Goal: Task Accomplishment & Management: Complete application form

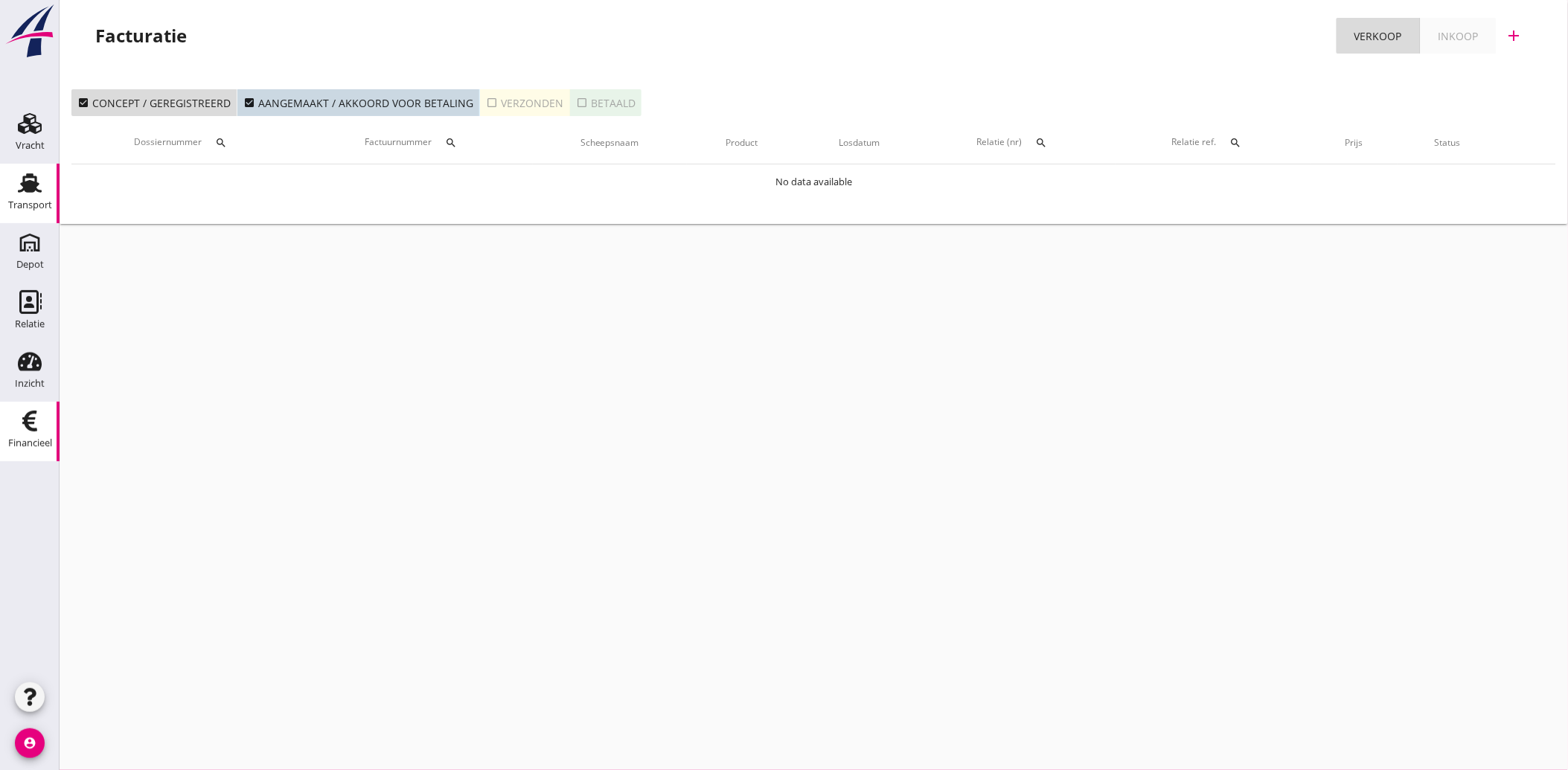
drag, startPoint x: 12, startPoint y: 175, endPoint x: 34, endPoint y: 186, distance: 24.6
click at [12, 175] on div "Transport" at bounding box center [30, 183] width 36 height 23
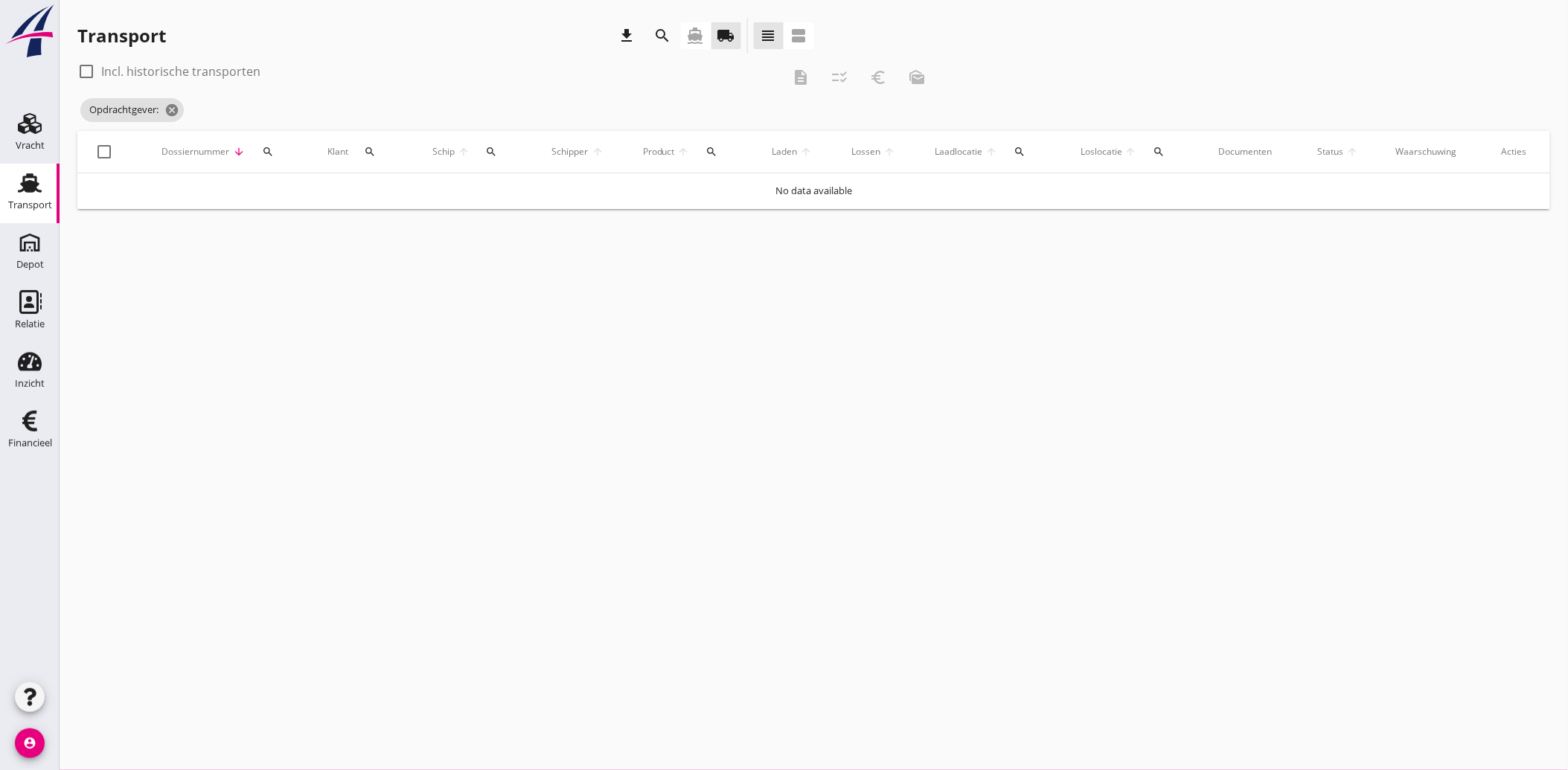
click at [371, 150] on icon "search" at bounding box center [370, 152] width 12 height 12
click at [415, 201] on input "Zoeken op opdrachtgever..." at bounding box center [439, 194] width 155 height 23
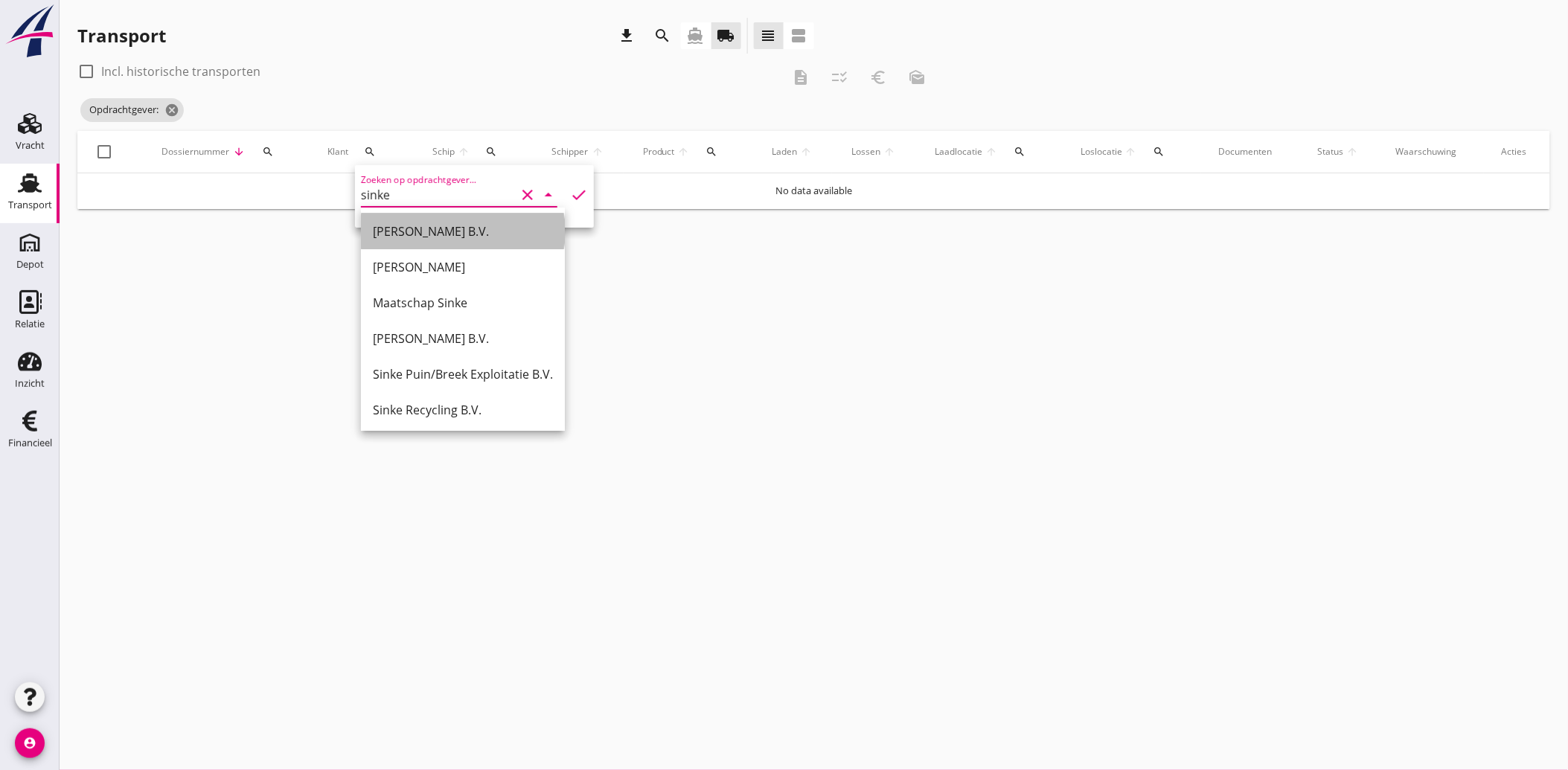
click at [409, 224] on div "[PERSON_NAME] B.V." at bounding box center [462, 231] width 180 height 18
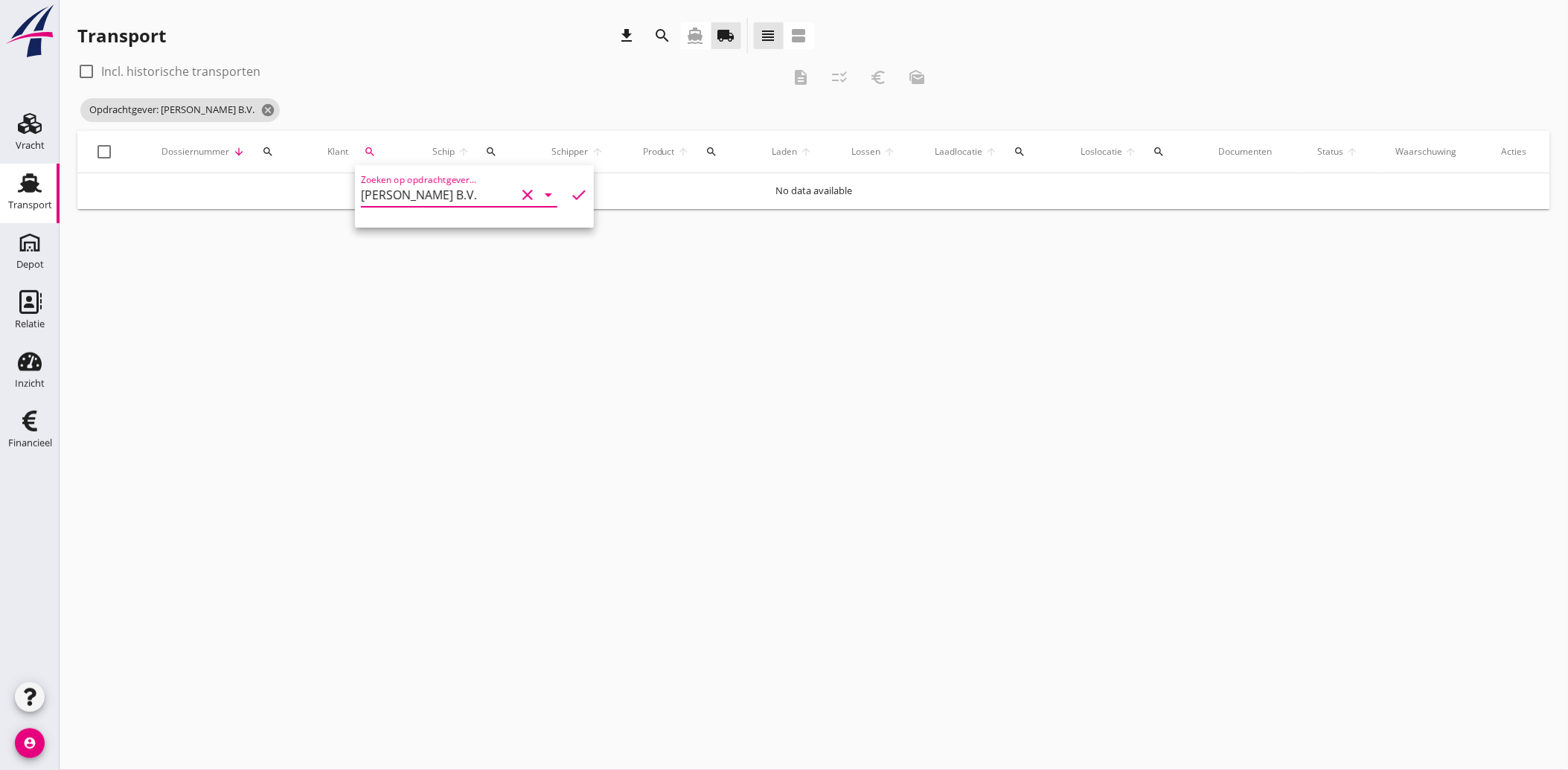
type input "[PERSON_NAME] B.V."
click at [570, 191] on icon "check" at bounding box center [579, 195] width 18 height 18
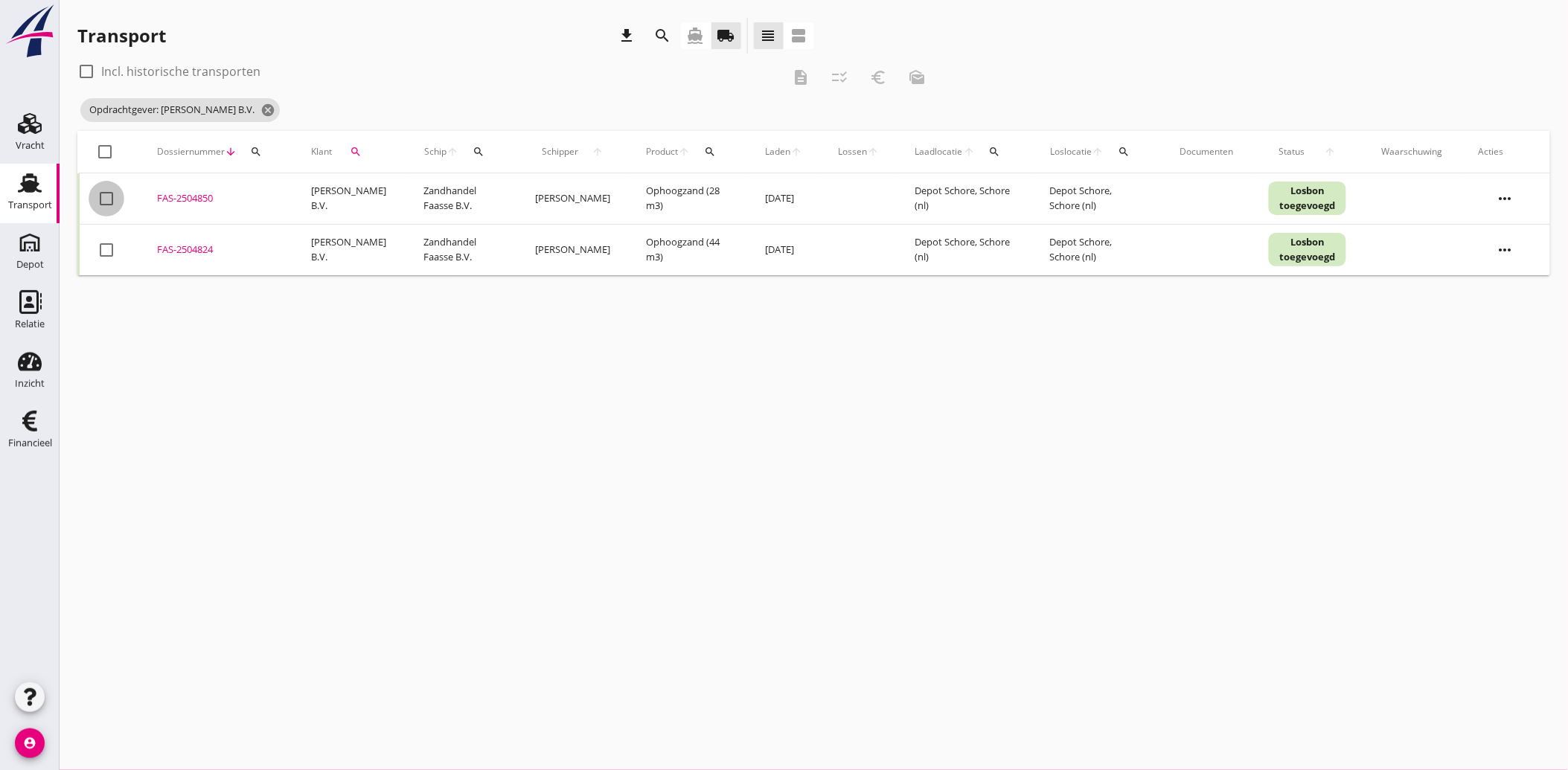
click at [100, 198] on div at bounding box center [106, 198] width 25 height 25
checkbox input "true"
click at [110, 244] on div at bounding box center [106, 250] width 25 height 25
checkbox input "true"
click at [881, 87] on button "euro_symbol" at bounding box center [878, 77] width 27 height 27
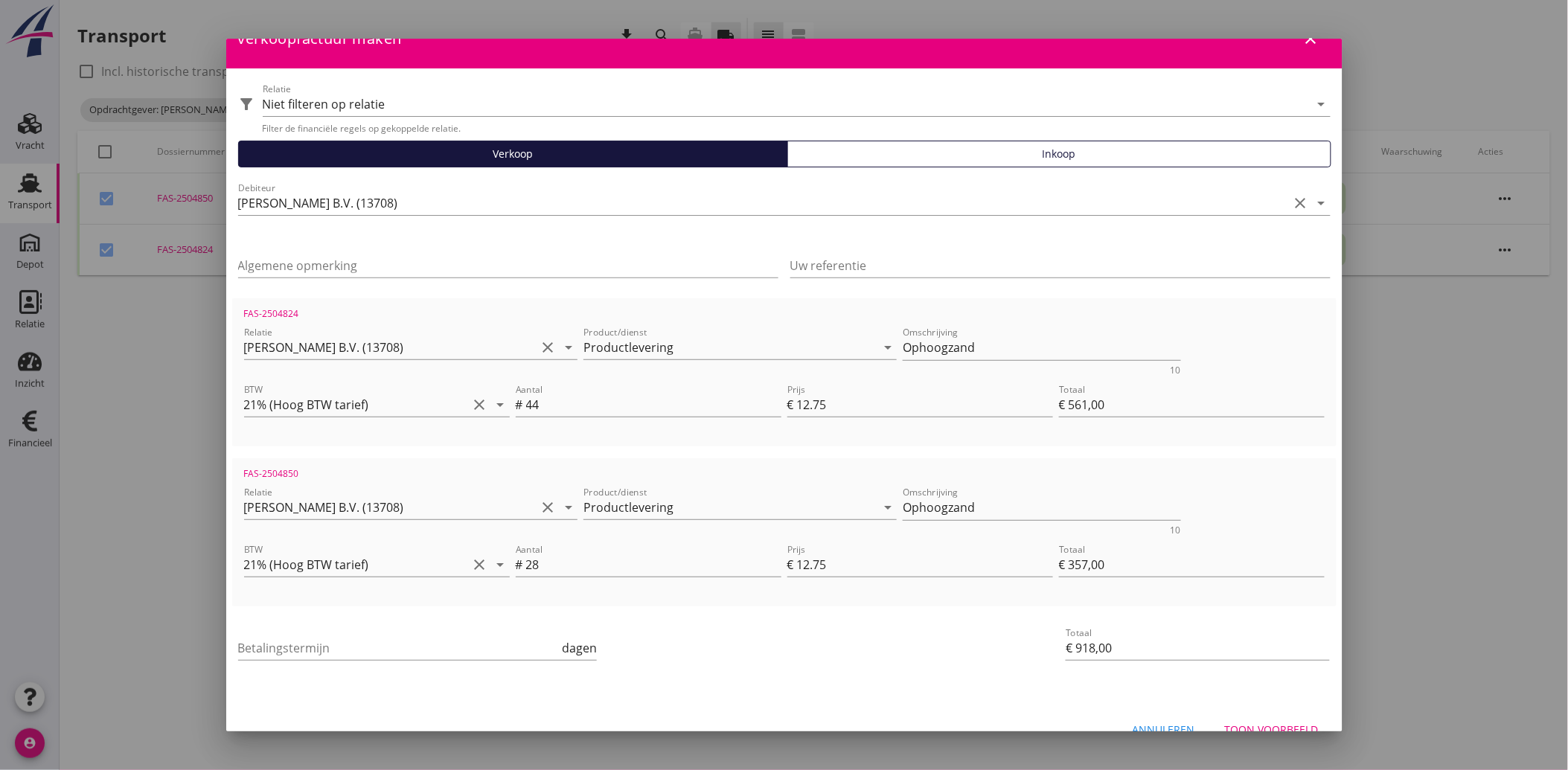
scroll to position [54, 0]
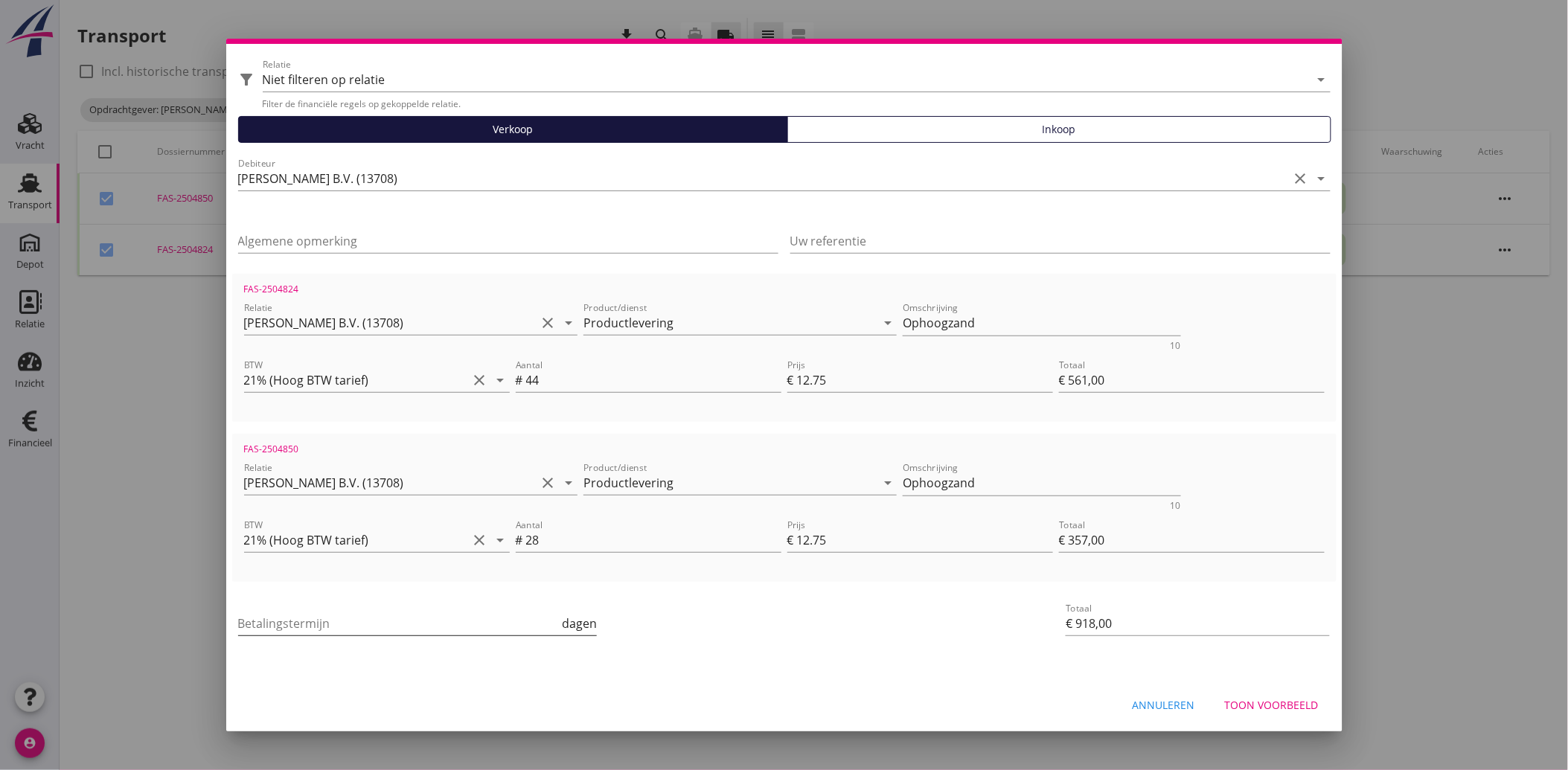
click at [305, 614] on input "Betalingstermijn" at bounding box center [399, 623] width 321 height 23
type input "30"
click at [807, 656] on div "priority_high De factuurregels hebben verschillende relaties. Weet je zeker dat…" at bounding box center [784, 662] width 1104 height 12
click at [1265, 701] on div "Toon voorbeeld" at bounding box center [1272, 705] width 94 height 16
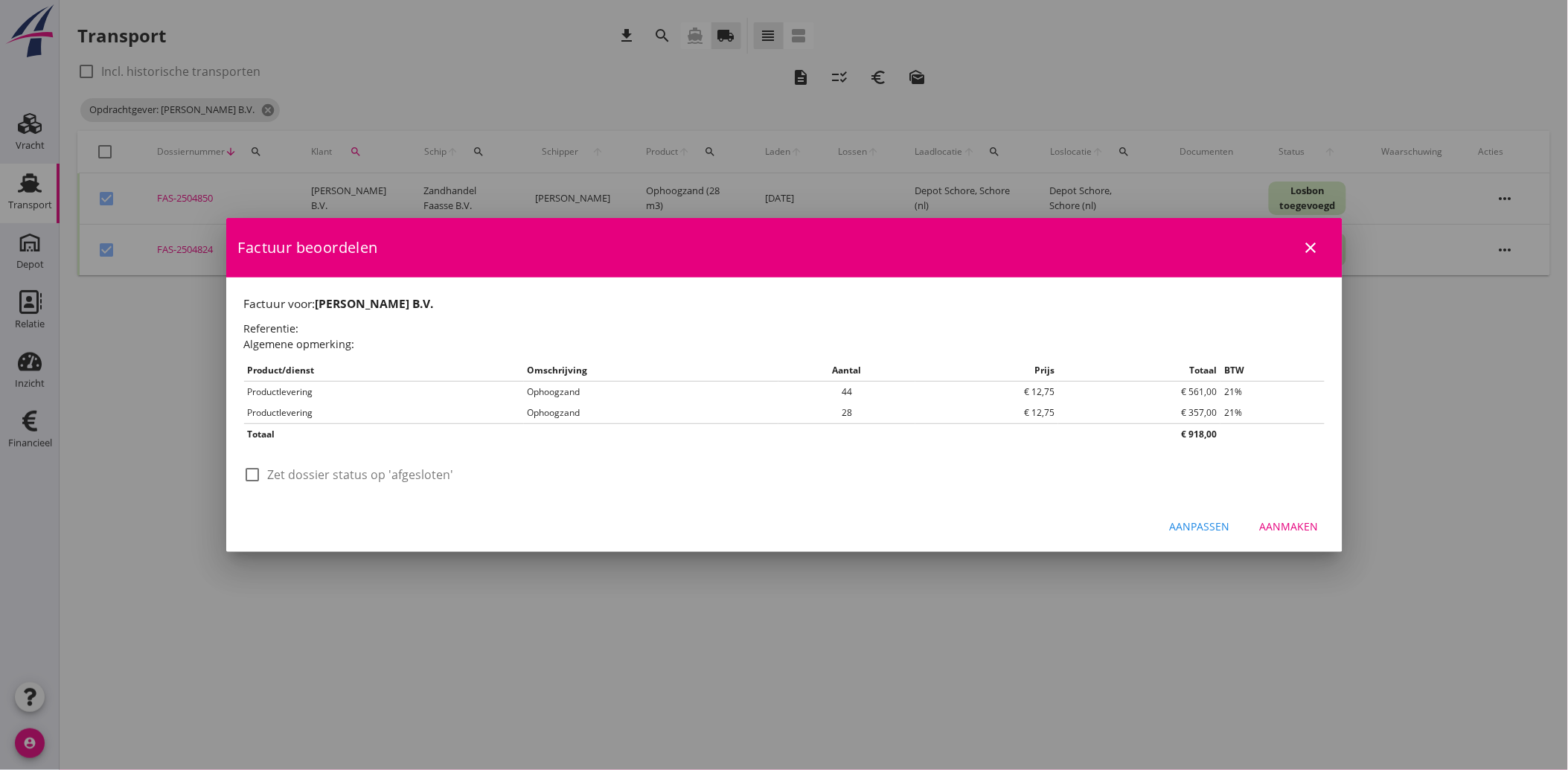
scroll to position [0, 0]
drag, startPoint x: 251, startPoint y: 474, endPoint x: 747, endPoint y: 551, distance: 501.9
click at [254, 476] on div at bounding box center [252, 474] width 25 height 25
checkbox input "true"
click at [1292, 517] on button "Aanmaken" at bounding box center [1289, 526] width 83 height 27
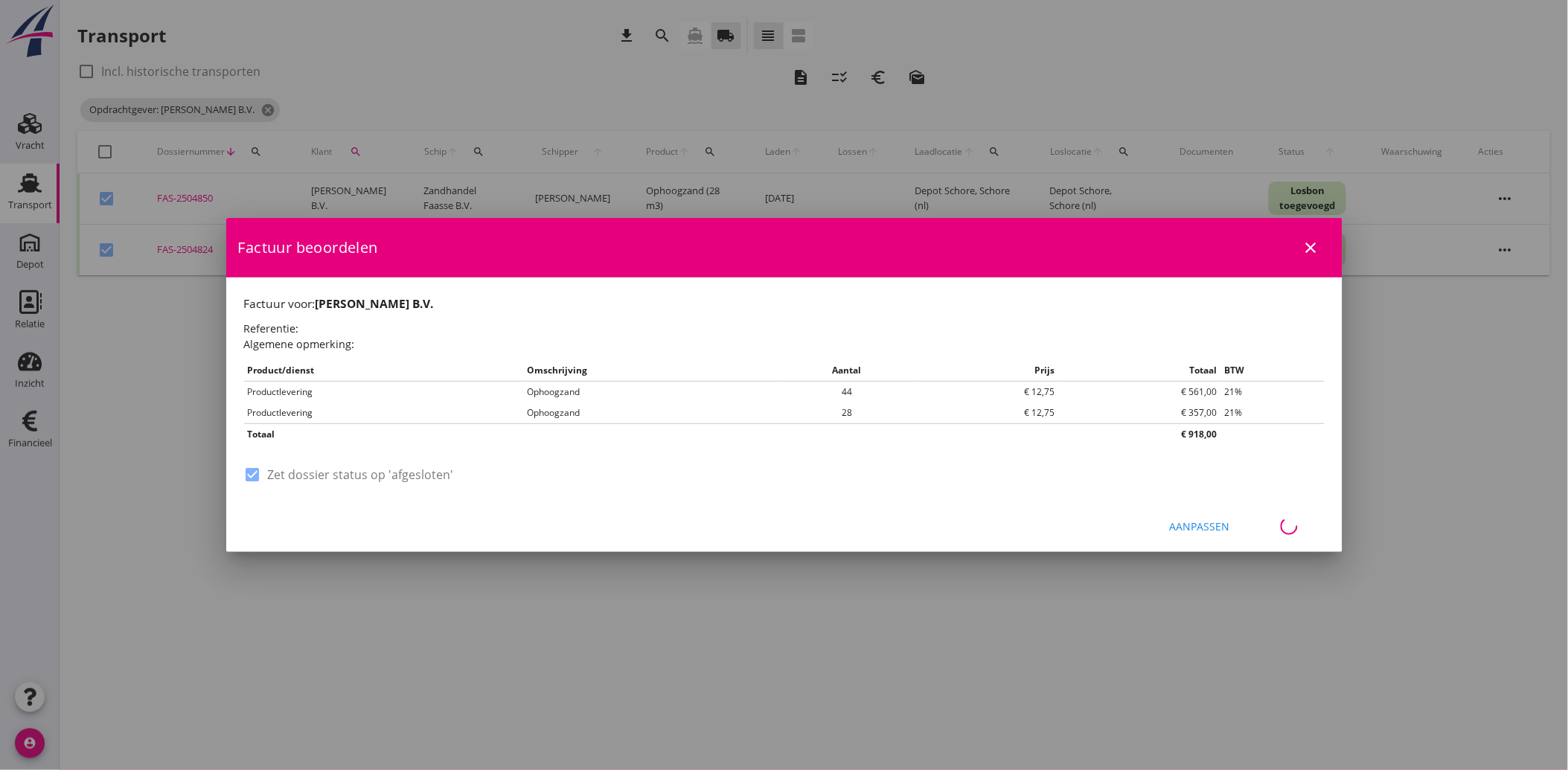
checkbox input "false"
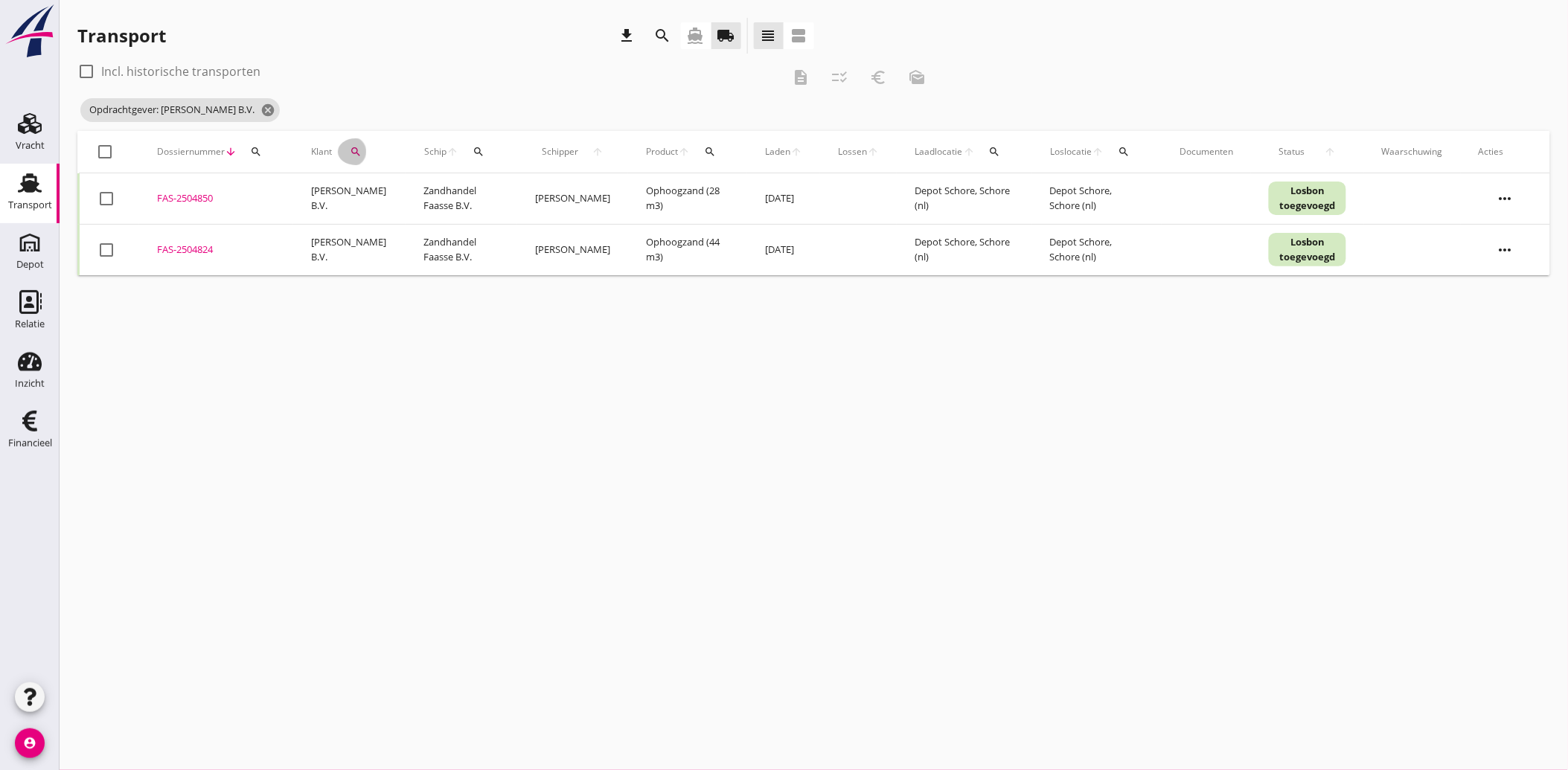
click at [347, 144] on button "search" at bounding box center [355, 151] width 36 height 27
click at [396, 198] on input "Zoeken op opdrachtgever..." at bounding box center [421, 194] width 155 height 23
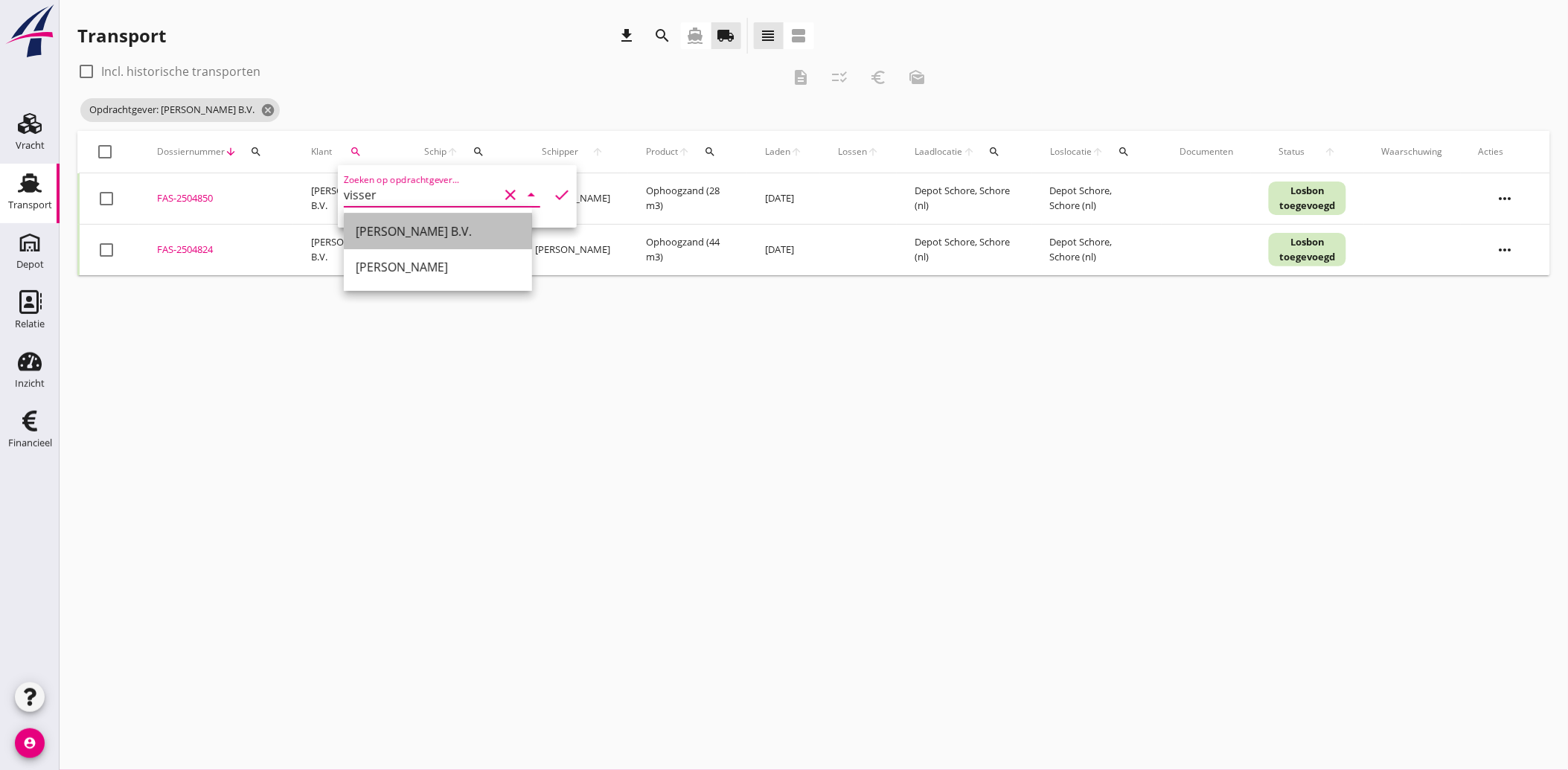
click at [408, 234] on div "[PERSON_NAME] B.V." at bounding box center [438, 231] width 164 height 18
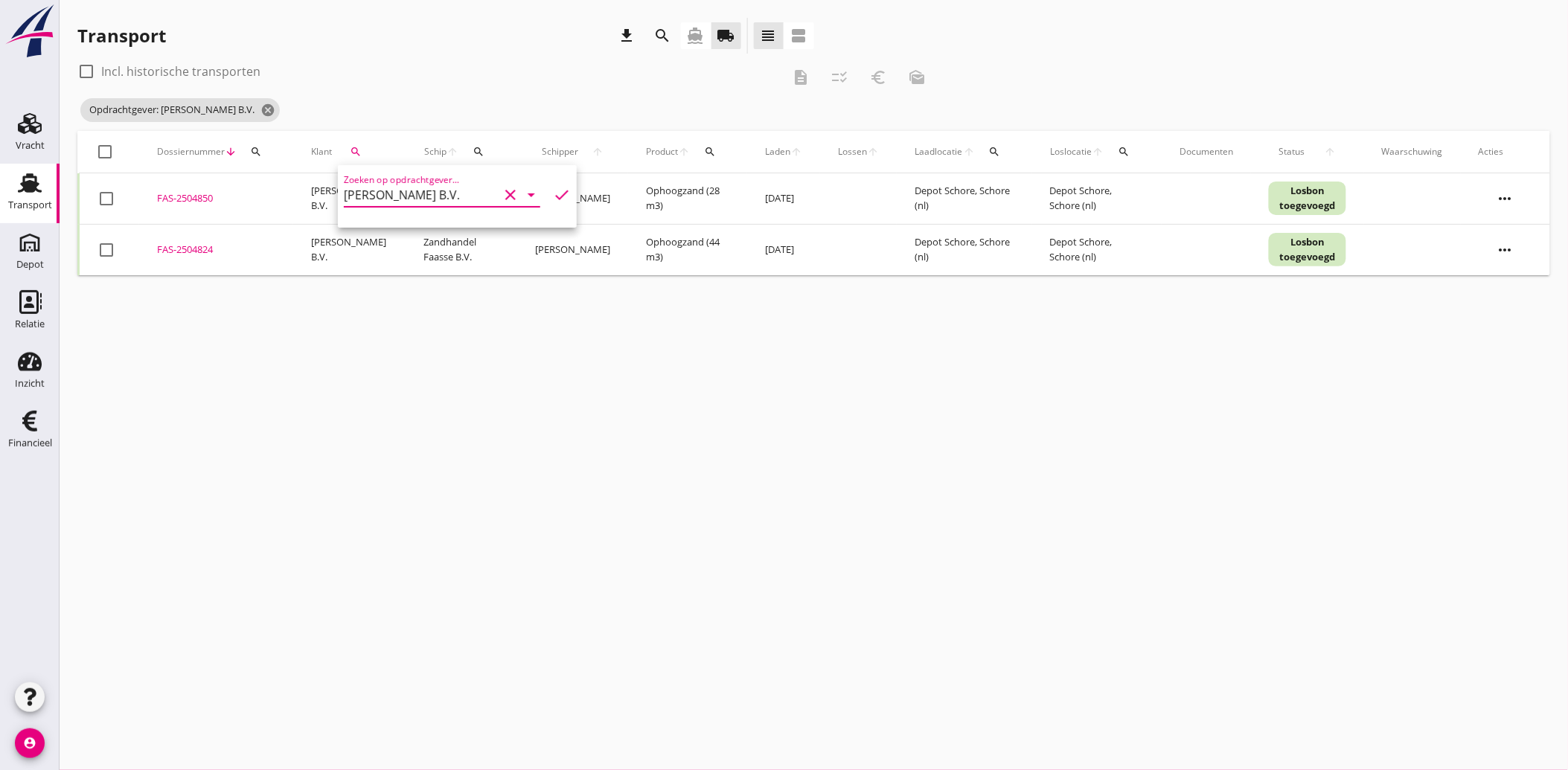
type input "[PERSON_NAME] B.V."
click at [553, 189] on icon "check" at bounding box center [561, 195] width 18 height 18
click at [106, 203] on div at bounding box center [106, 198] width 25 height 25
checkbox input "true"
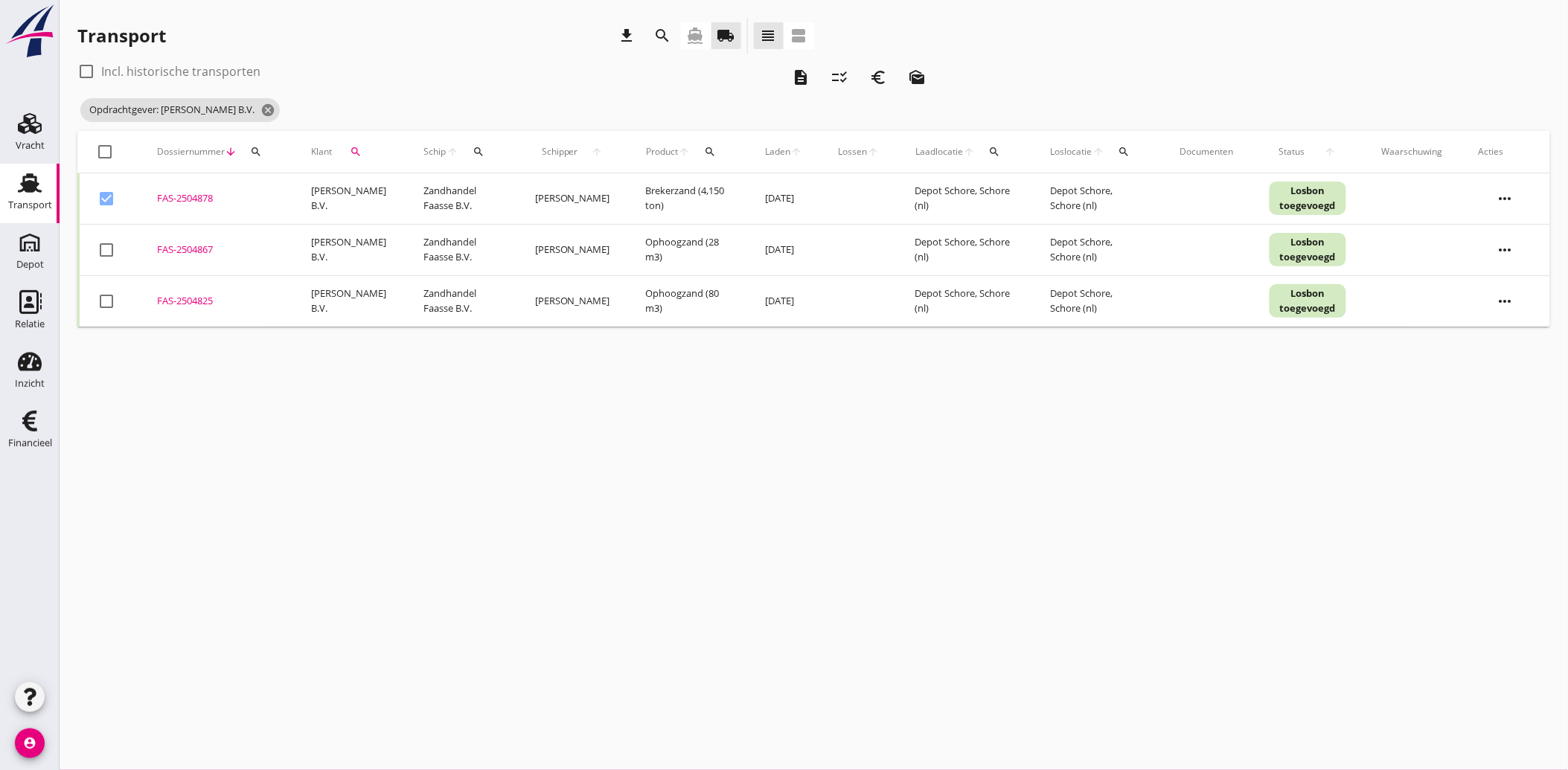
click at [107, 253] on div at bounding box center [106, 250] width 25 height 25
checkbox input "true"
drag, startPoint x: 101, startPoint y: 291, endPoint x: 114, endPoint y: 315, distance: 27.3
click at [101, 294] on div at bounding box center [106, 301] width 25 height 25
checkbox input "true"
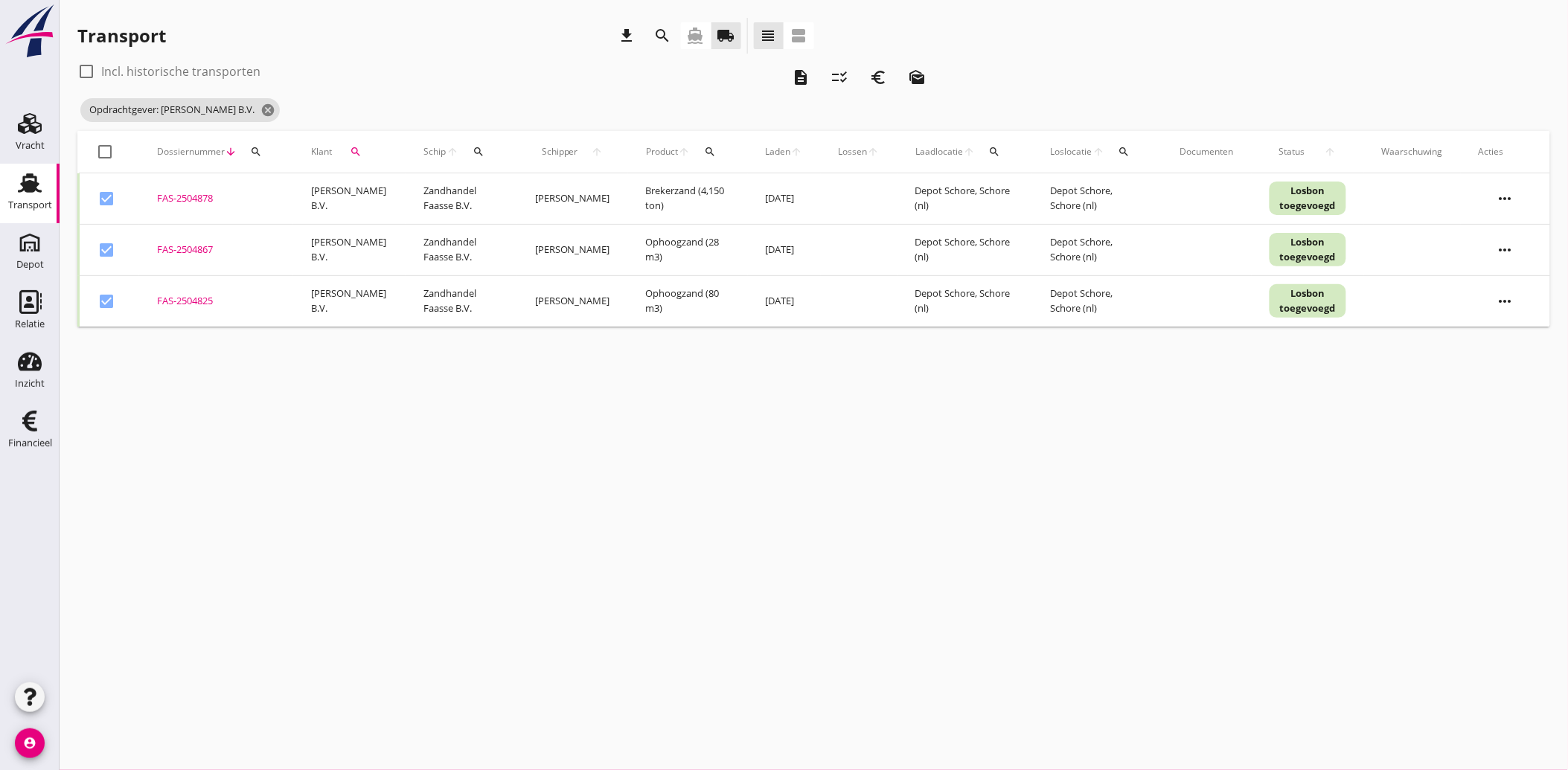
click at [881, 78] on icon "euro_symbol" at bounding box center [878, 77] width 18 height 18
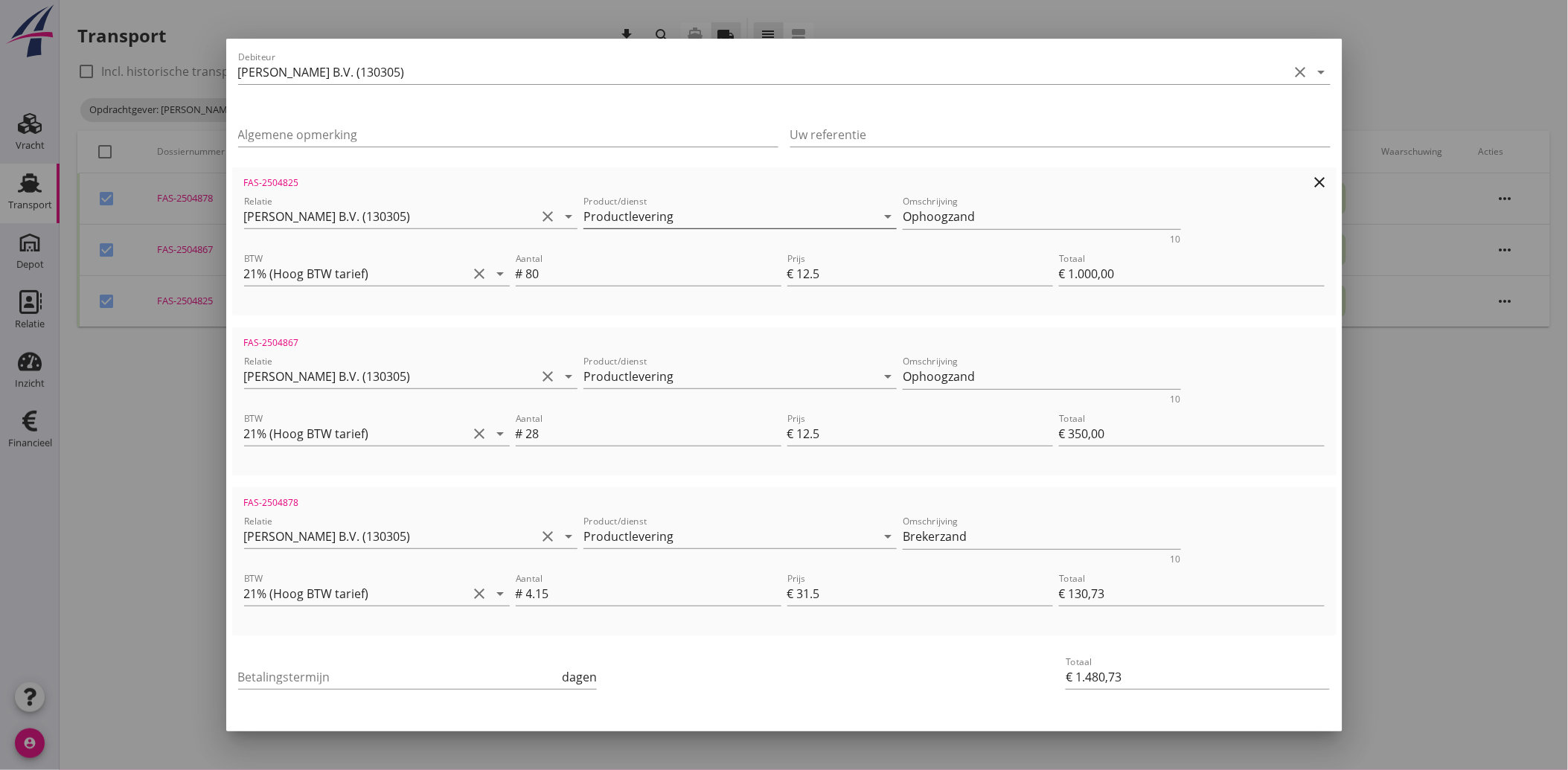
scroll to position [165, 0]
click at [288, 671] on input "Betalingstermijn" at bounding box center [399, 672] width 321 height 23
type input "30"
click at [711, 663] on div "Betalingstermijn 30 dagen" at bounding box center [600, 673] width 730 height 57
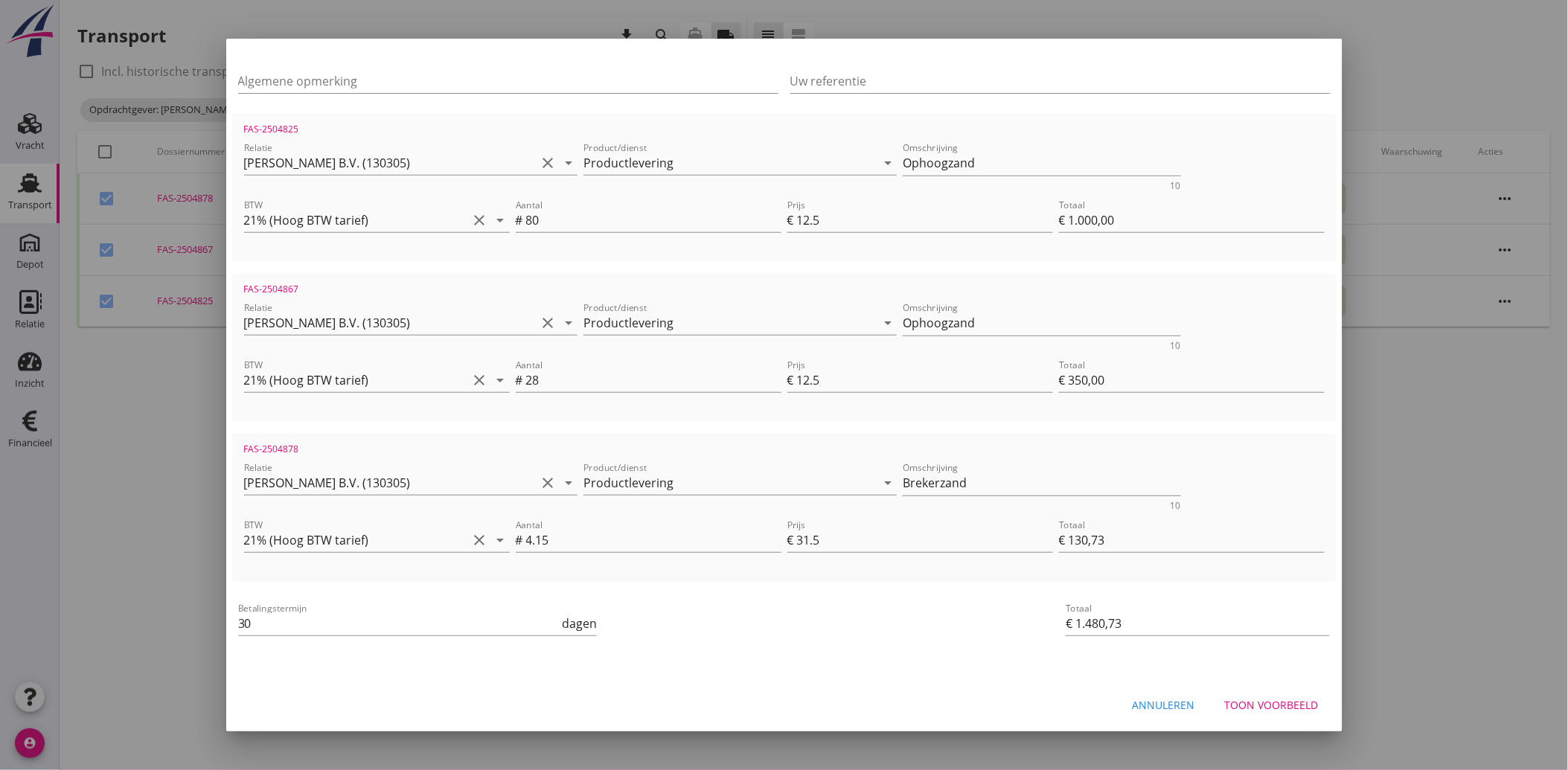
click at [1246, 697] on div "Toon voorbeeld" at bounding box center [1272, 705] width 94 height 16
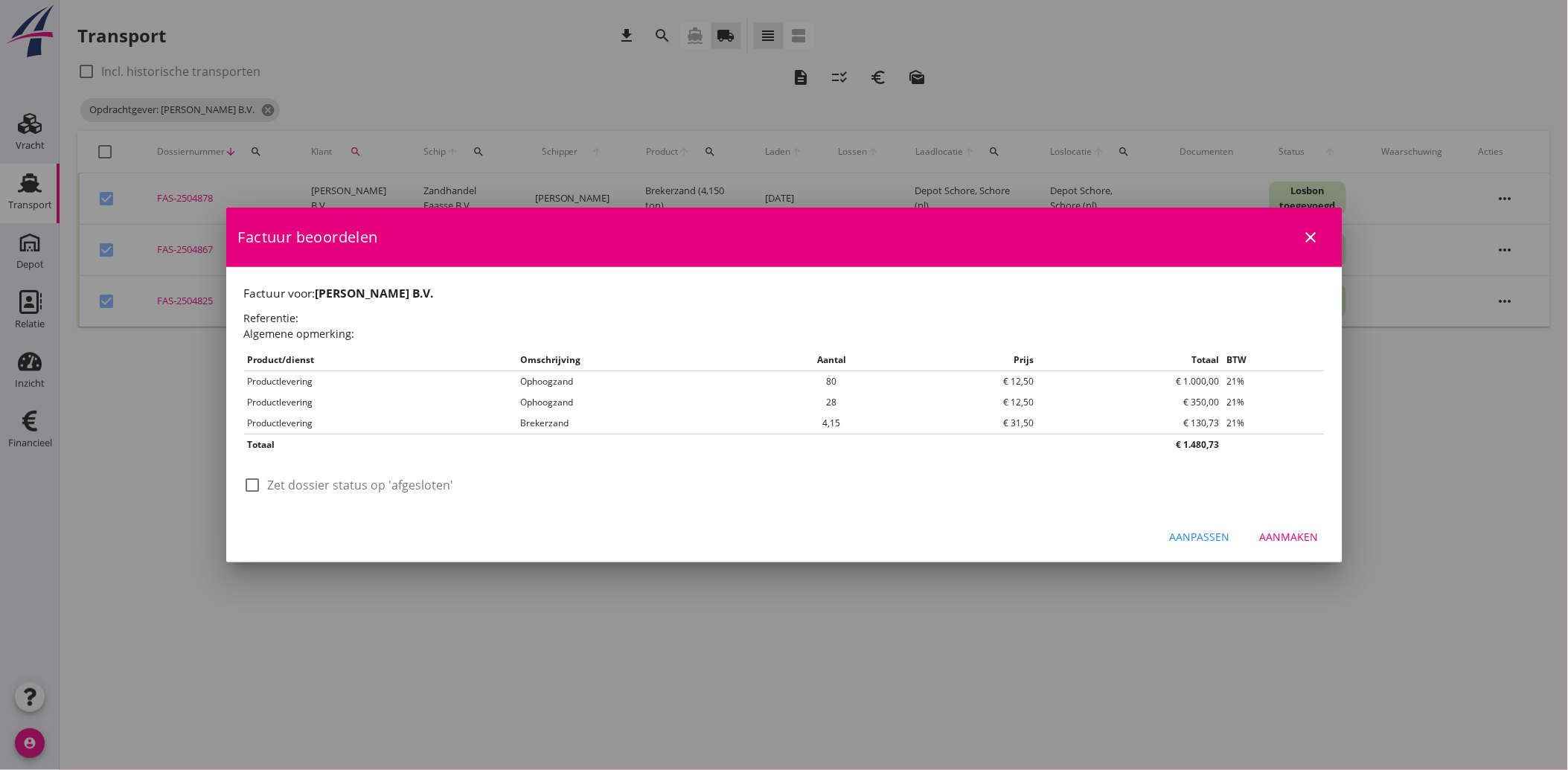
scroll to position [0, 0]
click at [247, 485] on div at bounding box center [252, 485] width 25 height 25
checkbox input "true"
click at [1270, 534] on div "Aanmaken" at bounding box center [1290, 537] width 59 height 16
checkbox input "false"
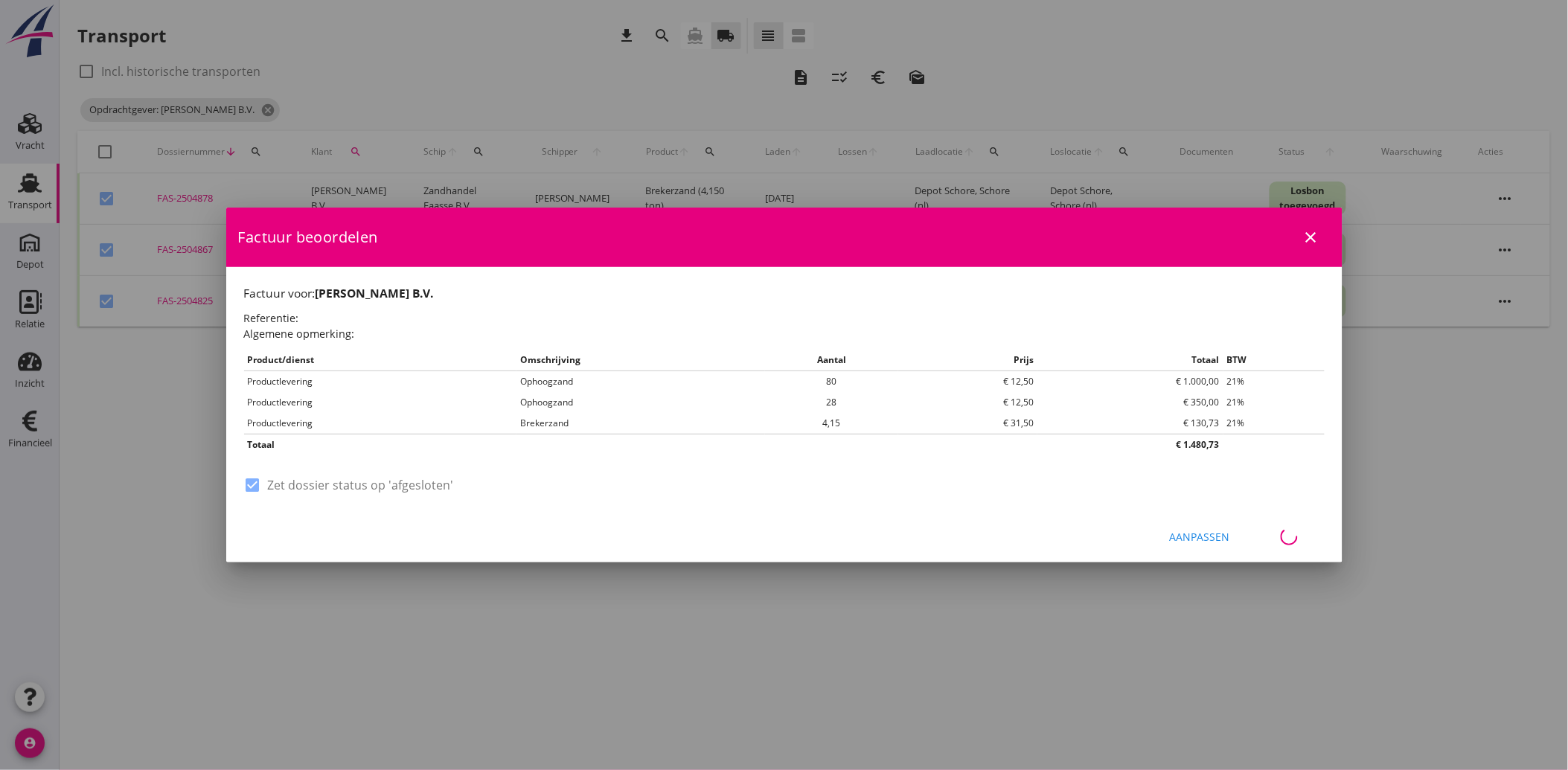
checkbox input "false"
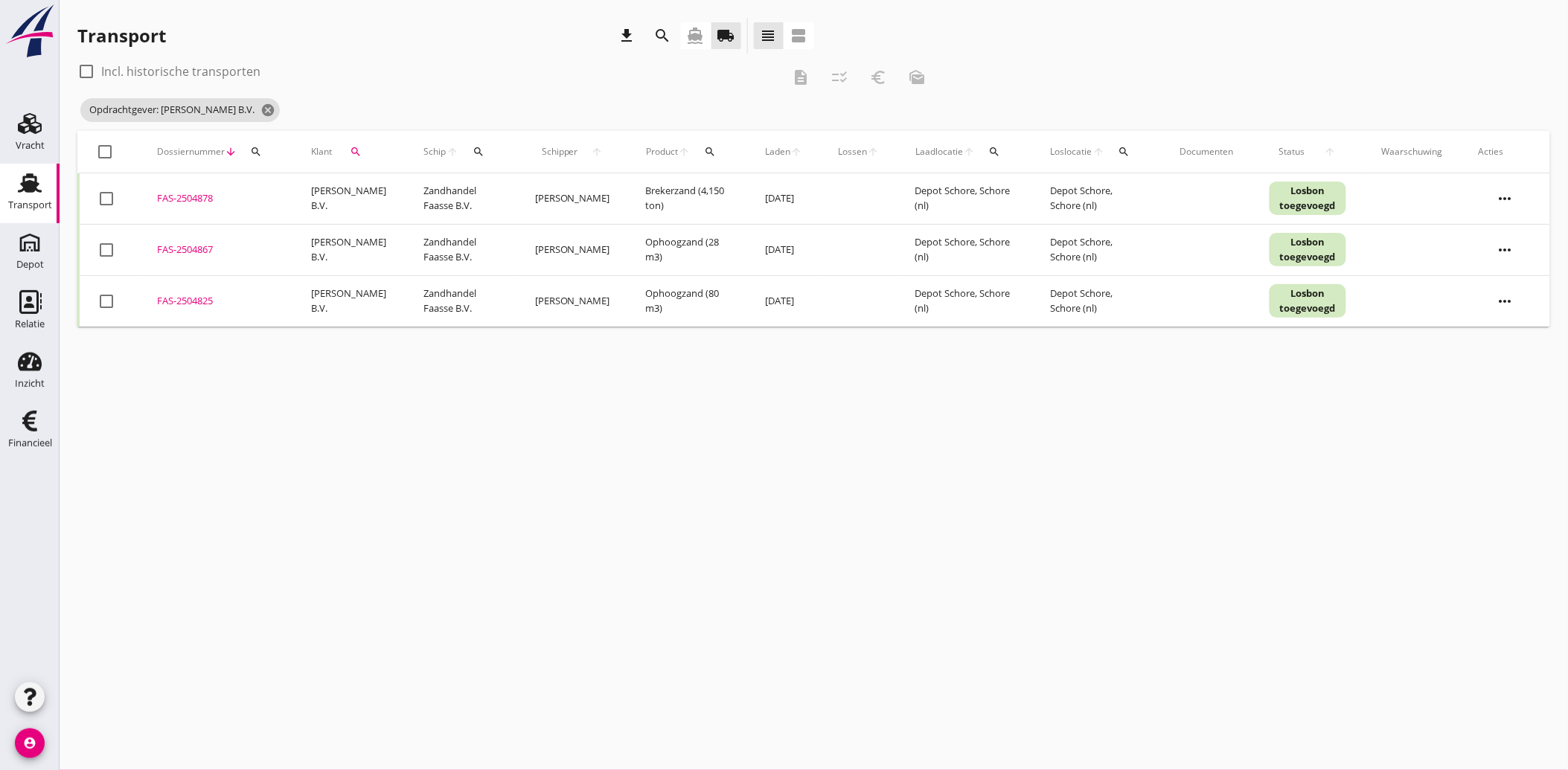
click at [358, 152] on div "search" at bounding box center [355, 152] width 36 height 12
click at [501, 188] on icon "clear" at bounding box center [510, 195] width 18 height 18
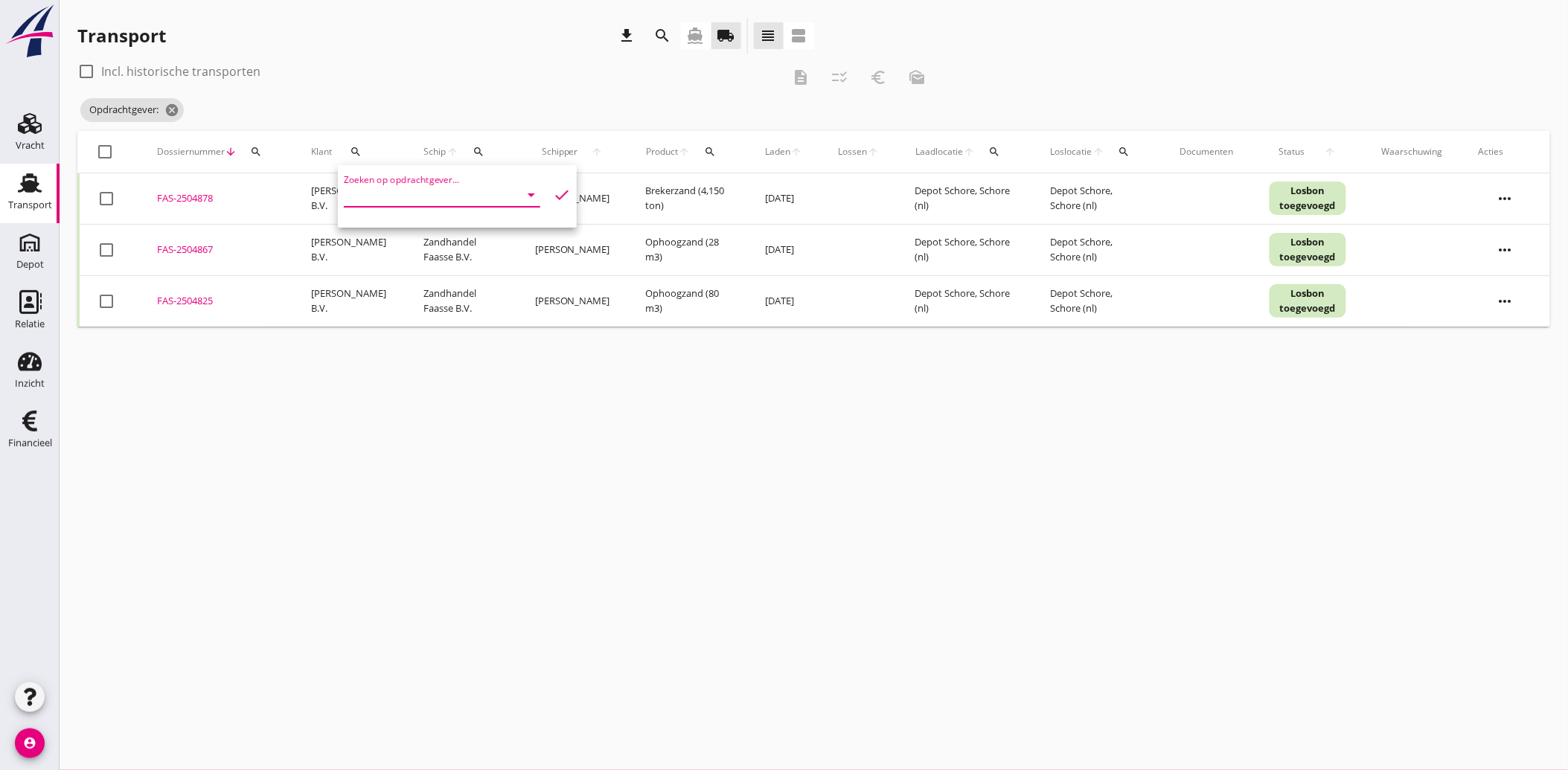
click at [419, 192] on input "Zoeken op opdrachtgever..." at bounding box center [421, 194] width 155 height 23
click at [379, 229] on div "Tuunders" at bounding box center [438, 231] width 164 height 18
type input "Tuunders"
click at [553, 191] on icon "check" at bounding box center [561, 195] width 18 height 18
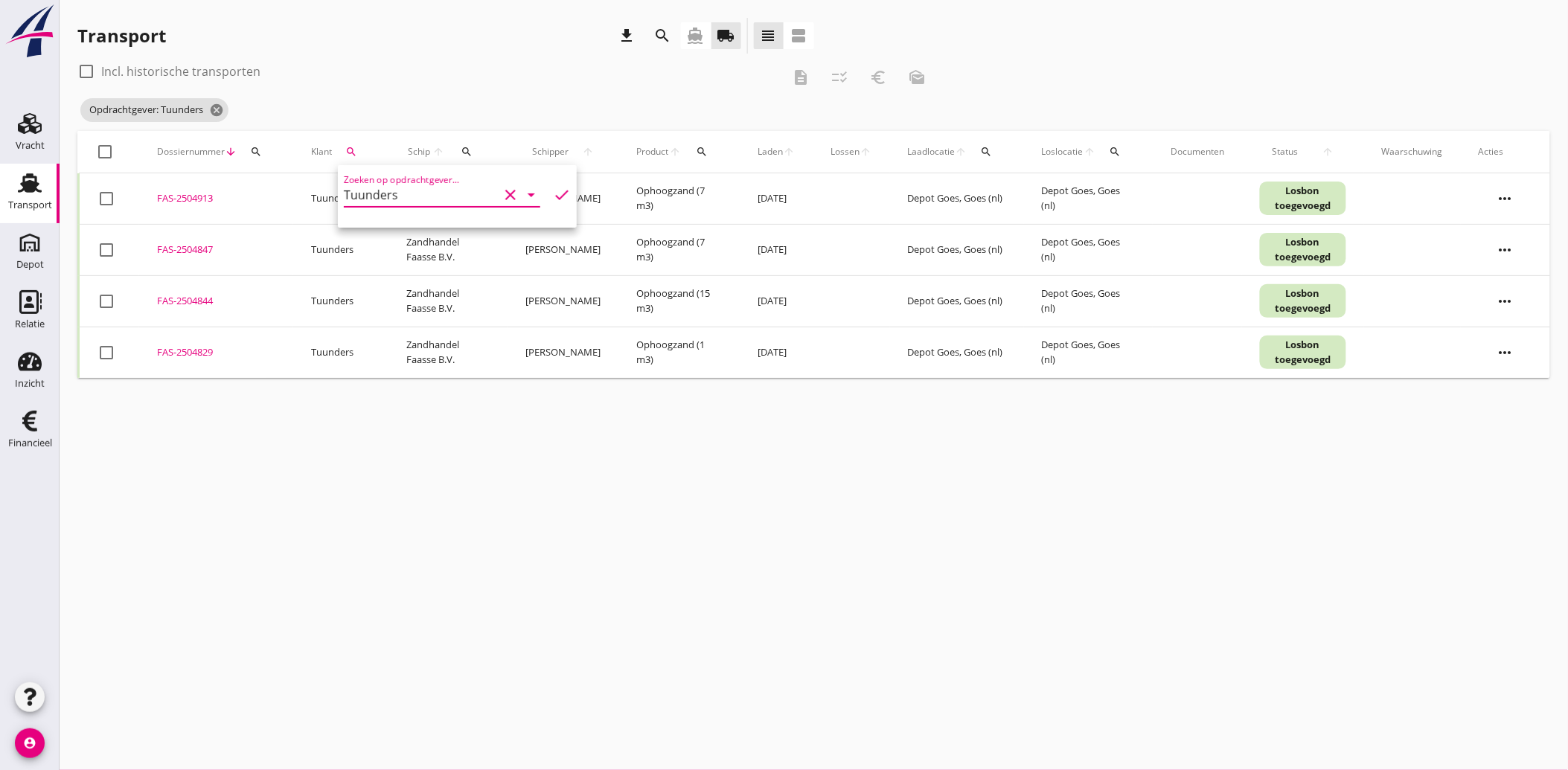
drag, startPoint x: 111, startPoint y: 196, endPoint x: 106, endPoint y: 251, distance: 55.2
click at [110, 197] on div at bounding box center [106, 198] width 25 height 25
checkbox input "true"
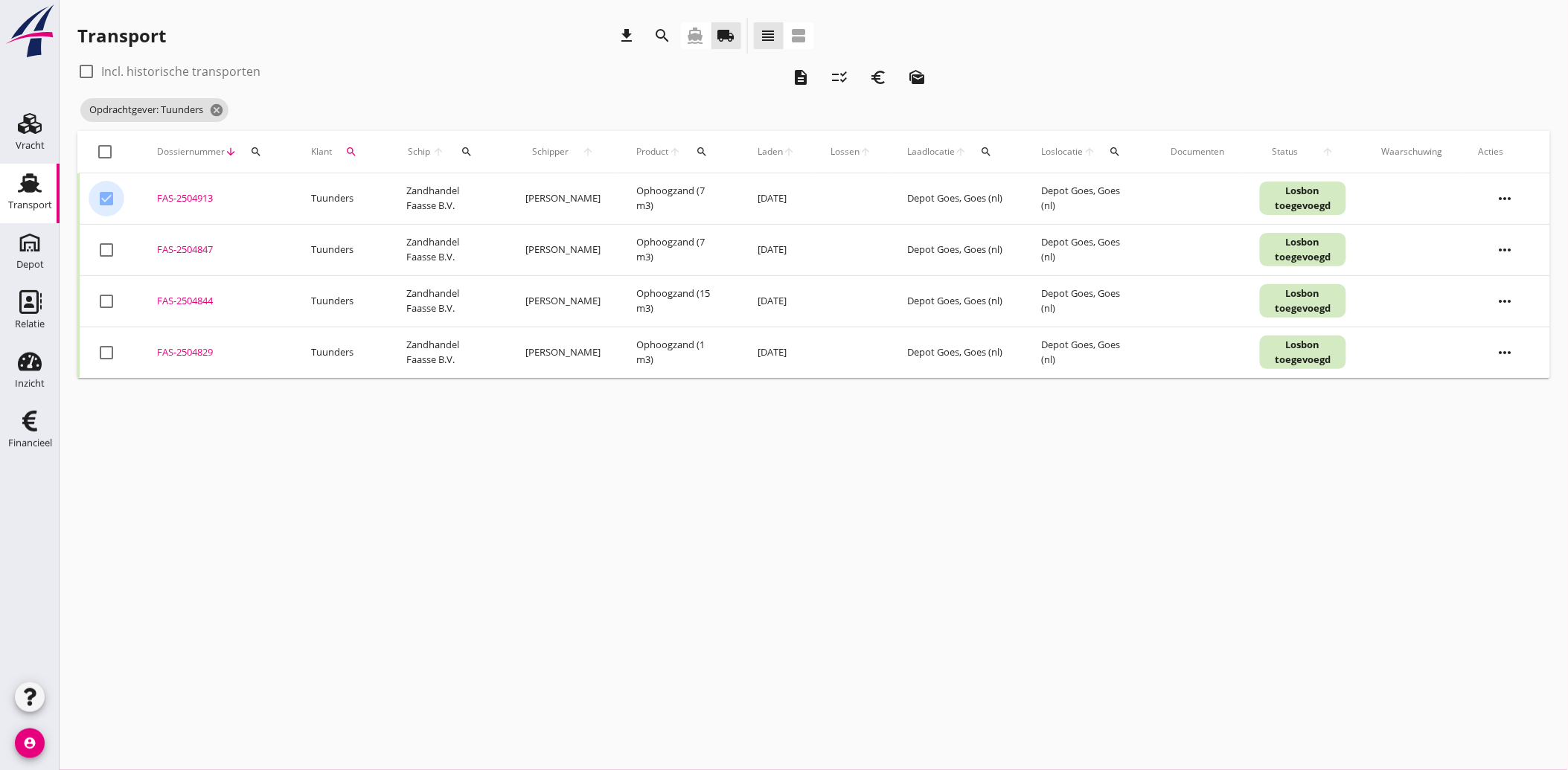
click at [108, 255] on div at bounding box center [106, 250] width 25 height 25
checkbox input "true"
click at [104, 298] on div at bounding box center [106, 301] width 25 height 25
checkbox input "true"
drag, startPoint x: 107, startPoint y: 344, endPoint x: 112, endPoint y: 352, distance: 9.4
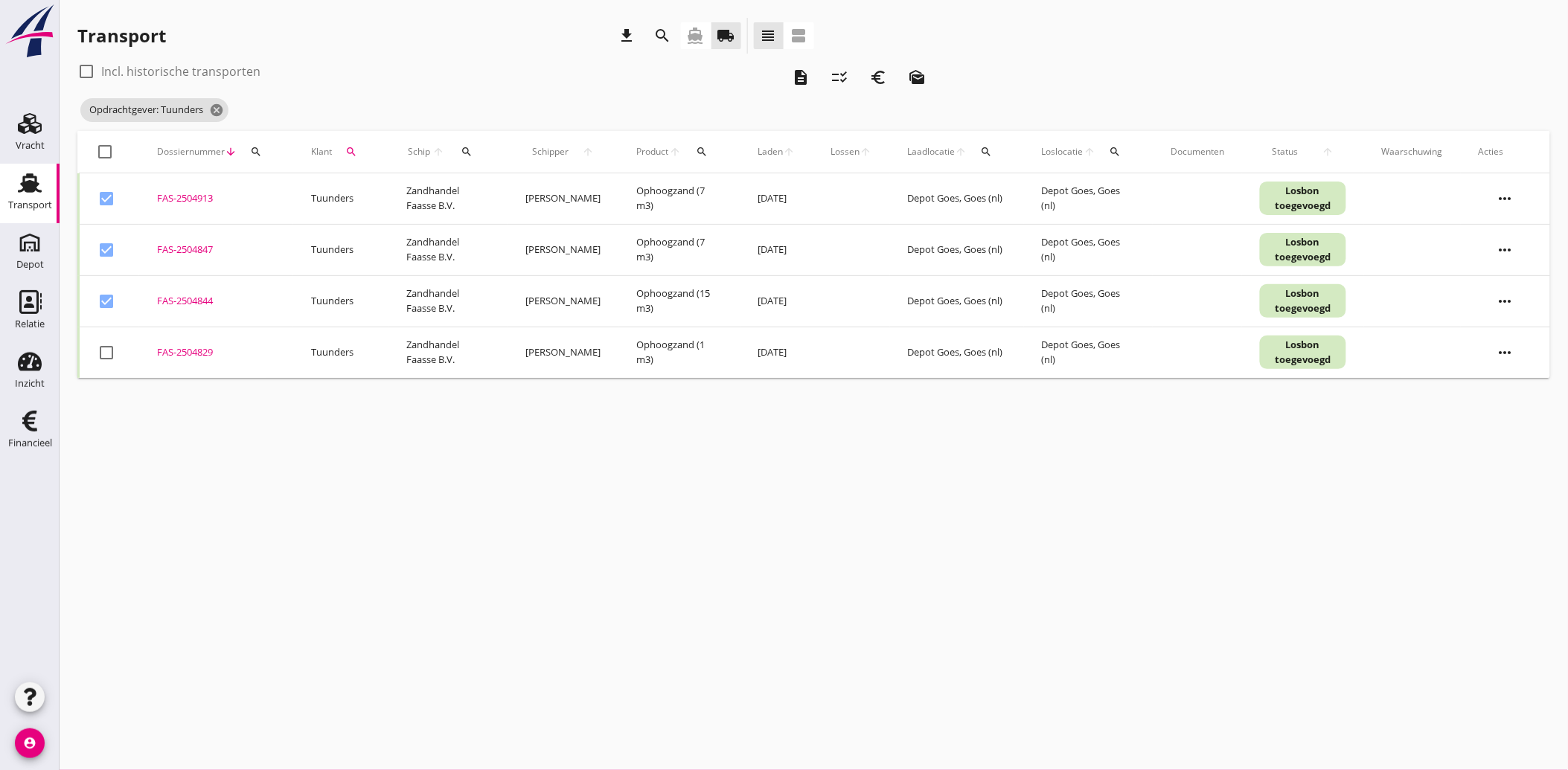
click at [107, 345] on div at bounding box center [106, 352] width 25 height 25
checkbox input "true"
click at [874, 70] on icon "euro_symbol" at bounding box center [878, 77] width 18 height 18
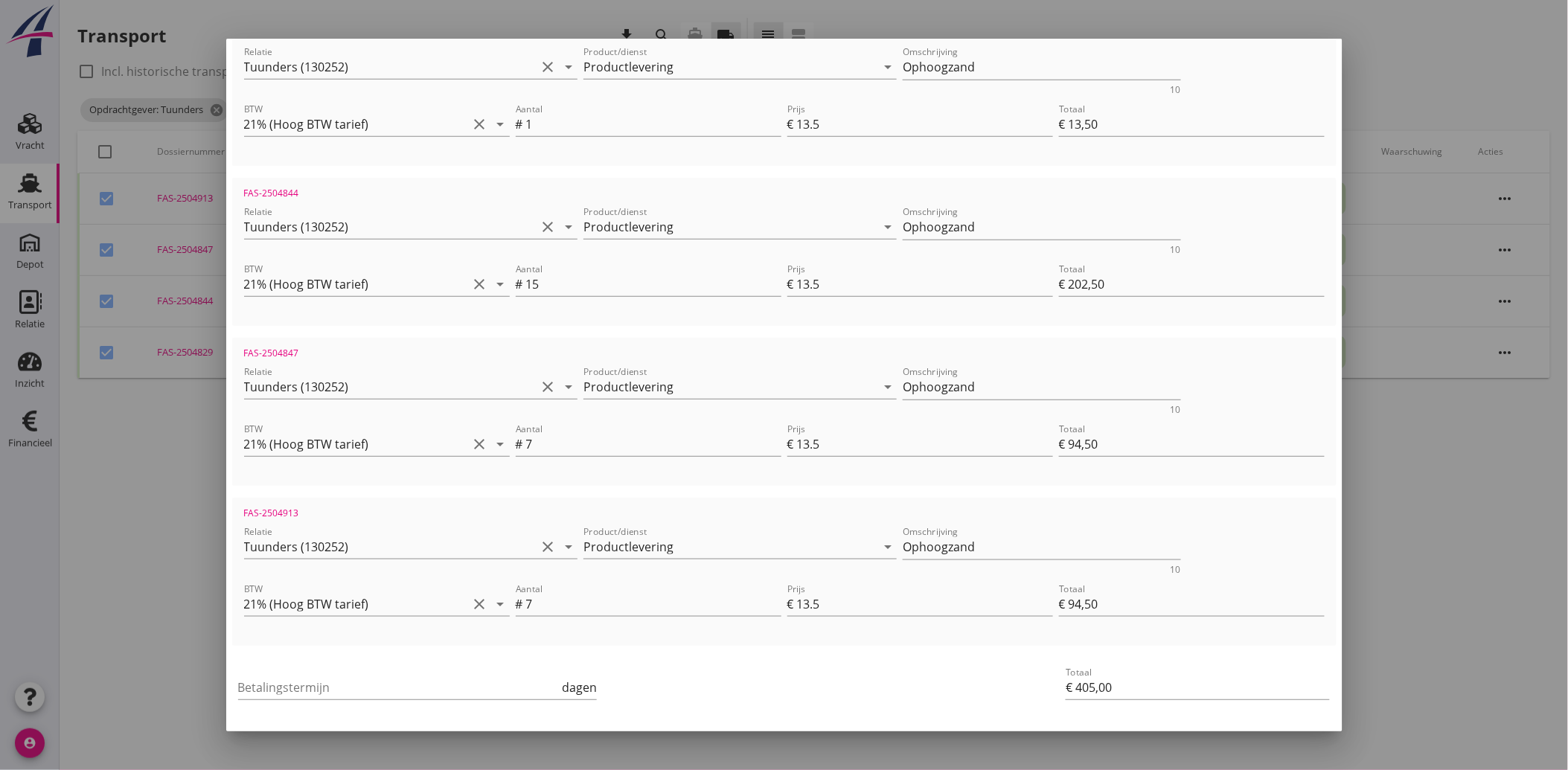
scroll to position [374, 0]
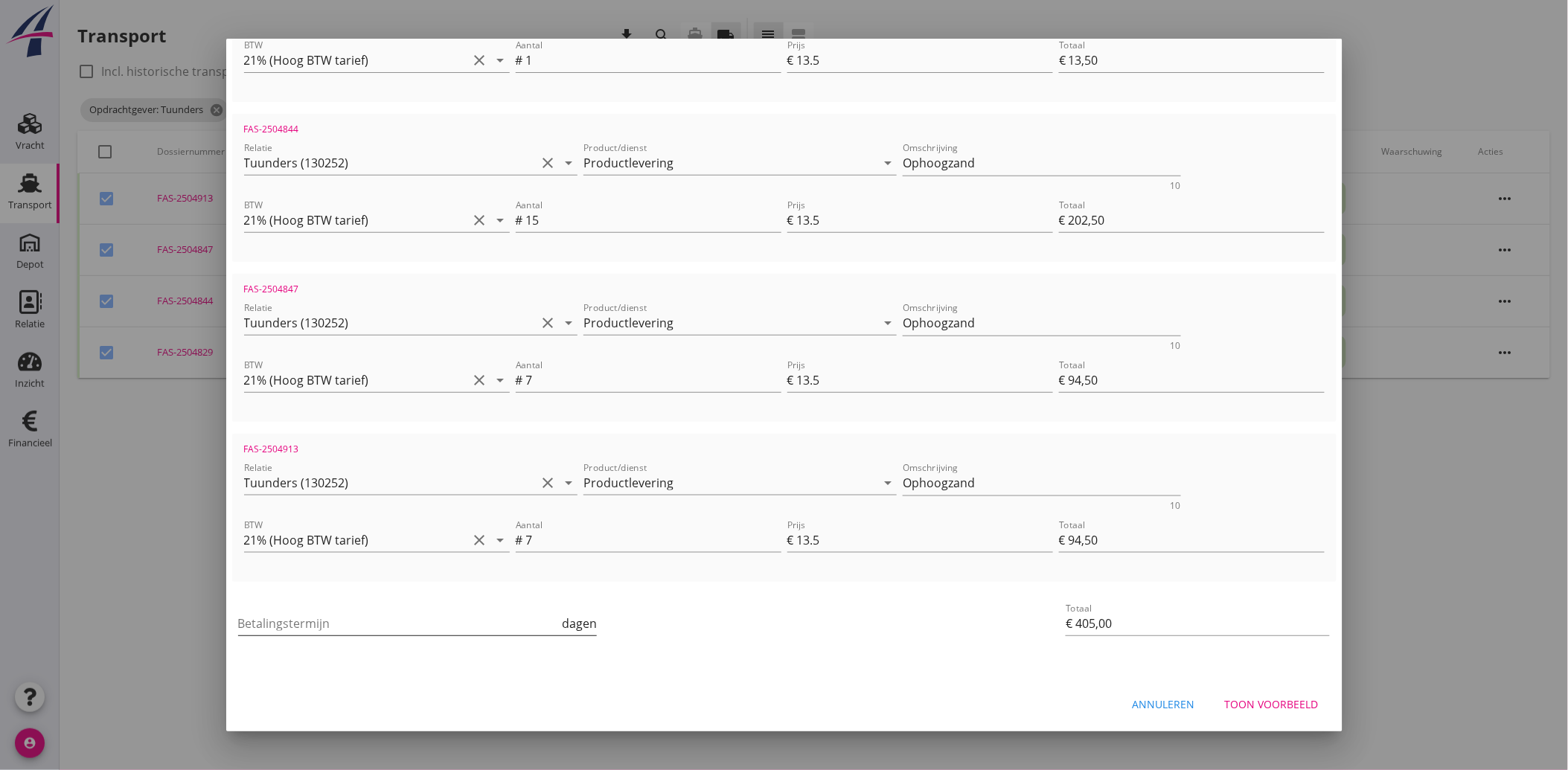
click at [373, 619] on input "Betalingstermijn" at bounding box center [399, 623] width 321 height 23
type input "30"
click at [793, 645] on div "Betalingstermijn 30 dagen" at bounding box center [600, 625] width 730 height 57
click at [1277, 701] on div "Toon voorbeeld" at bounding box center [1272, 705] width 94 height 16
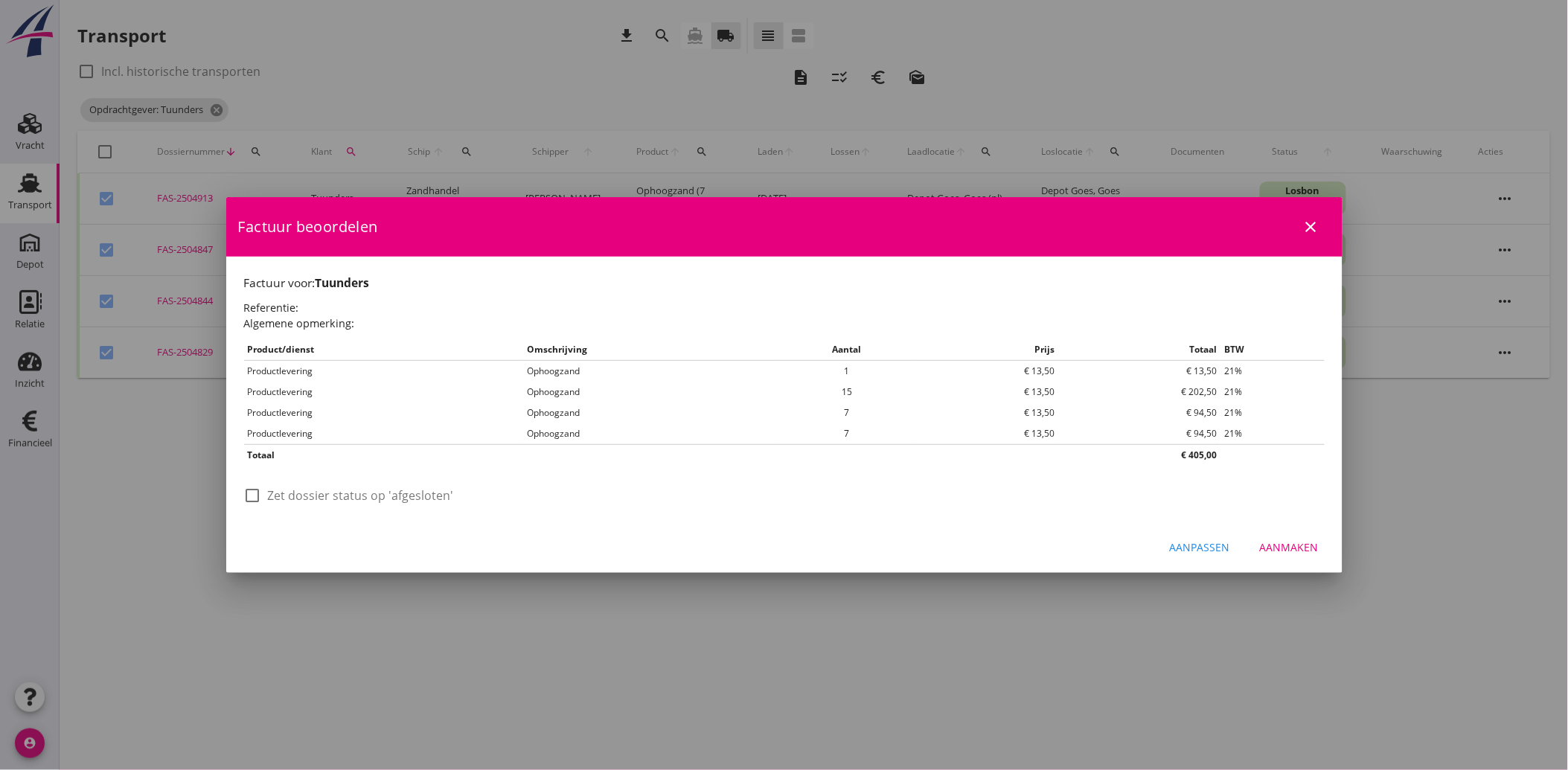
scroll to position [0, 0]
drag, startPoint x: 262, startPoint y: 496, endPoint x: 663, endPoint y: 552, distance: 404.9
click at [262, 496] on div at bounding box center [252, 495] width 25 height 25
checkbox input "true"
click at [1284, 542] on div "Aanmaken" at bounding box center [1290, 547] width 59 height 16
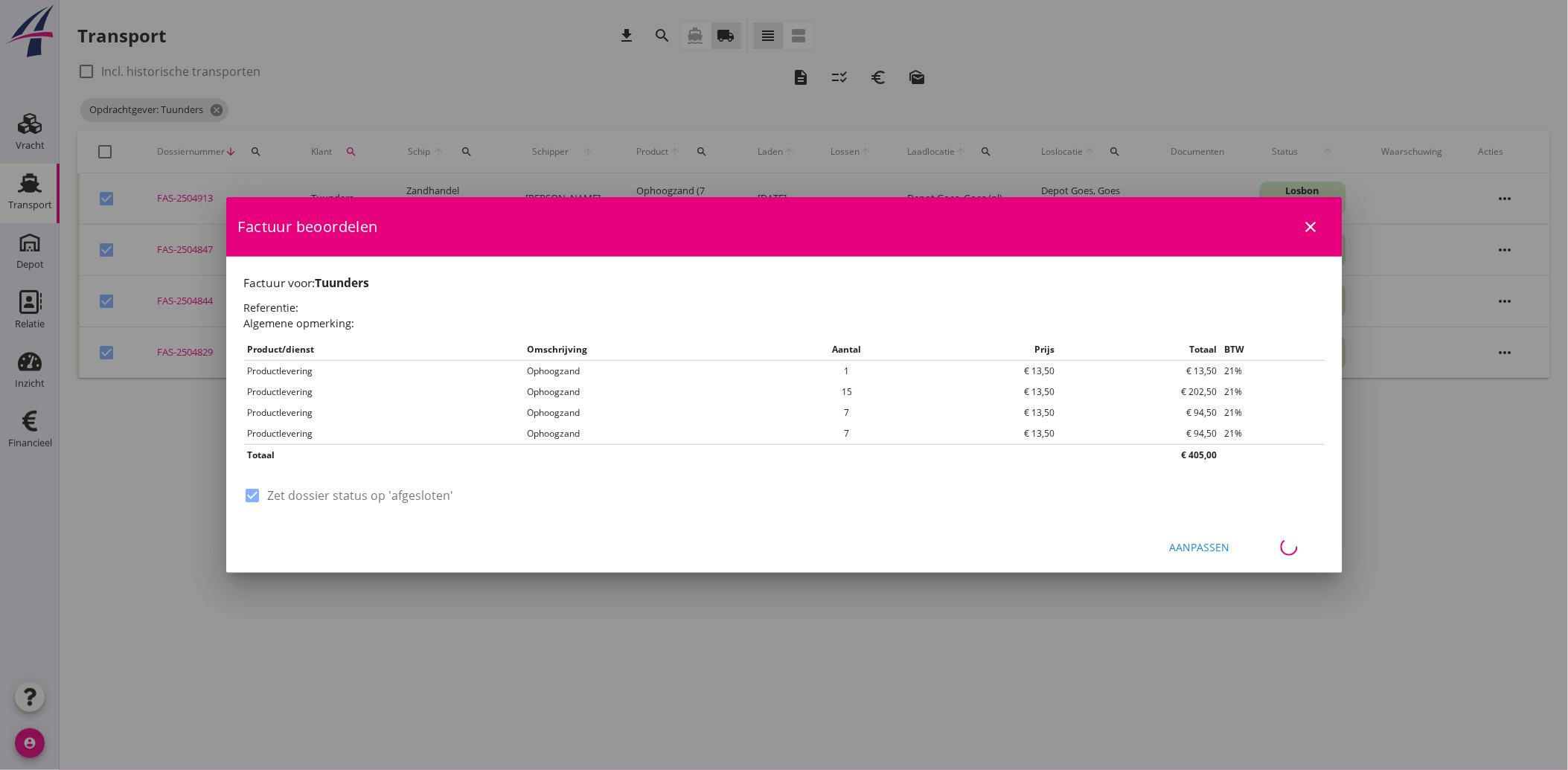
checkbox input "false"
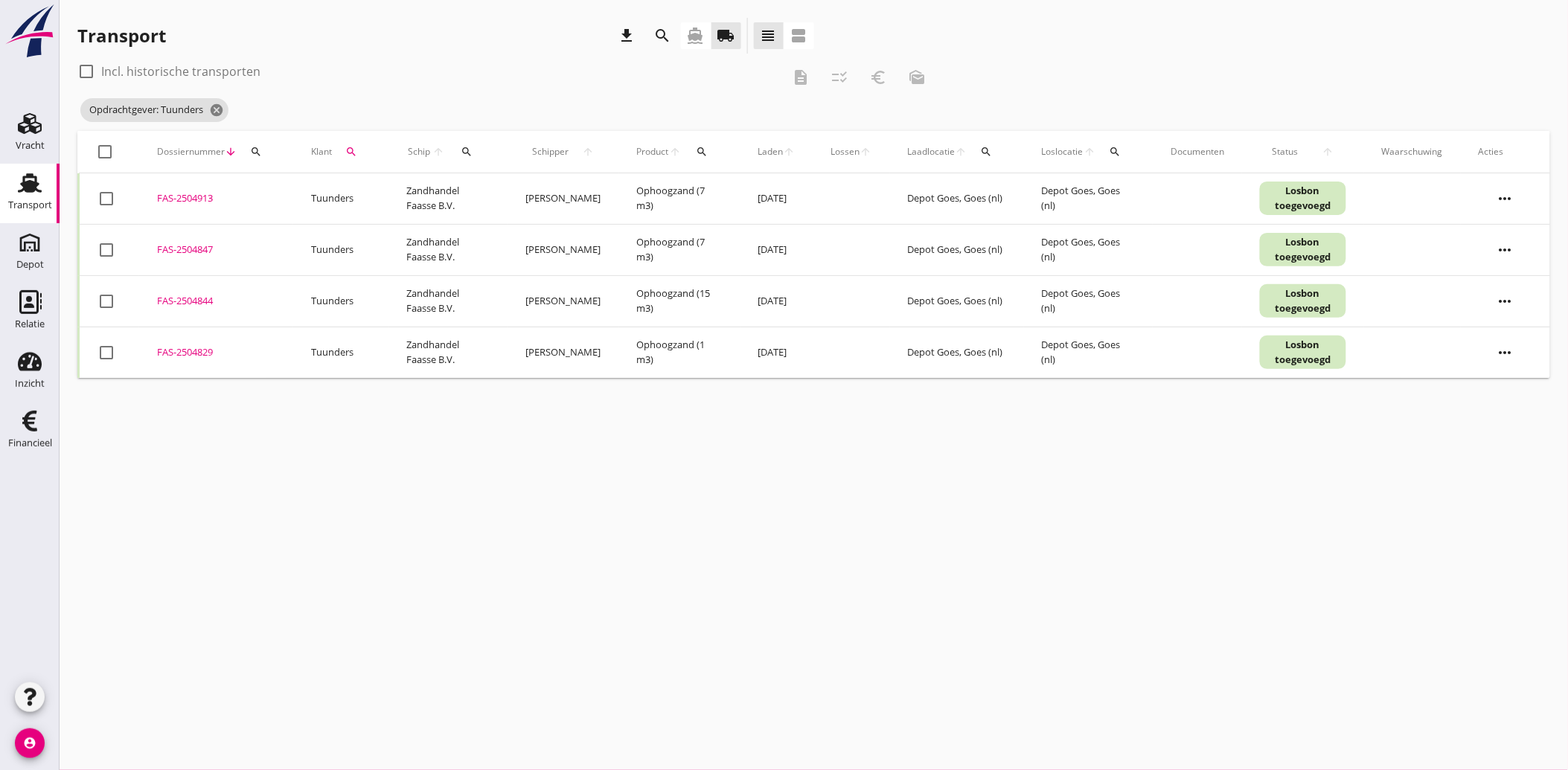
drag, startPoint x: 353, startPoint y: 149, endPoint x: 347, endPoint y: 157, distance: 10.0
click at [353, 149] on icon "search" at bounding box center [352, 152] width 12 height 12
click at [424, 196] on input "Tuunders" at bounding box center [421, 194] width 155 height 23
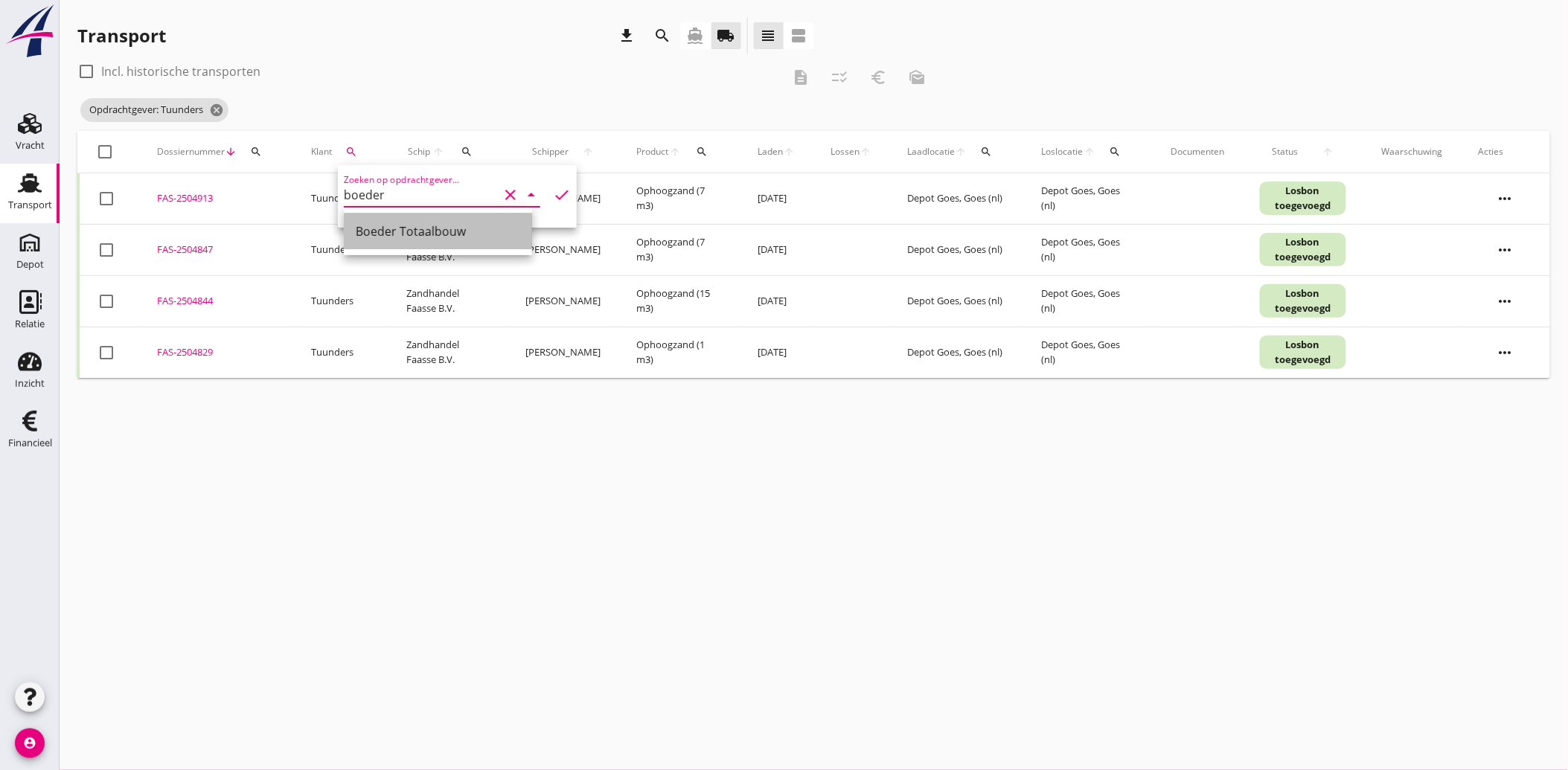
click at [407, 229] on div "Boeder Totaalbouw" at bounding box center [438, 231] width 164 height 18
type input "Boeder Totaalbouw"
click at [553, 191] on icon "check" at bounding box center [561, 195] width 18 height 18
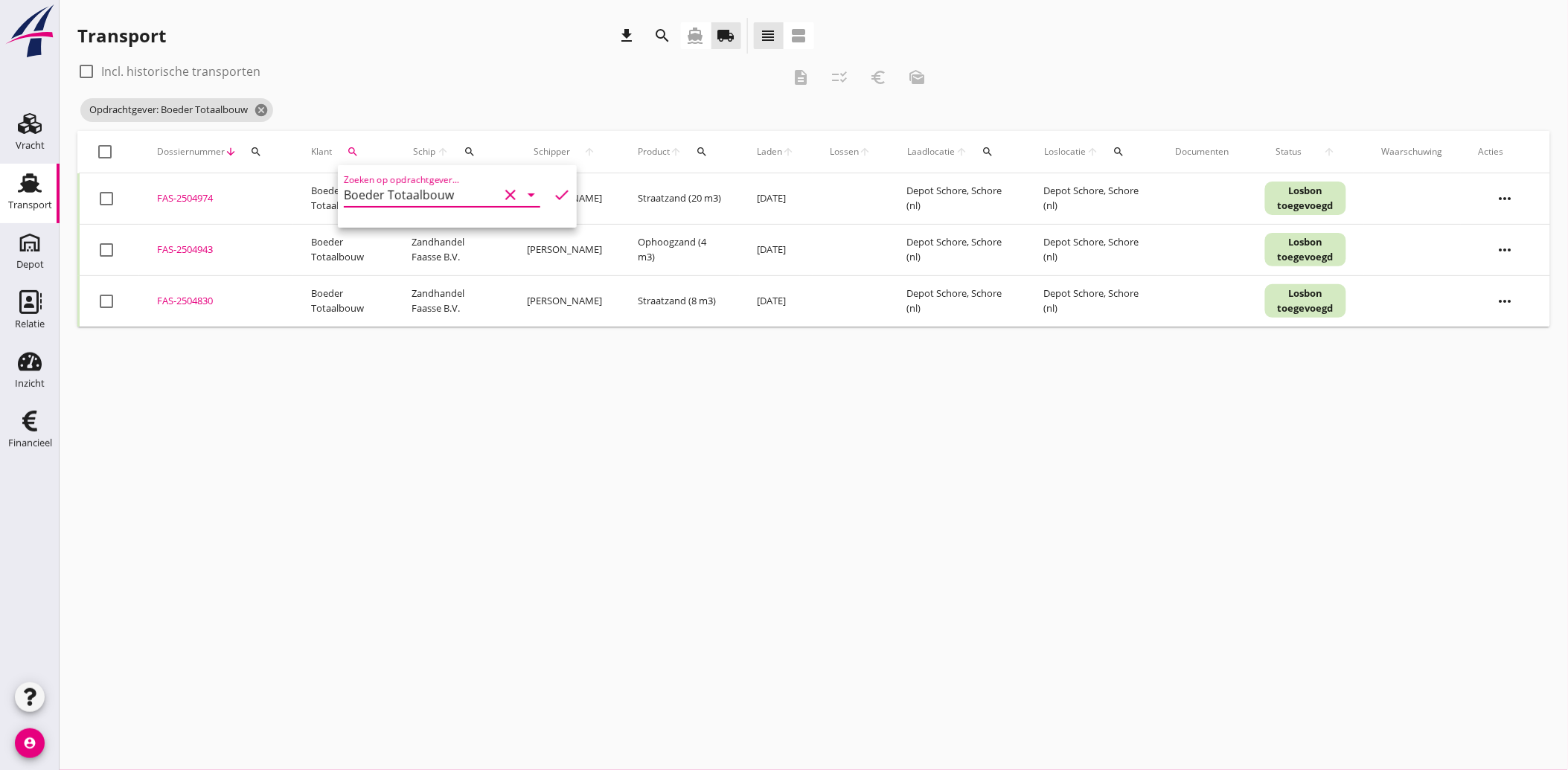
click at [104, 251] on div at bounding box center [106, 250] width 25 height 25
checkbox input "true"
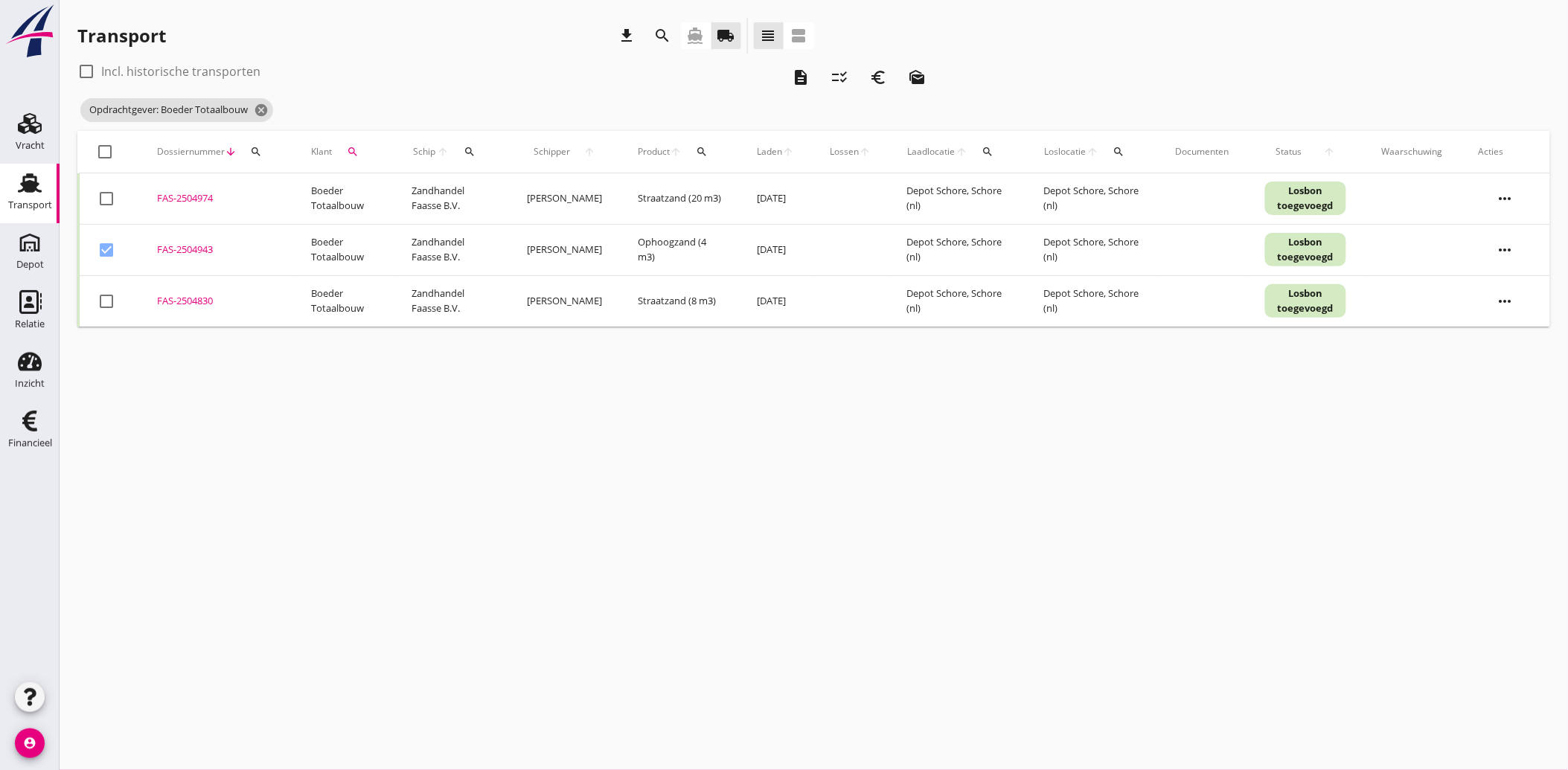
click at [105, 293] on div at bounding box center [106, 301] width 25 height 25
checkbox input "true"
click at [879, 73] on icon "euro_symbol" at bounding box center [878, 77] width 18 height 18
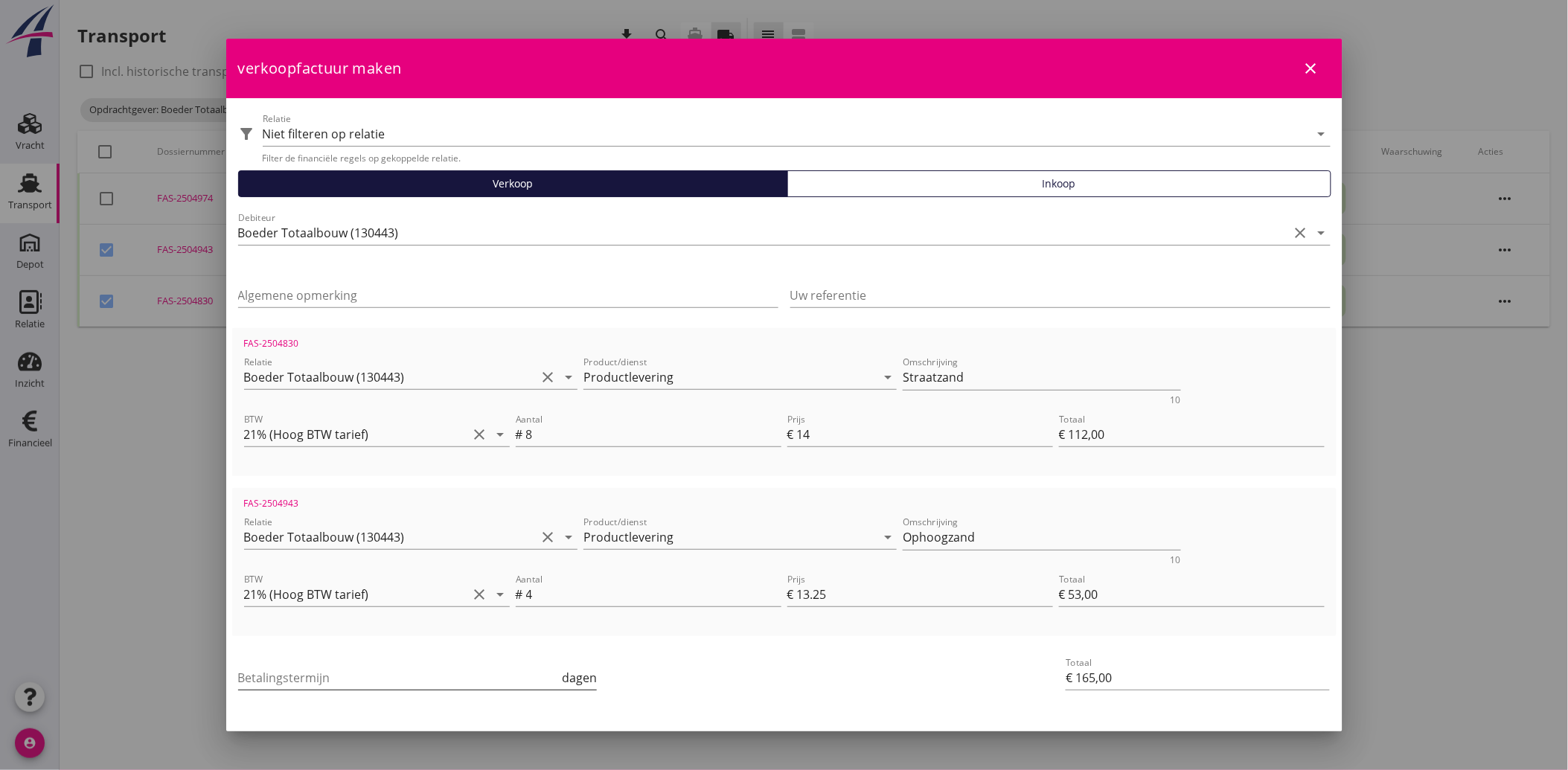
click at [394, 671] on input "Betalingstermijn" at bounding box center [399, 677] width 321 height 23
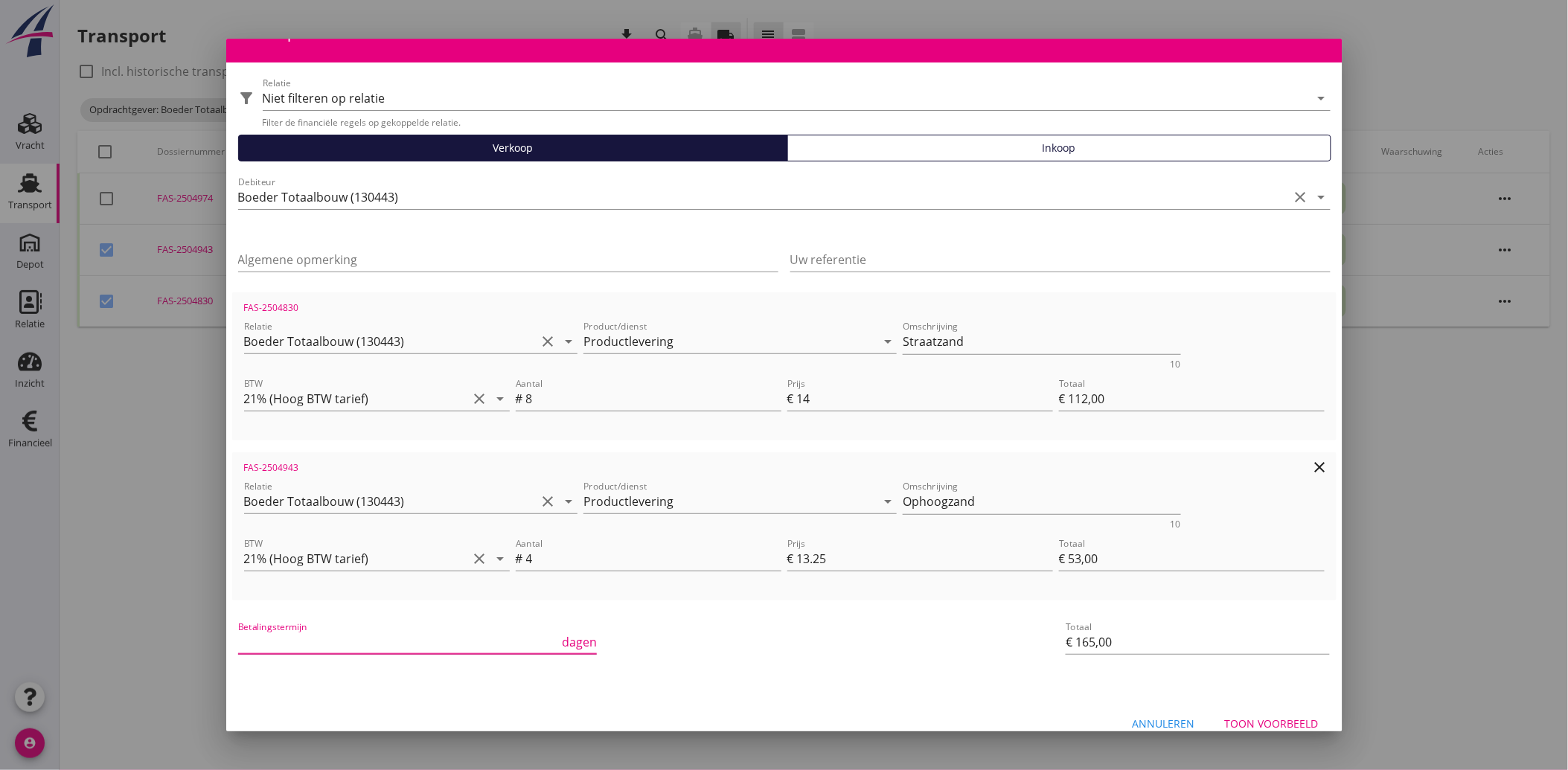
scroll to position [54, 0]
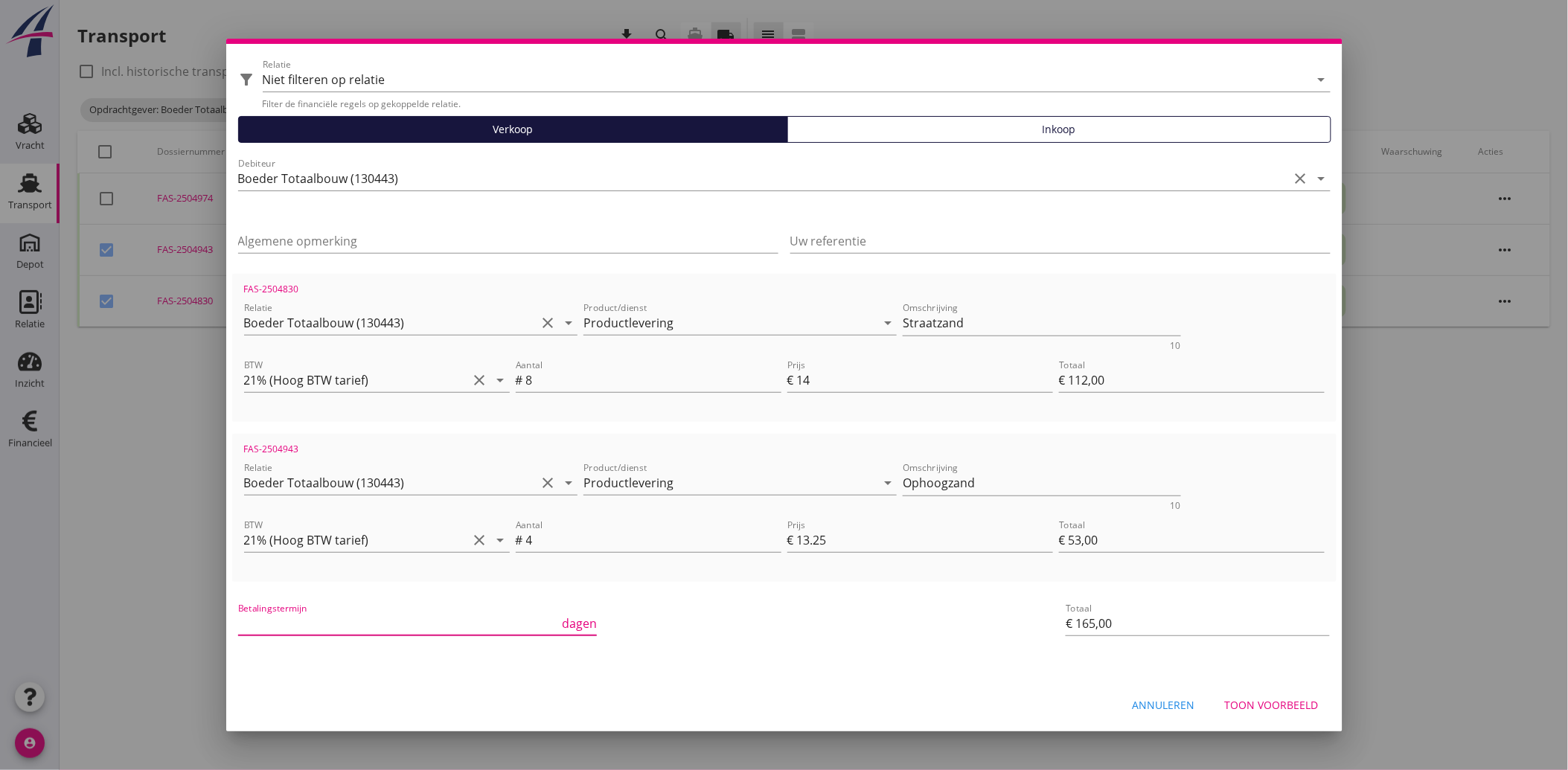
click at [1149, 698] on div "Annuleren" at bounding box center [1164, 705] width 63 height 16
checkbox input "false"
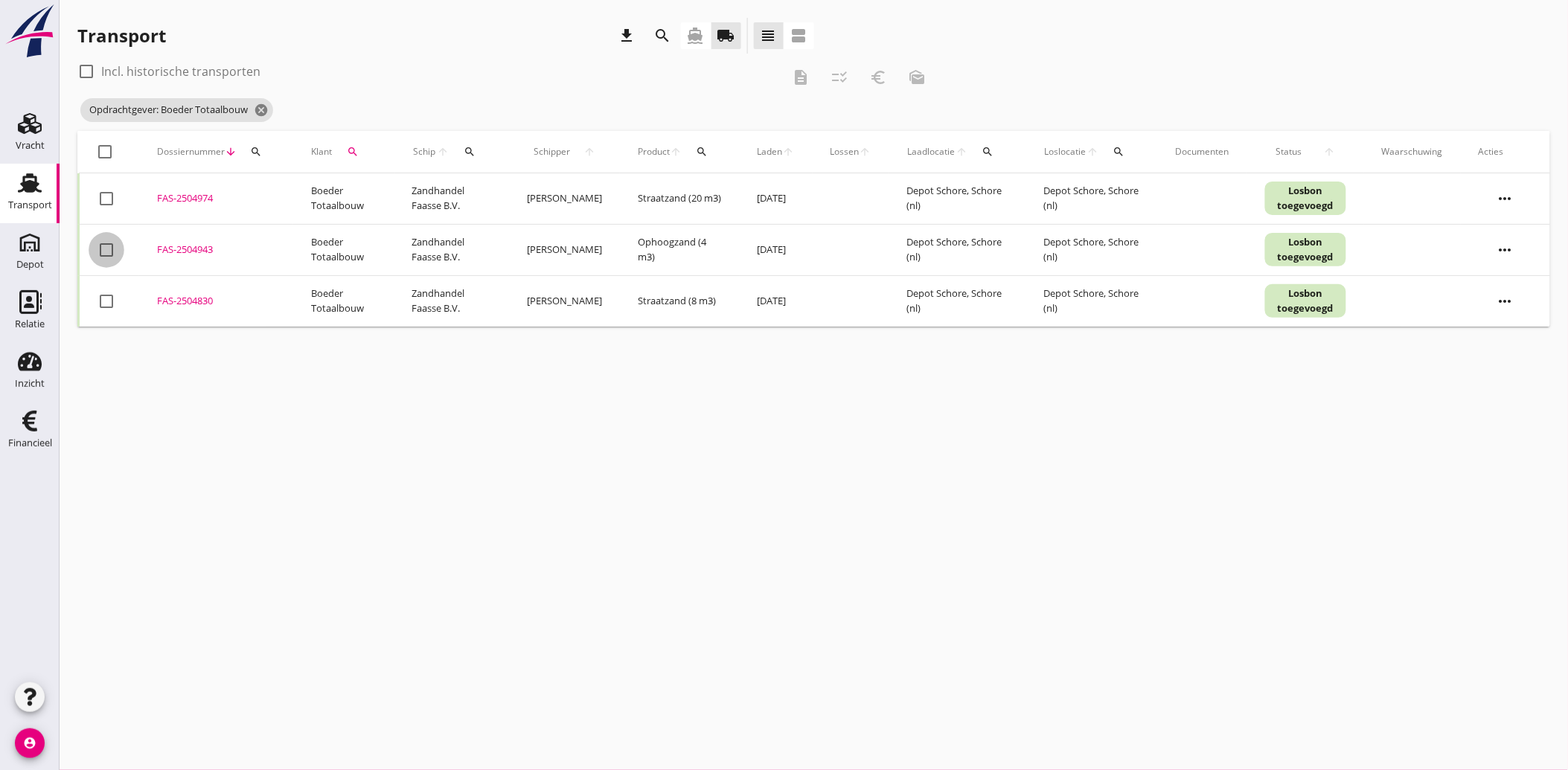
click at [105, 251] on div at bounding box center [106, 250] width 25 height 25
checkbox input "true"
click at [107, 299] on div at bounding box center [106, 301] width 25 height 25
checkbox input "true"
click at [881, 77] on icon "euro_symbol" at bounding box center [878, 77] width 18 height 18
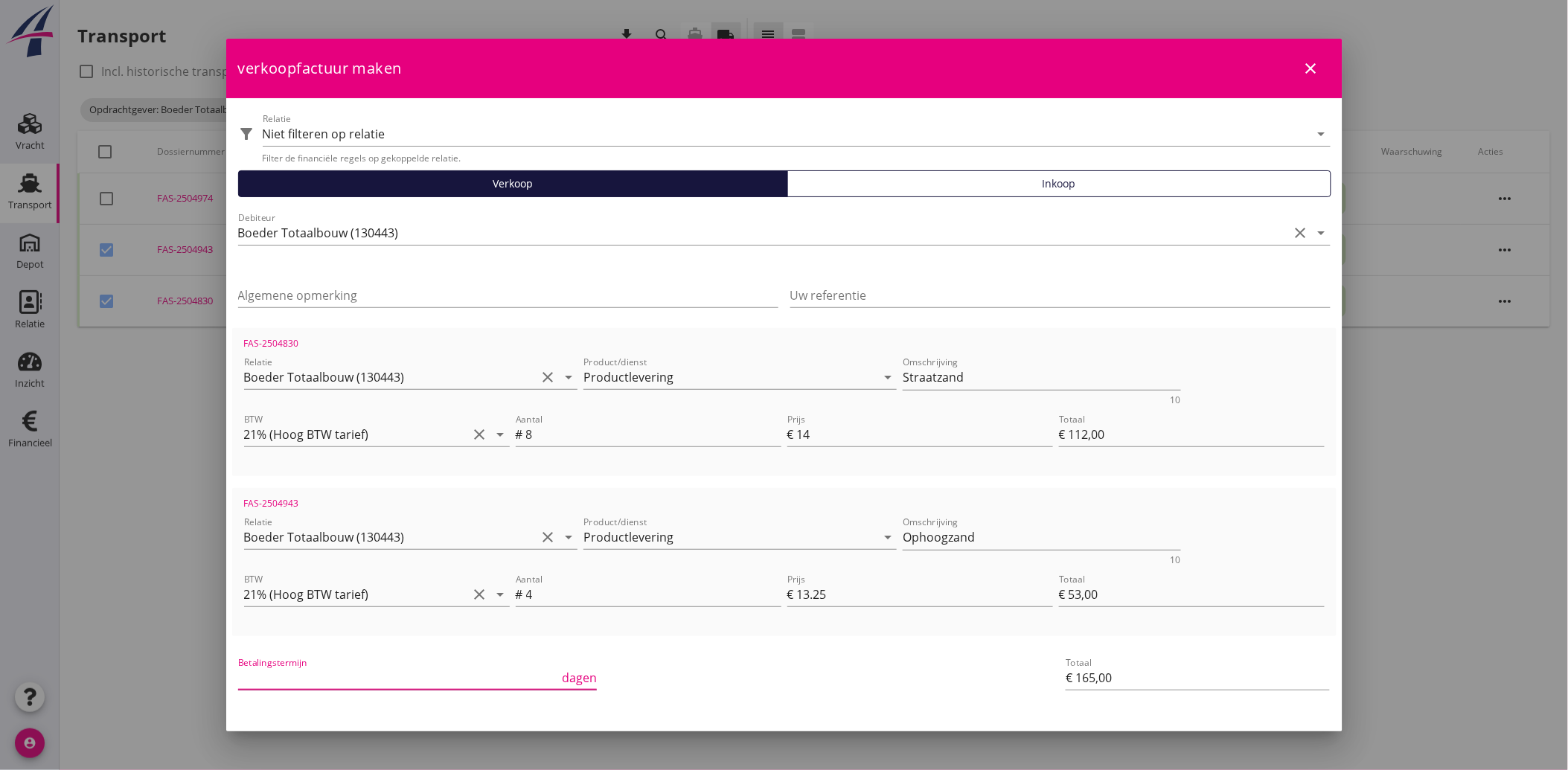
click at [259, 672] on input "Betalingstermijn" at bounding box center [399, 677] width 321 height 23
type input "30"
click at [968, 685] on div "Betalingstermijn 30 dagen Totaal € 165,00" at bounding box center [784, 680] width 1104 height 63
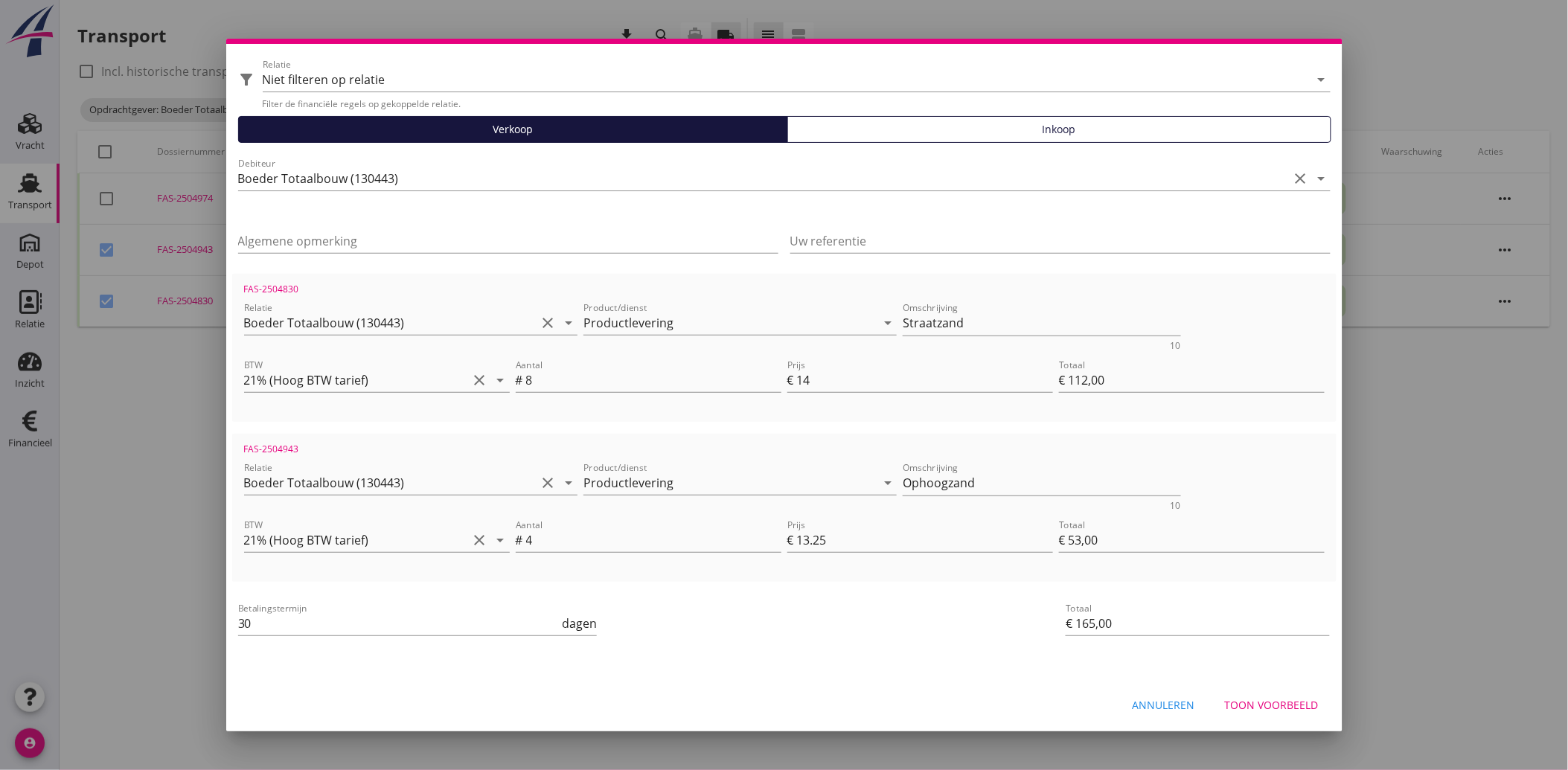
click at [1259, 686] on div "Annuleren Toon voorbeeld" at bounding box center [784, 706] width 1116 height 50
click at [1260, 701] on div "Toon voorbeeld" at bounding box center [1272, 705] width 94 height 16
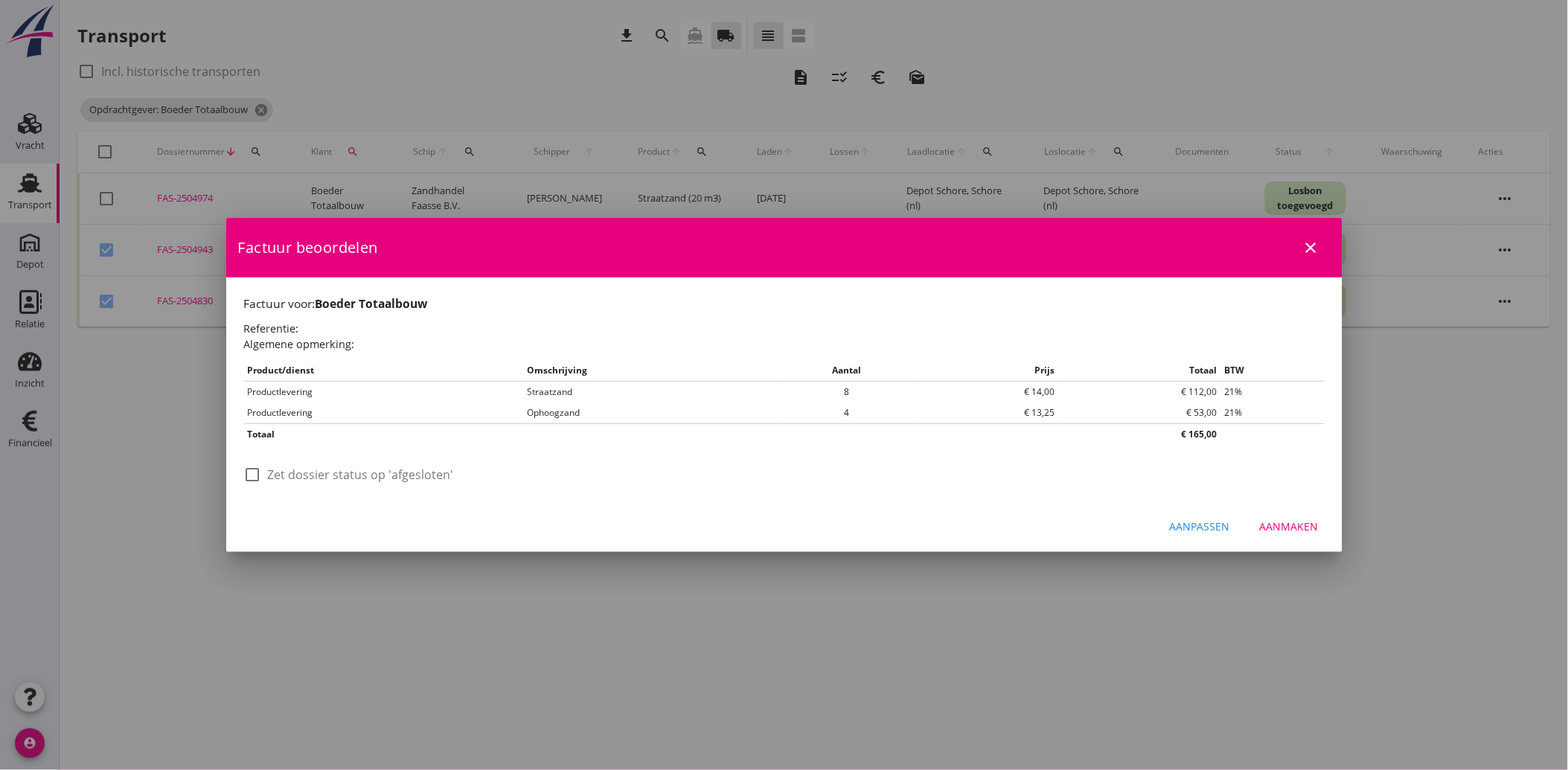
scroll to position [0, 0]
click at [254, 473] on div at bounding box center [252, 474] width 25 height 25
checkbox input "true"
click at [1295, 525] on div "Aanmaken" at bounding box center [1290, 526] width 59 height 16
checkbox input "false"
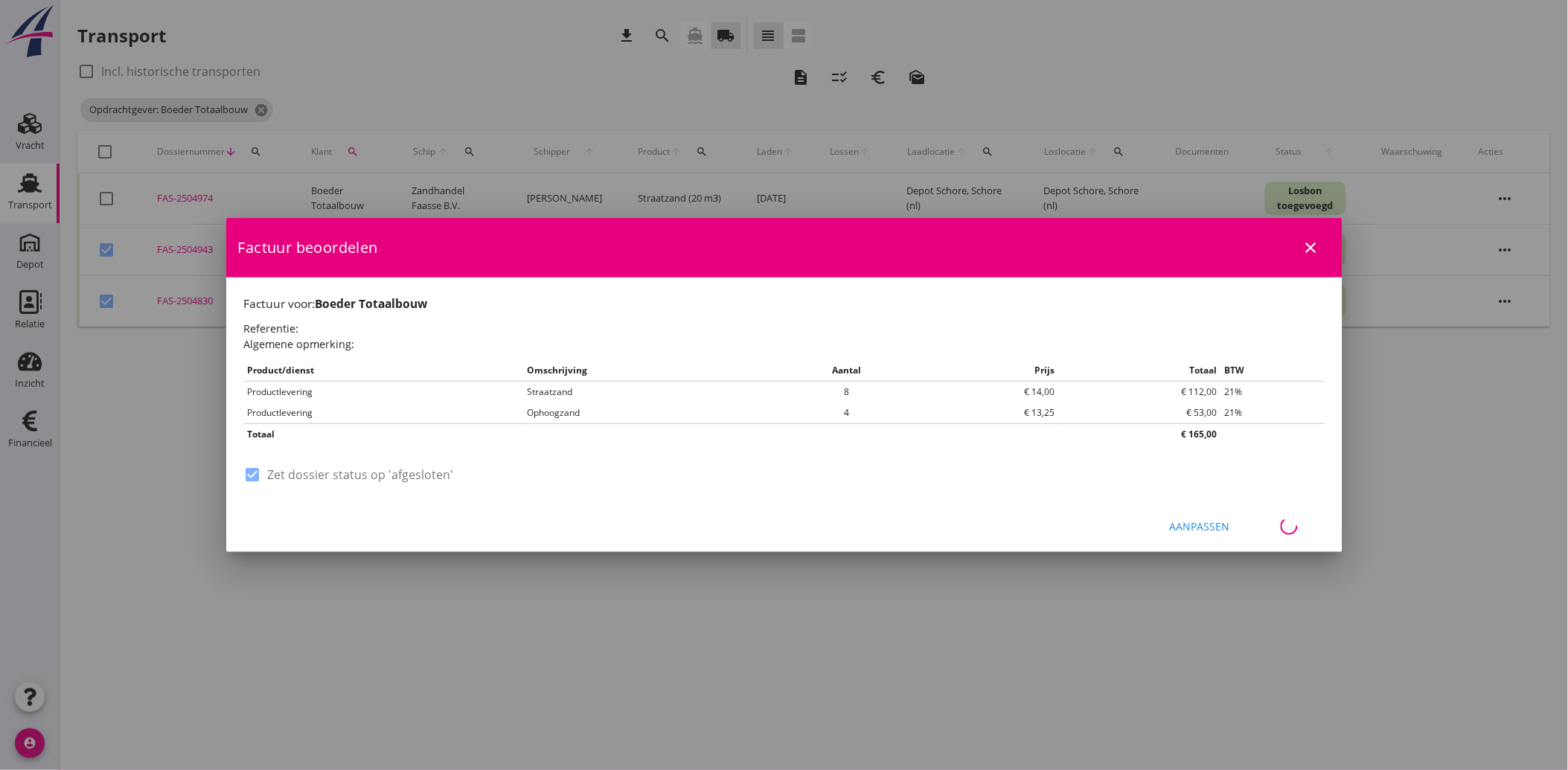
checkbox input "false"
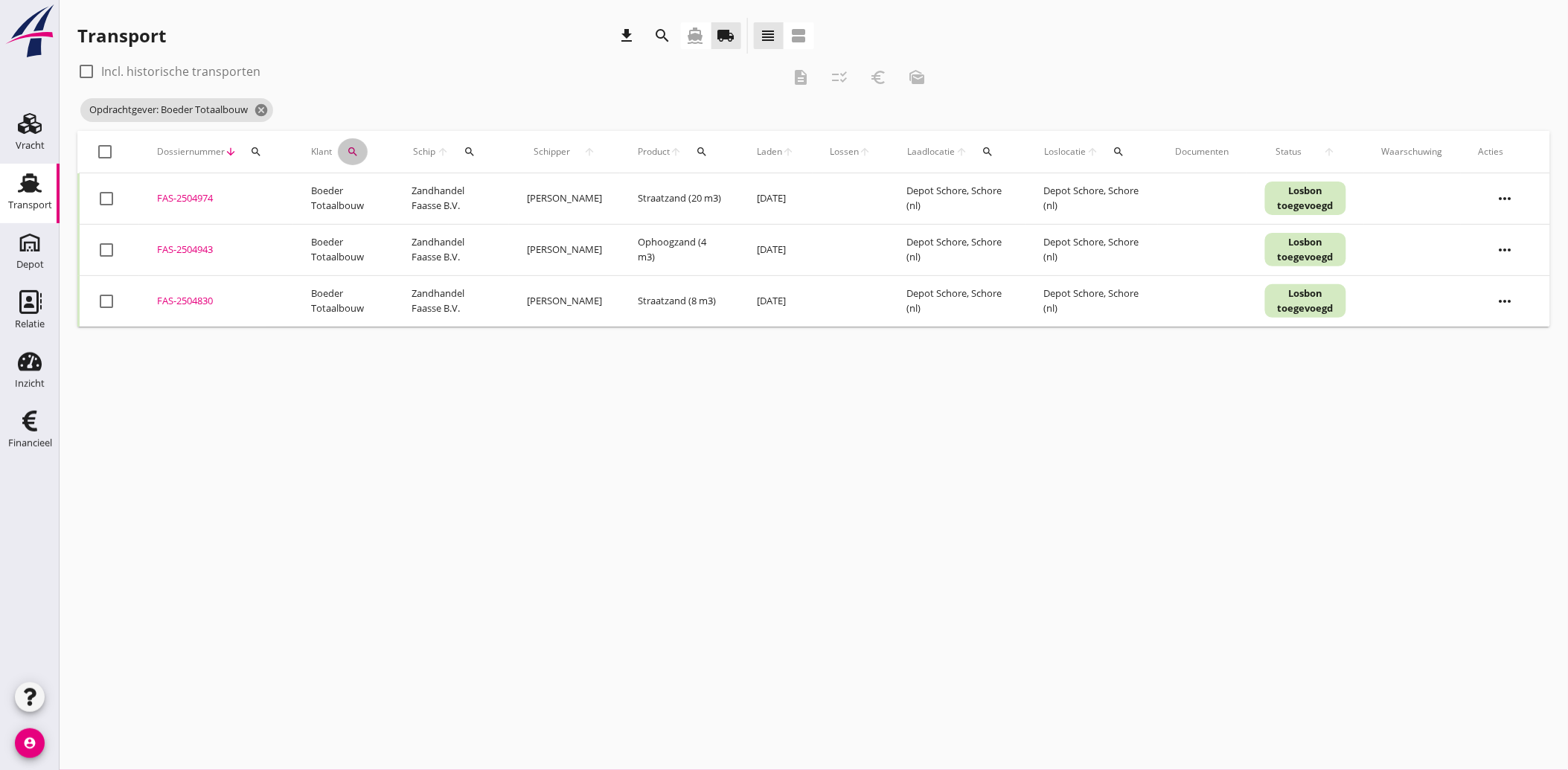
click at [347, 144] on button "search" at bounding box center [352, 151] width 30 height 27
click at [501, 196] on icon "clear" at bounding box center [510, 195] width 18 height 18
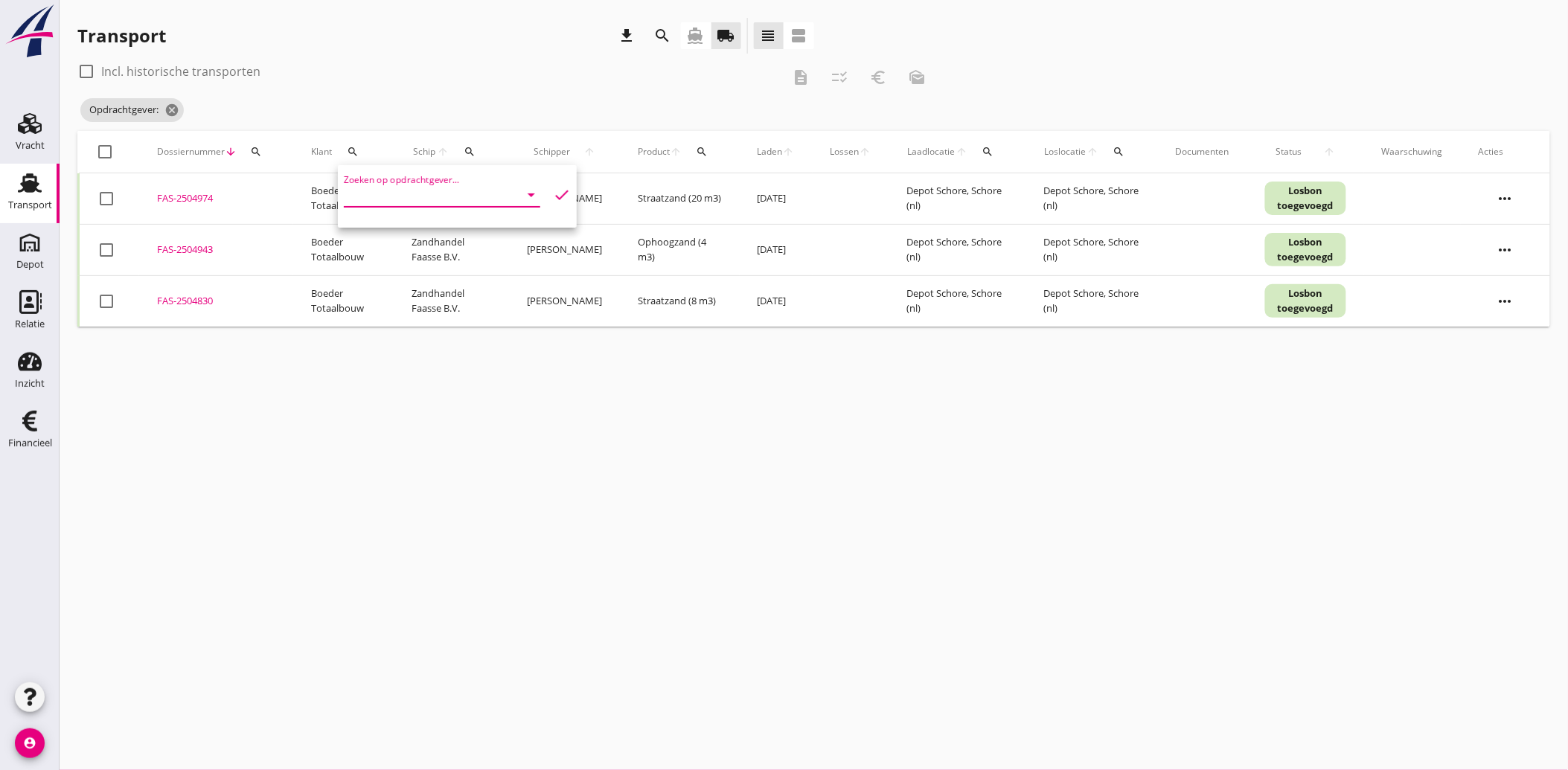
click at [459, 197] on input "Zoeken op opdrachtgever..." at bounding box center [421, 194] width 155 height 23
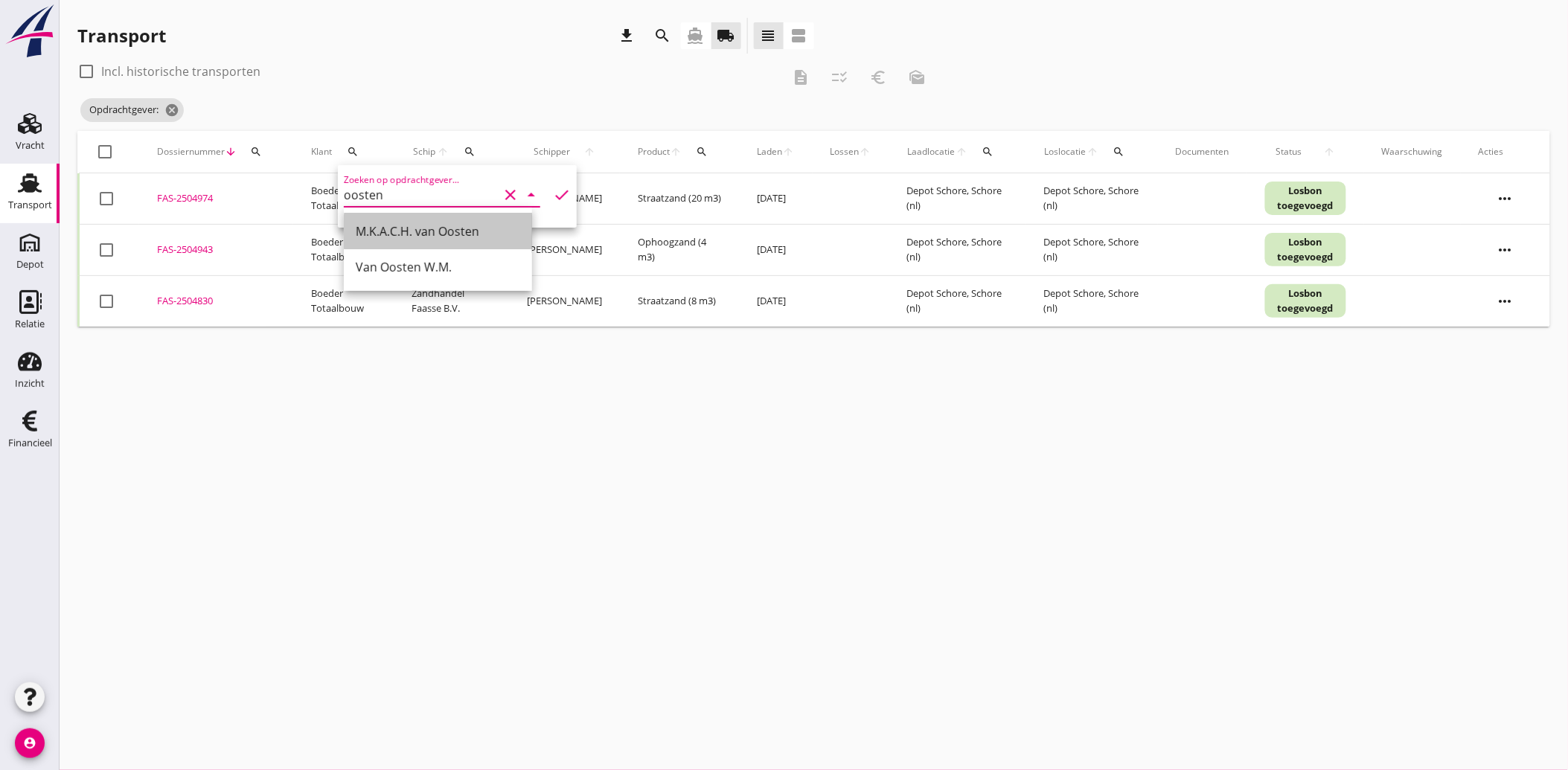
drag, startPoint x: 459, startPoint y: 219, endPoint x: 464, endPoint y: 234, distance: 15.8
click at [459, 220] on div "M.K.A.C.H. van Oosten" at bounding box center [438, 231] width 164 height 36
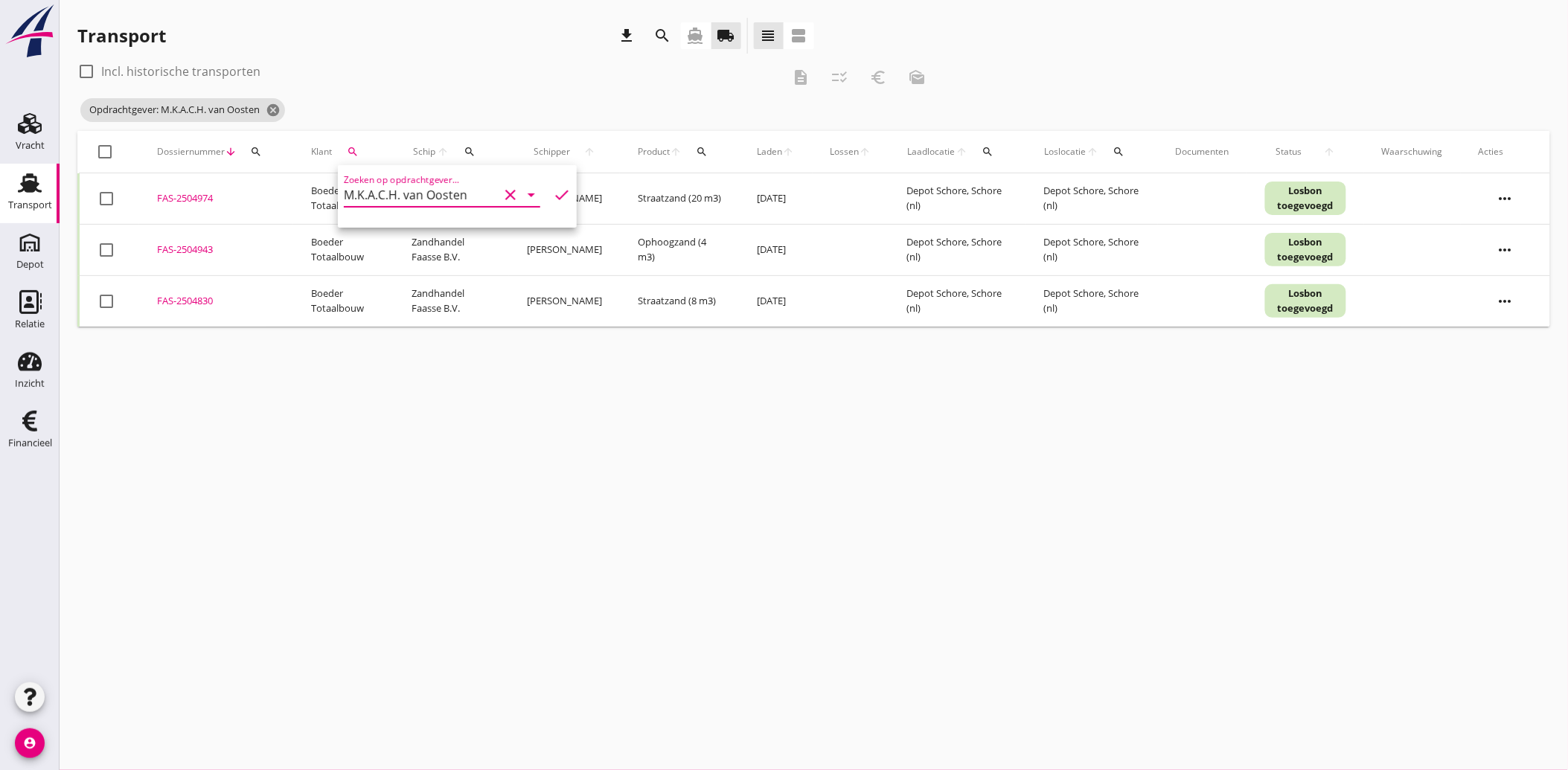
type input "M.K.A.C.H. van Oosten"
click at [553, 191] on icon "check" at bounding box center [561, 195] width 18 height 18
click at [106, 199] on div at bounding box center [106, 198] width 25 height 25
checkbox input "true"
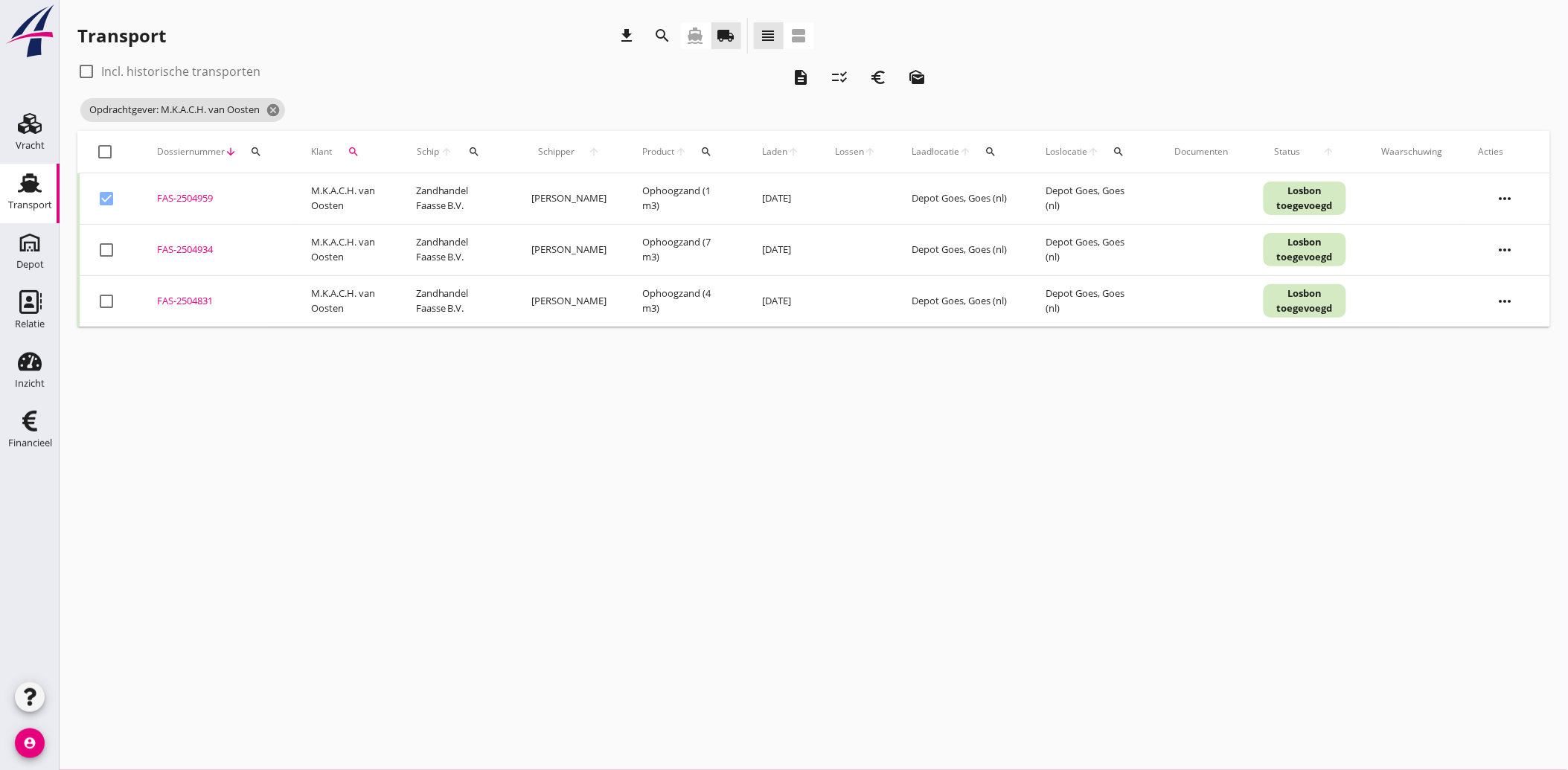
drag, startPoint x: 104, startPoint y: 249, endPoint x: 105, endPoint y: 283, distance: 34.0
click at [104, 254] on div at bounding box center [106, 250] width 25 height 25
checkbox input "true"
click at [105, 300] on div at bounding box center [106, 301] width 25 height 25
checkbox input "true"
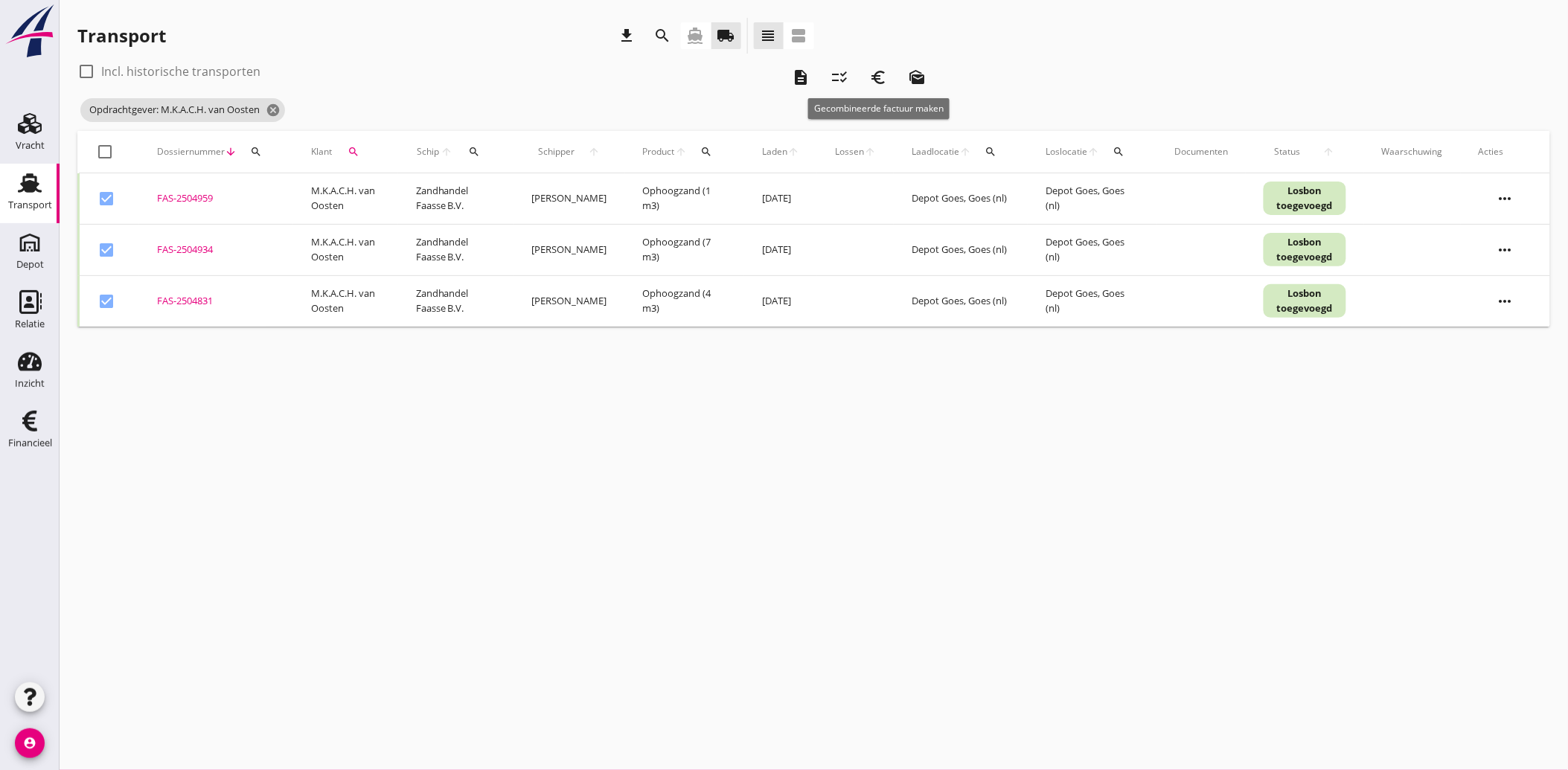
click at [887, 73] on icon "euro_symbol" at bounding box center [878, 77] width 18 height 18
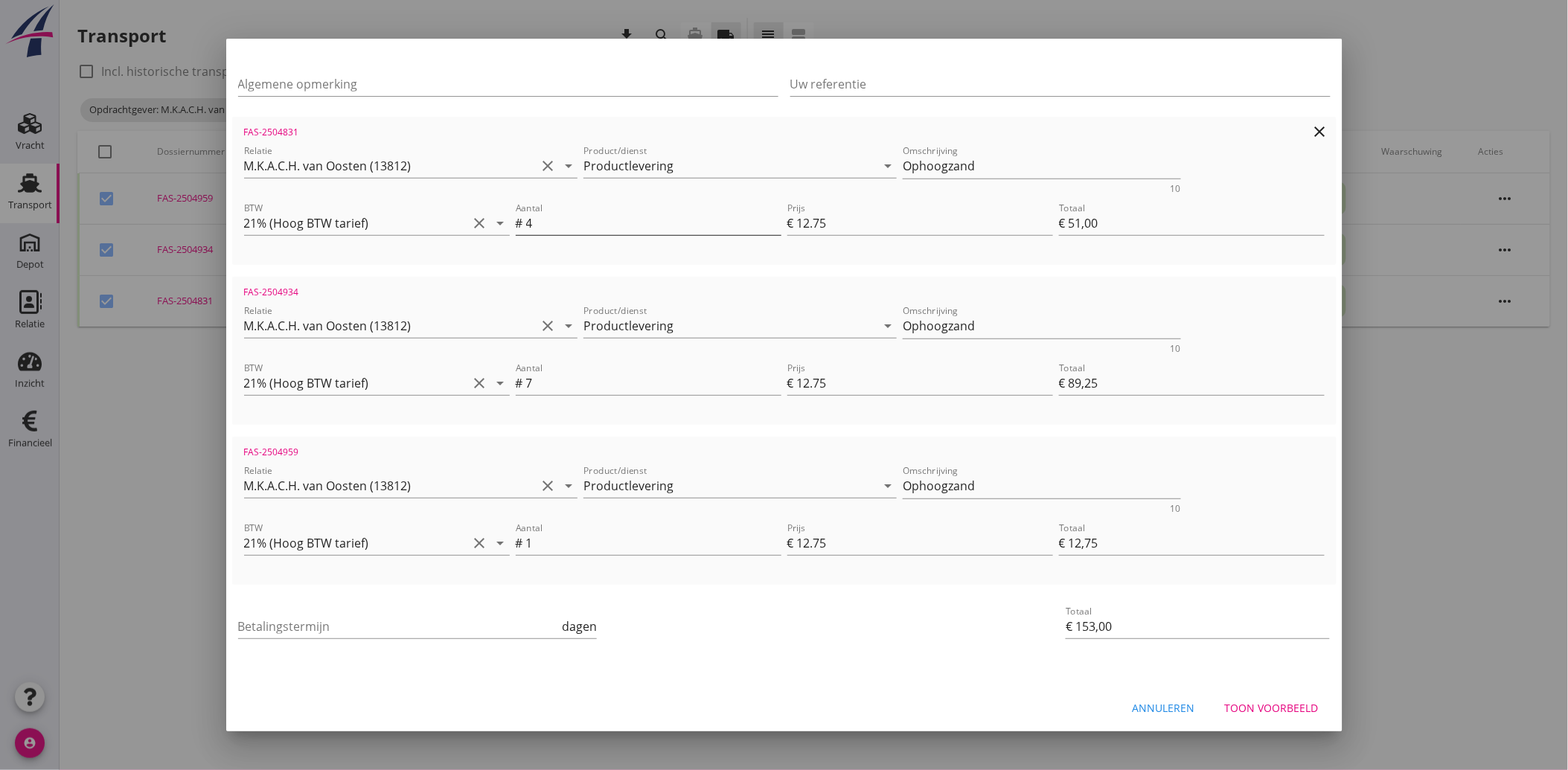
scroll to position [214, 0]
click at [410, 606] on div "Betalingstermijn dagen" at bounding box center [418, 626] width 359 height 48
click at [398, 618] on input "Betalingstermijn" at bounding box center [399, 623] width 321 height 23
type input "30"
click at [1261, 694] on button "Toon voorbeeld" at bounding box center [1271, 705] width 117 height 27
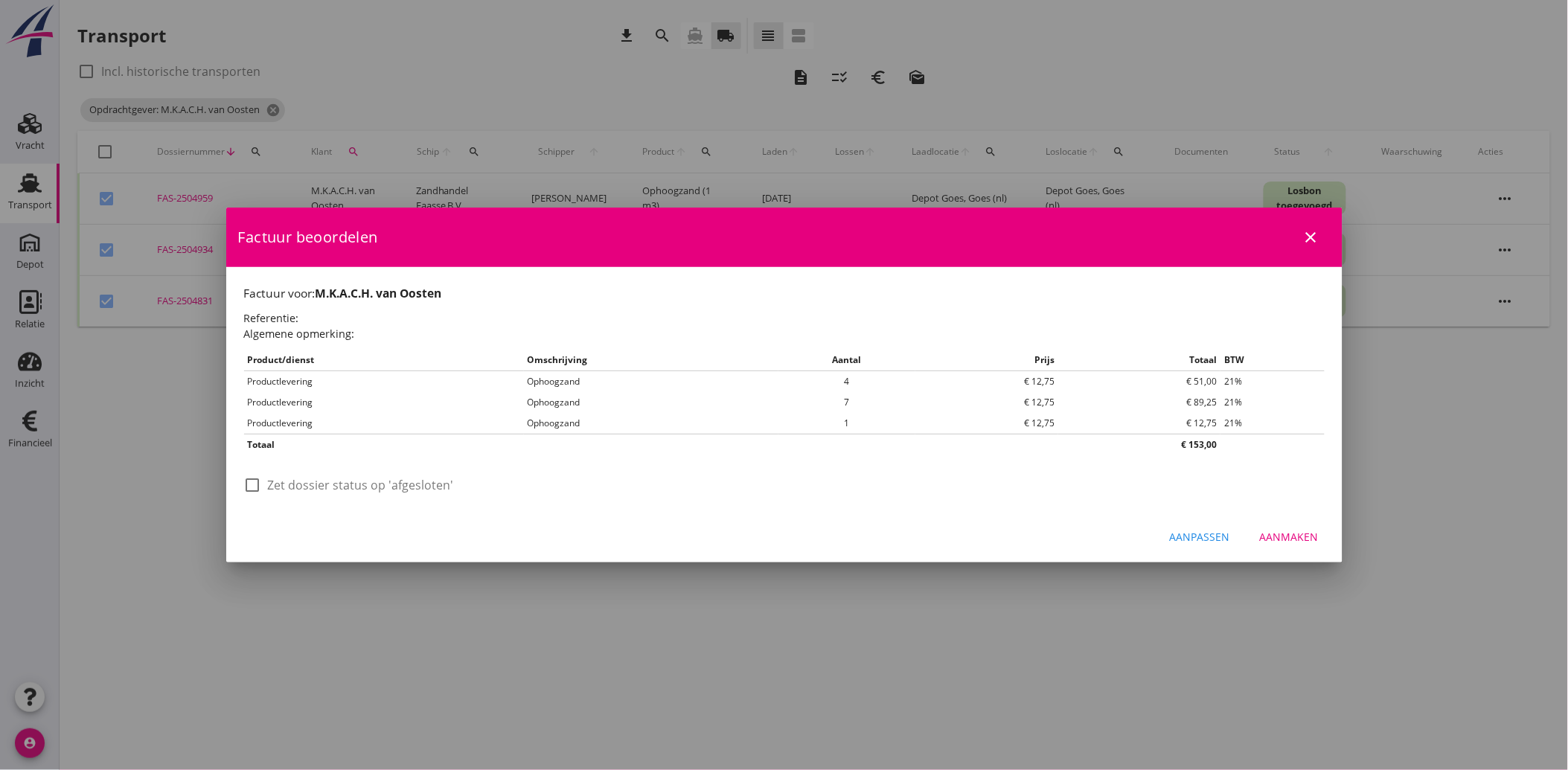
scroll to position [0, 0]
click at [254, 488] on div at bounding box center [252, 485] width 25 height 25
checkbox input "true"
click at [1284, 530] on div "Aanmaken" at bounding box center [1290, 537] width 59 height 16
checkbox input "false"
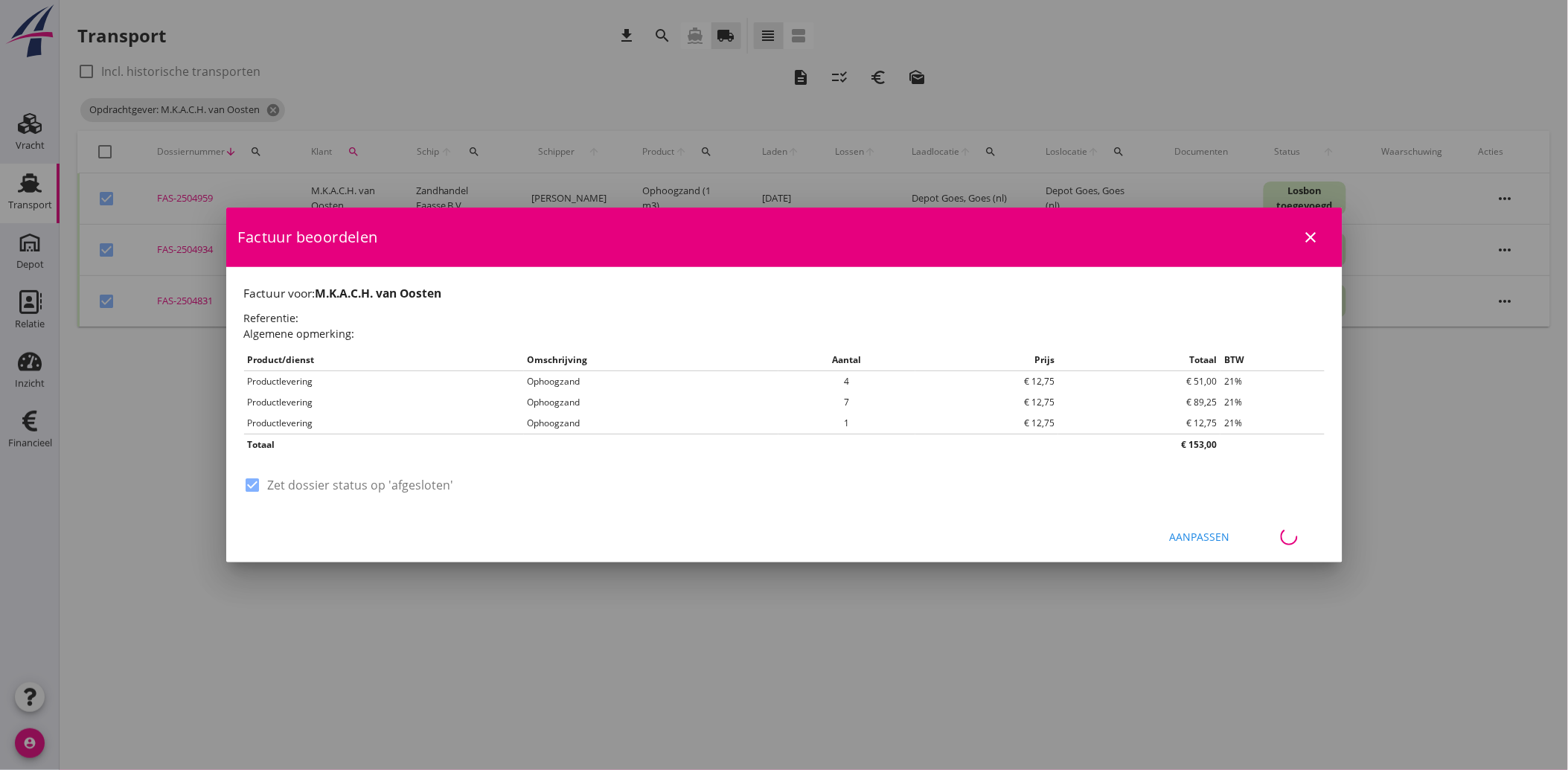
checkbox input "false"
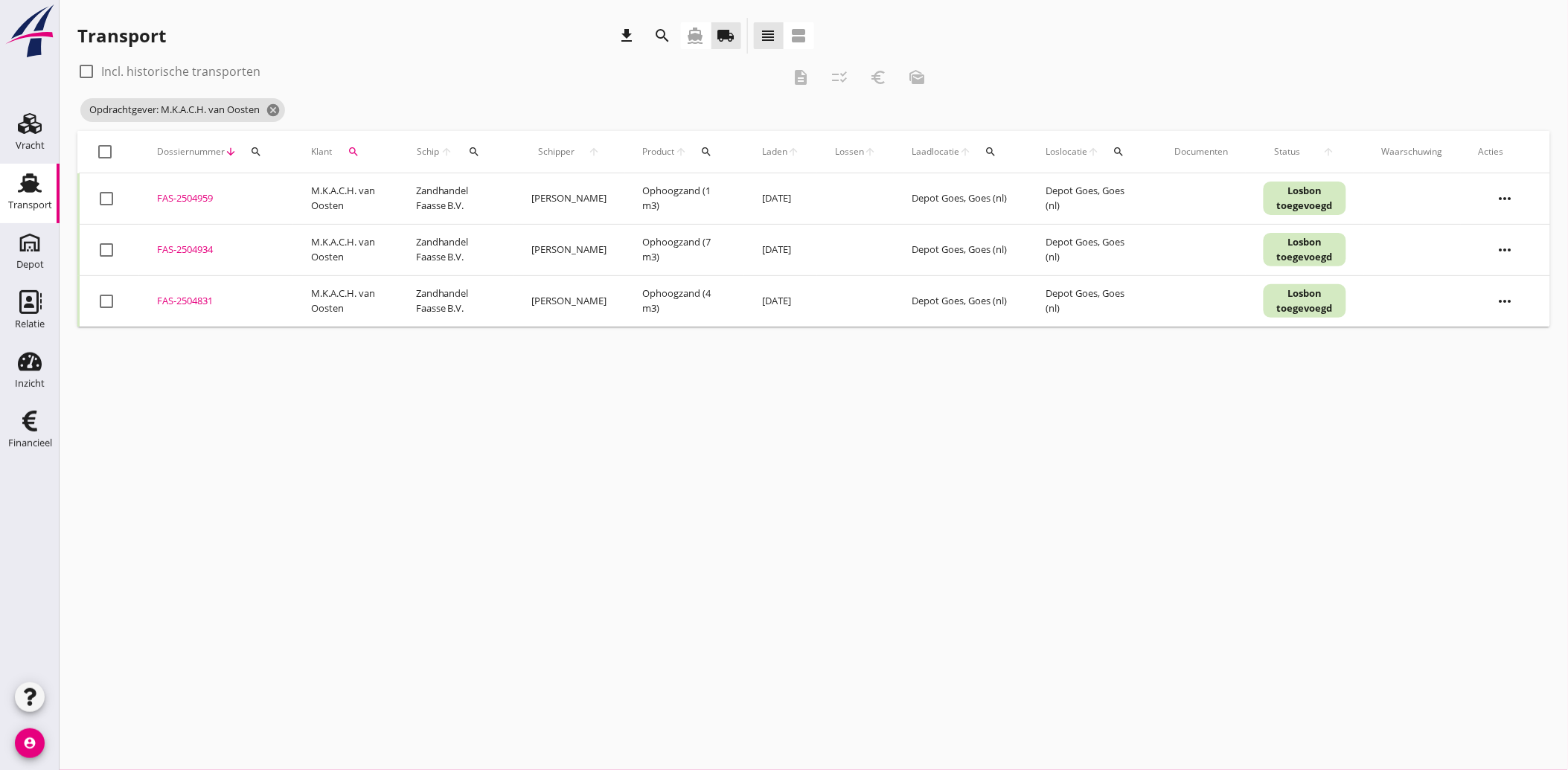
click at [352, 151] on icon "search" at bounding box center [353, 152] width 12 height 12
click at [506, 191] on icon "clear" at bounding box center [510, 195] width 18 height 18
click at [454, 196] on input "Zoeken op opdrachtgever..." at bounding box center [421, 194] width 155 height 23
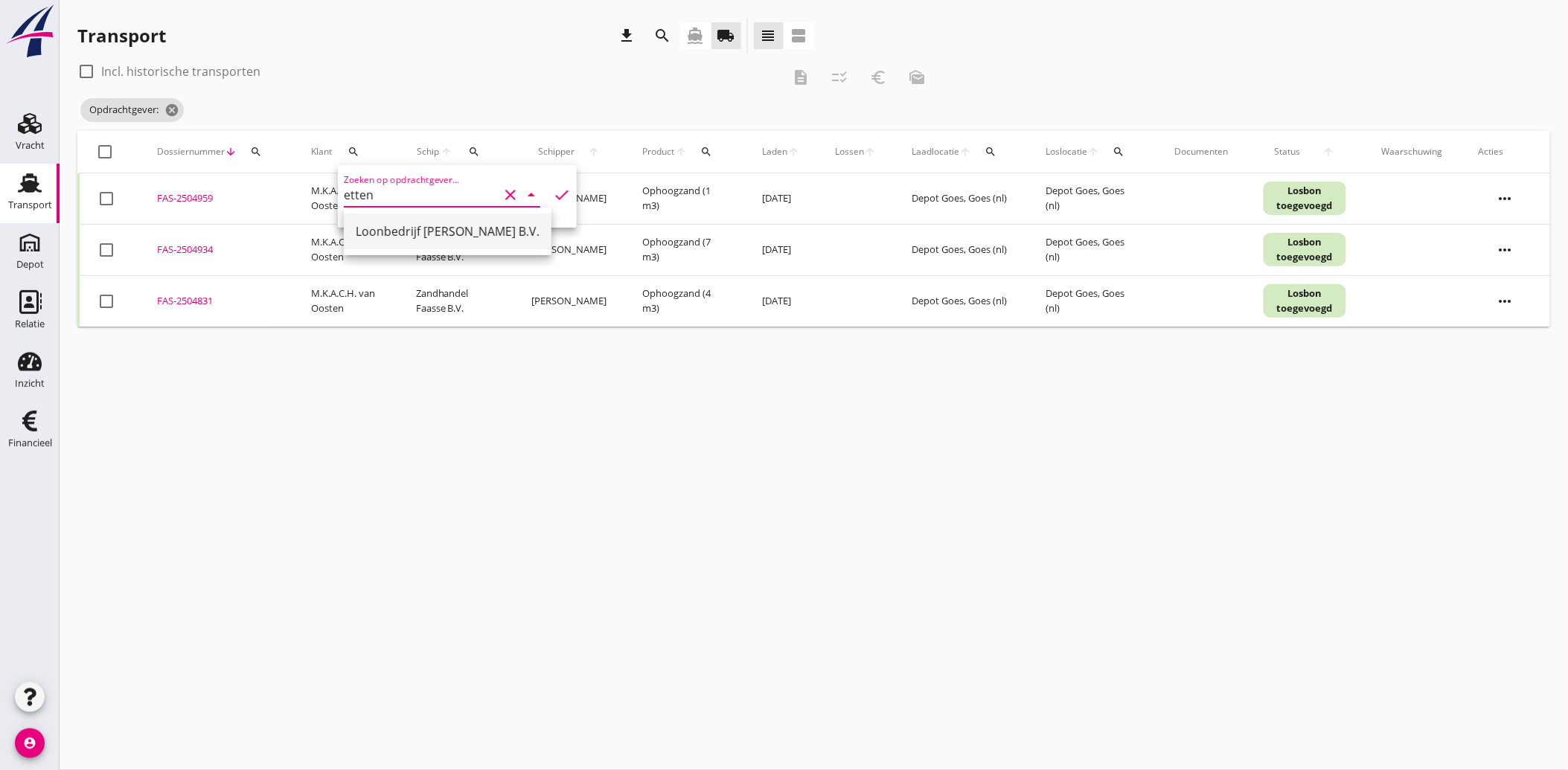
click at [436, 231] on div "Loonbedrijf [PERSON_NAME] B.V." at bounding box center [447, 231] width 184 height 18
type input "Loonbedrijf [PERSON_NAME] B.V."
click at [553, 191] on icon "check" at bounding box center [561, 195] width 18 height 18
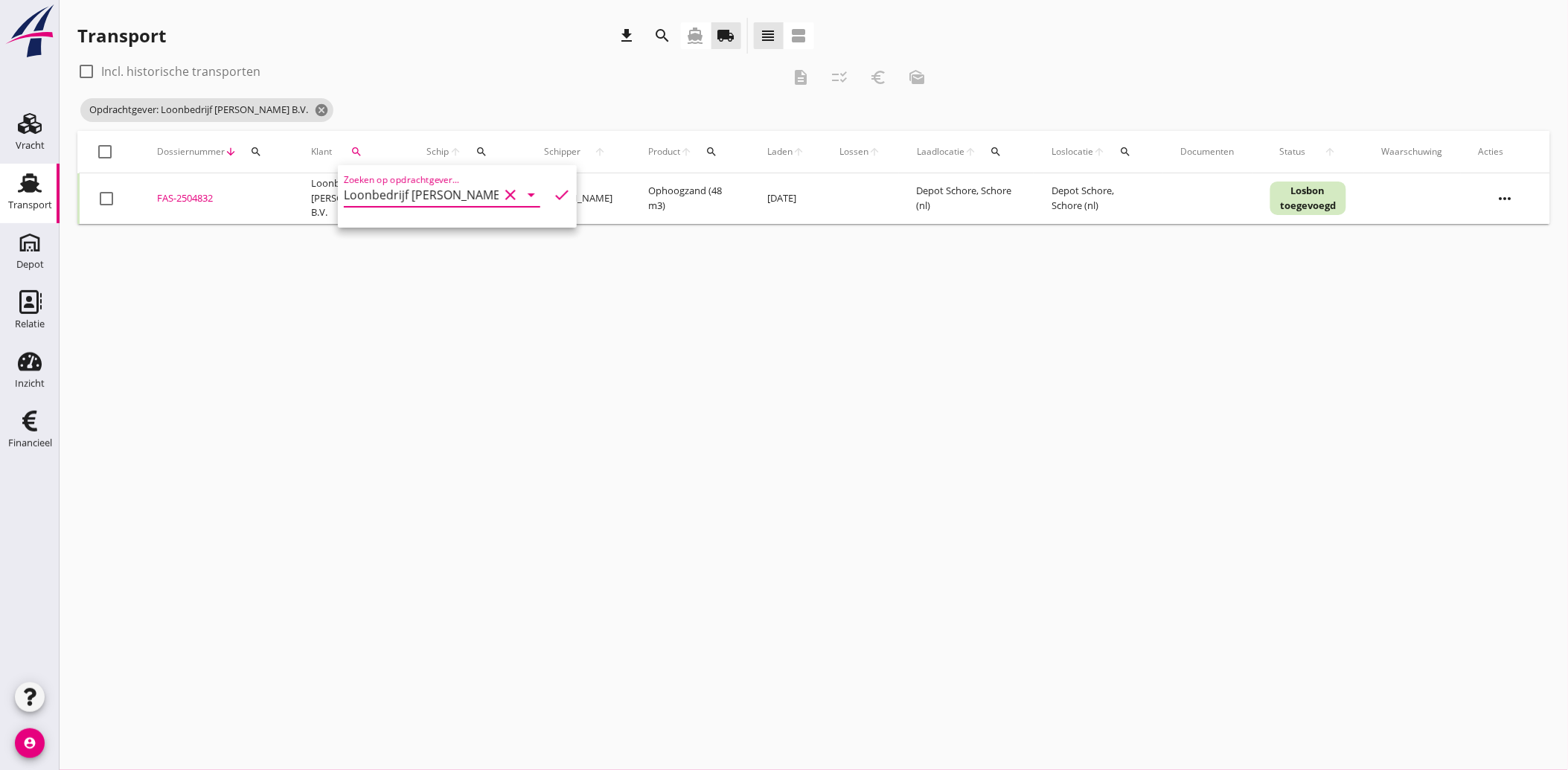
click at [100, 198] on div at bounding box center [106, 198] width 25 height 25
checkbox input "true"
click at [875, 82] on icon "euro_symbol" at bounding box center [878, 77] width 18 height 18
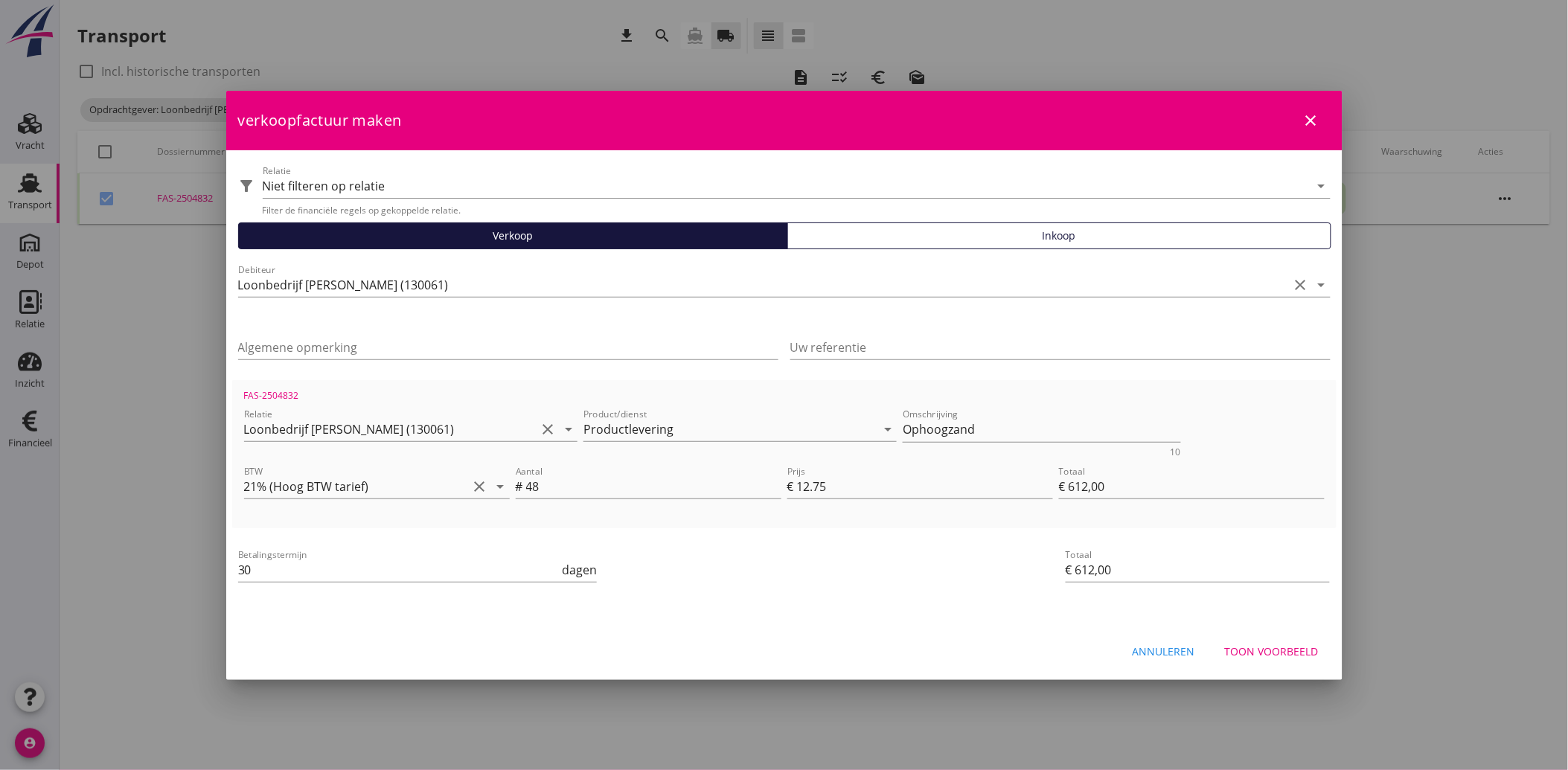
click at [1297, 645] on div "Toon voorbeeld" at bounding box center [1272, 652] width 94 height 16
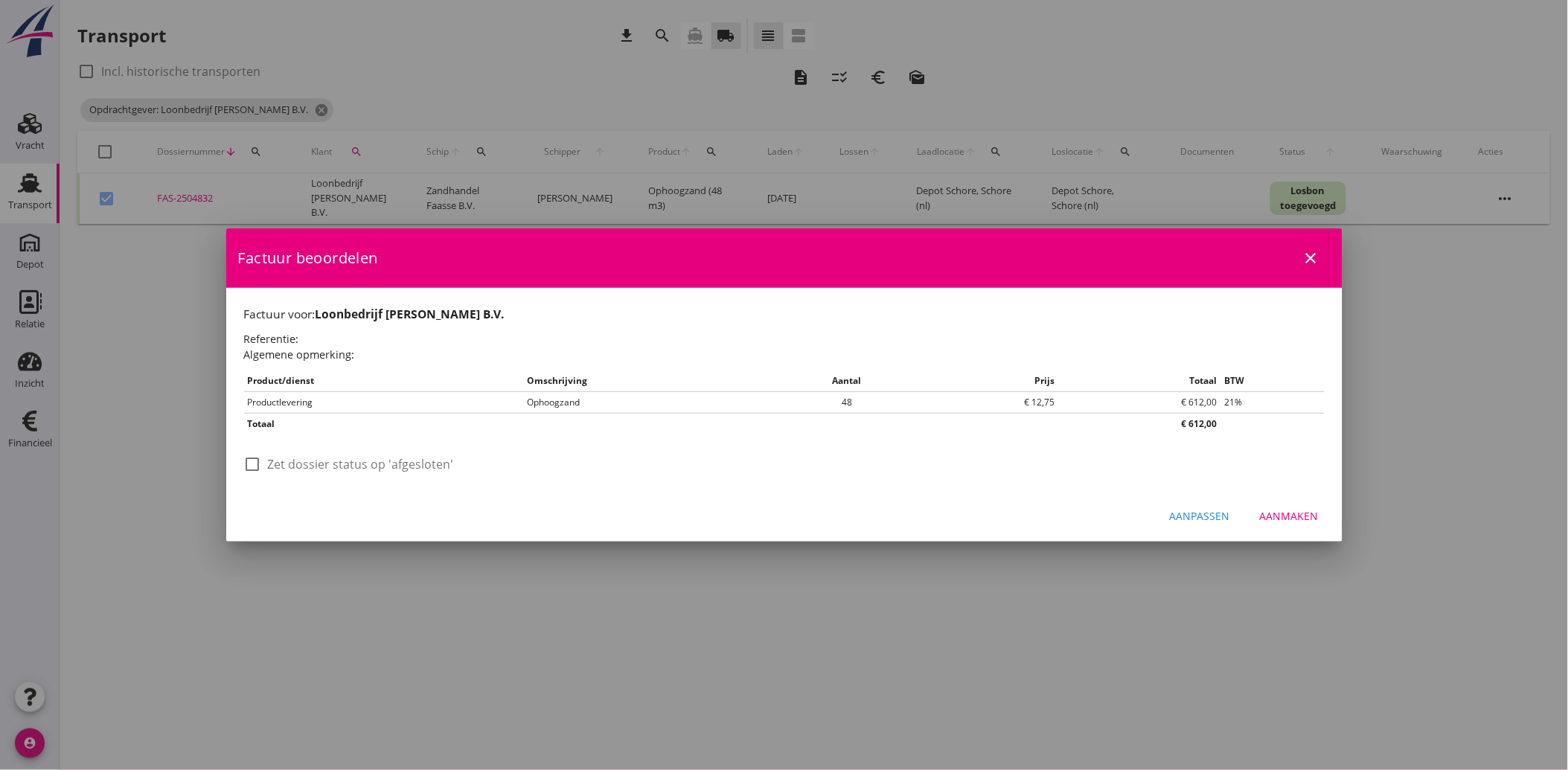
click at [254, 465] on div at bounding box center [252, 464] width 25 height 25
checkbox input "true"
click at [1297, 515] on div "Aanmaken" at bounding box center [1290, 516] width 59 height 16
checkbox input "false"
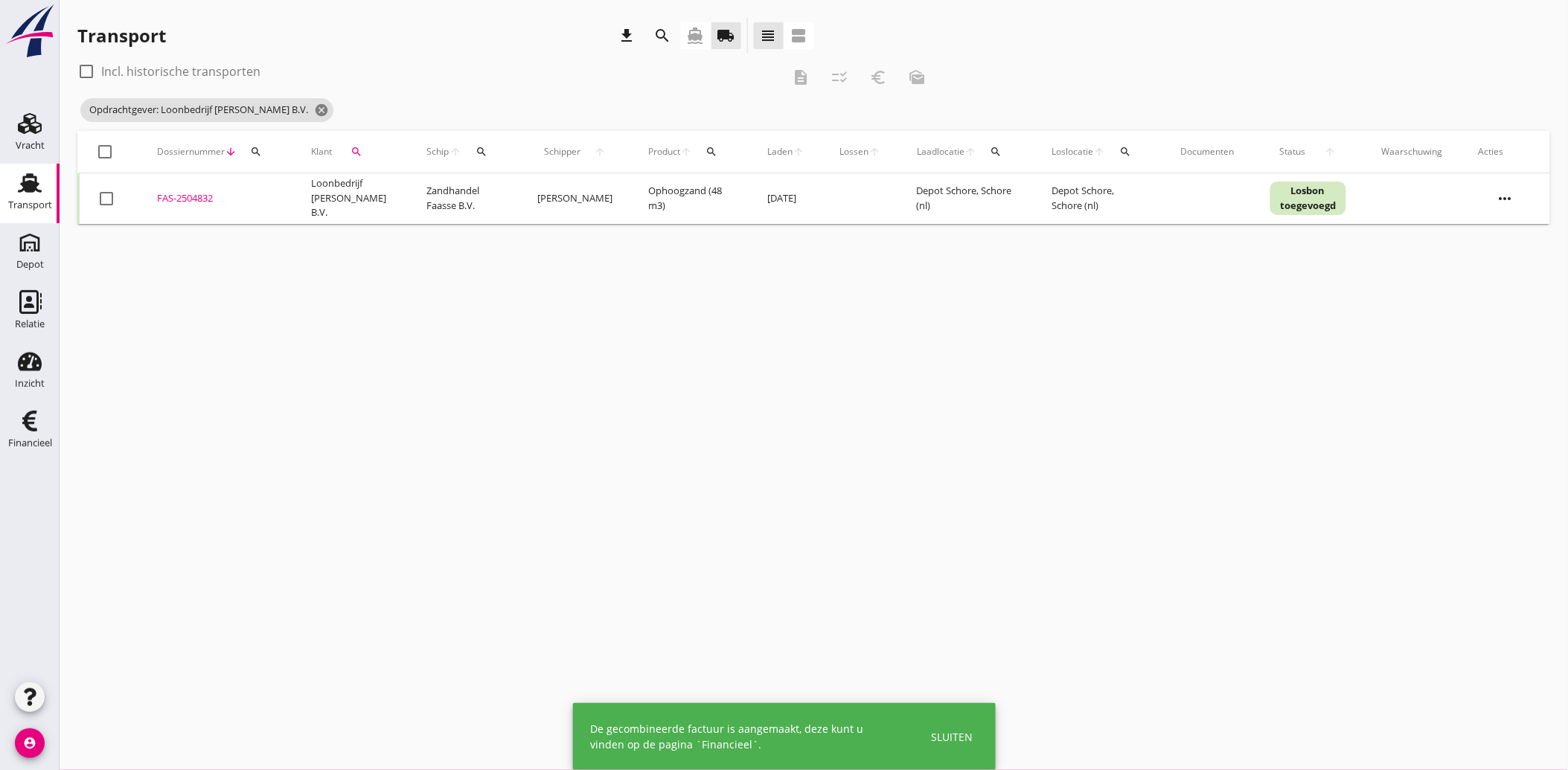
click at [353, 157] on icon "search" at bounding box center [357, 152] width 12 height 12
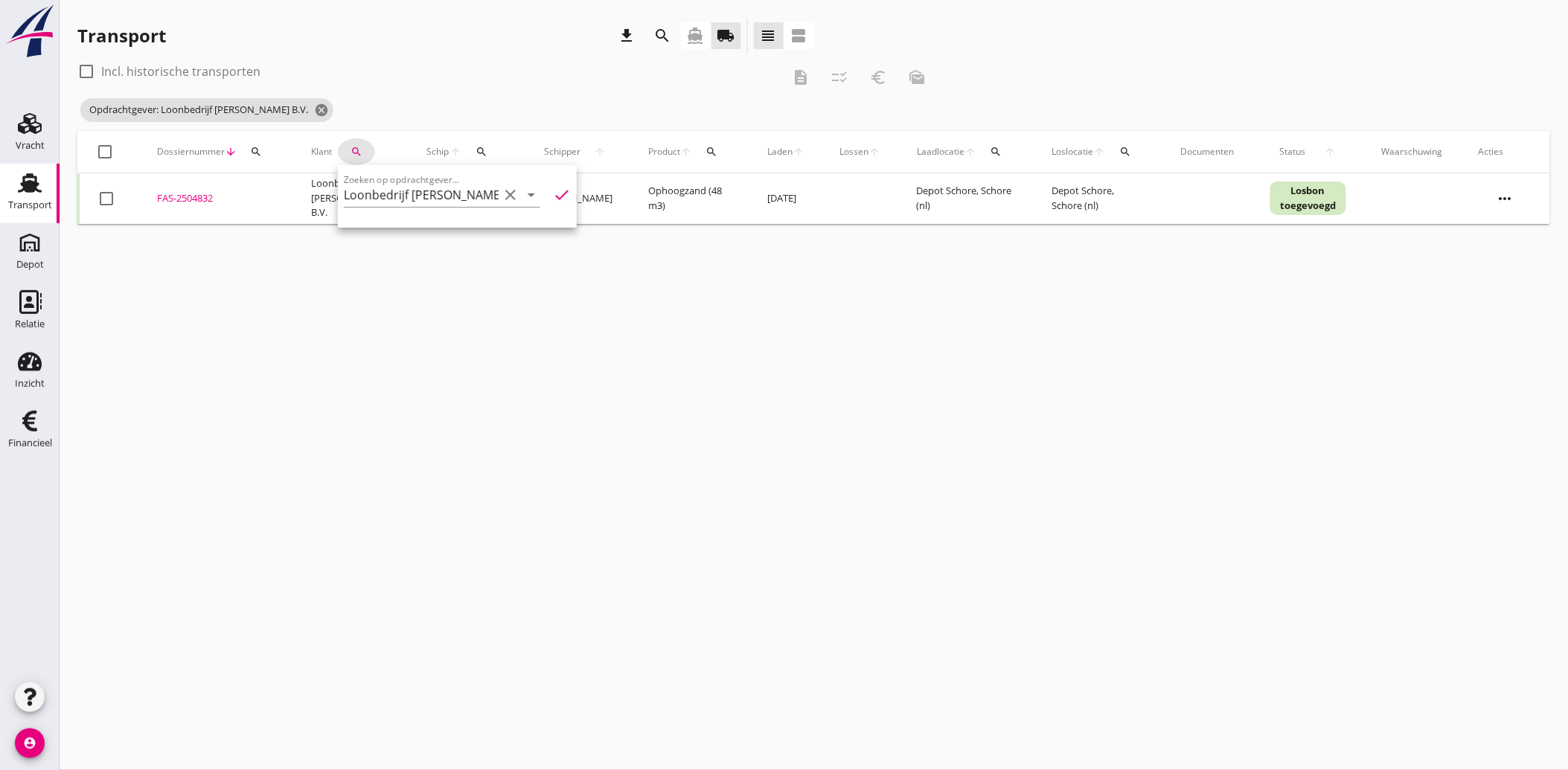
click at [507, 192] on icon "clear" at bounding box center [510, 195] width 18 height 18
click at [437, 198] on input "Zoeken op opdrachtgever..." at bounding box center [421, 194] width 155 height 23
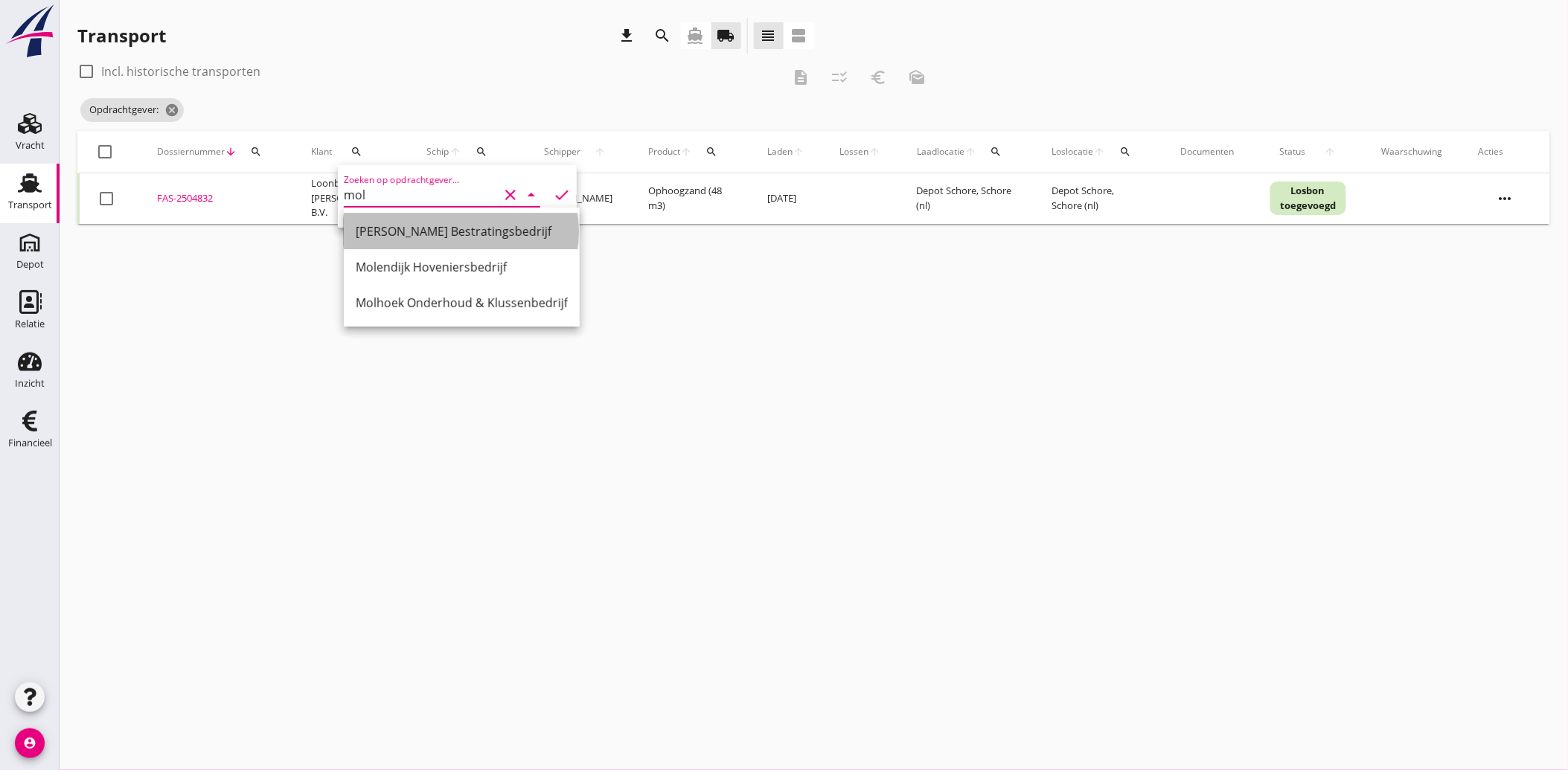
click at [413, 229] on div "[PERSON_NAME] Bestratingsbedrijf" at bounding box center [462, 231] width 212 height 18
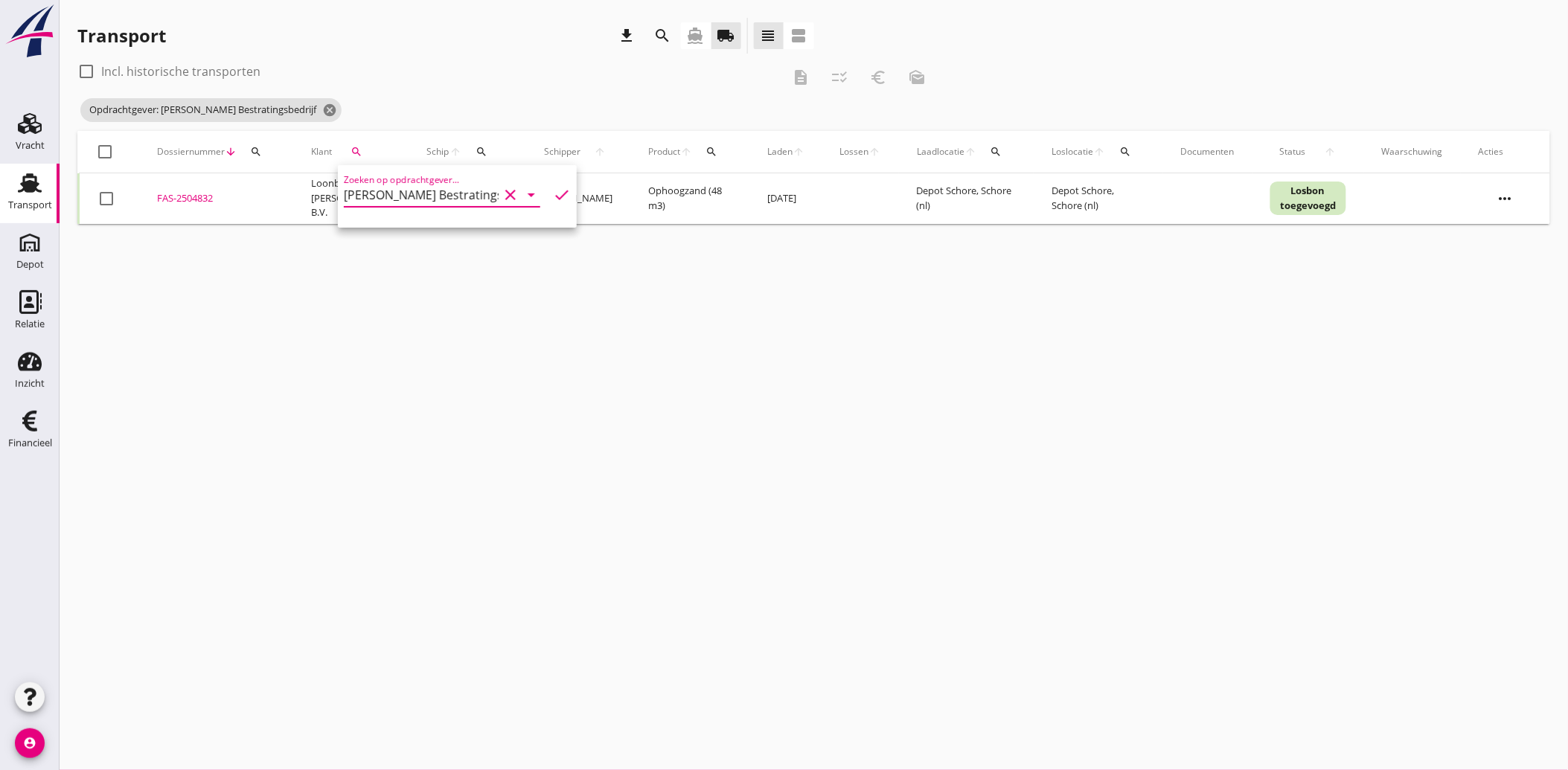
type input "[PERSON_NAME] Bestratingsbedrijf"
click at [553, 194] on icon "check" at bounding box center [561, 195] width 18 height 18
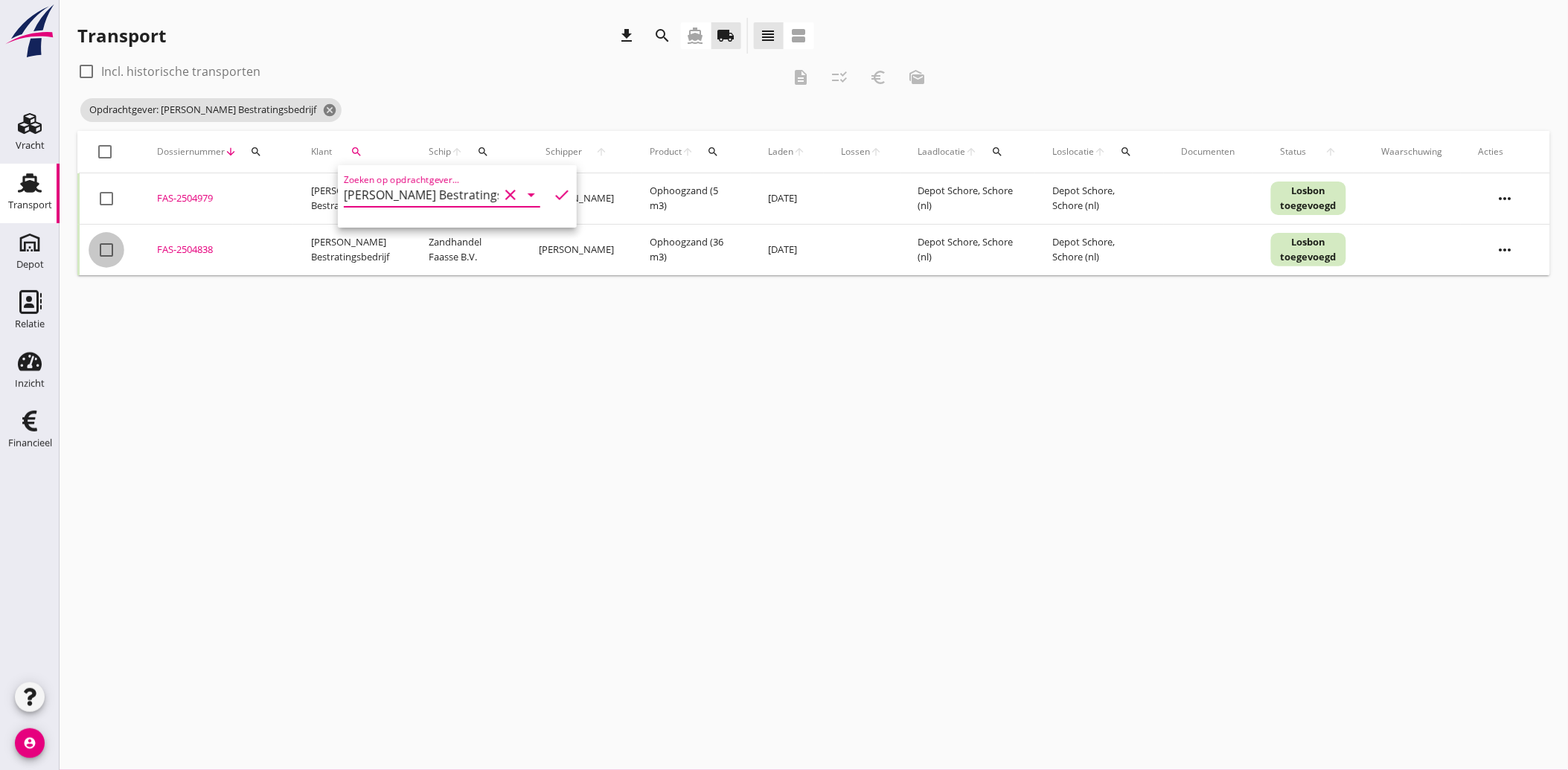
click at [114, 247] on div at bounding box center [106, 250] width 25 height 25
checkbox input "true"
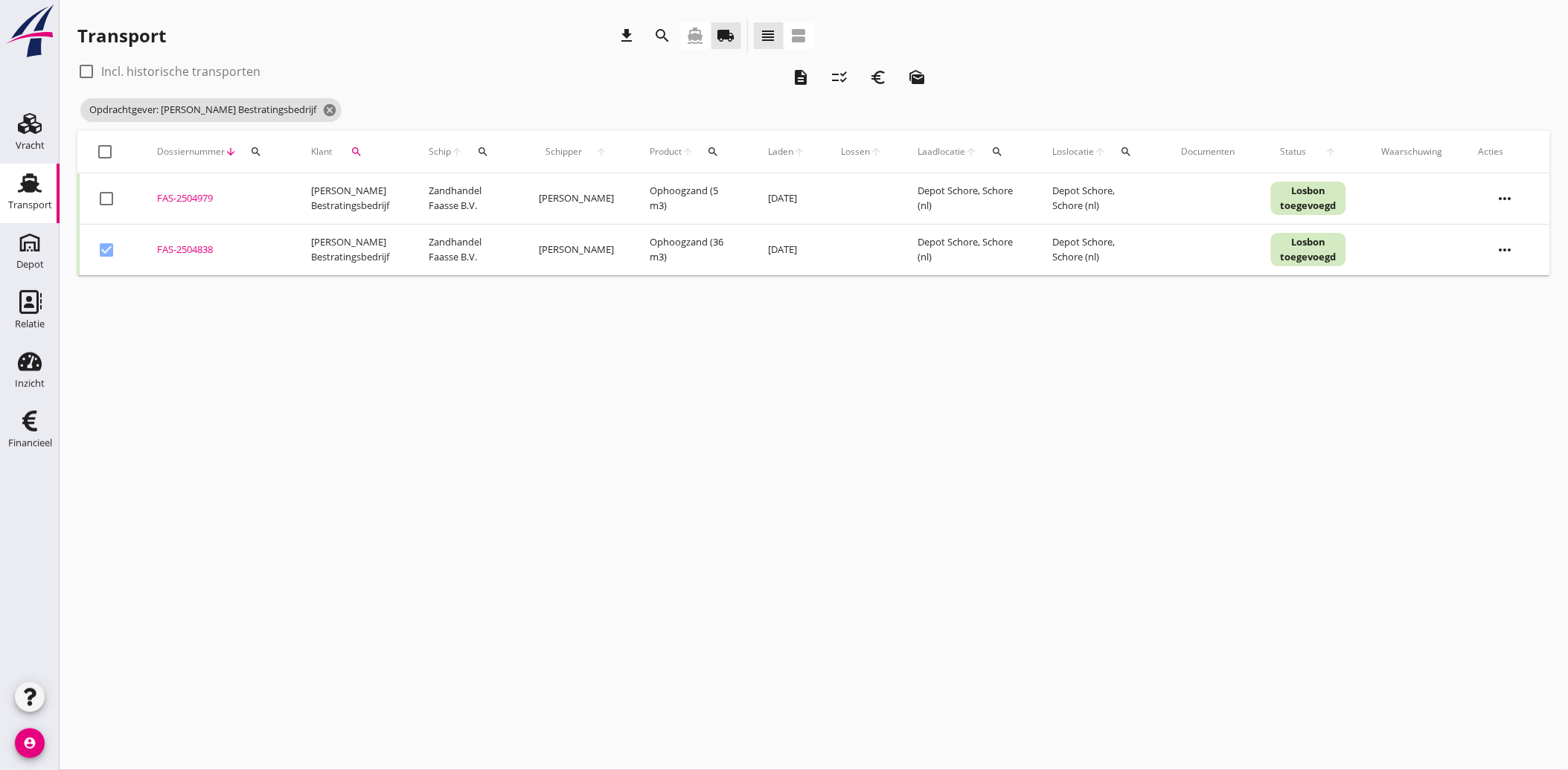
click at [887, 69] on icon "euro_symbol" at bounding box center [878, 77] width 18 height 18
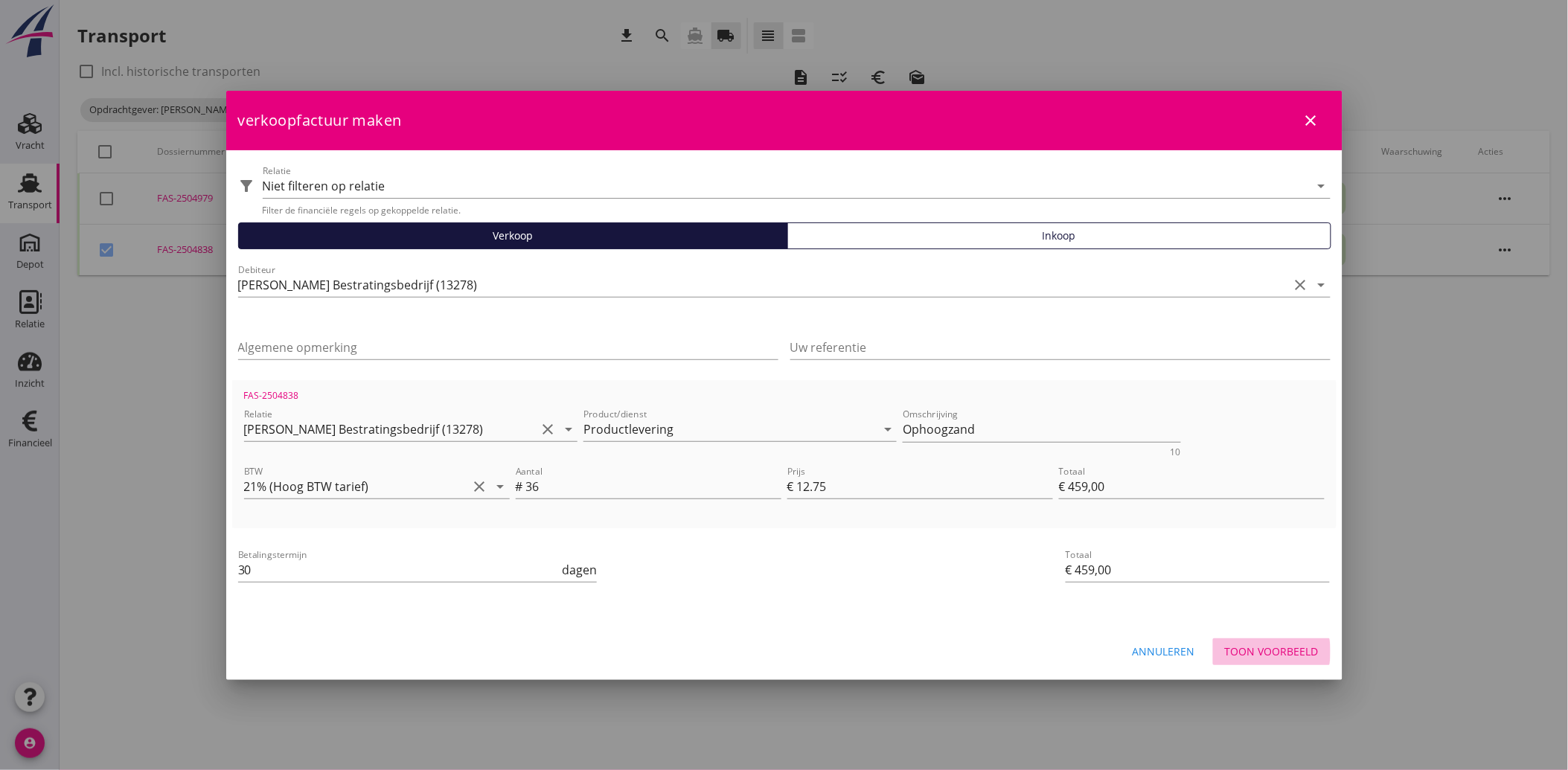
click at [1283, 657] on div "Toon voorbeeld" at bounding box center [1272, 652] width 94 height 16
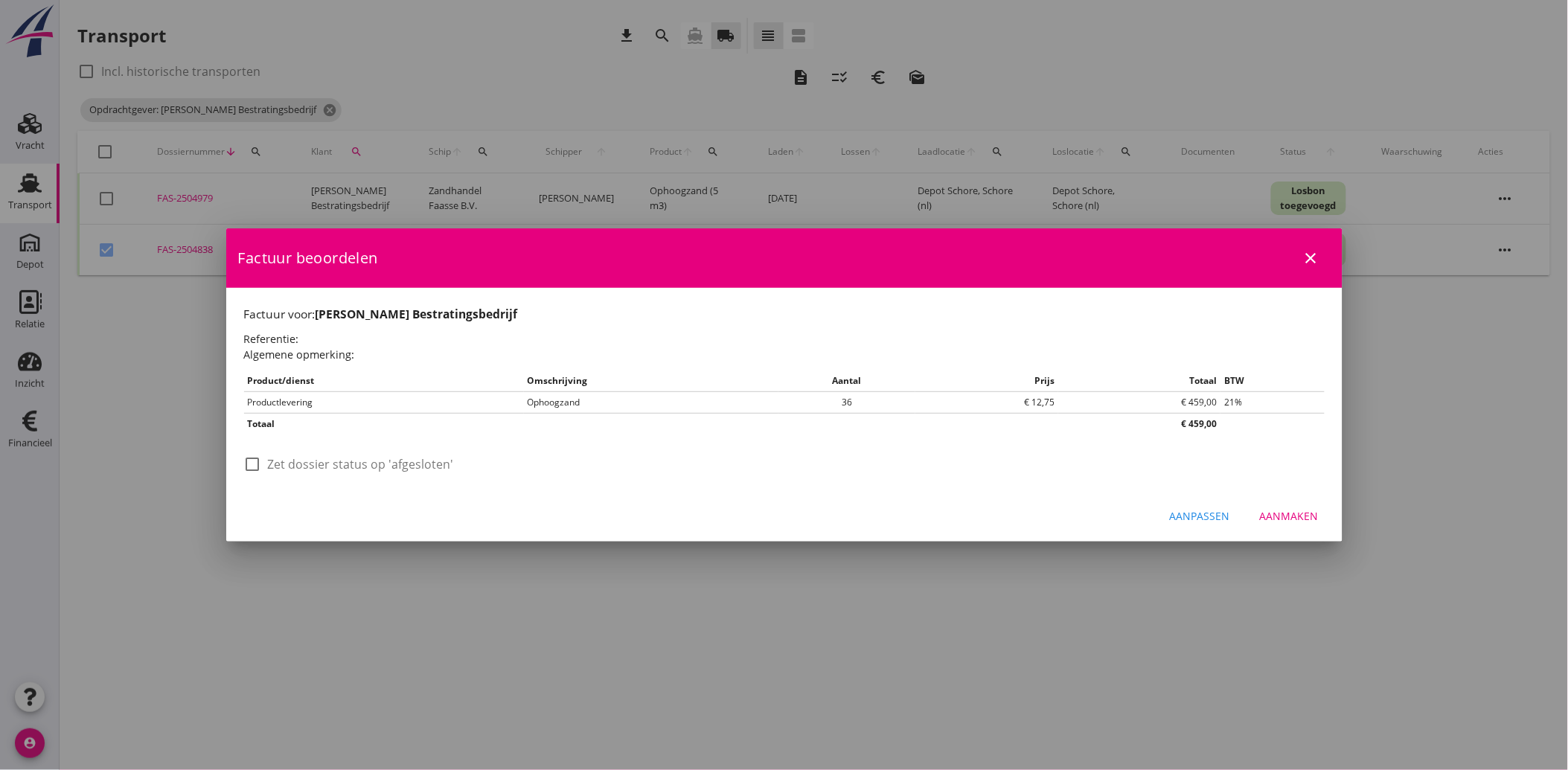
click at [250, 458] on div at bounding box center [252, 464] width 25 height 25
checkbox input "true"
click at [1305, 518] on div "Aanmaken" at bounding box center [1290, 516] width 59 height 16
checkbox input "false"
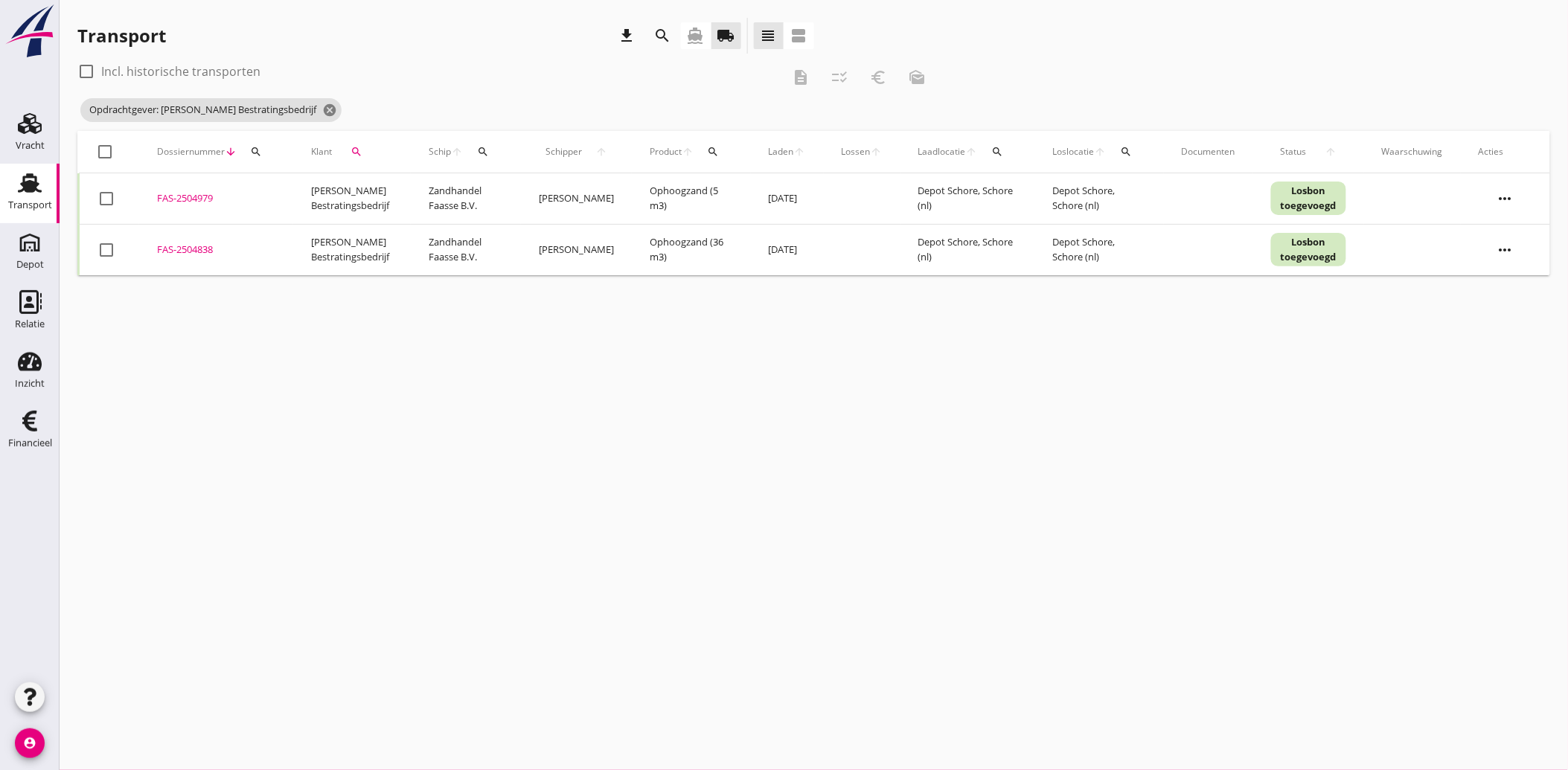
click at [359, 146] on icon "search" at bounding box center [357, 152] width 12 height 12
click at [501, 190] on icon "clear" at bounding box center [510, 195] width 18 height 18
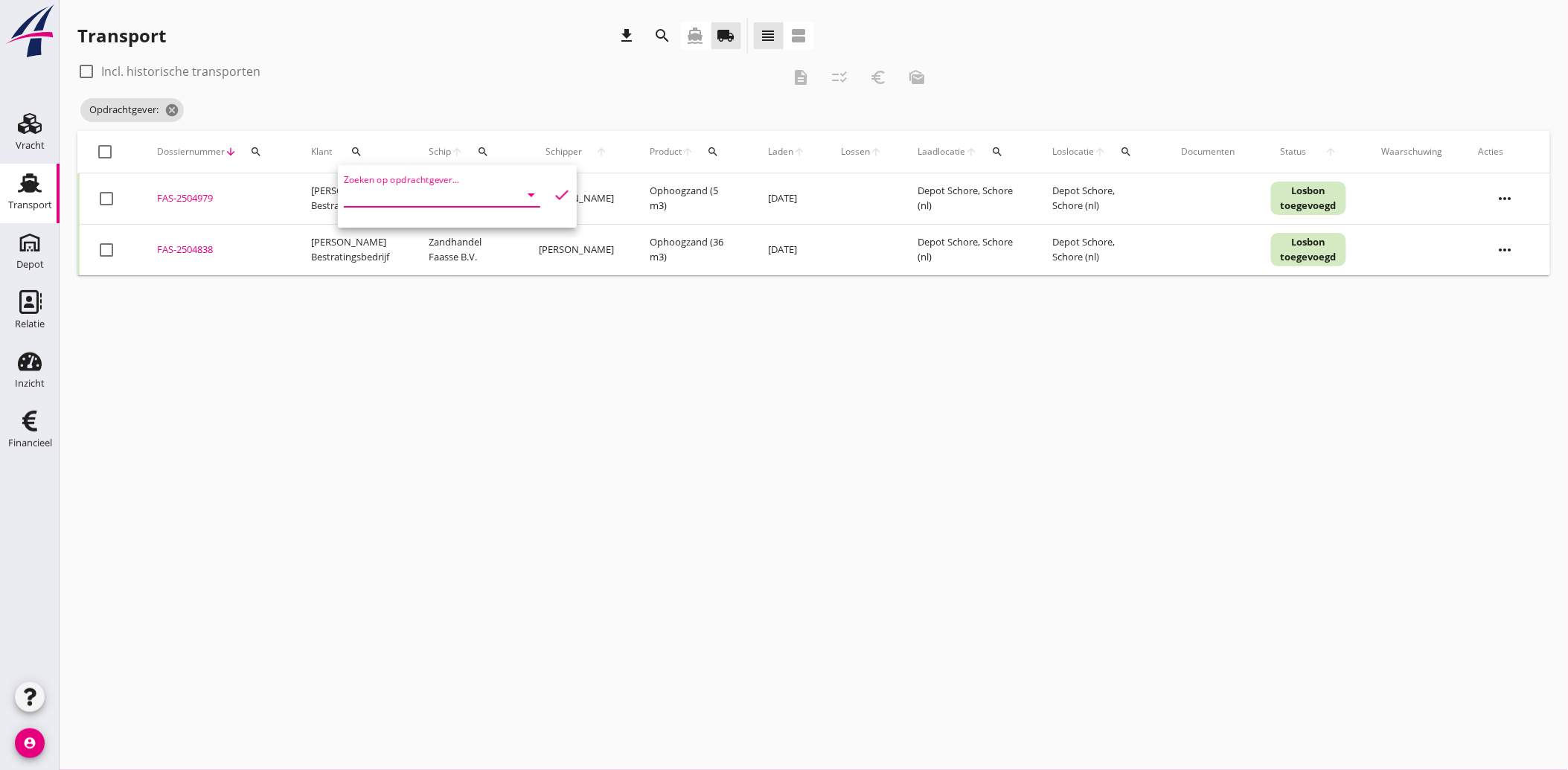
click at [426, 191] on input "Zoeken op opdrachtgever..." at bounding box center [421, 194] width 155 height 23
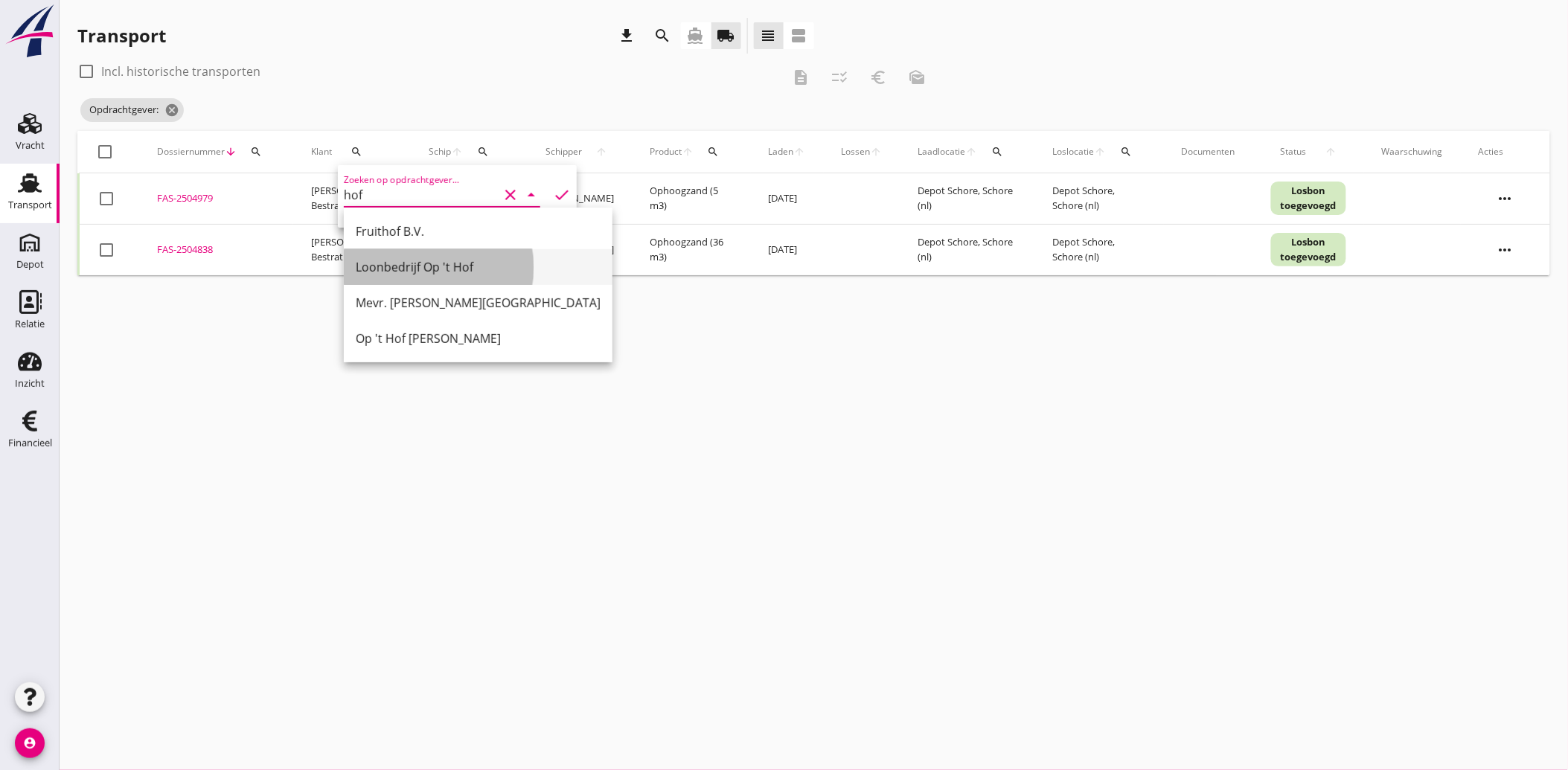
click at [439, 264] on div "Loonbedrijf Op 't Hof" at bounding box center [478, 267] width 245 height 18
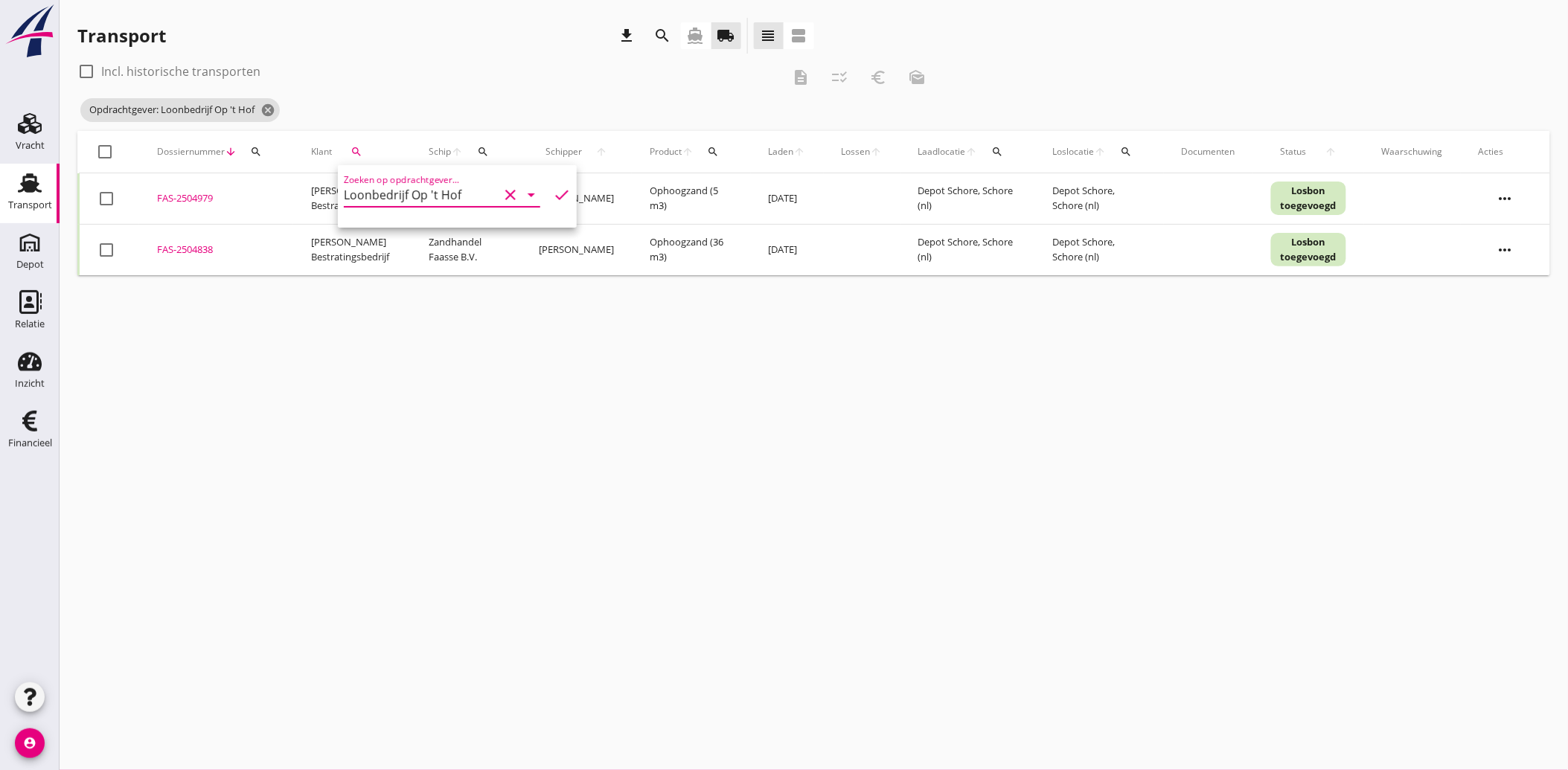
type input "Loonbedrijf Op 't Hof"
click at [553, 195] on icon "check" at bounding box center [561, 195] width 18 height 18
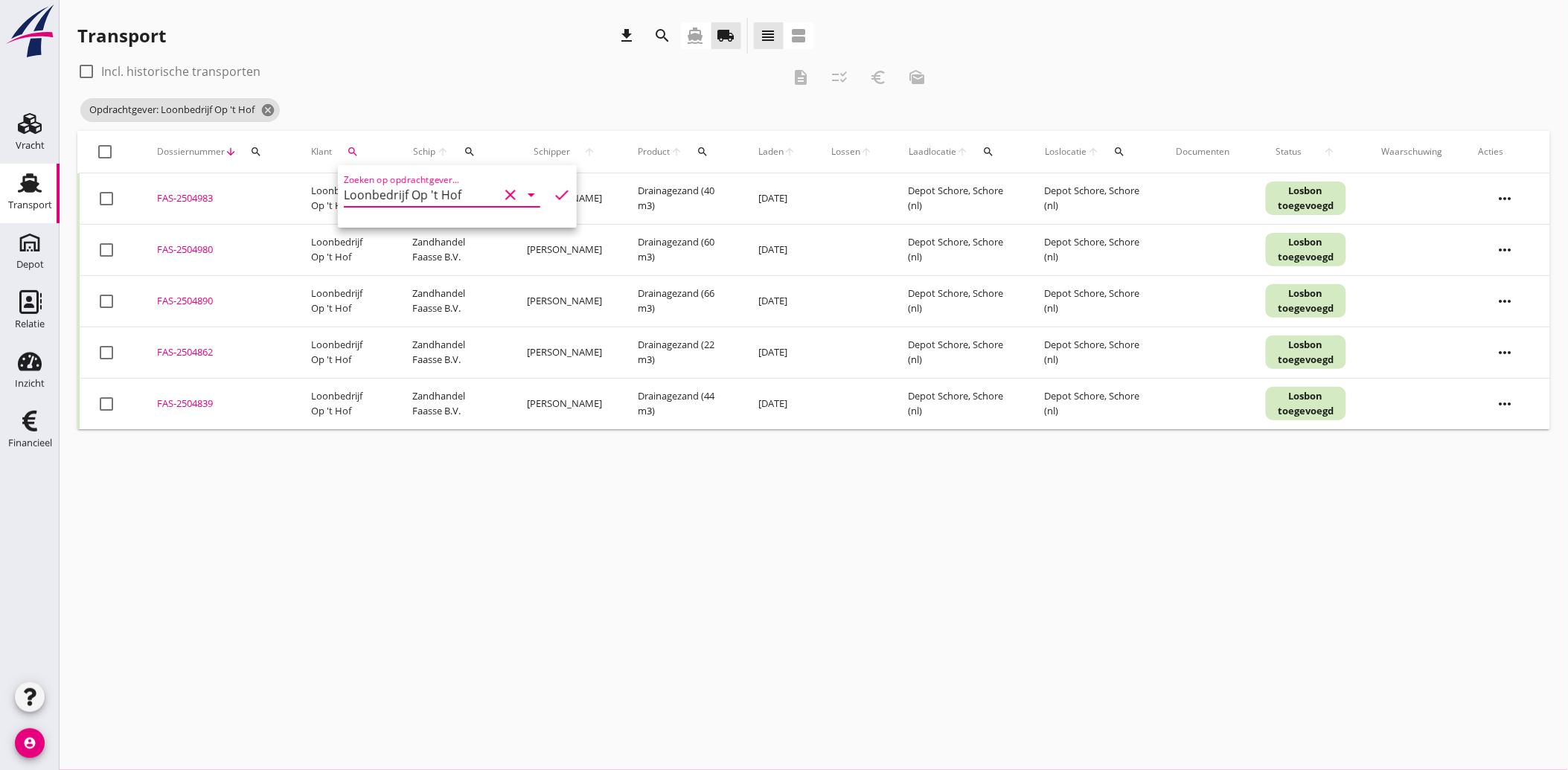
click at [106, 153] on div at bounding box center [105, 151] width 25 height 25
checkbox input "true"
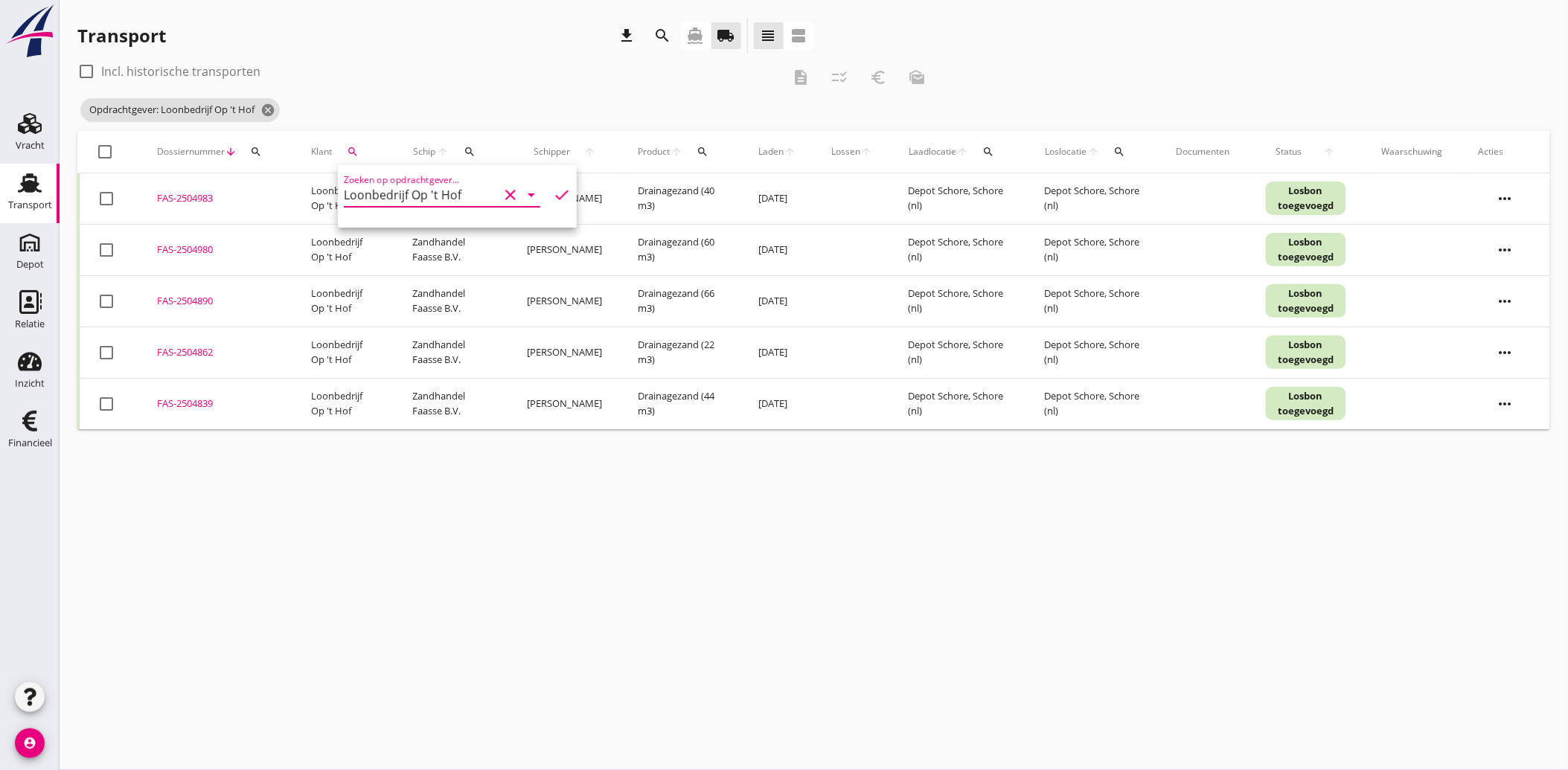
checkbox input "true"
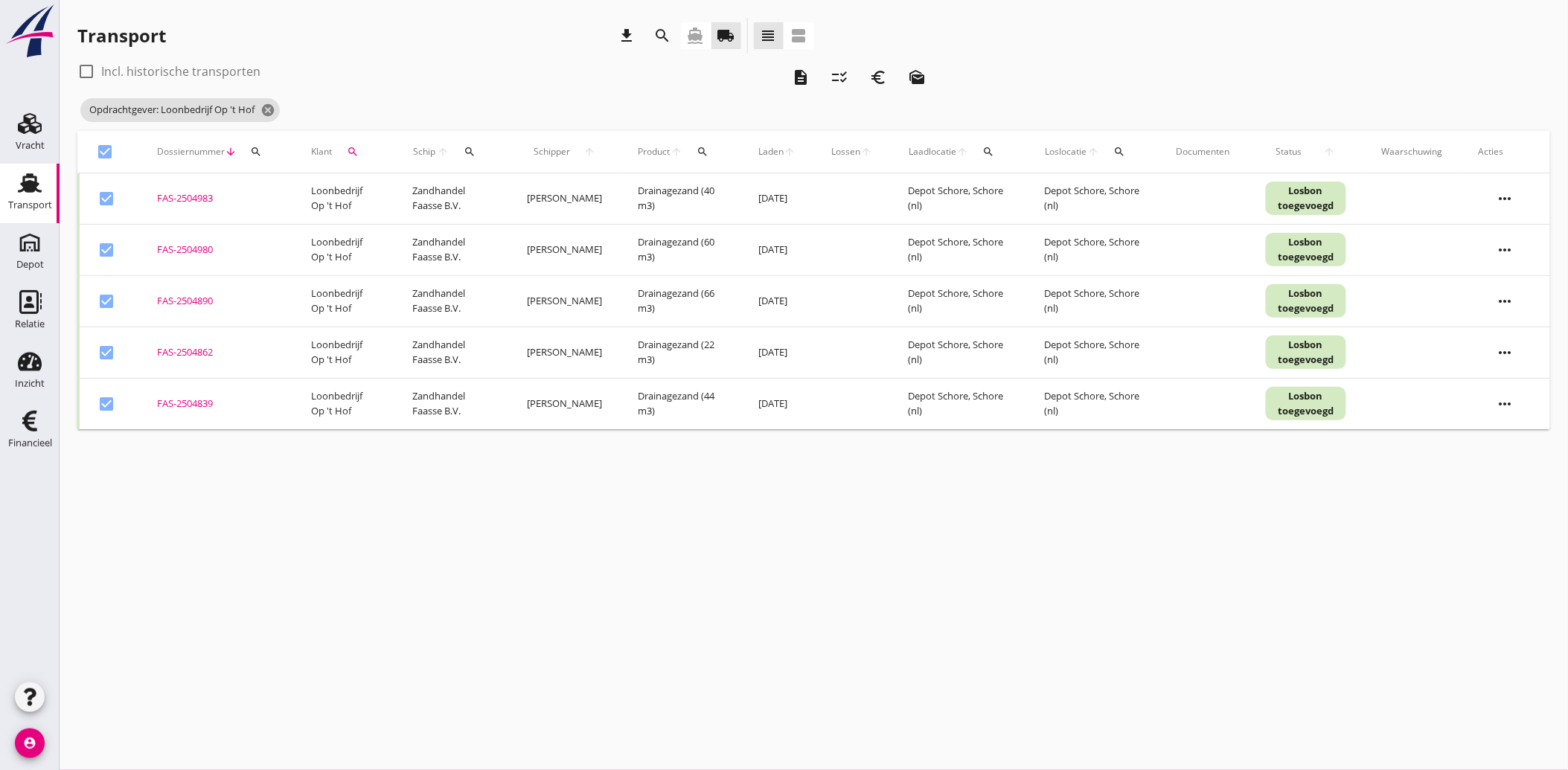
click at [798, 70] on icon "description" at bounding box center [801, 77] width 18 height 18
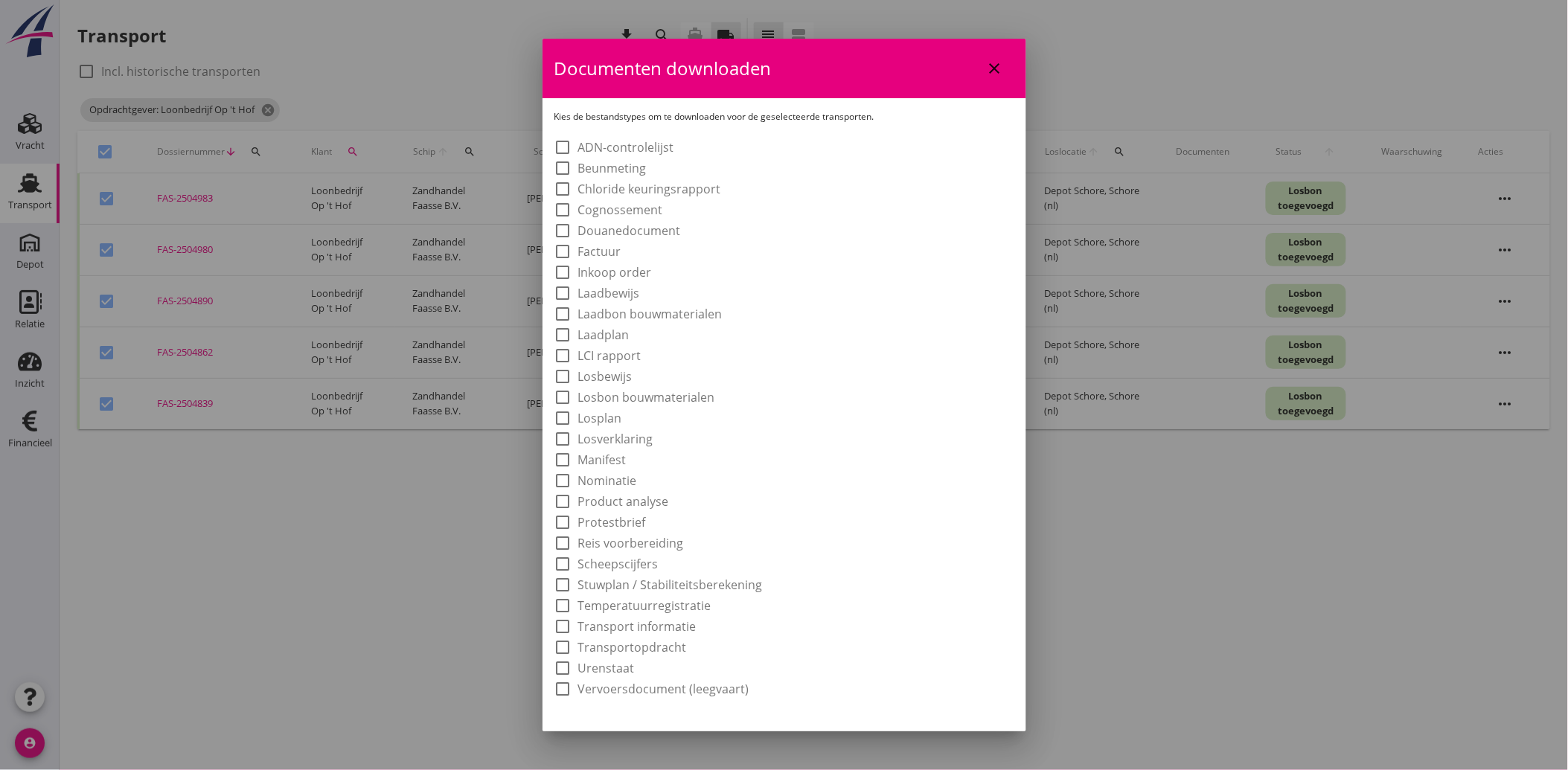
click at [640, 309] on label "Laadbon bouwmaterialen" at bounding box center [650, 313] width 144 height 15
checkbox input "true"
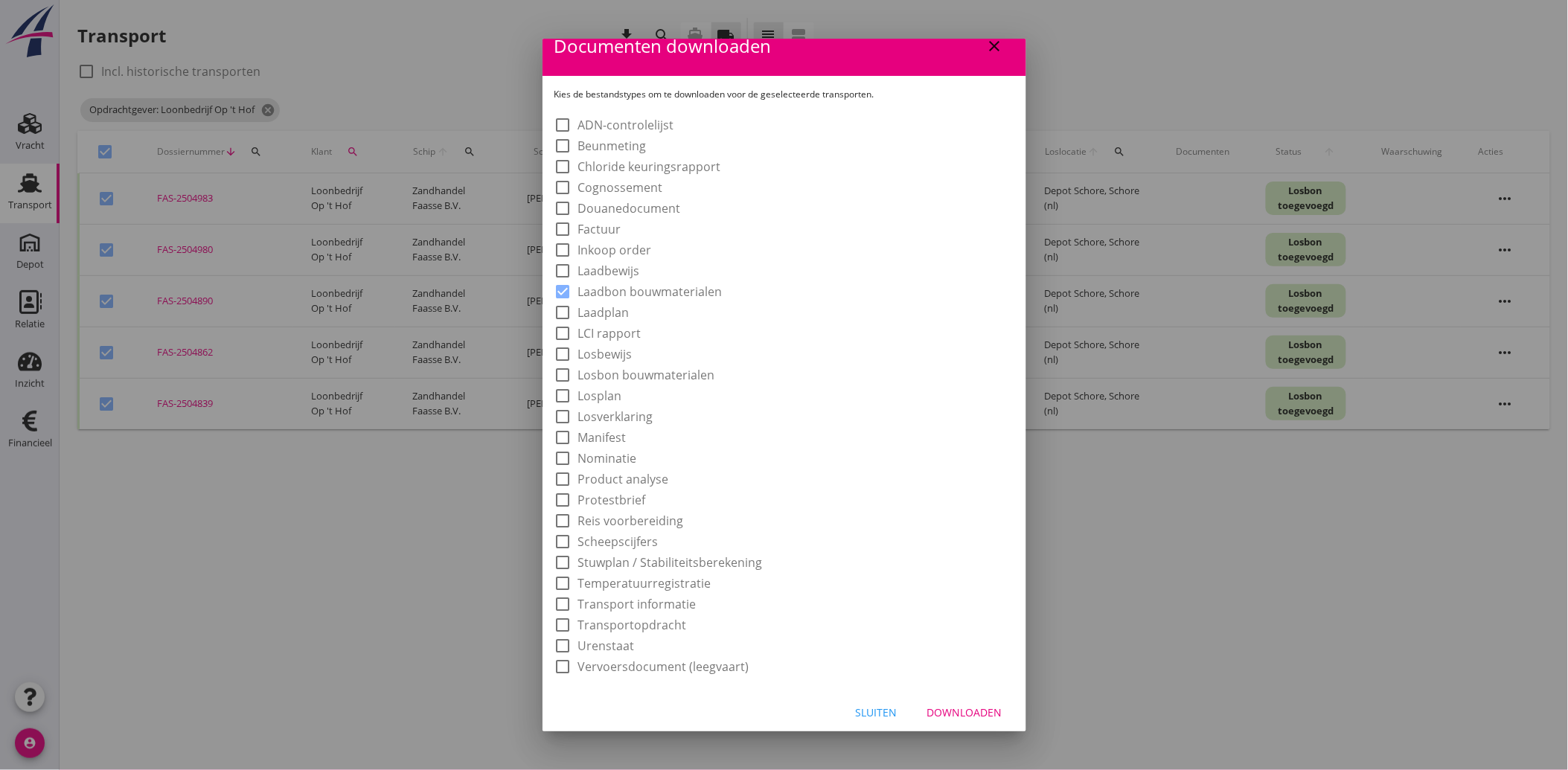
scroll to position [28, 0]
click at [965, 712] on div "Downloaden" at bounding box center [965, 707] width 75 height 16
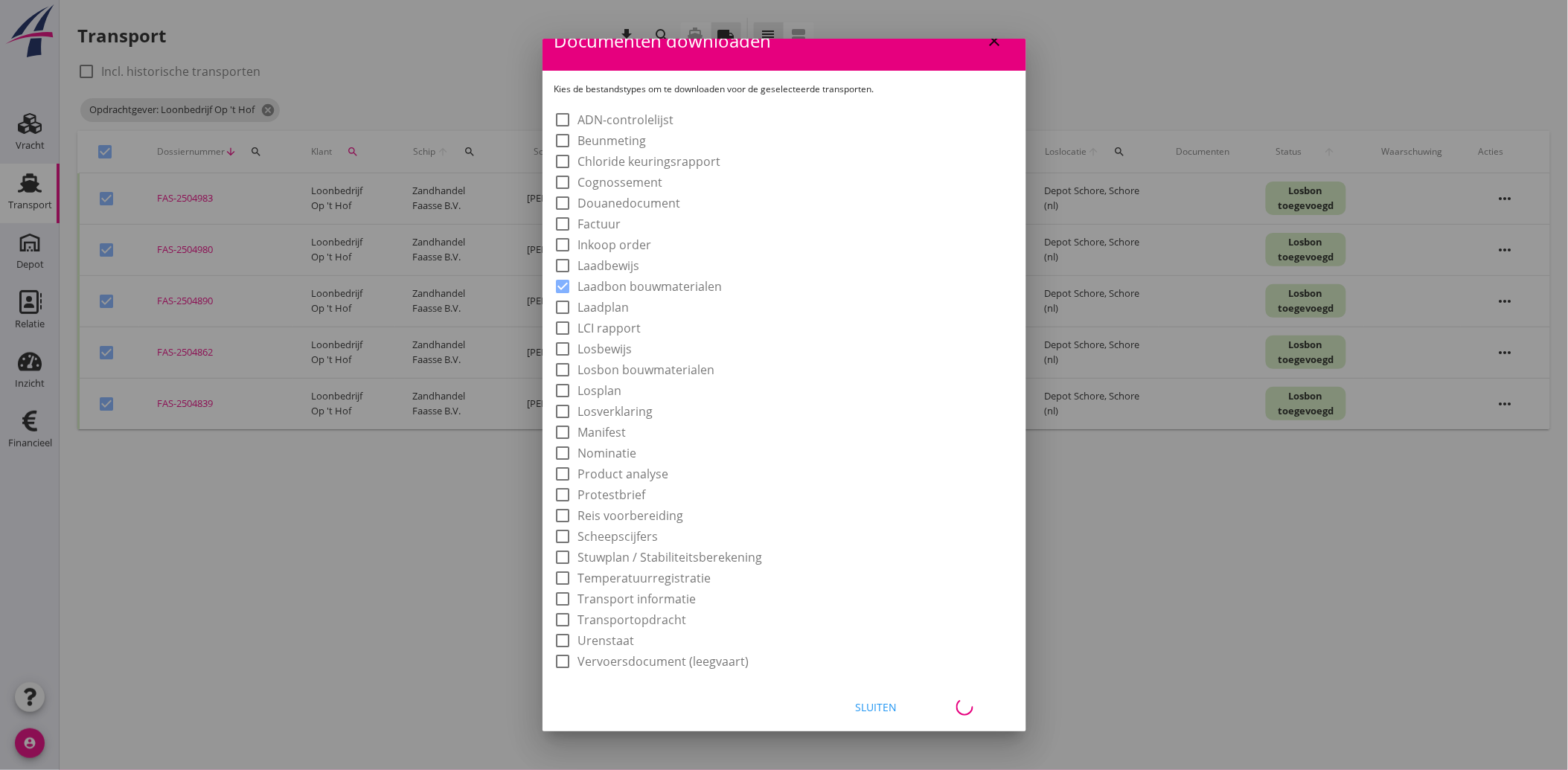
checkbox input "false"
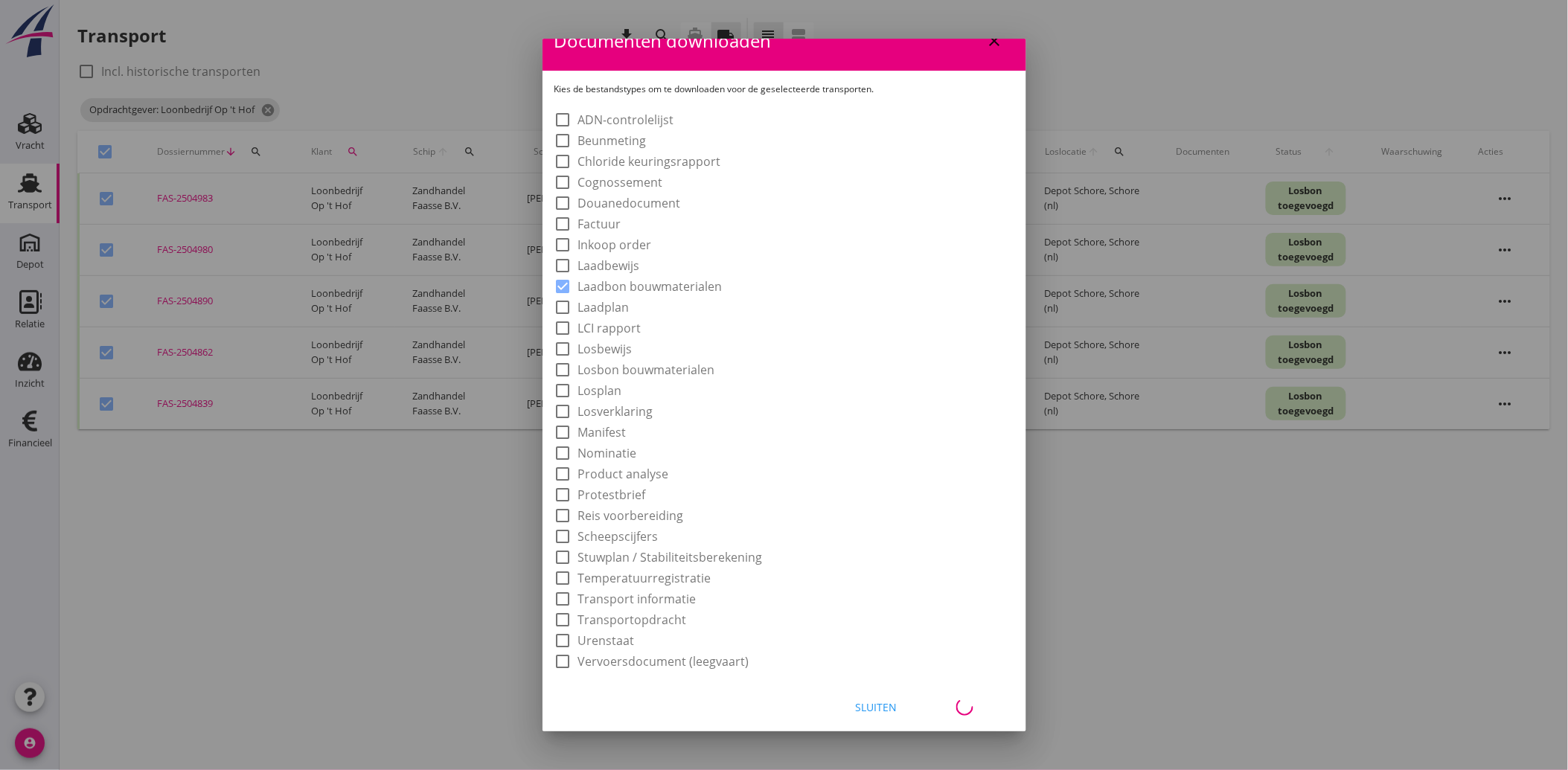
checkbox input "false"
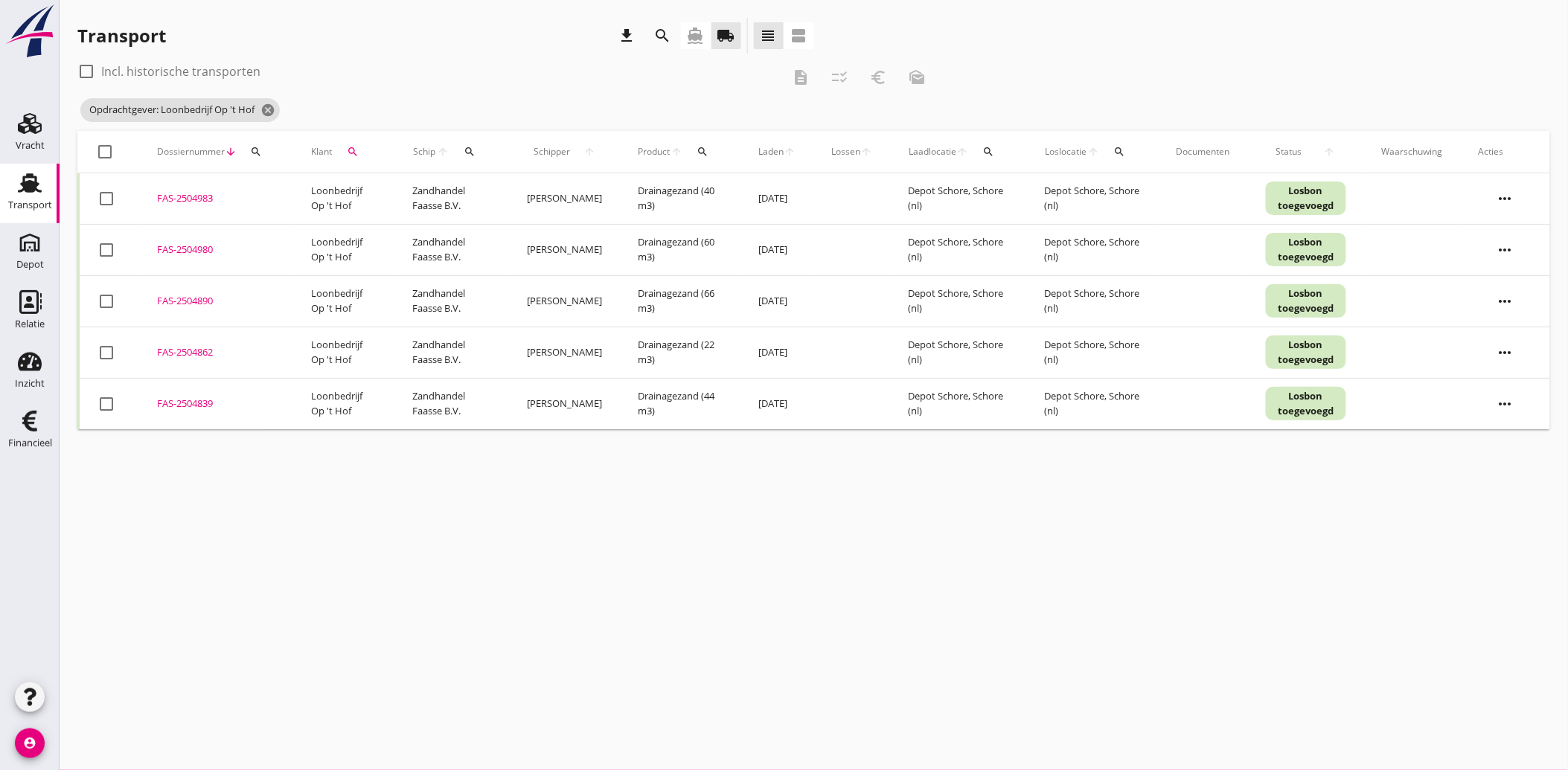
click at [358, 150] on icon "search" at bounding box center [353, 152] width 12 height 12
click at [506, 184] on div "Zoeken op opdrachtgever... Loonbedrijf Op 't Hof clear arrow_drop_down" at bounding box center [442, 194] width 197 height 23
click at [503, 188] on icon "clear" at bounding box center [510, 195] width 18 height 18
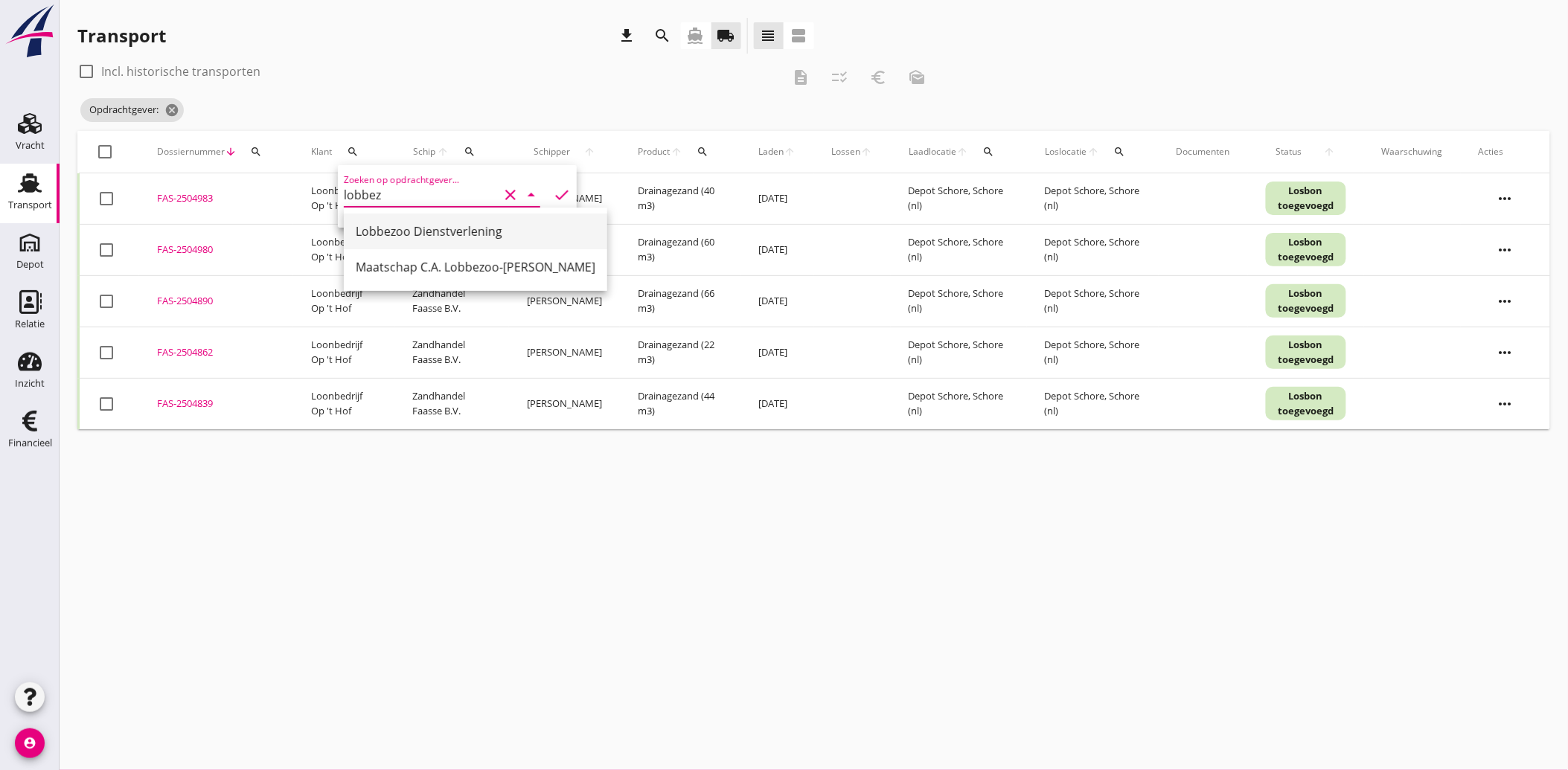
click at [451, 231] on div "Lobbezoo Dienstverlening" at bounding box center [475, 231] width 239 height 18
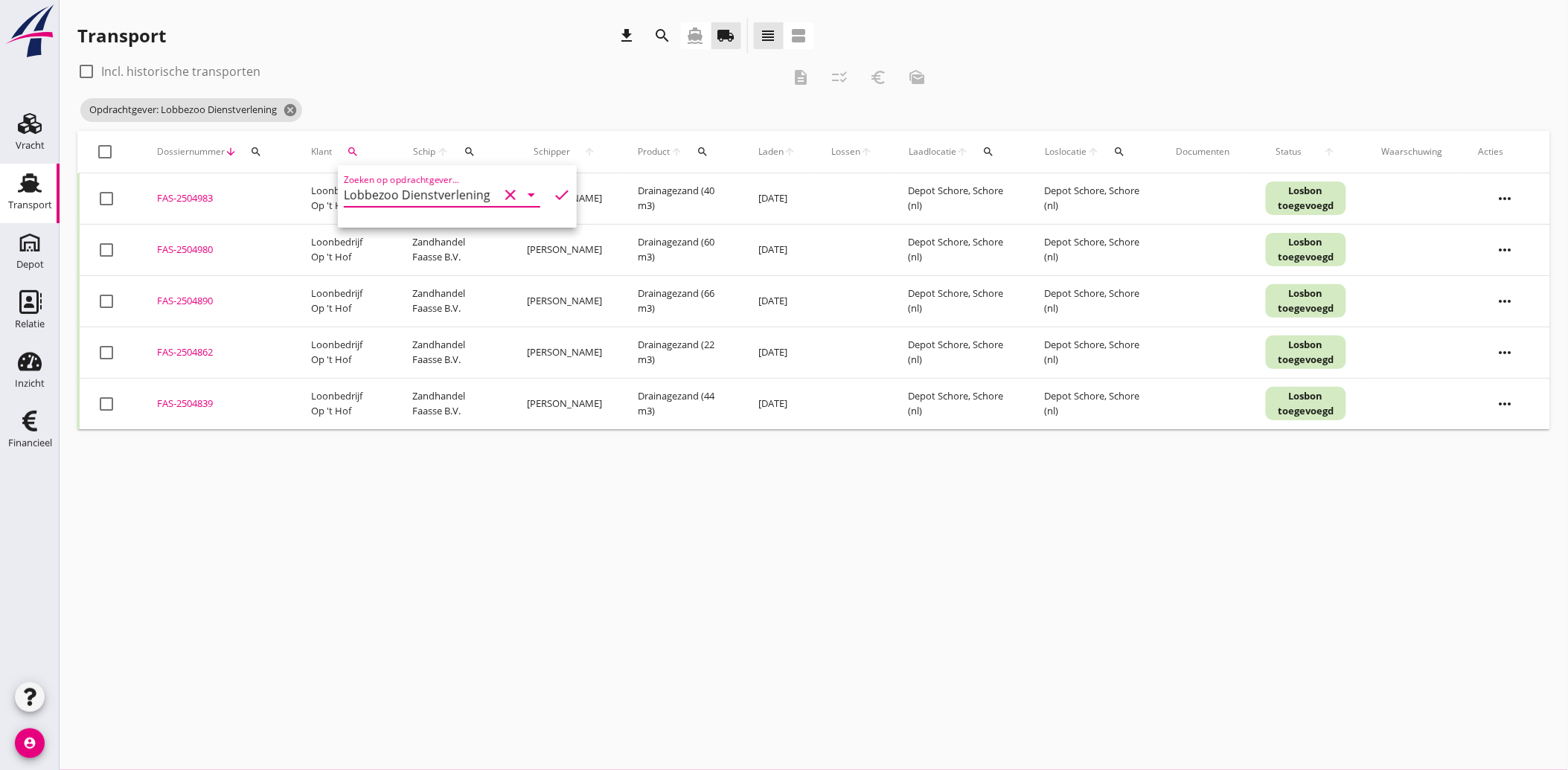
type input "Lobbezoo Dienstverlening"
click at [553, 192] on icon "check" at bounding box center [561, 195] width 18 height 18
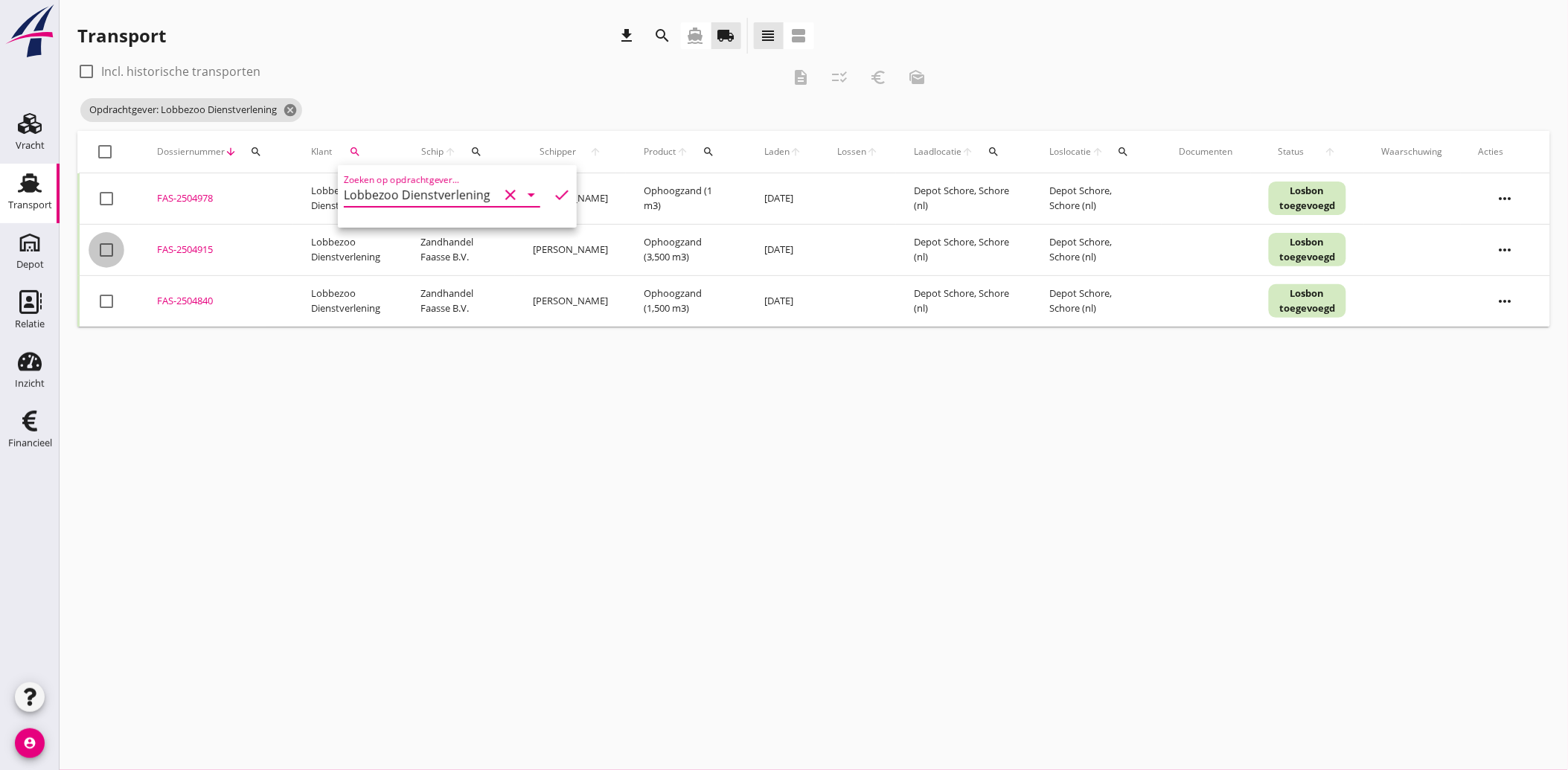
click at [107, 254] on div at bounding box center [106, 250] width 25 height 25
checkbox input "true"
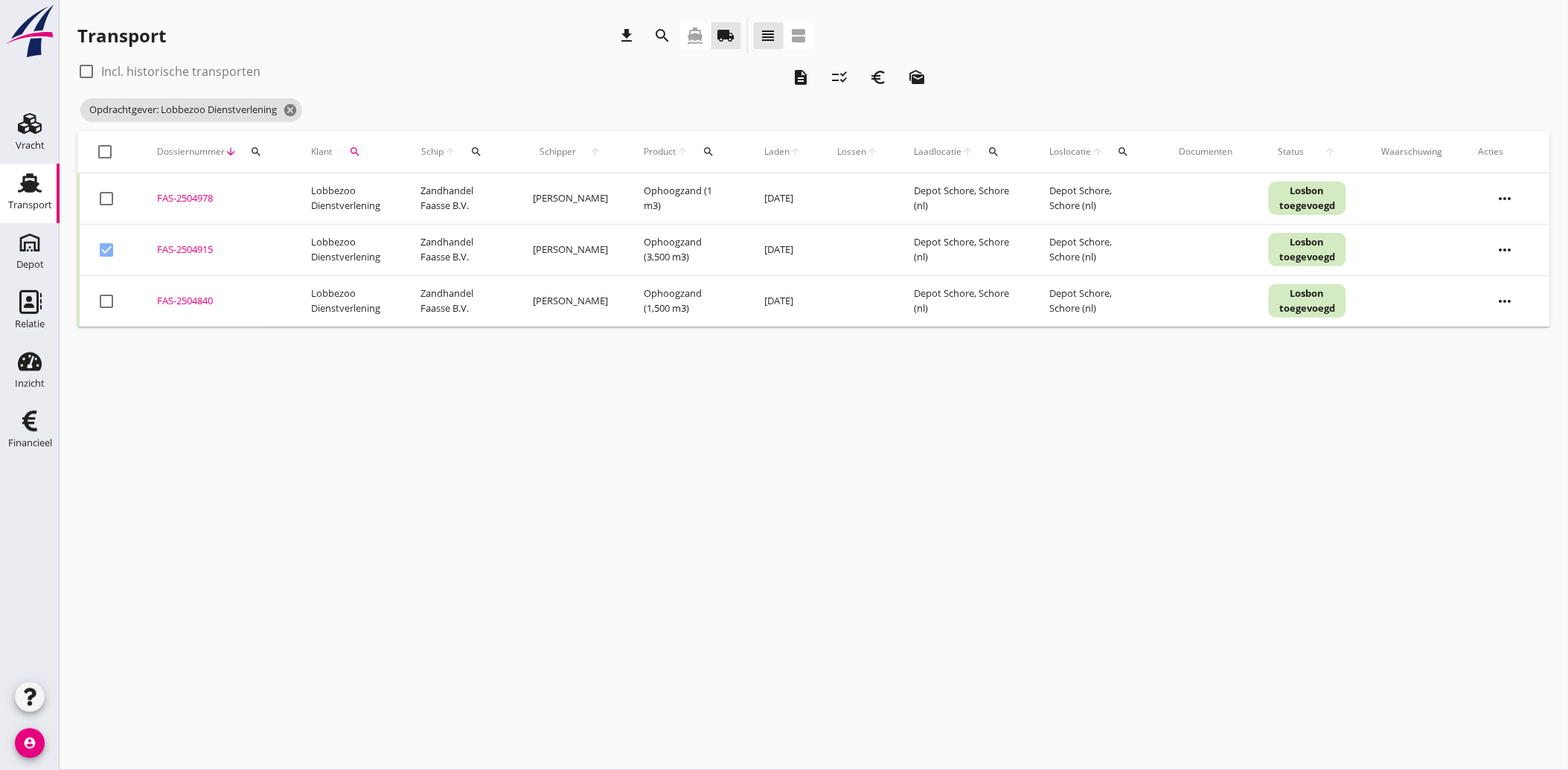
click at [95, 300] on div at bounding box center [106, 301] width 25 height 25
checkbox input "true"
click at [879, 71] on icon "euro_symbol" at bounding box center [878, 77] width 18 height 18
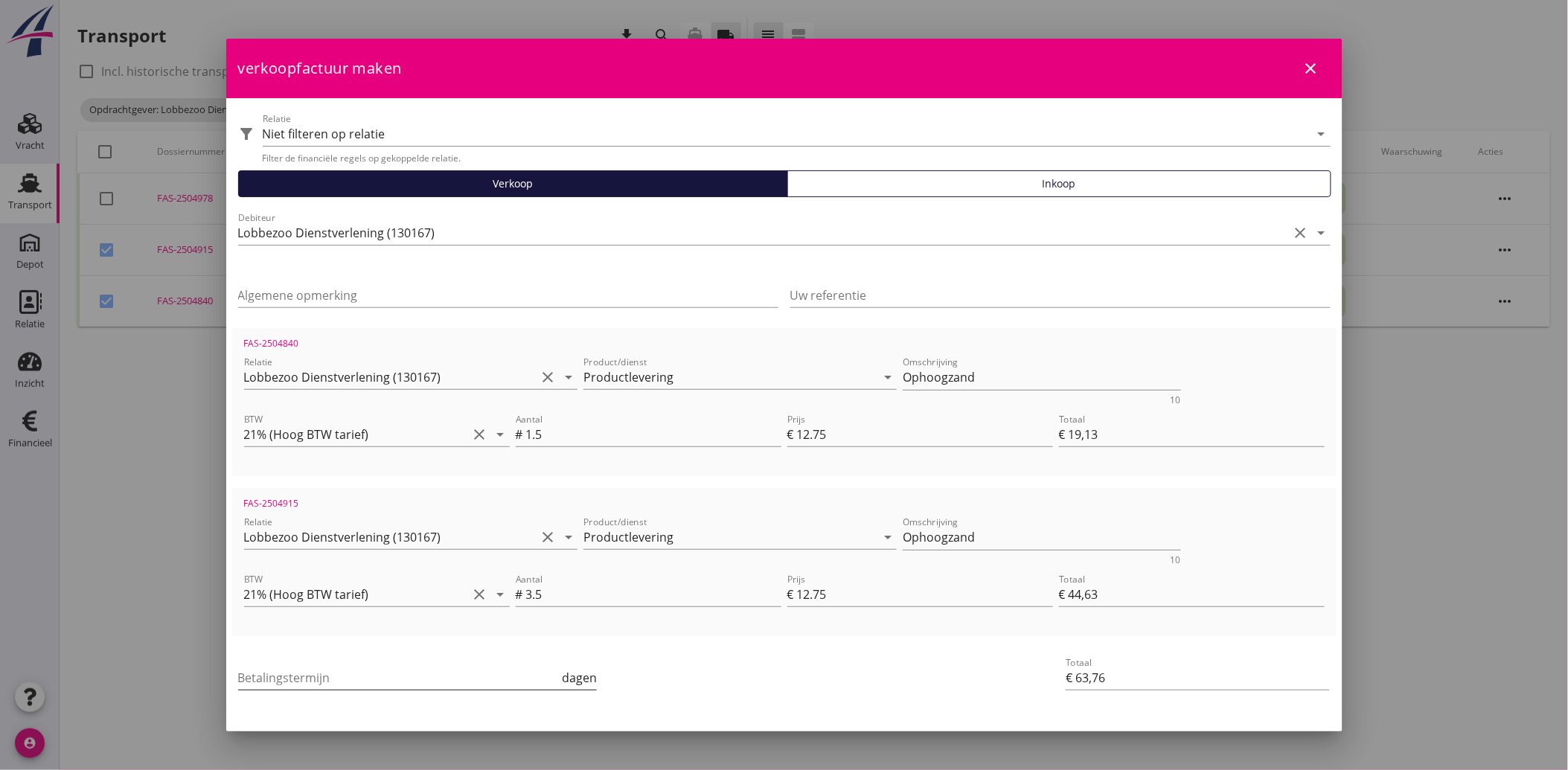
click at [362, 668] on input "Betalingstermijn" at bounding box center [399, 677] width 321 height 23
type input "30"
click at [780, 660] on div "Betalingstermijn 30 dagen" at bounding box center [600, 679] width 730 height 57
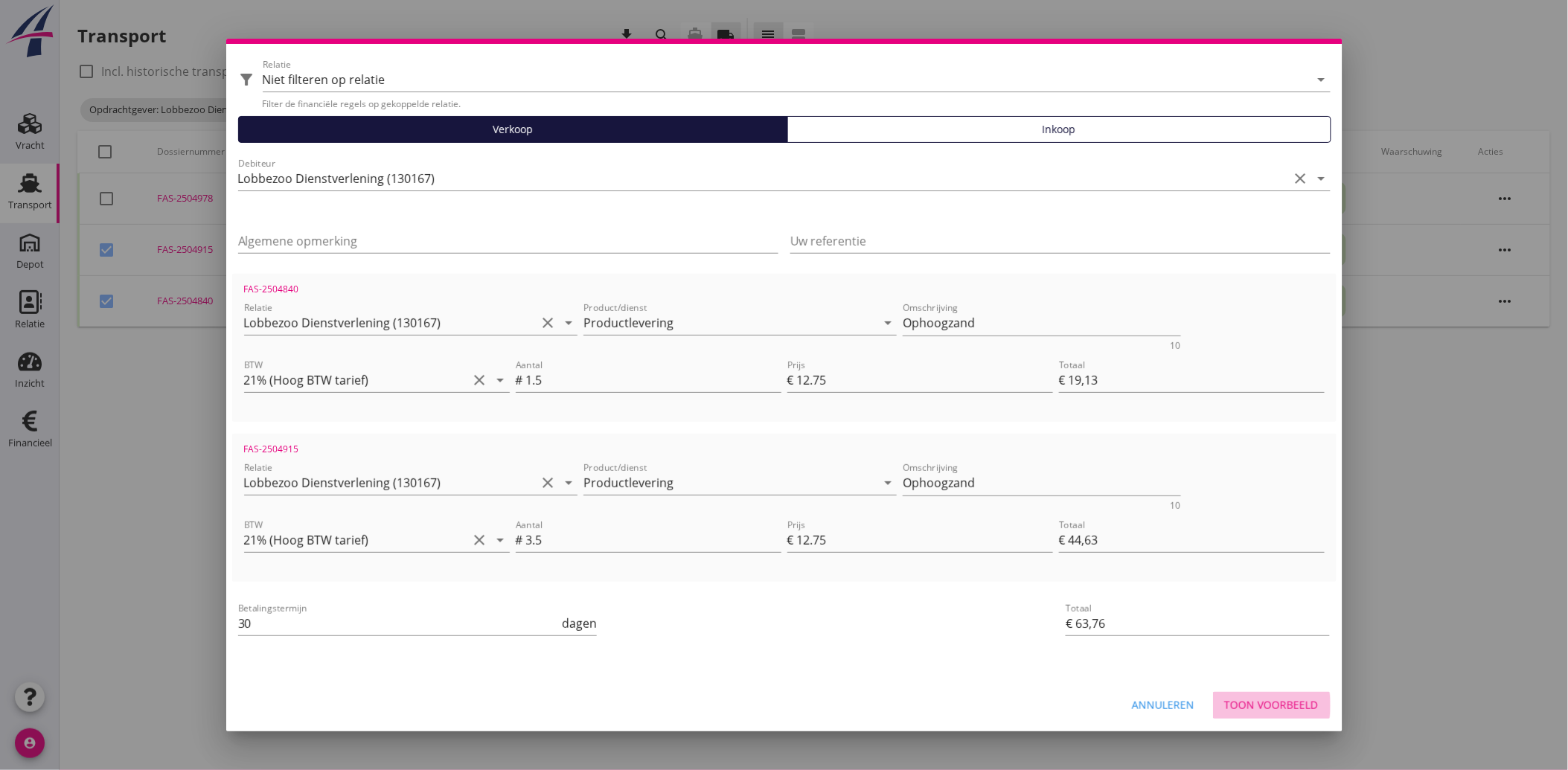
click at [1282, 695] on button "Toon voorbeeld" at bounding box center [1271, 705] width 117 height 27
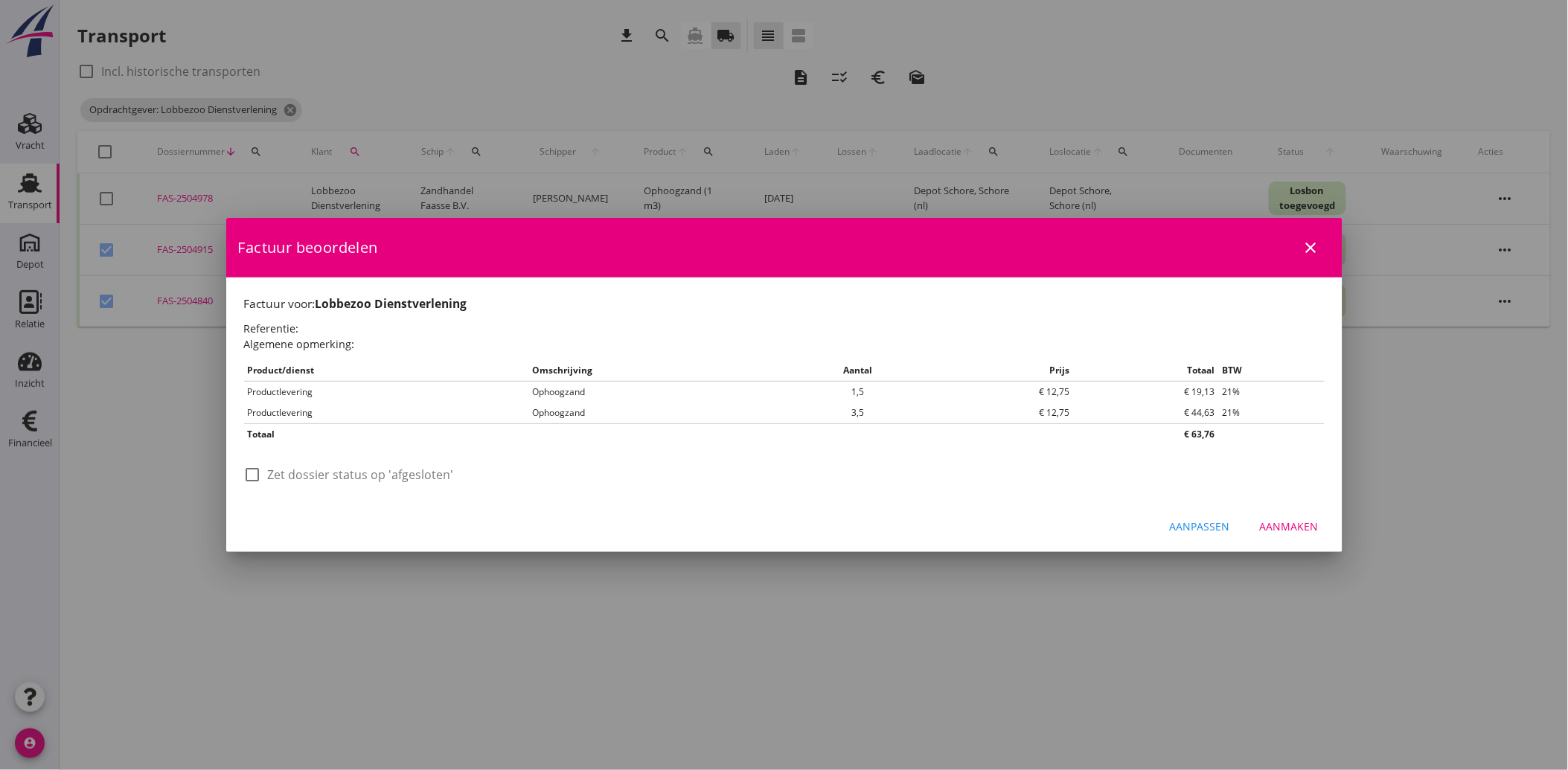
scroll to position [0, 0]
click at [247, 473] on div at bounding box center [252, 474] width 25 height 25
checkbox input "true"
click at [1310, 521] on div "Aanmaken" at bounding box center [1290, 526] width 59 height 16
checkbox input "false"
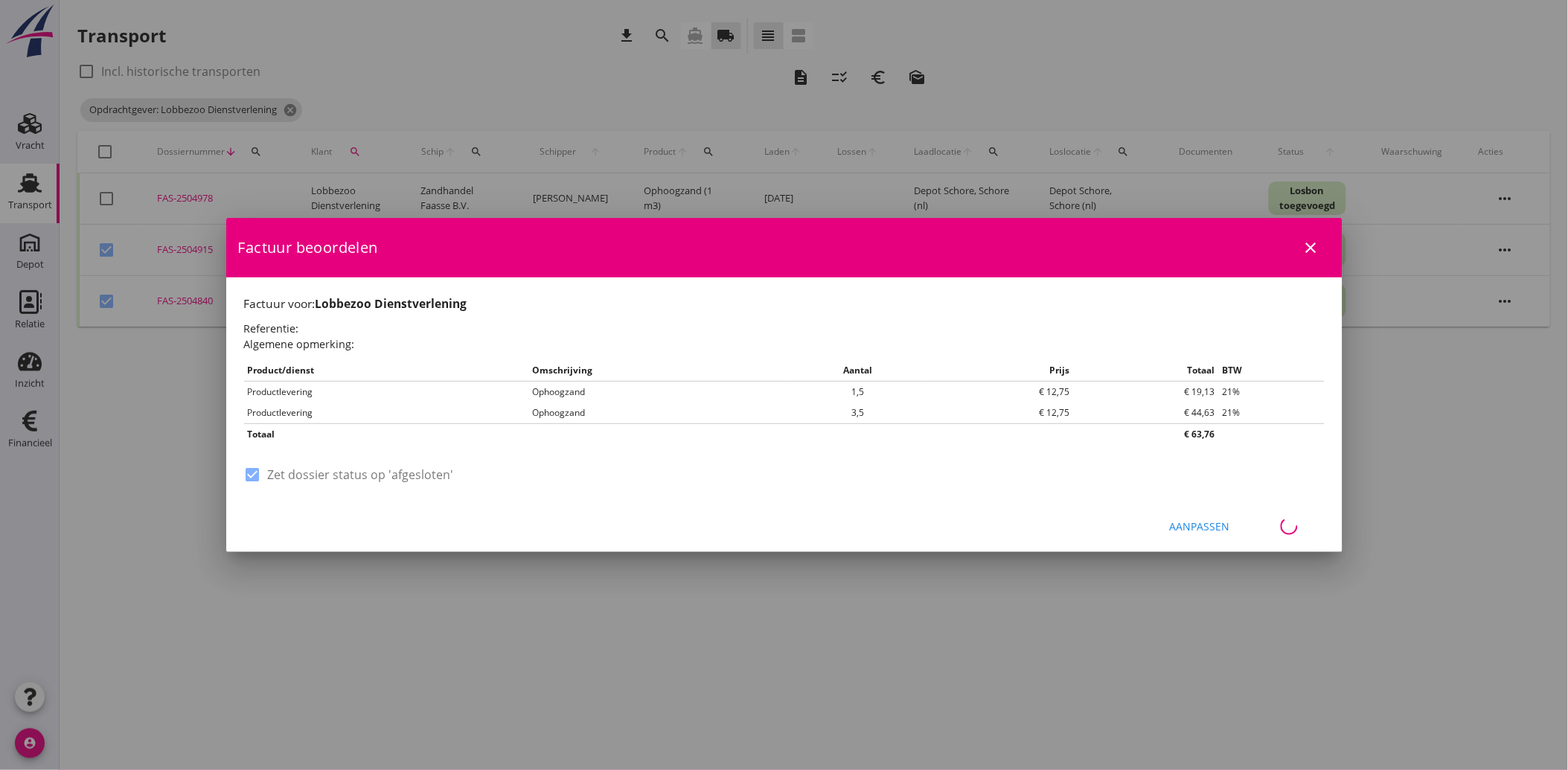
checkbox input "false"
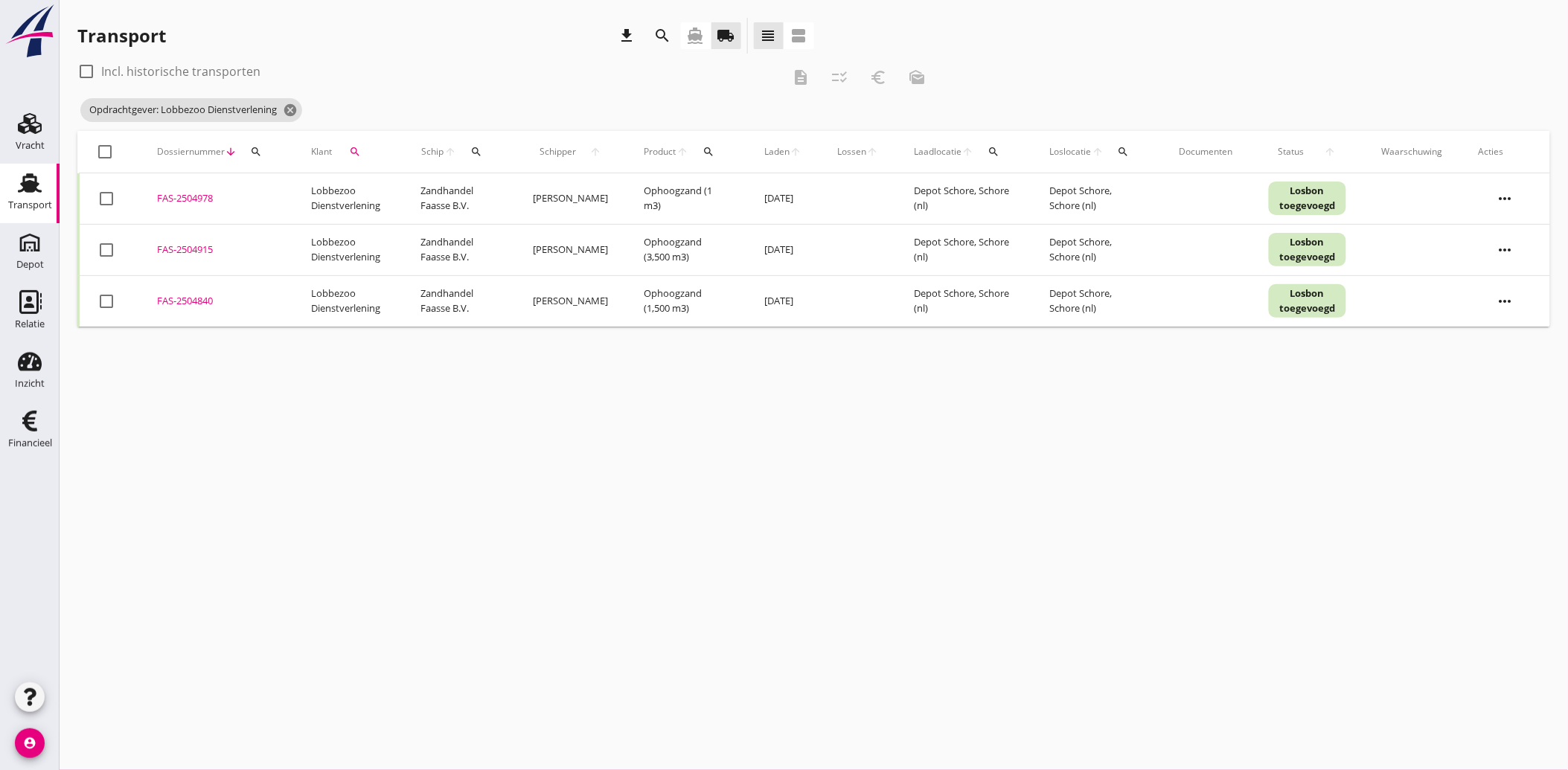
click at [355, 152] on icon "search" at bounding box center [355, 152] width 12 height 12
click at [504, 186] on icon "clear" at bounding box center [510, 195] width 18 height 18
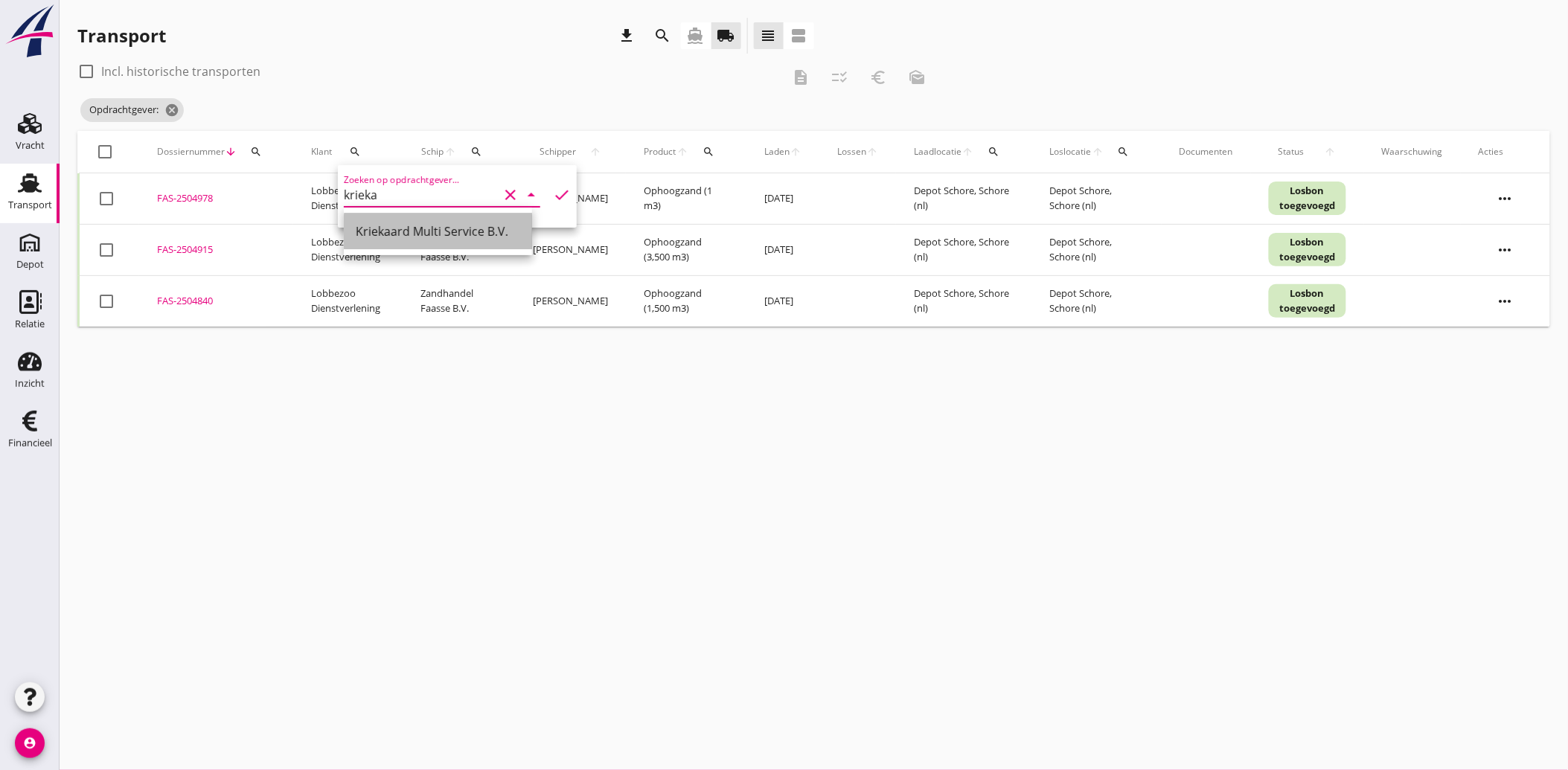
click at [422, 235] on div "Kriekaard Multi Service B.V." at bounding box center [438, 231] width 164 height 18
type input "Kriekaard Multi Service B.V."
click at [553, 188] on icon "check" at bounding box center [561, 195] width 18 height 18
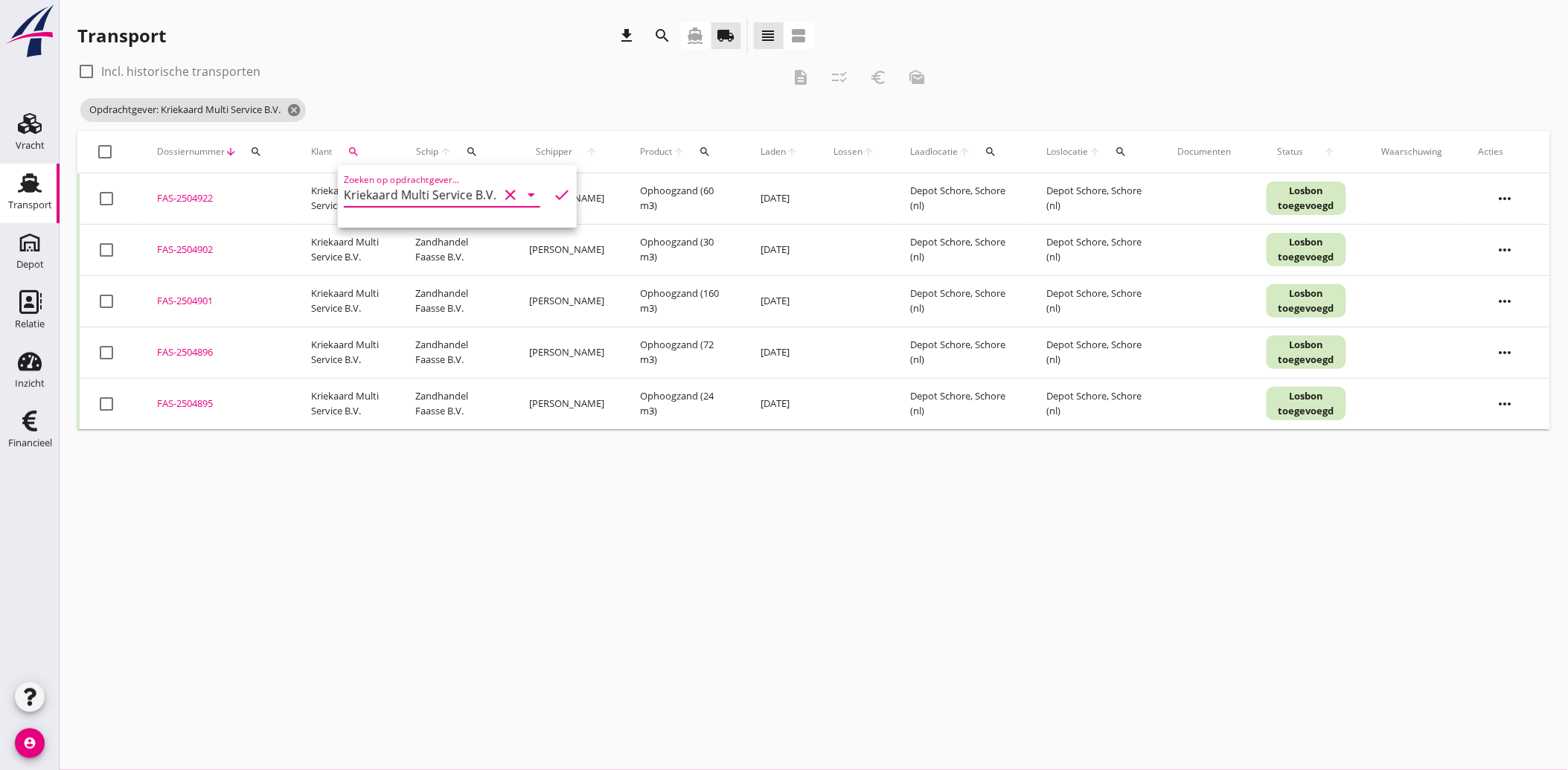
drag, startPoint x: 33, startPoint y: 433, endPoint x: 203, endPoint y: 482, distance: 176.9
click at [33, 433] on div "Financieel" at bounding box center [30, 444] width 44 height 21
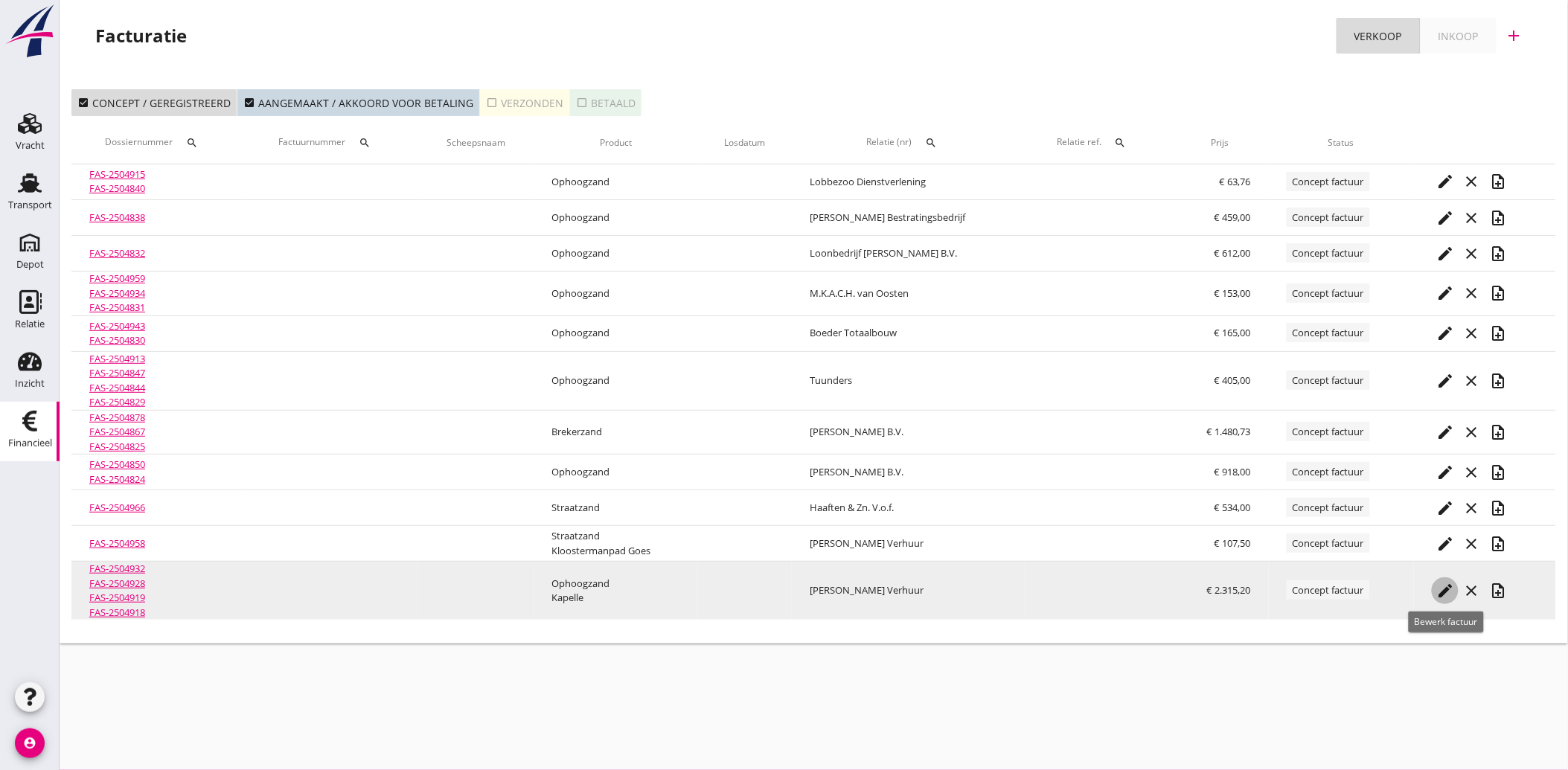
click at [1441, 583] on icon "edit" at bounding box center [1444, 591] width 18 height 18
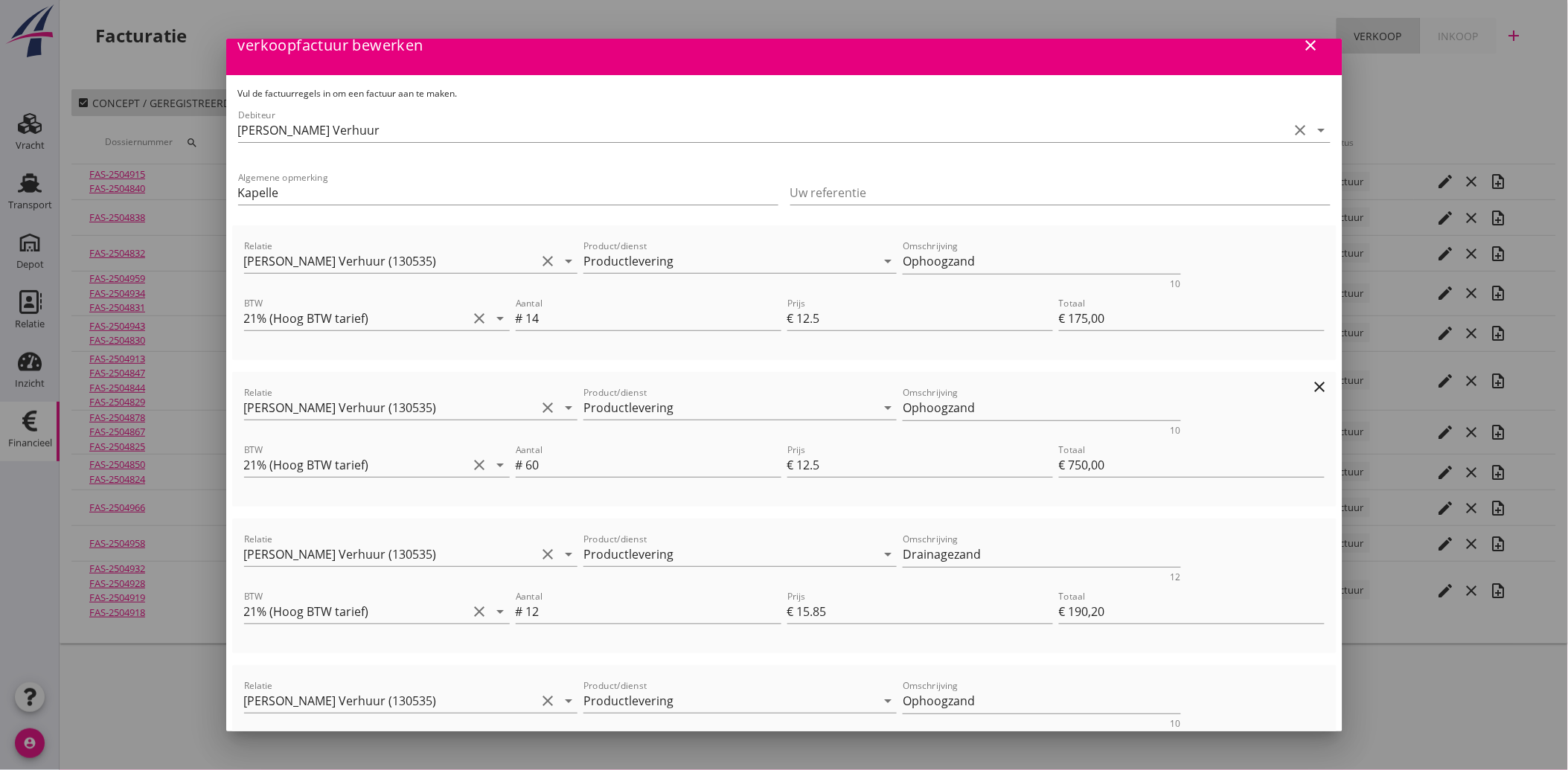
scroll to position [271, 0]
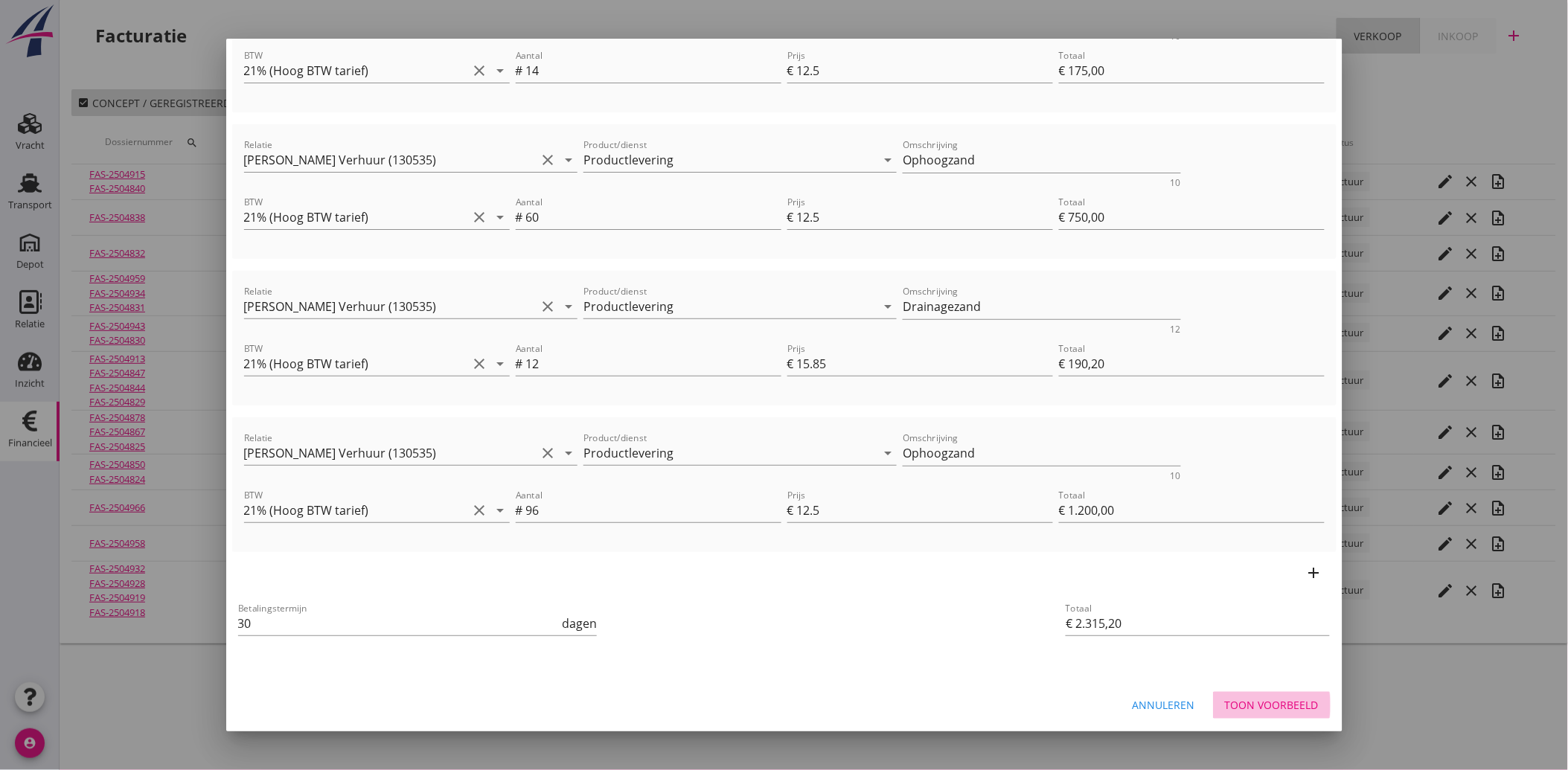
click at [1284, 706] on div "Toon voorbeeld" at bounding box center [1272, 705] width 94 height 16
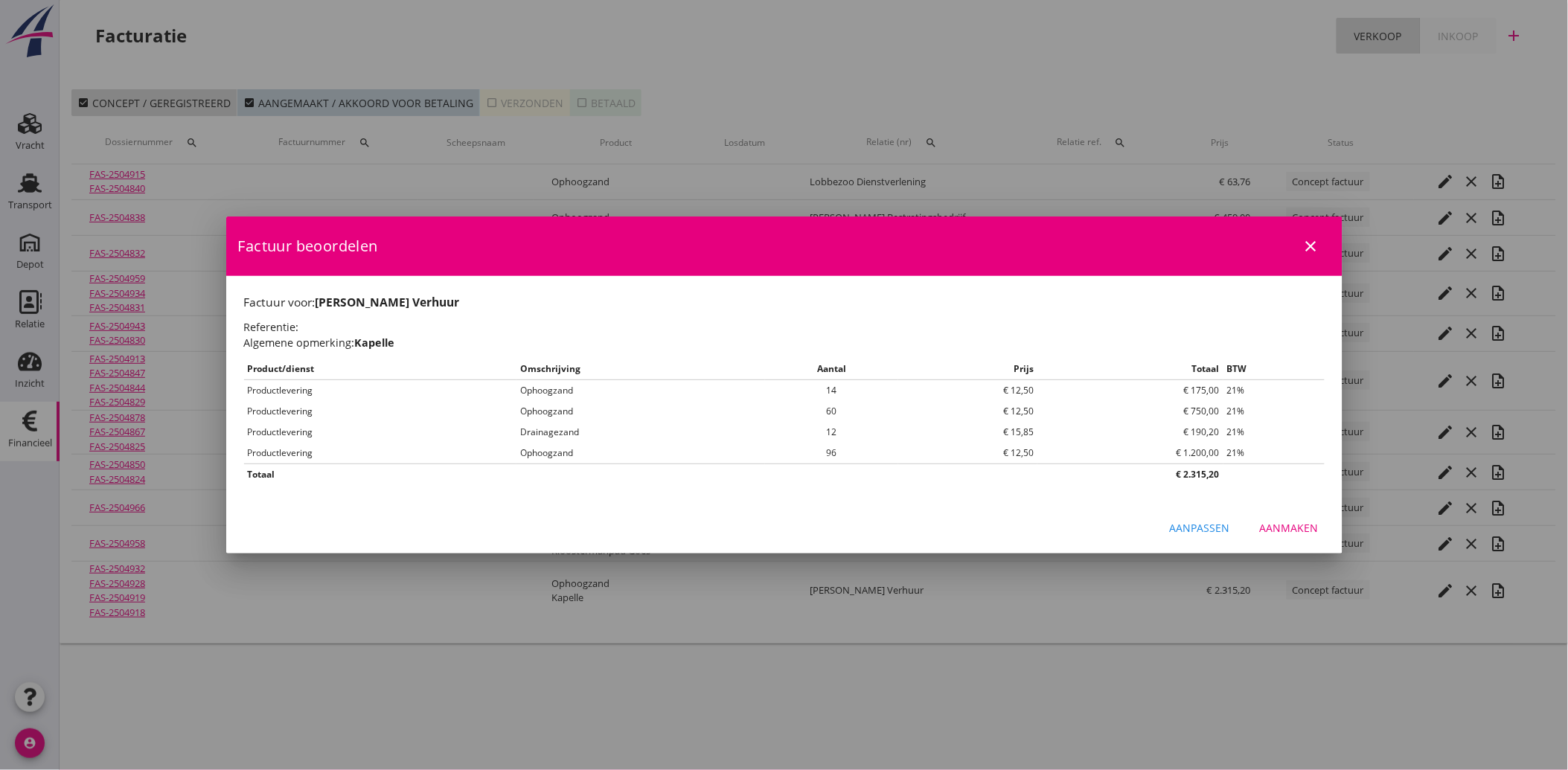
scroll to position [0, 0]
click at [1298, 521] on div "Aanmaken" at bounding box center [1290, 528] width 59 height 16
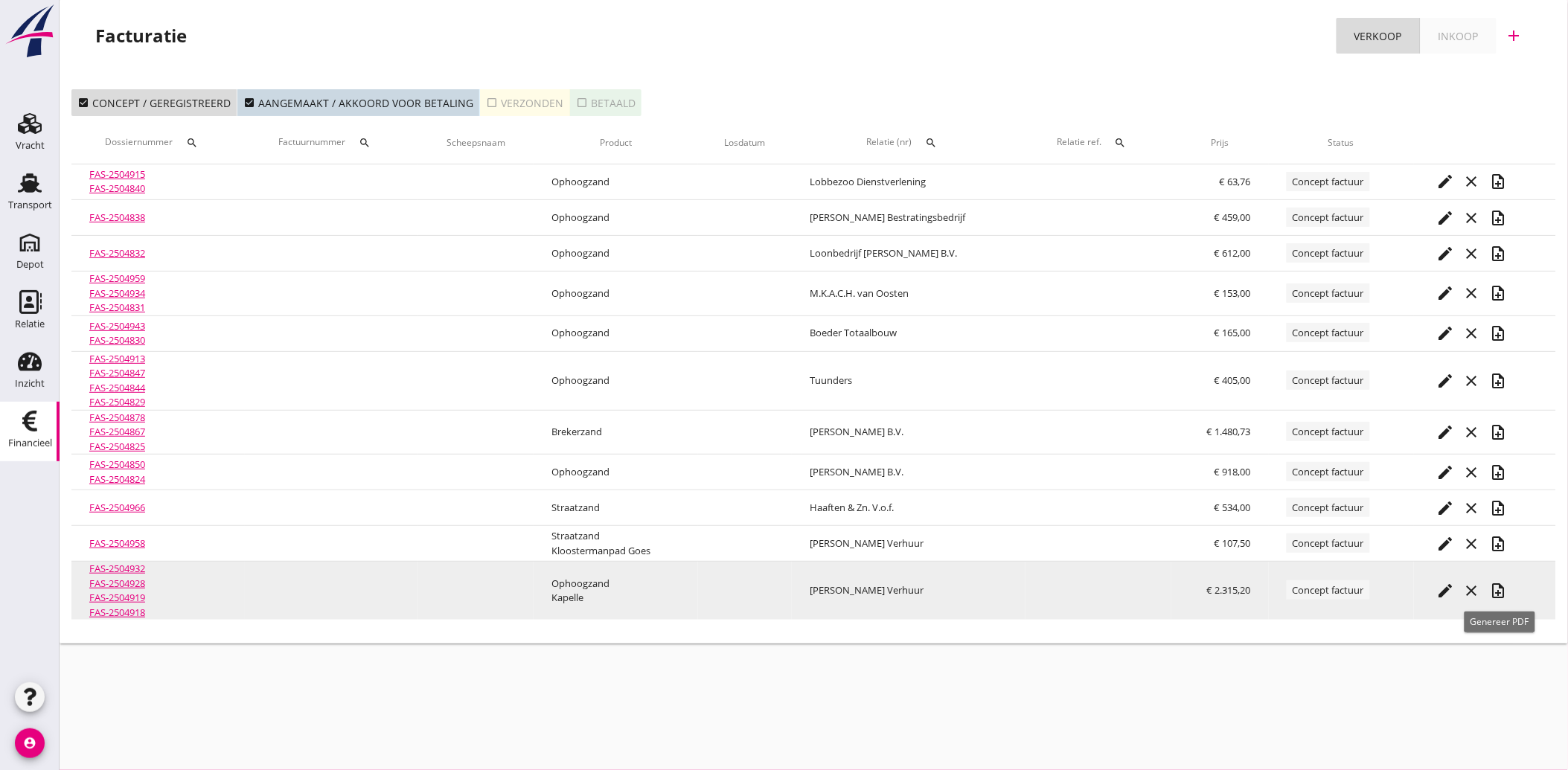
click at [1498, 582] on icon "note_add" at bounding box center [1498, 591] width 18 height 18
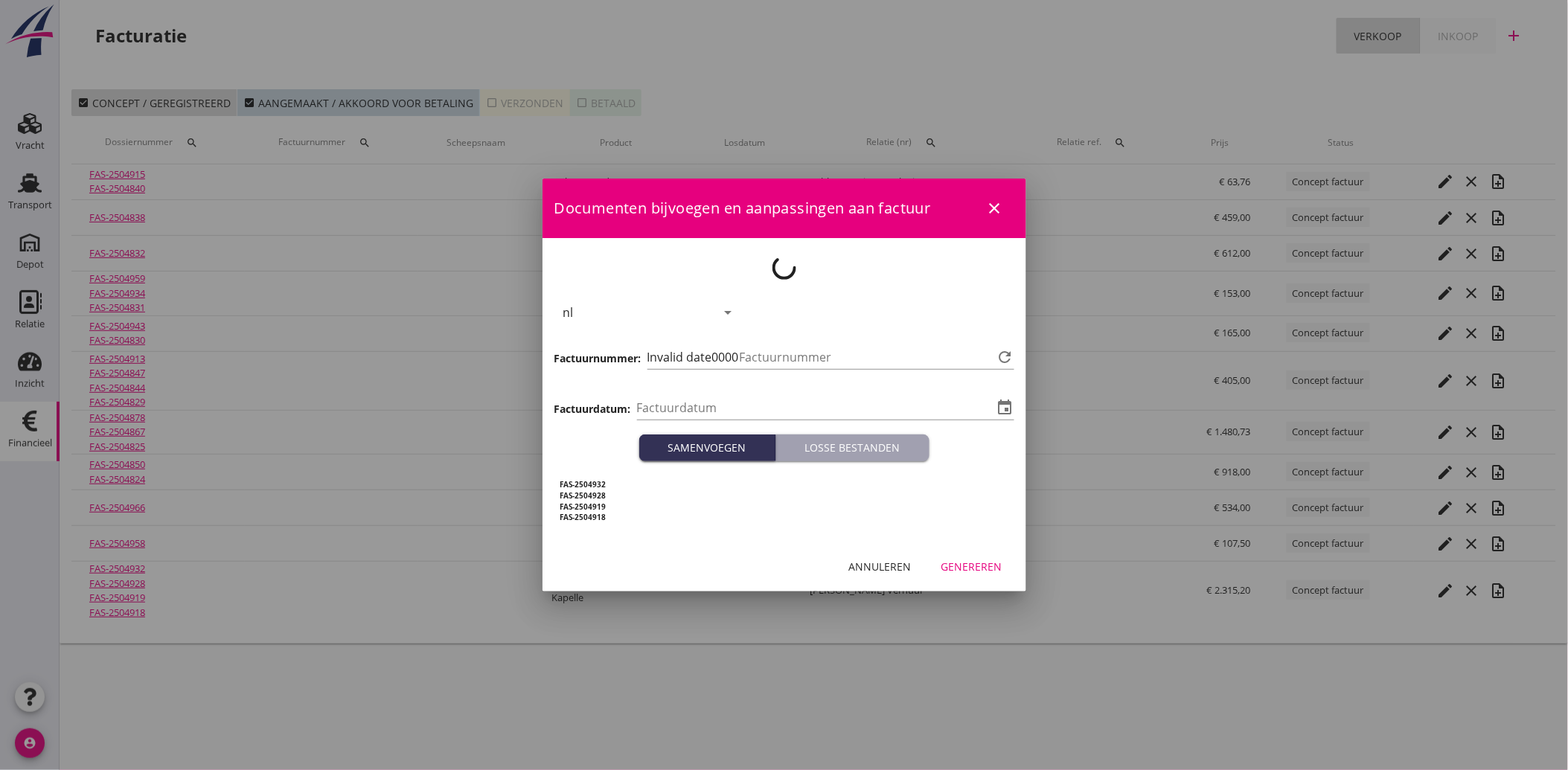
type input "[DATE]"
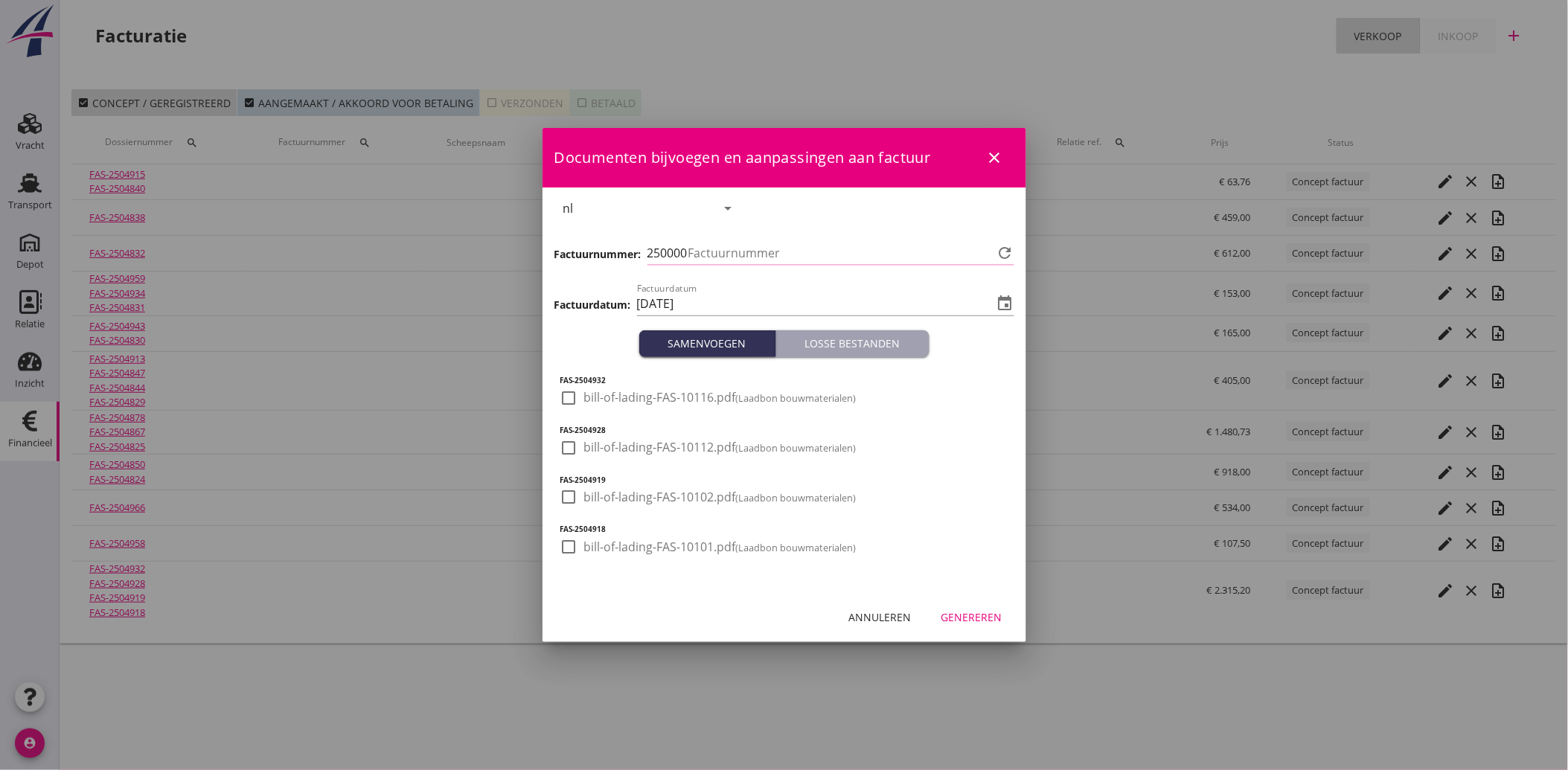
type input "3508"
click at [571, 406] on div at bounding box center [569, 398] width 25 height 25
checkbox input "true"
click at [576, 451] on div at bounding box center [569, 447] width 25 height 25
checkbox input "true"
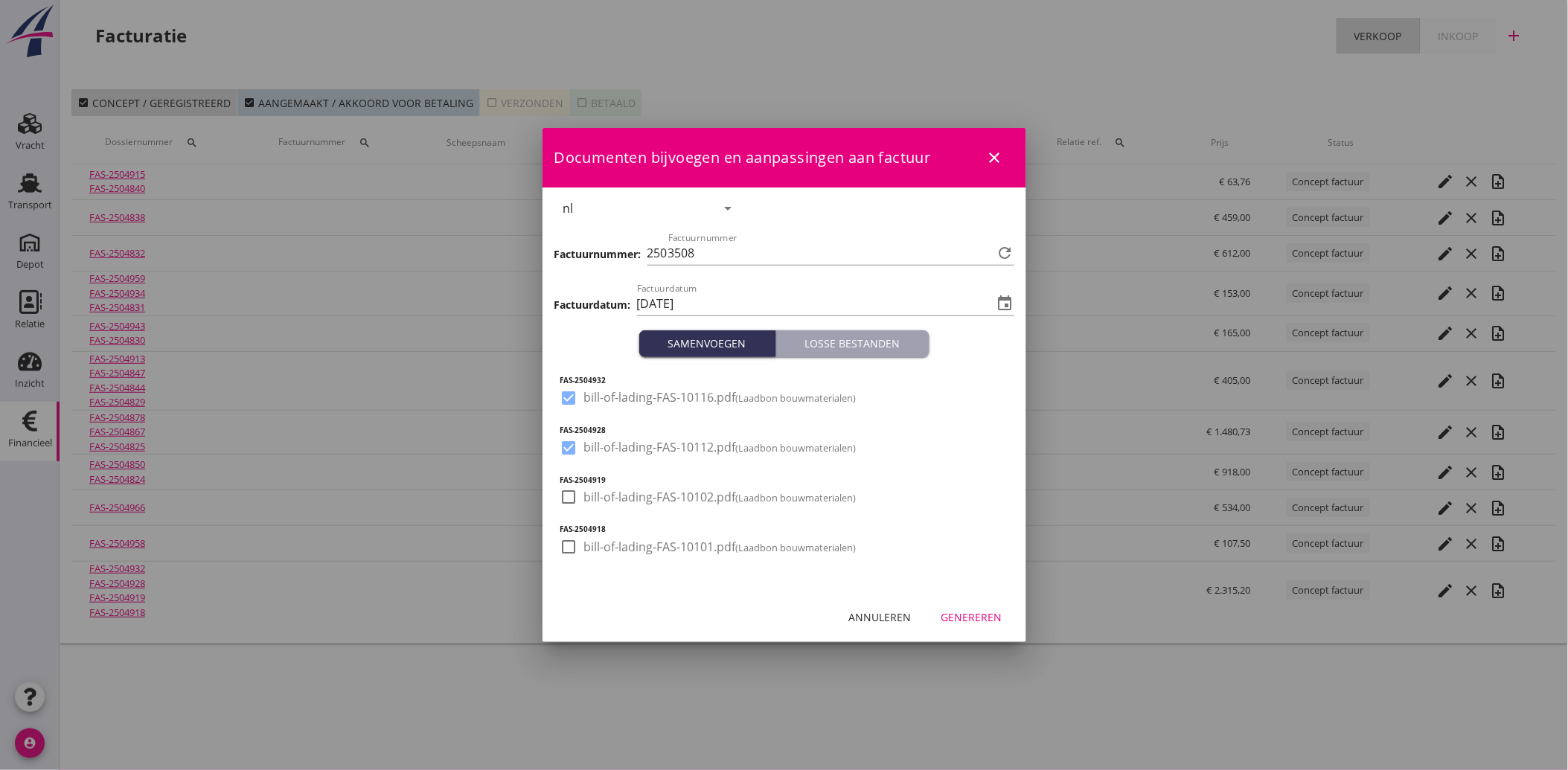
click at [568, 496] on div at bounding box center [569, 497] width 25 height 25
checkbox input "true"
click at [566, 547] on div at bounding box center [569, 546] width 25 height 25
checkbox input "true"
click at [979, 608] on button "Genereren" at bounding box center [971, 617] width 84 height 27
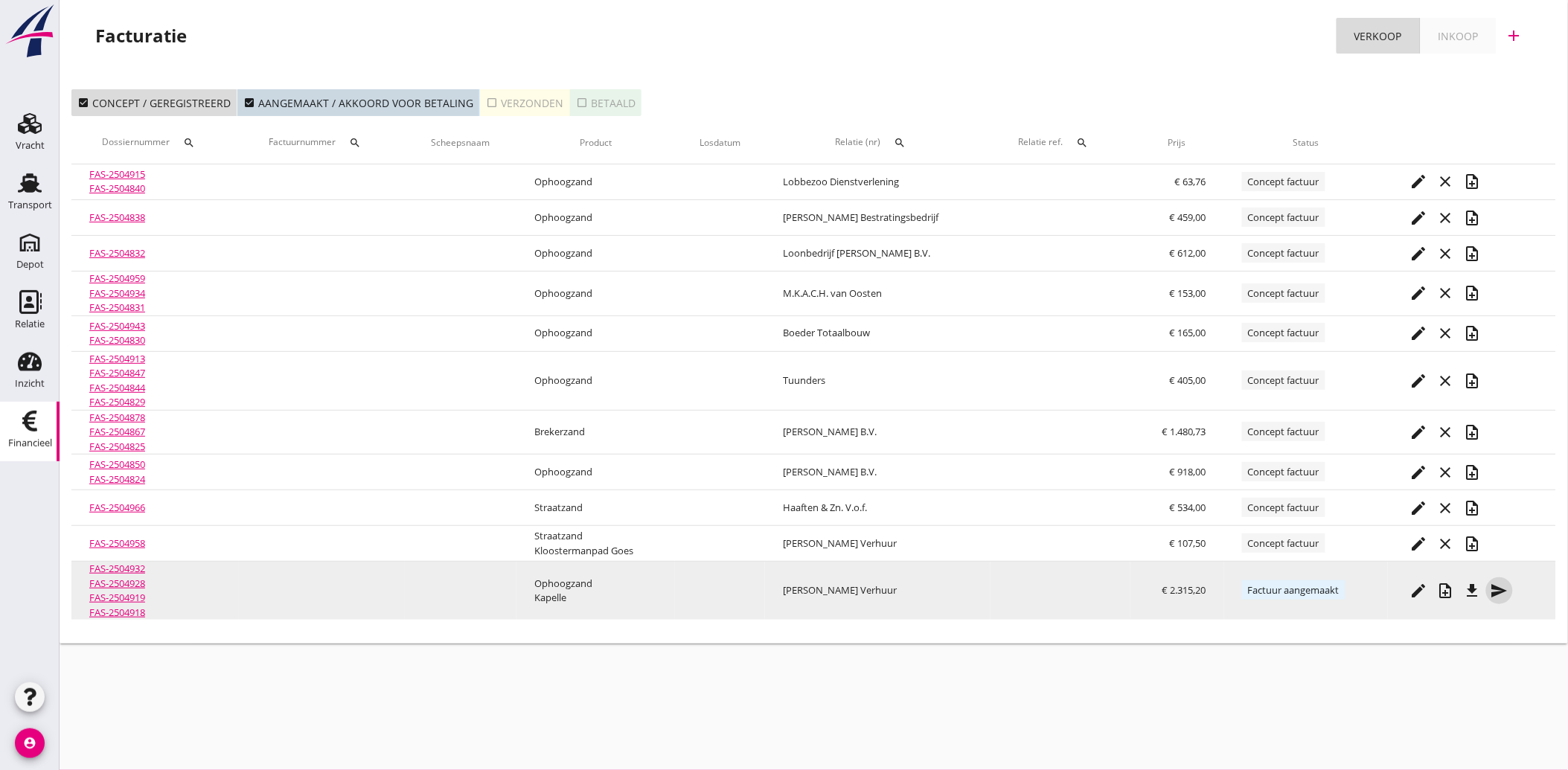
click at [1496, 586] on icon "send" at bounding box center [1499, 591] width 18 height 18
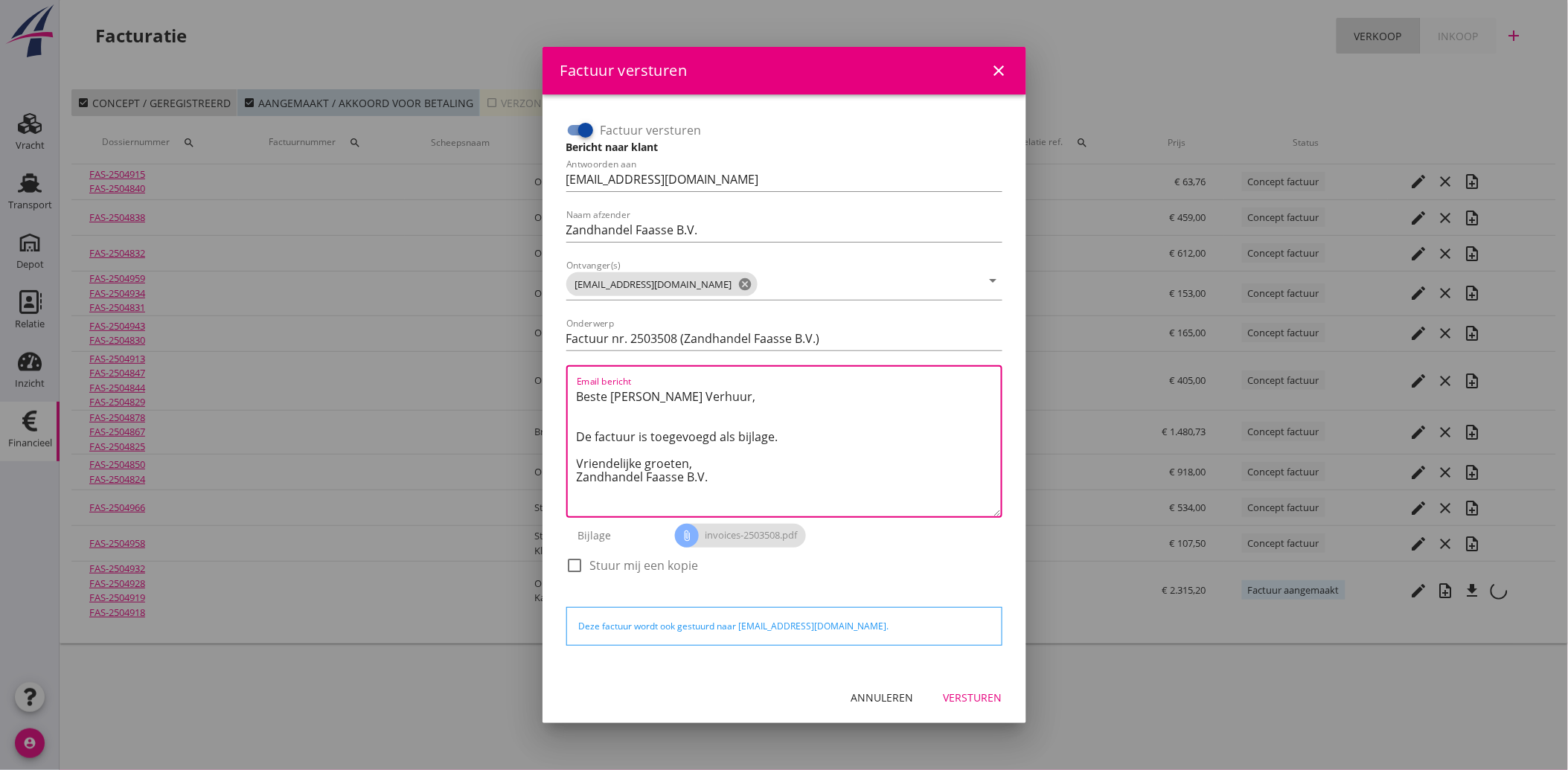
drag, startPoint x: 734, startPoint y: 489, endPoint x: 570, endPoint y: 397, distance: 188.0
click at [570, 397] on div "Email bericht Beste [PERSON_NAME] Verhuur, De factuur is toegevoegd als bijlage…" at bounding box center [784, 441] width 436 height 152
click at [716, 481] on textarea "Beste [PERSON_NAME] Verhuur, De factuur is toegevoegd als bijlage. Vriendelijke…" at bounding box center [788, 450] width 424 height 131
drag, startPoint x: 722, startPoint y: 480, endPoint x: 564, endPoint y: 392, distance: 180.9
click at [564, 392] on div "Factuur versturen Bericht naar klant Antwoorden aan [EMAIL_ADDRESS][DOMAIN_NAME…" at bounding box center [784, 355] width 448 height 485
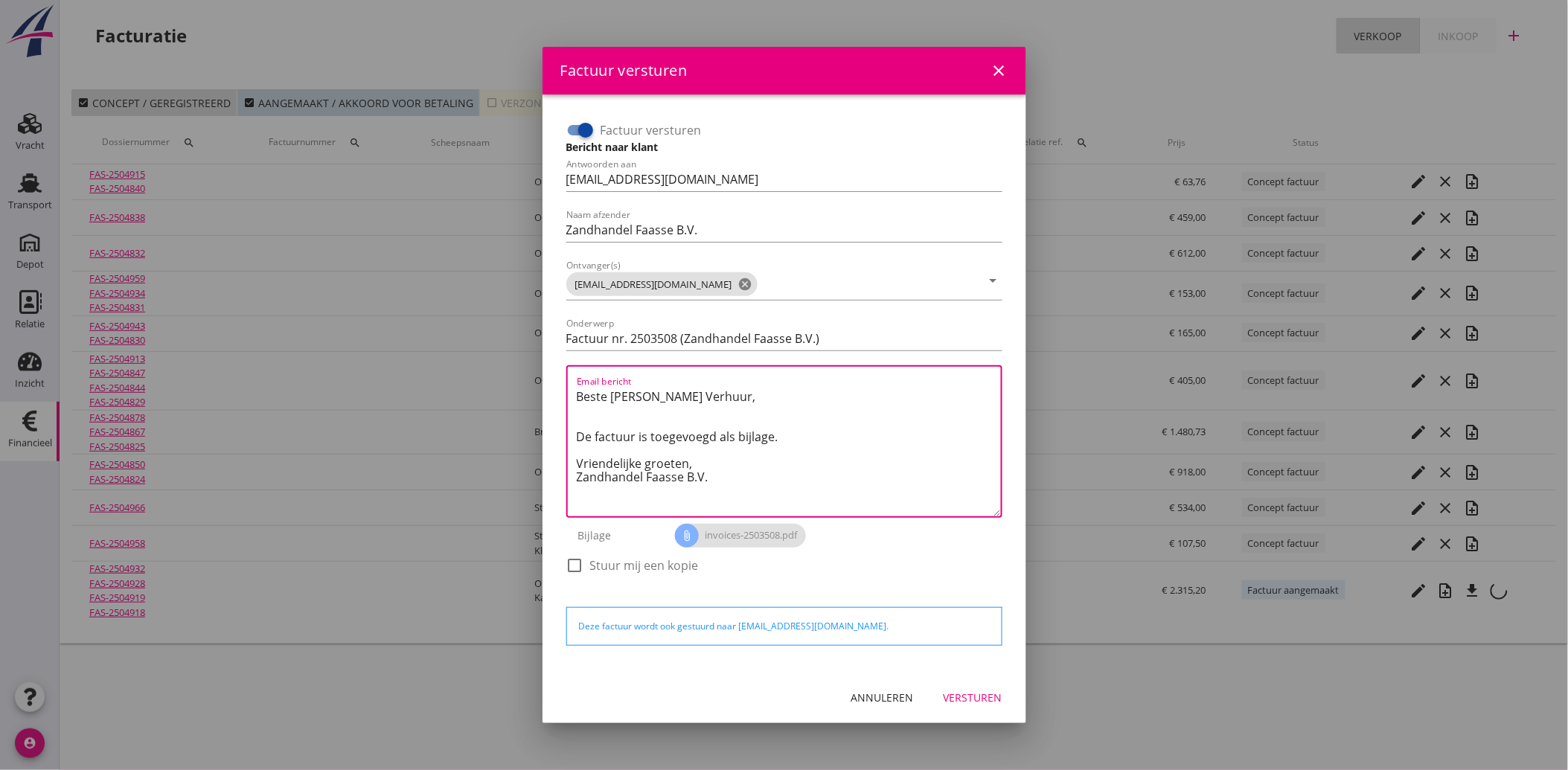
paste textarea "Geachte heer/mevrouw, Hierbij zenden wij u onze factuur i.v.m. de door ons aan …"
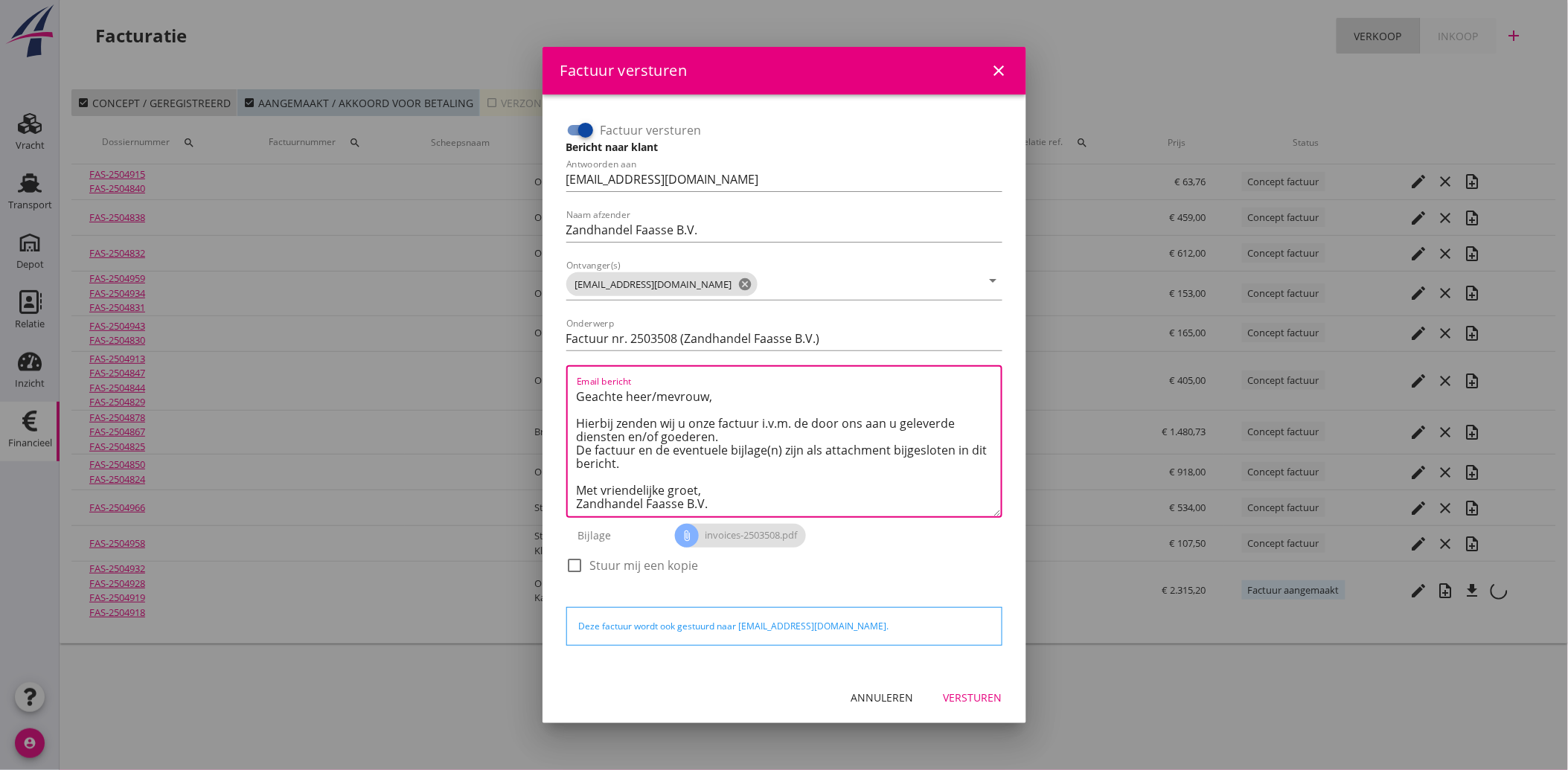
scroll to position [9, 0]
type textarea "Geachte heer/mevrouw, Hierbij zenden wij u onze factuur i.v.m. de door ons aan …"
click at [971, 686] on button "Versturen" at bounding box center [973, 698] width 83 height 27
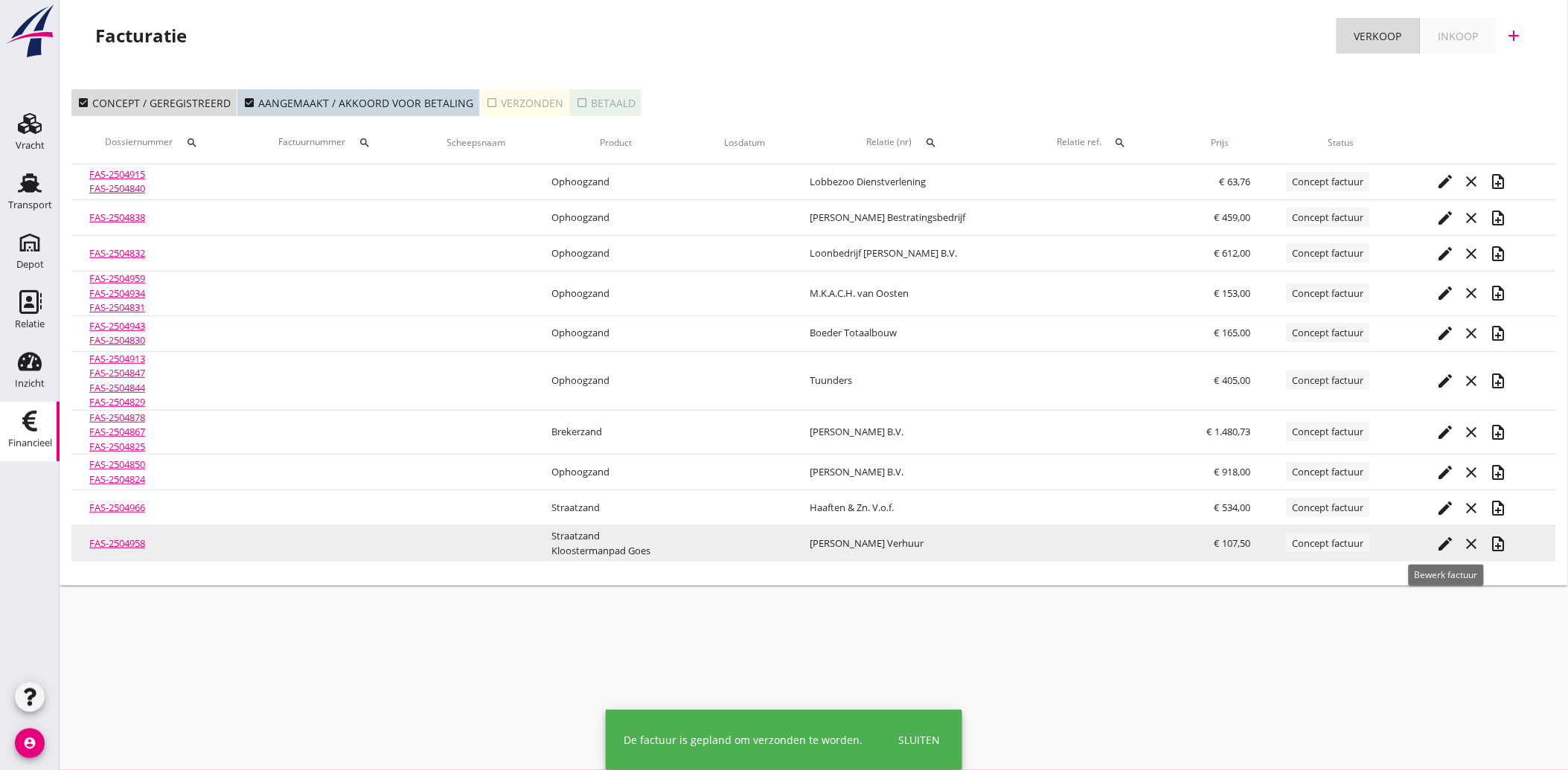
click at [1444, 537] on icon "edit" at bounding box center [1444, 544] width 18 height 18
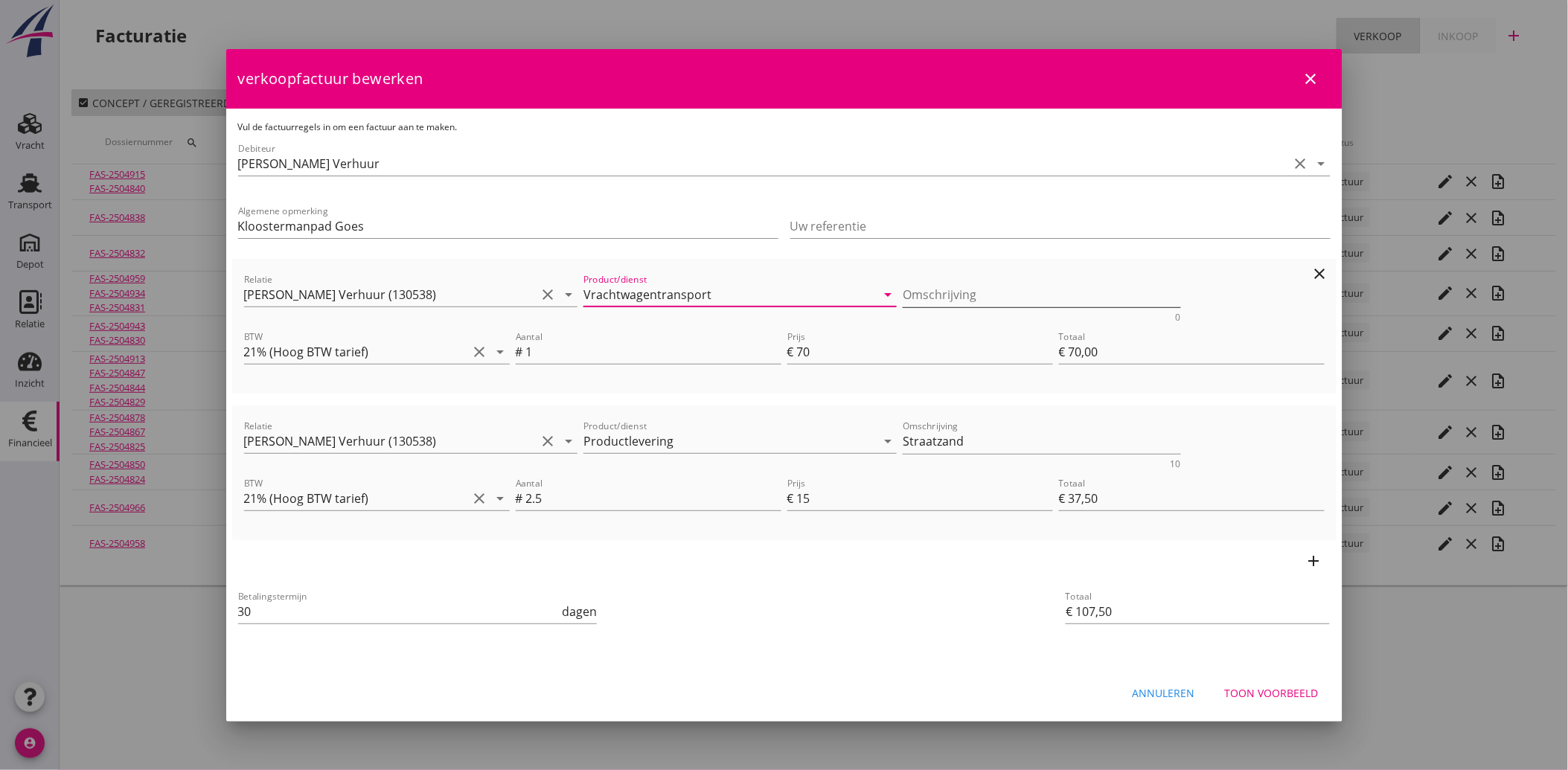
click at [948, 286] on textarea "Omschrijving" at bounding box center [1042, 295] width 278 height 24
paste textarea "Vrachtwagentransport"
type textarea "Vrachtwagentransport"
click at [976, 673] on div "Annuleren Toon voorbeeld" at bounding box center [784, 693] width 1116 height 50
click at [1271, 697] on div "Toon voorbeeld" at bounding box center [1272, 693] width 94 height 16
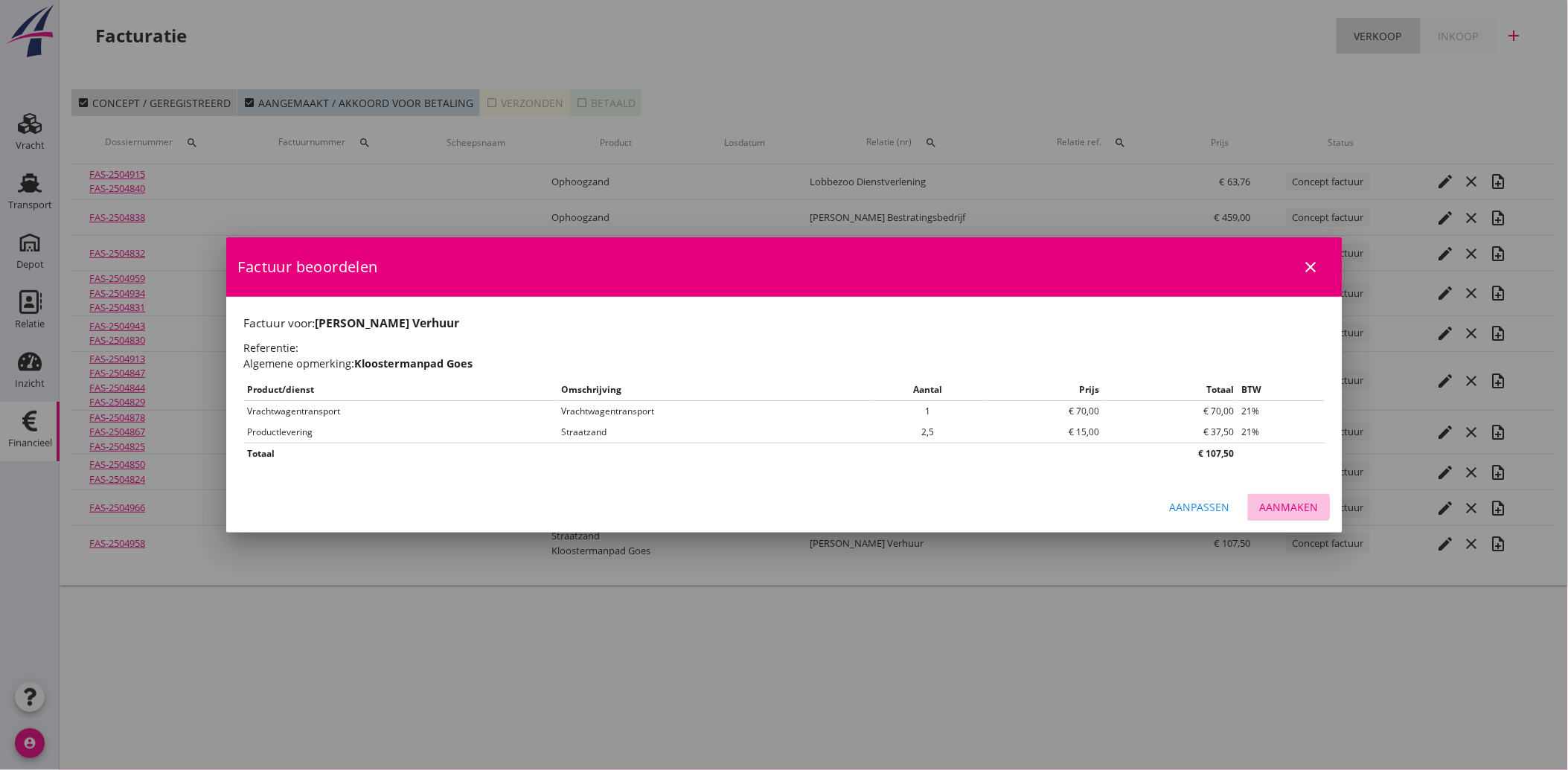
click at [1283, 501] on div "Aanmaken" at bounding box center [1290, 507] width 59 height 16
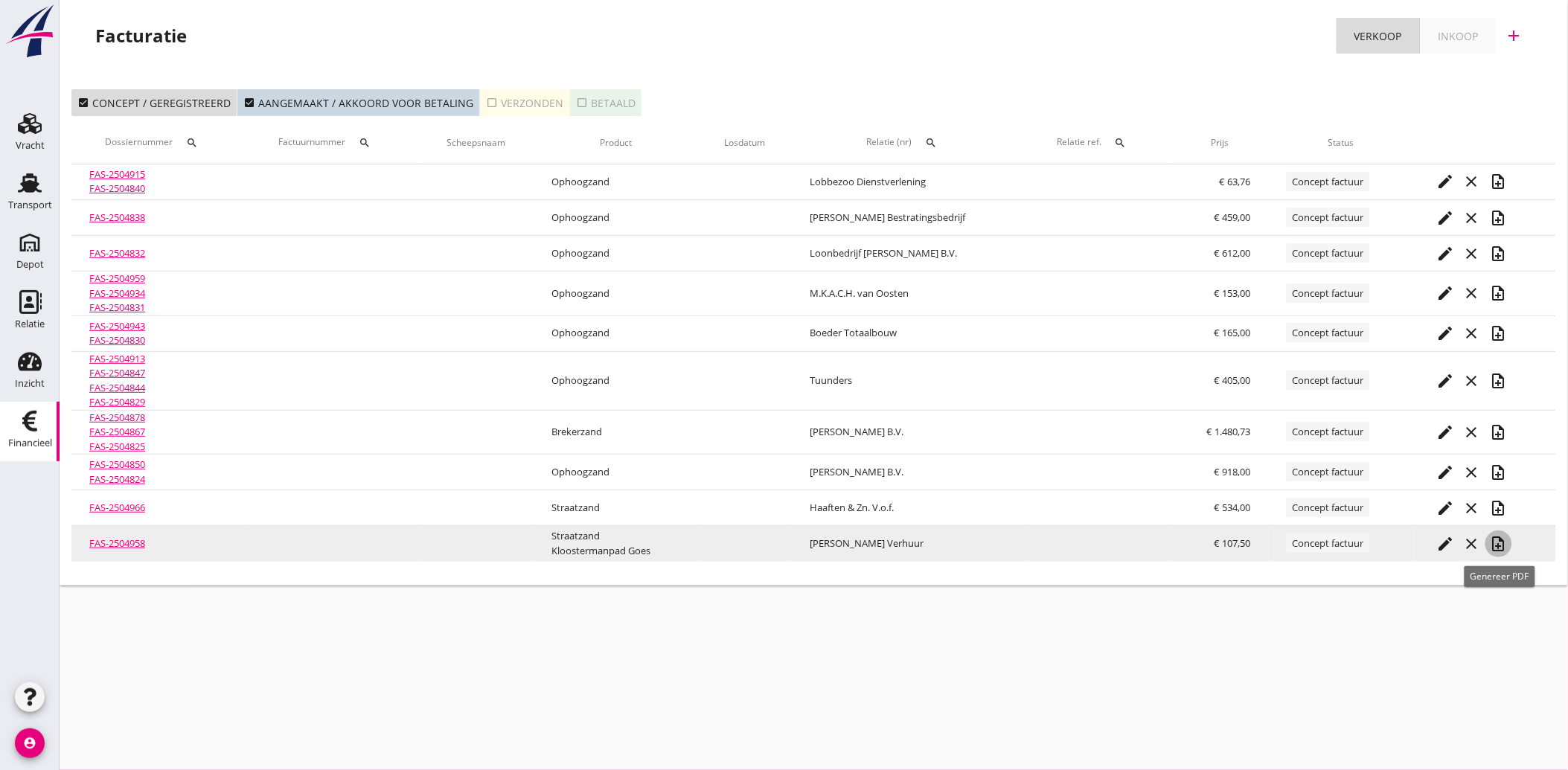
click at [1498, 545] on icon "note_add" at bounding box center [1498, 544] width 18 height 18
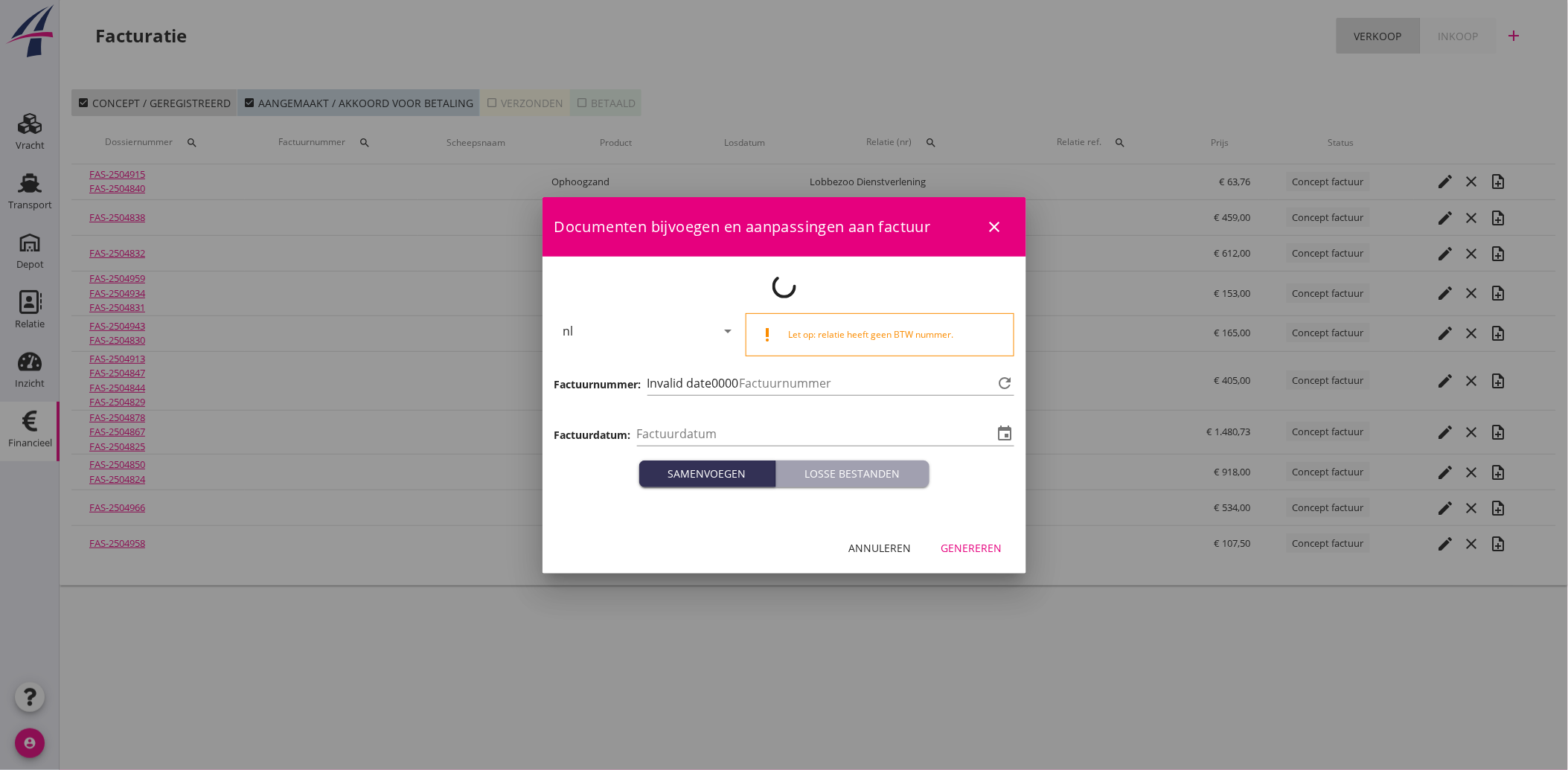
type input "[DATE]"
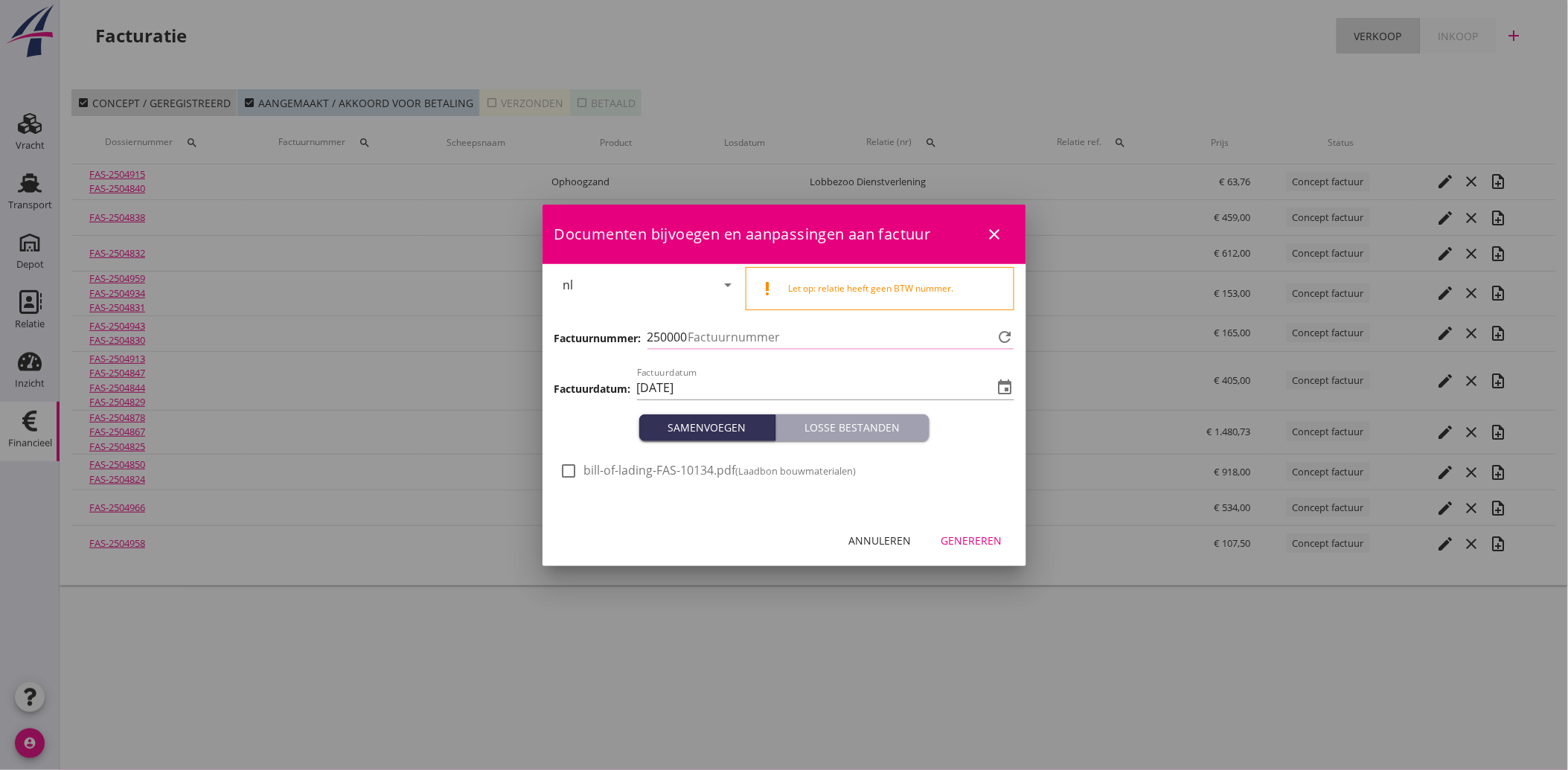
type input "3509"
click at [566, 465] on div at bounding box center [569, 471] width 25 height 25
checkbox input "true"
click at [971, 540] on div "Genereren" at bounding box center [972, 540] width 61 height 16
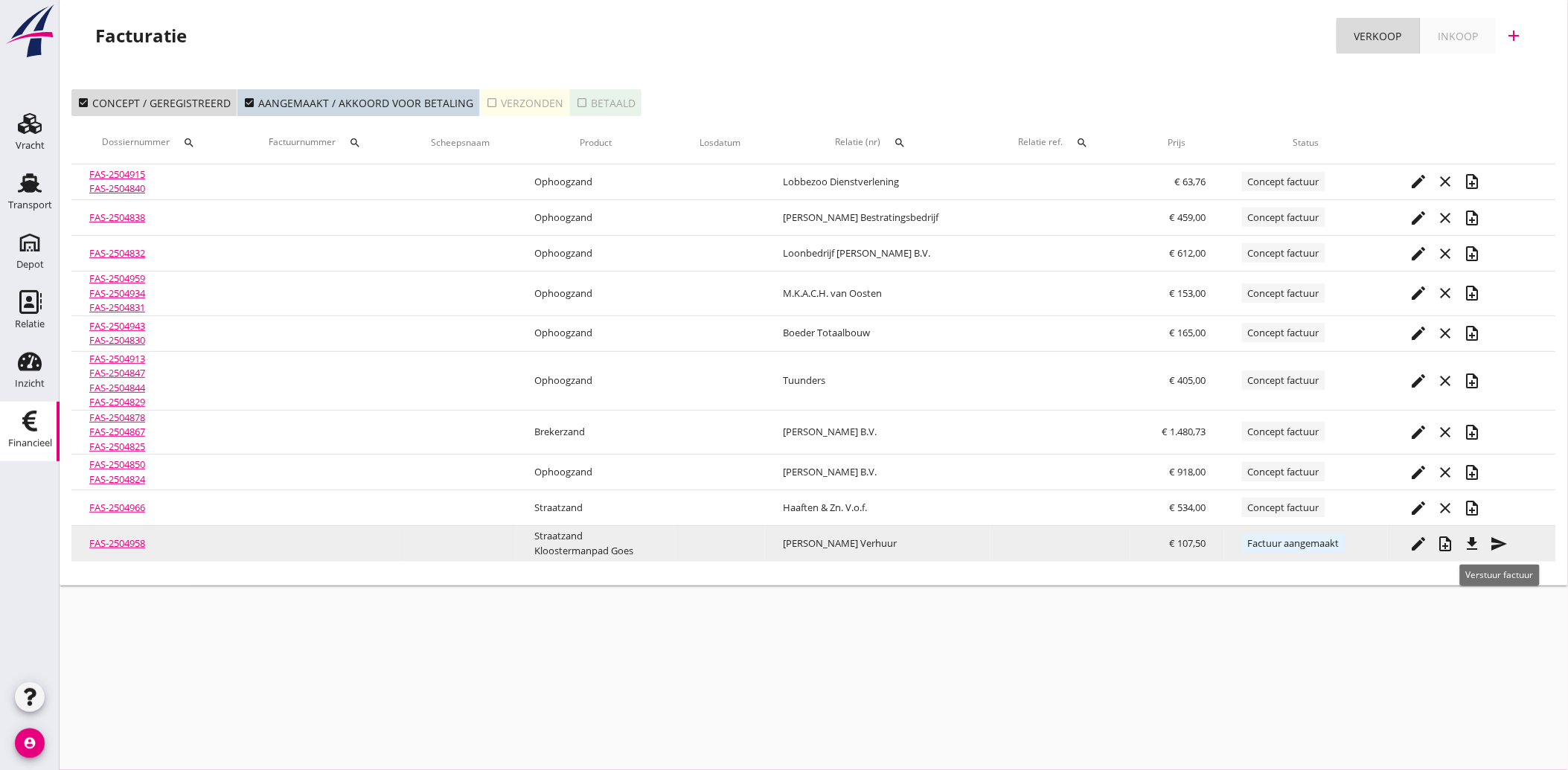
click at [1502, 539] on icon "send" at bounding box center [1499, 544] width 18 height 18
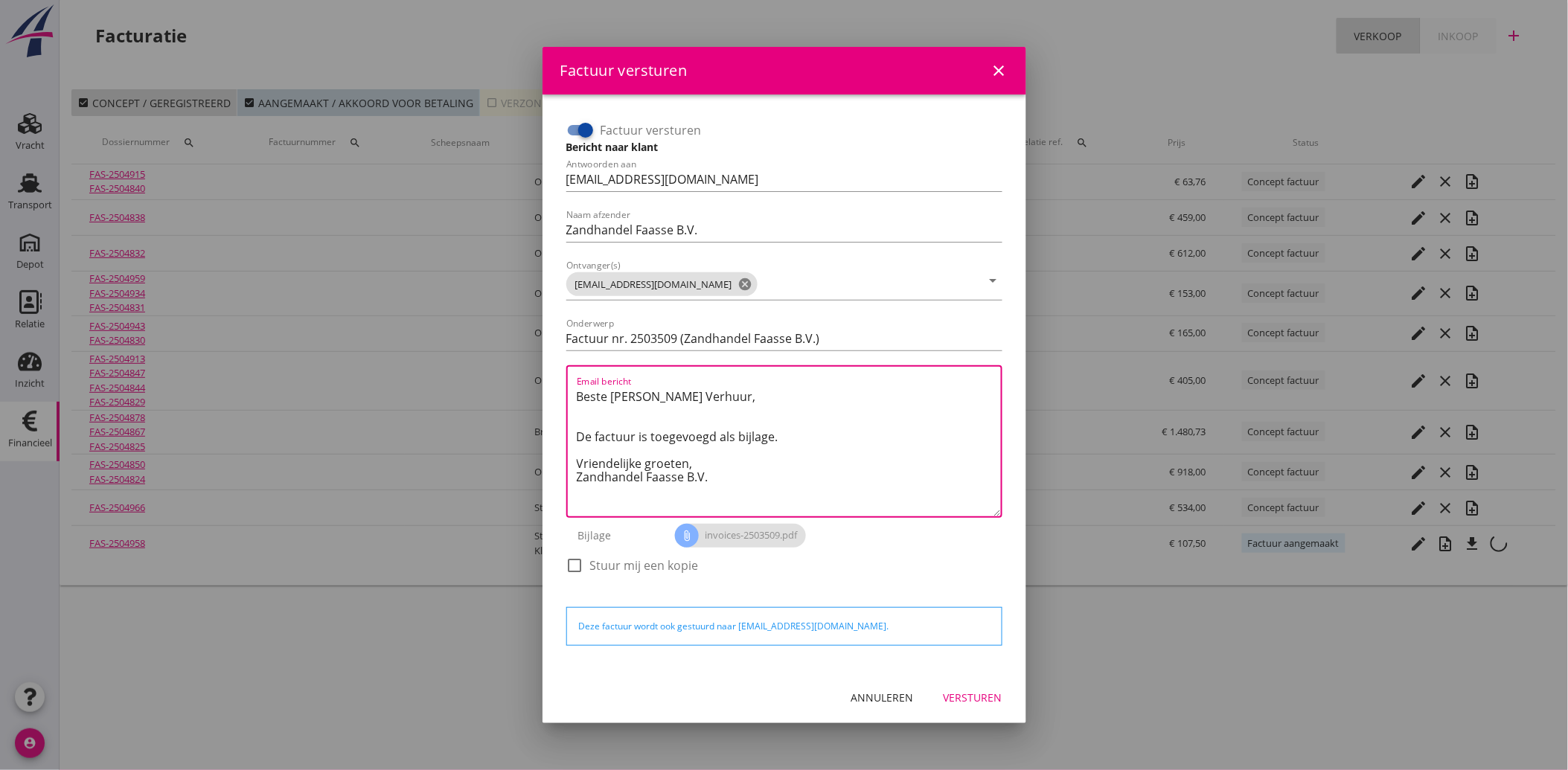
drag, startPoint x: 718, startPoint y: 484, endPoint x: 560, endPoint y: 385, distance: 186.5
click at [560, 385] on div "Factuur versturen Bericht naar klant Antwoorden aan [EMAIL_ADDRESS][DOMAIN_NAME…" at bounding box center [784, 355] width 448 height 485
paste textarea "Geachte heer/mevrouw, Hierbij zenden wij u onze factuur i.v.m. de door ons aan …"
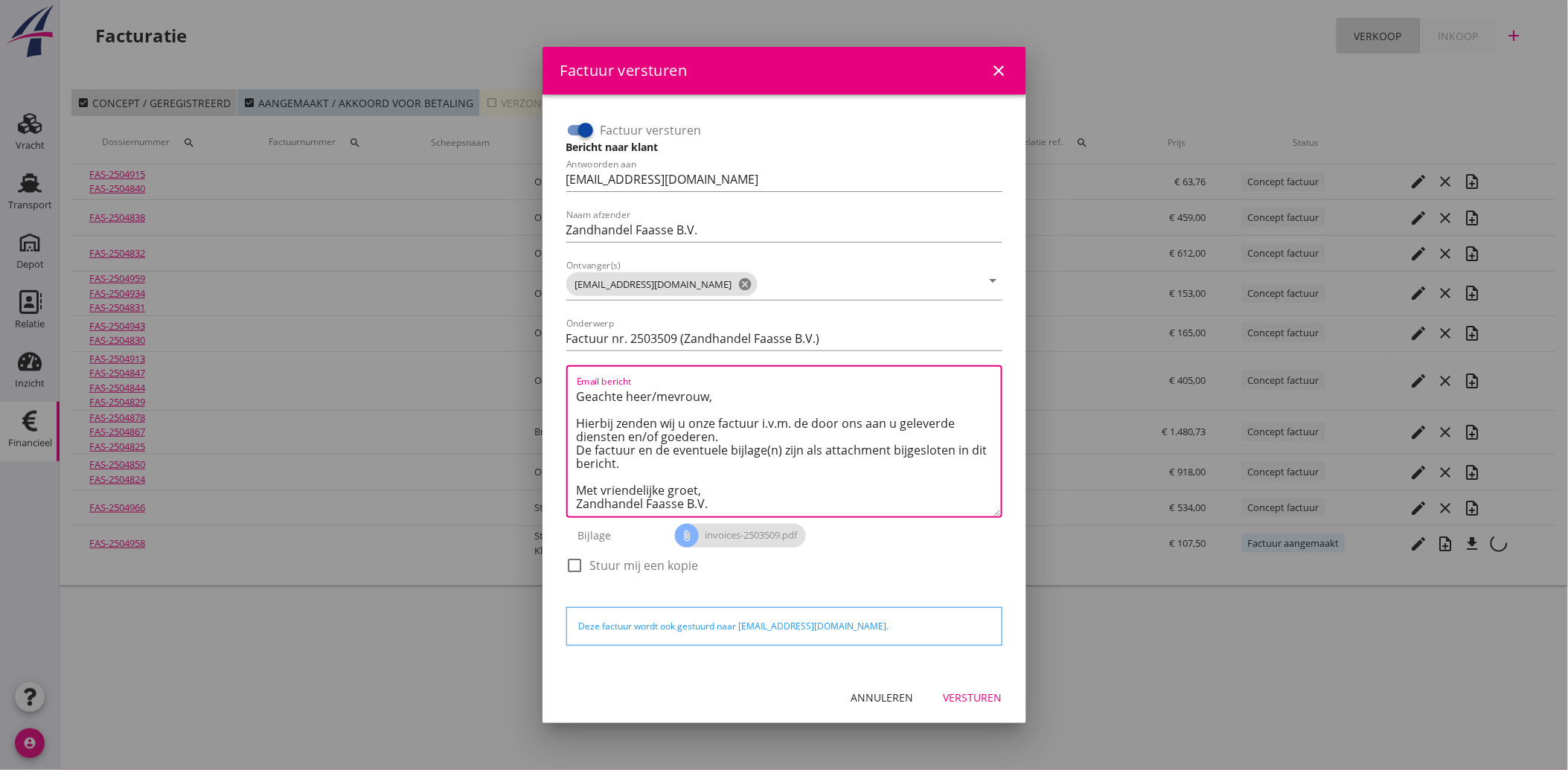
type textarea "Geachte heer/mevrouw, Hierbij zenden wij u onze factuur i.v.m. de door ons aan …"
click at [975, 700] on div "Versturen" at bounding box center [973, 698] width 59 height 16
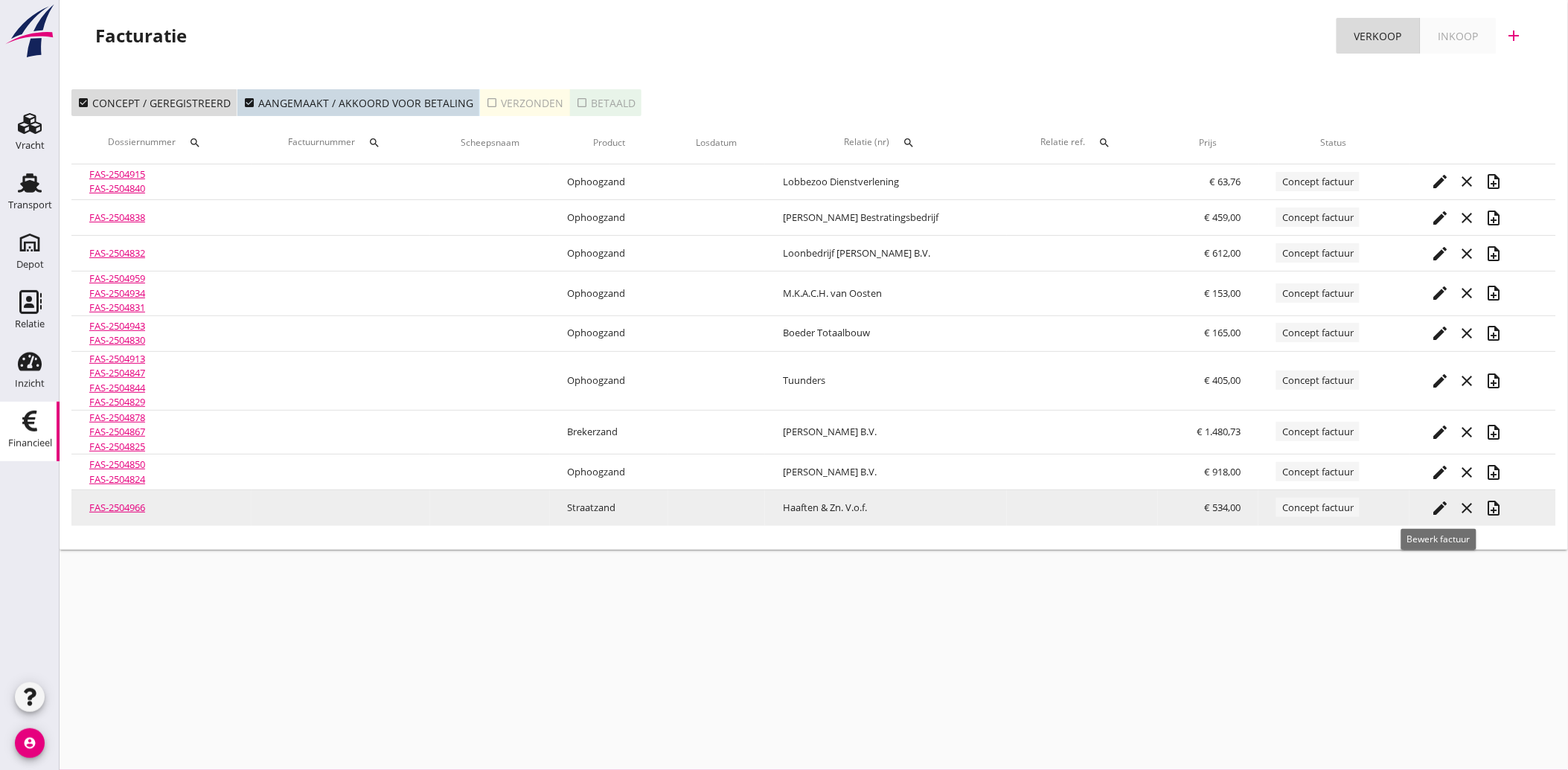
click at [1437, 511] on icon "edit" at bounding box center [1440, 508] width 18 height 18
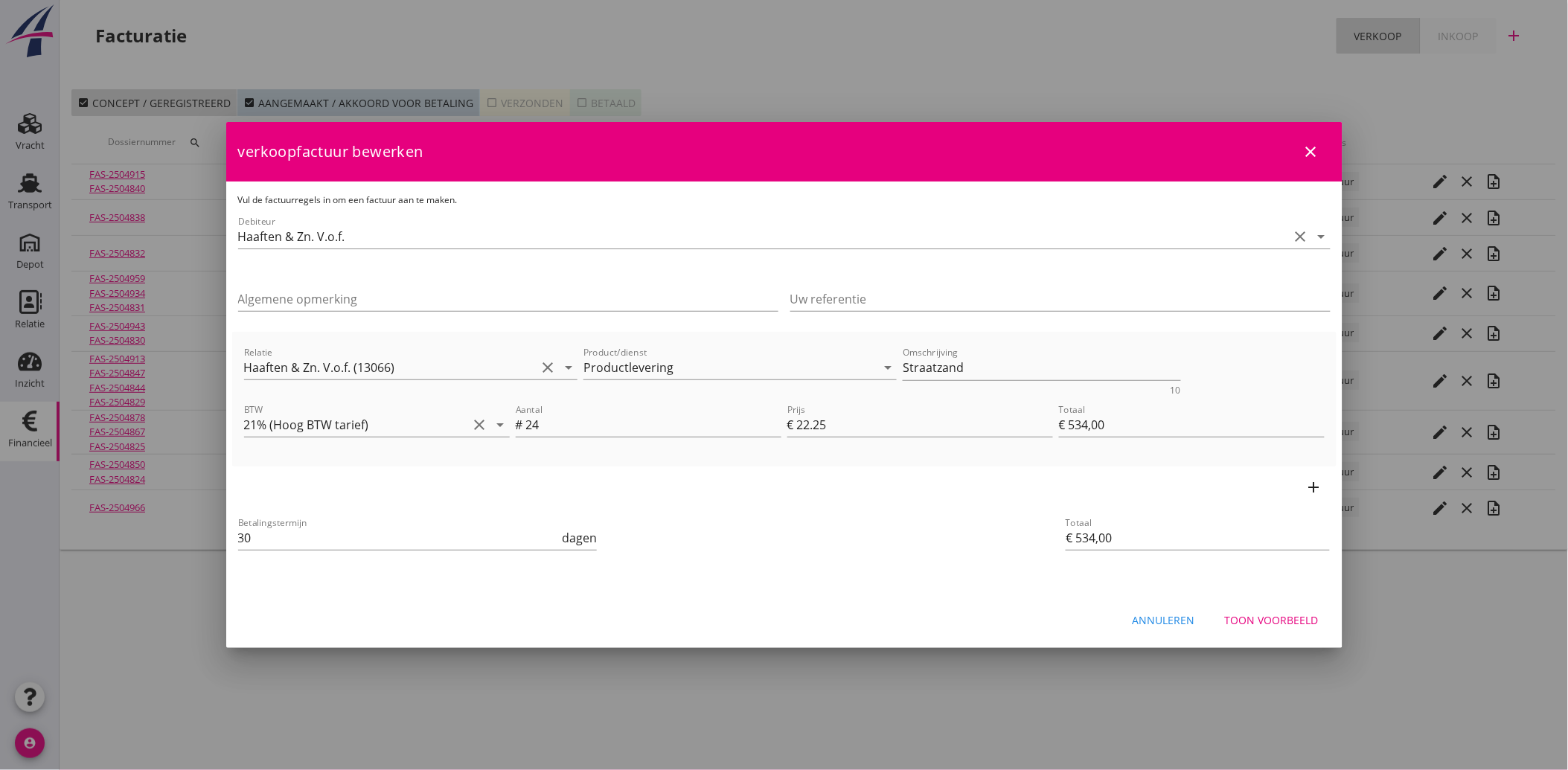
click at [1280, 619] on div "Toon voorbeeld" at bounding box center [1272, 620] width 94 height 16
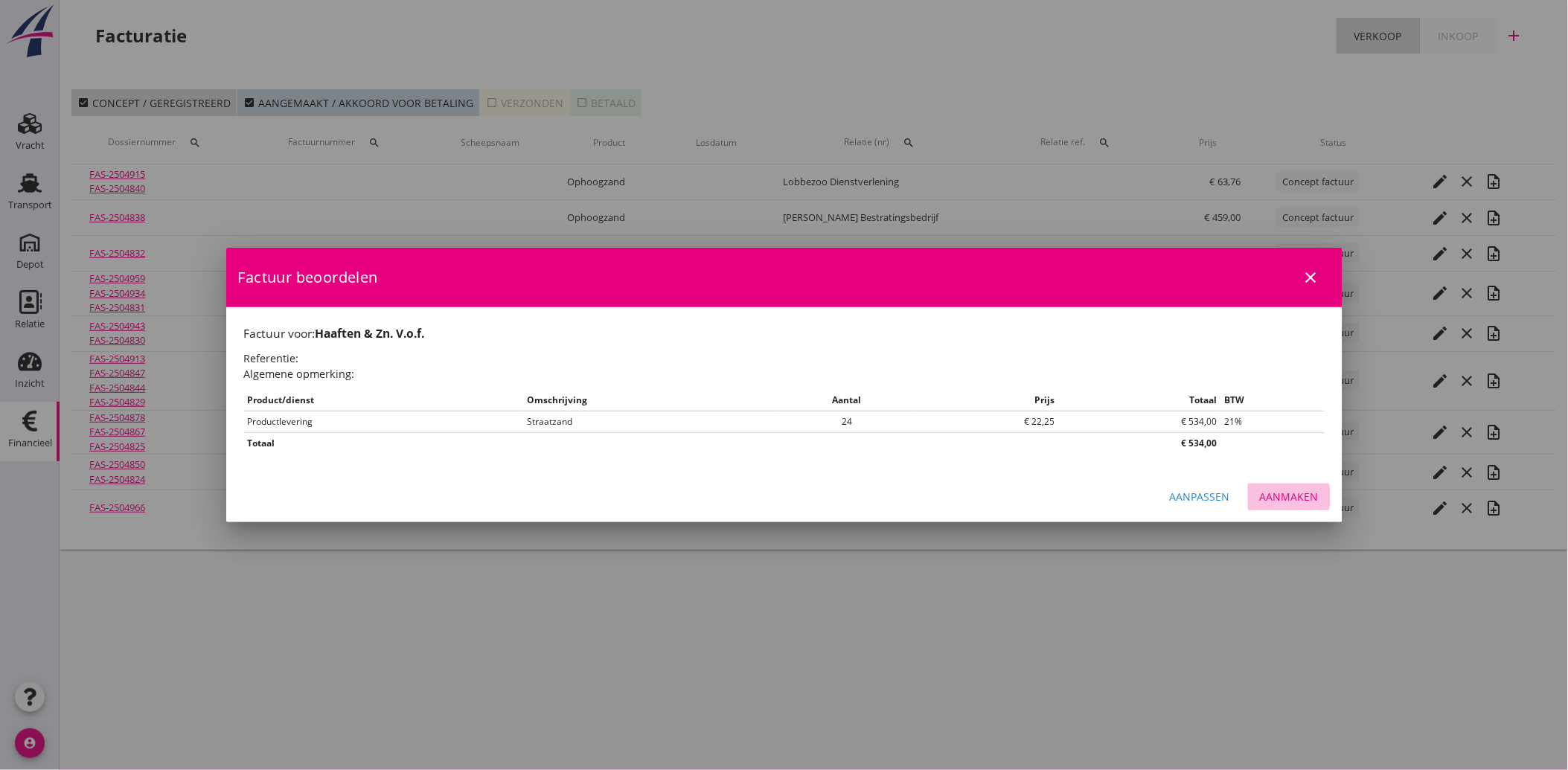
click at [1283, 496] on div "Aanmaken" at bounding box center [1290, 497] width 59 height 16
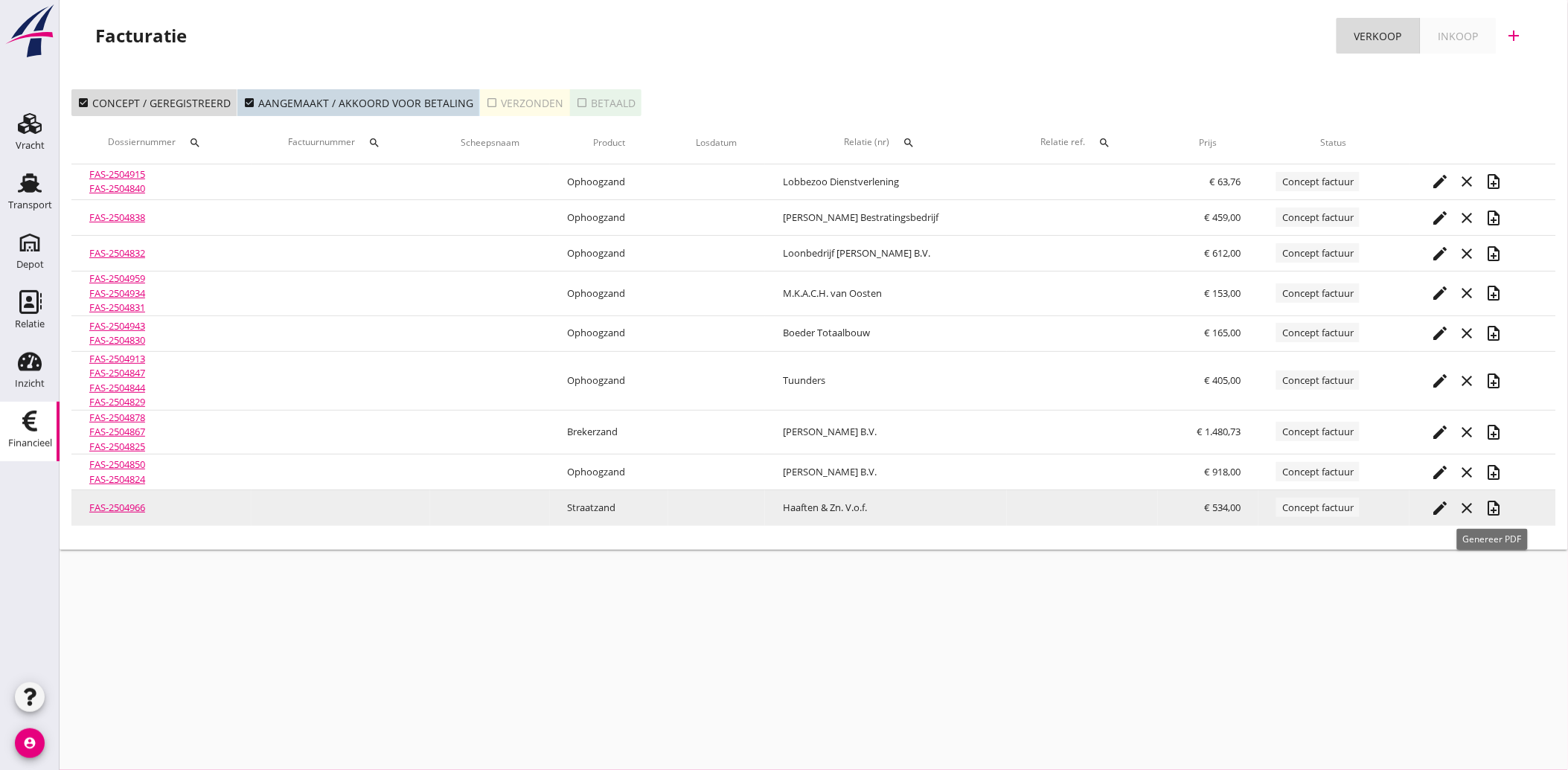
click at [1491, 506] on icon "note_add" at bounding box center [1494, 508] width 18 height 18
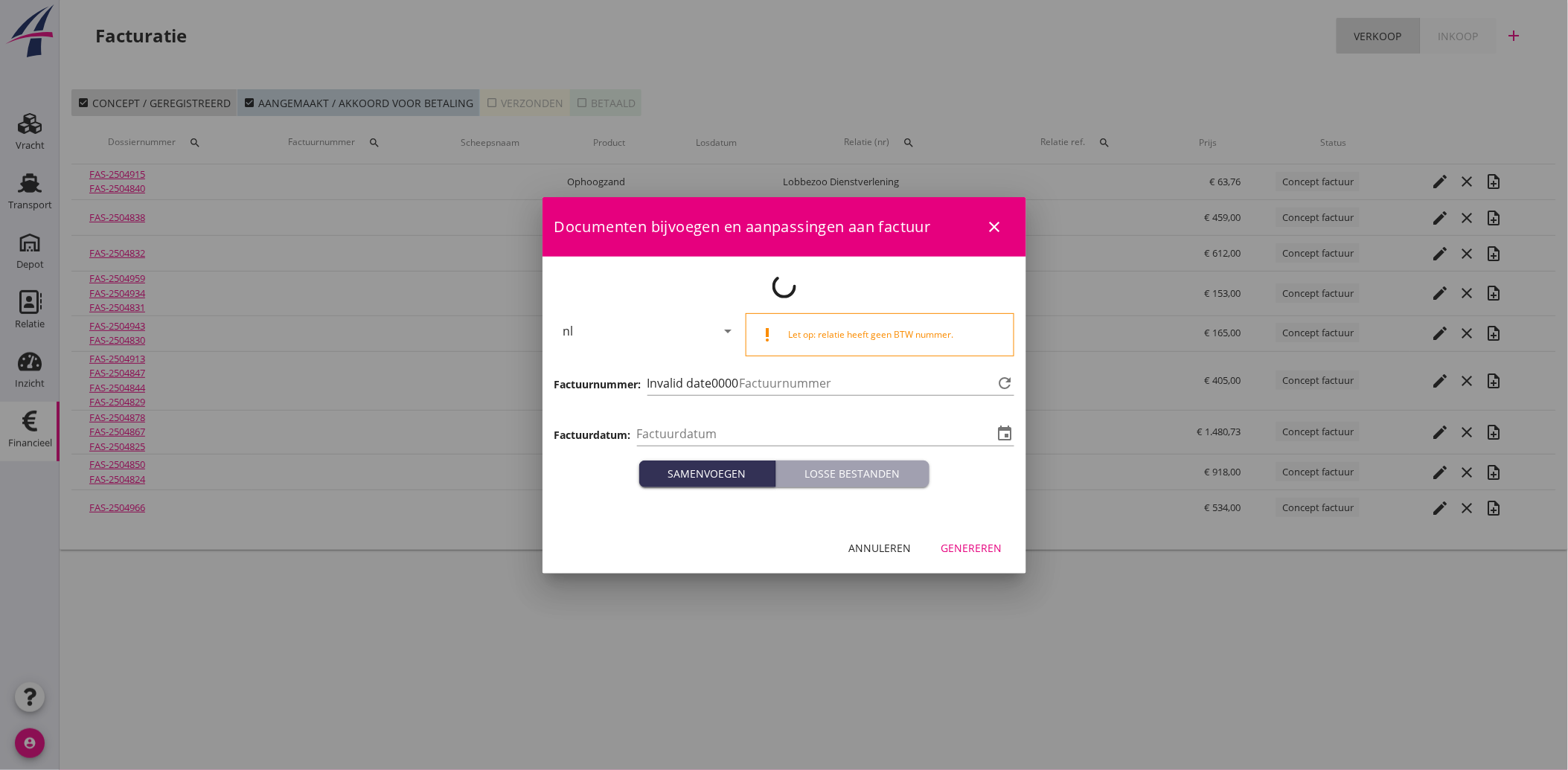
type input "[DATE]"
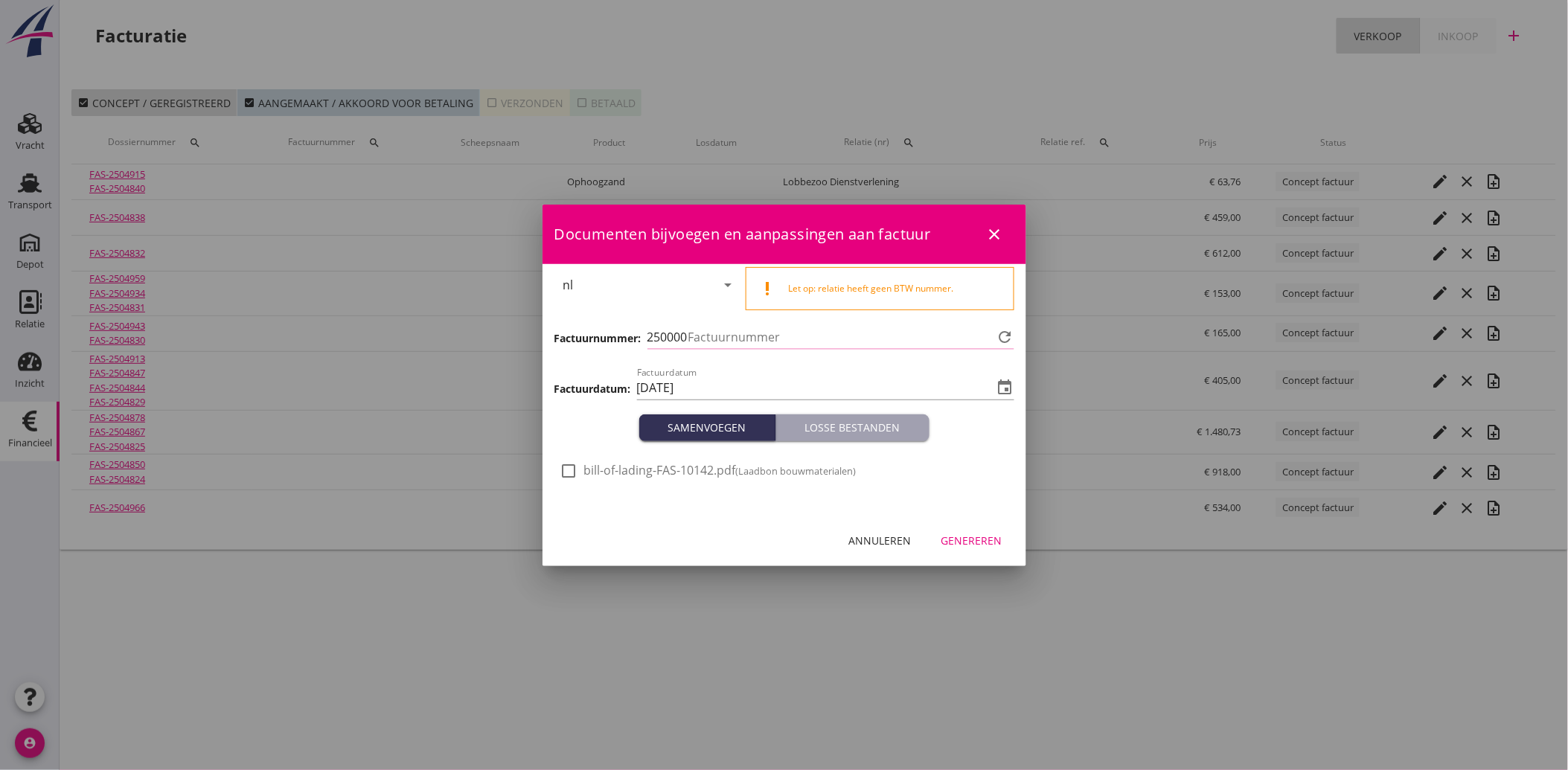
type input "3510"
click at [563, 473] on div at bounding box center [569, 471] width 25 height 25
checkbox input "true"
click at [969, 547] on div "Genereren" at bounding box center [972, 540] width 61 height 16
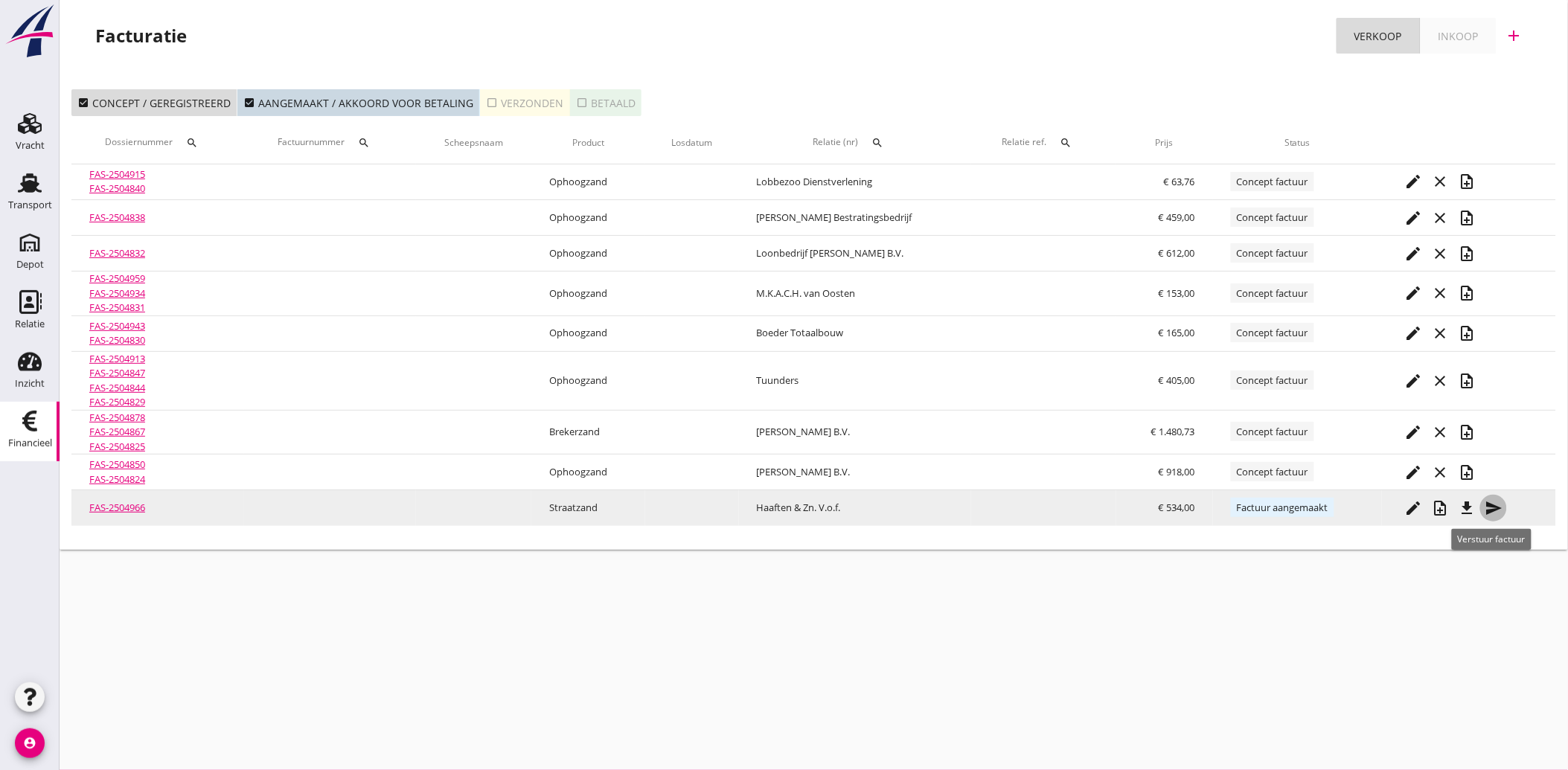
click at [1489, 500] on icon "send" at bounding box center [1493, 508] width 18 height 18
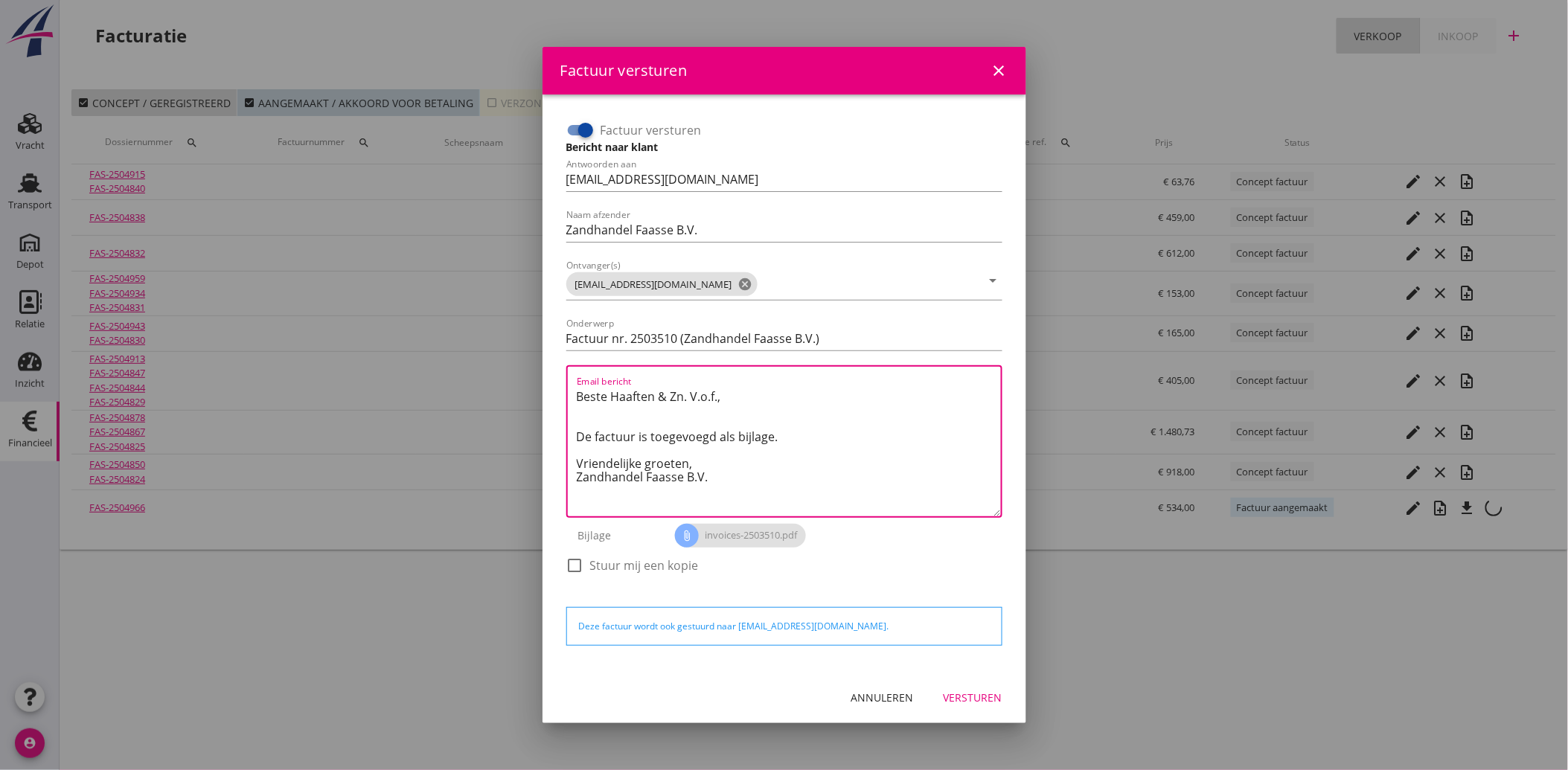
drag, startPoint x: 723, startPoint y: 485, endPoint x: 567, endPoint y: 385, distance: 185.3
click at [567, 385] on div "Email bericht Beste Haaften & Zn. V.o.f., De factuur is toegevoegd als bijlage.…" at bounding box center [784, 441] width 436 height 152
paste textarea "Geachte heer/mevrouw, Hierbij zenden wij u onze factuur i.v.m. de door ons aan …"
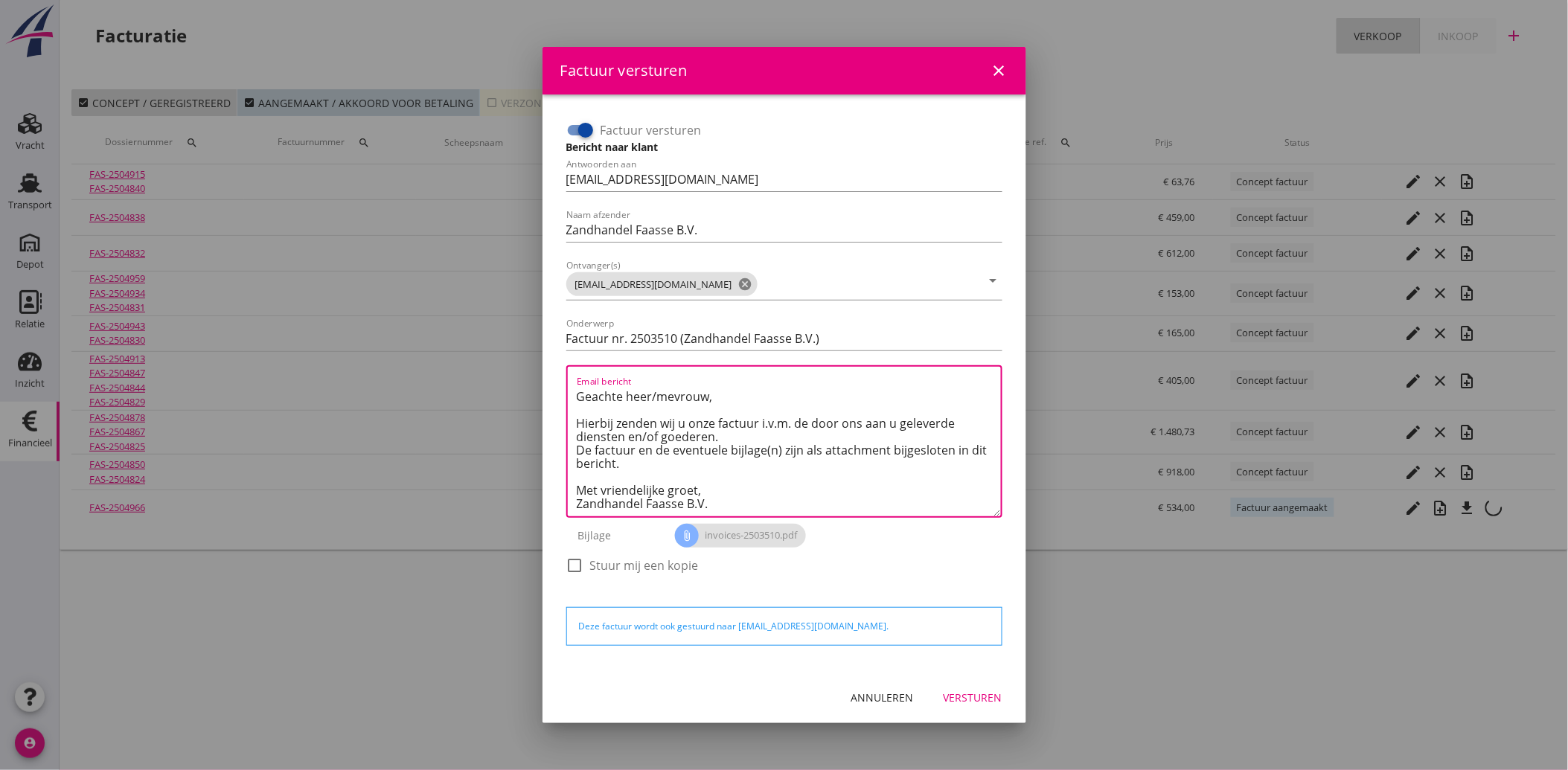
type textarea "Geachte heer/mevrouw, Hierbij zenden wij u onze factuur i.v.m. de door ons aan …"
click at [978, 701] on div "Versturen" at bounding box center [973, 698] width 59 height 16
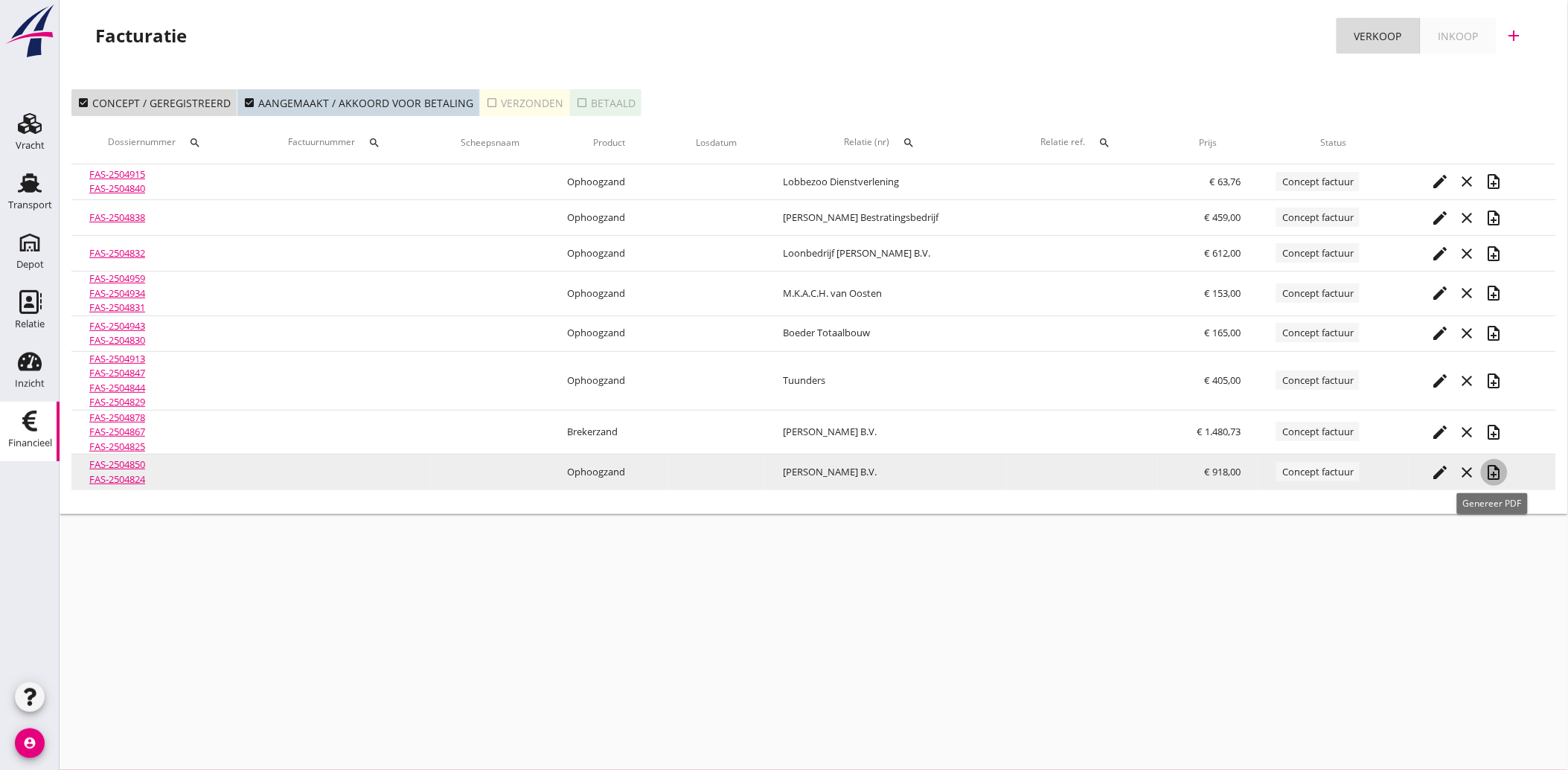
click at [1492, 471] on icon "note_add" at bounding box center [1494, 472] width 18 height 18
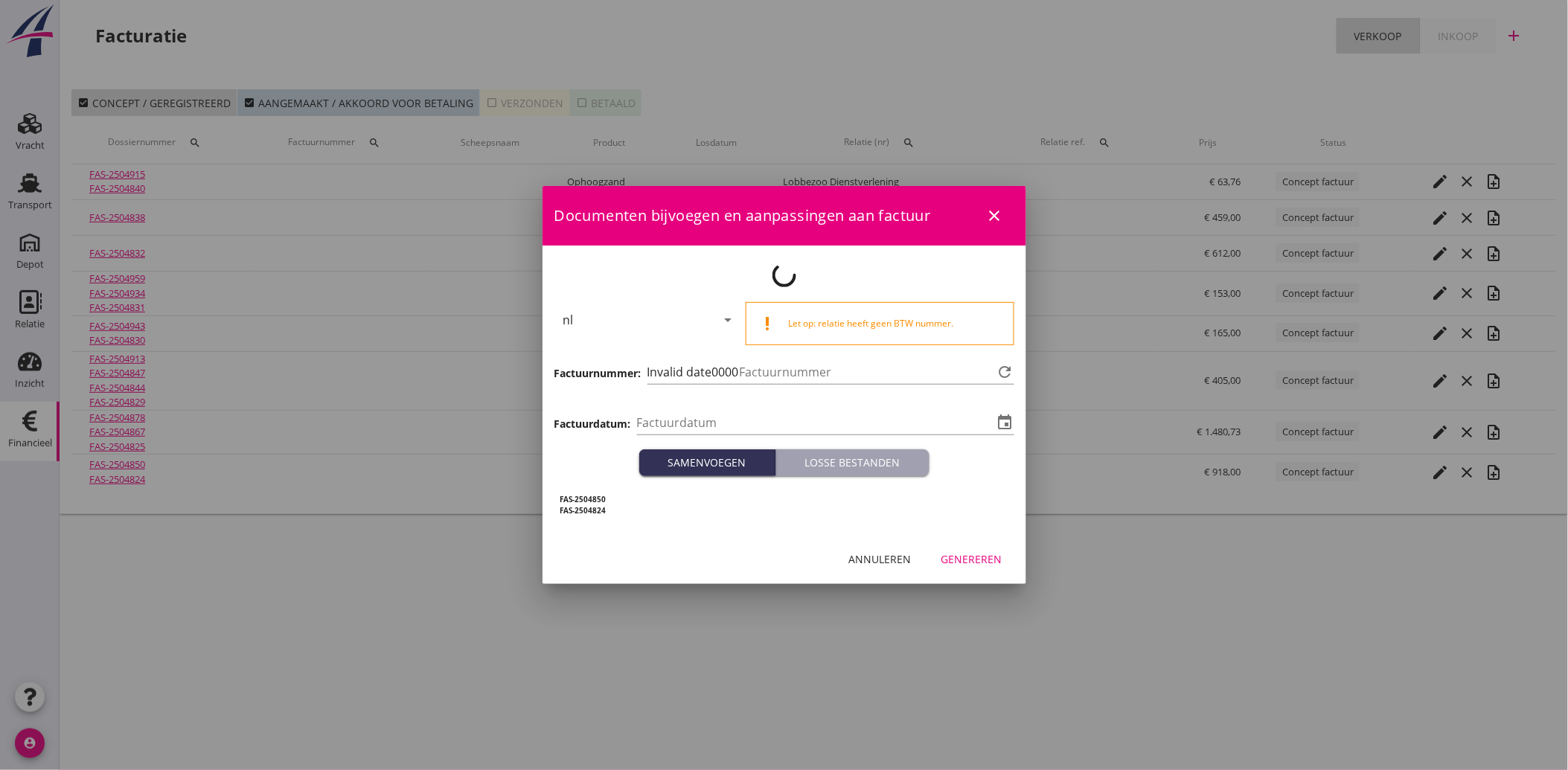
type input "[DATE]"
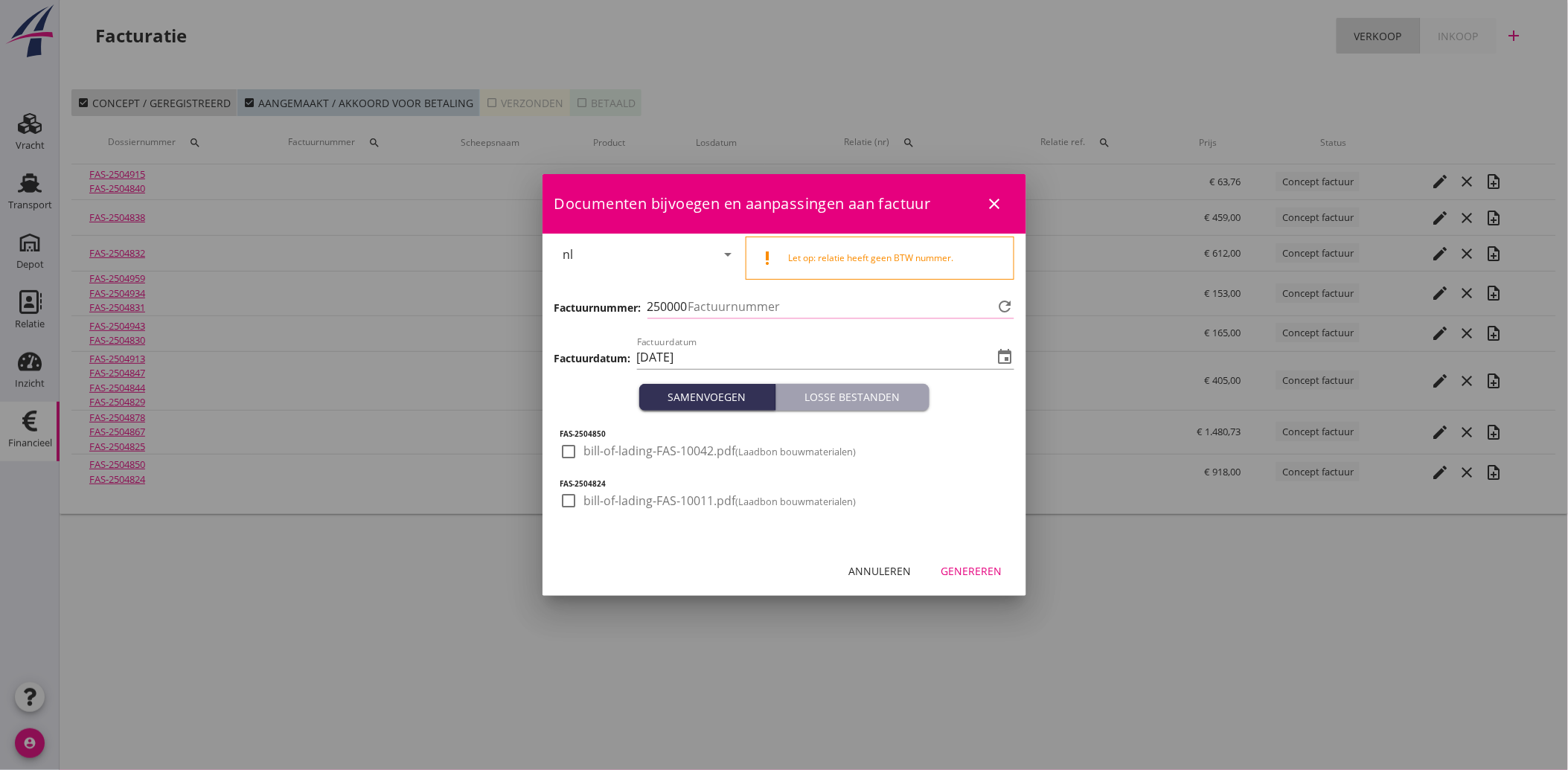
type input "3511"
click at [576, 452] on div at bounding box center [569, 452] width 25 height 25
checkbox input "true"
click at [561, 501] on div at bounding box center [569, 500] width 25 height 25
checkbox input "true"
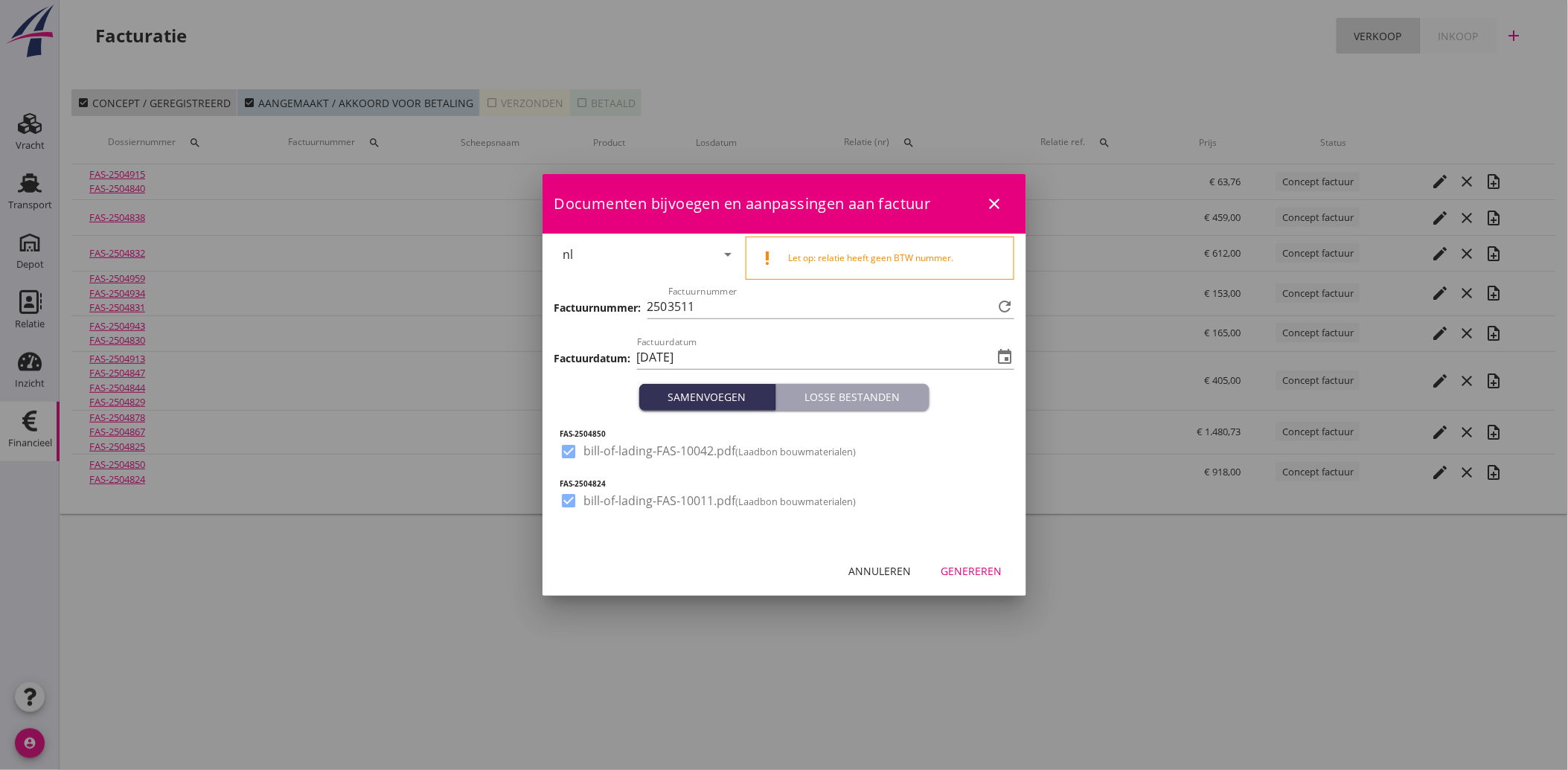
click at [987, 572] on div "Genereren" at bounding box center [972, 571] width 61 height 16
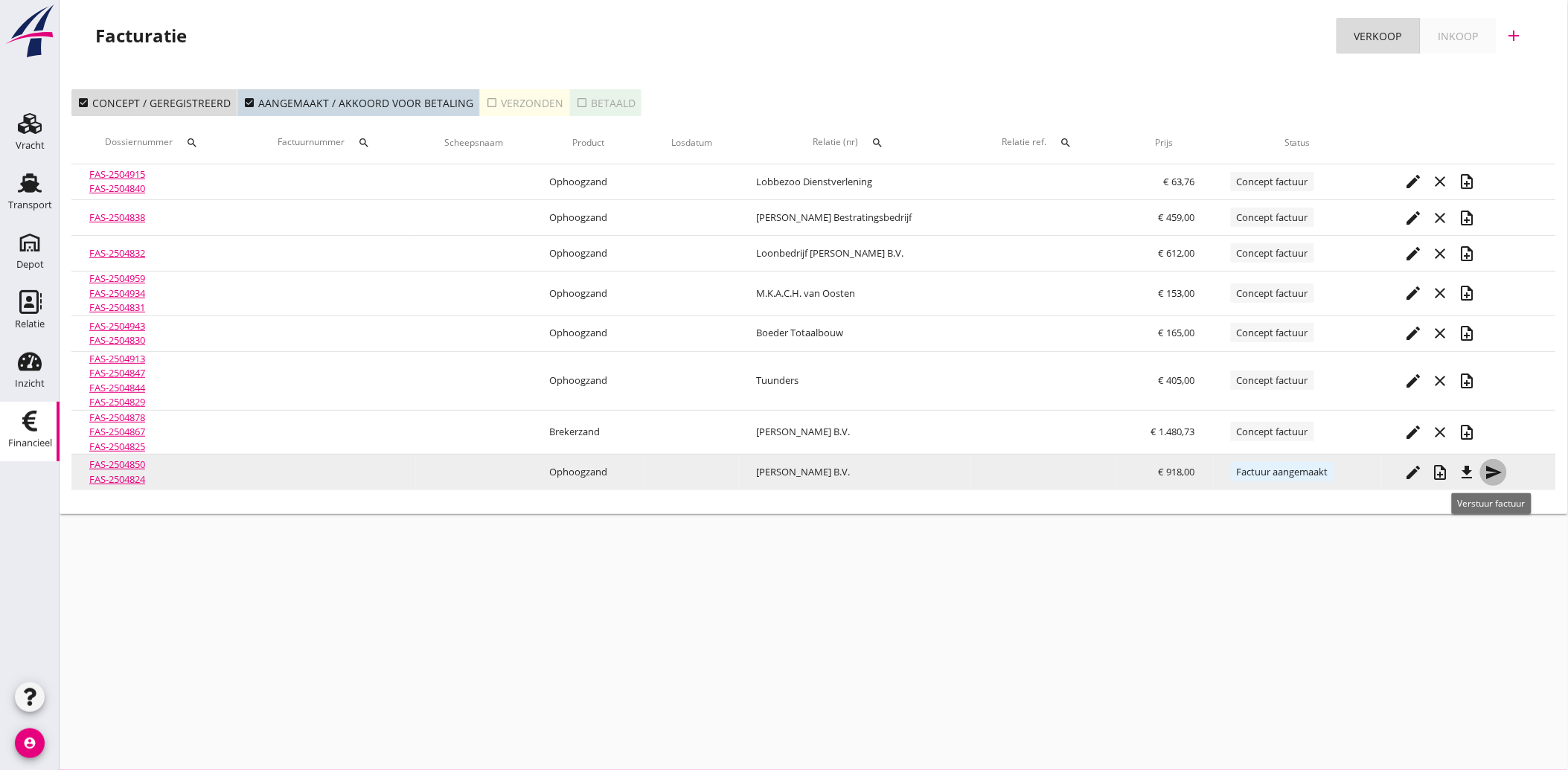
click at [1490, 470] on icon "send" at bounding box center [1493, 472] width 18 height 18
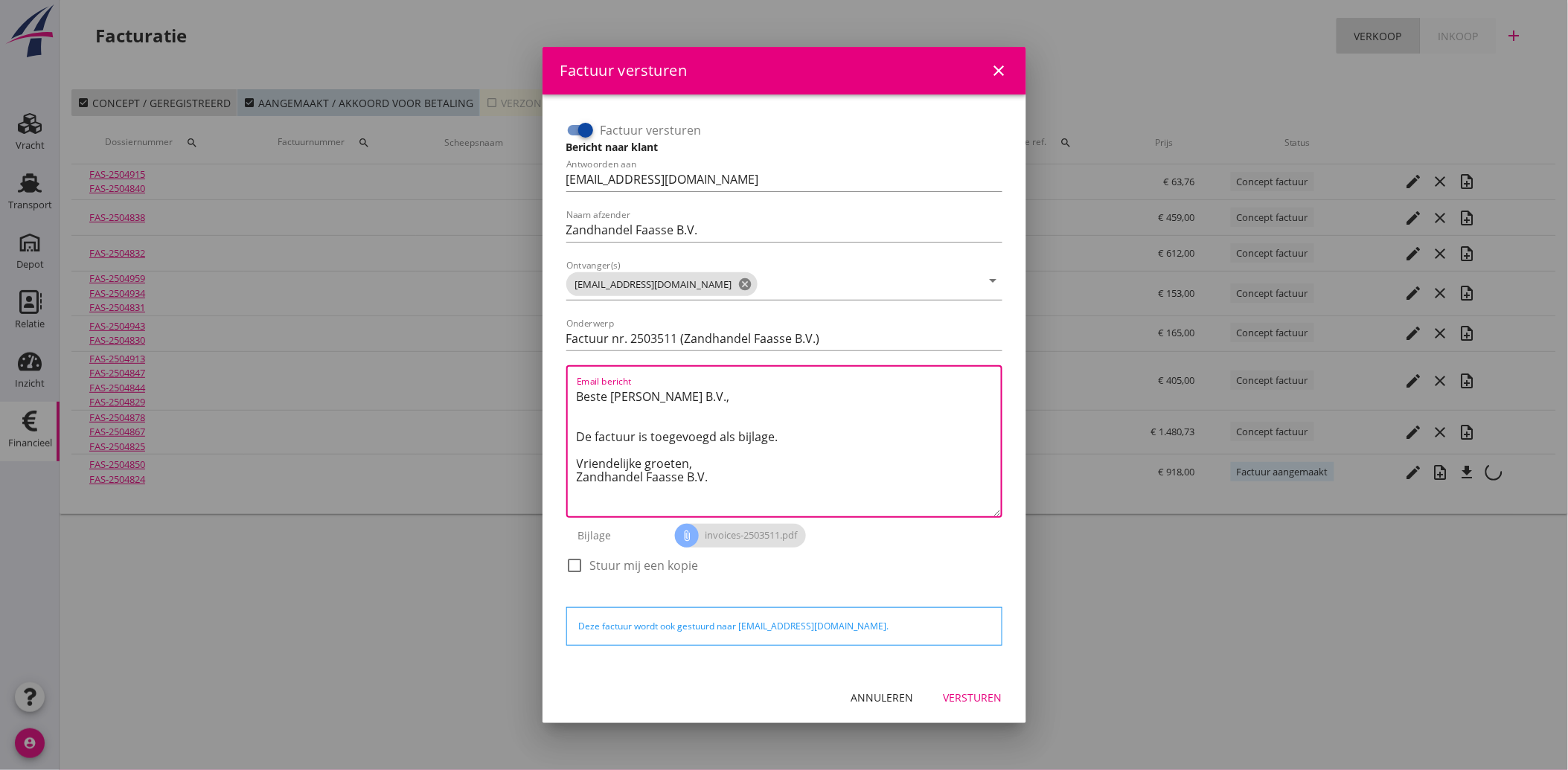
drag, startPoint x: 716, startPoint y: 484, endPoint x: 725, endPoint y: 444, distance: 41.0
click at [566, 392] on div "Email bericht Beste [PERSON_NAME] B.V., De factuur is toegevoegd als bijlage. V…" at bounding box center [784, 441] width 436 height 152
paste textarea "Geachte heer/mevrouw, Hierbij zenden wij u onze factuur i.v.m. de door ons aan …"
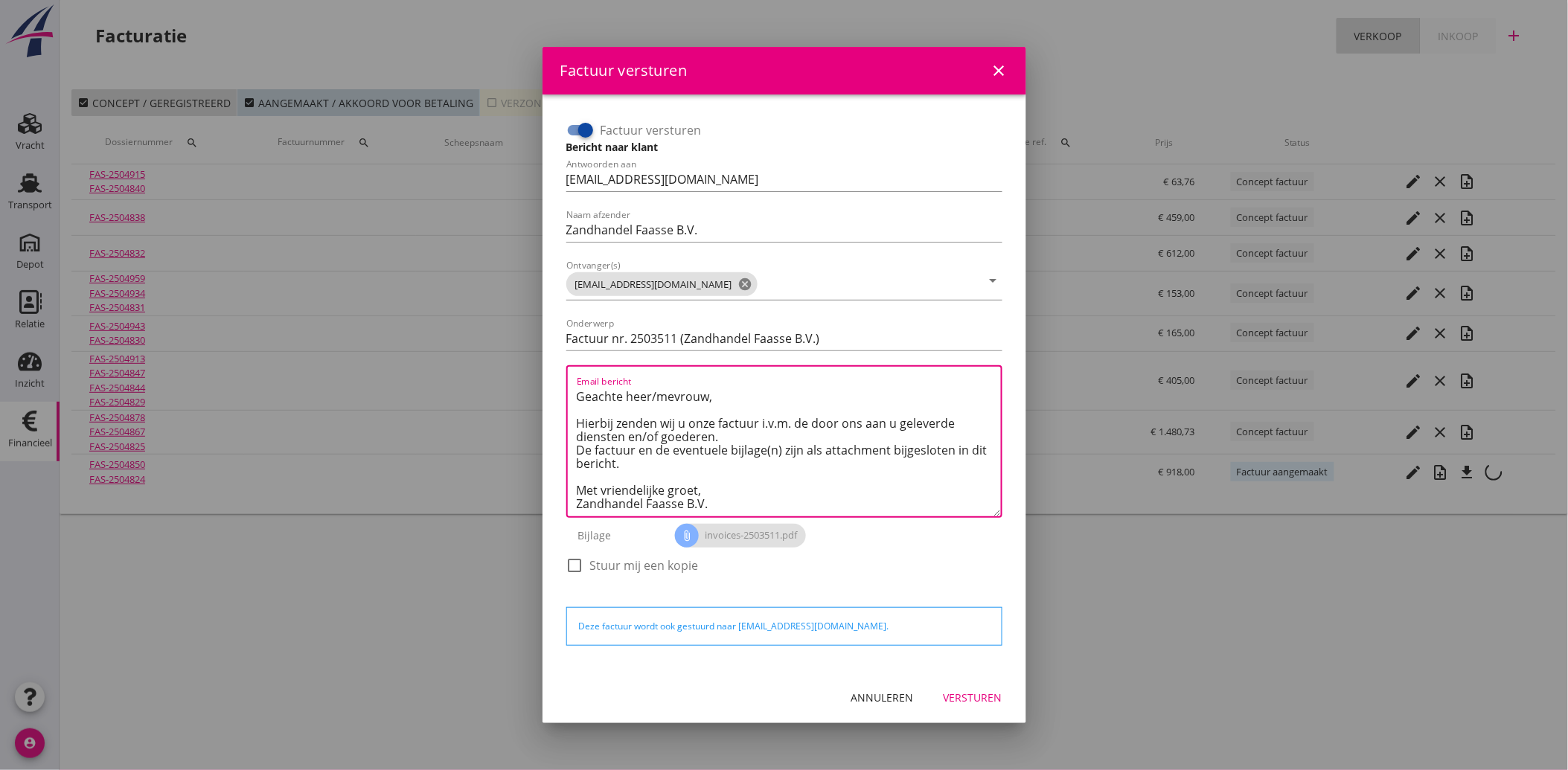
type textarea "Geachte heer/mevrouw, Hierbij zenden wij u onze factuur i.v.m. de door ons aan …"
click at [973, 706] on button "Versturen" at bounding box center [973, 698] width 83 height 27
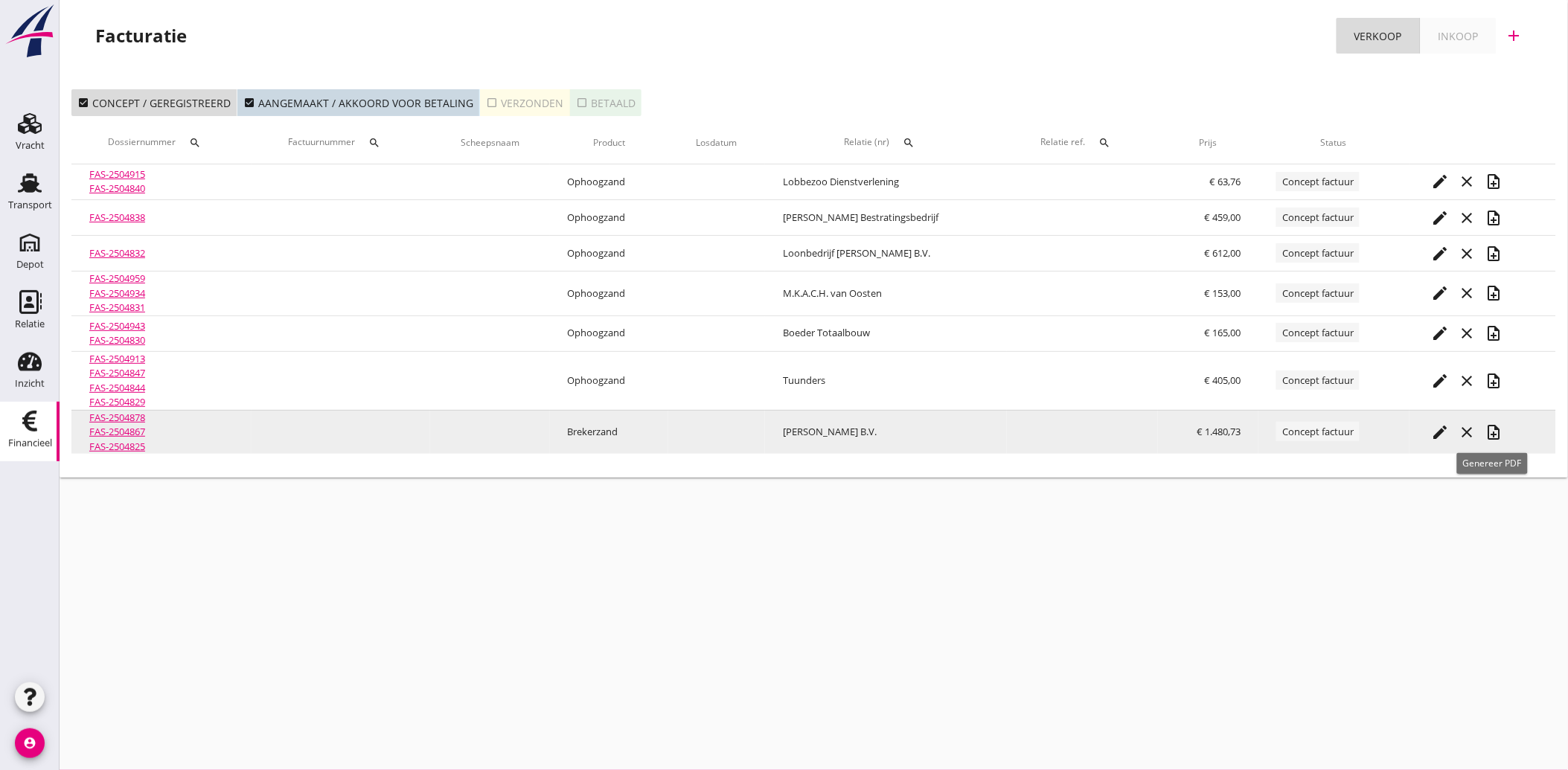
click at [1490, 429] on icon "note_add" at bounding box center [1494, 432] width 18 height 18
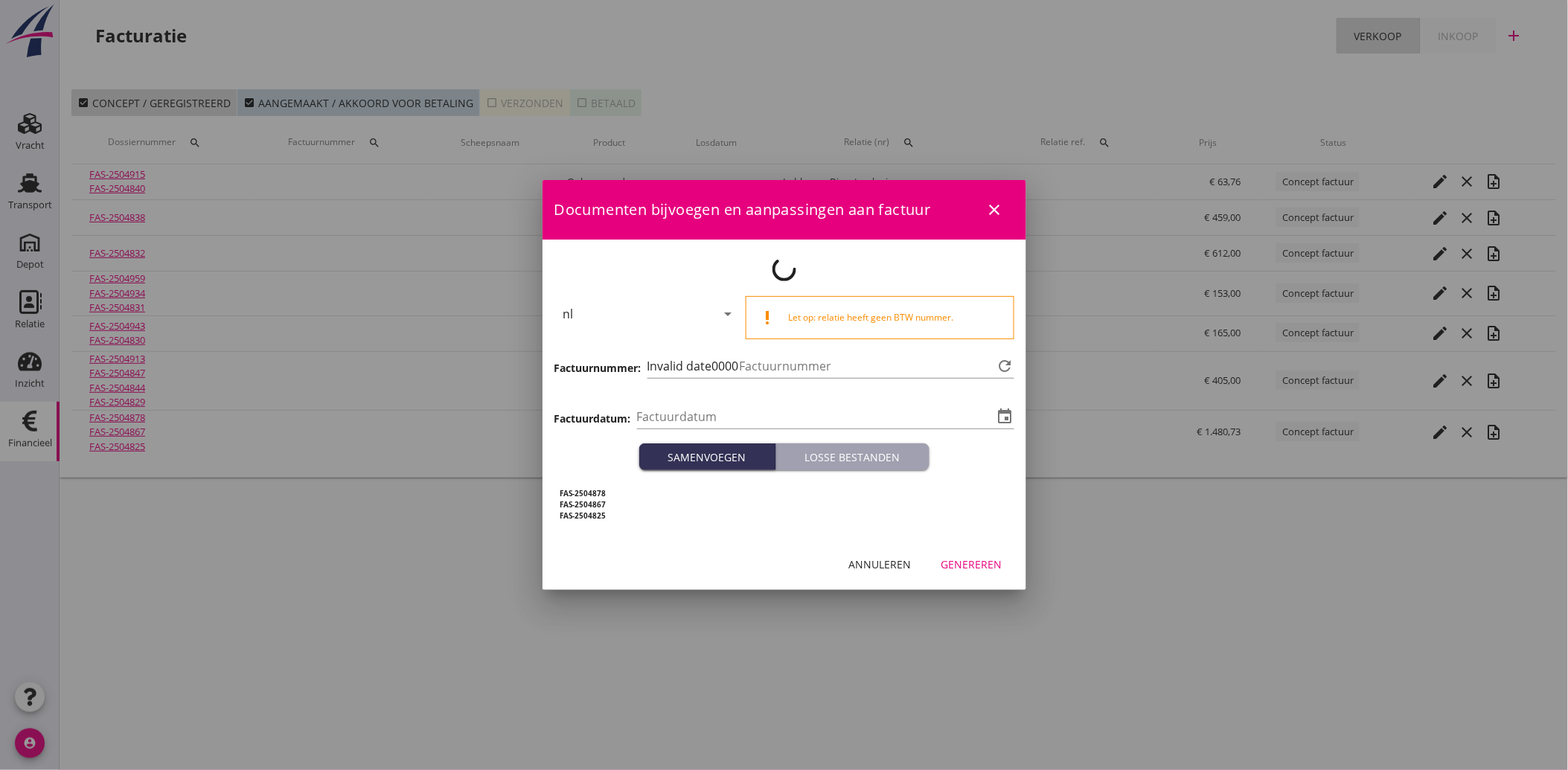
type input "[DATE]"
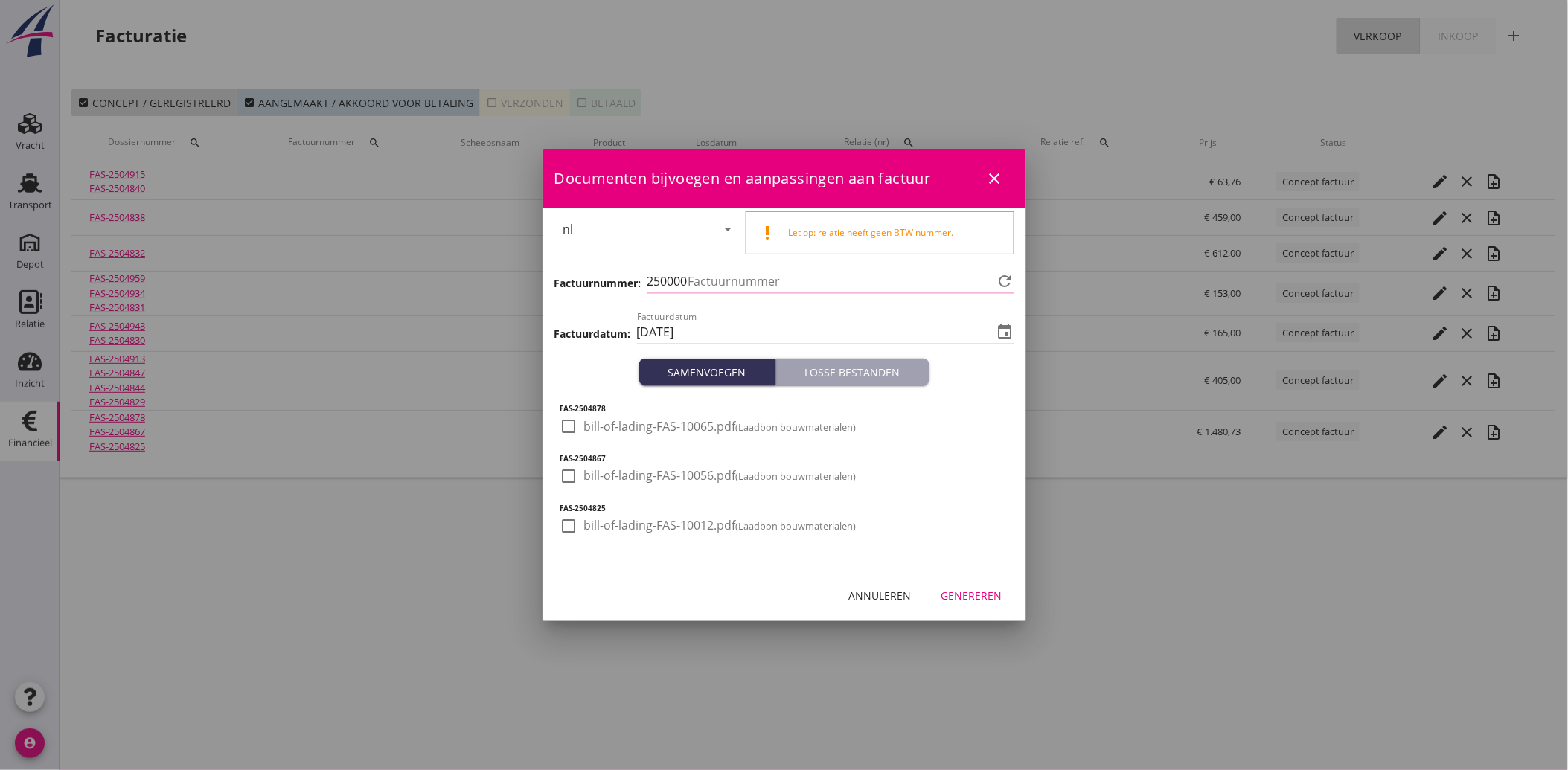
type input "3512"
click at [563, 429] on div at bounding box center [569, 425] width 25 height 25
checkbox input "true"
drag, startPoint x: 564, startPoint y: 485, endPoint x: 559, endPoint y: 502, distance: 17.7
click at [564, 485] on div at bounding box center [569, 476] width 25 height 25
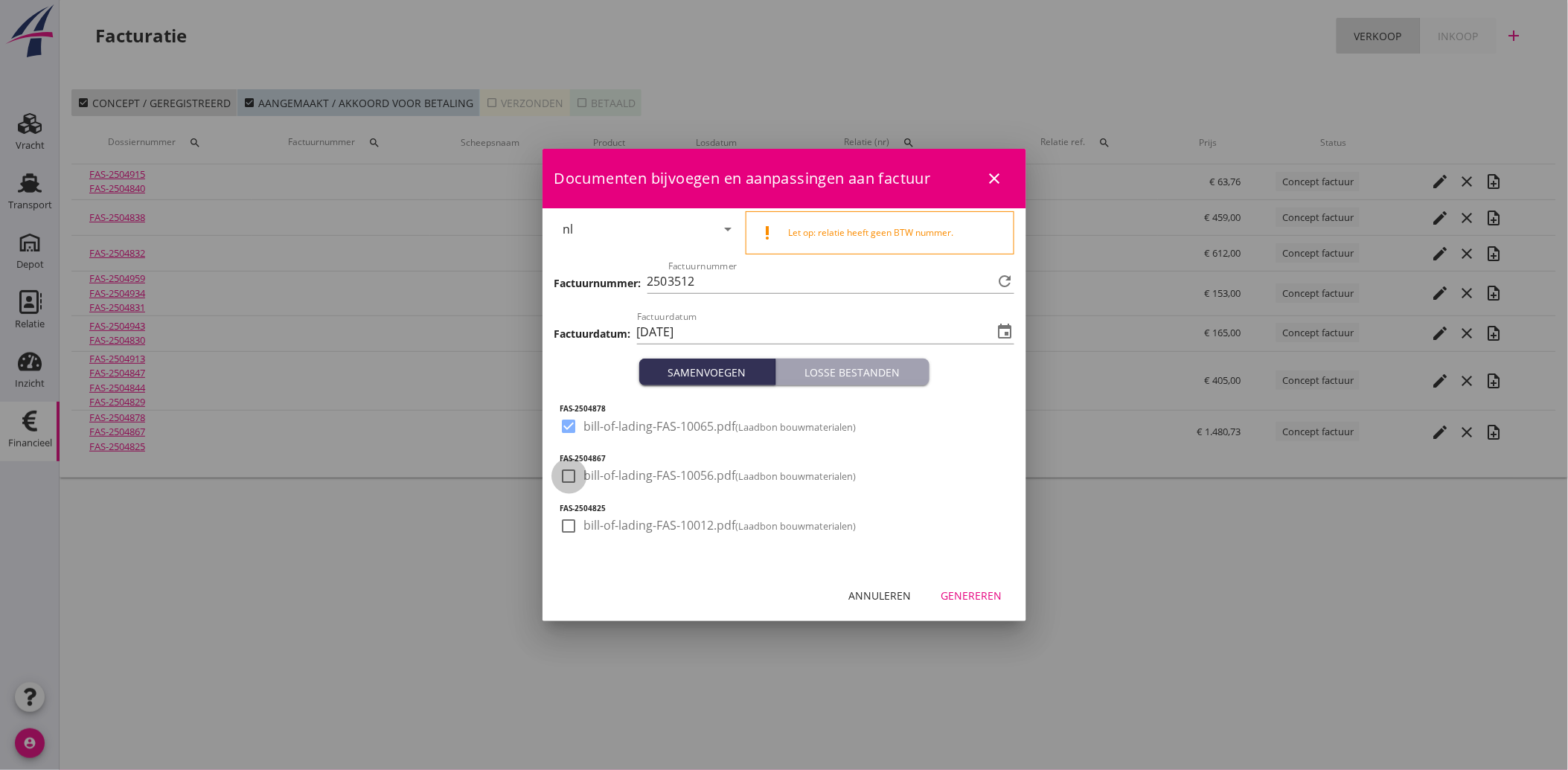
checkbox input "true"
click at [558, 517] on div "FAS-2504878 check_box bill-of-lading-FAS-10065.pdf (Laadbon bouwmaterialen) FAS…" at bounding box center [784, 478] width 484 height 185
click at [566, 528] on div at bounding box center [569, 526] width 25 height 25
checkbox input "true"
click at [977, 590] on div "Genereren" at bounding box center [972, 596] width 61 height 16
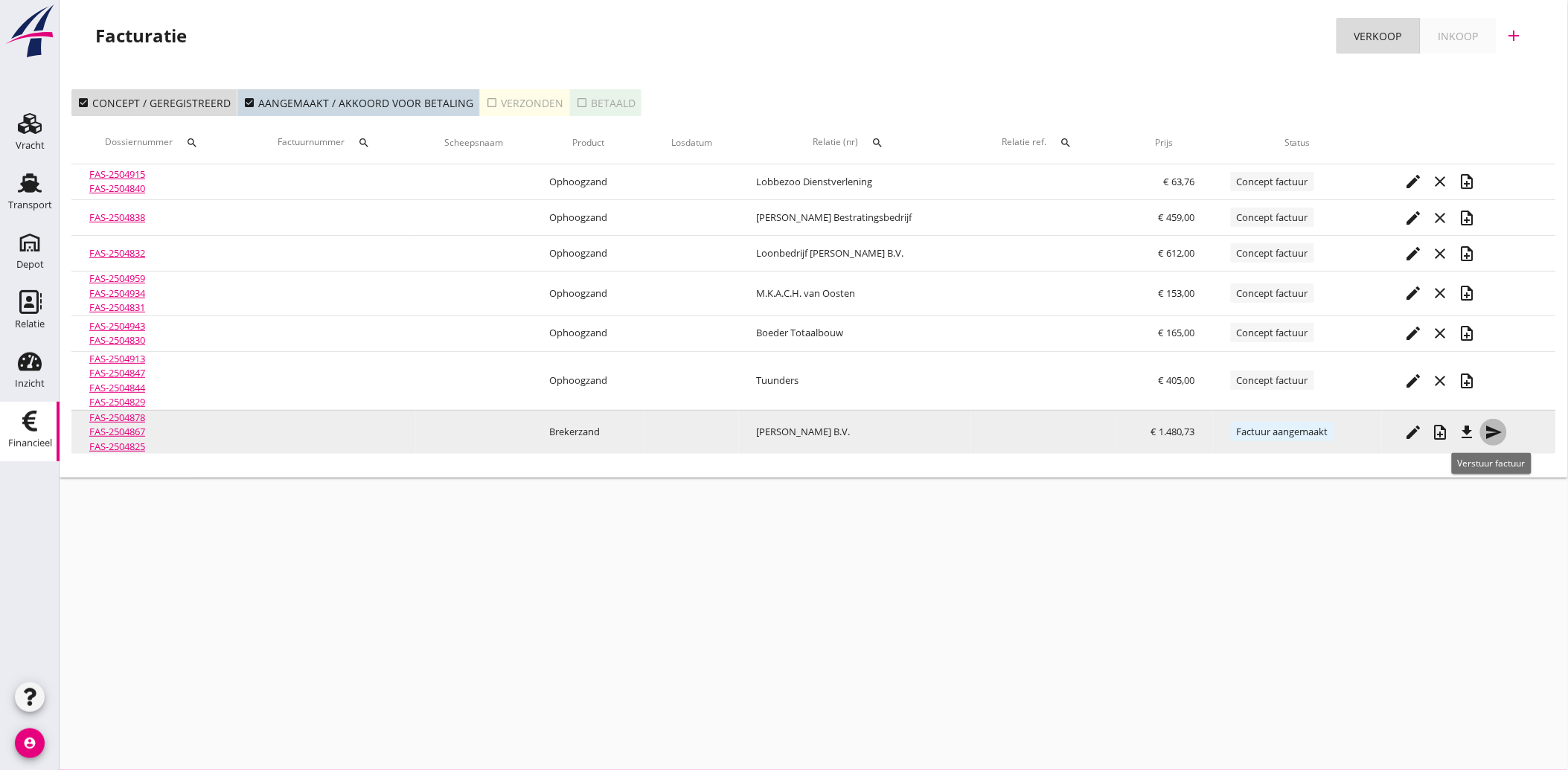
click at [1492, 429] on icon "send" at bounding box center [1493, 432] width 18 height 18
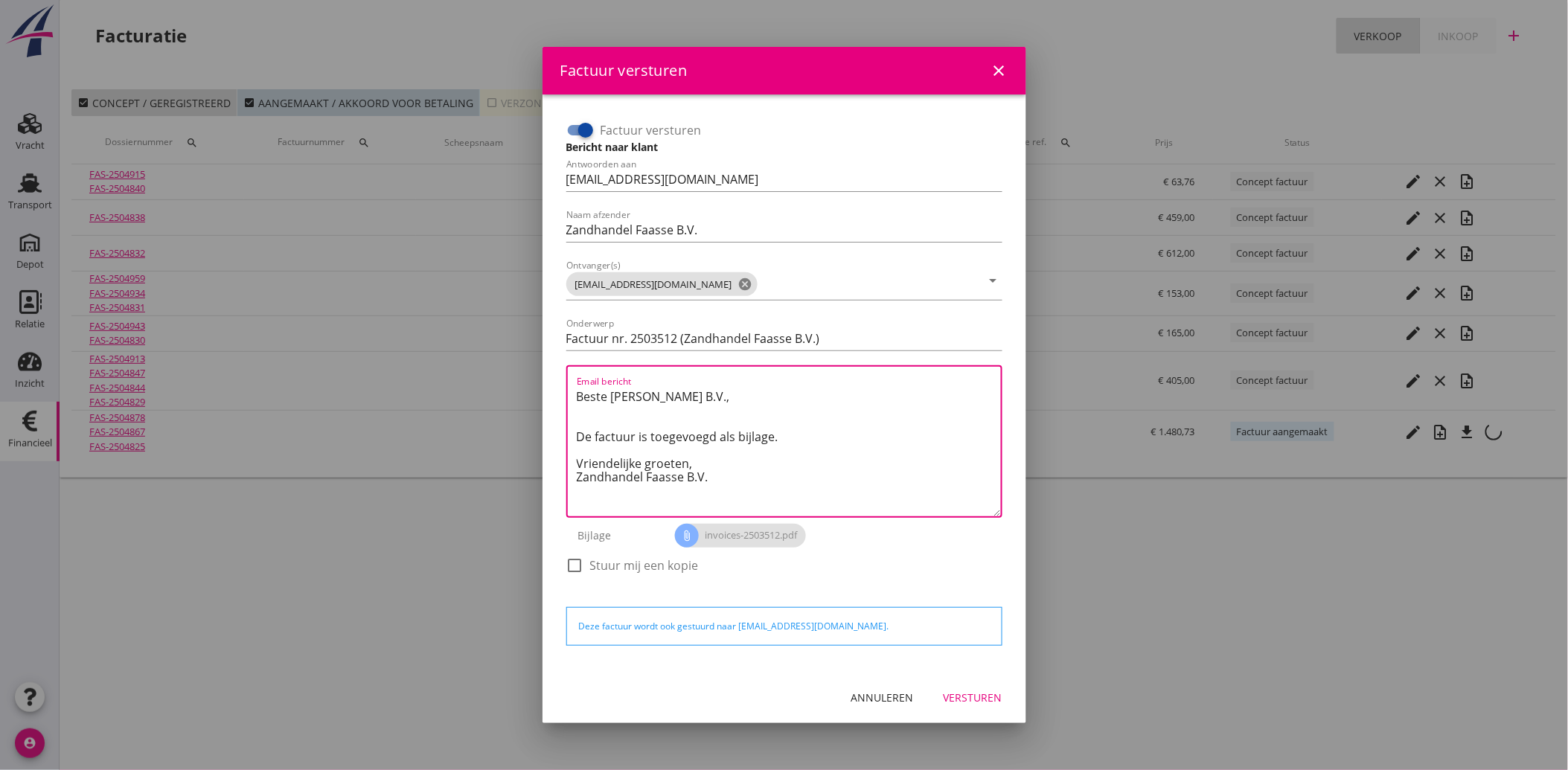
drag, startPoint x: 716, startPoint y: 481, endPoint x: 569, endPoint y: 383, distance: 176.7
click at [569, 383] on div "Email bericht Beste [PERSON_NAME] B.V., De factuur is toegevoegd als bijlage. V…" at bounding box center [784, 441] width 436 height 152
paste textarea "Geachte heer/mevrouw, Hierbij zenden wij u onze factuur i.v.m. de door ons aan …"
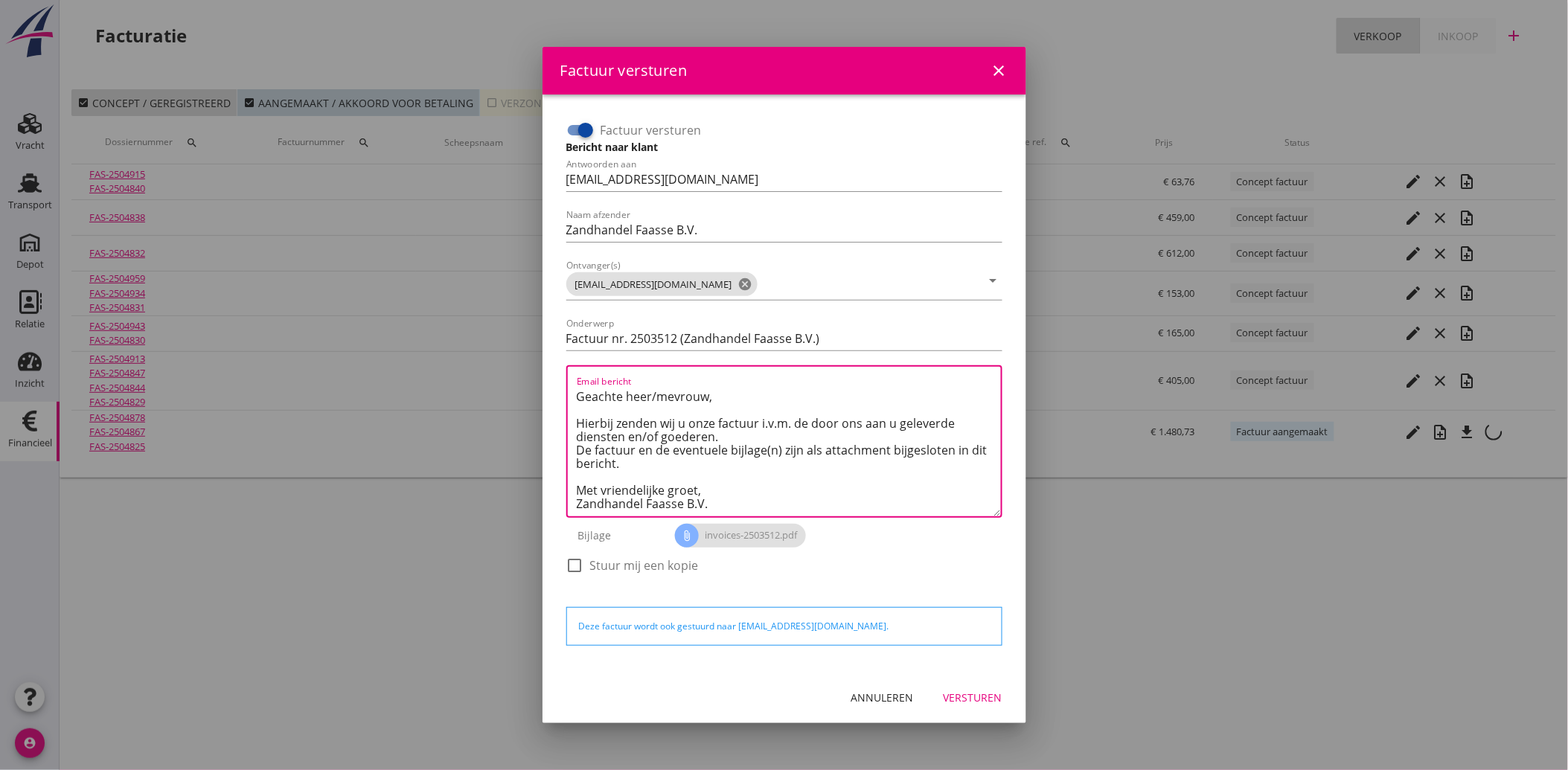
type textarea "Geachte heer/mevrouw, Hierbij zenden wij u onze factuur i.v.m. de door ons aan …"
click at [984, 697] on div "Versturen" at bounding box center [973, 698] width 59 height 16
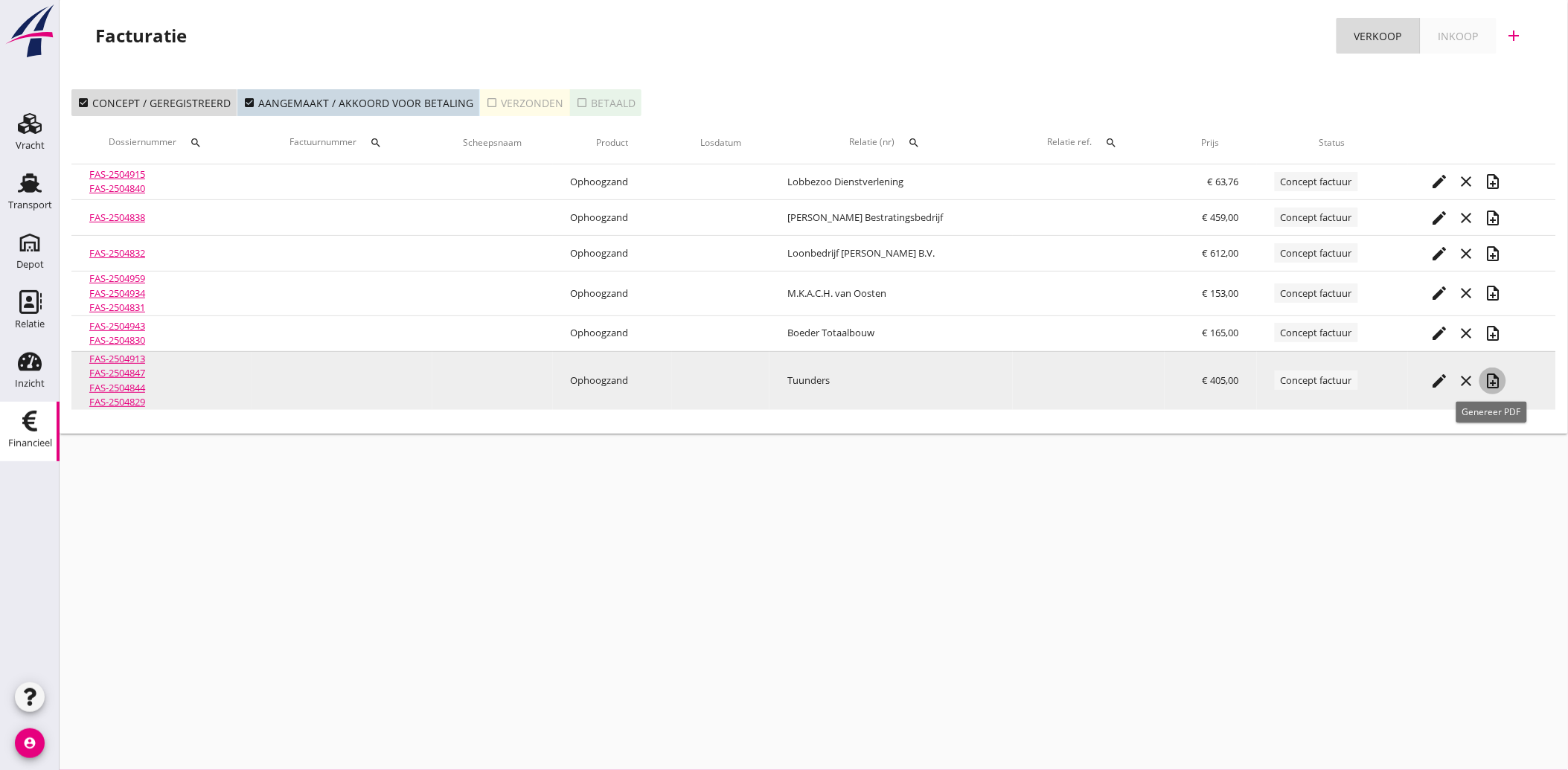
click at [1496, 377] on icon "note_add" at bounding box center [1492, 381] width 18 height 18
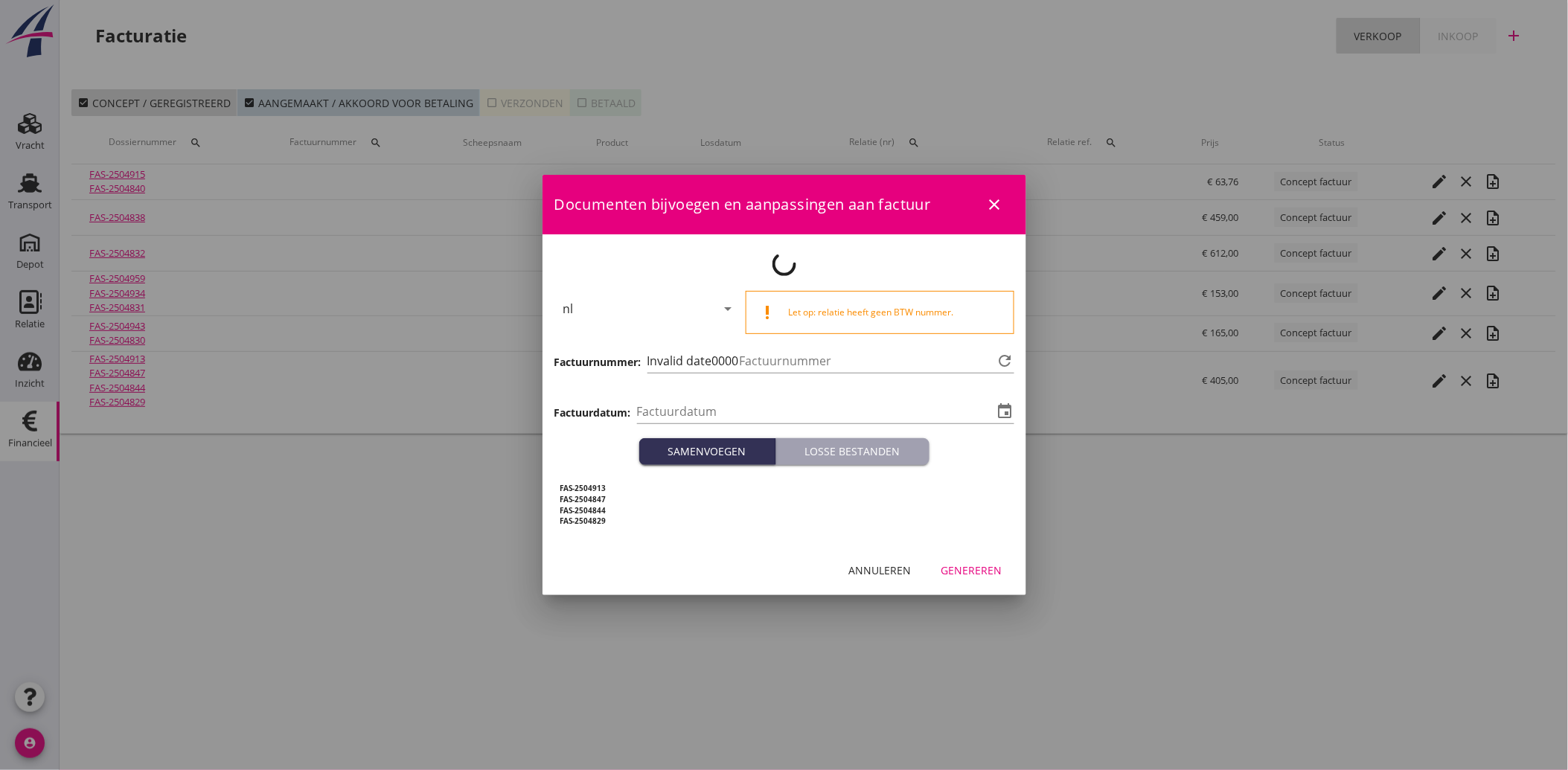
type input "[DATE]"
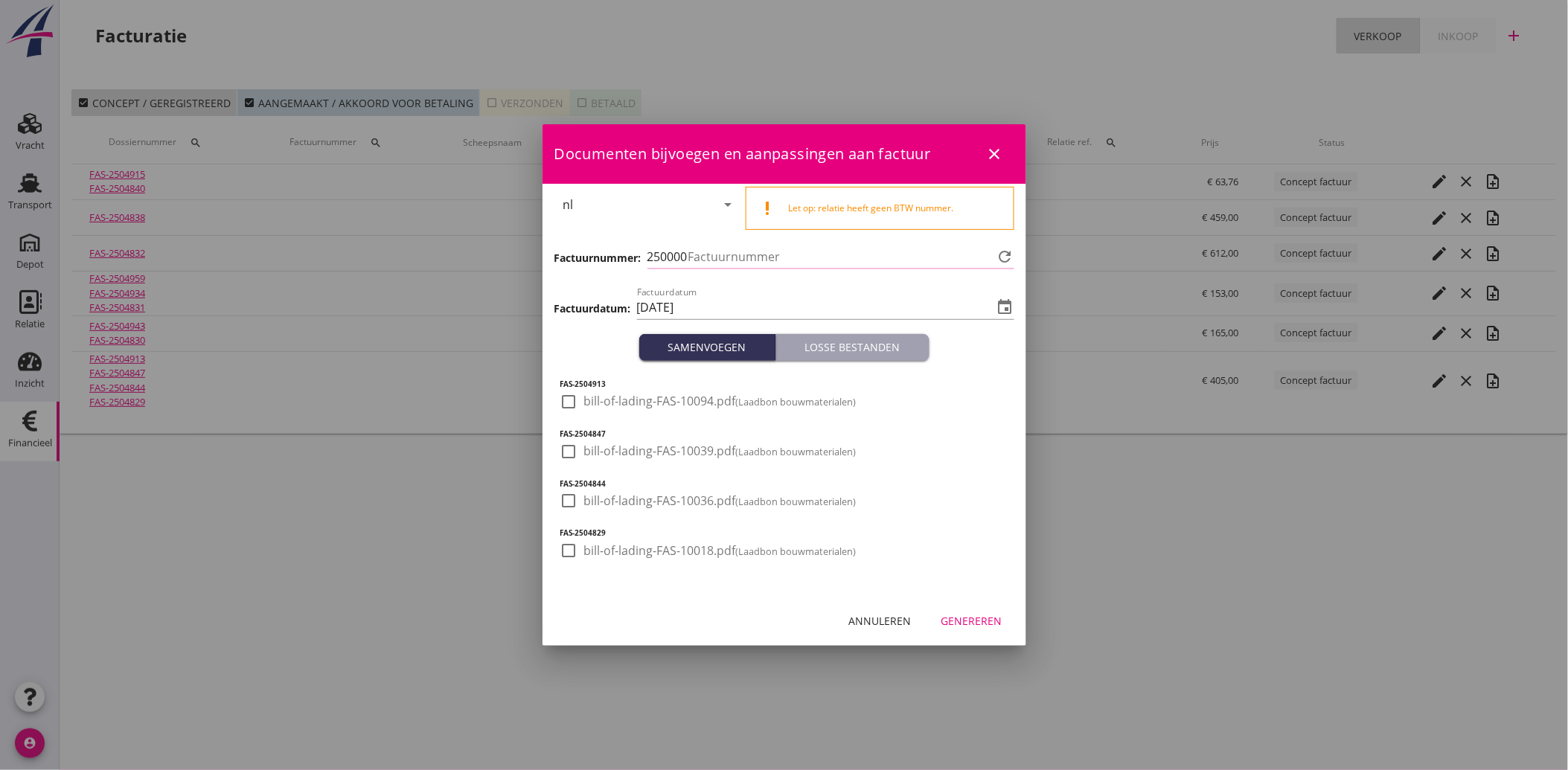
type input "3513"
click at [568, 552] on div at bounding box center [569, 550] width 25 height 25
checkbox input "true"
click at [566, 496] on div at bounding box center [569, 500] width 25 height 25
checkbox input "true"
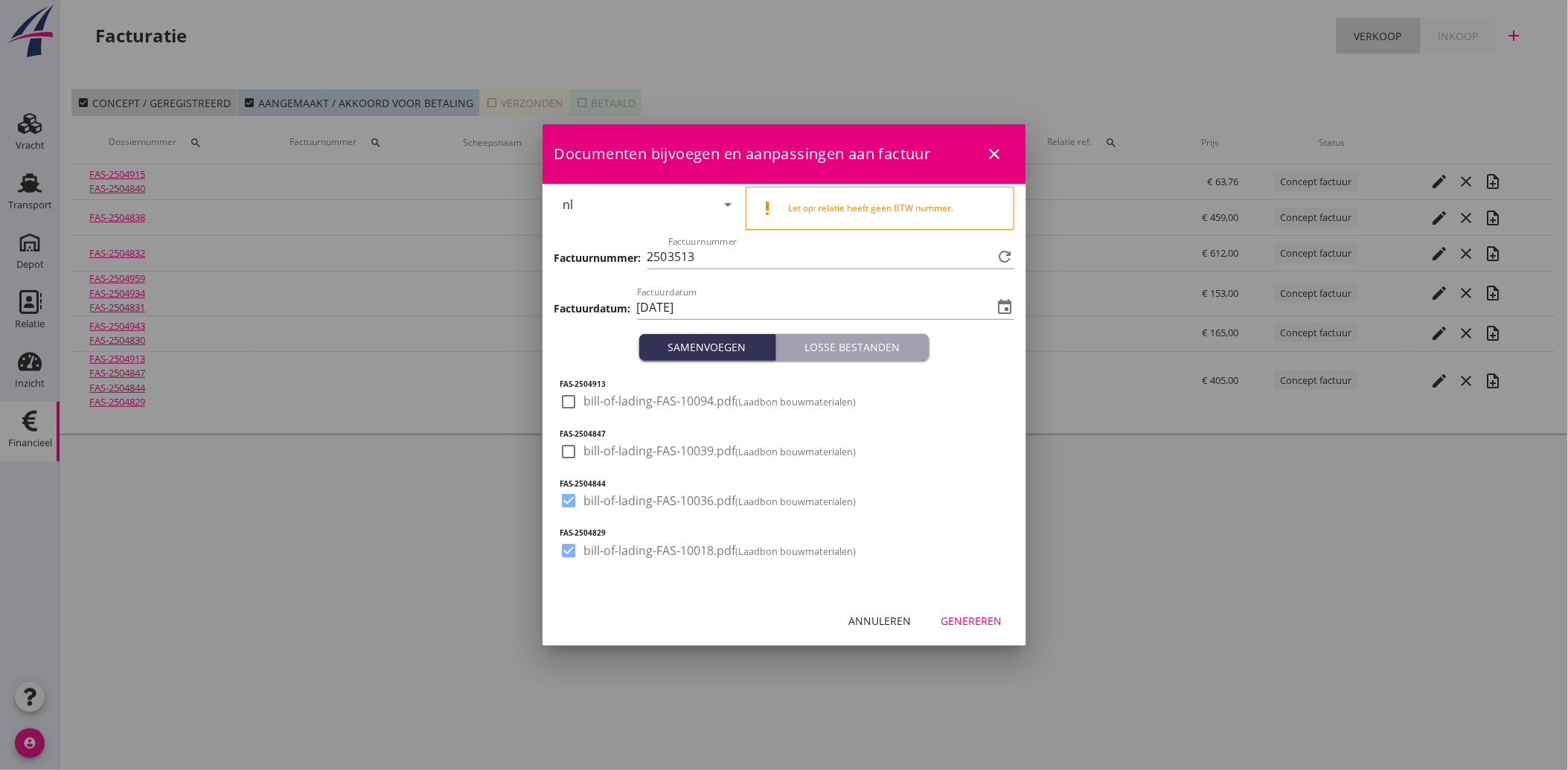
click at [563, 441] on div at bounding box center [569, 452] width 25 height 25
checkbox input "true"
click at [570, 405] on div at bounding box center [569, 401] width 25 height 25
checkbox input "true"
click at [978, 613] on div "Genereren" at bounding box center [972, 621] width 61 height 16
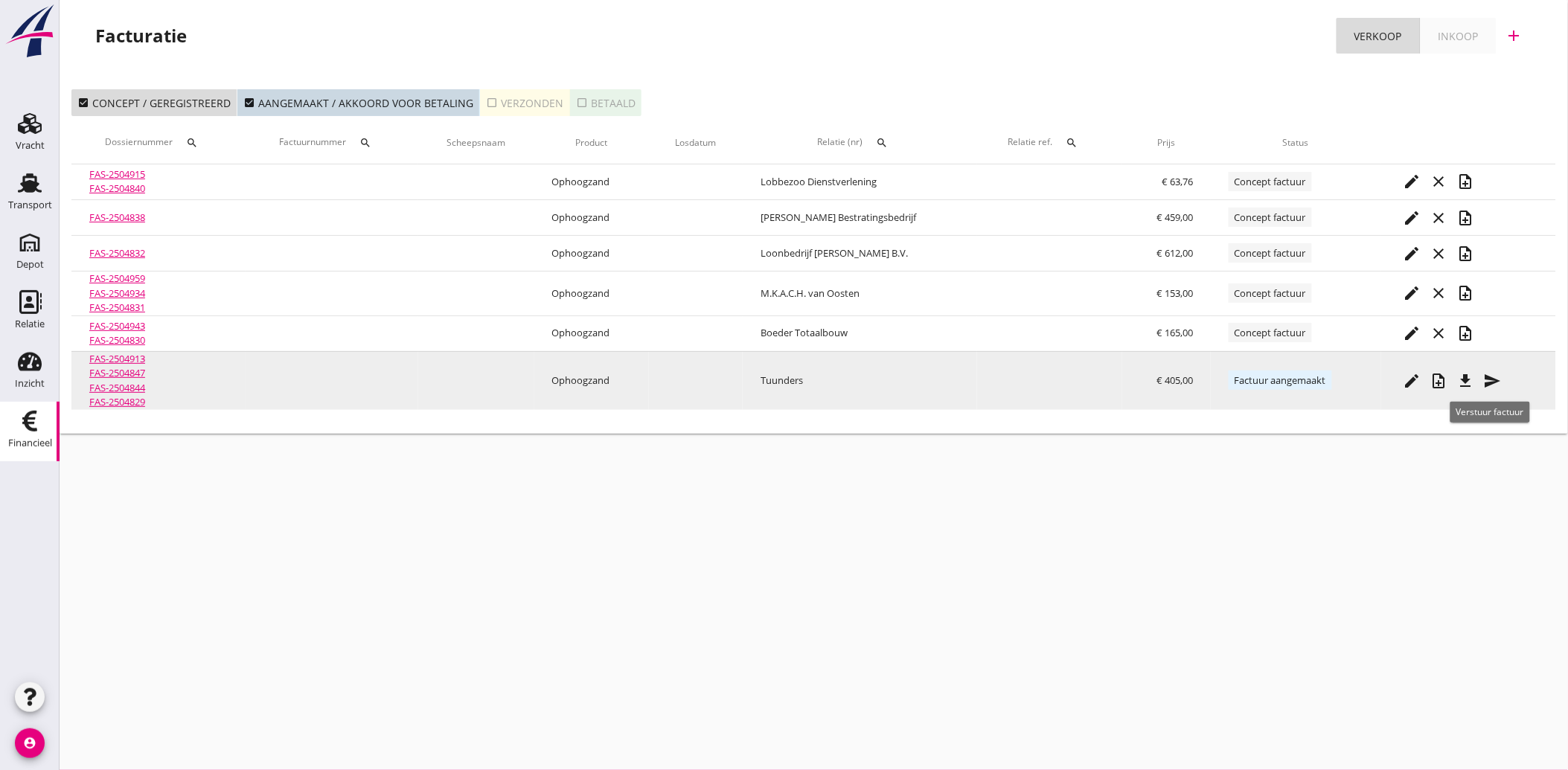
click at [1486, 383] on icon "send" at bounding box center [1492, 381] width 18 height 18
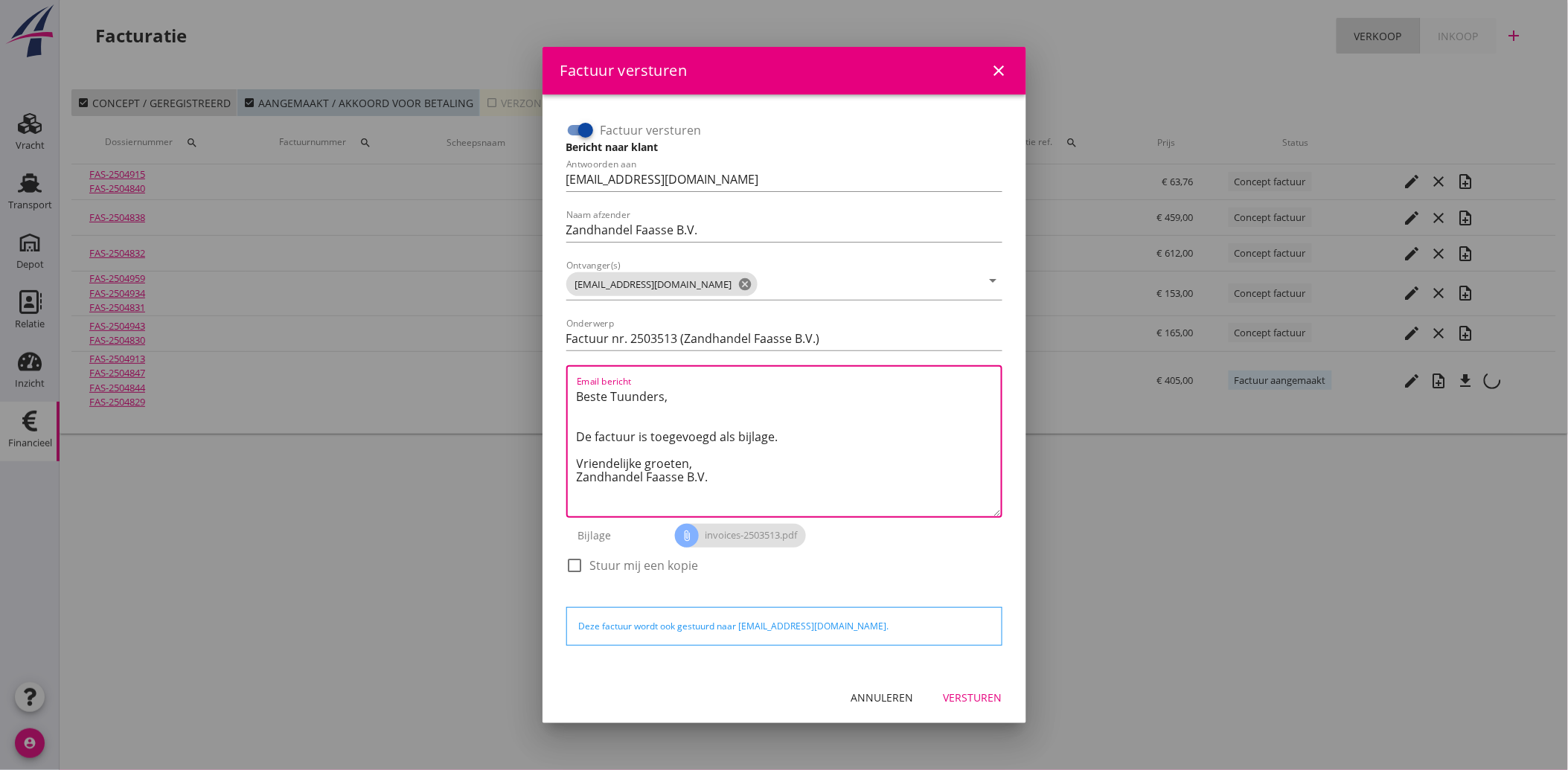
drag, startPoint x: 717, startPoint y: 480, endPoint x: 547, endPoint y: 367, distance: 204.1
click at [547, 367] on div "Factuur versturen Bericht naar klant Antwoorden aan [EMAIL_ADDRESS][DOMAIN_NAME…" at bounding box center [784, 384] width 484 height 578
paste textarea "Geachte heer/mevrouw, Hierbij zenden wij u onze factuur i.v.m. de door ons aan …"
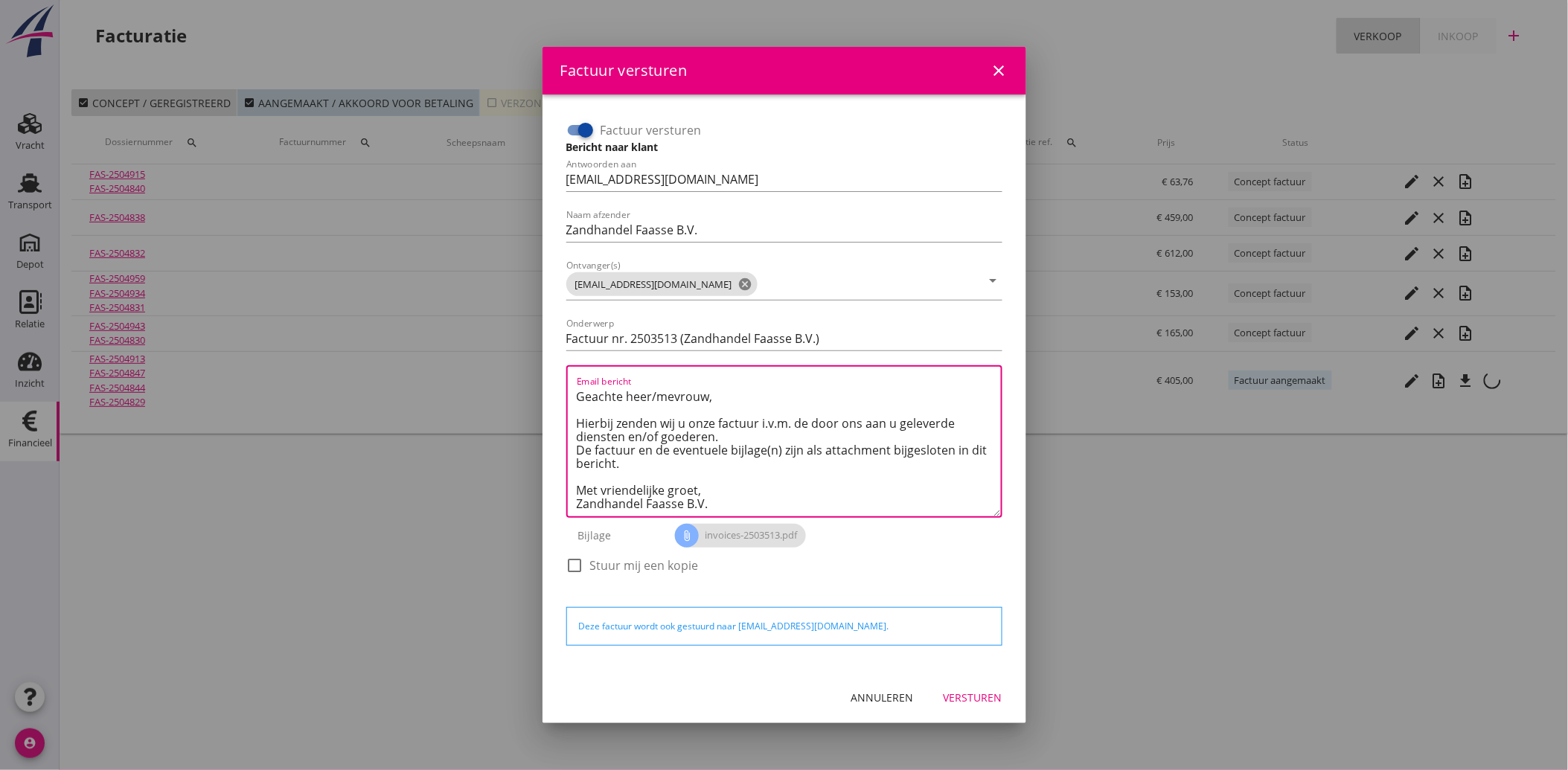
type textarea "Geachte heer/mevrouw, Hierbij zenden wij u onze factuur i.v.m. de door ons aan …"
click at [972, 690] on div "Versturen" at bounding box center [973, 698] width 59 height 16
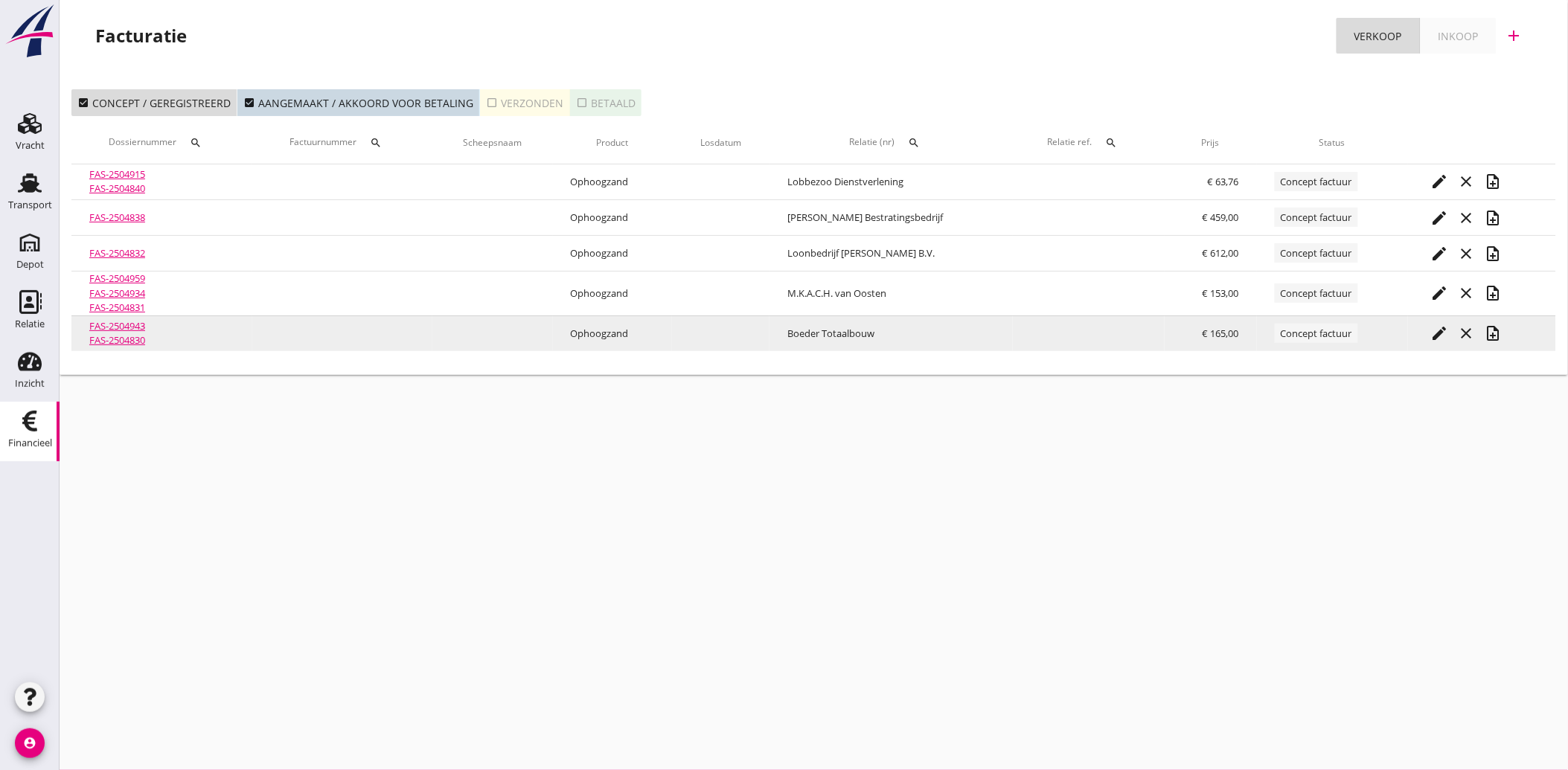
click at [1489, 331] on icon "note_add" at bounding box center [1492, 333] width 18 height 18
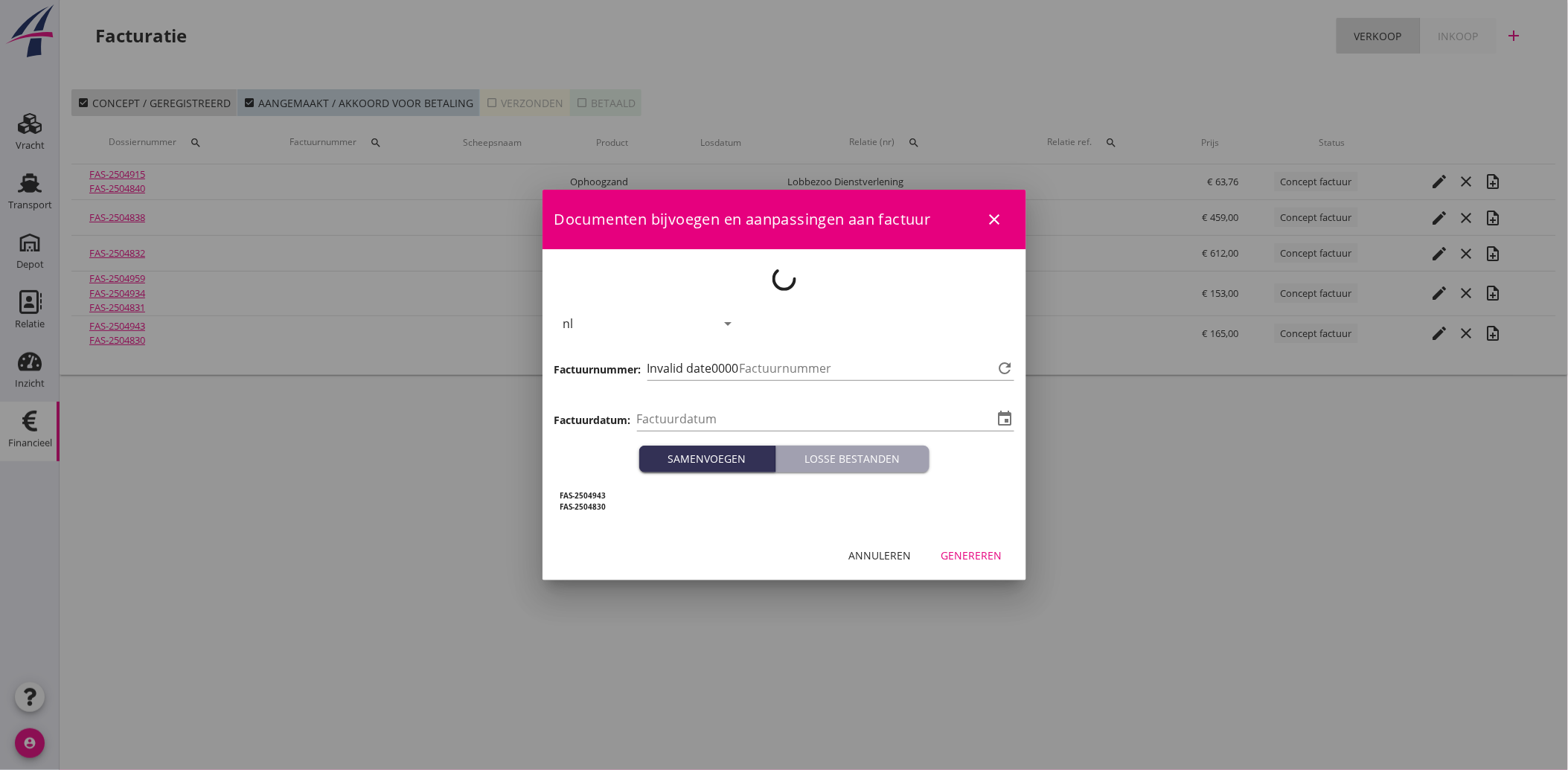
type input "[DATE]"
type input "3514"
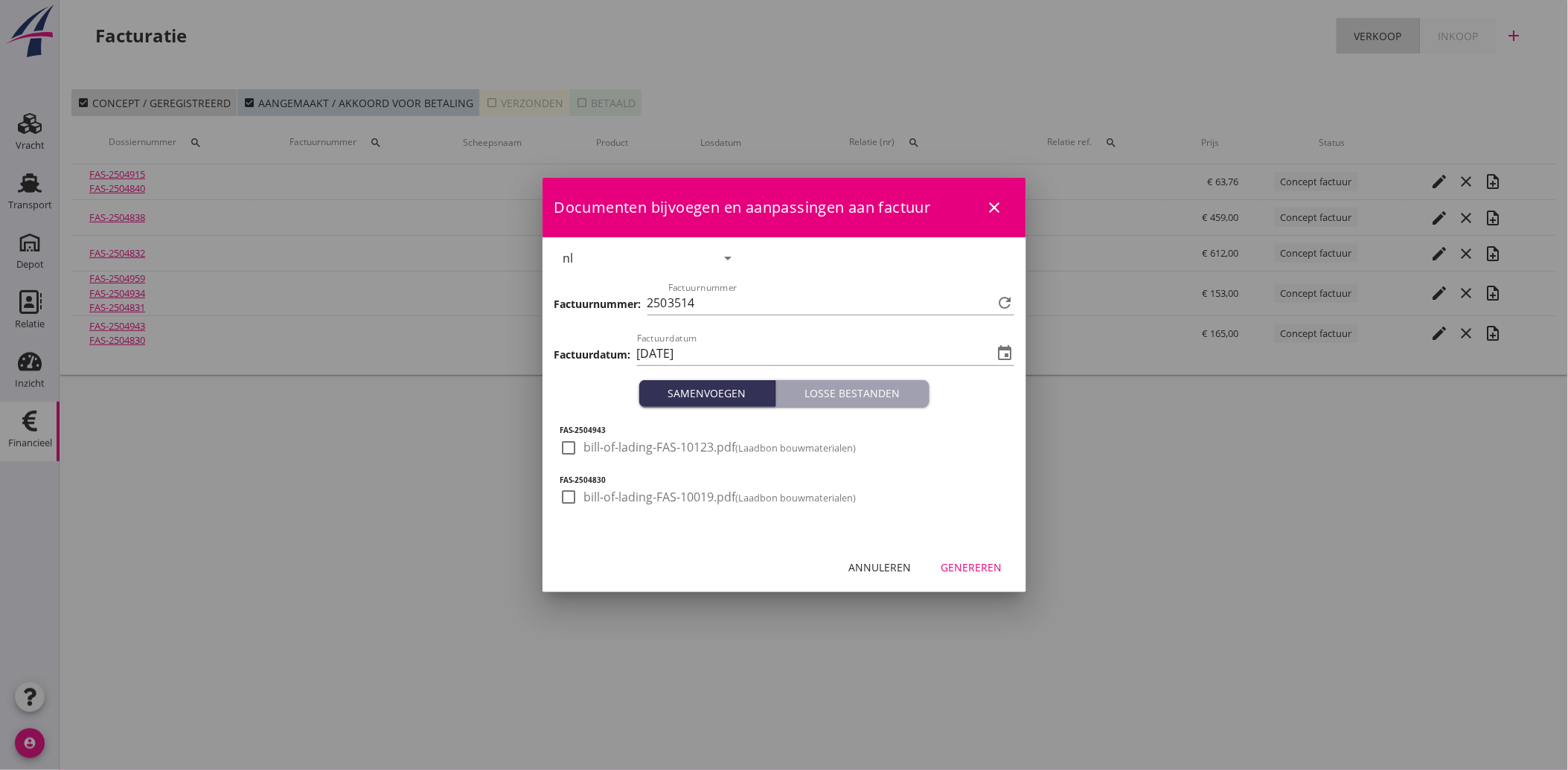
click at [567, 447] on div at bounding box center [569, 447] width 25 height 25
checkbox input "true"
click at [566, 494] on div at bounding box center [569, 497] width 25 height 25
checkbox input "true"
click at [1003, 567] on button "Genereren" at bounding box center [971, 566] width 84 height 27
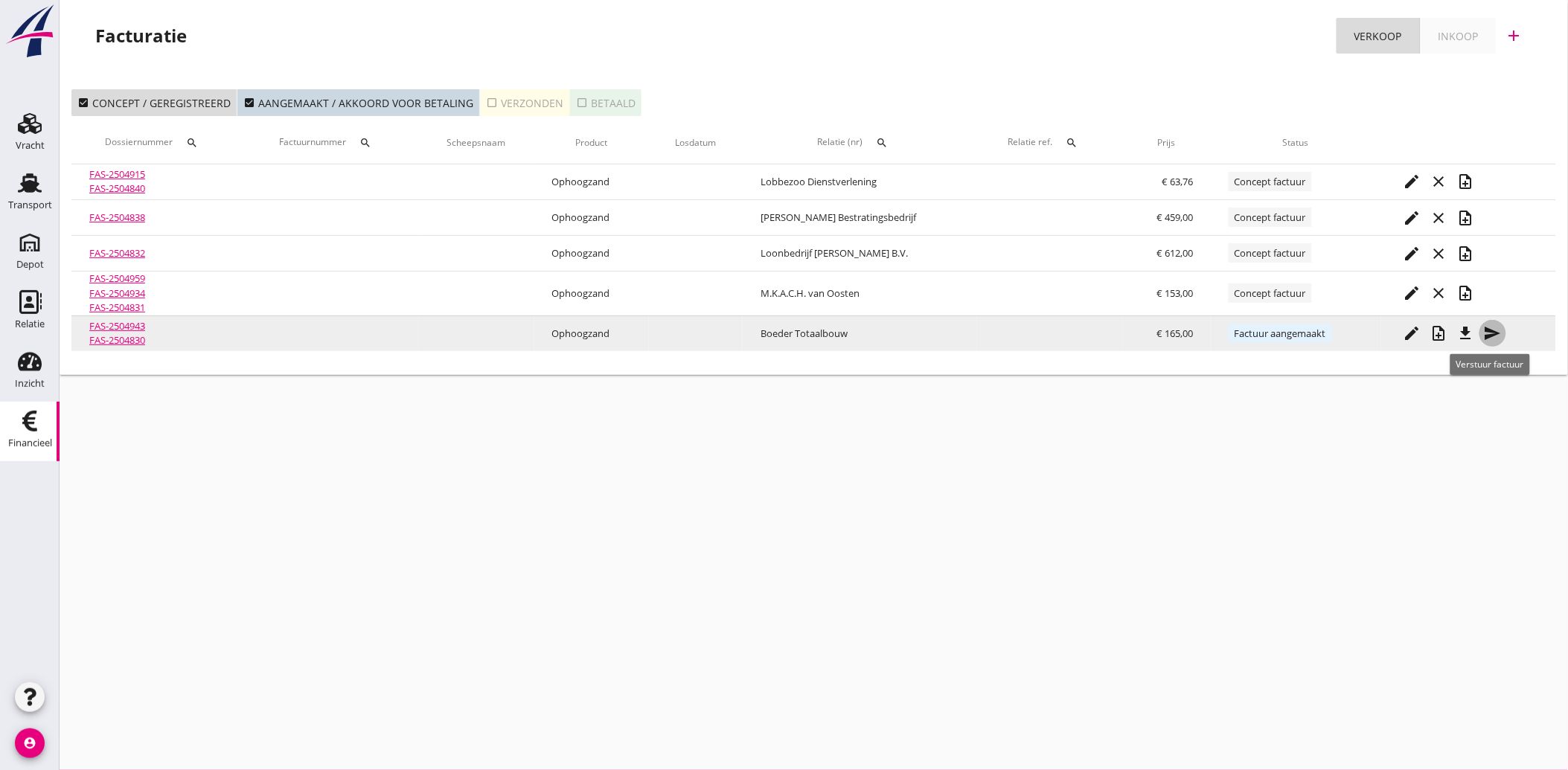
click at [1496, 326] on icon "send" at bounding box center [1492, 333] width 18 height 18
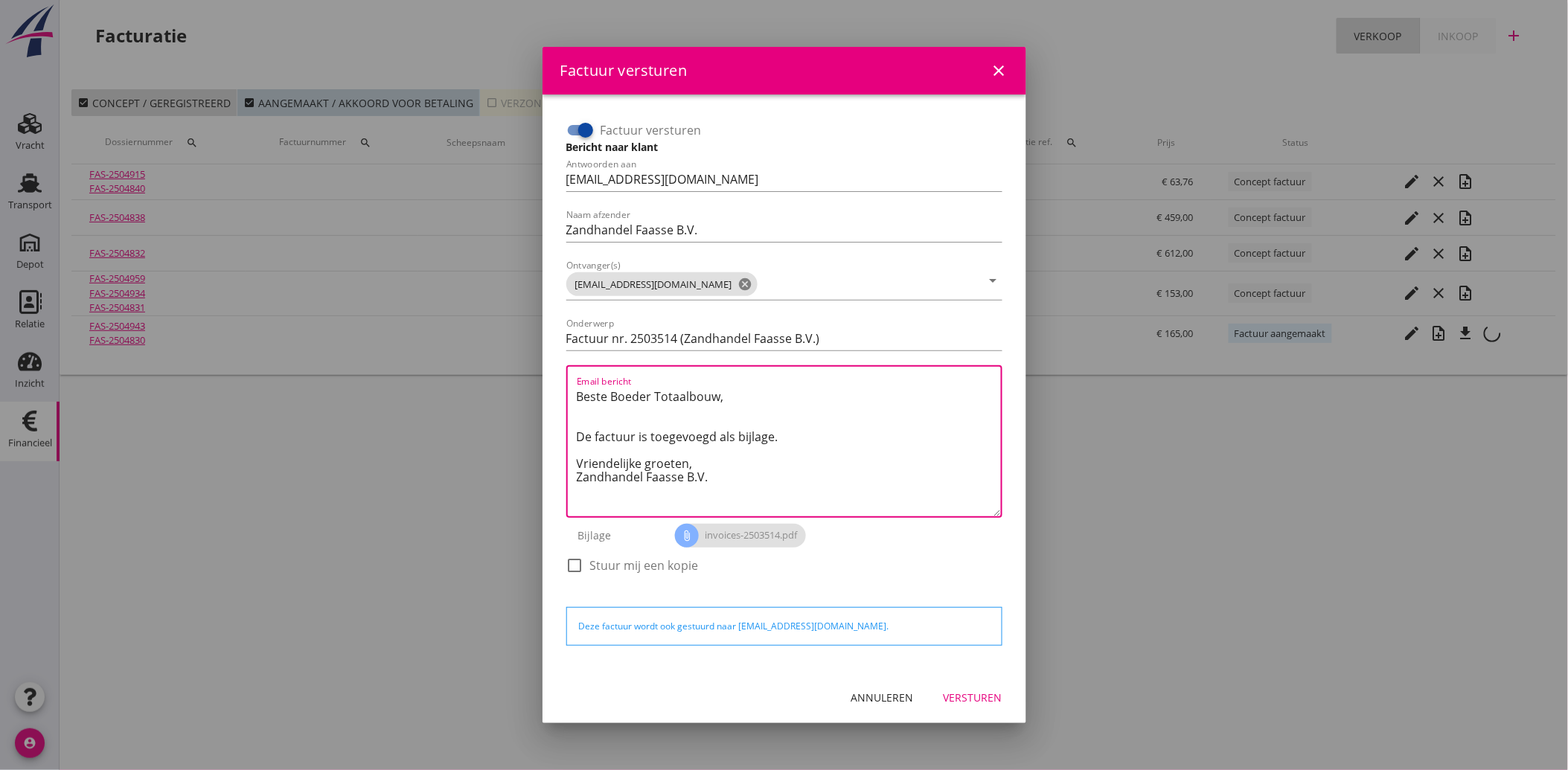
drag, startPoint x: 714, startPoint y: 485, endPoint x: 510, endPoint y: 352, distance: 243.5
click at [510, 352] on div "Factuur versturen close Factuur versturen Bericht naar klant Antwoorden aan [EM…" at bounding box center [784, 385] width 1568 height 770
paste textarea "Geachte heer/mevrouw, Hierbij zenden wij u onze factuur i.v.m. de door ons aan …"
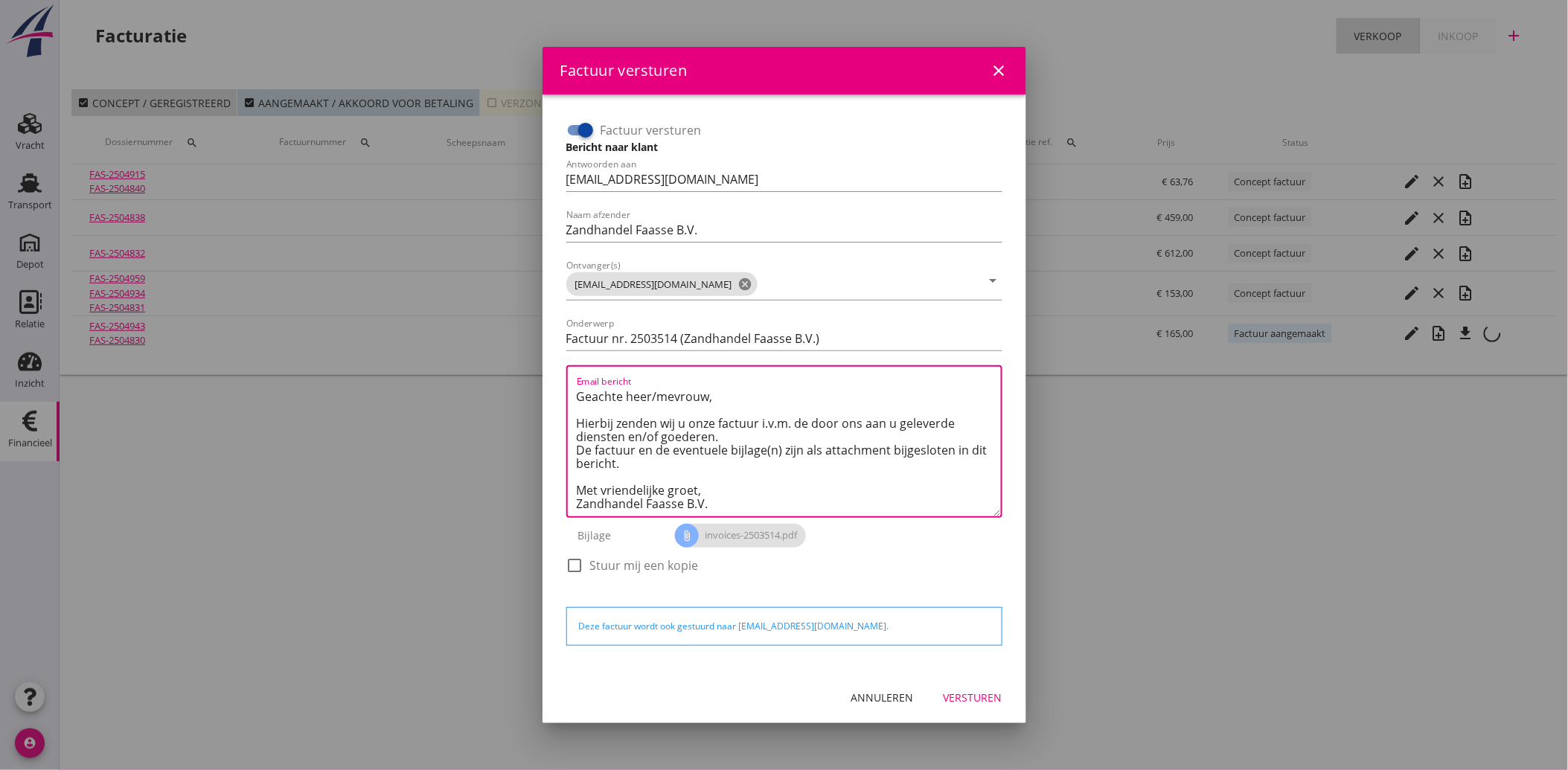
type textarea "Geachte heer/mevrouw, Hierbij zenden wij u onze factuur i.v.m. de door ons aan …"
click at [982, 698] on div "Versturen" at bounding box center [973, 698] width 59 height 16
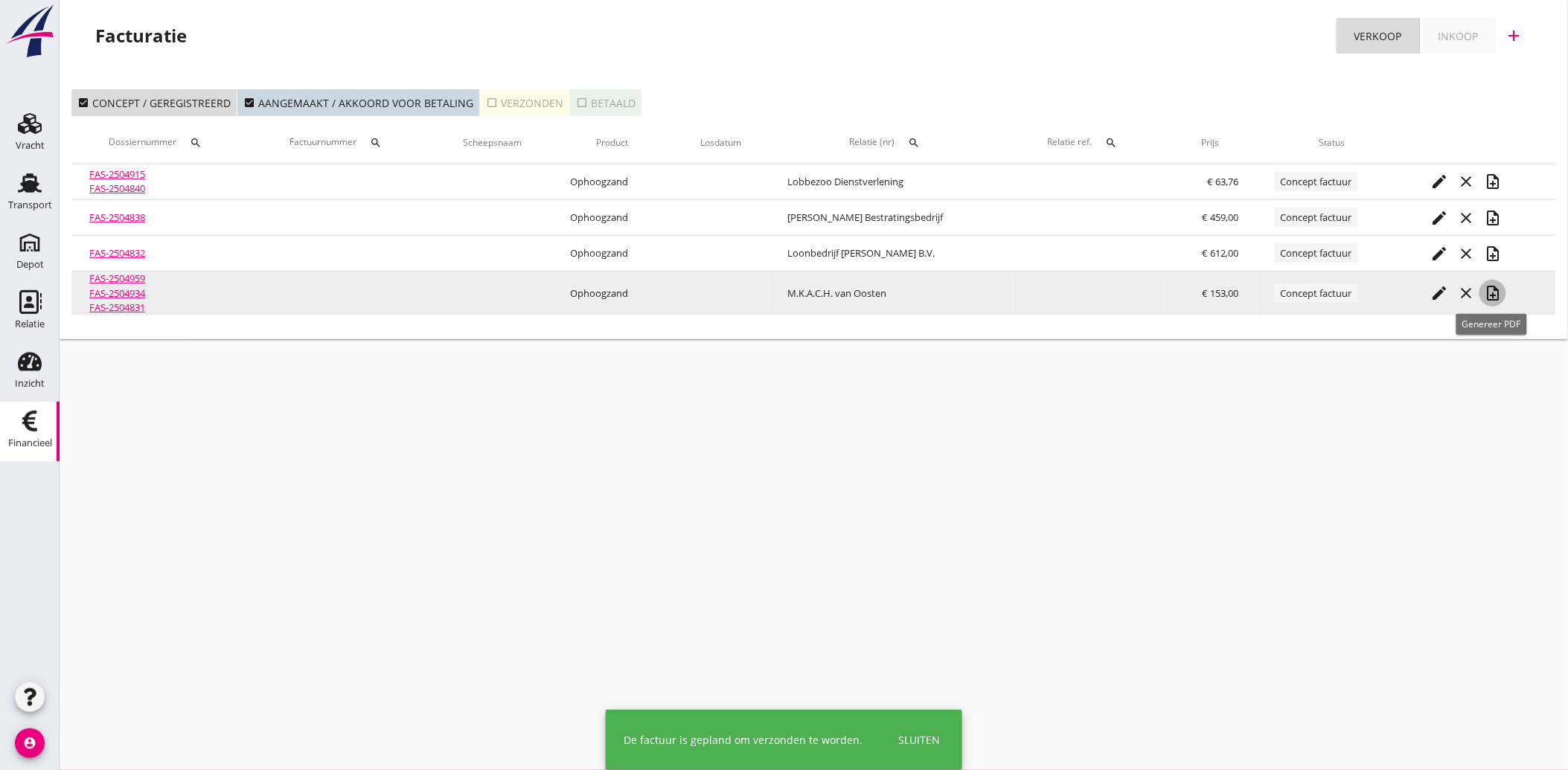
click at [1496, 296] on icon "note_add" at bounding box center [1492, 293] width 18 height 18
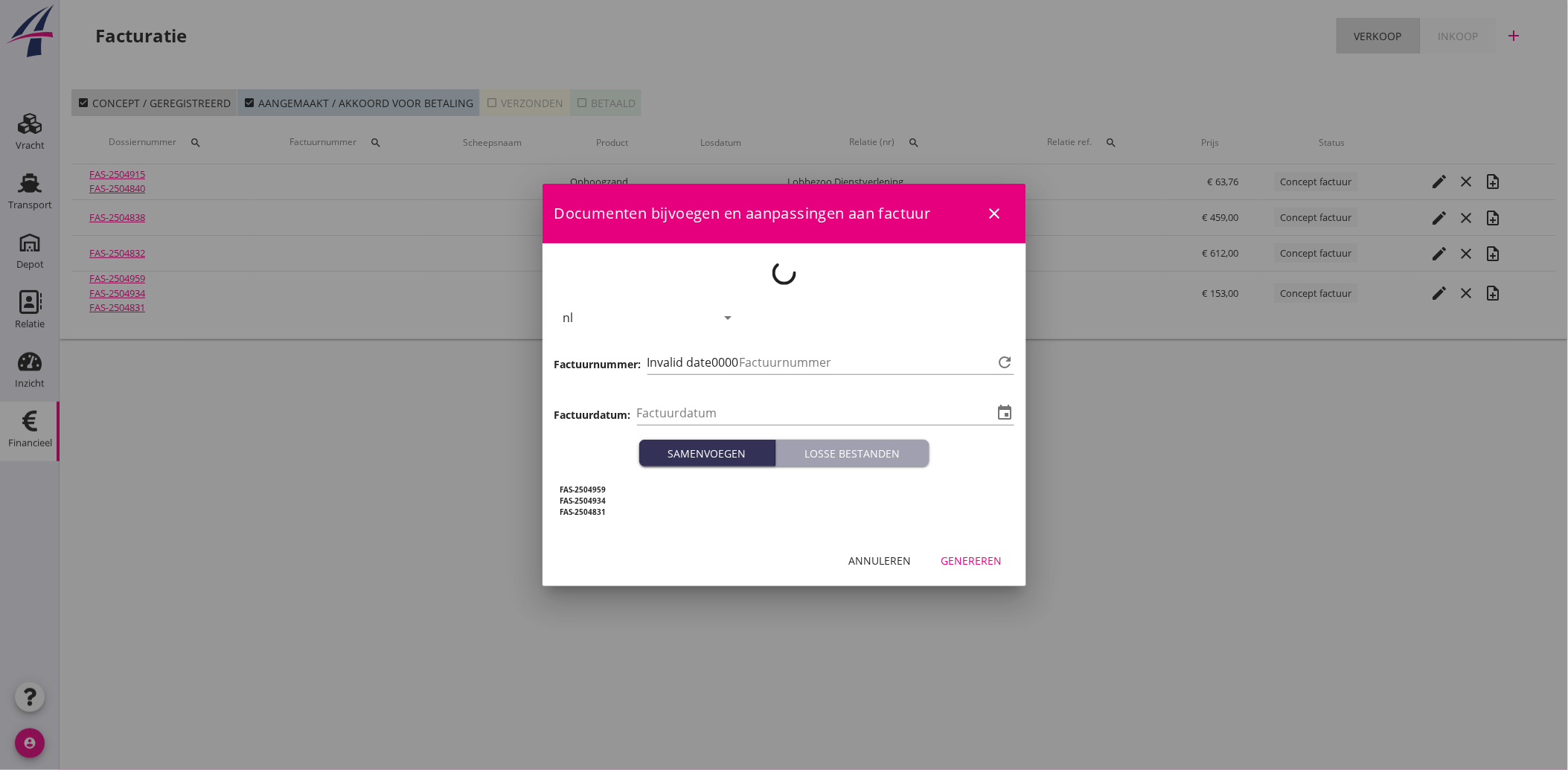
type input "[DATE]"
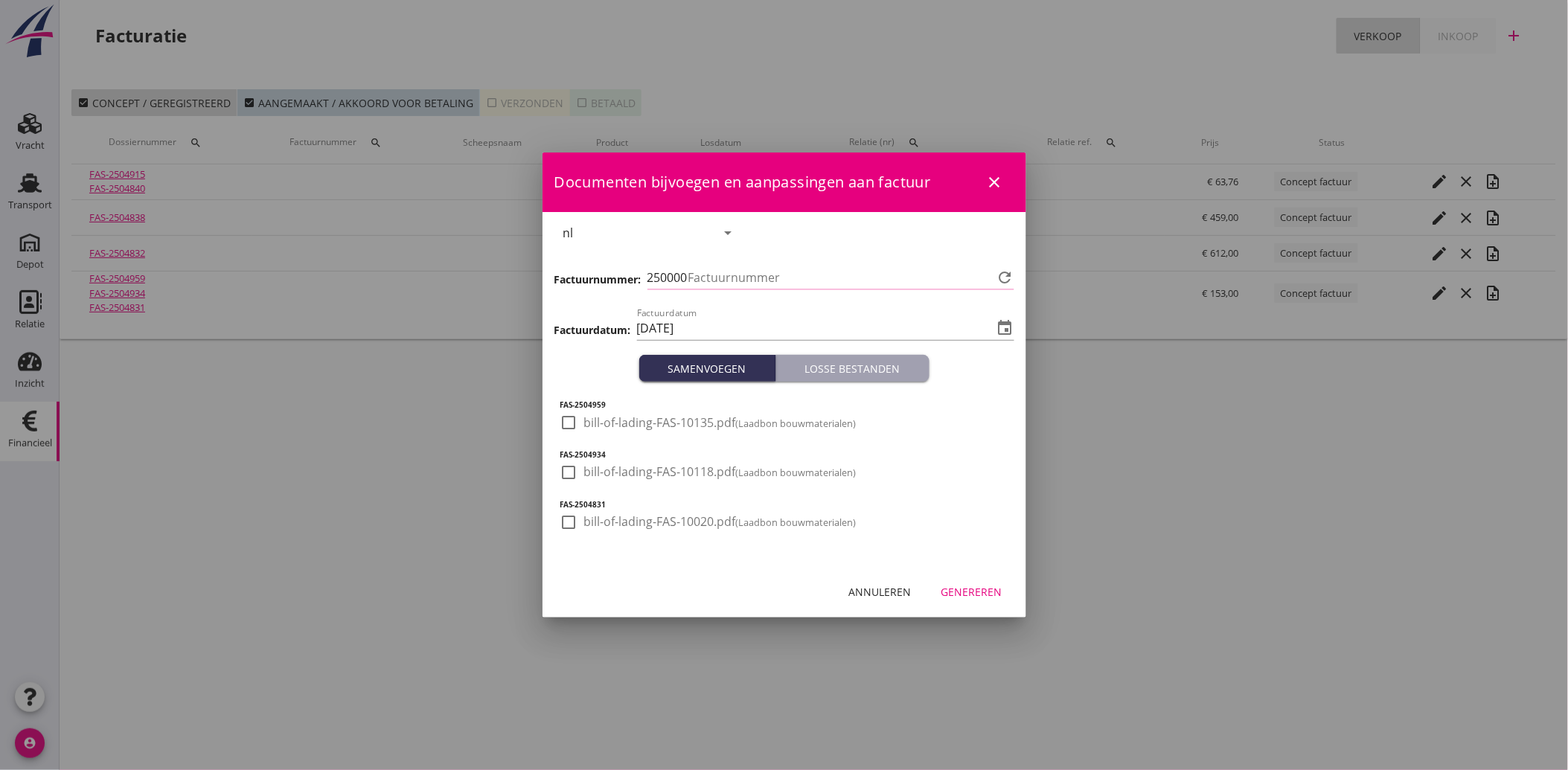
type input "3515"
click at [570, 425] on div at bounding box center [569, 422] width 25 height 25
checkbox input "true"
click at [576, 481] on div at bounding box center [569, 472] width 25 height 25
checkbox input "true"
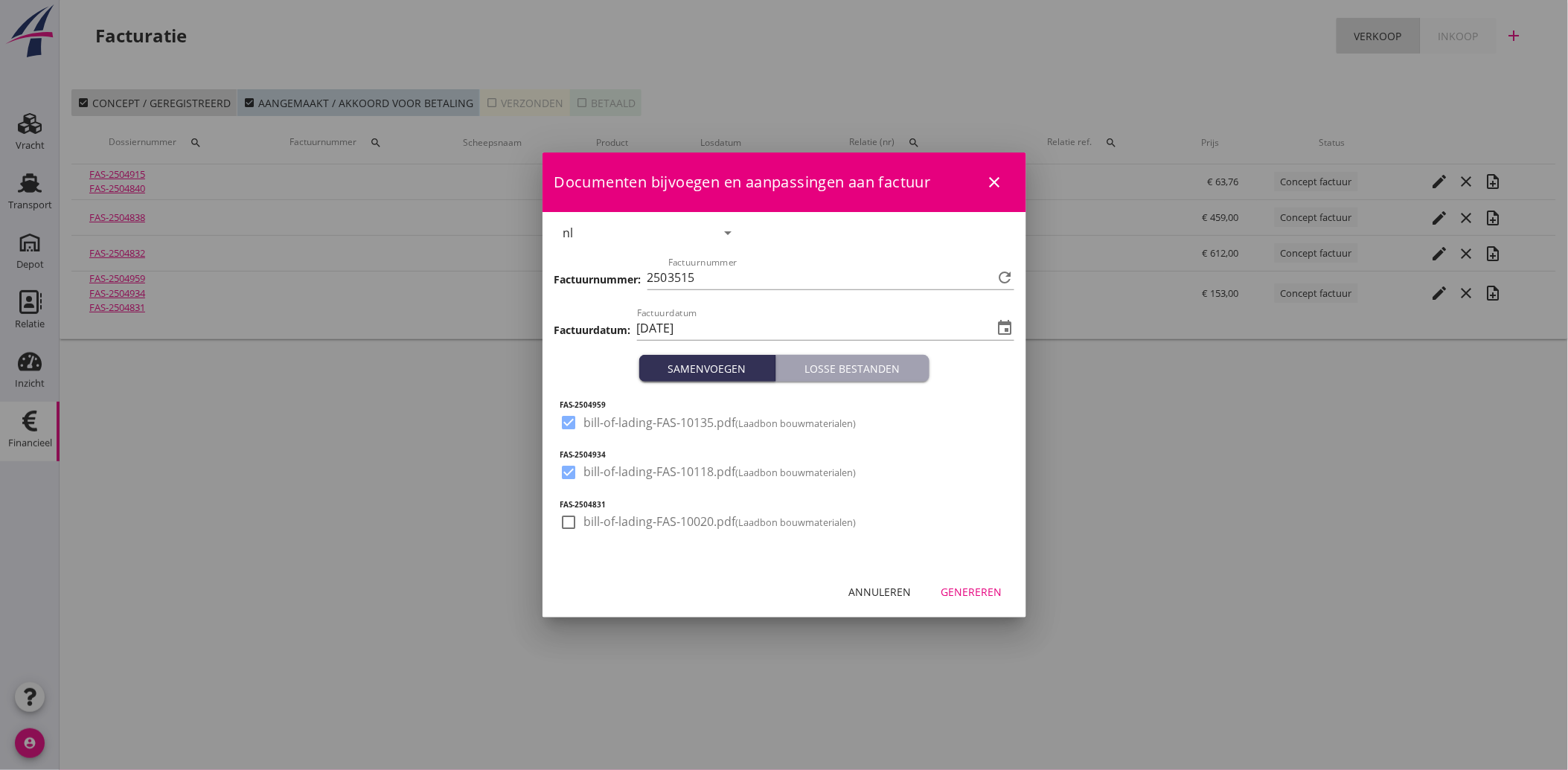
drag, startPoint x: 561, startPoint y: 517, endPoint x: 585, endPoint y: 537, distance: 31.2
click at [563, 519] on div at bounding box center [569, 522] width 25 height 25
checkbox input "true"
click at [968, 590] on div "Genereren" at bounding box center [972, 592] width 61 height 16
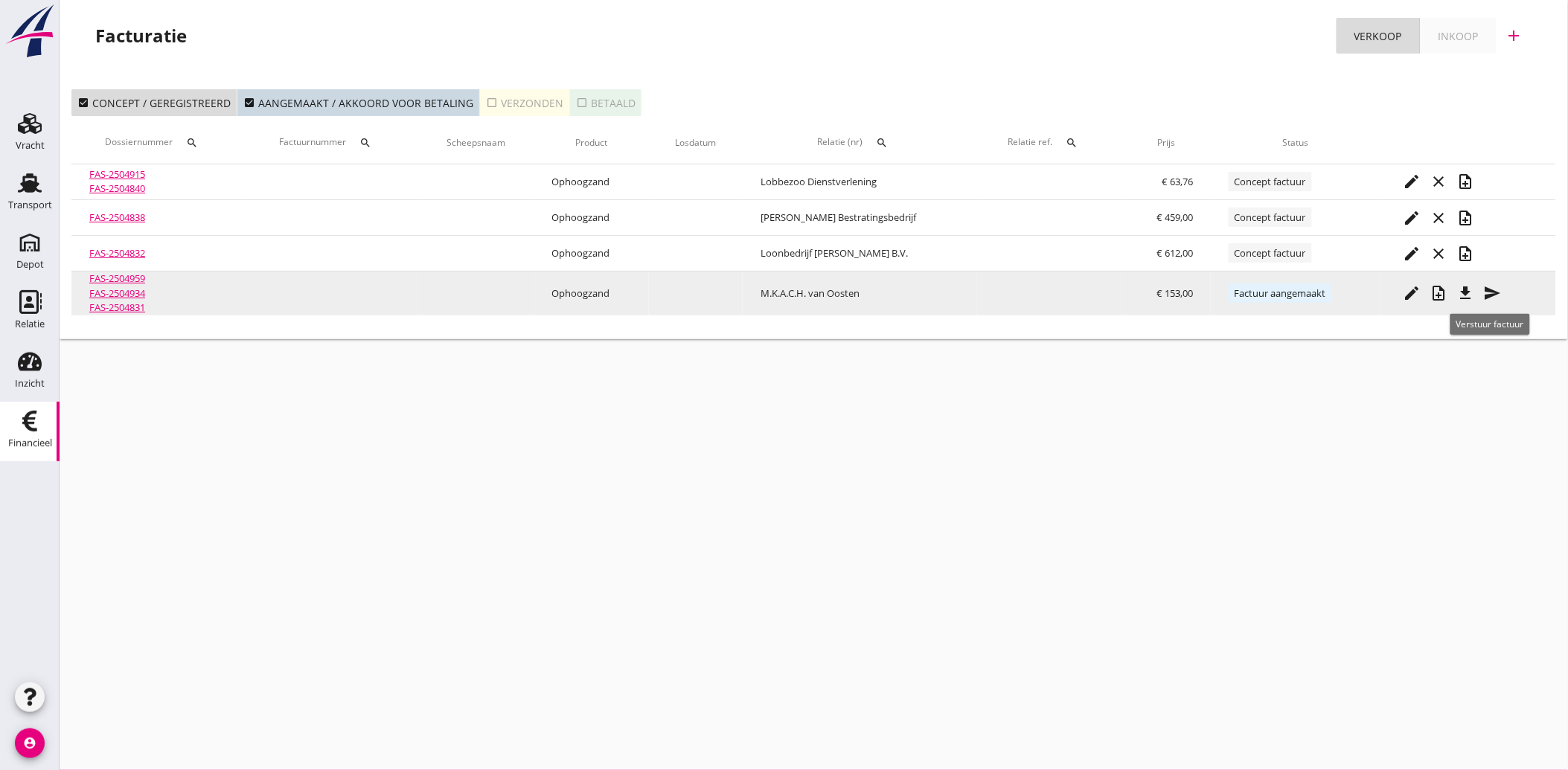
click at [1488, 291] on icon "send" at bounding box center [1492, 293] width 18 height 18
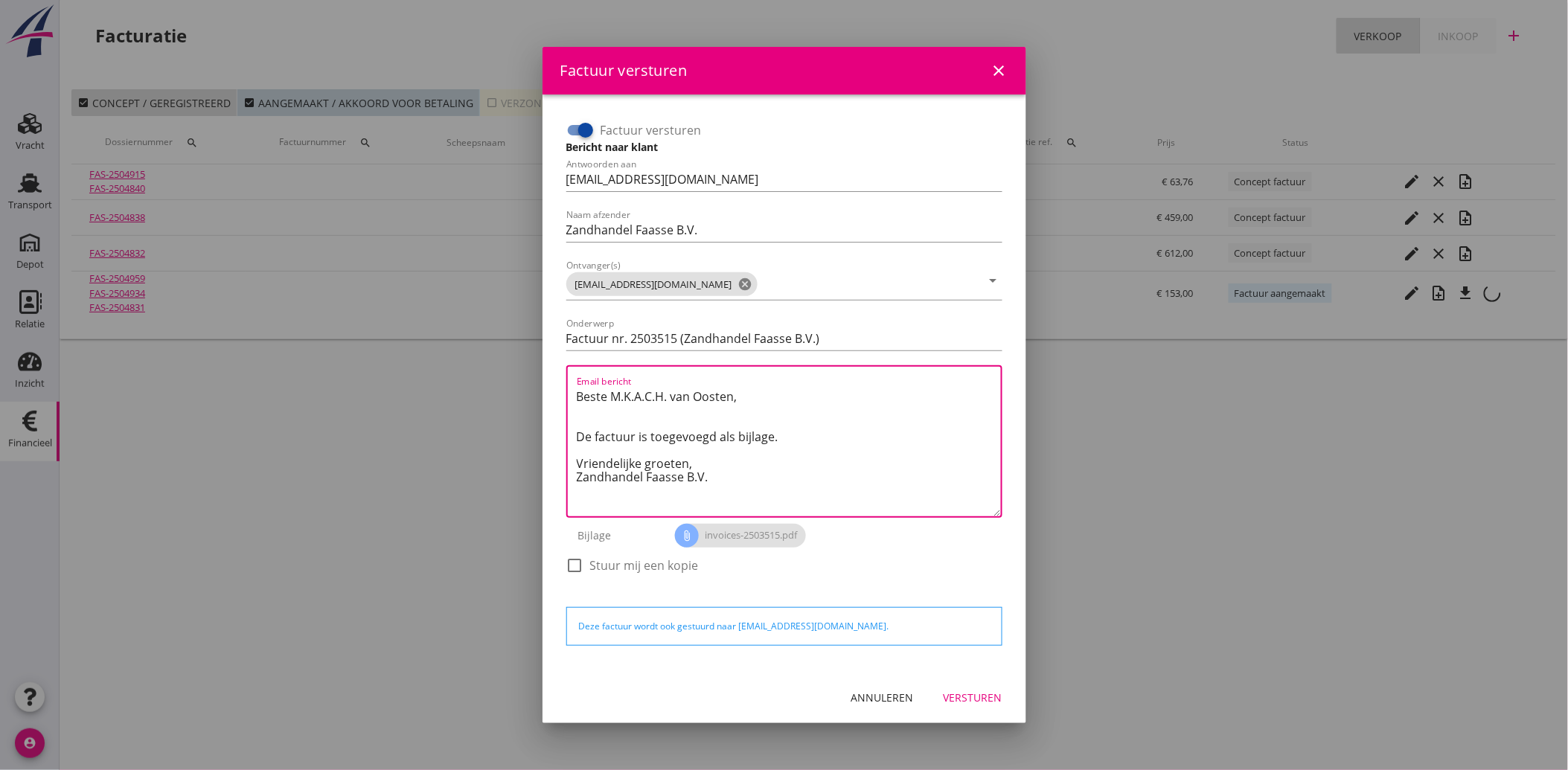
drag, startPoint x: 709, startPoint y: 478, endPoint x: 555, endPoint y: 368, distance: 189.3
click at [555, 368] on div "Factuur versturen Bericht naar klant Antwoorden aan [EMAIL_ADDRESS][DOMAIN_NAME…" at bounding box center [784, 383] width 459 height 553
paste textarea "Geachte heer/mevrouw, Hierbij zenden wij u onze factuur i.v.m. de door ons aan …"
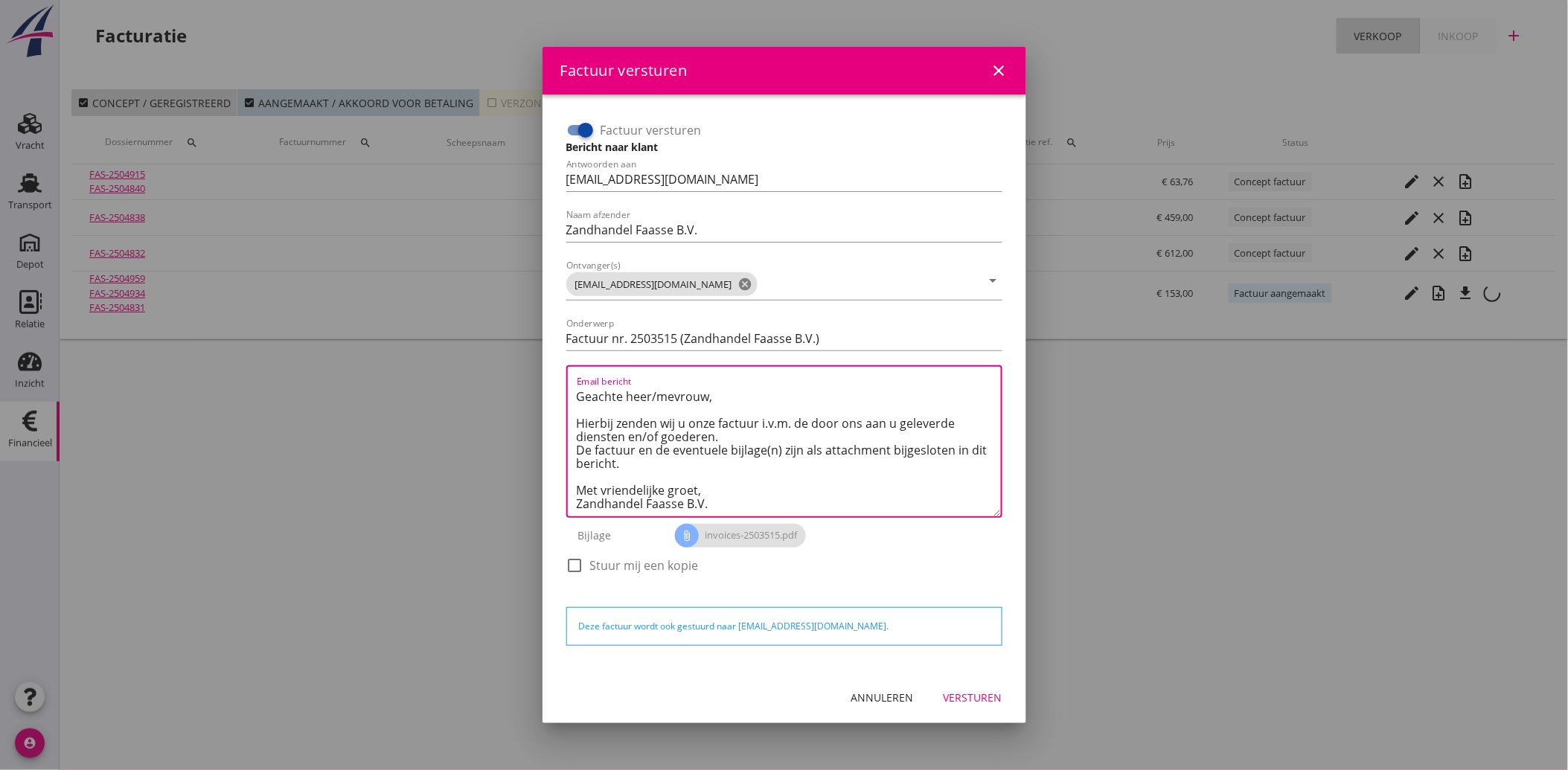
type textarea "Geachte heer/mevrouw, Hierbij zenden wij u onze factuur i.v.m. de door ons aan …"
click at [978, 693] on div "Versturen" at bounding box center [973, 698] width 59 height 16
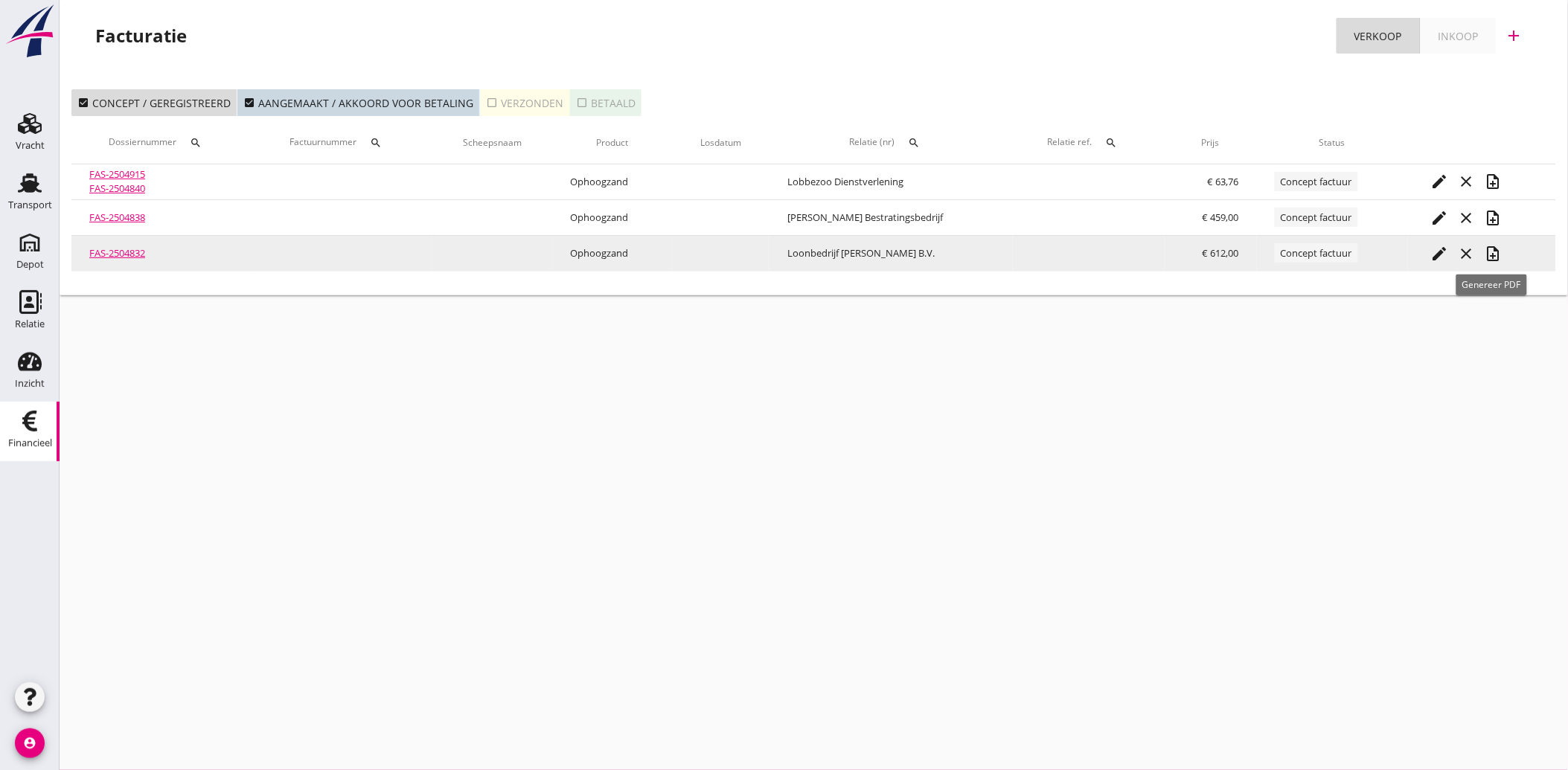
click at [1489, 256] on icon "note_add" at bounding box center [1492, 253] width 18 height 18
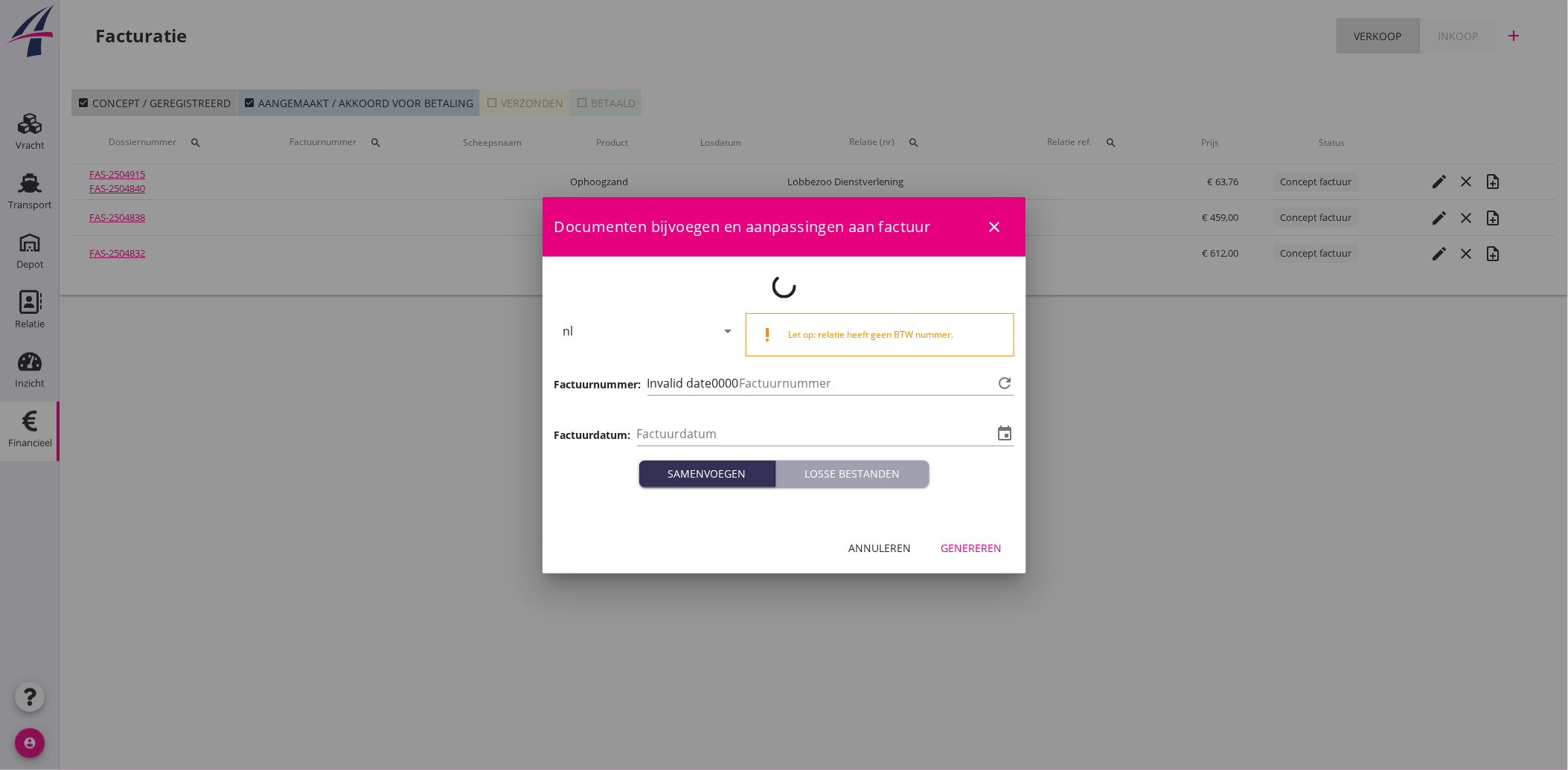
type input "[DATE]"
type input "3516"
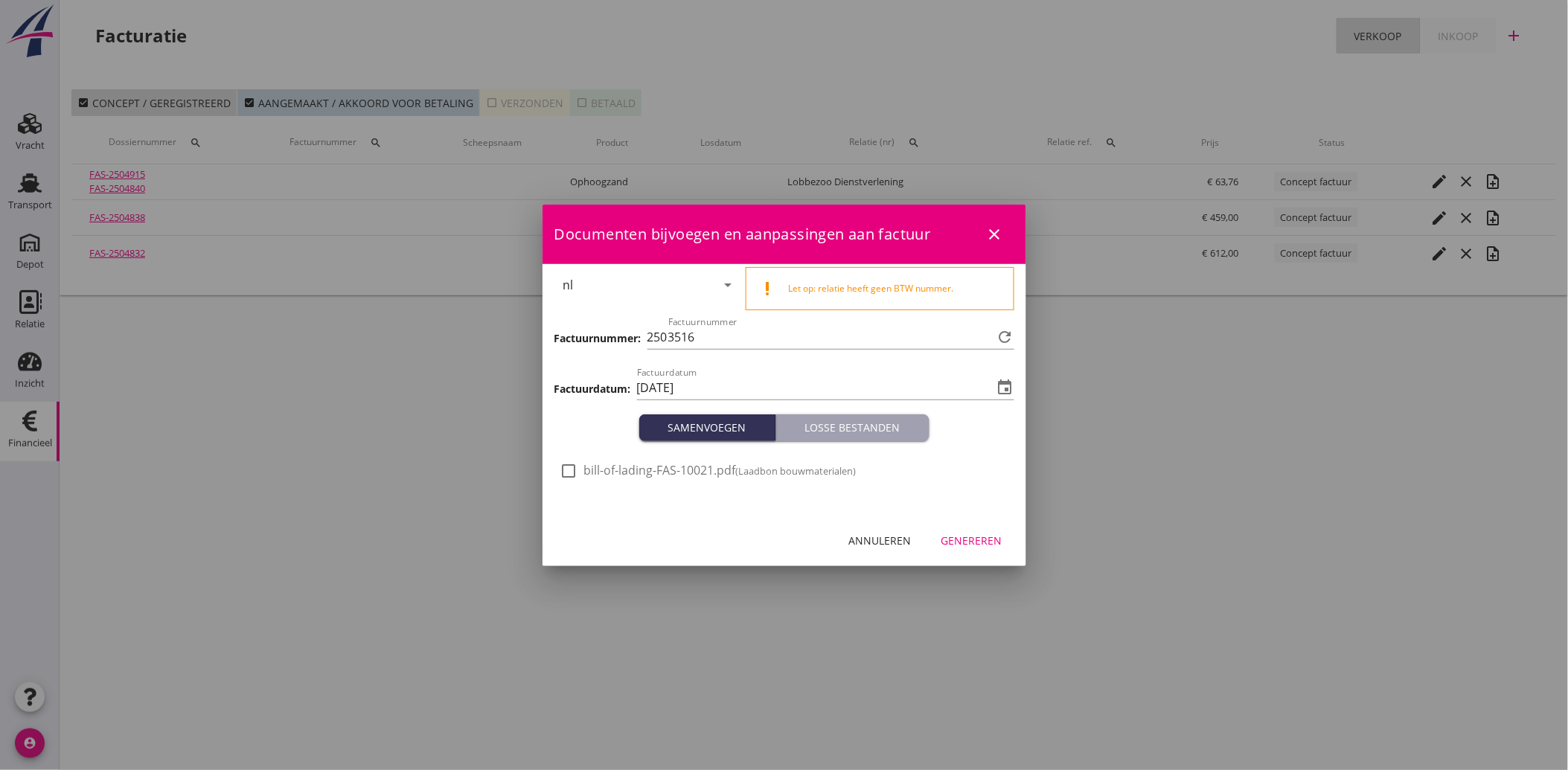
click at [566, 472] on div at bounding box center [569, 471] width 25 height 25
checkbox input "true"
click at [976, 542] on div "Genereren" at bounding box center [972, 540] width 61 height 16
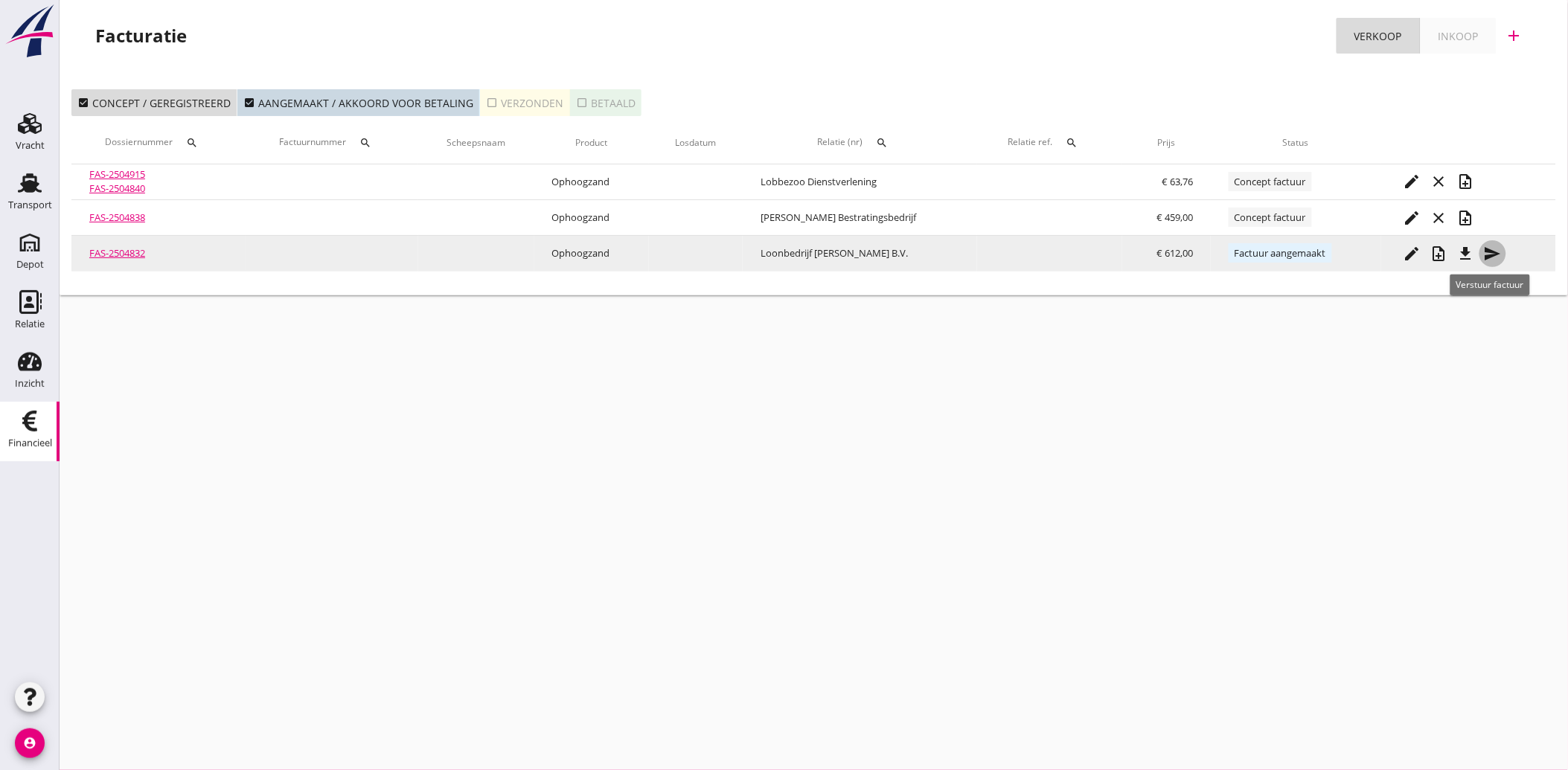
click at [1484, 251] on icon "send" at bounding box center [1492, 253] width 18 height 18
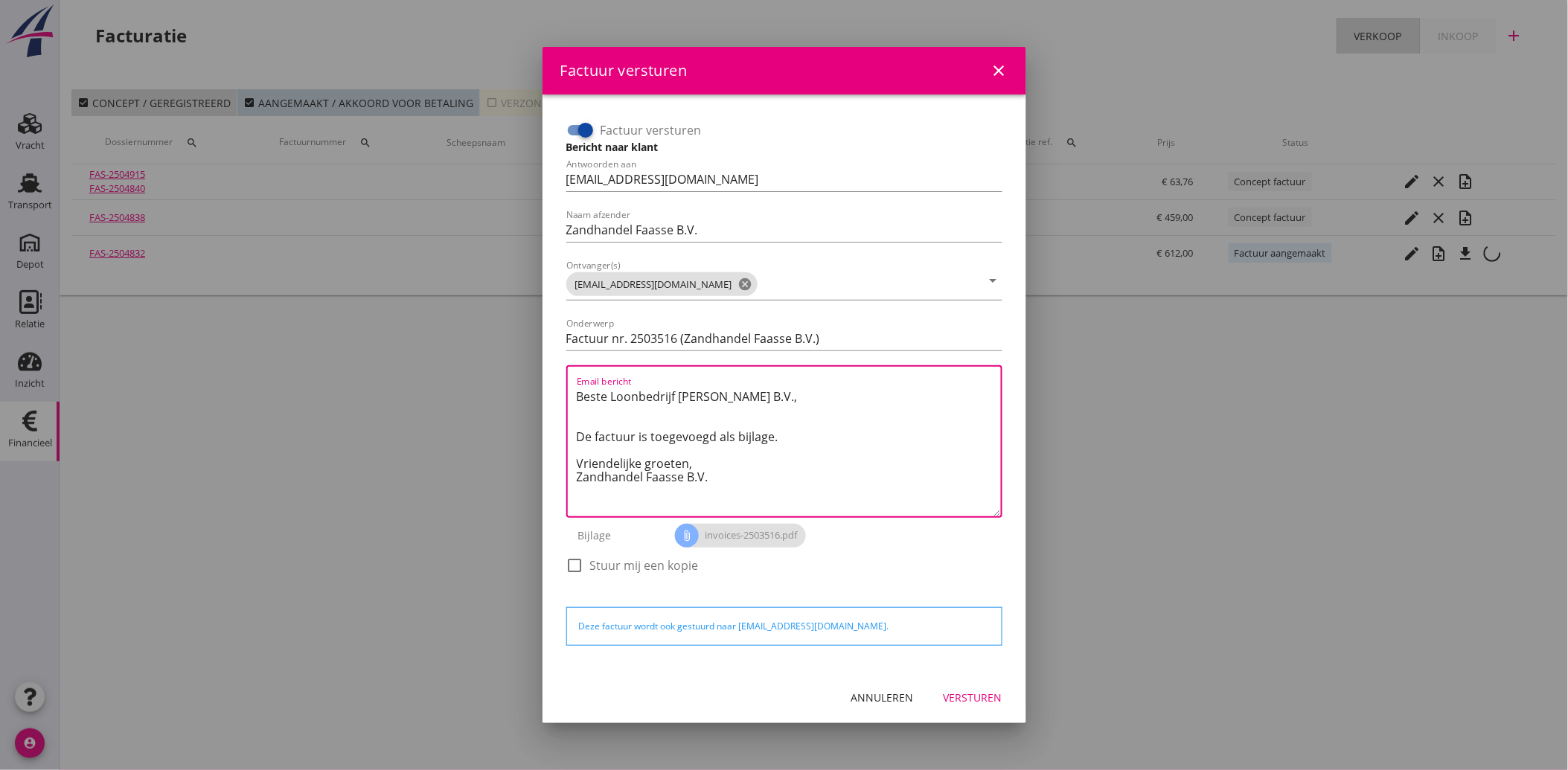
drag, startPoint x: 695, startPoint y: 479, endPoint x: 563, endPoint y: 388, distance: 160.3
click at [563, 388] on div "Factuur versturen Bericht naar klant Antwoorden aan [EMAIL_ADDRESS][DOMAIN_NAME…" at bounding box center [784, 355] width 448 height 485
paste textarea "Geachte heer/mevrouw, Hierbij zenden wij u onze factuur i.v.m. de door ons aan …"
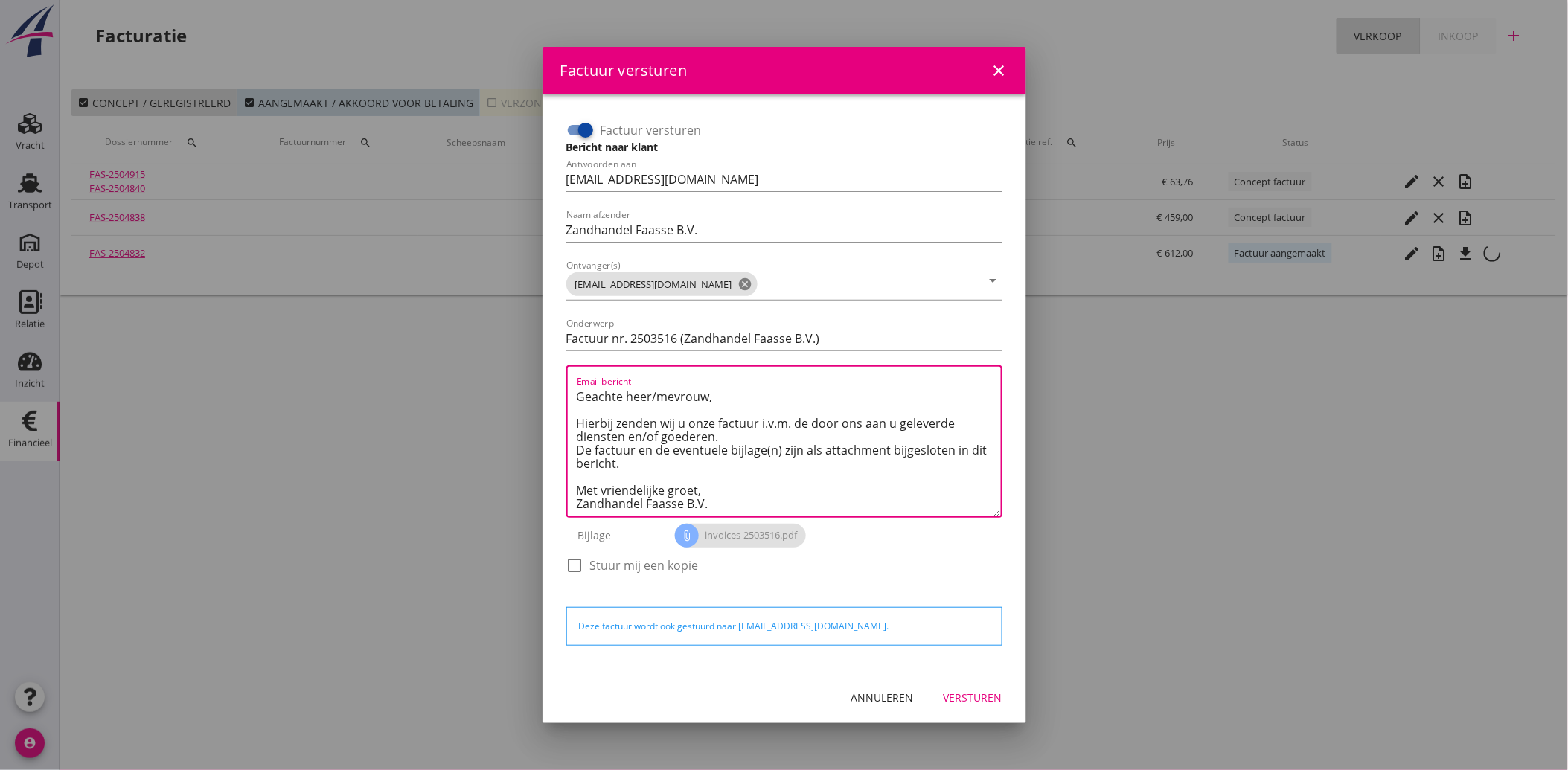
type textarea "Geachte heer/mevrouw, Hierbij zenden wij u onze factuur i.v.m. de door ons aan …"
click at [981, 701] on div "Versturen" at bounding box center [973, 698] width 59 height 16
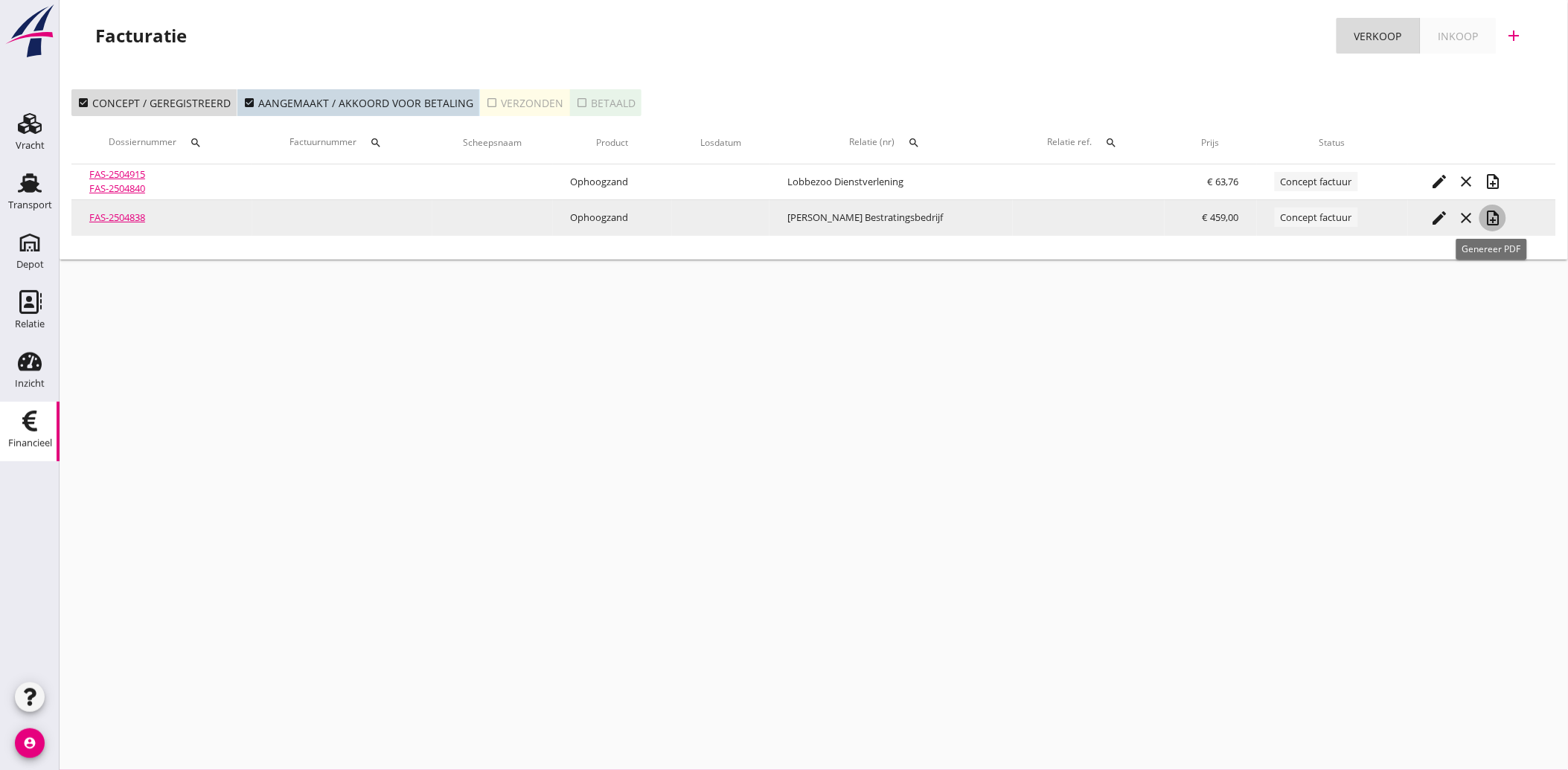
click at [1496, 218] on icon "note_add" at bounding box center [1492, 218] width 18 height 18
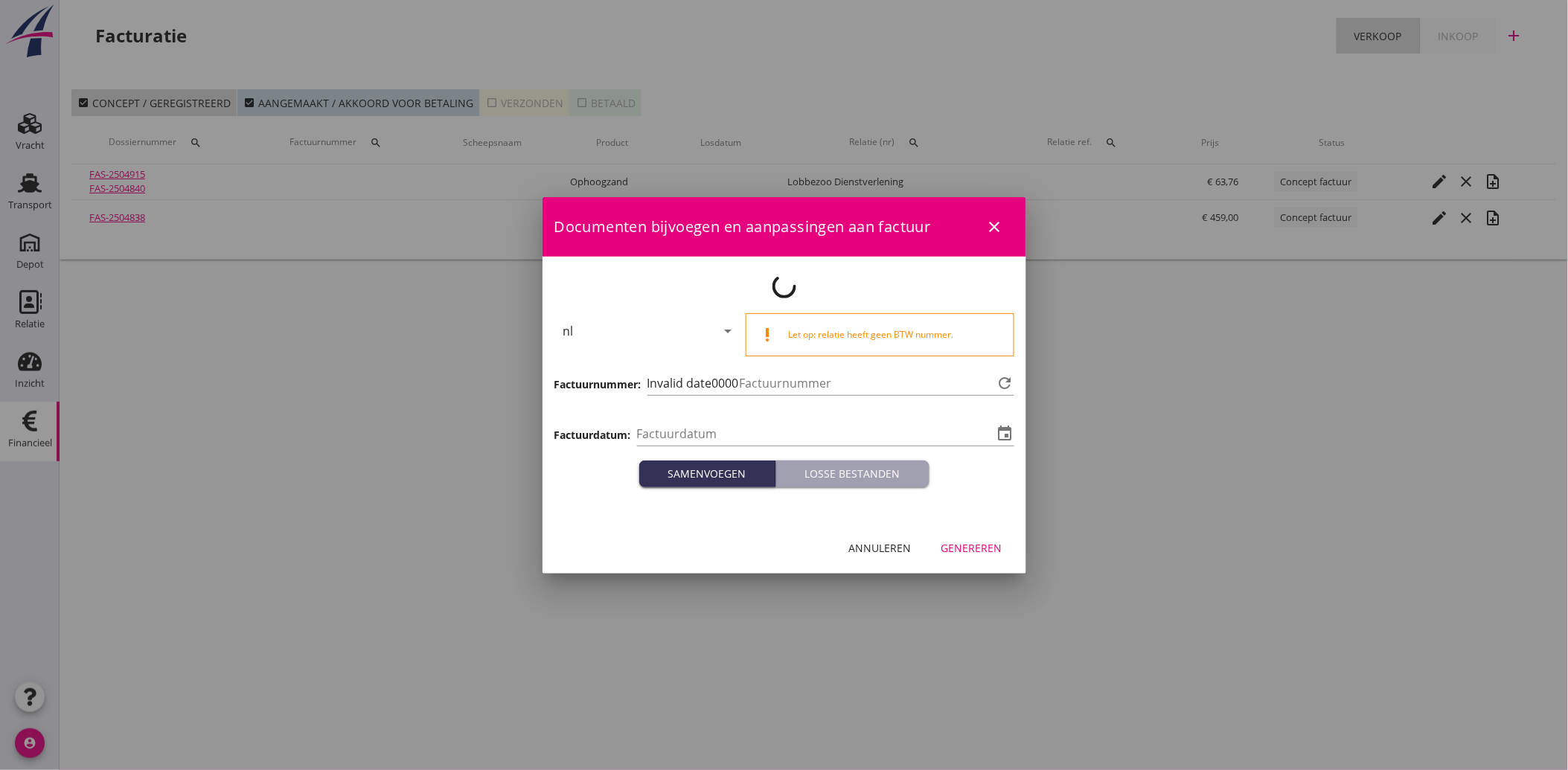
type input "[DATE]"
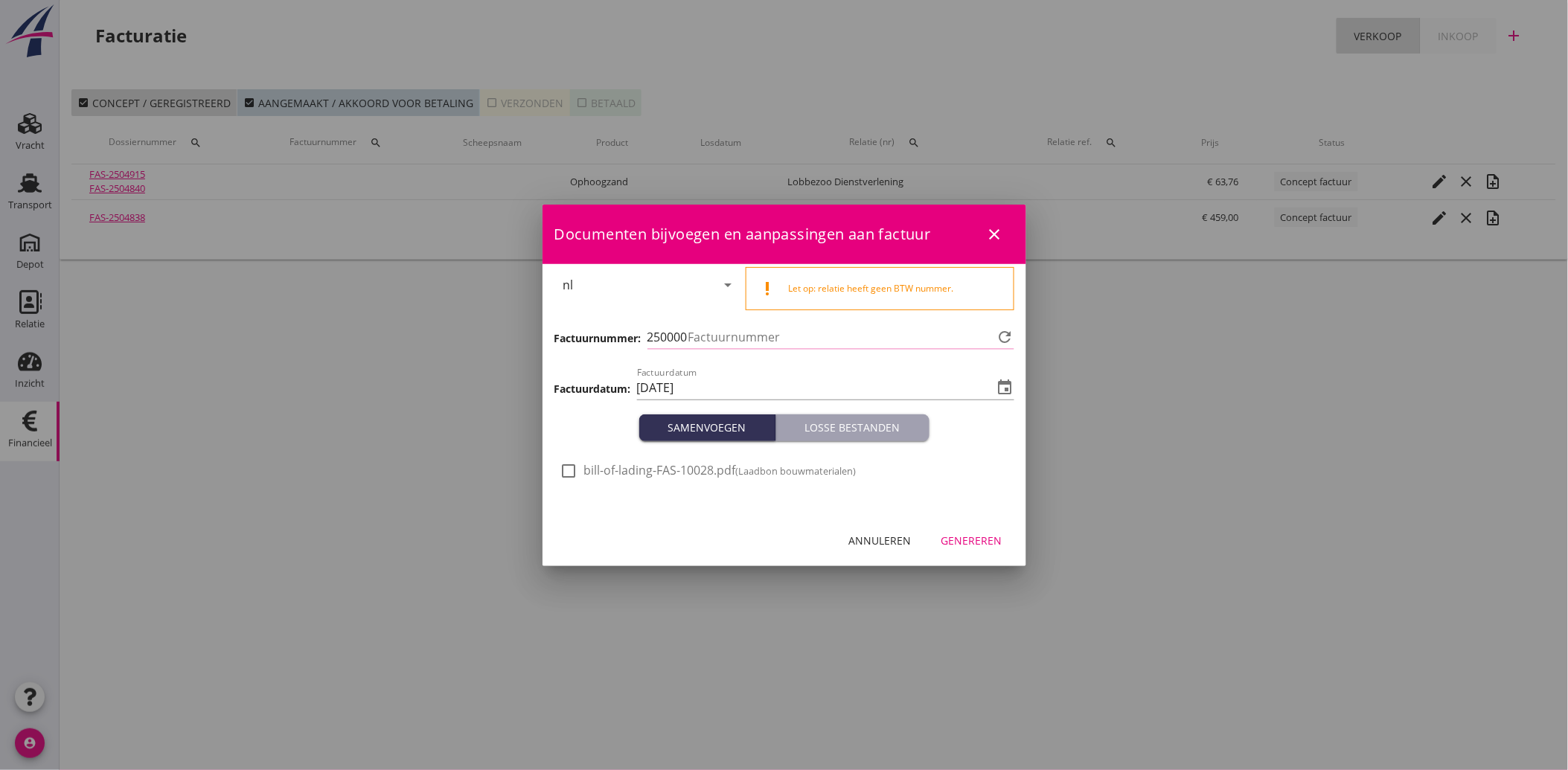
type input "3517"
click at [578, 474] on div at bounding box center [569, 471] width 25 height 25
checkbox input "true"
click at [981, 546] on div "Genereren" at bounding box center [972, 540] width 61 height 16
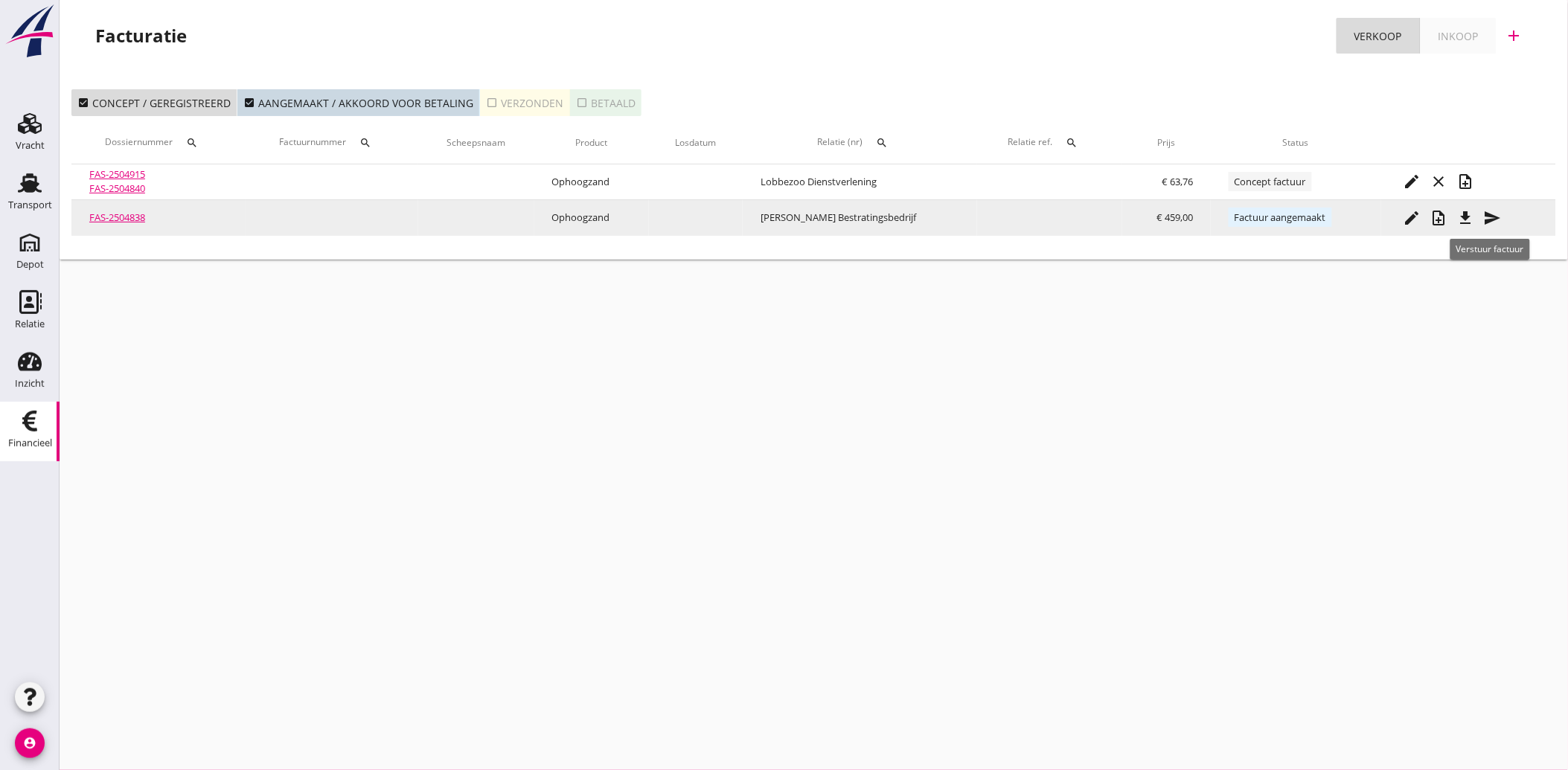
click at [1489, 218] on icon "send" at bounding box center [1492, 218] width 18 height 18
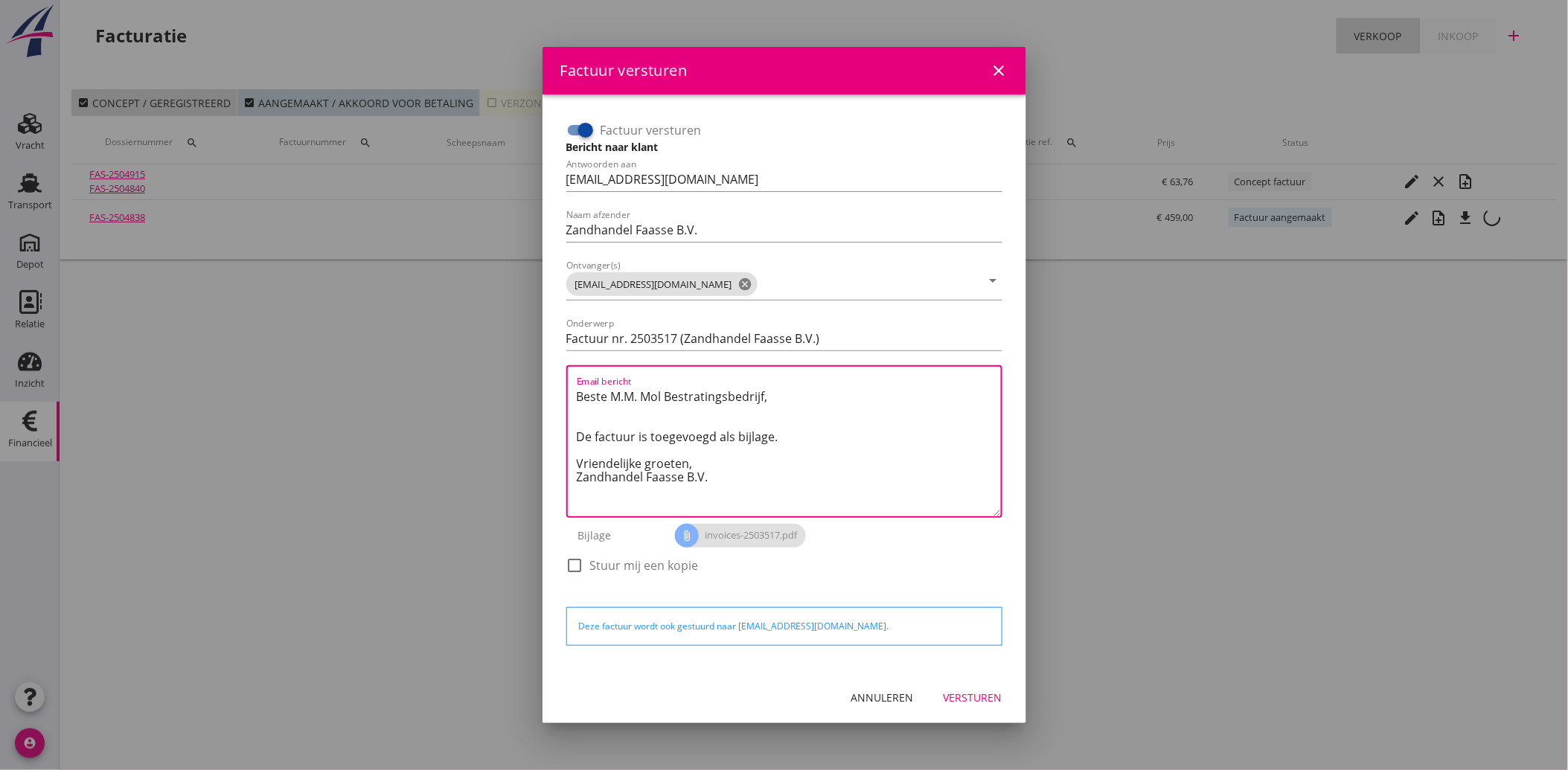
drag, startPoint x: 713, startPoint y: 479, endPoint x: 567, endPoint y: 392, distance: 170.0
click at [567, 392] on div "Email bericht Beste M.M. Mol Bestratingsbedrijf, De factuur is toegevoegd als b…" at bounding box center [784, 441] width 436 height 152
paste textarea "Geachte heer/mevrouw, Hierbij zenden wij u onze factuur i.v.m. de door ons aan …"
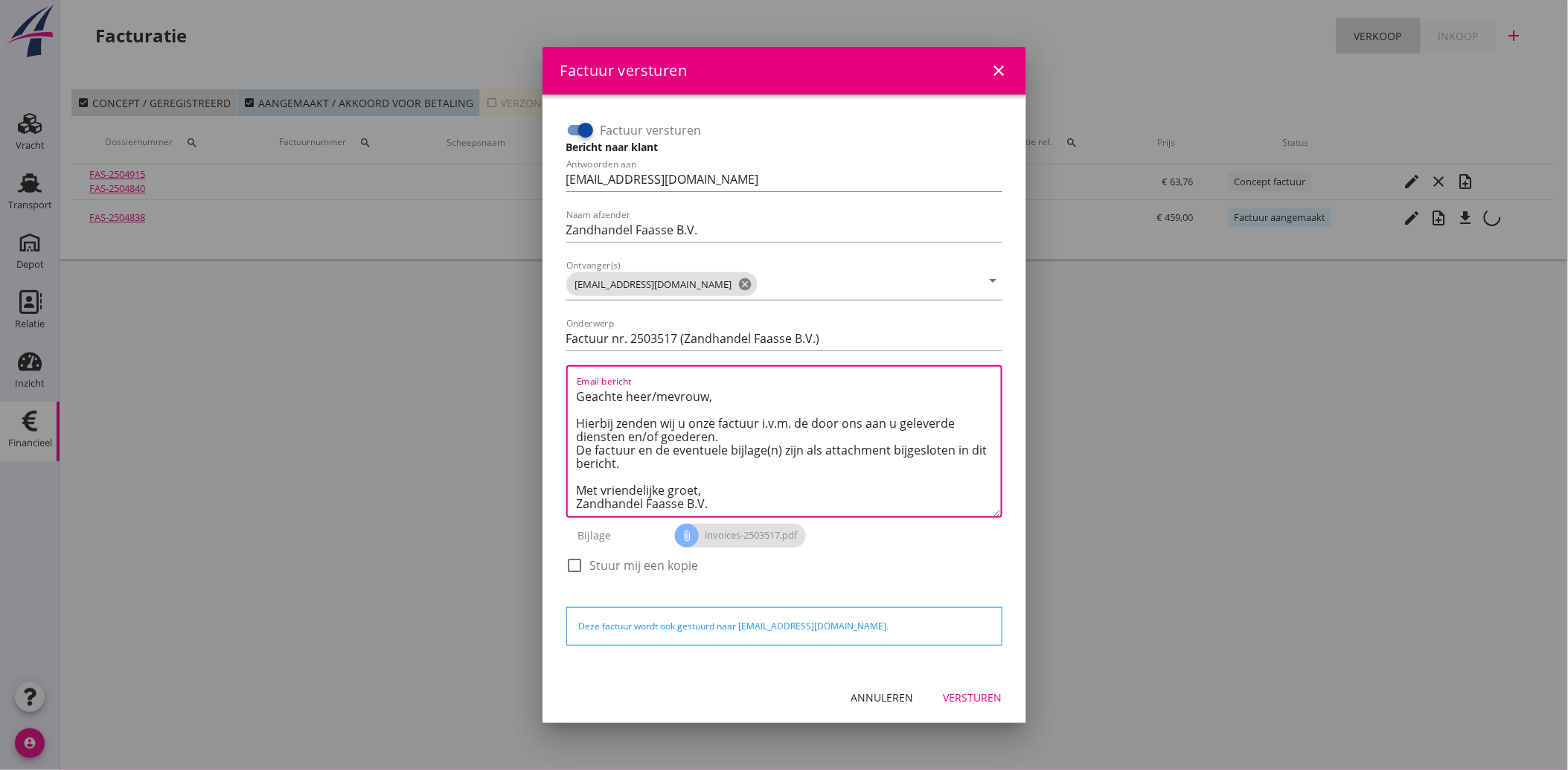
type textarea "Geachte heer/mevrouw, Hierbij zenden wij u onze factuur i.v.m. de door ons aan …"
click at [973, 700] on div "Versturen" at bounding box center [973, 698] width 59 height 16
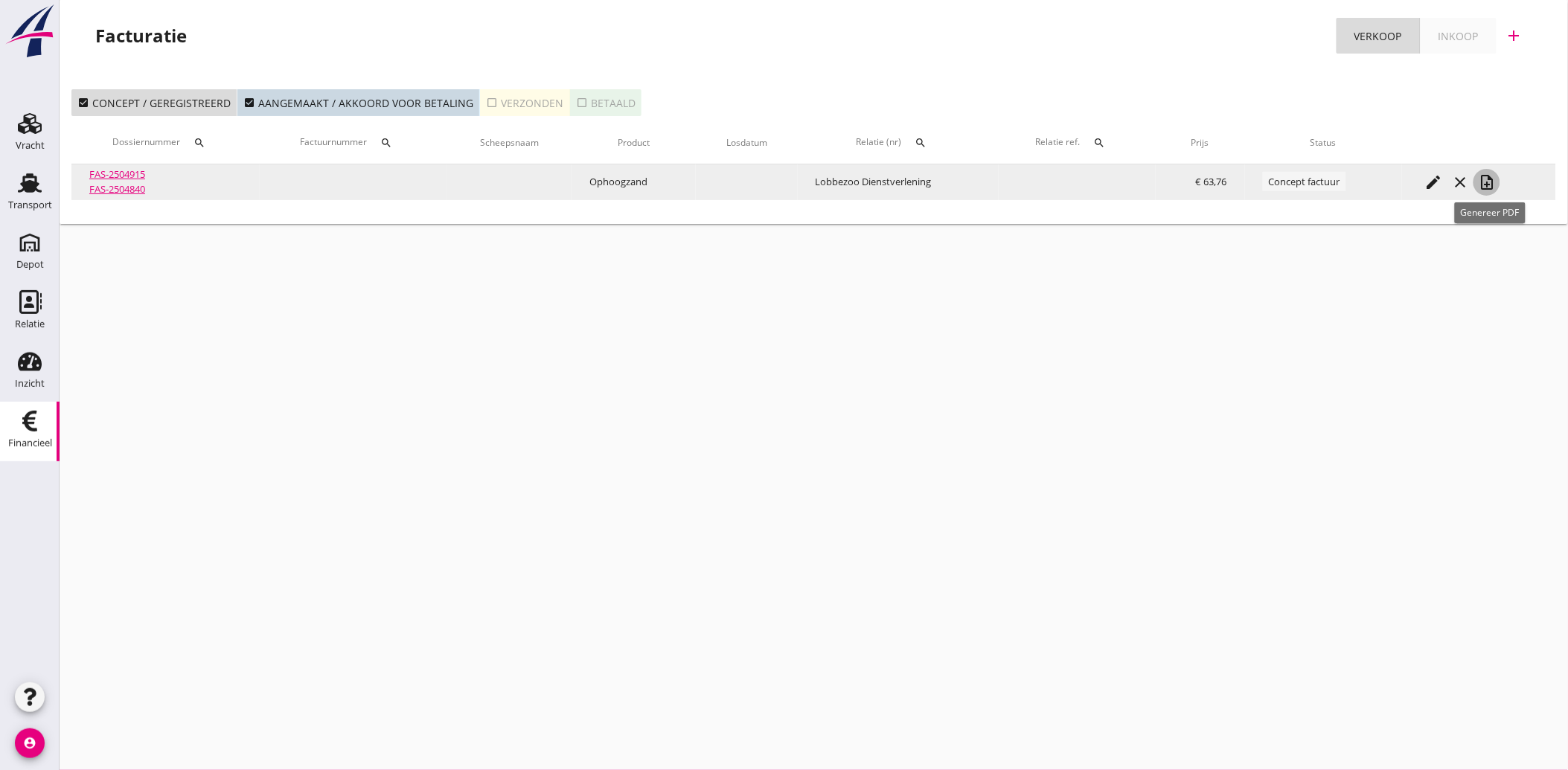
click at [1484, 178] on icon "note_add" at bounding box center [1486, 182] width 18 height 18
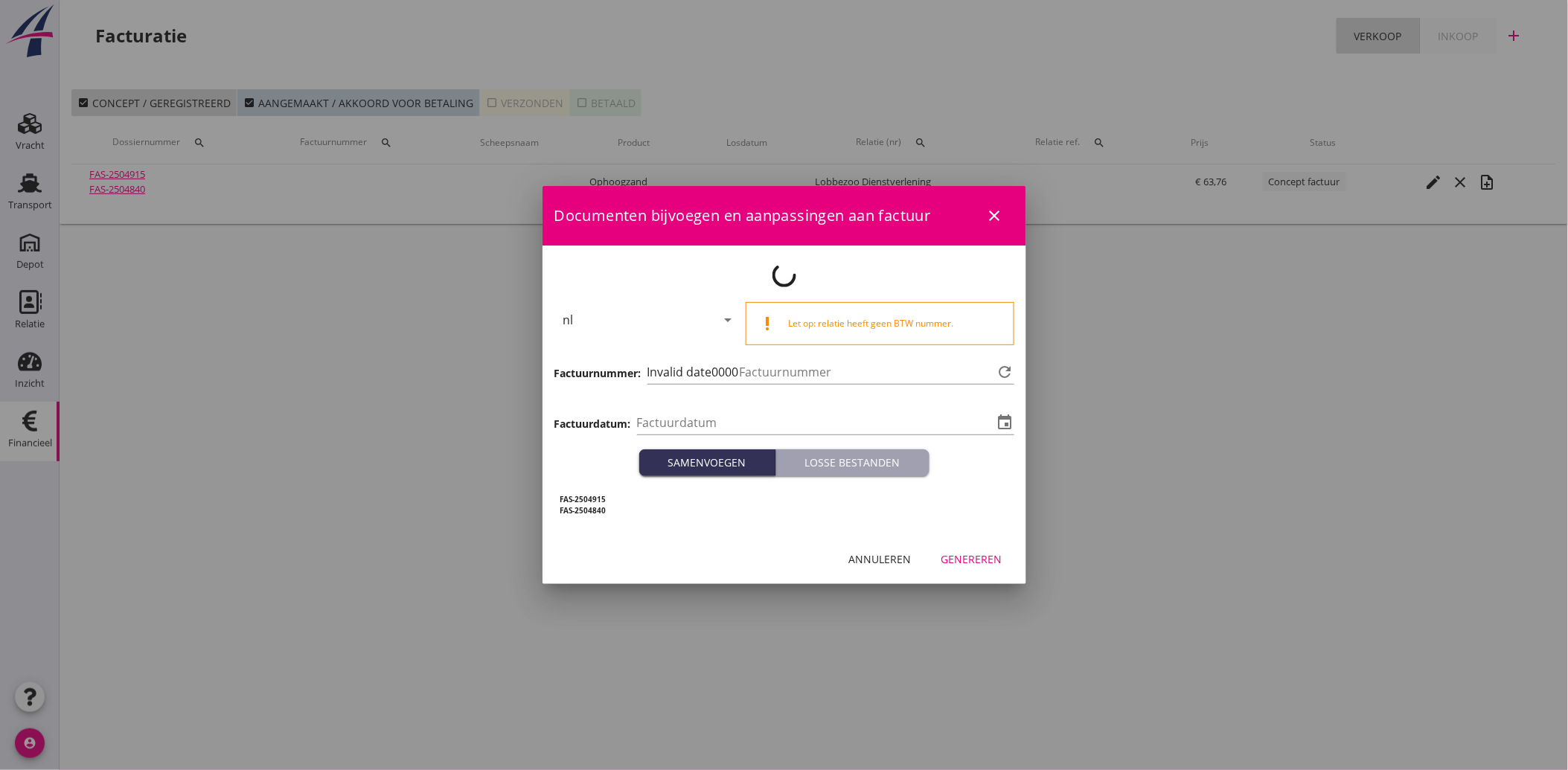
type input "[DATE]"
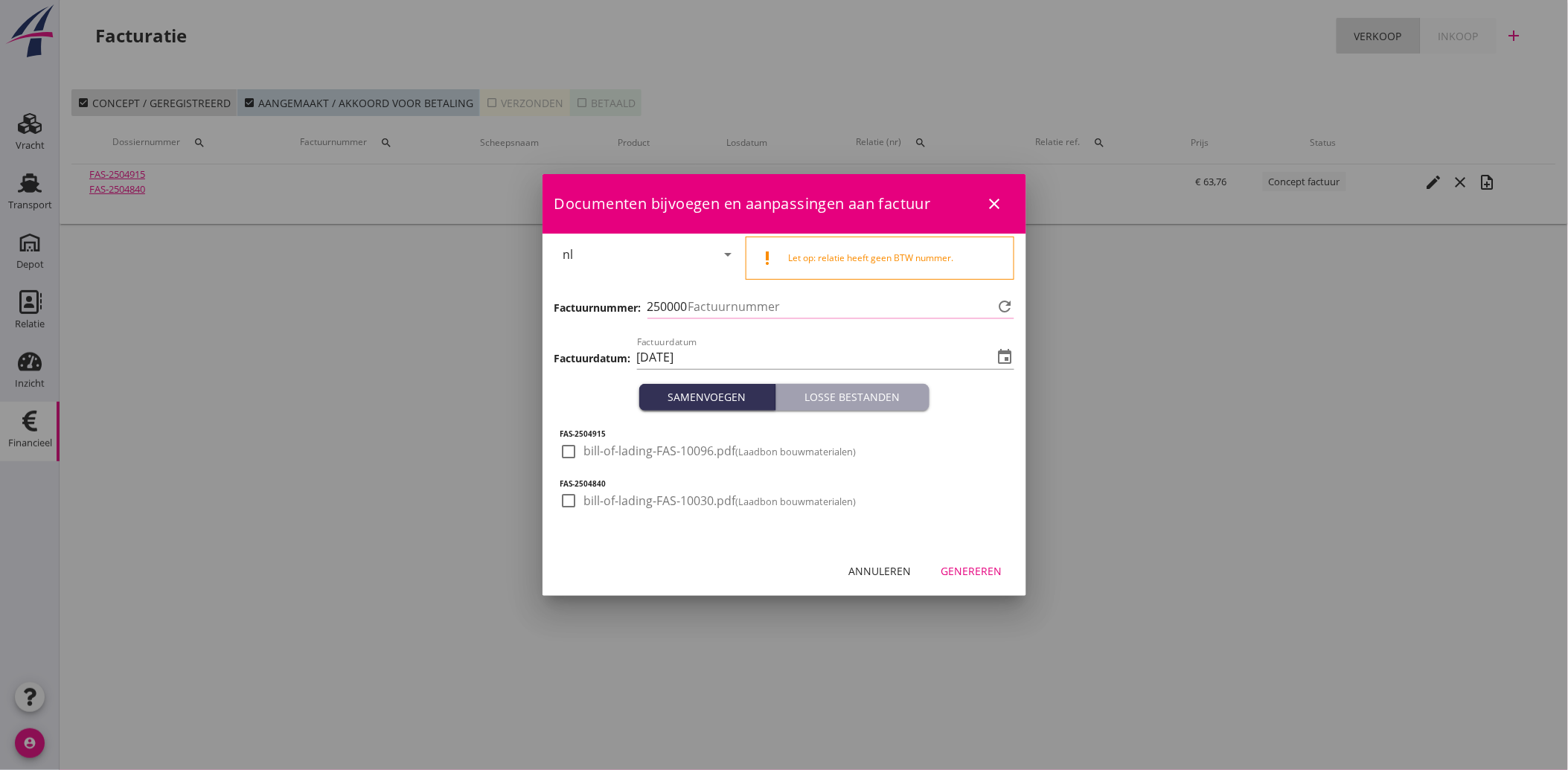
type input "3518"
click at [574, 455] on div at bounding box center [569, 452] width 25 height 25
checkbox input "true"
click at [574, 509] on div at bounding box center [569, 500] width 25 height 25
checkbox input "true"
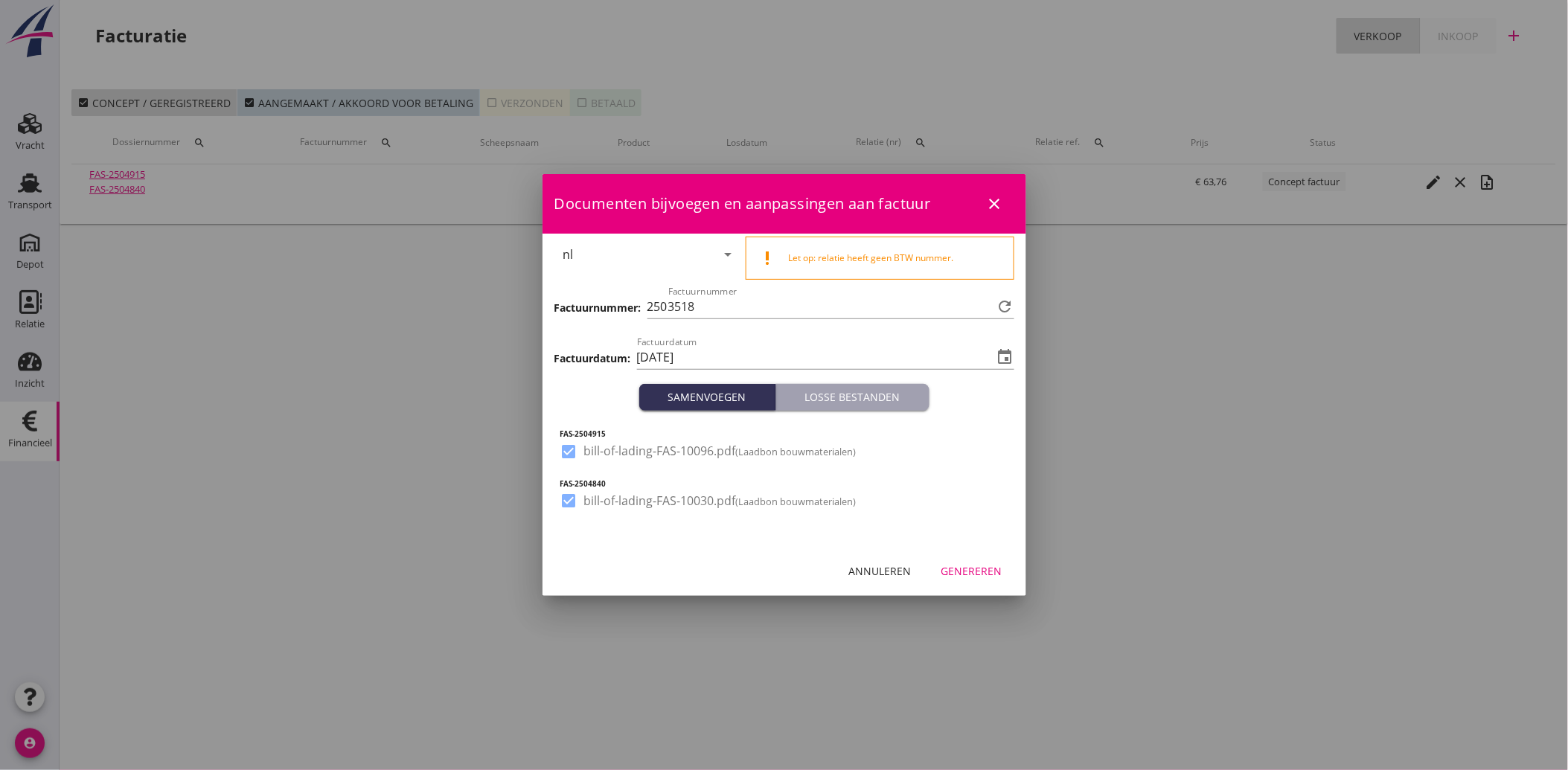
click at [974, 567] on div "Genereren" at bounding box center [972, 571] width 61 height 16
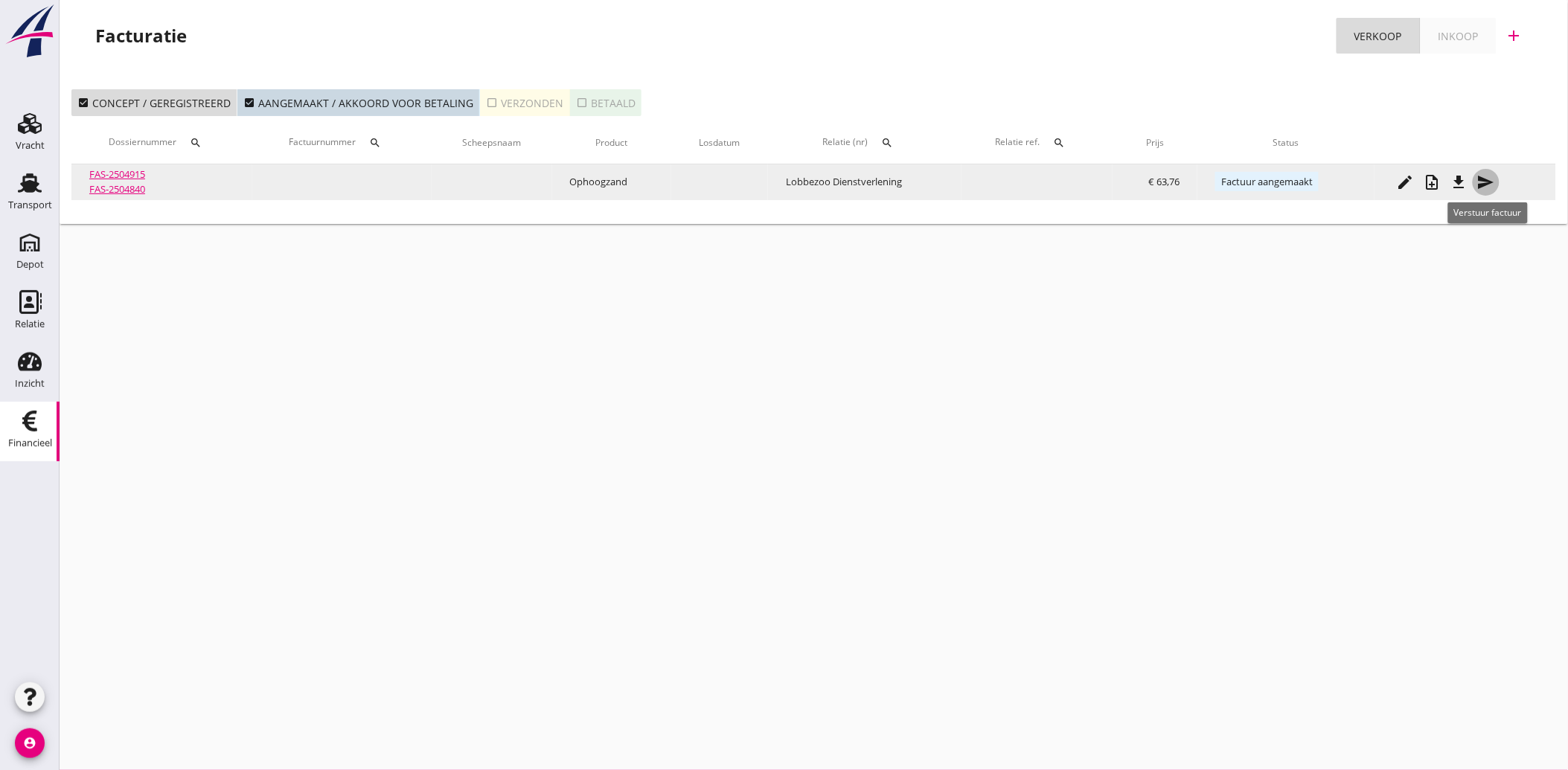
click at [1484, 183] on icon "send" at bounding box center [1486, 182] width 18 height 18
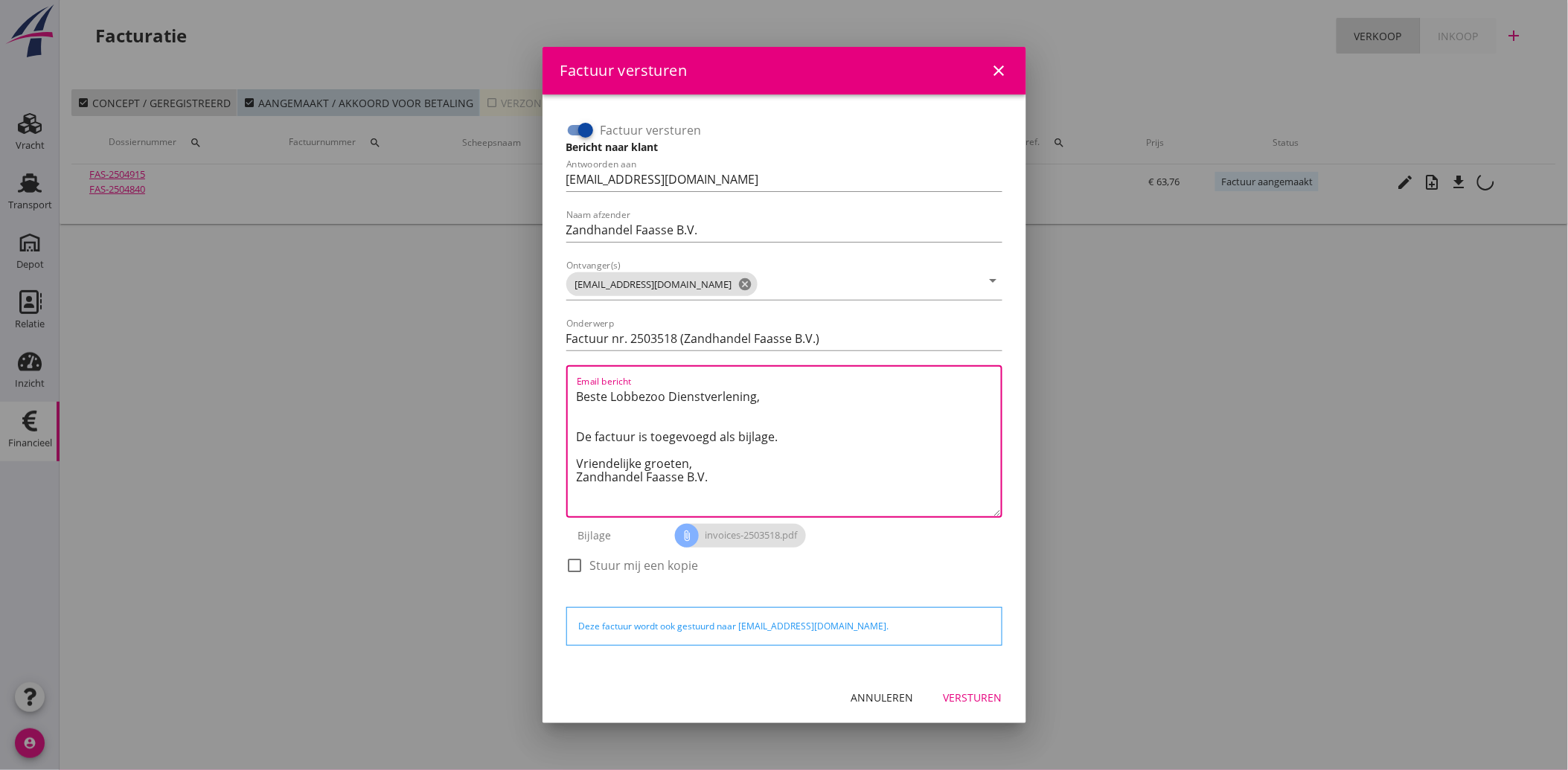
drag, startPoint x: 717, startPoint y: 480, endPoint x: 567, endPoint y: 393, distance: 173.4
click at [567, 393] on div "Email bericht Beste Lobbezoo Dienstverlening, De factuur is toegevoegd als bijl…" at bounding box center [784, 441] width 436 height 152
paste textarea "Geachte heer/mevrouw, Hierbij zenden wij u onze factuur i.v.m. de door ons aan …"
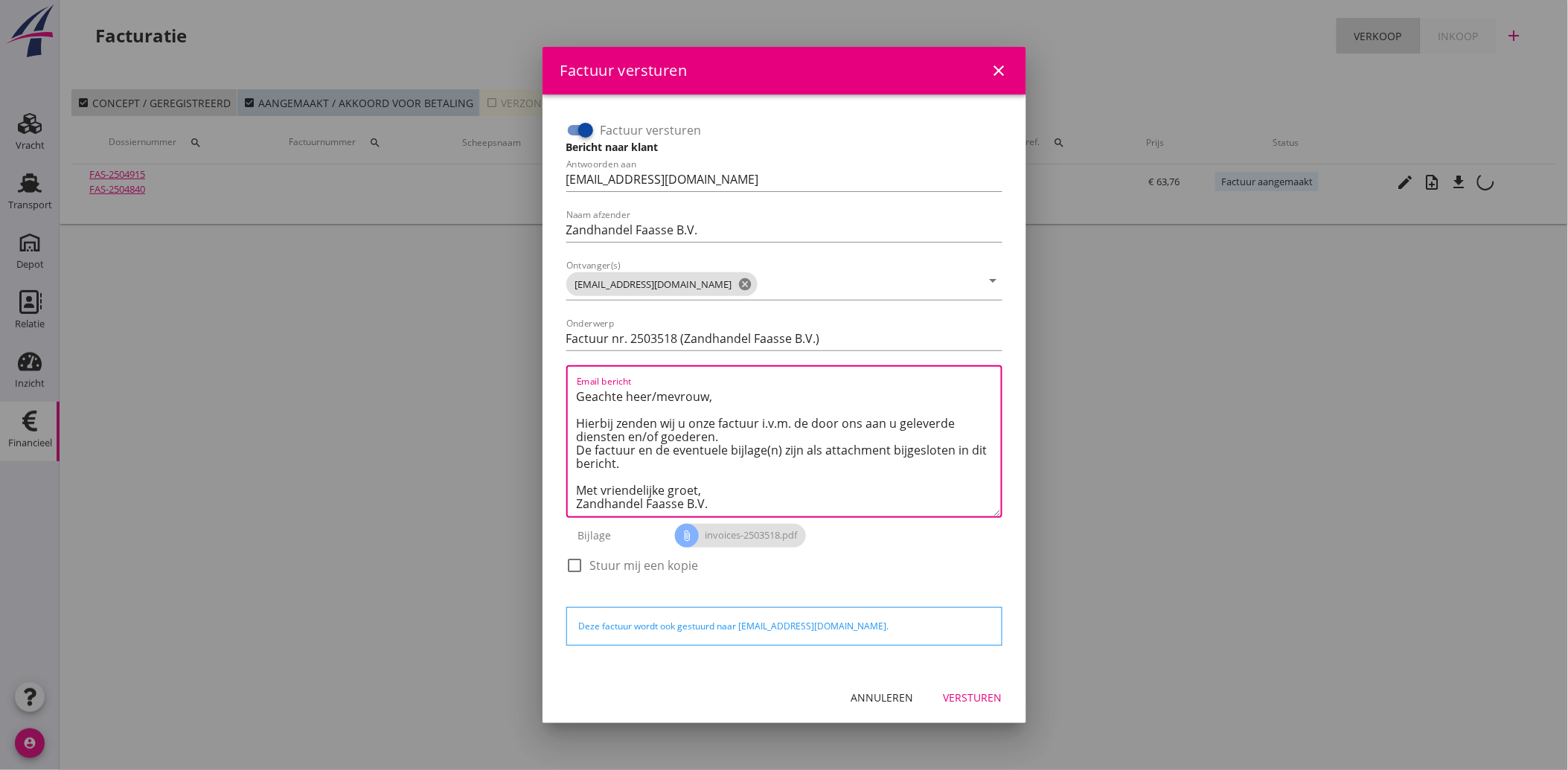
type textarea "Geachte heer/mevrouw, Hierbij zenden wij u onze factuur i.v.m. de door ons aan …"
click at [968, 686] on button "Versturen" at bounding box center [973, 698] width 83 height 27
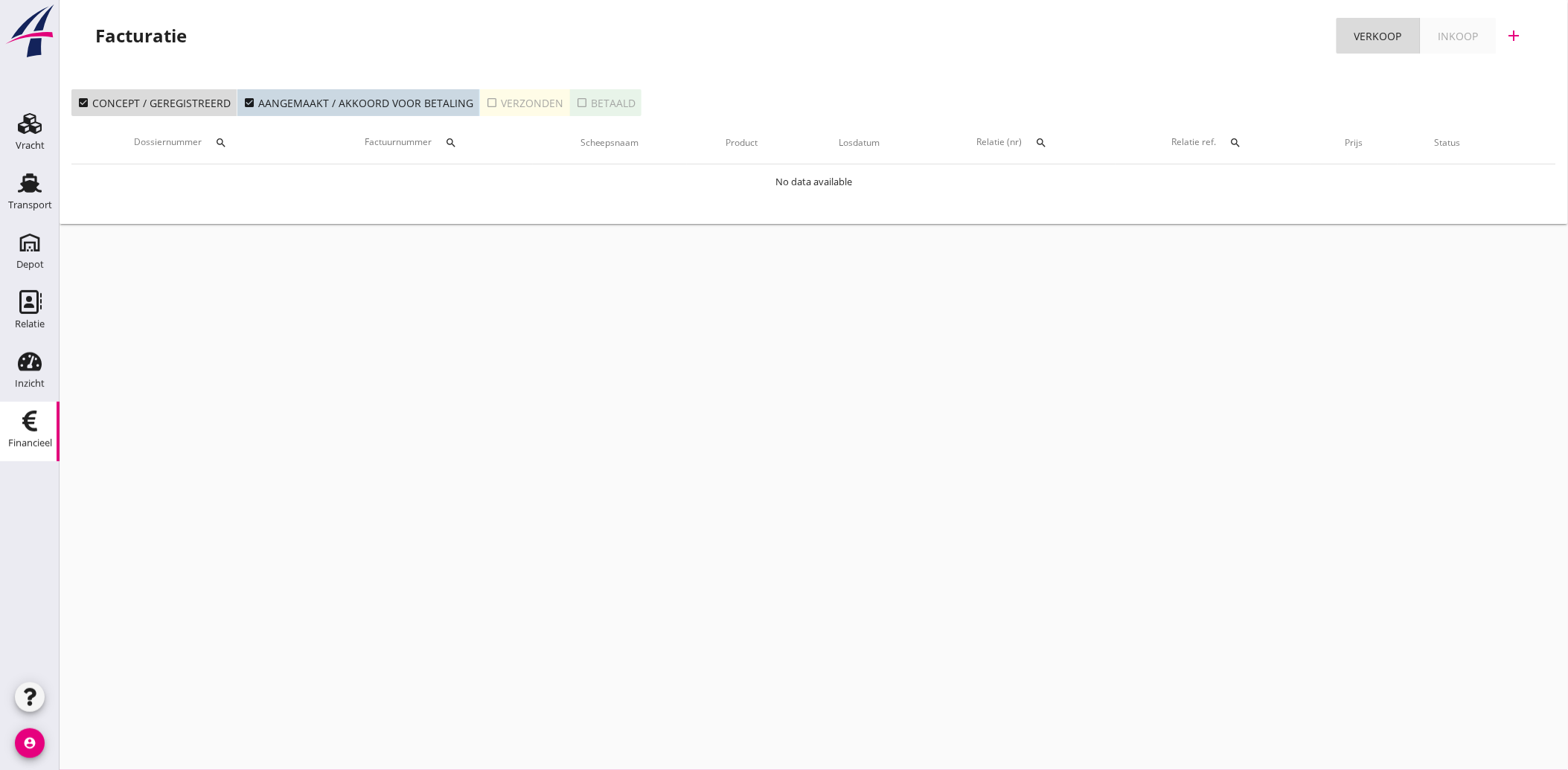
drag, startPoint x: 15, startPoint y: 190, endPoint x: 683, endPoint y: 351, distance: 687.1
click at [15, 190] on div "Transport" at bounding box center [30, 183] width 36 height 23
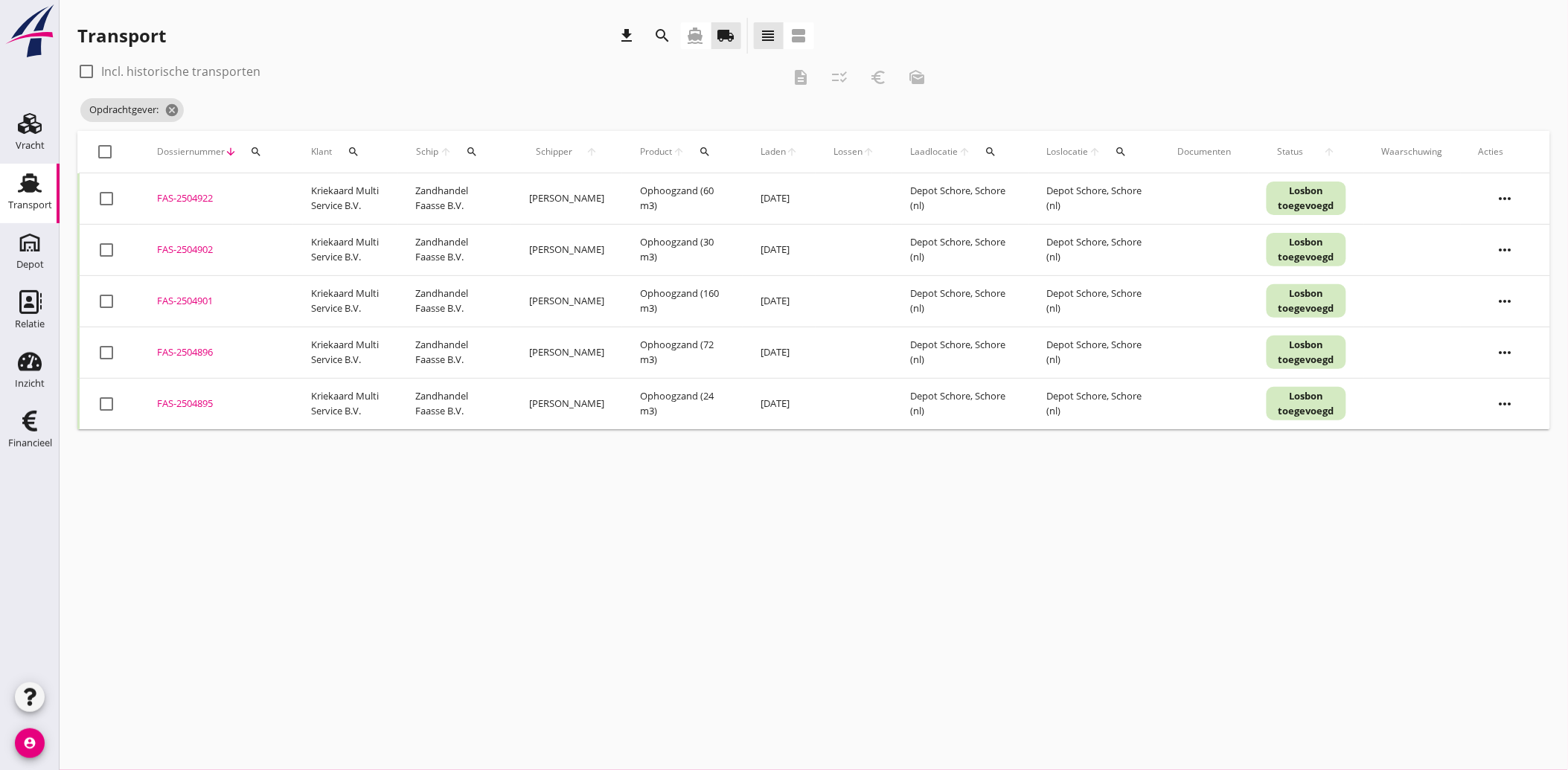
click at [358, 149] on icon "search" at bounding box center [353, 152] width 12 height 12
click at [172, 107] on icon "cancel" at bounding box center [171, 110] width 15 height 15
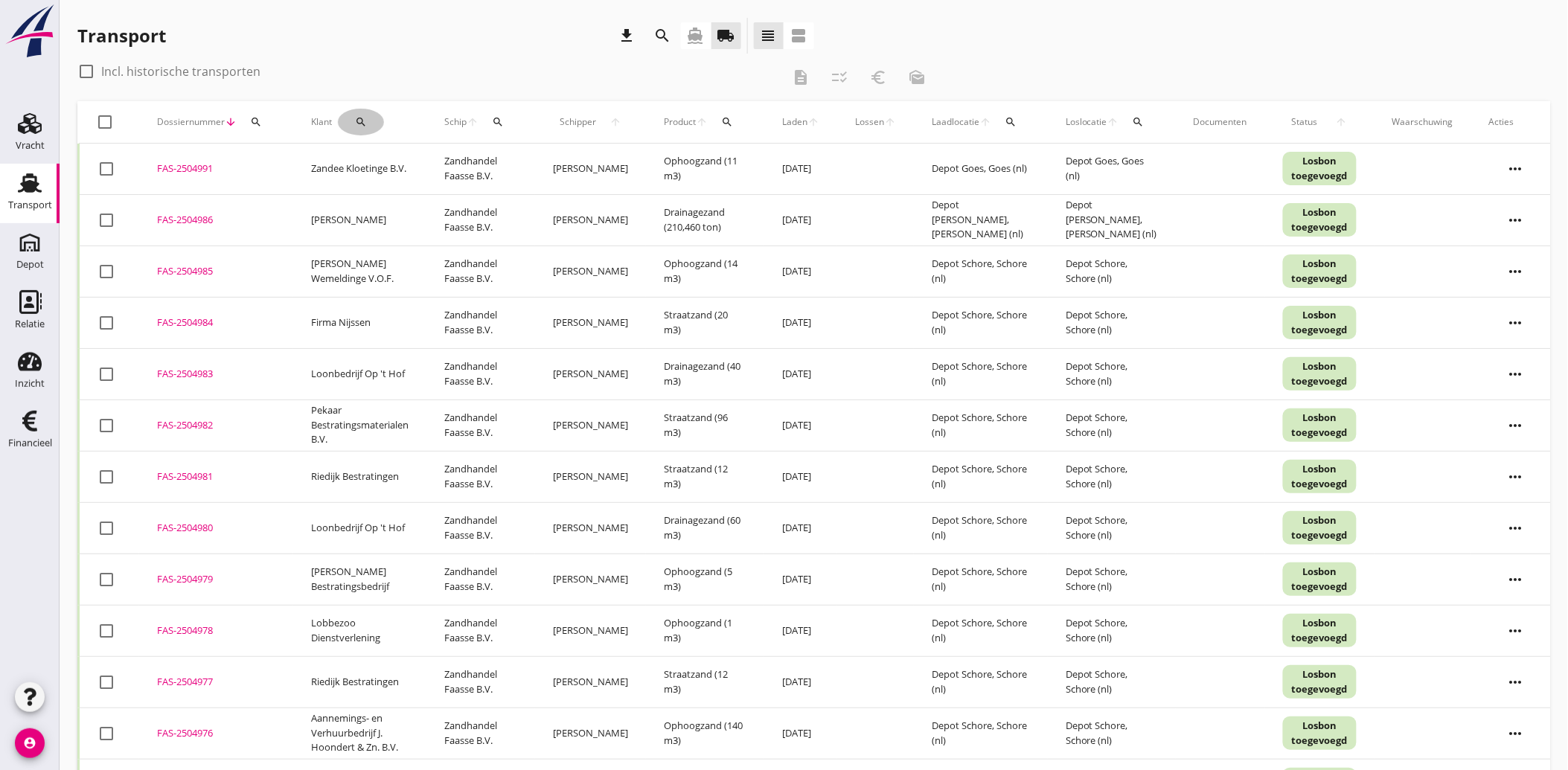
click at [361, 117] on icon "search" at bounding box center [361, 122] width 12 height 12
click at [404, 158] on input "Zoeken op opdrachtgever..." at bounding box center [421, 164] width 155 height 23
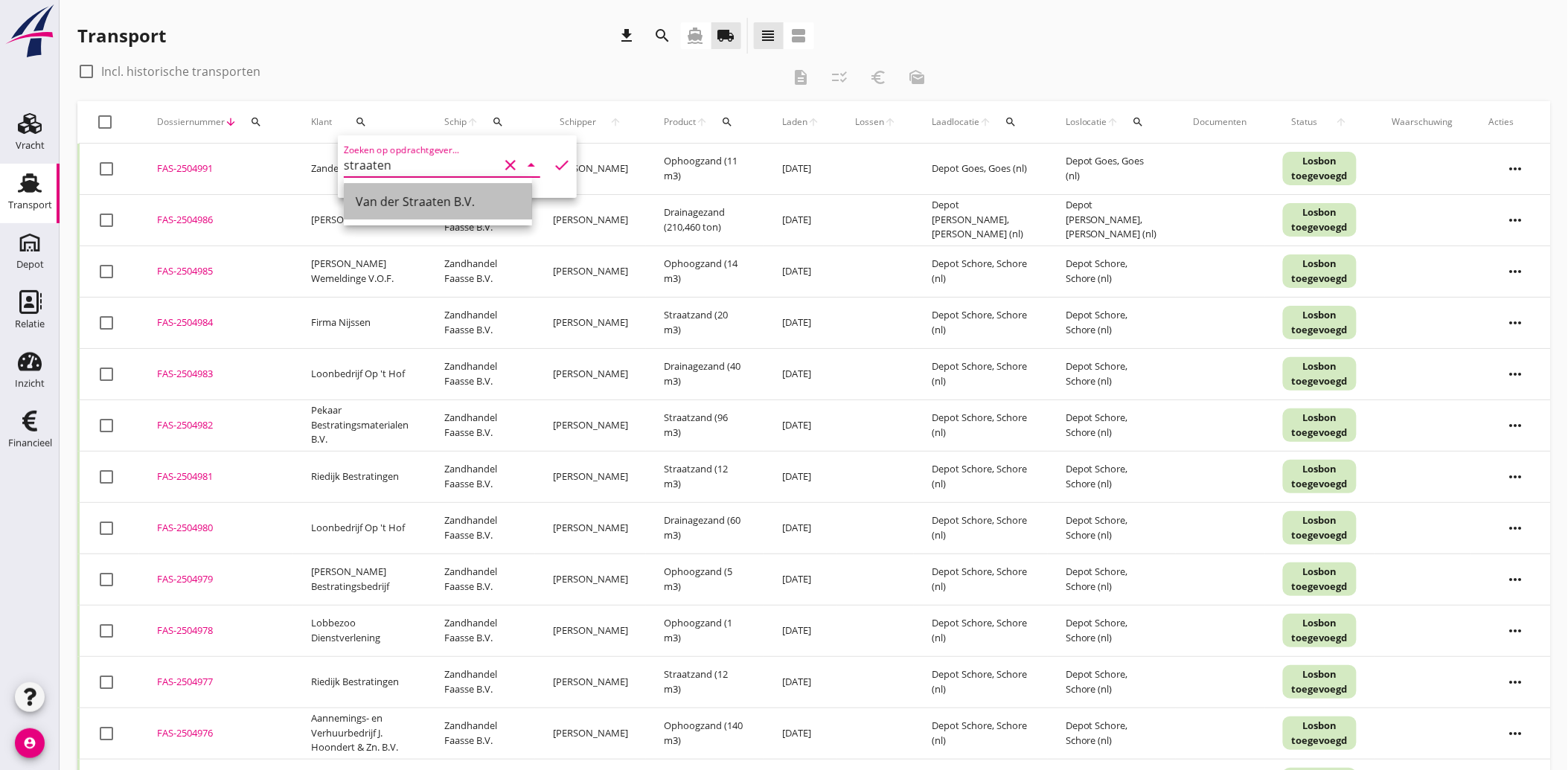
click at [403, 199] on div "Van der Straaten B.V." at bounding box center [438, 201] width 164 height 18
type input "Van der Straaten B.V."
click at [557, 158] on icon "check" at bounding box center [561, 165] width 18 height 18
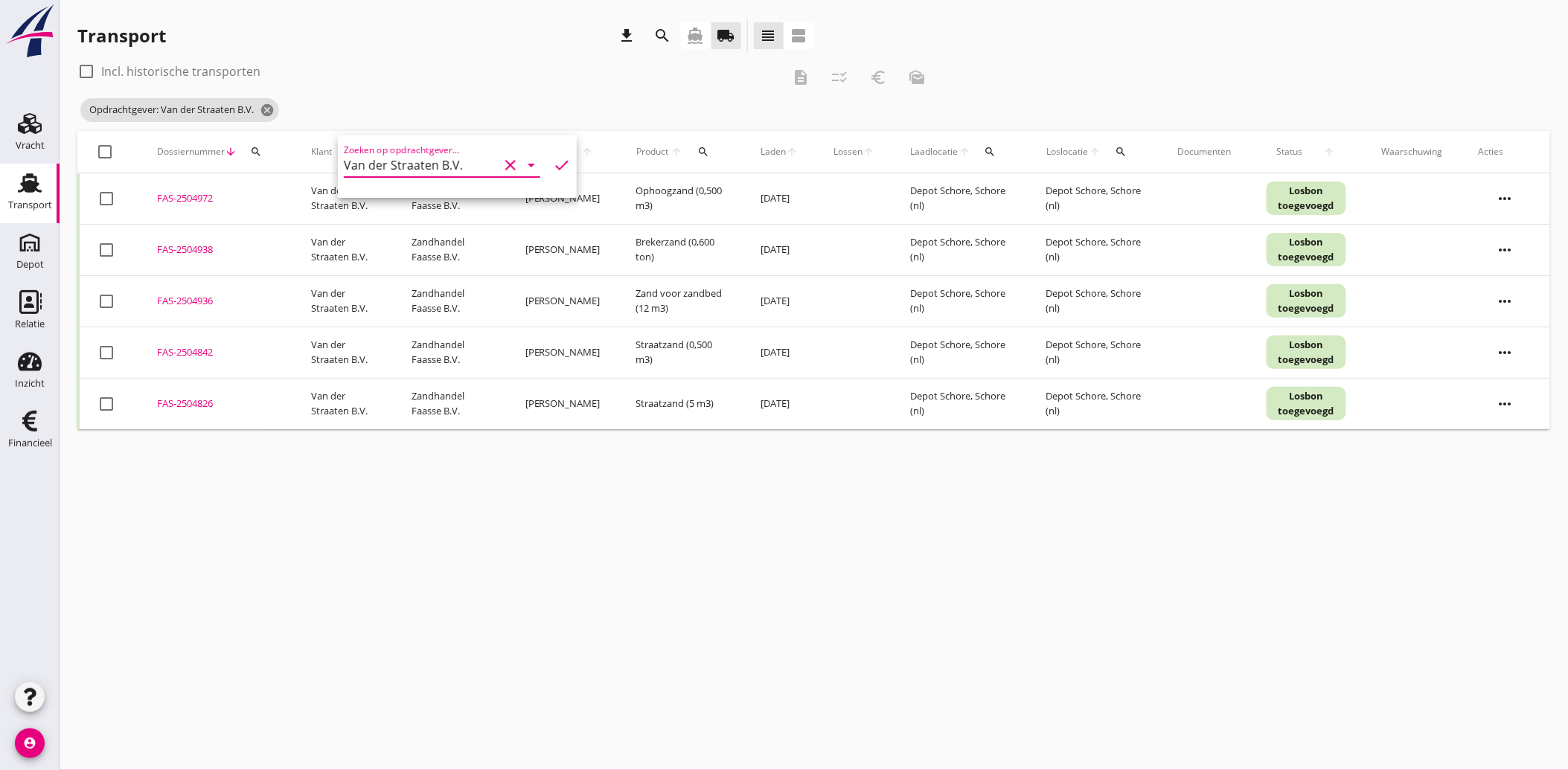
click at [108, 254] on div at bounding box center [106, 250] width 25 height 25
checkbox input "true"
drag, startPoint x: 112, startPoint y: 301, endPoint x: 105, endPoint y: 317, distance: 17.5
click at [112, 302] on div at bounding box center [106, 301] width 25 height 25
checkbox input "true"
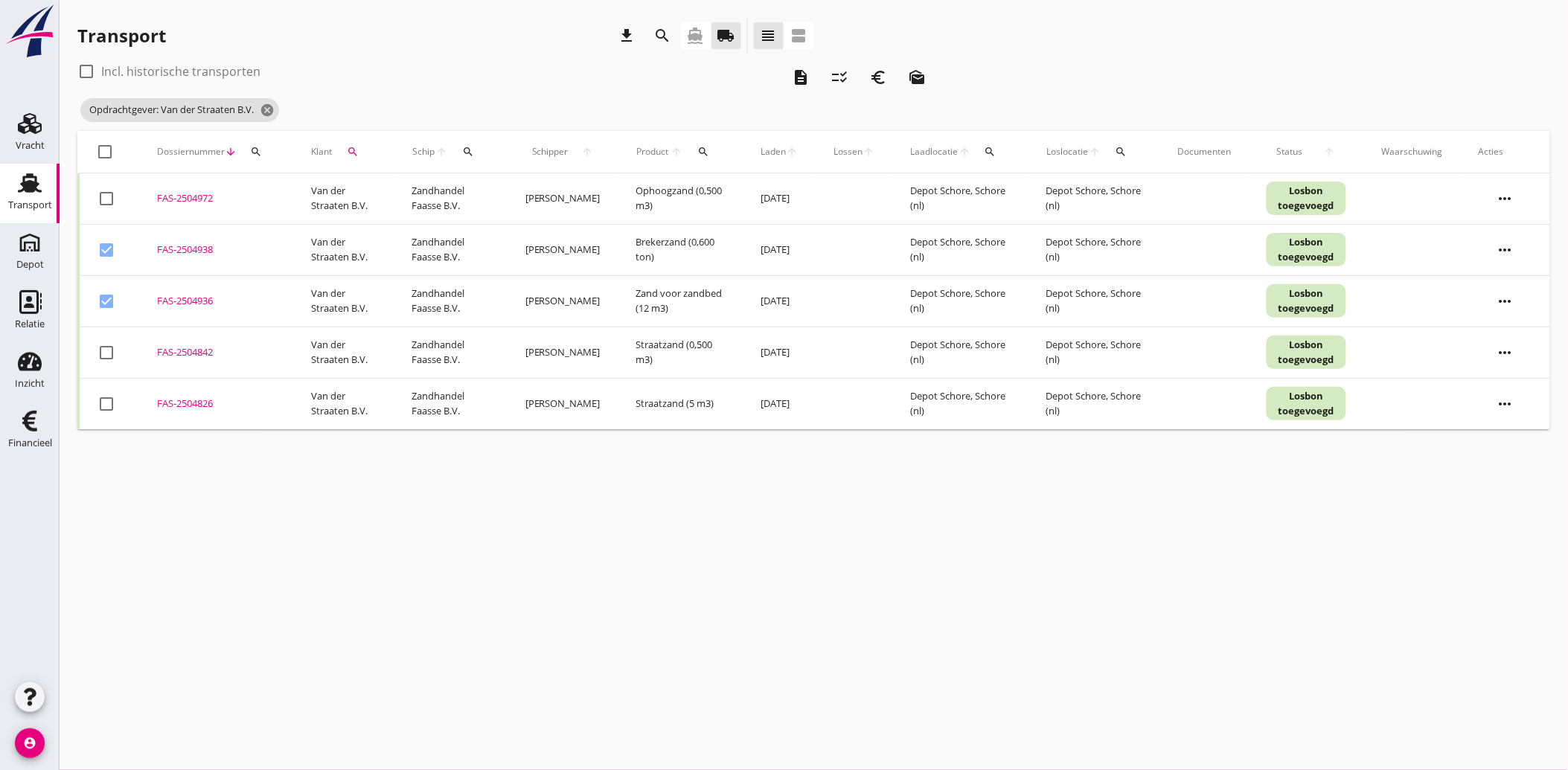
drag, startPoint x: 109, startPoint y: 352, endPoint x: 105, endPoint y: 373, distance: 21.4
click at [108, 361] on div at bounding box center [106, 352] width 25 height 25
checkbox input "true"
click at [110, 408] on div at bounding box center [106, 404] width 25 height 25
checkbox input "true"
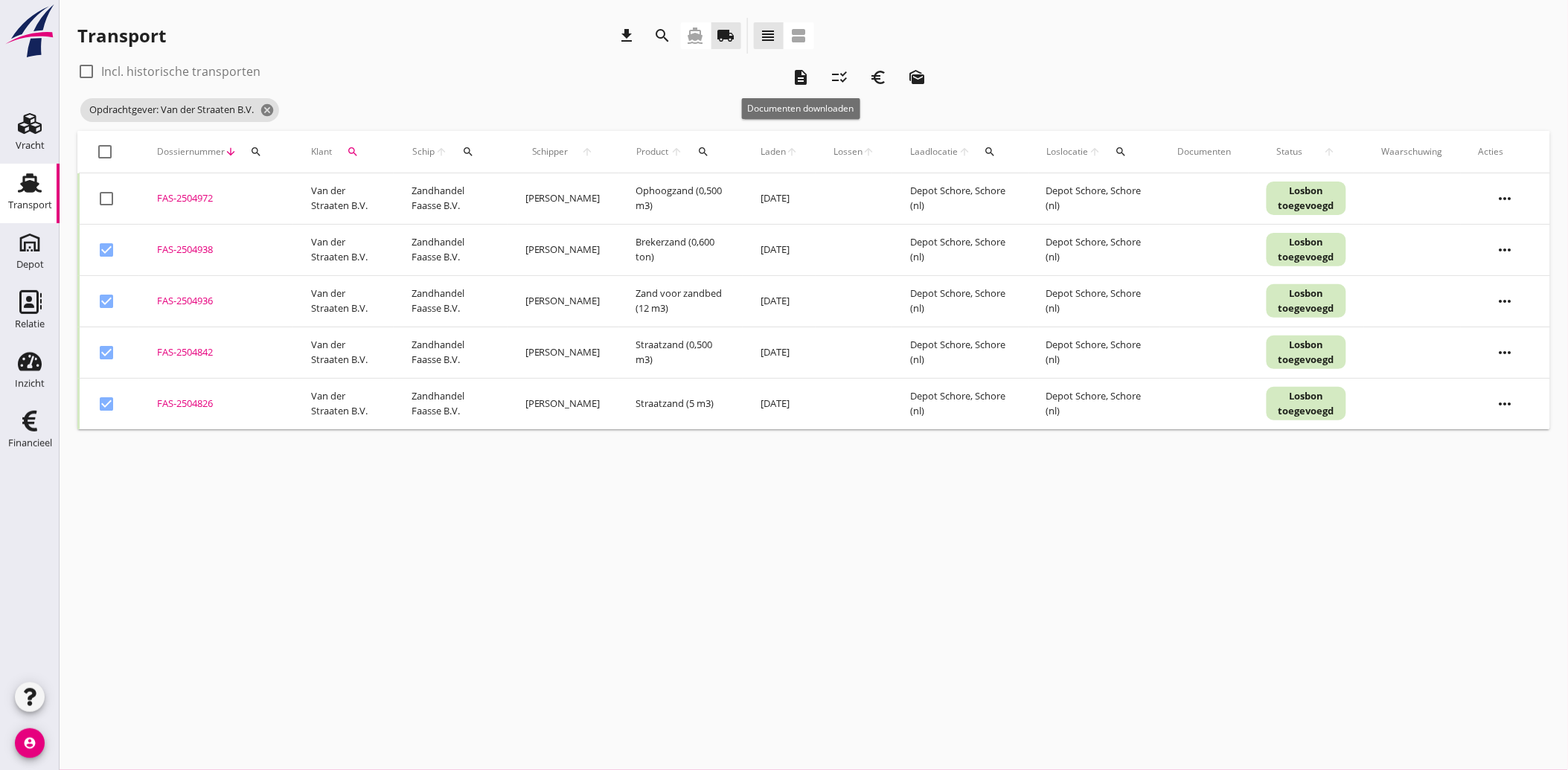
click at [796, 77] on icon "description" at bounding box center [801, 77] width 18 height 18
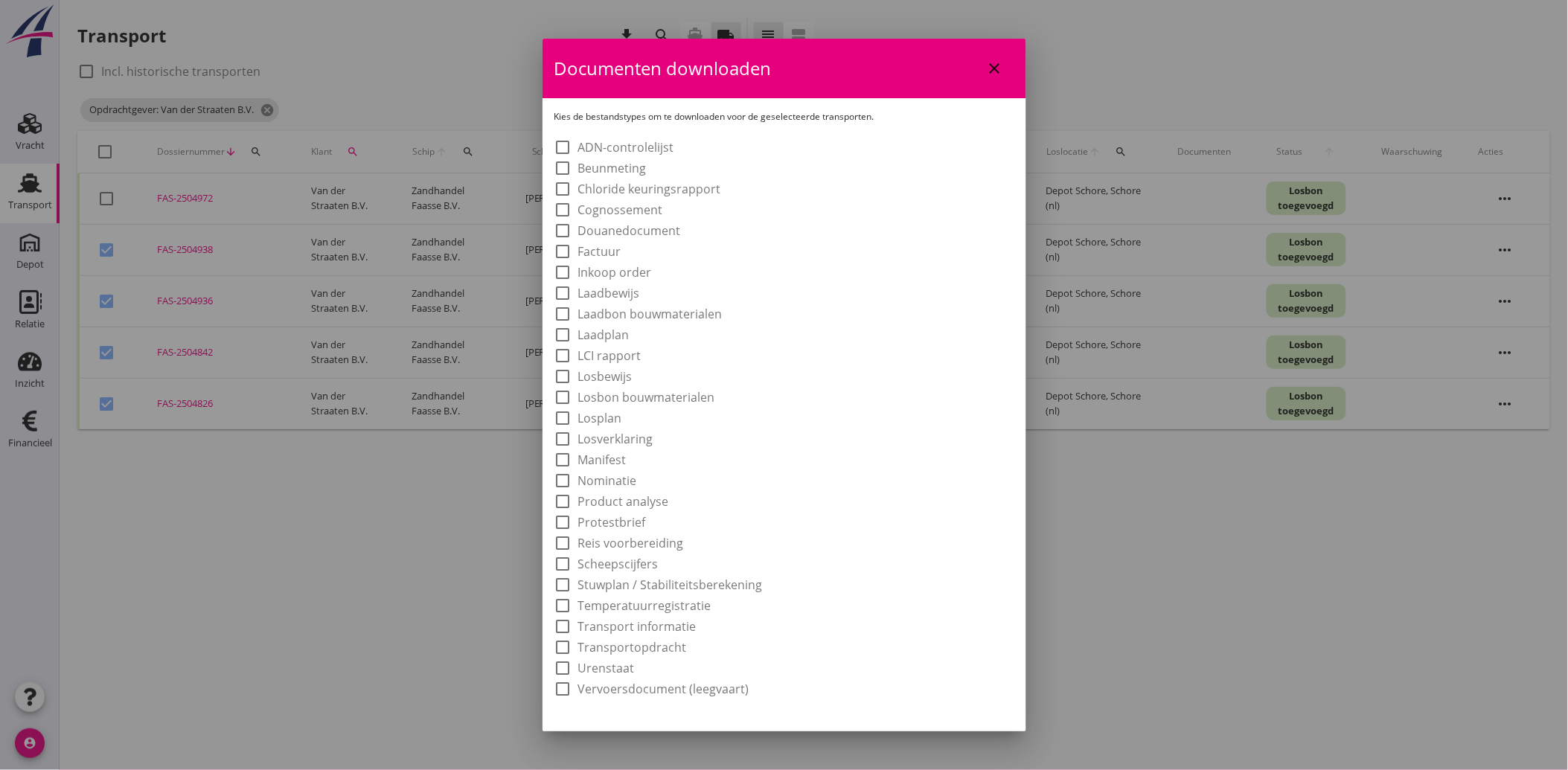
click at [620, 306] on label "Laadbon bouwmaterialen" at bounding box center [650, 313] width 144 height 15
checkbox input "true"
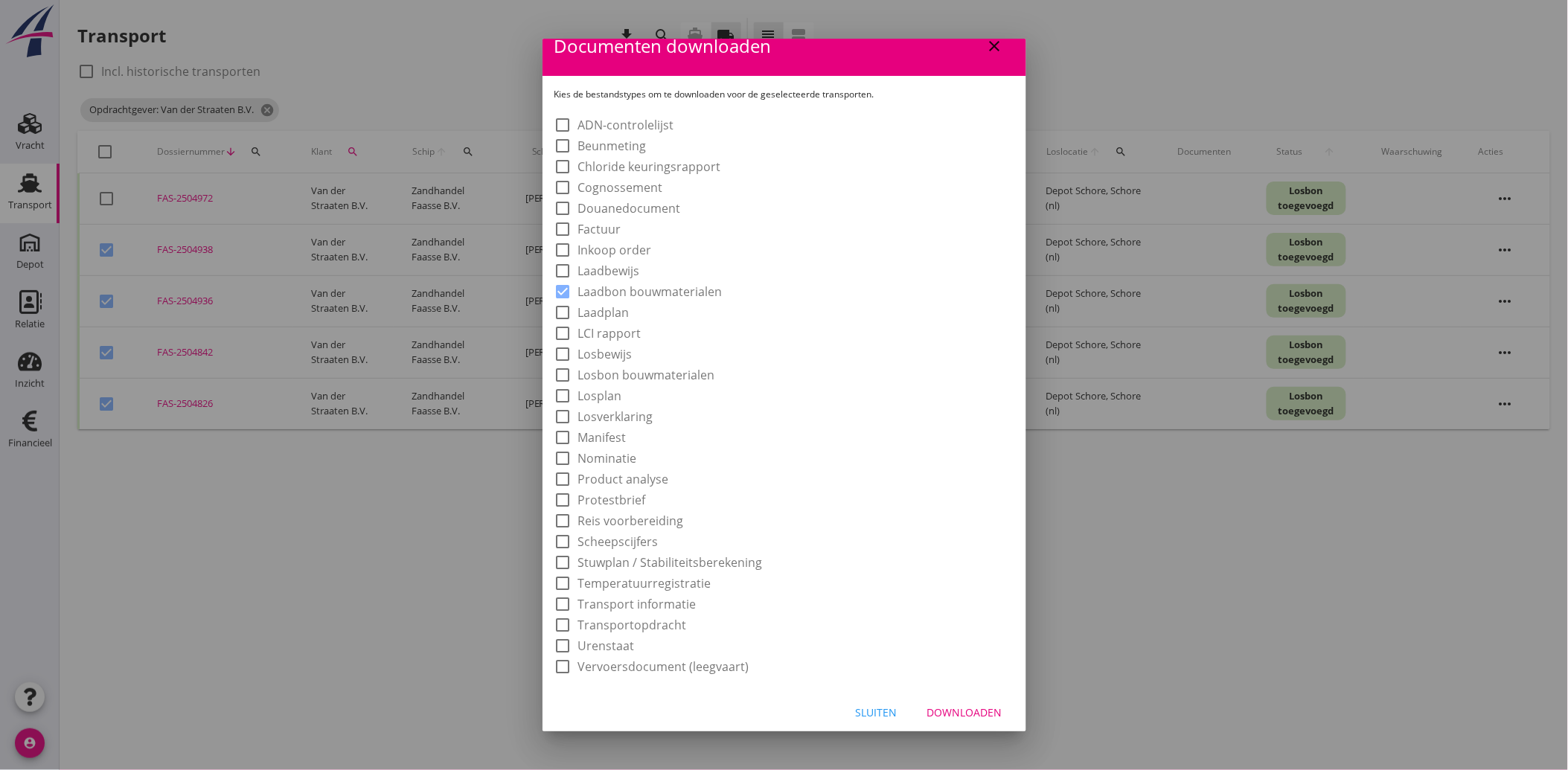
scroll to position [28, 0]
click at [953, 703] on div "Downloaden" at bounding box center [965, 707] width 75 height 16
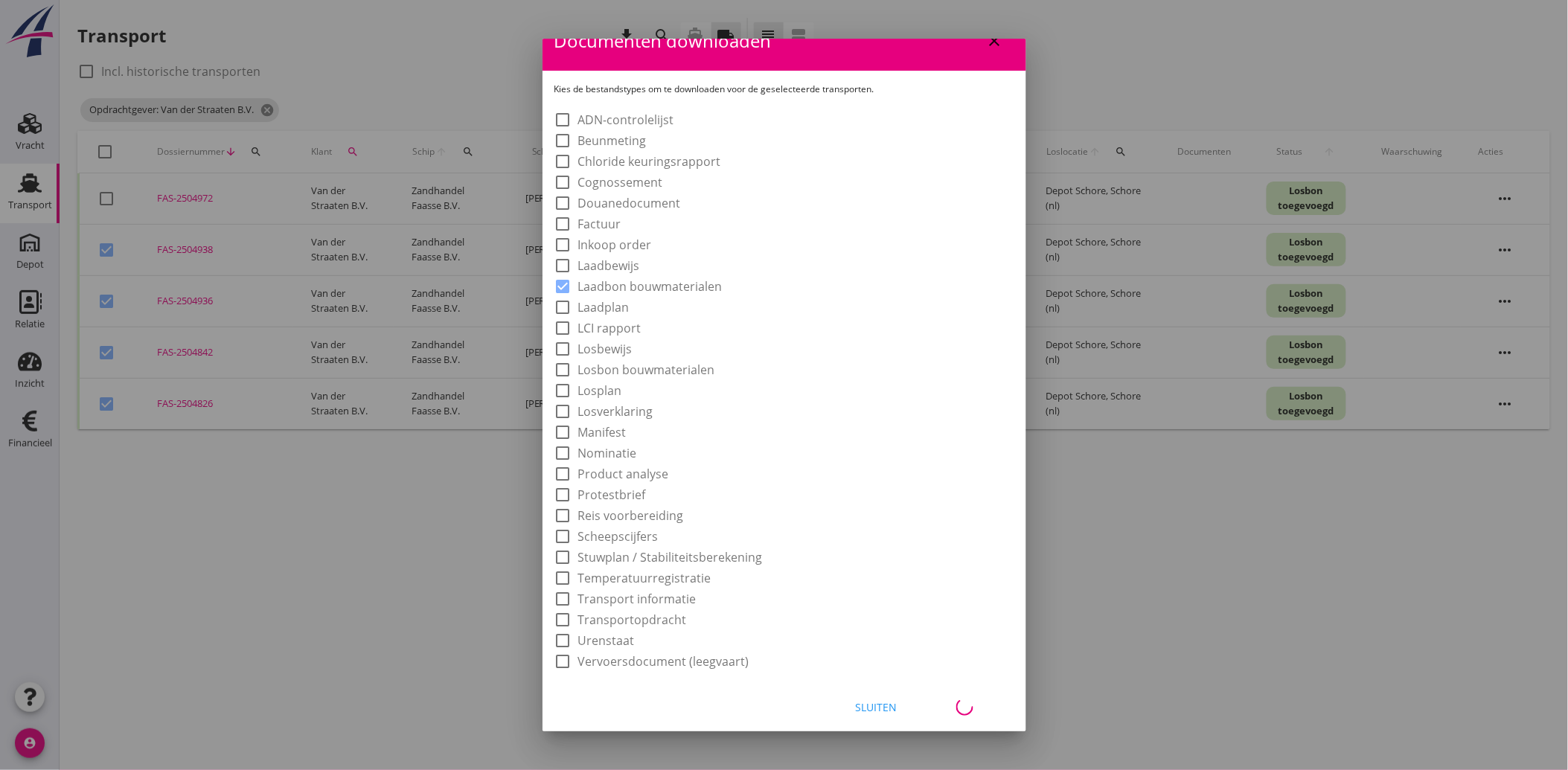
checkbox input "false"
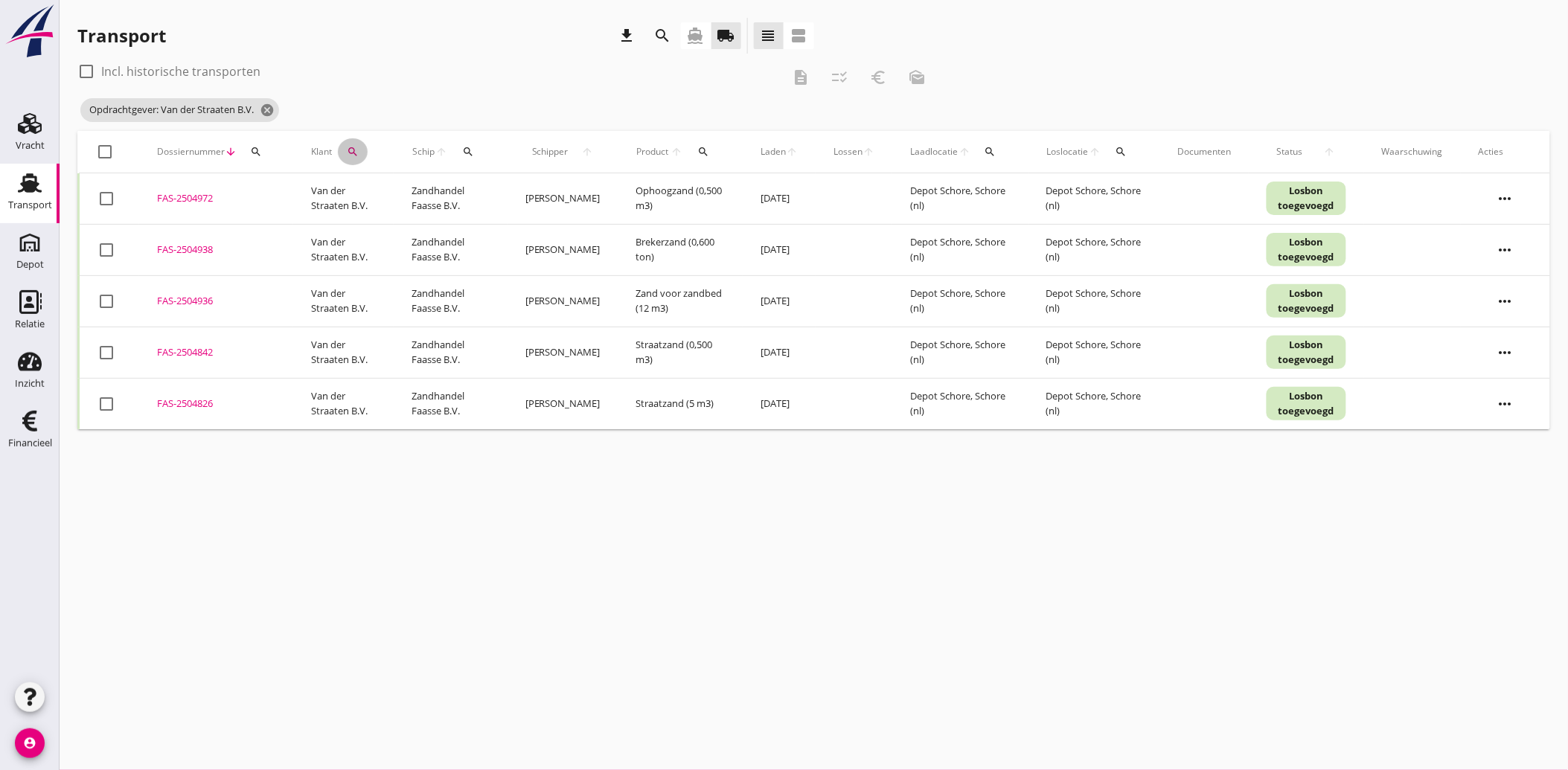
click at [353, 146] on icon "search" at bounding box center [353, 152] width 12 height 12
drag, startPoint x: 511, startPoint y: 192, endPoint x: 445, endPoint y: 189, distance: 66.1
click at [508, 192] on div "Zoeken op opdrachtgever... Van der Straaten B.V. clear arrow_drop_down" at bounding box center [442, 194] width 197 height 23
click at [445, 189] on input "Van der Straaten B.V." at bounding box center [421, 194] width 155 height 23
click at [501, 191] on icon "clear" at bounding box center [510, 195] width 18 height 18
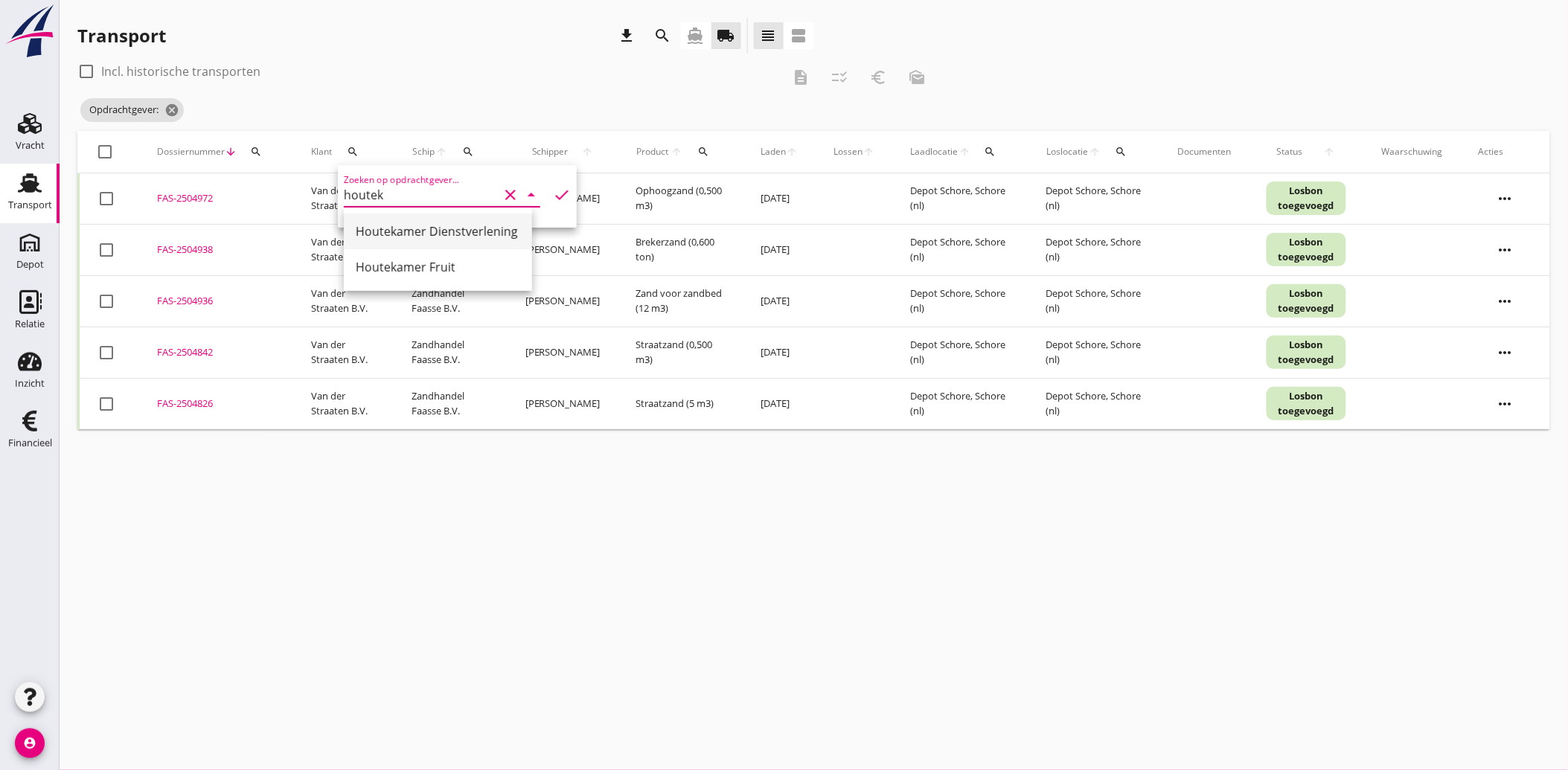
click at [461, 236] on div "Houtekamer Dienstverlening" at bounding box center [438, 231] width 164 height 18
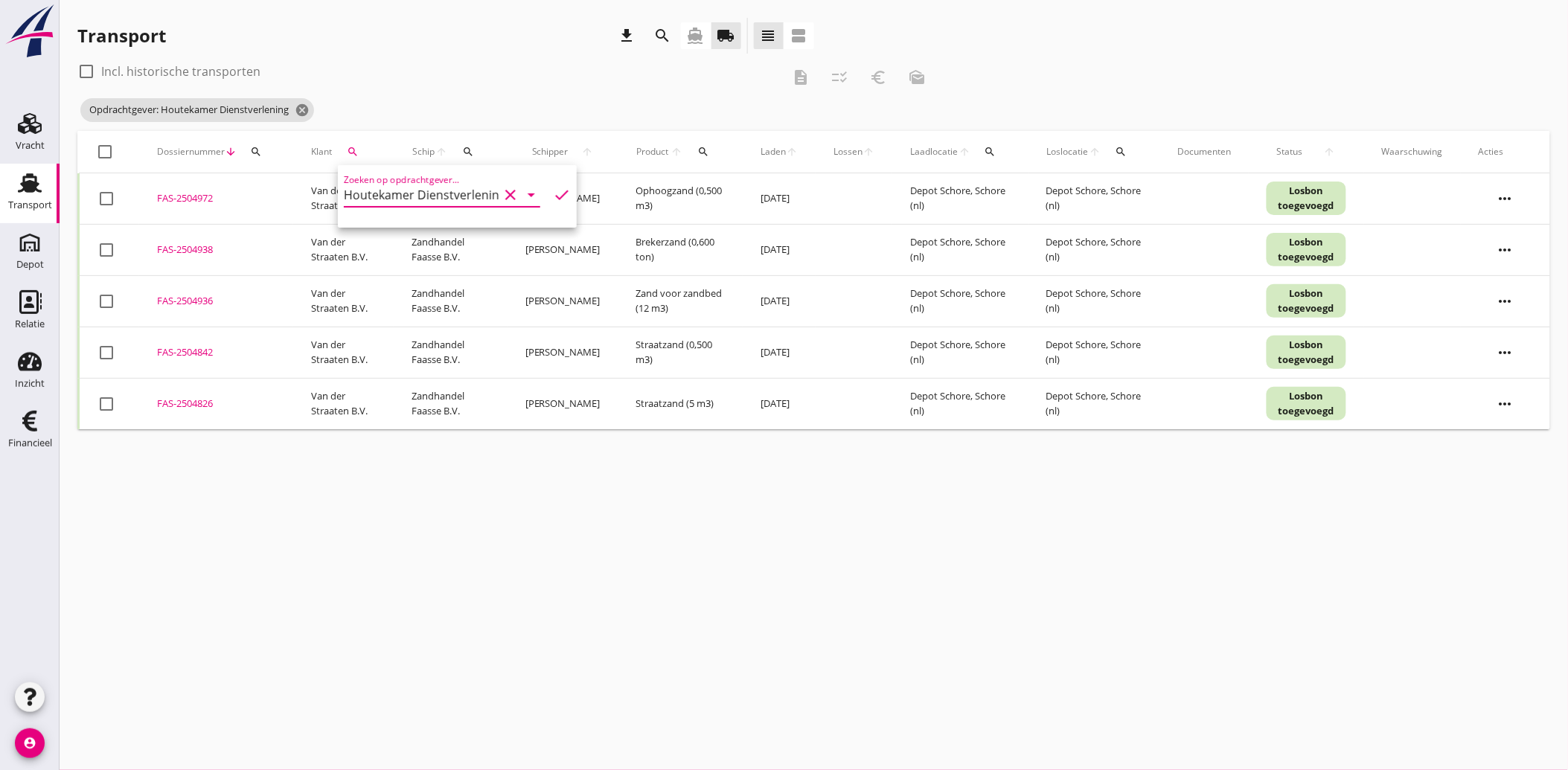
type input "Houtekamer Dienstverlening"
click at [555, 189] on icon "check" at bounding box center [561, 195] width 18 height 18
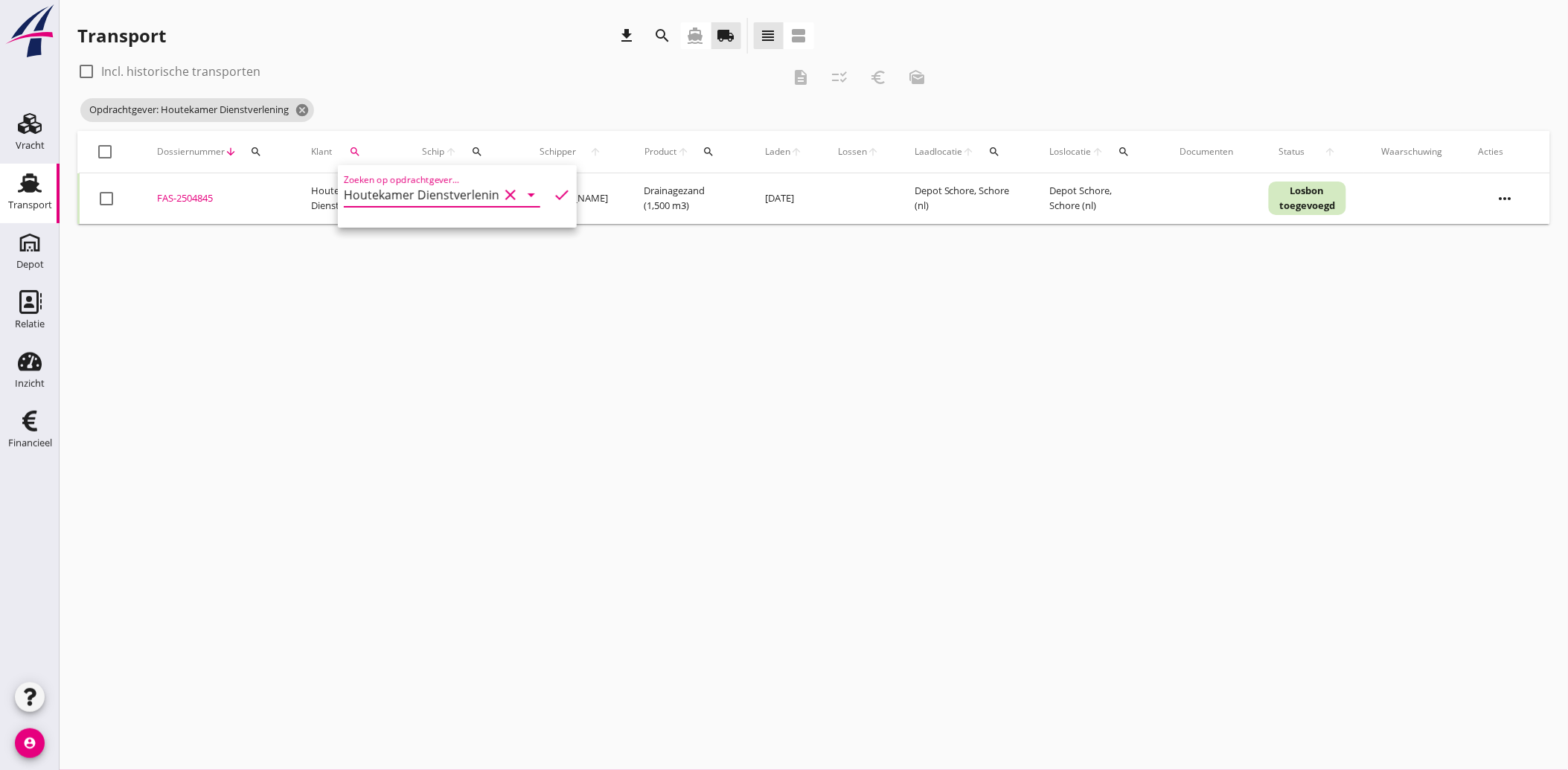
click at [114, 203] on div at bounding box center [106, 198] width 25 height 25
checkbox input "true"
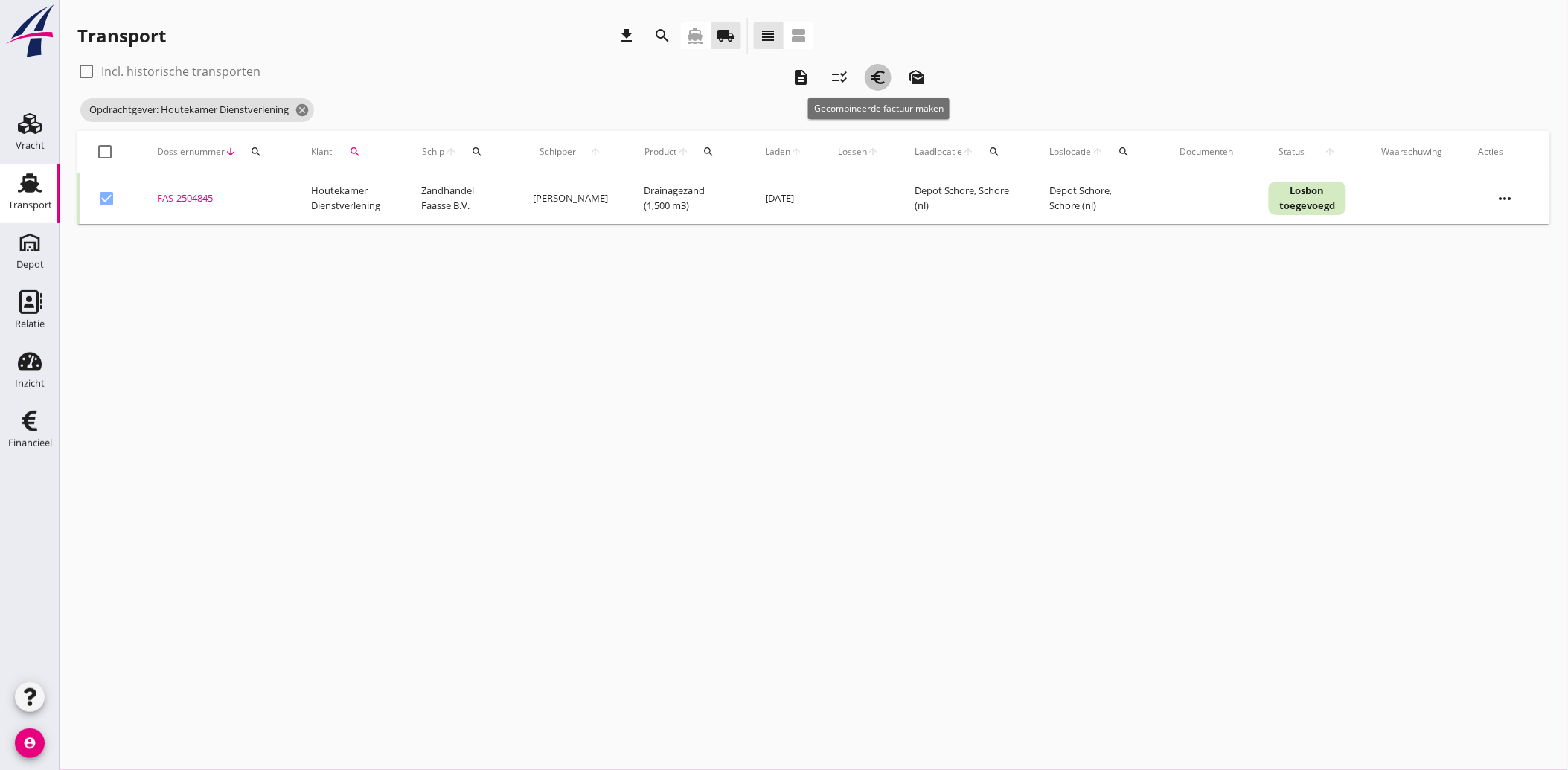
click at [880, 77] on icon "euro_symbol" at bounding box center [878, 77] width 18 height 18
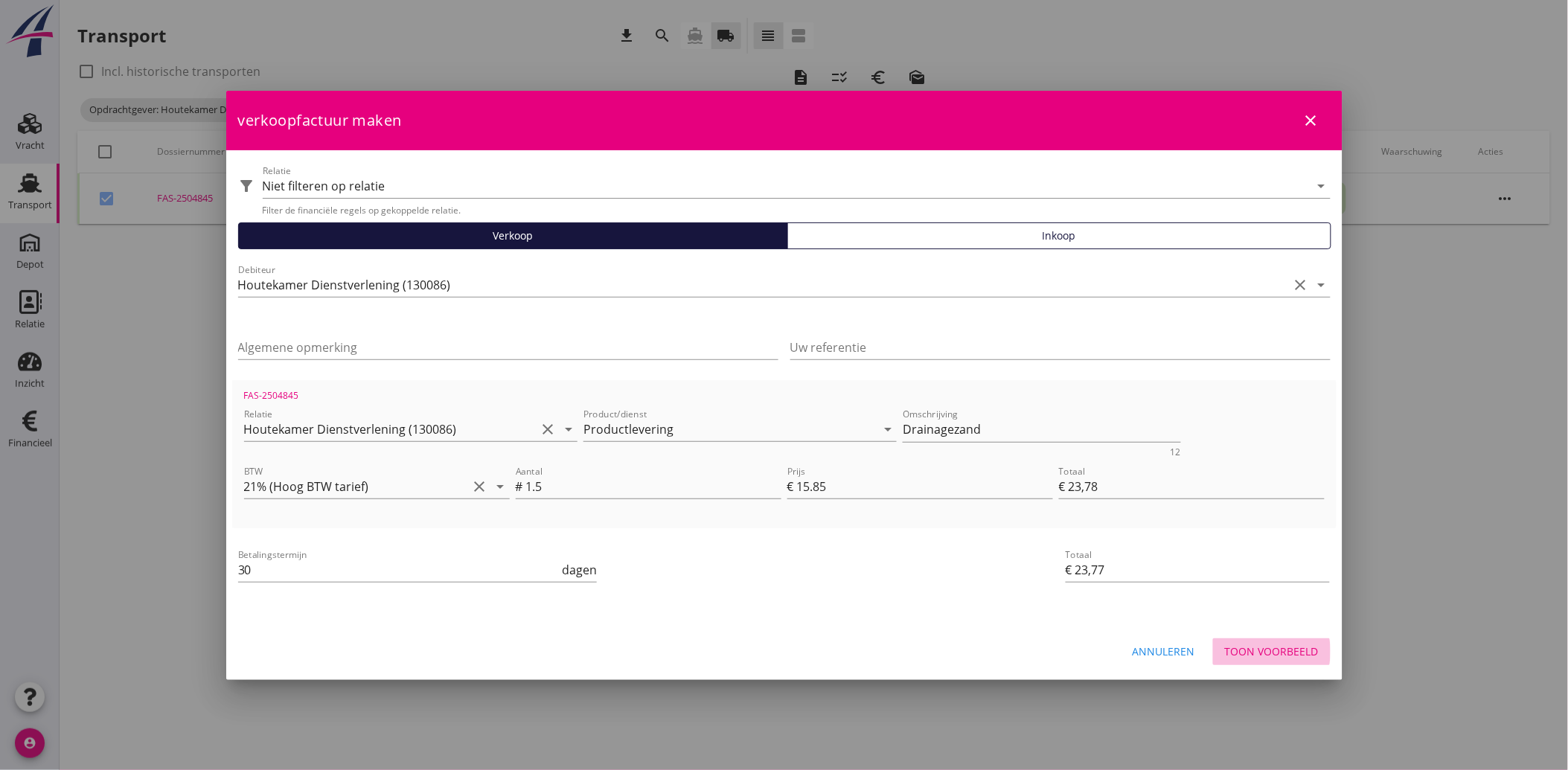
click at [1259, 647] on div "Toon voorbeeld" at bounding box center [1272, 652] width 94 height 16
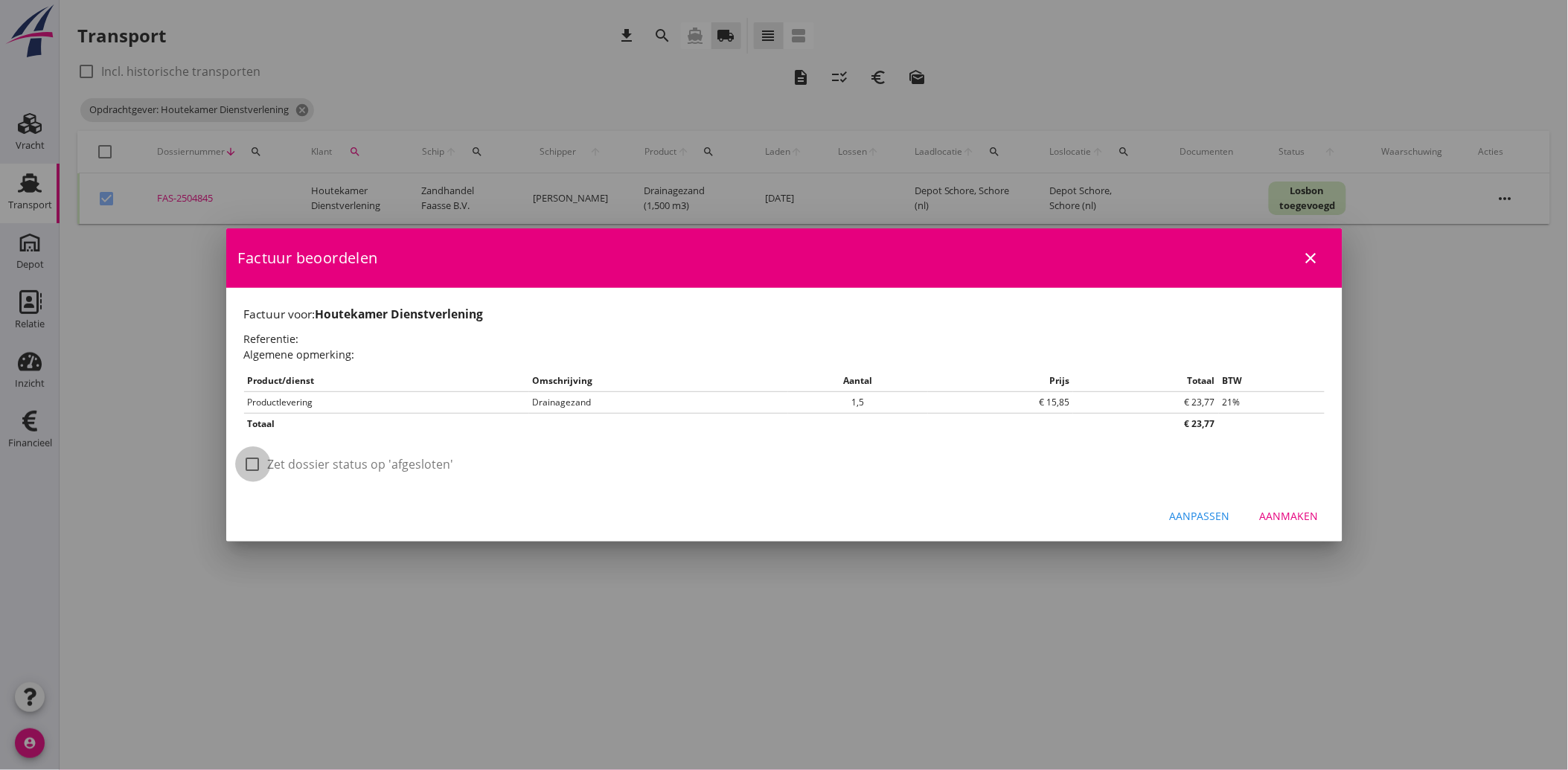
click at [265, 465] on div at bounding box center [252, 464] width 25 height 25
checkbox input "true"
click at [1296, 516] on div "Aanmaken" at bounding box center [1290, 516] width 59 height 16
checkbox input "false"
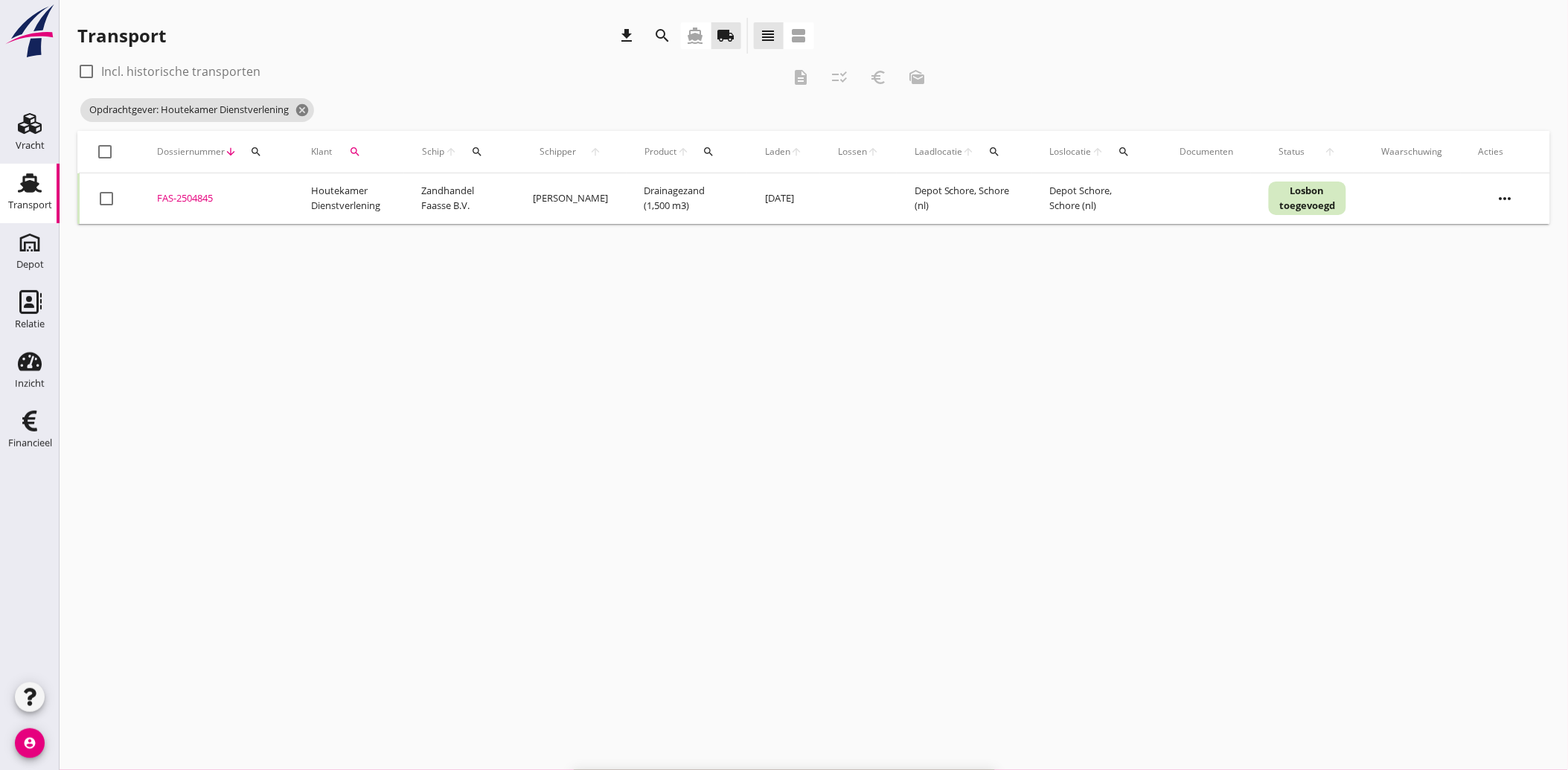
click at [354, 150] on icon "search" at bounding box center [355, 152] width 12 height 12
click at [501, 188] on icon "clear" at bounding box center [510, 195] width 18 height 18
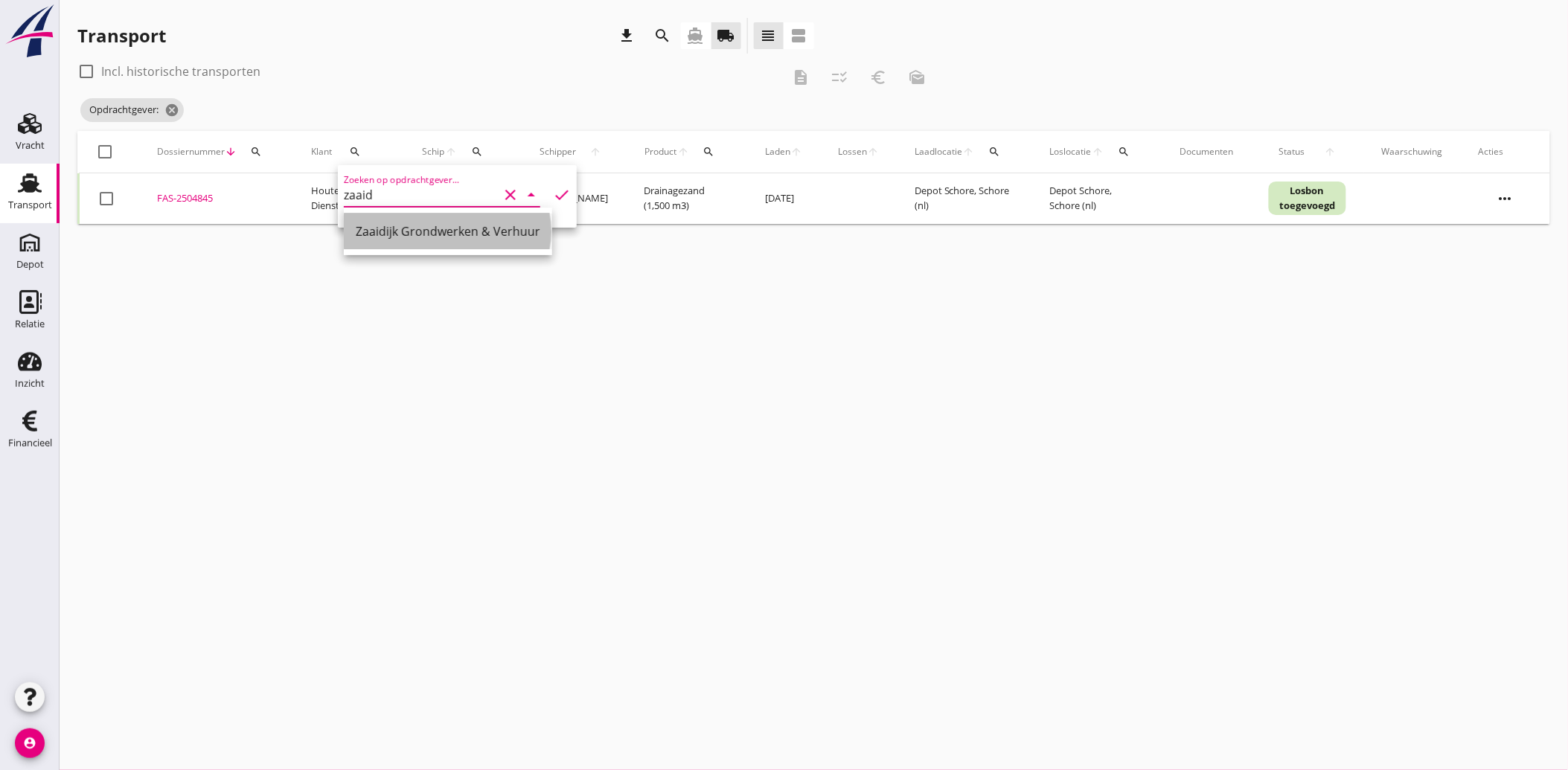
click at [428, 235] on div "Zaaidijk Grondwerken & Verhuur" at bounding box center [448, 231] width 184 height 18
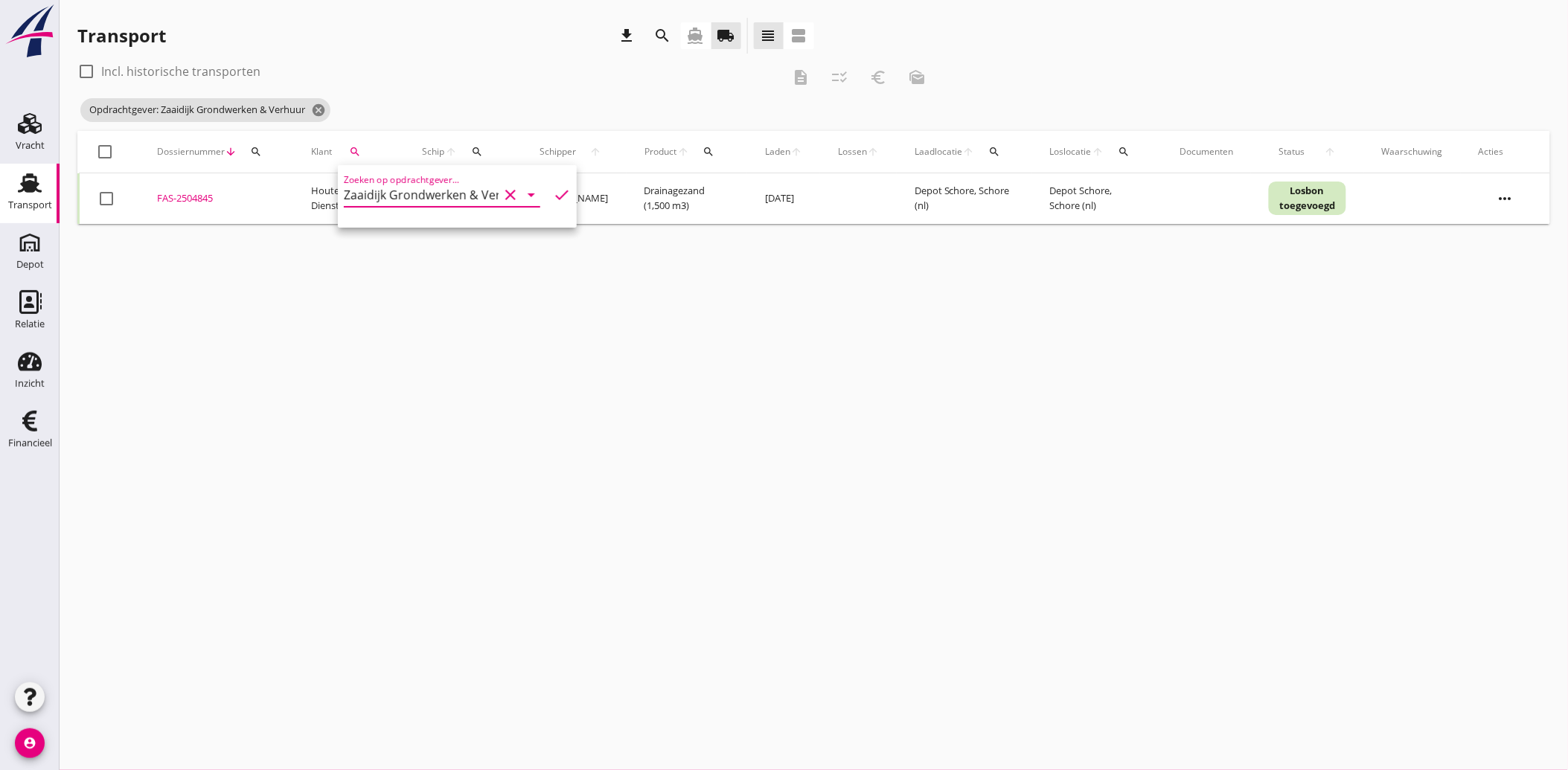
type input "Zaaidijk Grondwerken & Verhuur"
click at [553, 191] on icon "check" at bounding box center [561, 195] width 18 height 18
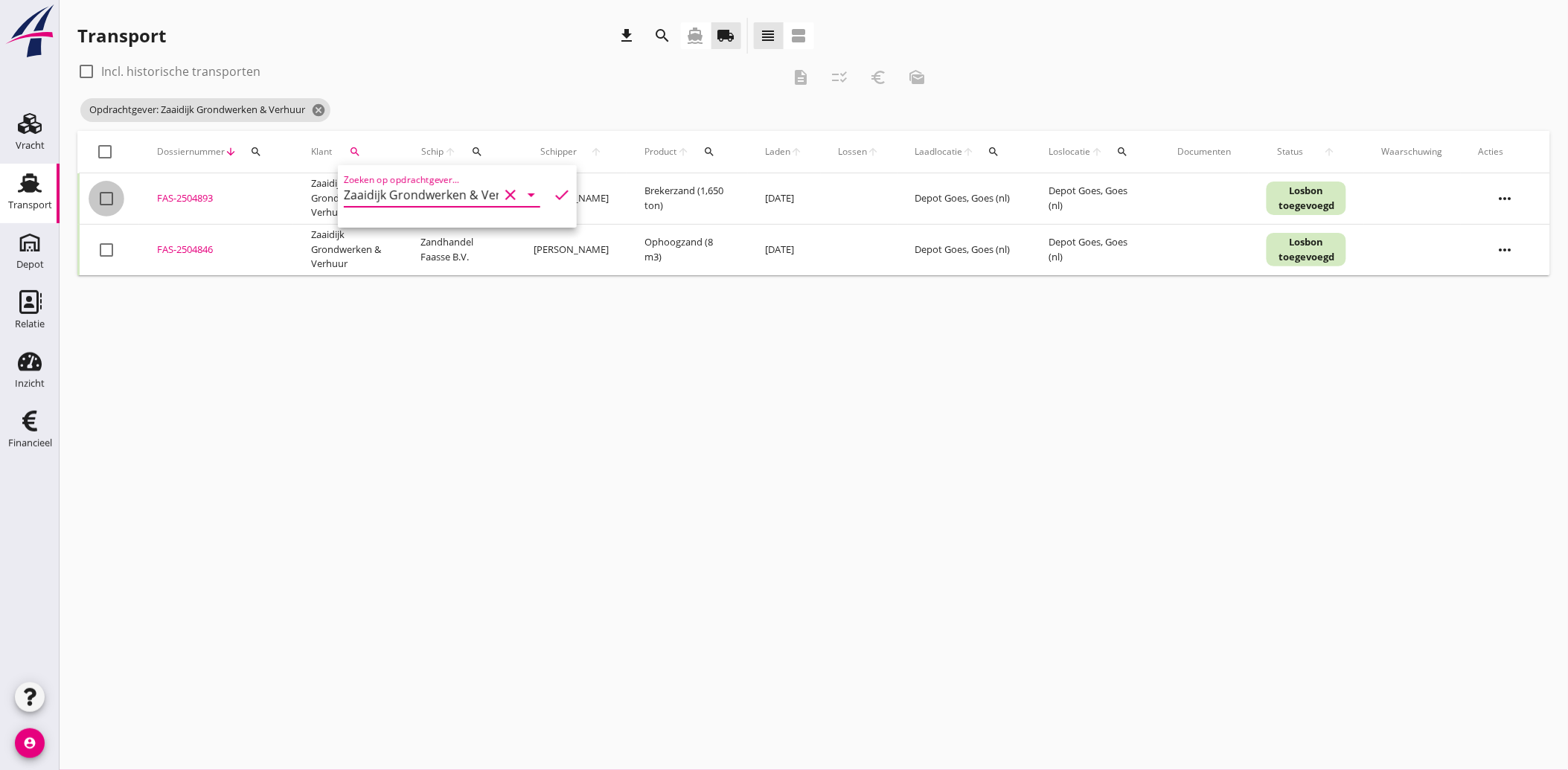
click at [113, 199] on div at bounding box center [106, 198] width 25 height 25
checkbox input "true"
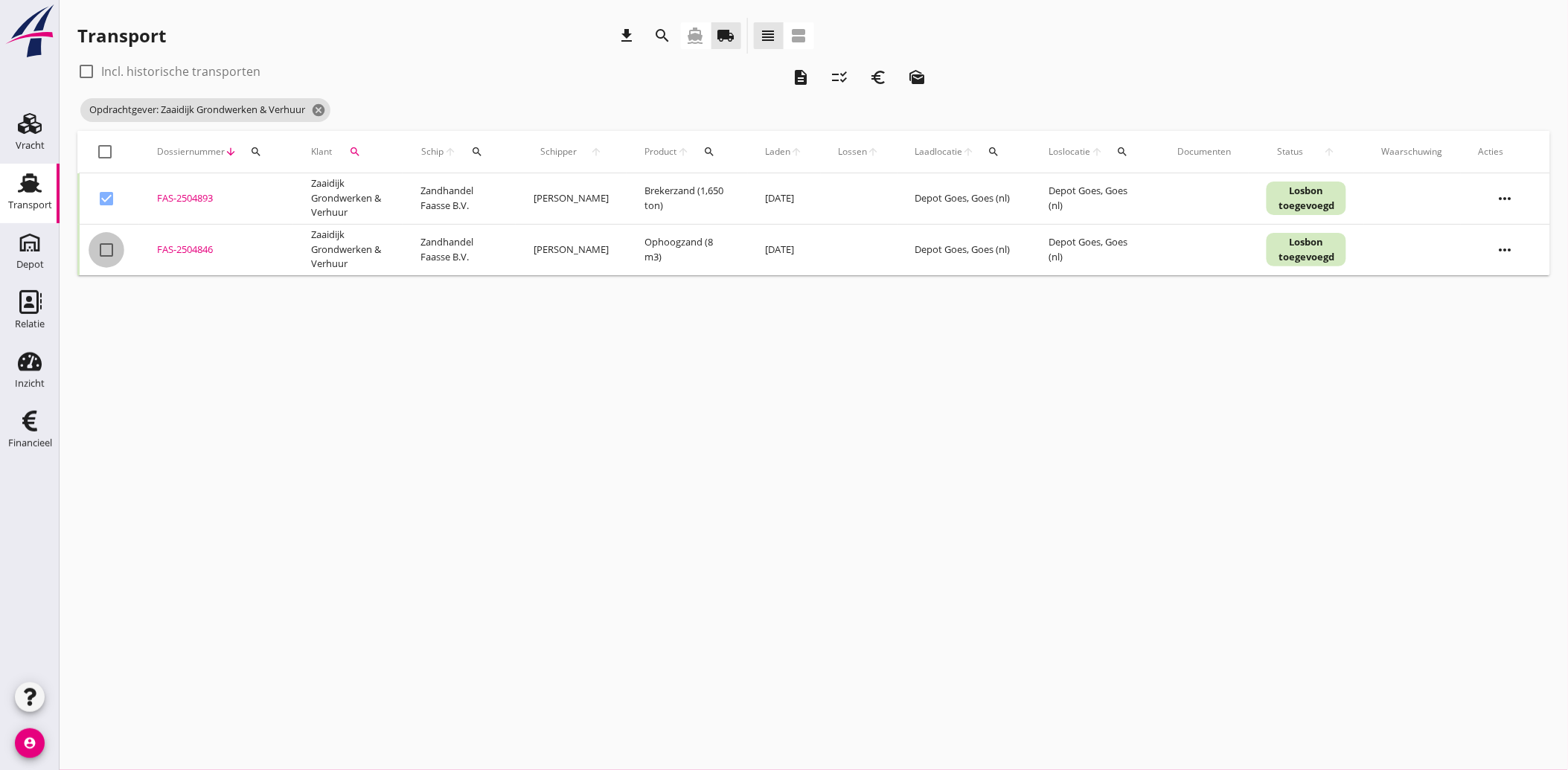
click at [105, 245] on div at bounding box center [106, 250] width 25 height 25
checkbox input "true"
click at [882, 75] on icon "euro_symbol" at bounding box center [878, 77] width 18 height 18
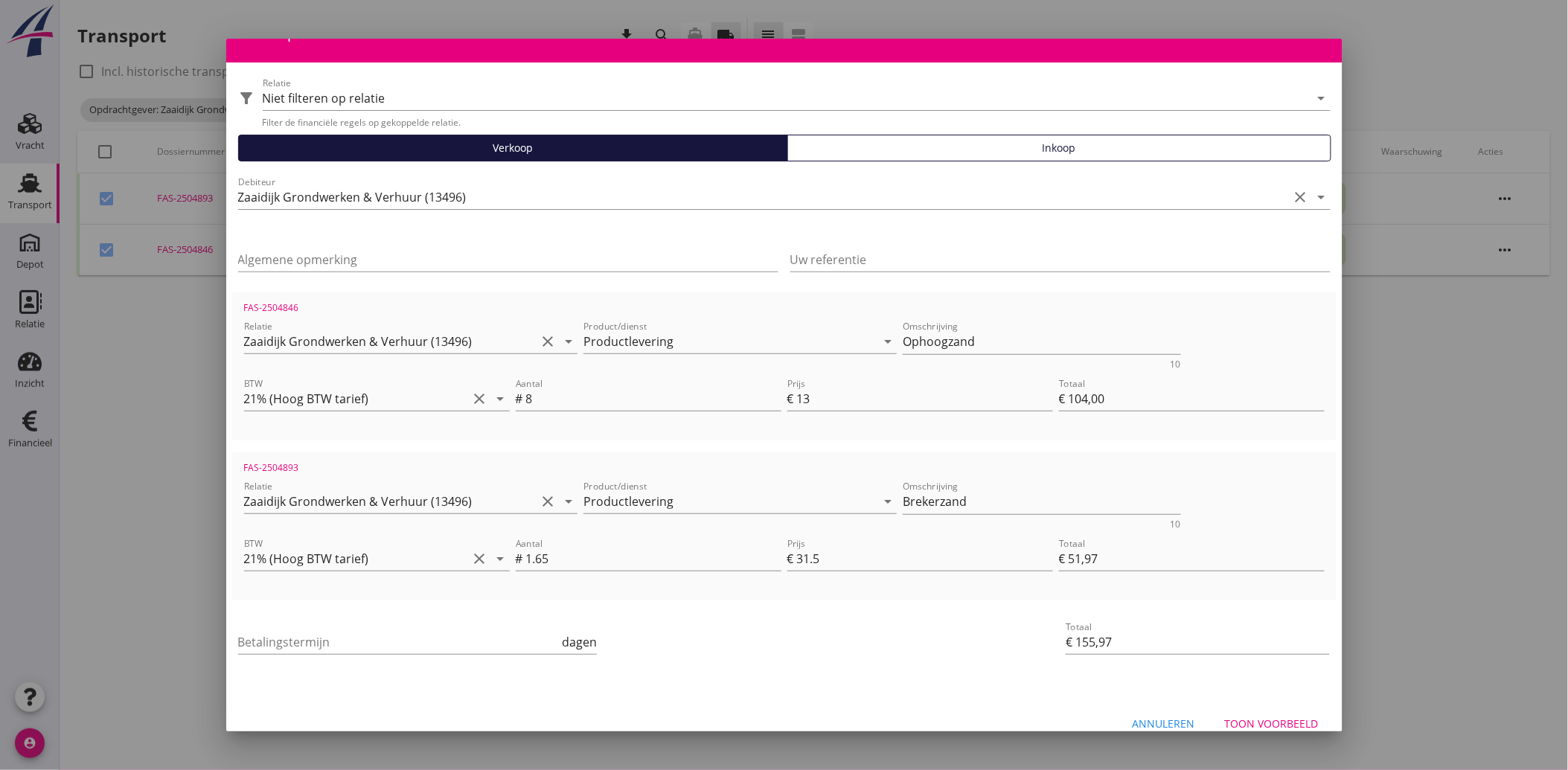
scroll to position [54, 0]
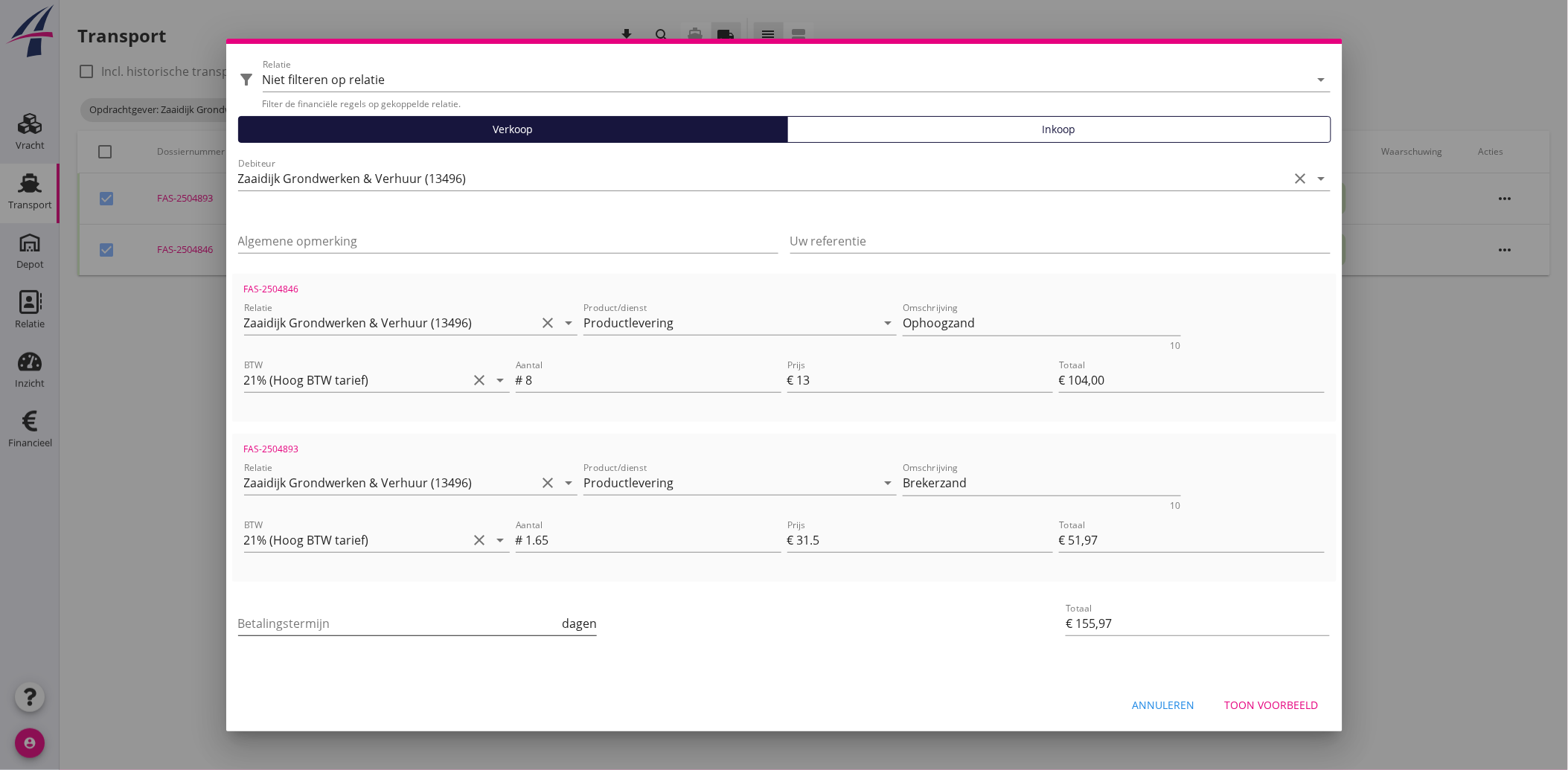
click at [283, 626] on input "Betalingstermijn" at bounding box center [399, 623] width 321 height 23
type input "30"
click at [773, 645] on div "Betalingstermijn 30 dagen" at bounding box center [600, 625] width 730 height 57
click at [1247, 702] on div "Toon voorbeeld" at bounding box center [1272, 705] width 94 height 16
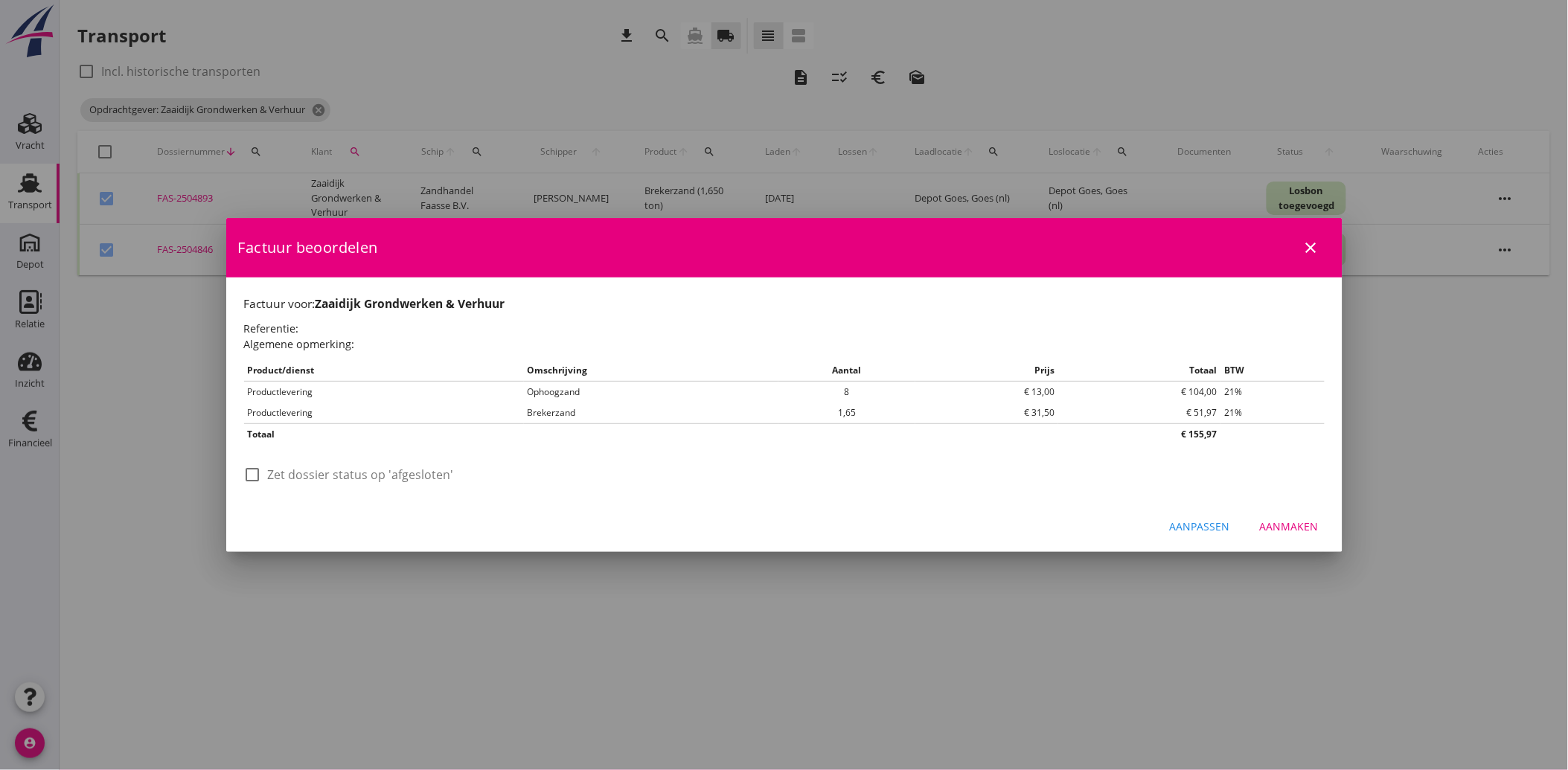
scroll to position [0, 0]
click at [253, 478] on div at bounding box center [252, 474] width 25 height 25
checkbox input "true"
click at [1295, 523] on div "Aanmaken" at bounding box center [1290, 526] width 59 height 16
checkbox input "false"
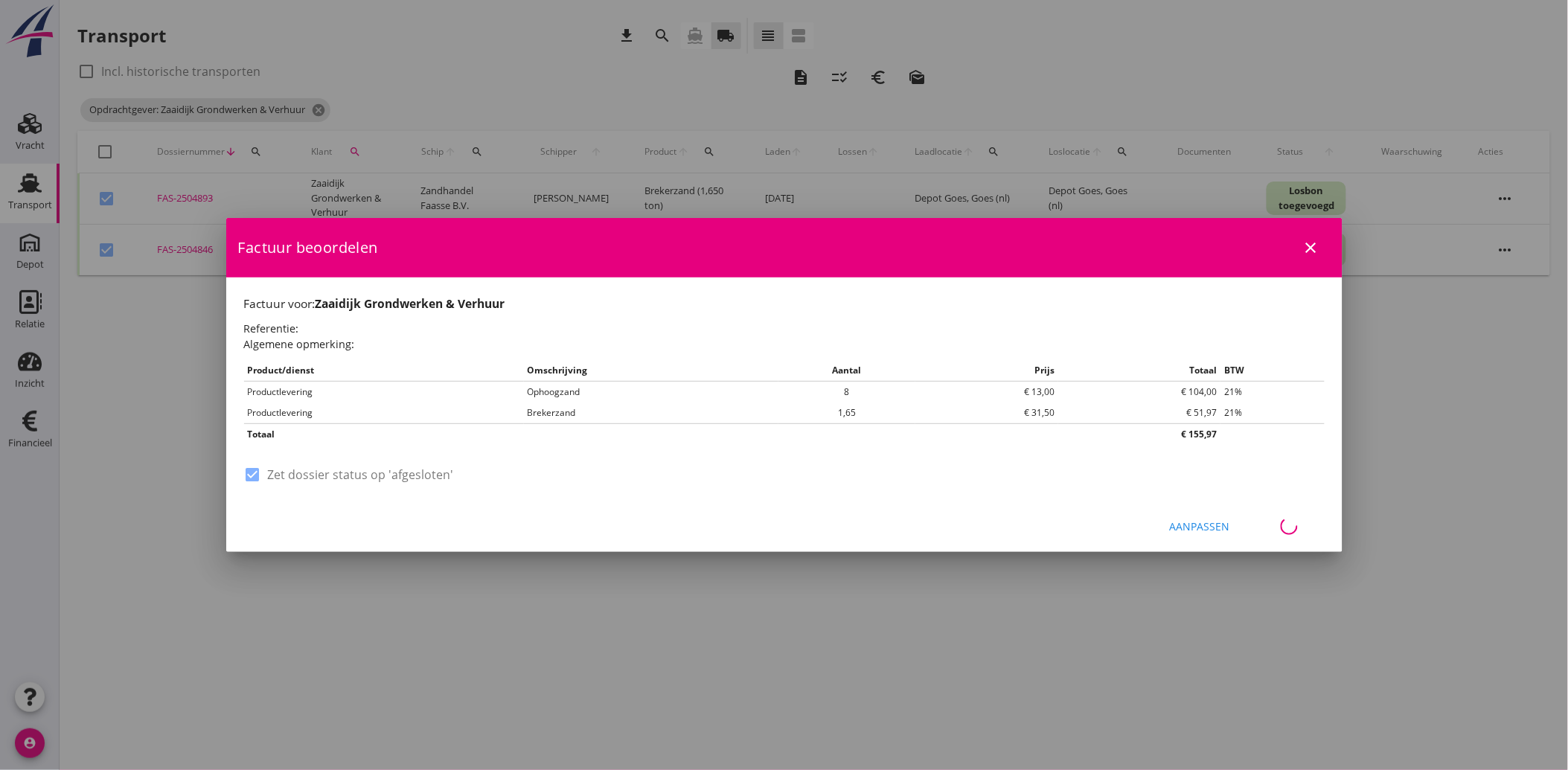
checkbox input "false"
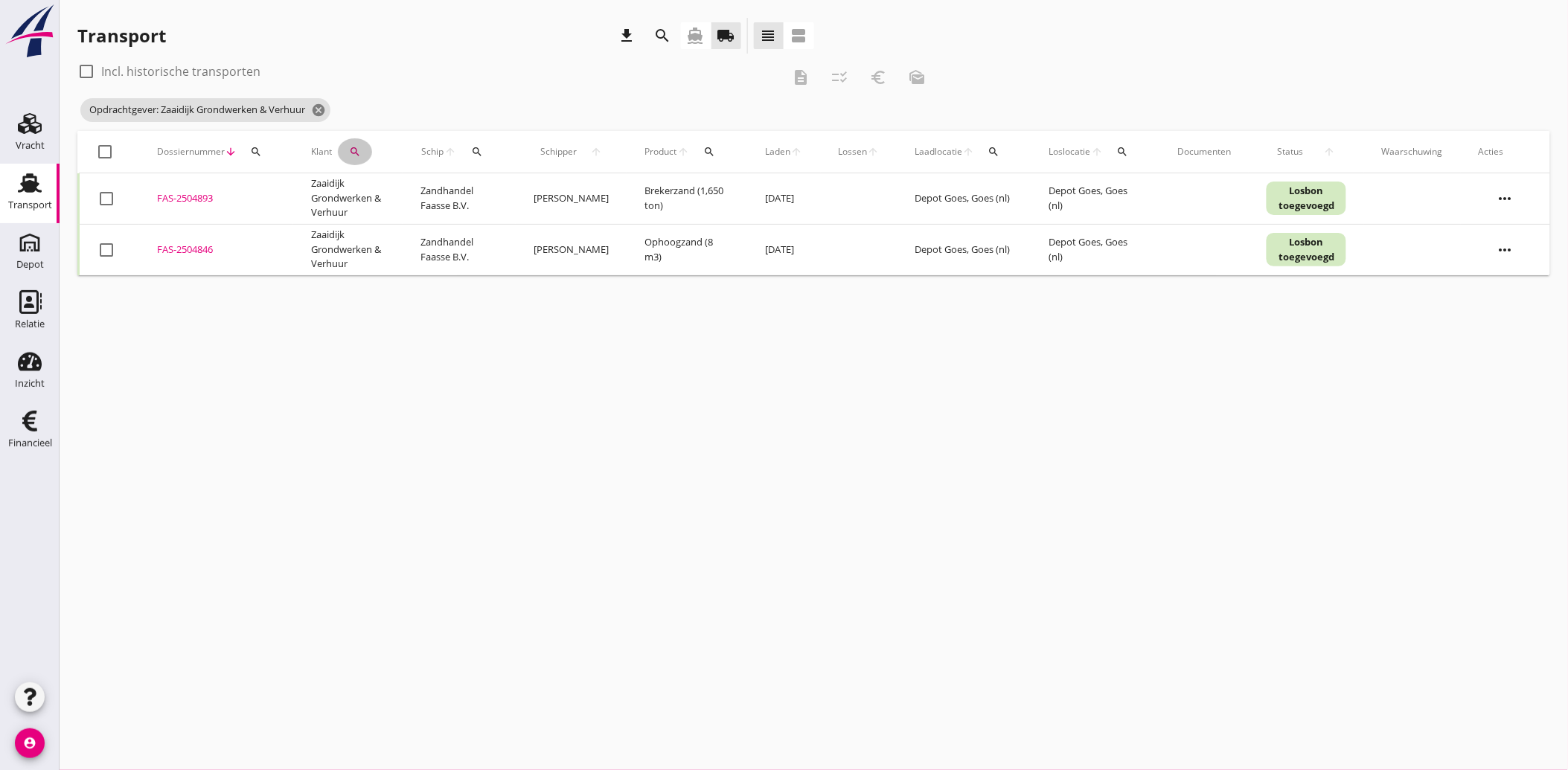
click at [357, 151] on icon "search" at bounding box center [355, 152] width 12 height 12
click at [507, 194] on icon "clear" at bounding box center [510, 195] width 18 height 18
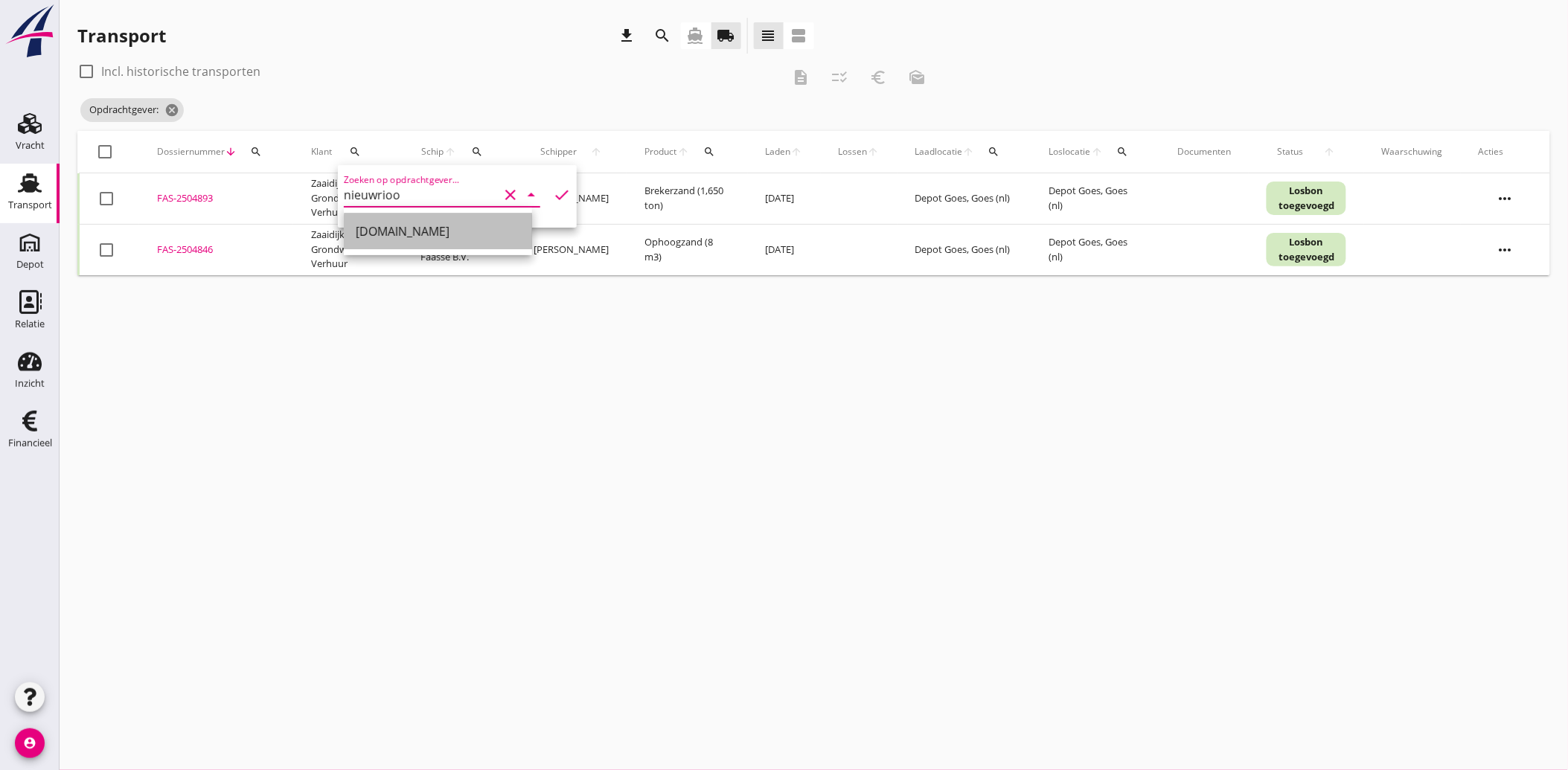
click at [406, 229] on div "[DOMAIN_NAME]" at bounding box center [438, 231] width 164 height 18
type input "[DOMAIN_NAME]"
click at [554, 191] on icon "check" at bounding box center [561, 195] width 18 height 18
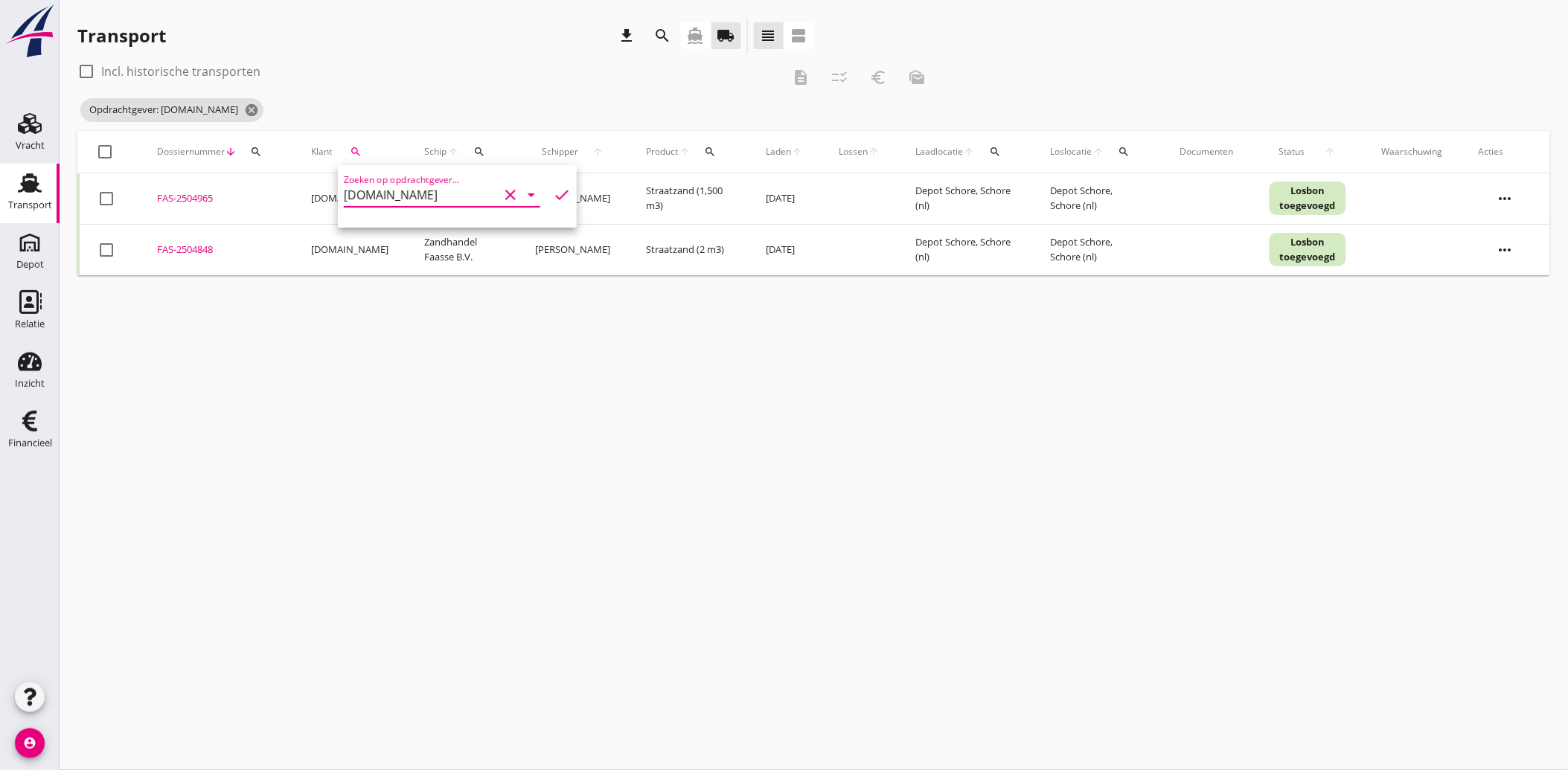
click at [108, 203] on div at bounding box center [106, 198] width 25 height 25
checkbox input "true"
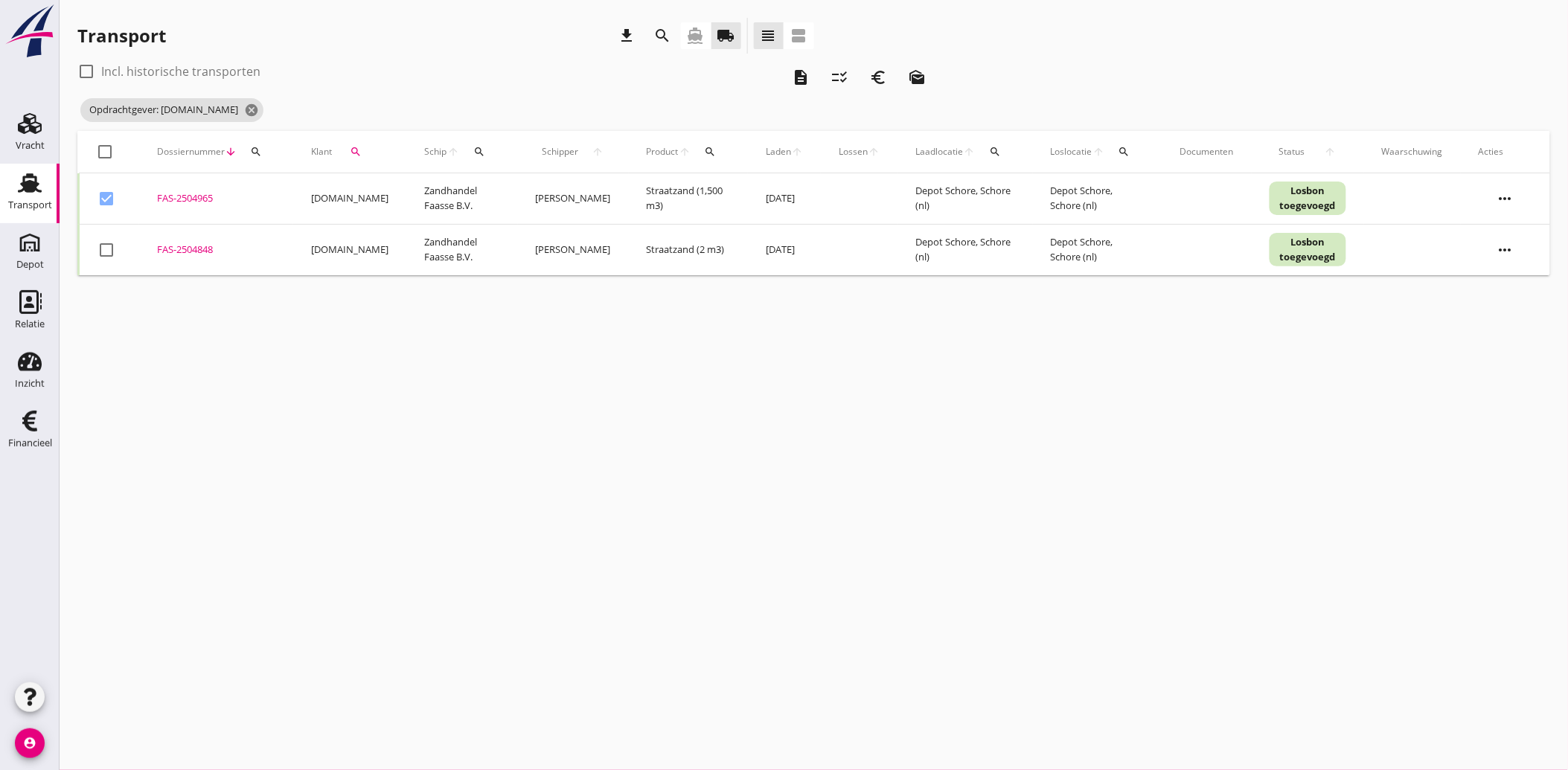
click at [109, 246] on div at bounding box center [106, 250] width 25 height 25
checkbox input "true"
click at [881, 72] on icon "euro_symbol" at bounding box center [878, 77] width 18 height 18
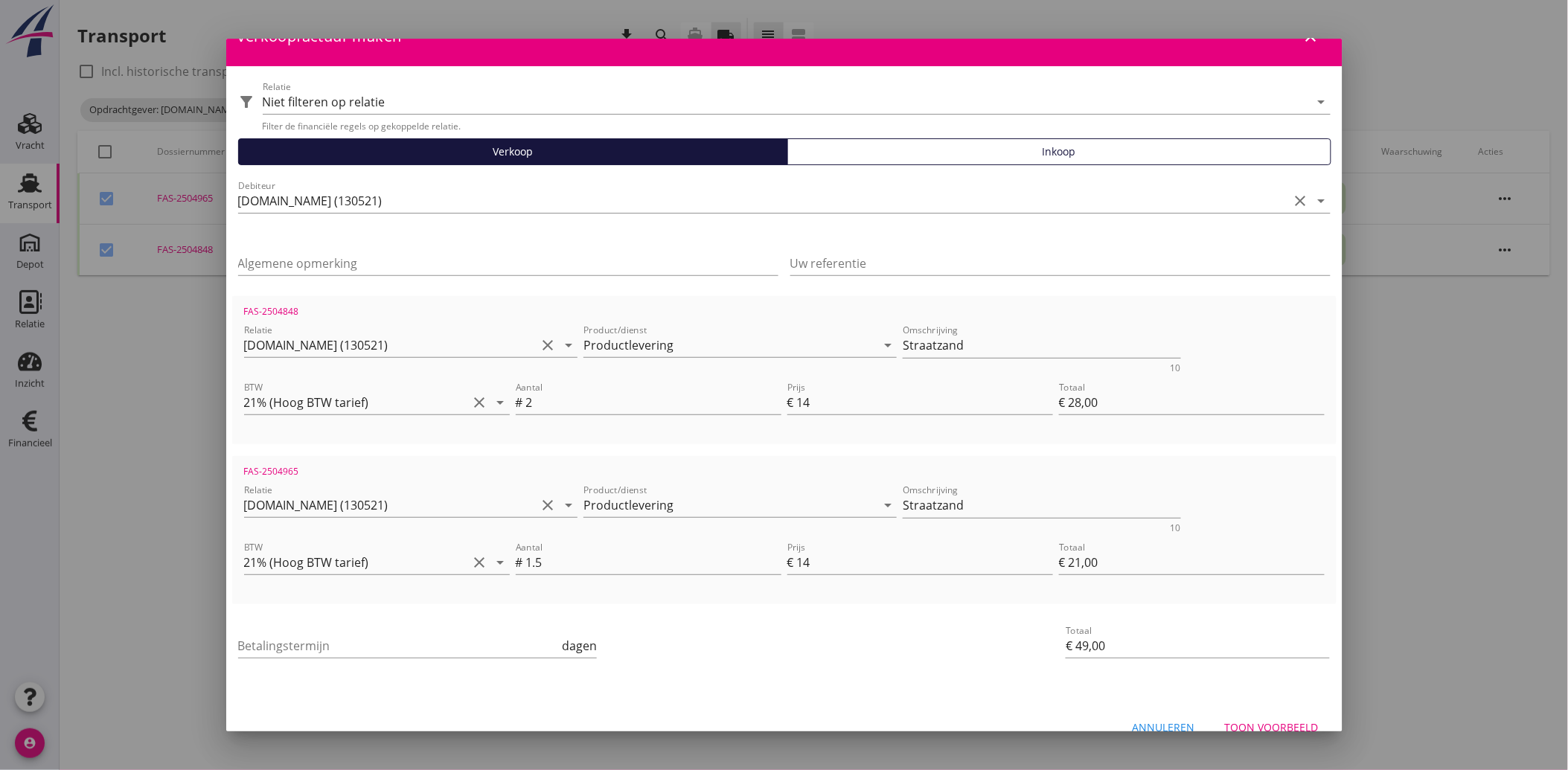
scroll to position [54, 0]
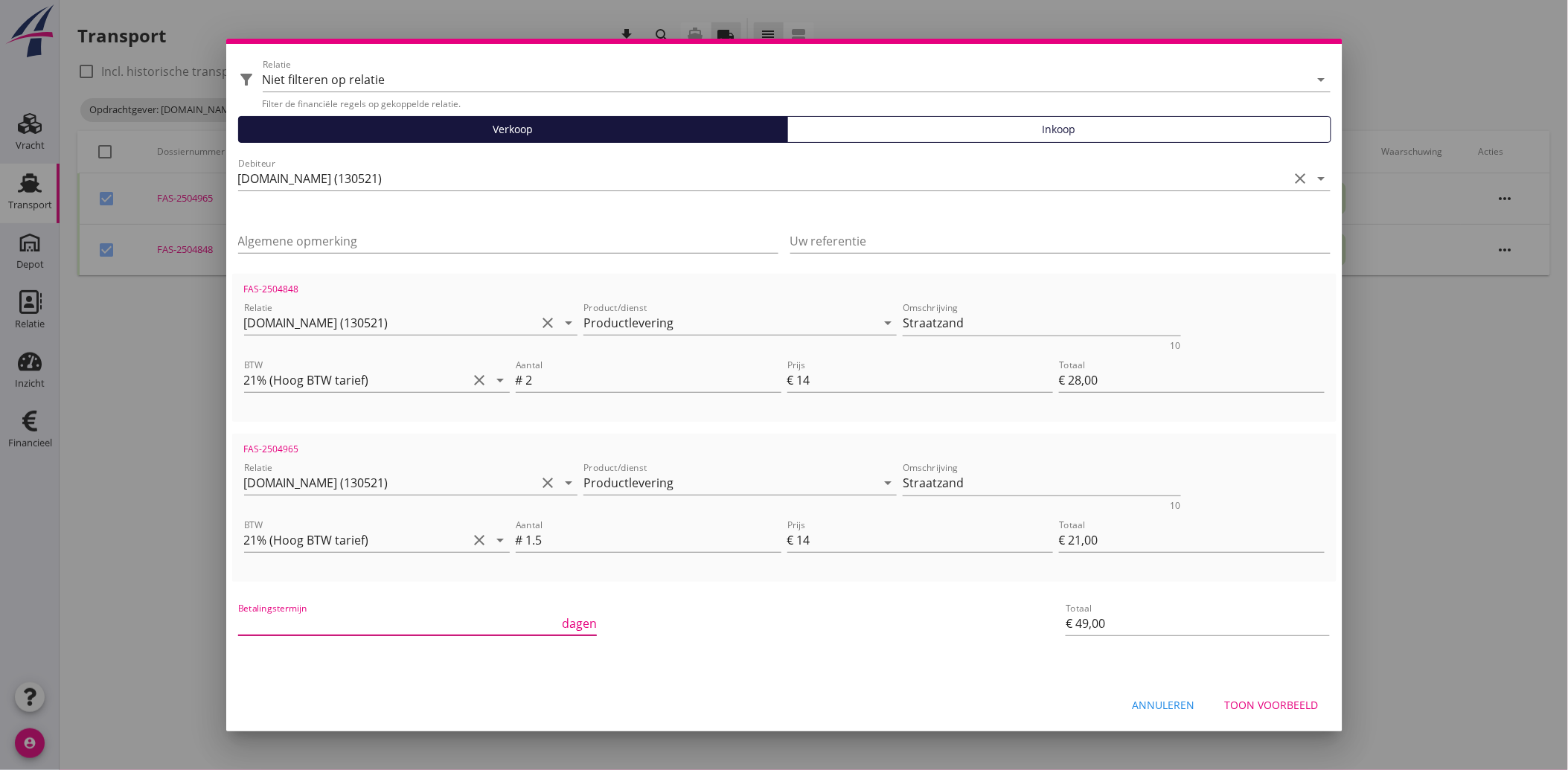
click at [353, 612] on input "Betalingstermijn" at bounding box center [399, 623] width 321 height 23
type input "30"
click at [858, 650] on div "Betalingstermijn 30 dagen" at bounding box center [600, 625] width 730 height 57
click at [1246, 698] on div "Toon voorbeeld" at bounding box center [1272, 705] width 94 height 16
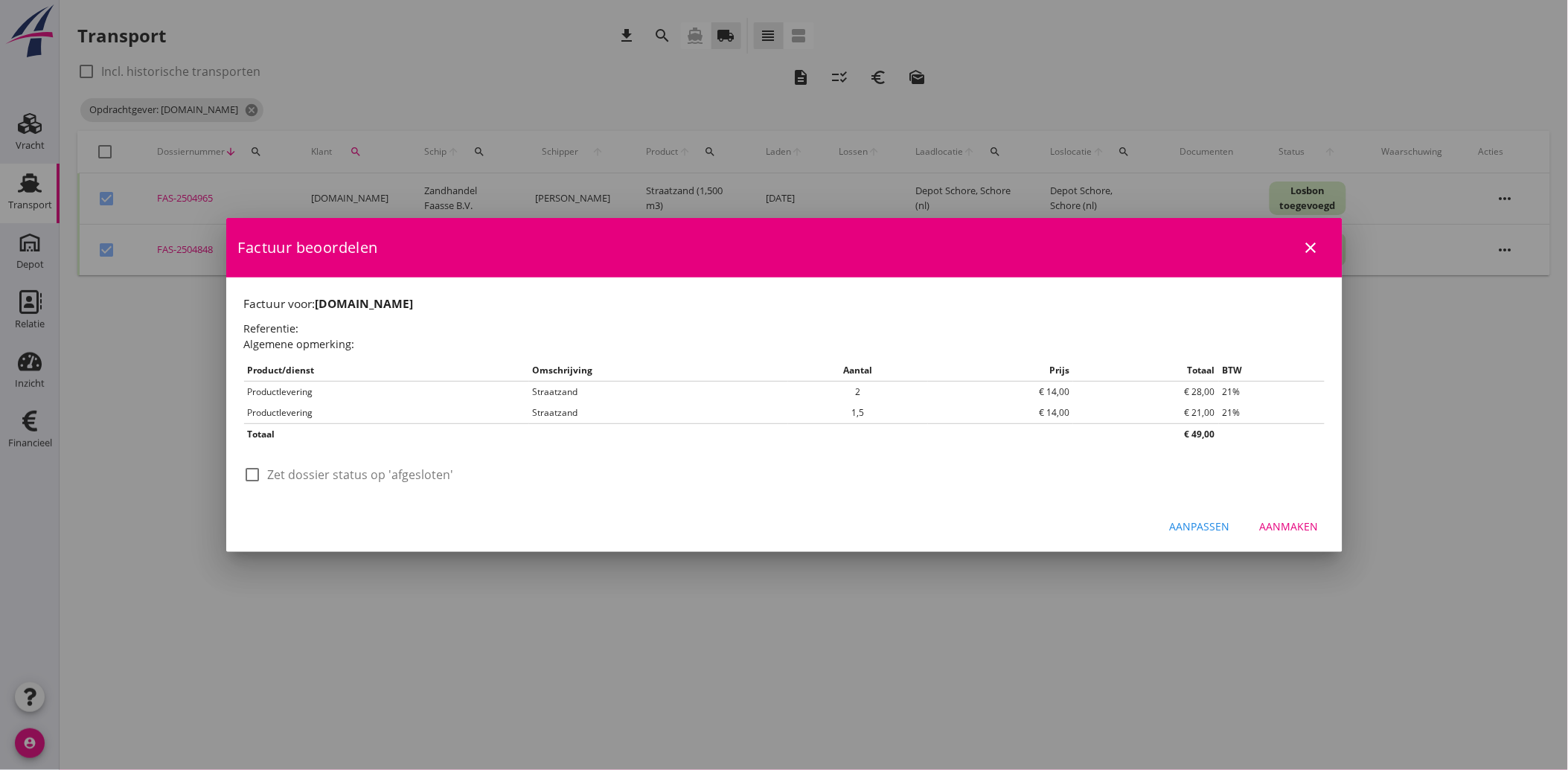
scroll to position [0, 0]
click at [258, 475] on div at bounding box center [252, 474] width 25 height 25
checkbox input "true"
click at [1269, 521] on div "Aanmaken" at bounding box center [1290, 526] width 59 height 16
checkbox input "false"
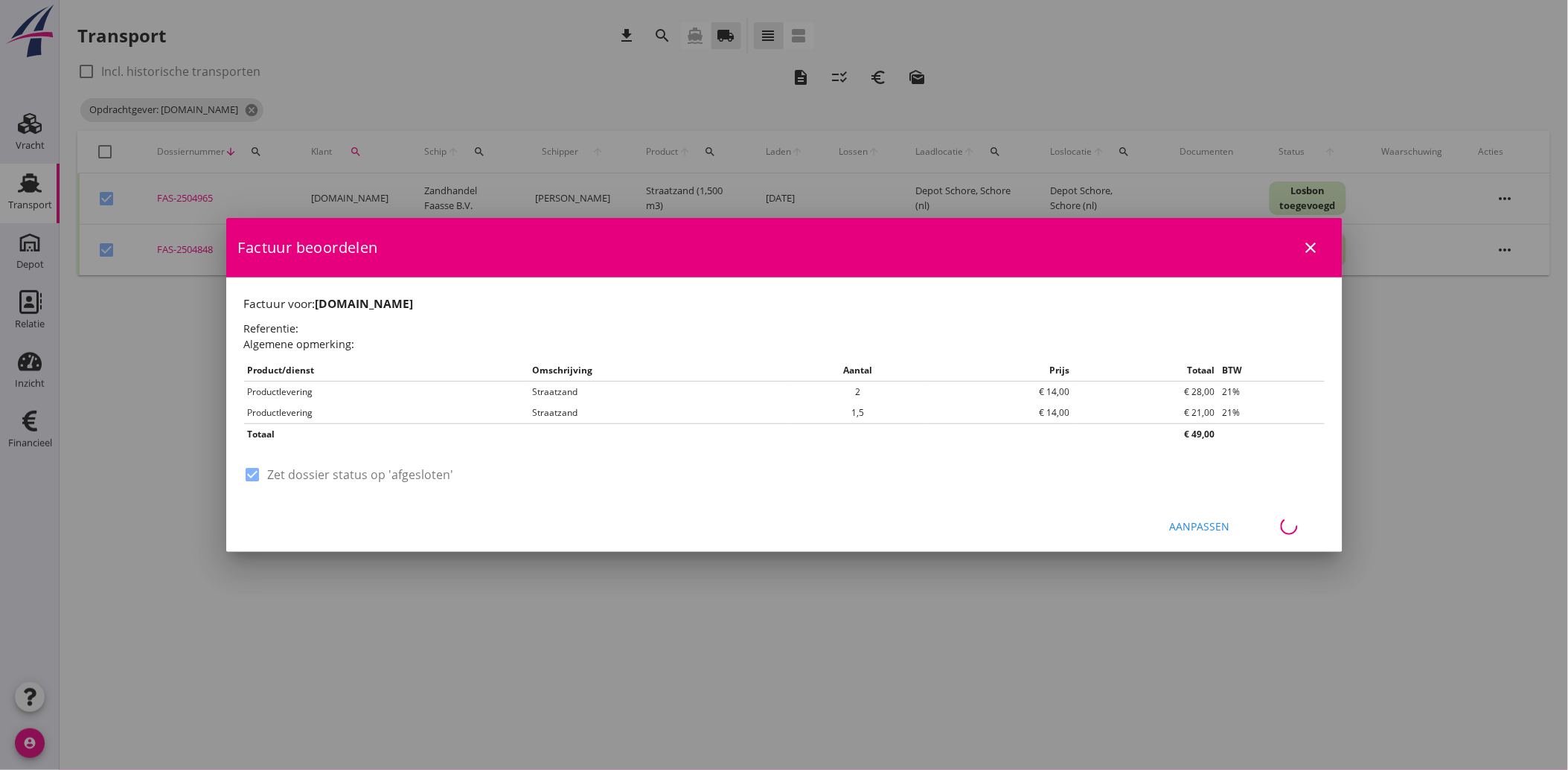
checkbox input "false"
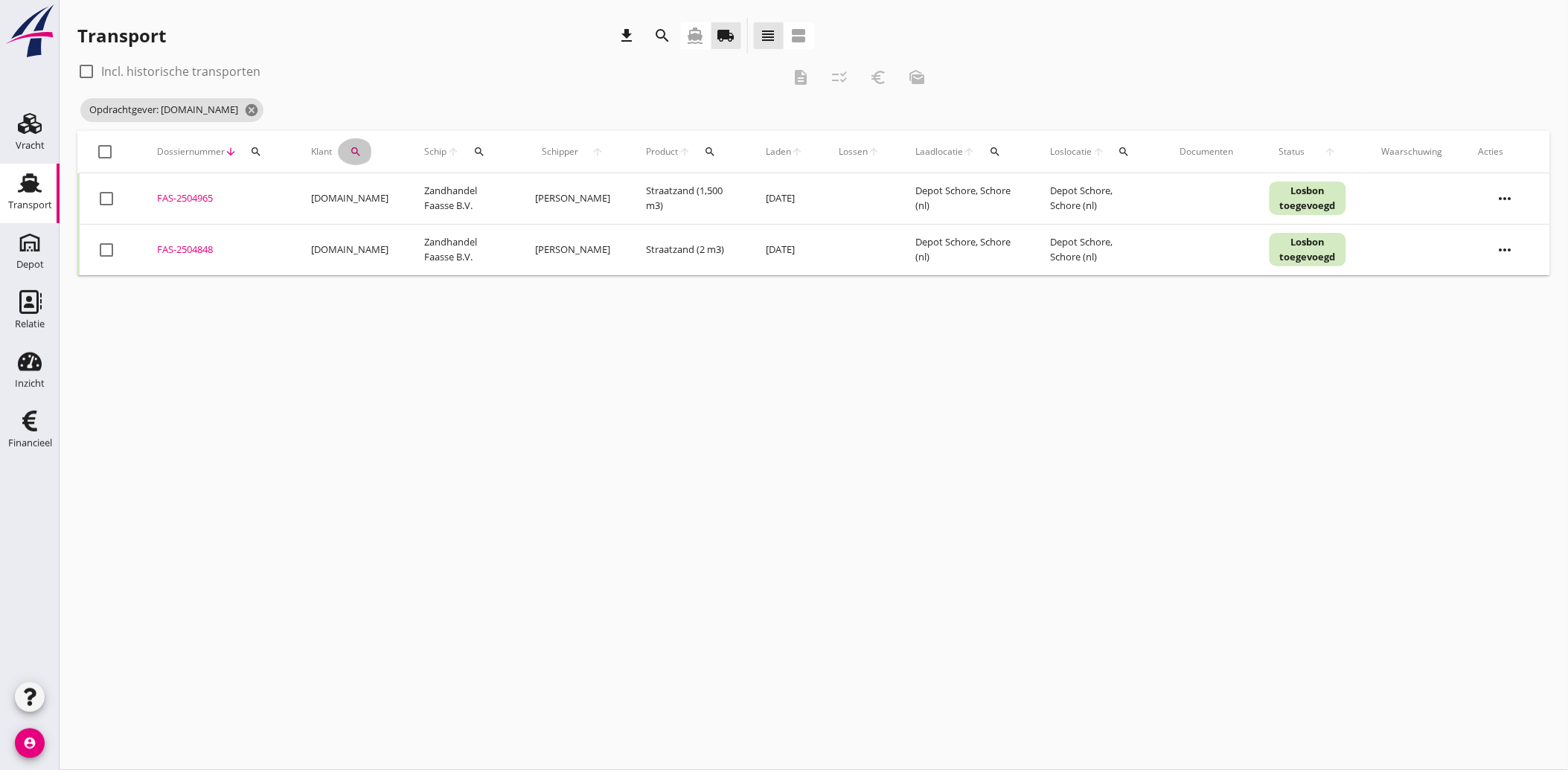
click at [355, 152] on icon "search" at bounding box center [356, 152] width 12 height 12
click at [501, 190] on icon "clear" at bounding box center [510, 195] width 18 height 18
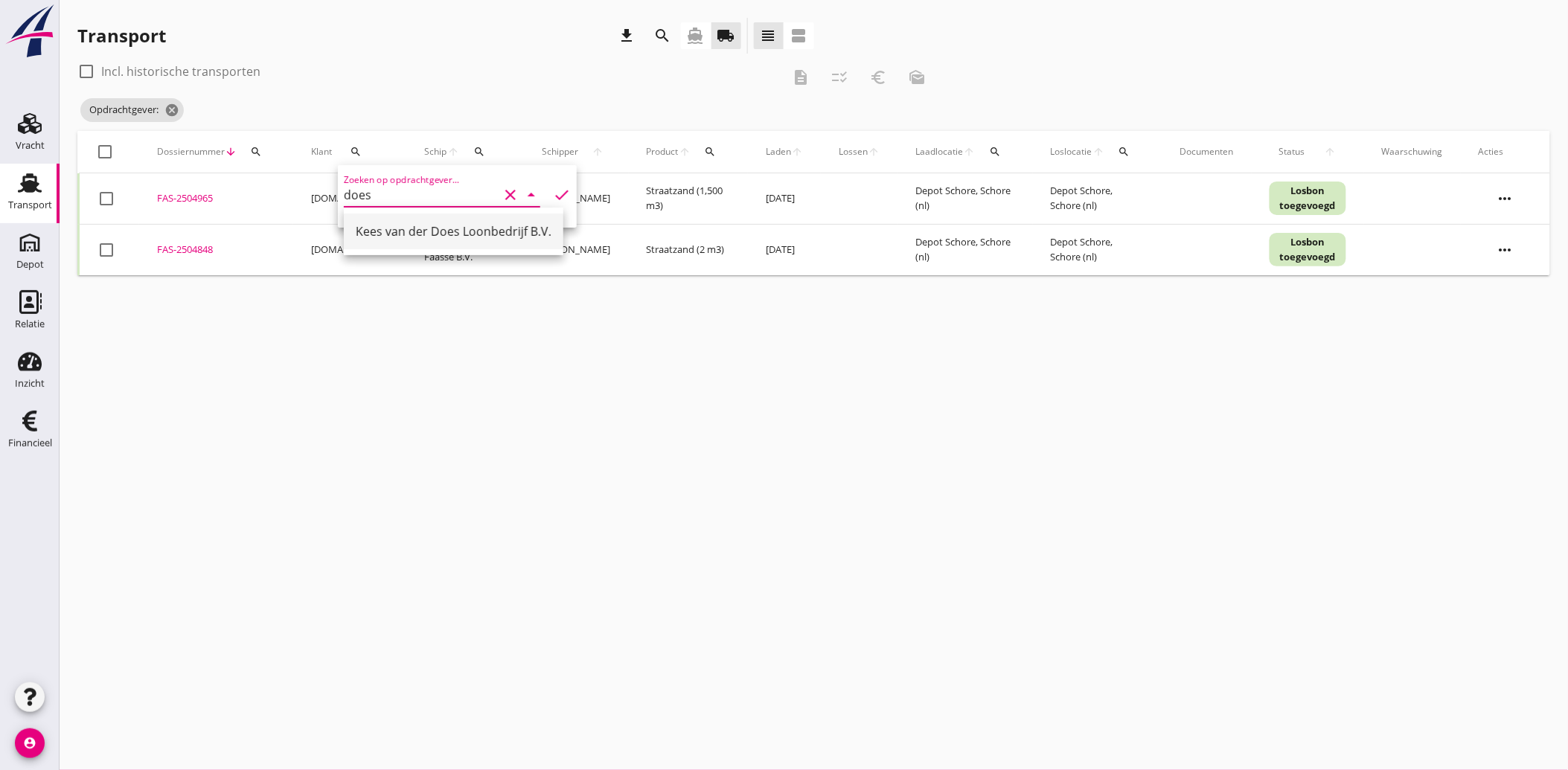
click at [449, 223] on div "Kees van der Does Loonbedrijf B.V." at bounding box center [453, 231] width 196 height 18
type input "Kees van der Does Loonbedrijf B.V."
click at [557, 195] on icon "check" at bounding box center [561, 195] width 18 height 18
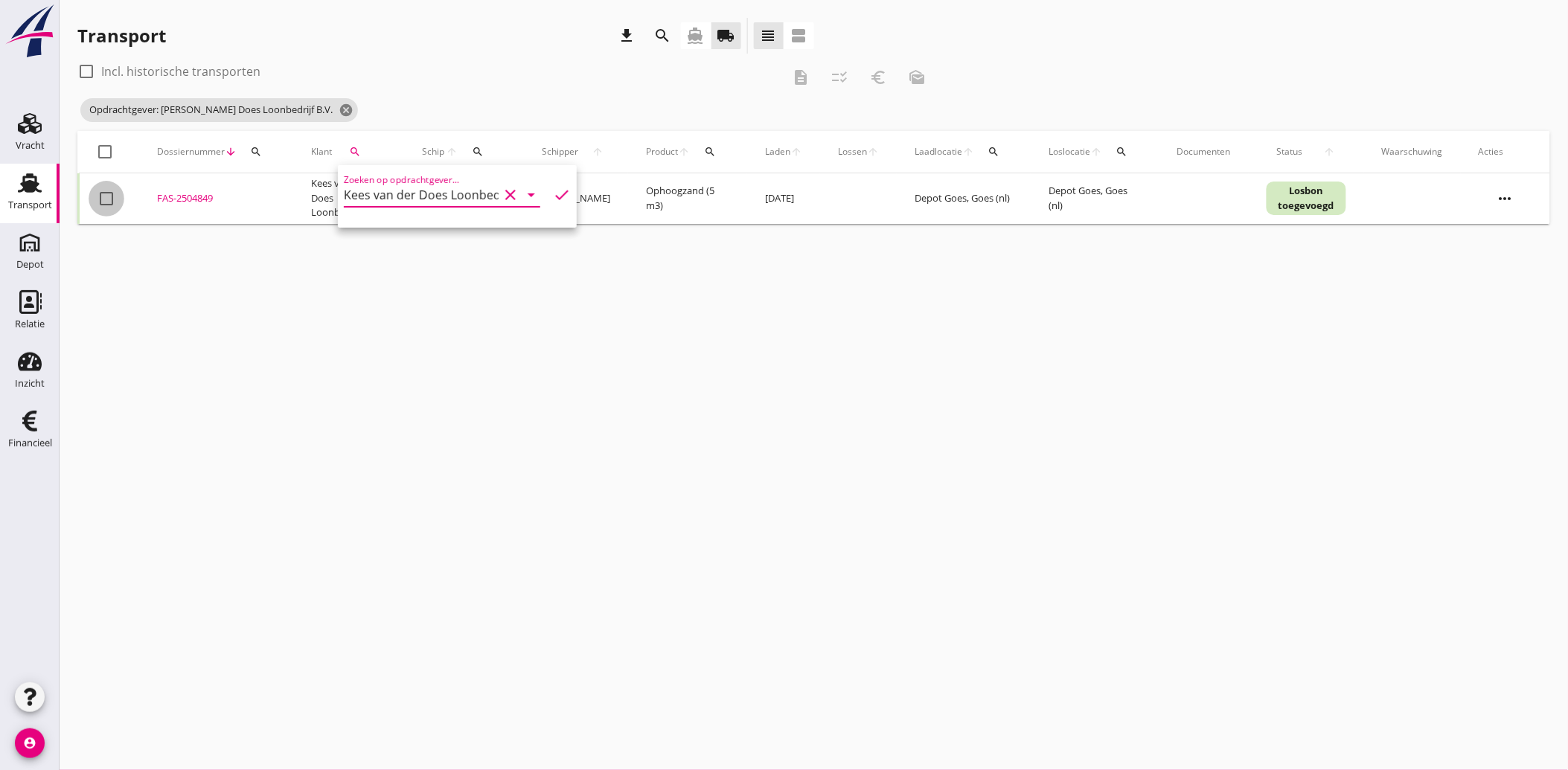
click at [105, 193] on div at bounding box center [106, 198] width 25 height 25
checkbox input "true"
click at [881, 75] on icon "euro_symbol" at bounding box center [878, 77] width 18 height 18
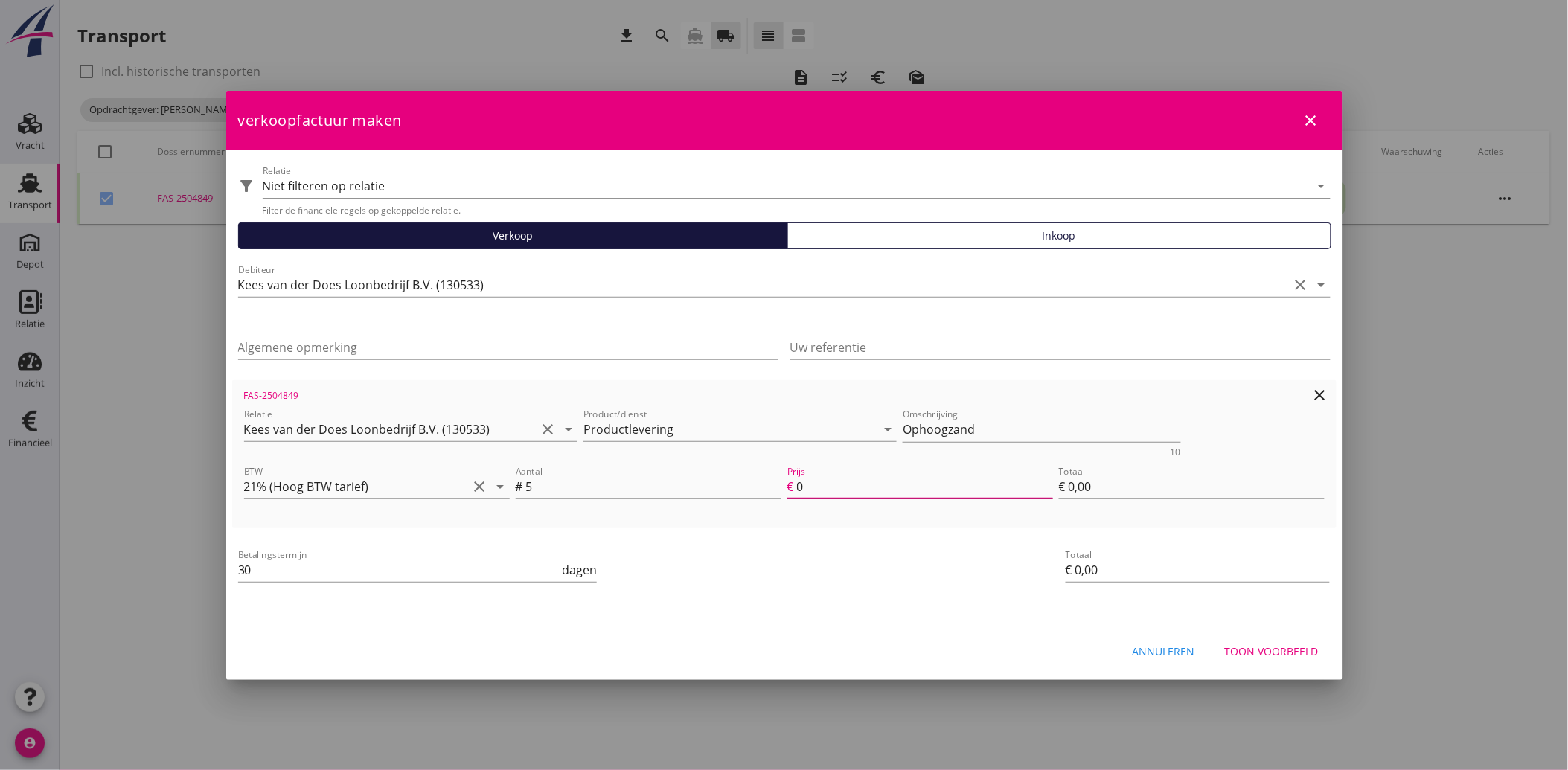
drag, startPoint x: 801, startPoint y: 484, endPoint x: 852, endPoint y: 487, distance: 51.1
click at [852, 487] on input "0" at bounding box center [925, 486] width 256 height 23
drag, startPoint x: 794, startPoint y: 485, endPoint x: 828, endPoint y: 494, distance: 35.2
click at [828, 494] on div "Prijs € 0" at bounding box center [920, 486] width 265 height 23
drag, startPoint x: 797, startPoint y: 484, endPoint x: 840, endPoint y: 493, distance: 43.9
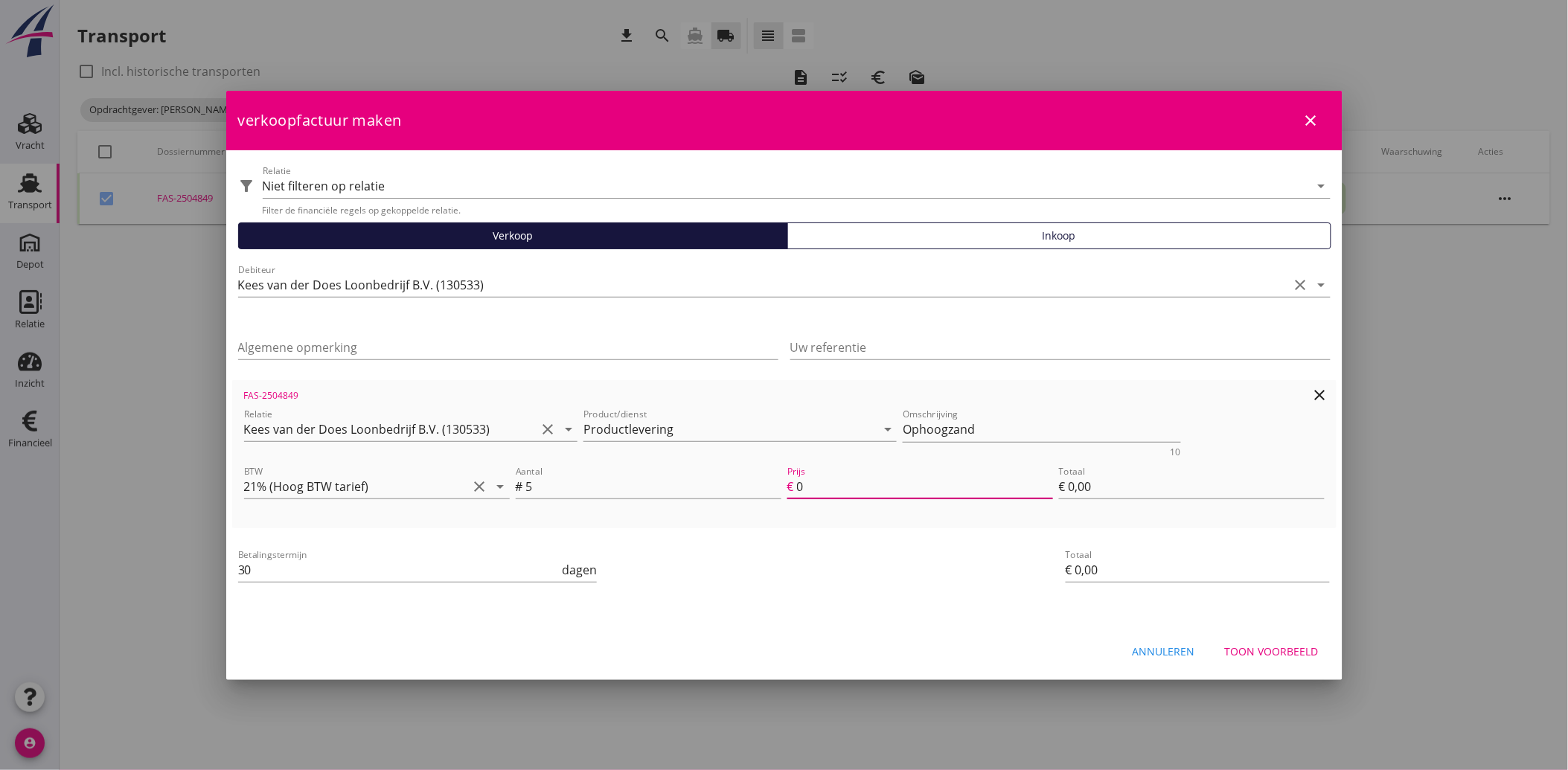
click at [840, 493] on input "0" at bounding box center [925, 486] width 256 height 23
type input "13"
type input "€ 65,00"
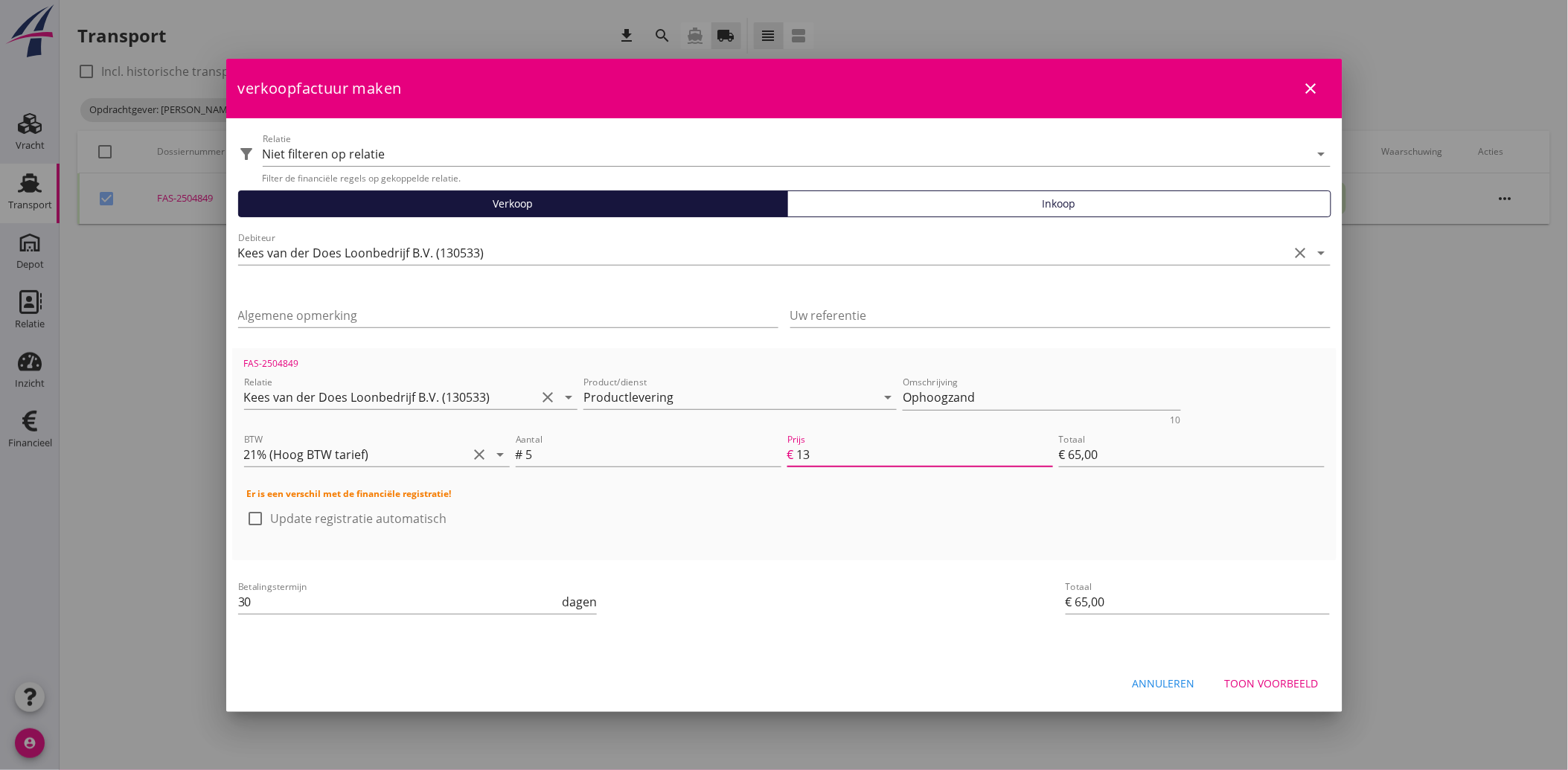
type input "13"
click at [829, 616] on div "Betalingstermijn 30 dagen" at bounding box center [600, 603] width 730 height 57
click at [1257, 672] on button "Toon voorbeeld" at bounding box center [1271, 684] width 117 height 27
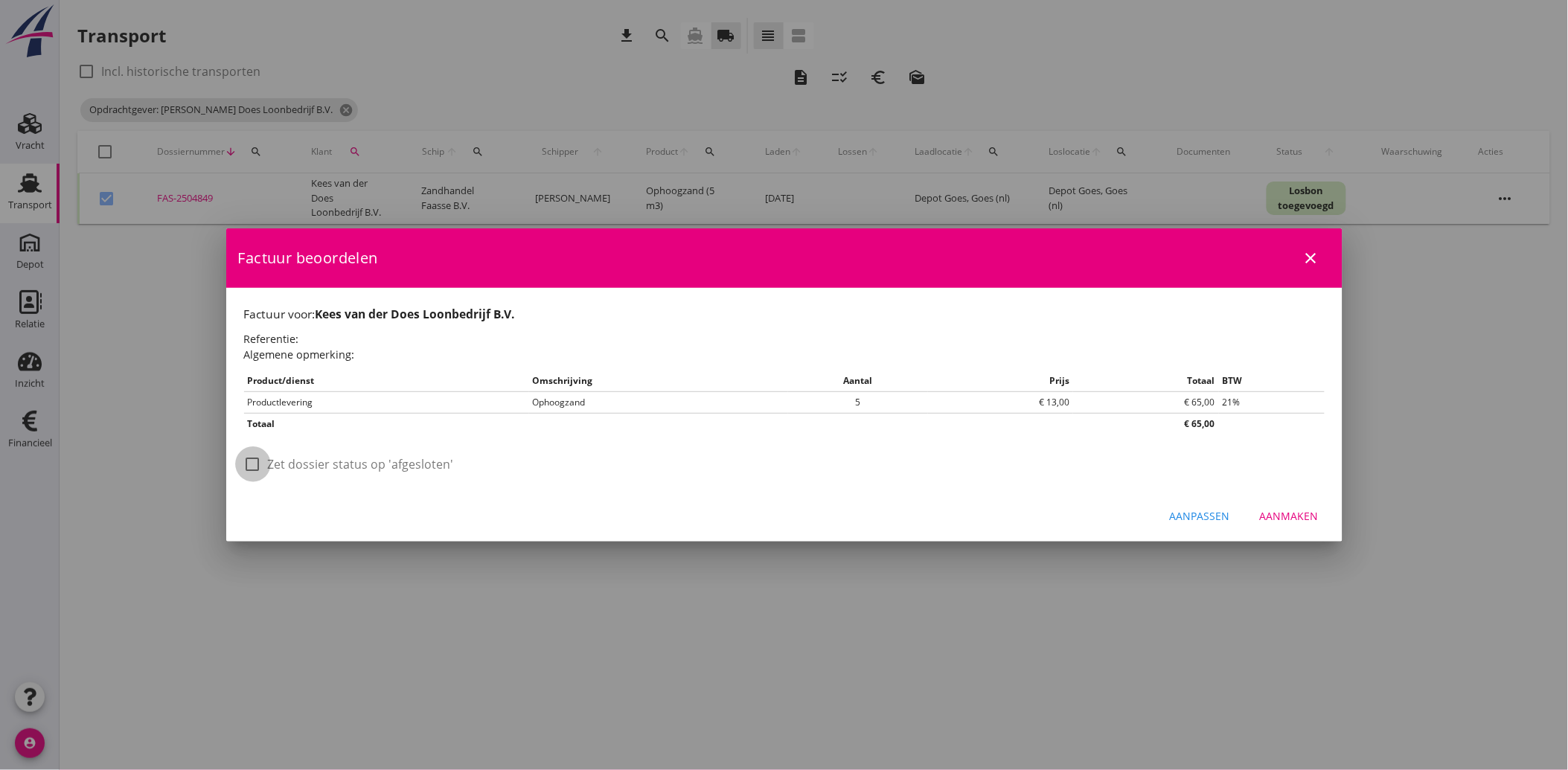
drag, startPoint x: 257, startPoint y: 472, endPoint x: 344, endPoint y: 481, distance: 87.5
click at [258, 473] on div at bounding box center [252, 464] width 25 height 25
checkbox input "true"
click at [1296, 523] on div "Aanmaken" at bounding box center [1290, 516] width 59 height 16
checkbox input "false"
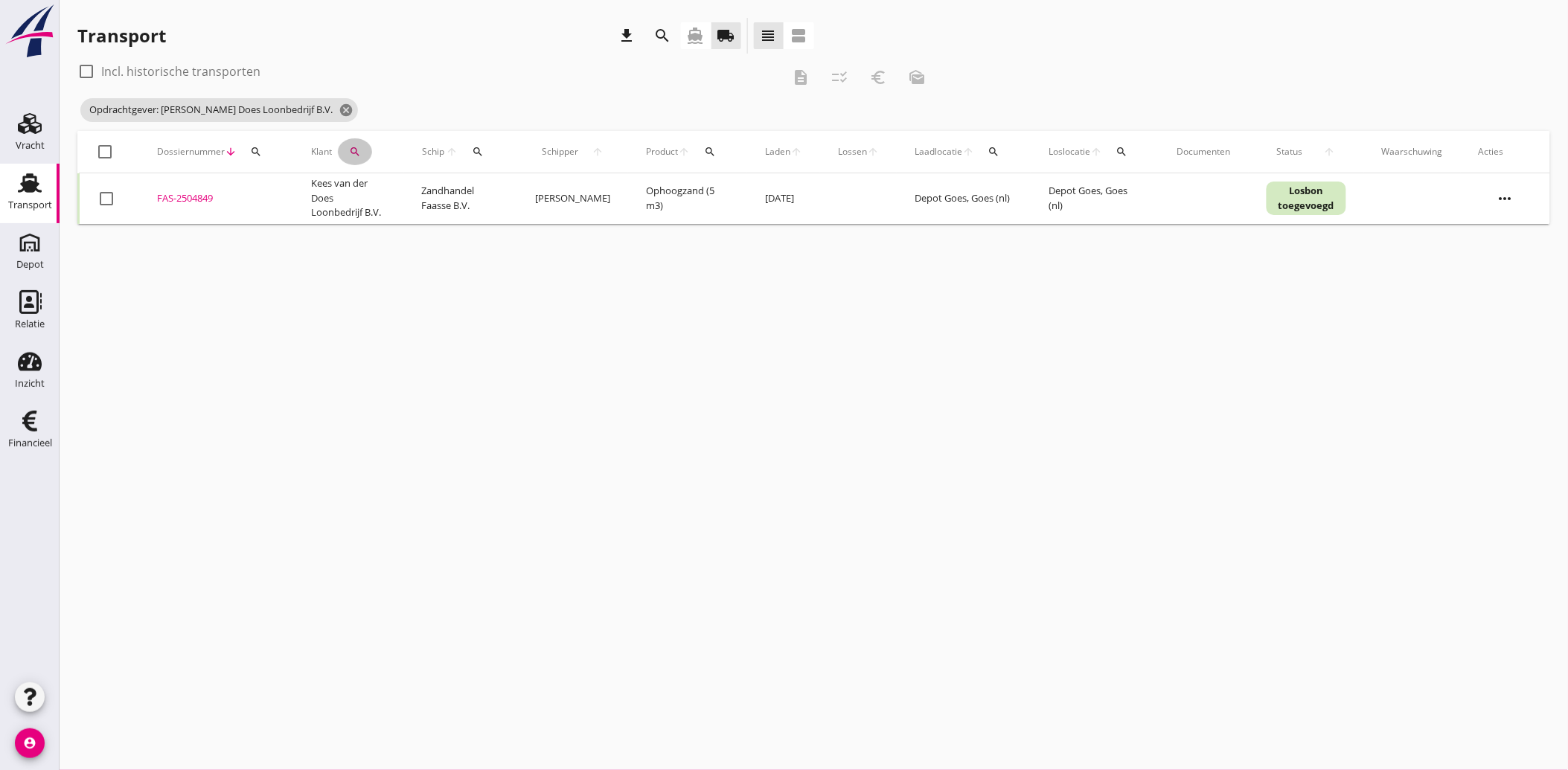
click at [358, 149] on icon "search" at bounding box center [355, 152] width 12 height 12
click at [504, 190] on icon "clear" at bounding box center [510, 195] width 18 height 18
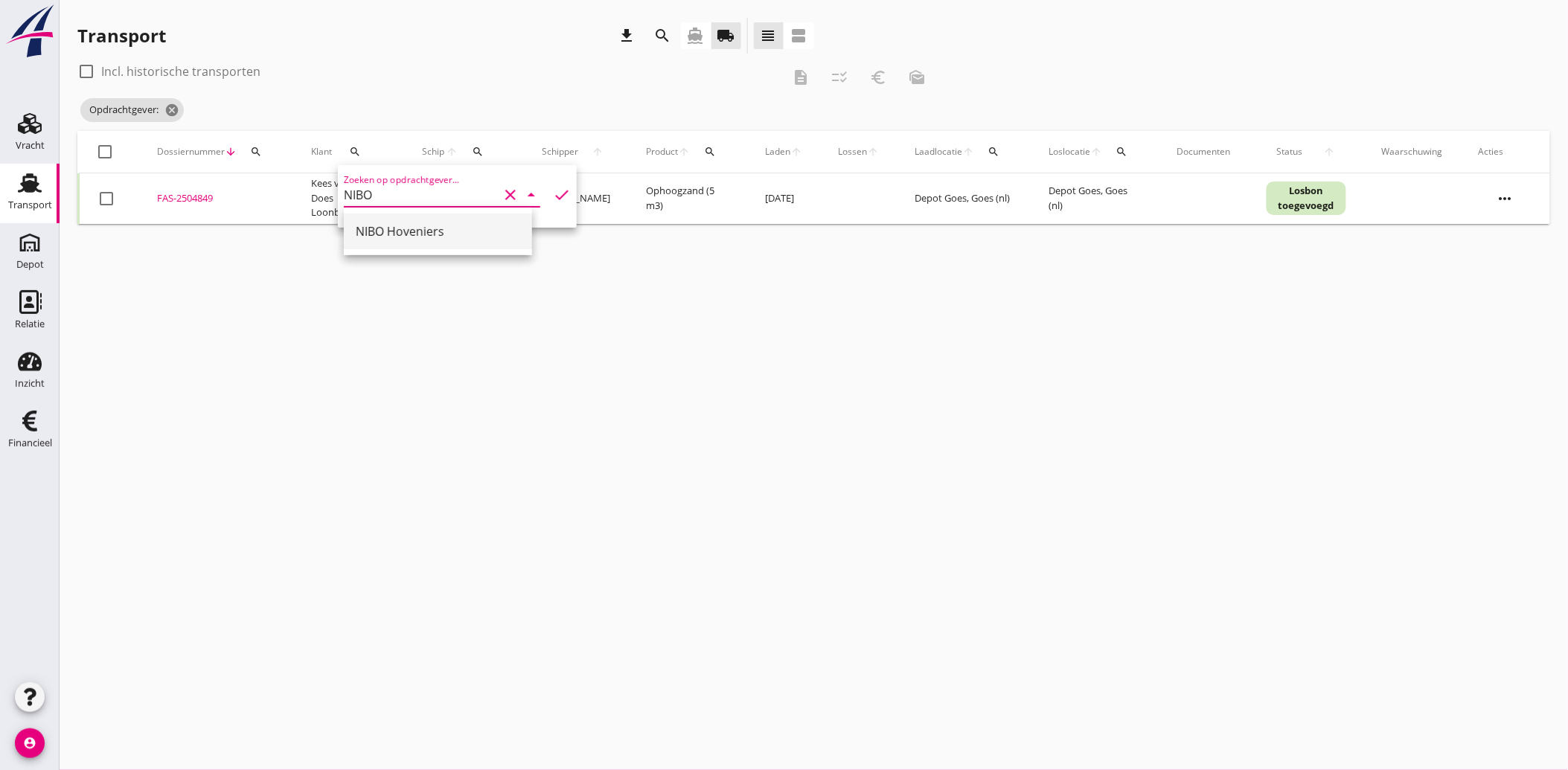
click at [412, 227] on div "NIBO Hoveniers" at bounding box center [438, 231] width 164 height 18
type input "NIBO Hoveniers"
click at [558, 188] on icon "check" at bounding box center [561, 195] width 18 height 18
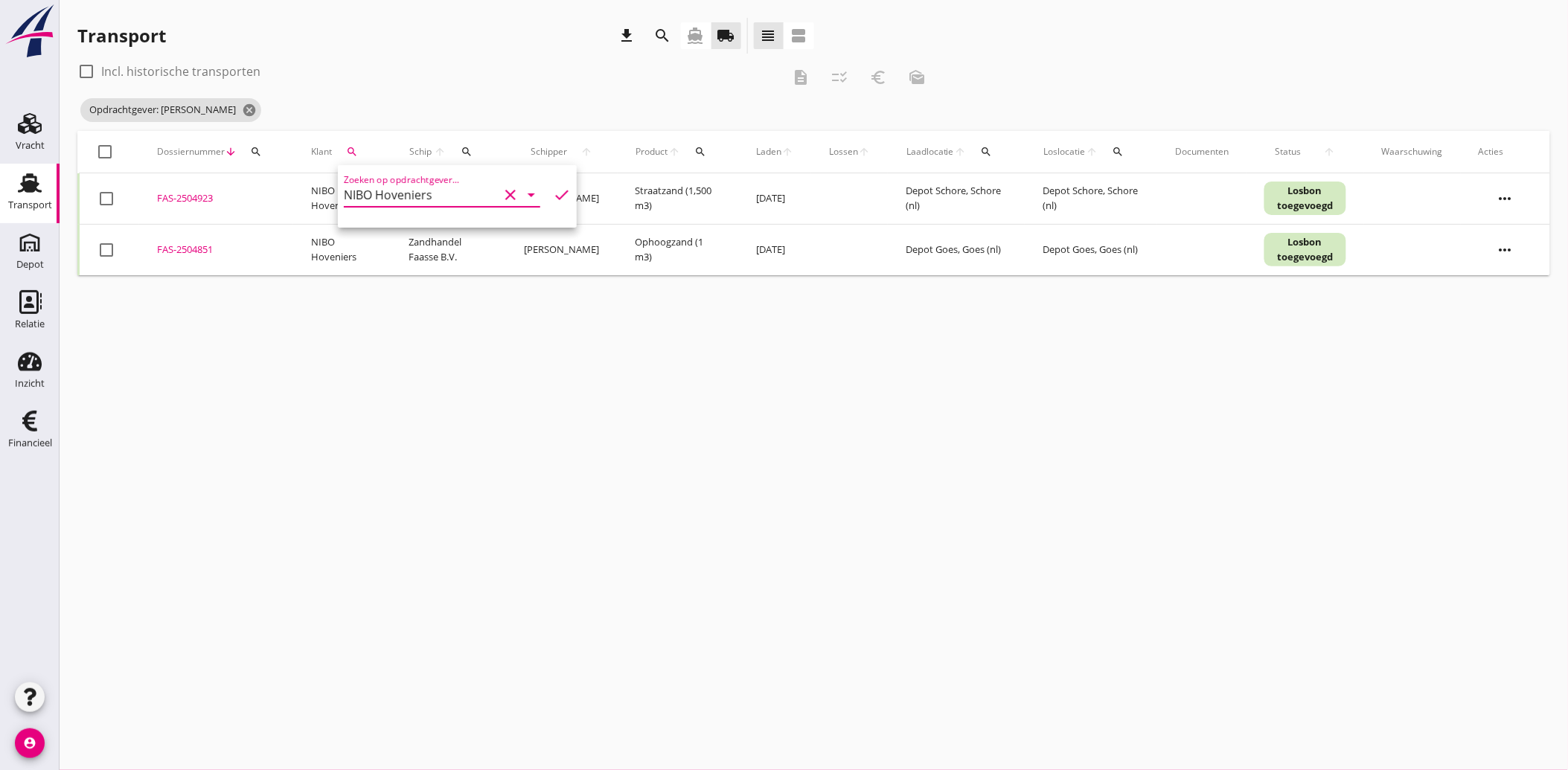
click at [363, 383] on div "cancel You are impersonating another user. Transport download search directions…" at bounding box center [813, 385] width 1508 height 770
click at [111, 144] on div at bounding box center [105, 151] width 25 height 25
checkbox input "true"
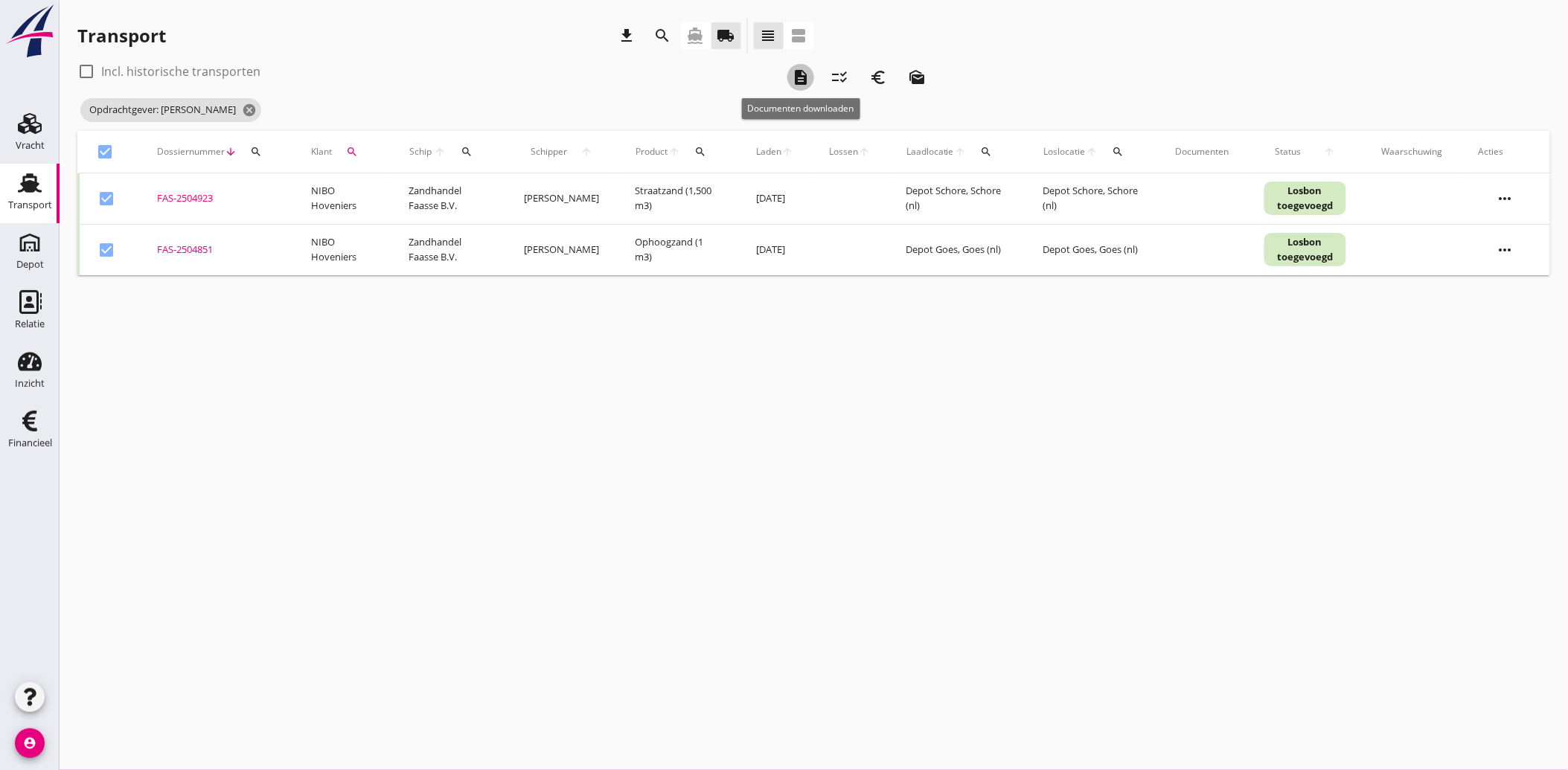
click at [798, 77] on icon "description" at bounding box center [801, 77] width 18 height 18
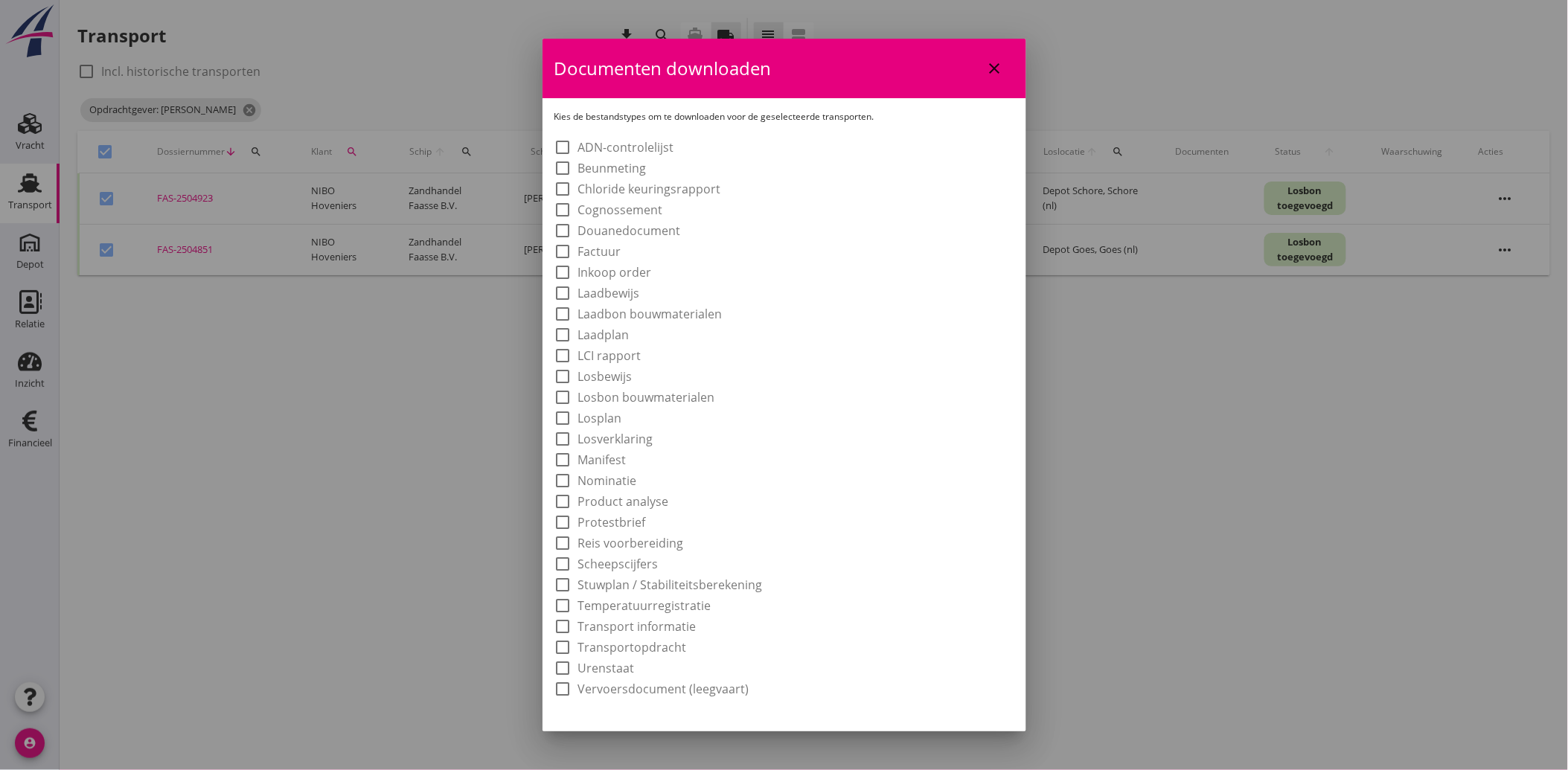
click at [680, 313] on label "Laadbon bouwmaterialen" at bounding box center [650, 313] width 144 height 15
checkbox input "true"
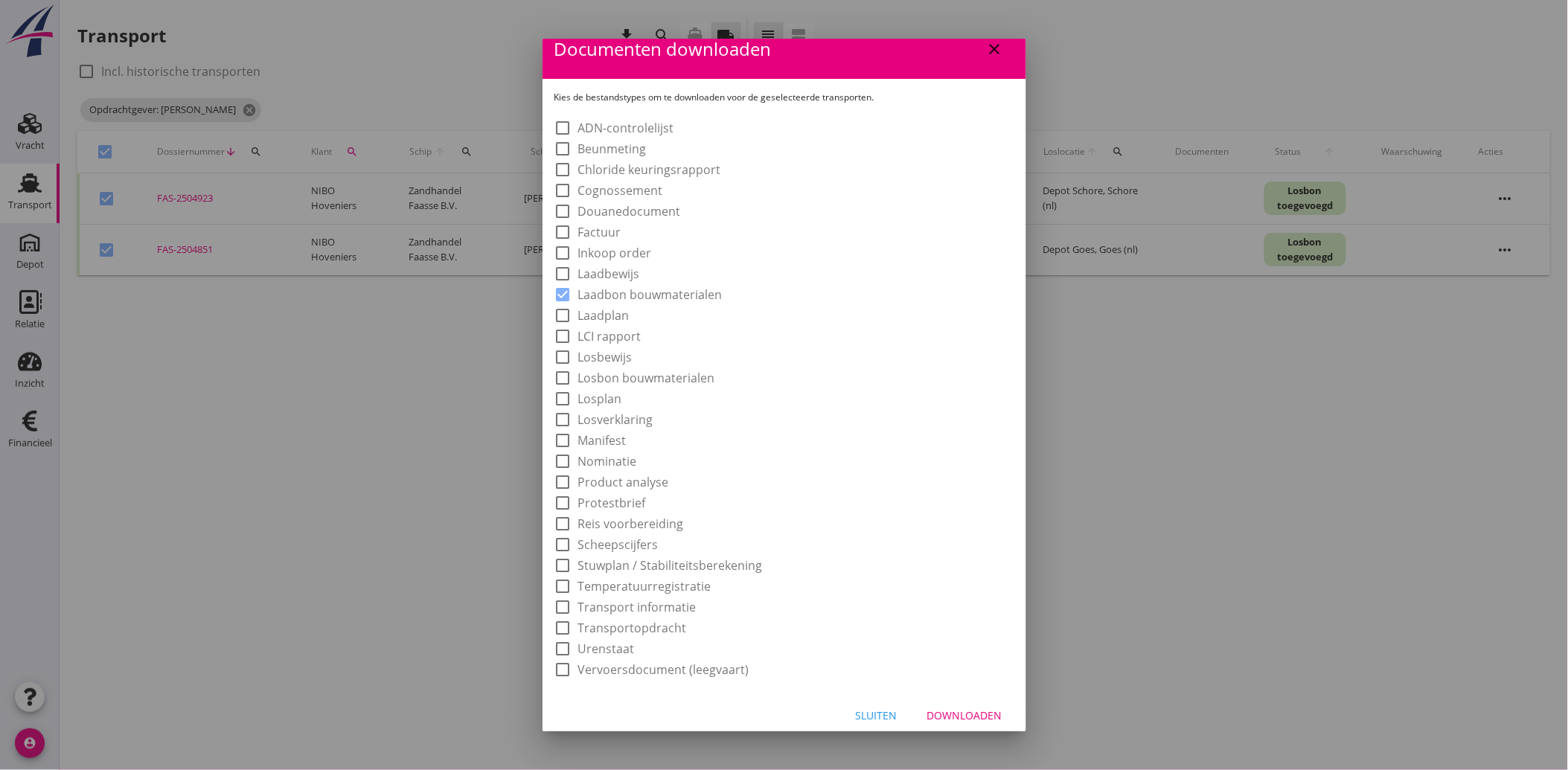
scroll to position [28, 0]
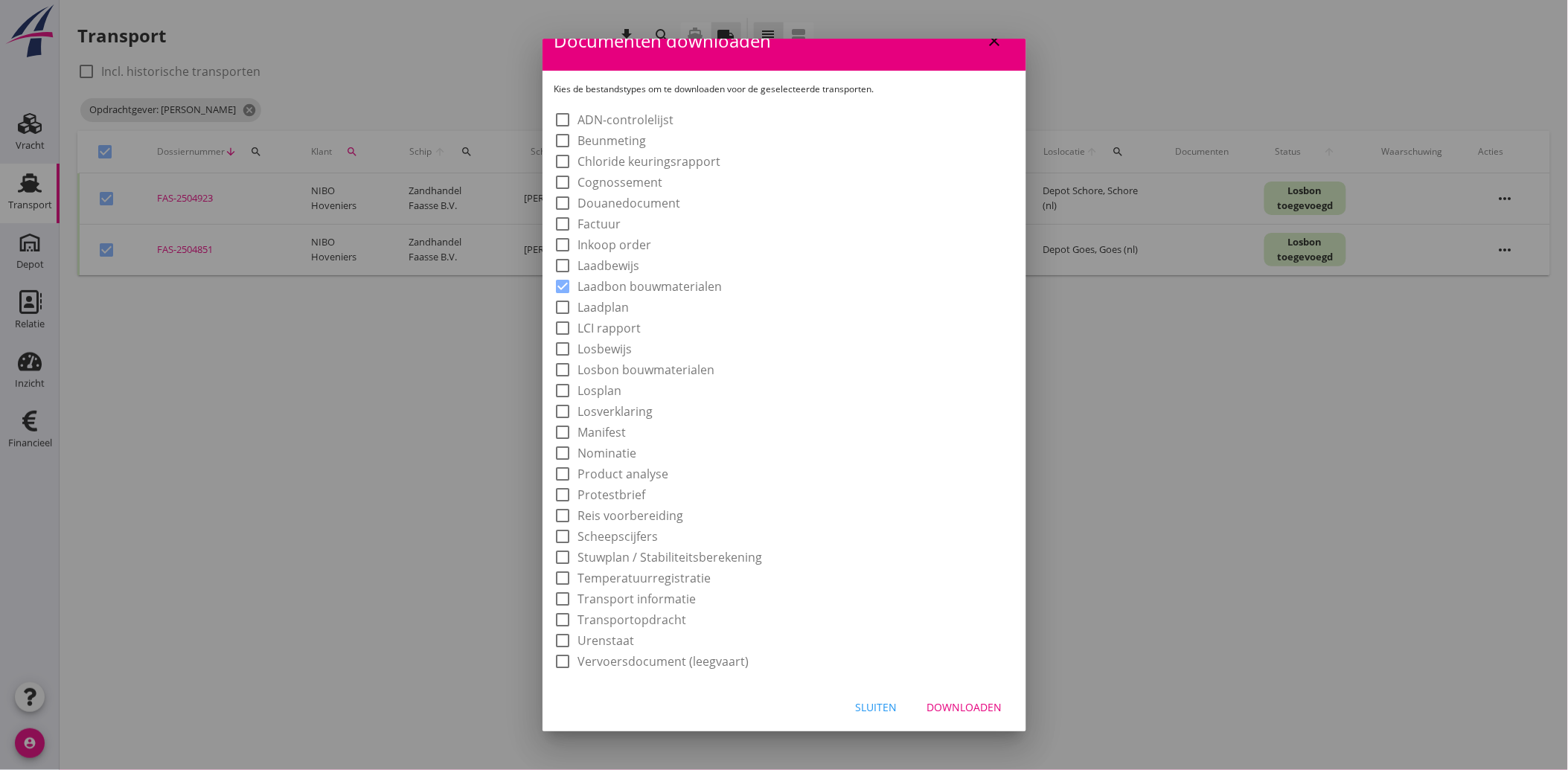
click at [951, 697] on button "Downloaden" at bounding box center [965, 707] width 99 height 27
checkbox input "false"
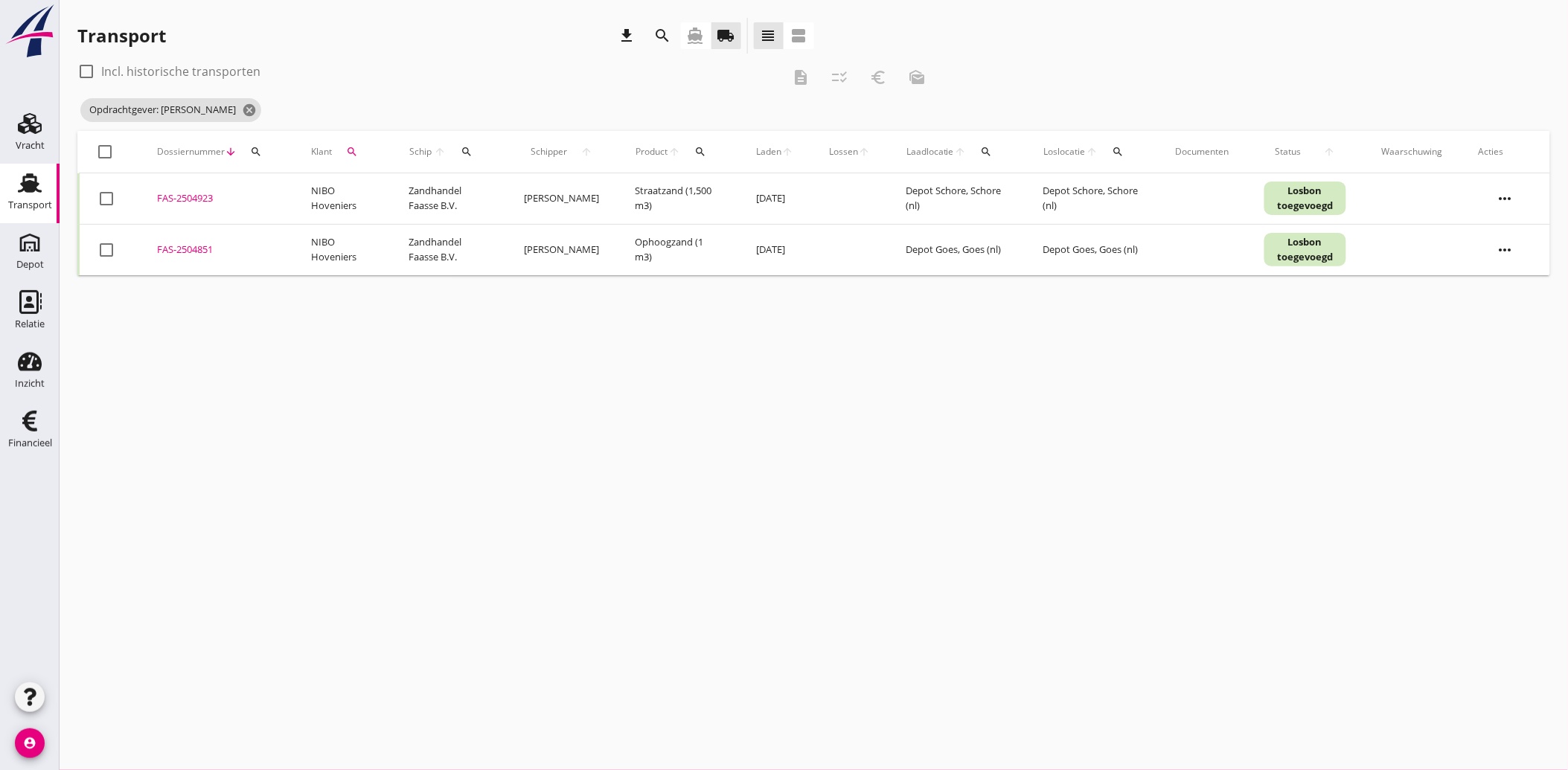
click at [102, 199] on div at bounding box center [106, 198] width 25 height 25
checkbox input "true"
click at [100, 246] on div at bounding box center [106, 250] width 25 height 25
checkbox input "true"
click at [880, 71] on icon "euro_symbol" at bounding box center [878, 77] width 18 height 18
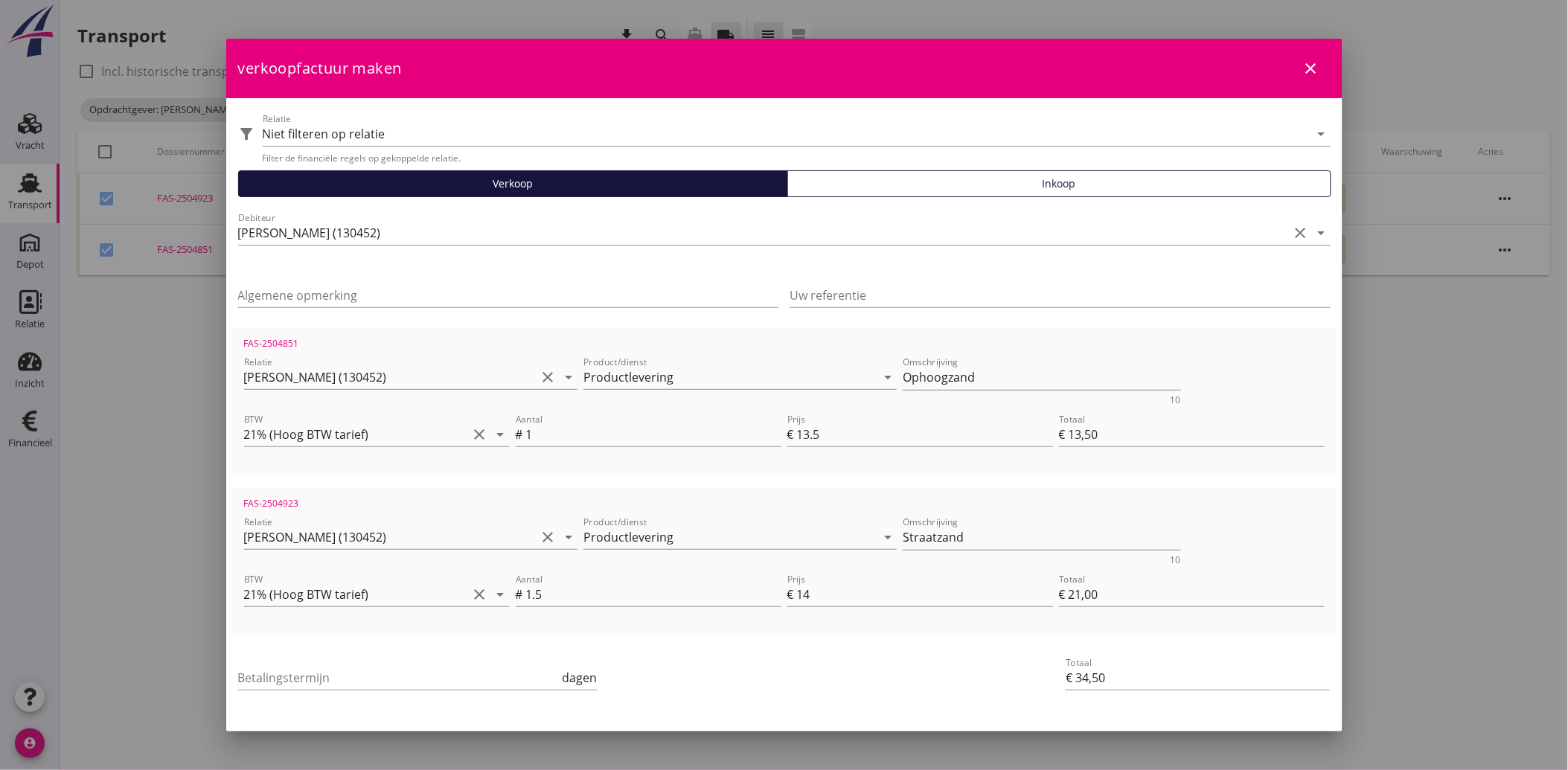
scroll to position [54, 0]
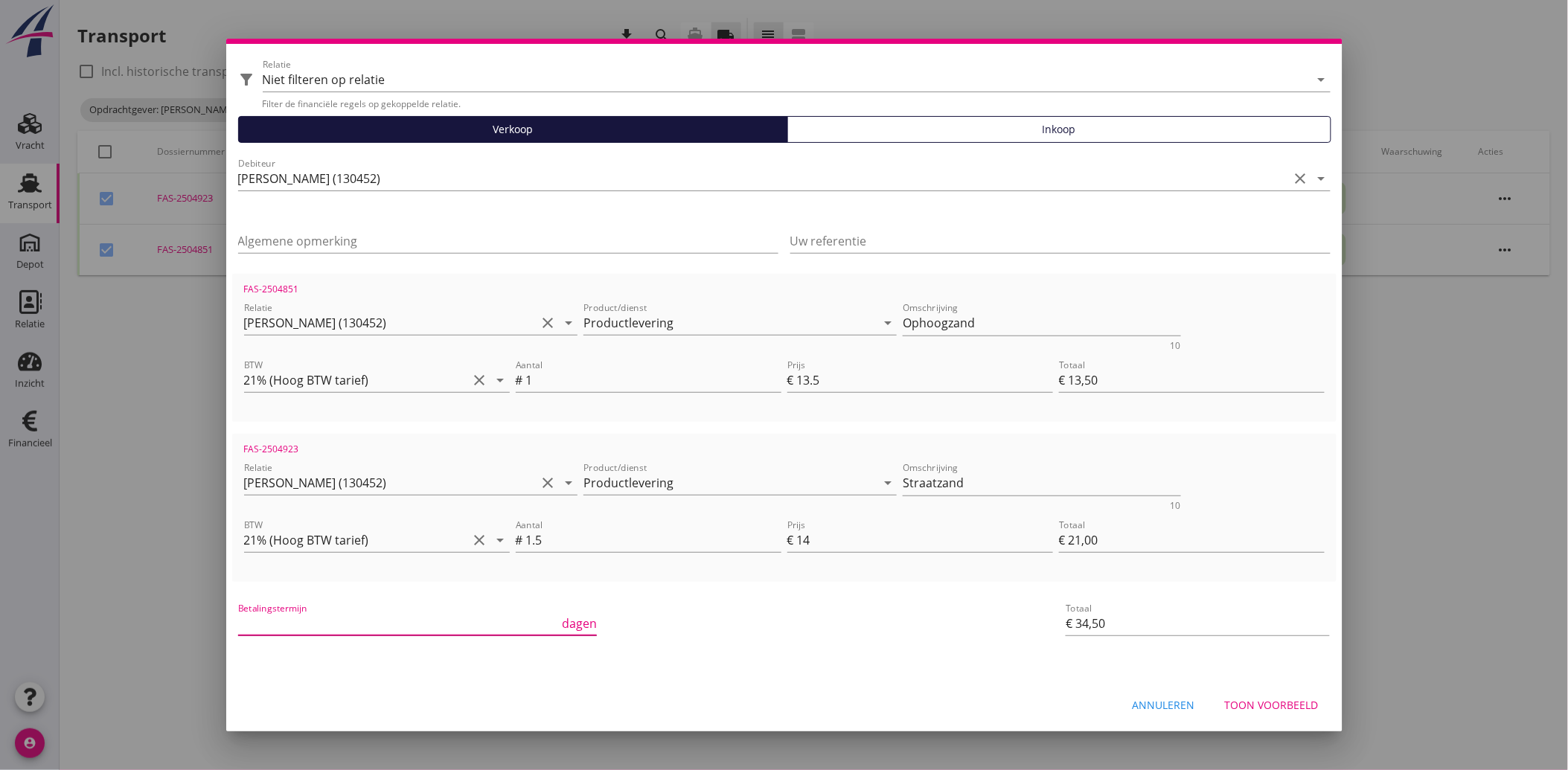
click at [381, 626] on input "Betalingstermijn" at bounding box center [399, 623] width 321 height 23
type input "30"
click at [866, 634] on div "Betalingstermijn 30 dagen" at bounding box center [600, 625] width 730 height 57
click at [1244, 697] on div "Toon voorbeeld" at bounding box center [1272, 705] width 94 height 16
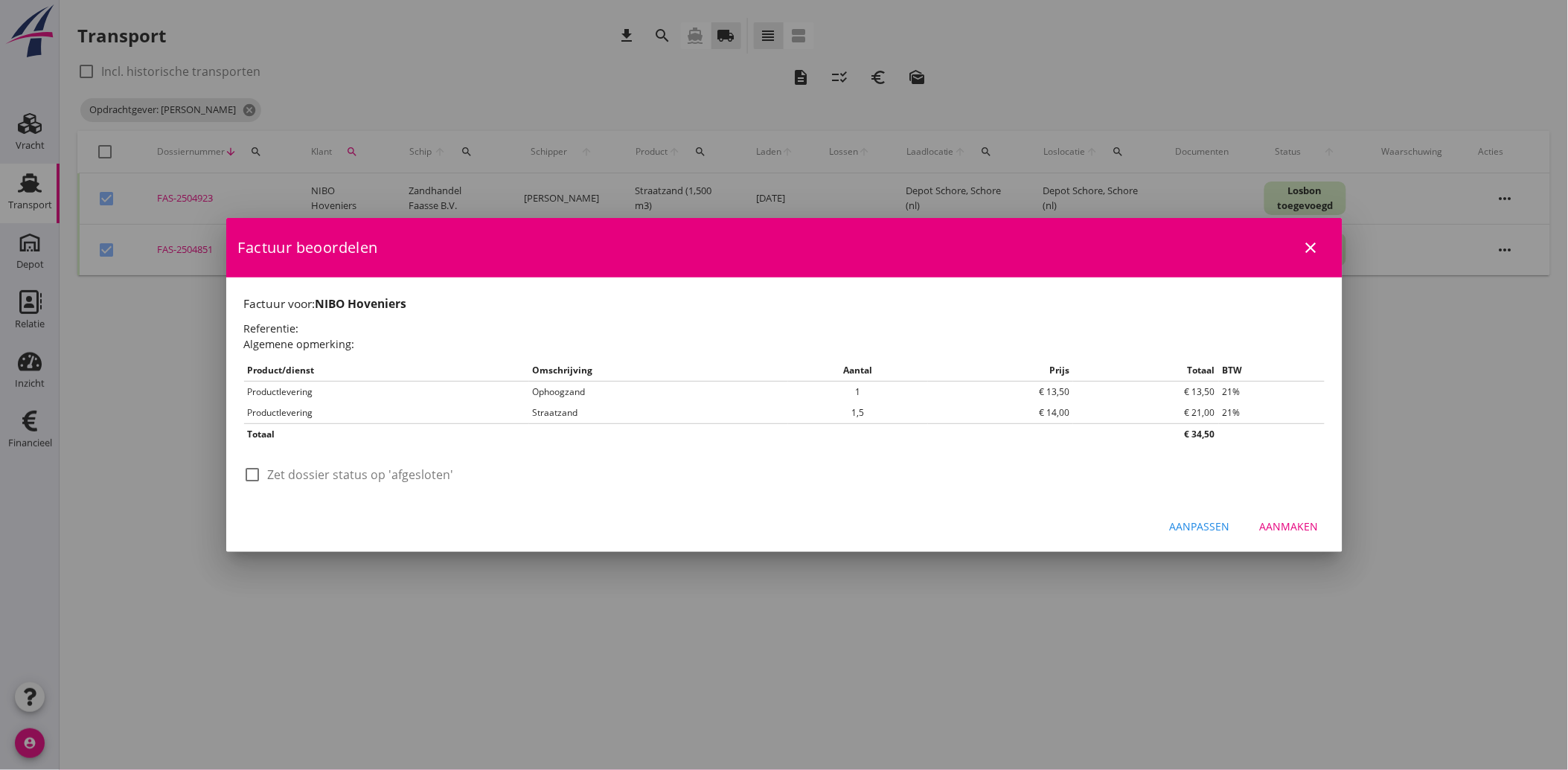
scroll to position [0, 0]
click at [258, 476] on div at bounding box center [252, 474] width 25 height 25
checkbox input "true"
click at [1282, 529] on div "Aanmaken" at bounding box center [1290, 526] width 59 height 16
checkbox input "false"
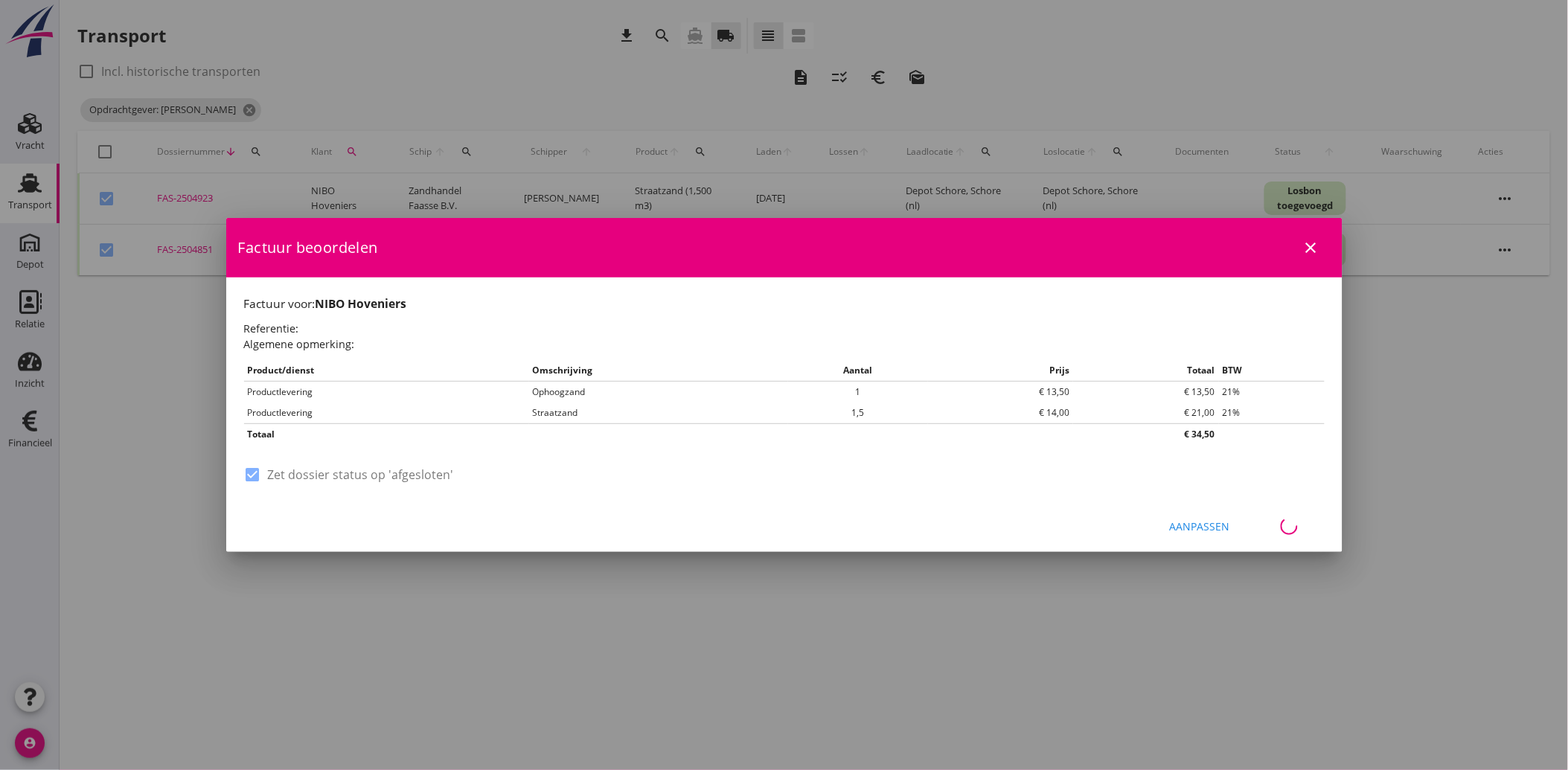
checkbox input "false"
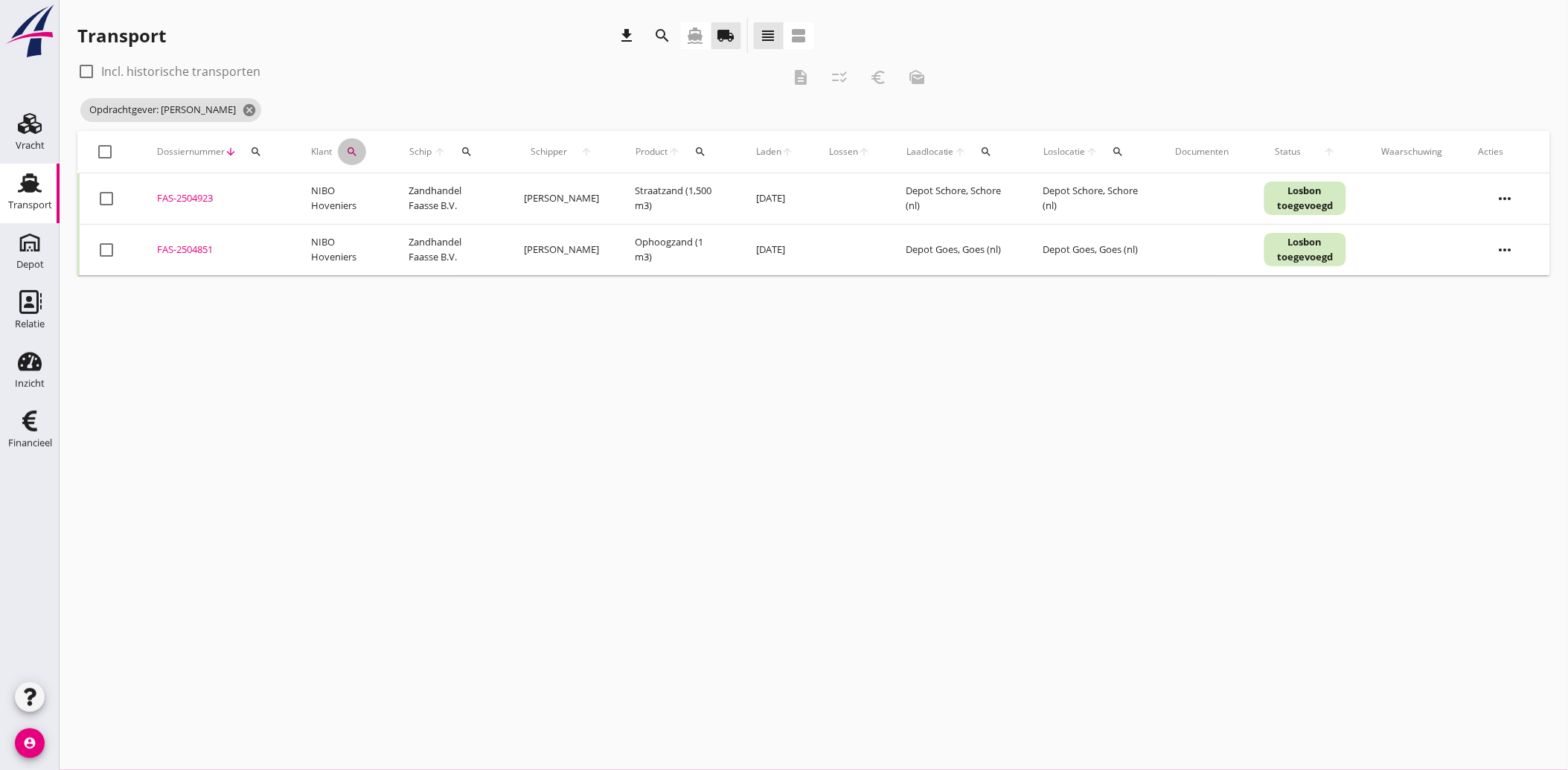
click at [351, 153] on icon "search" at bounding box center [352, 152] width 12 height 12
click at [503, 192] on icon "clear" at bounding box center [510, 195] width 18 height 18
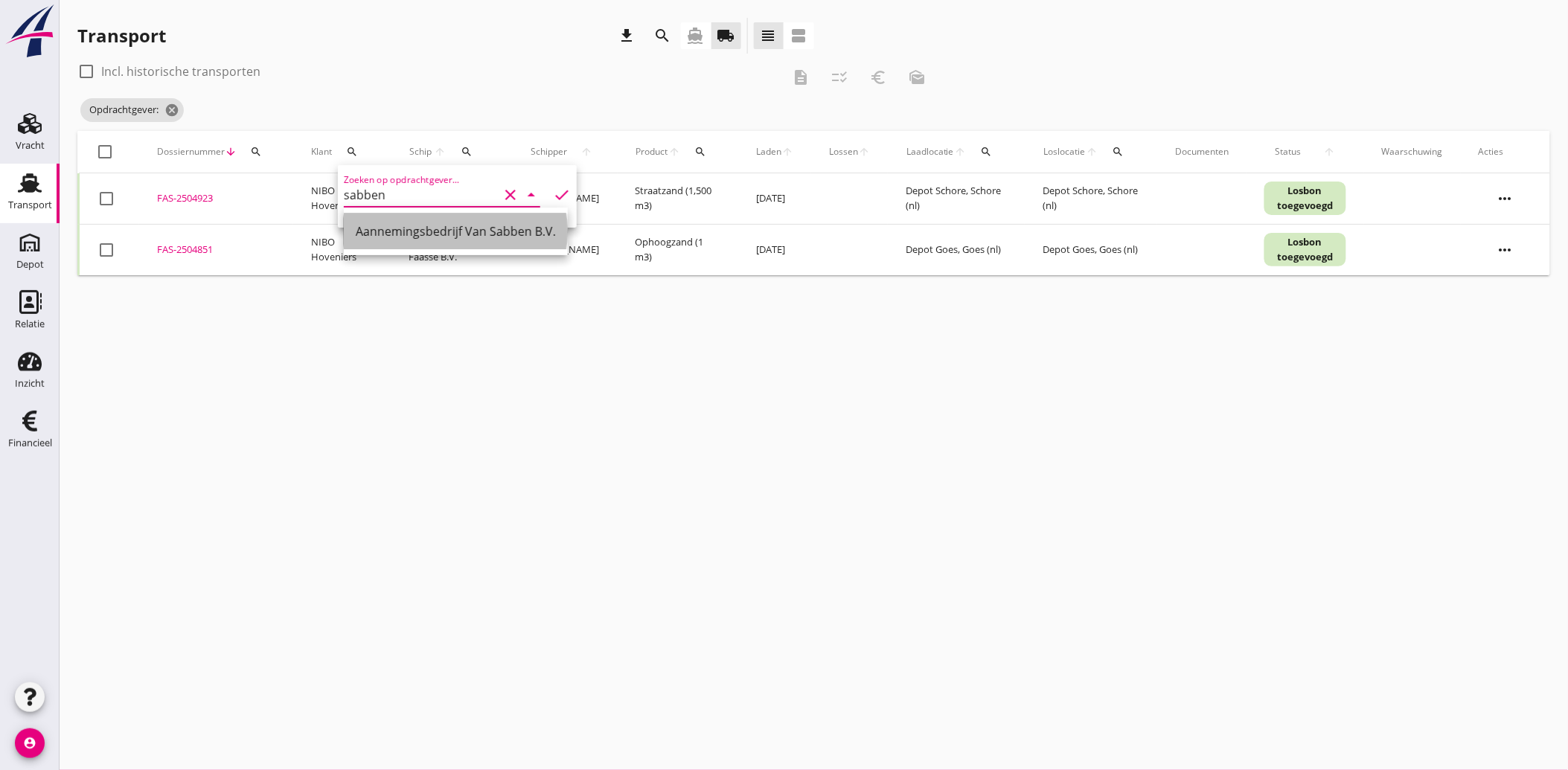
click at [411, 227] on div "Aannemingsbedrijf Van Sabben B.V." at bounding box center [456, 231] width 200 height 18
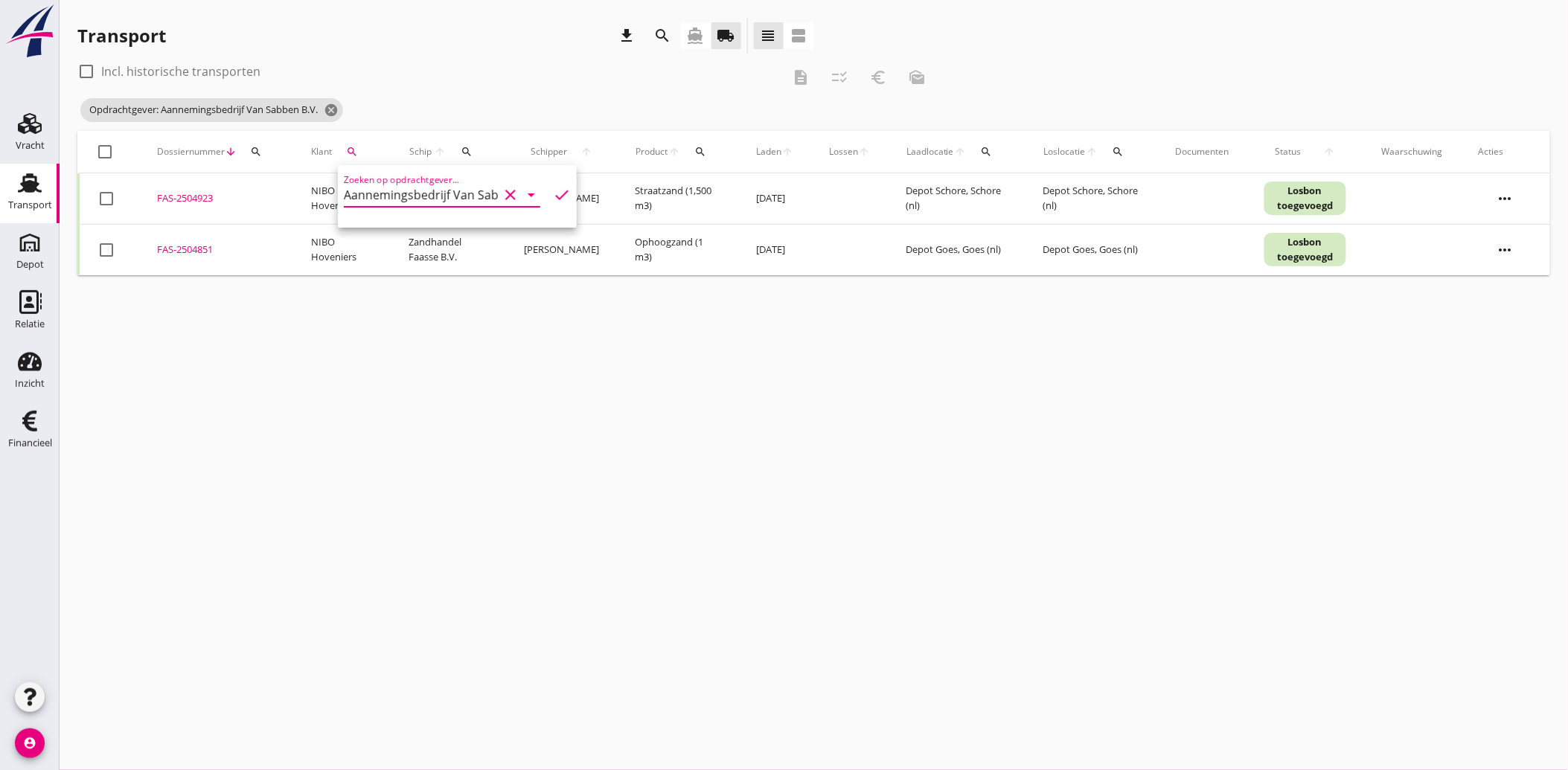
type input "Aannemingsbedrijf Van Sabben B.V."
click at [553, 192] on icon "check" at bounding box center [561, 195] width 18 height 18
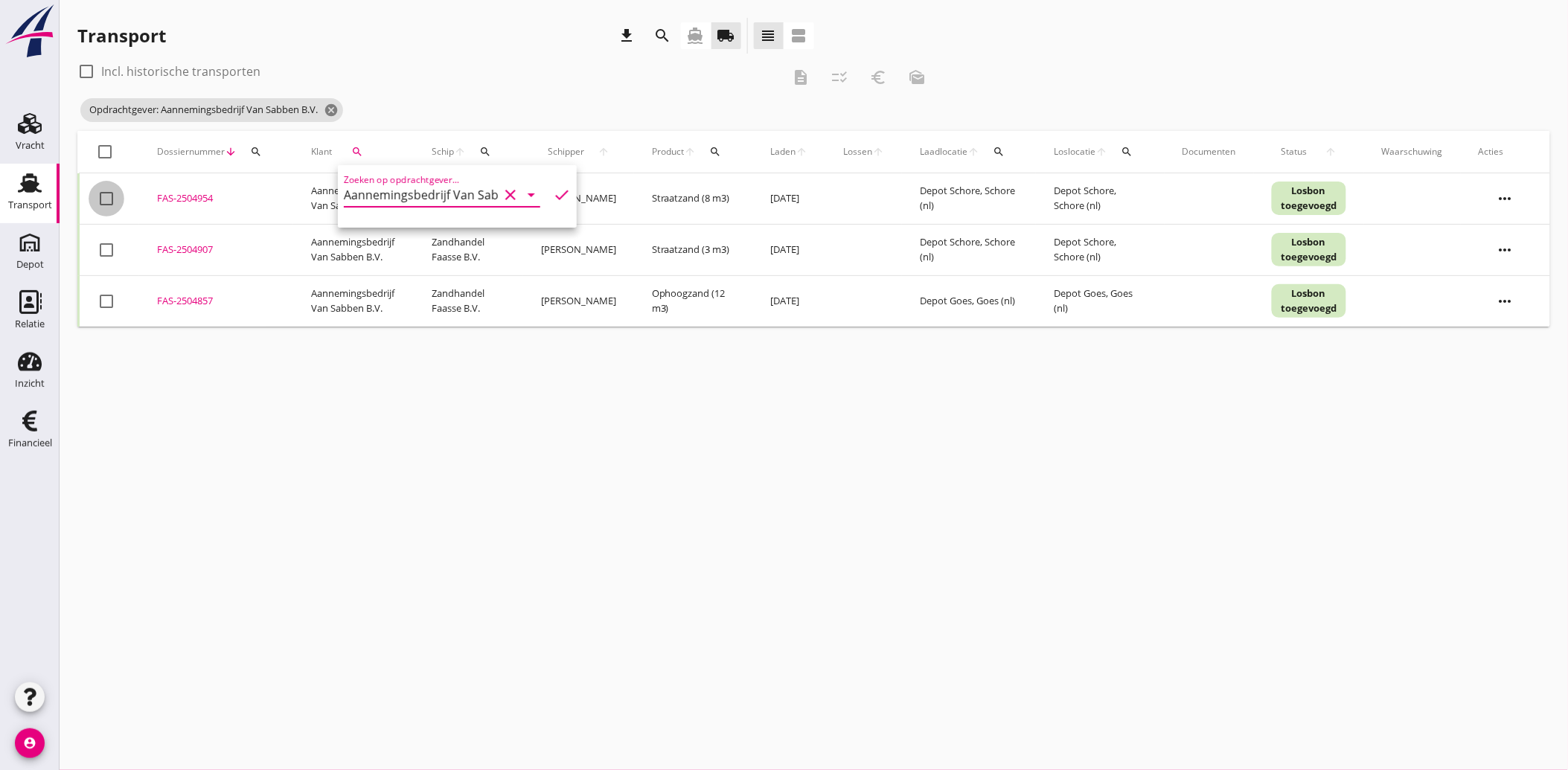
click at [114, 198] on div at bounding box center [106, 198] width 25 height 25
checkbox input "true"
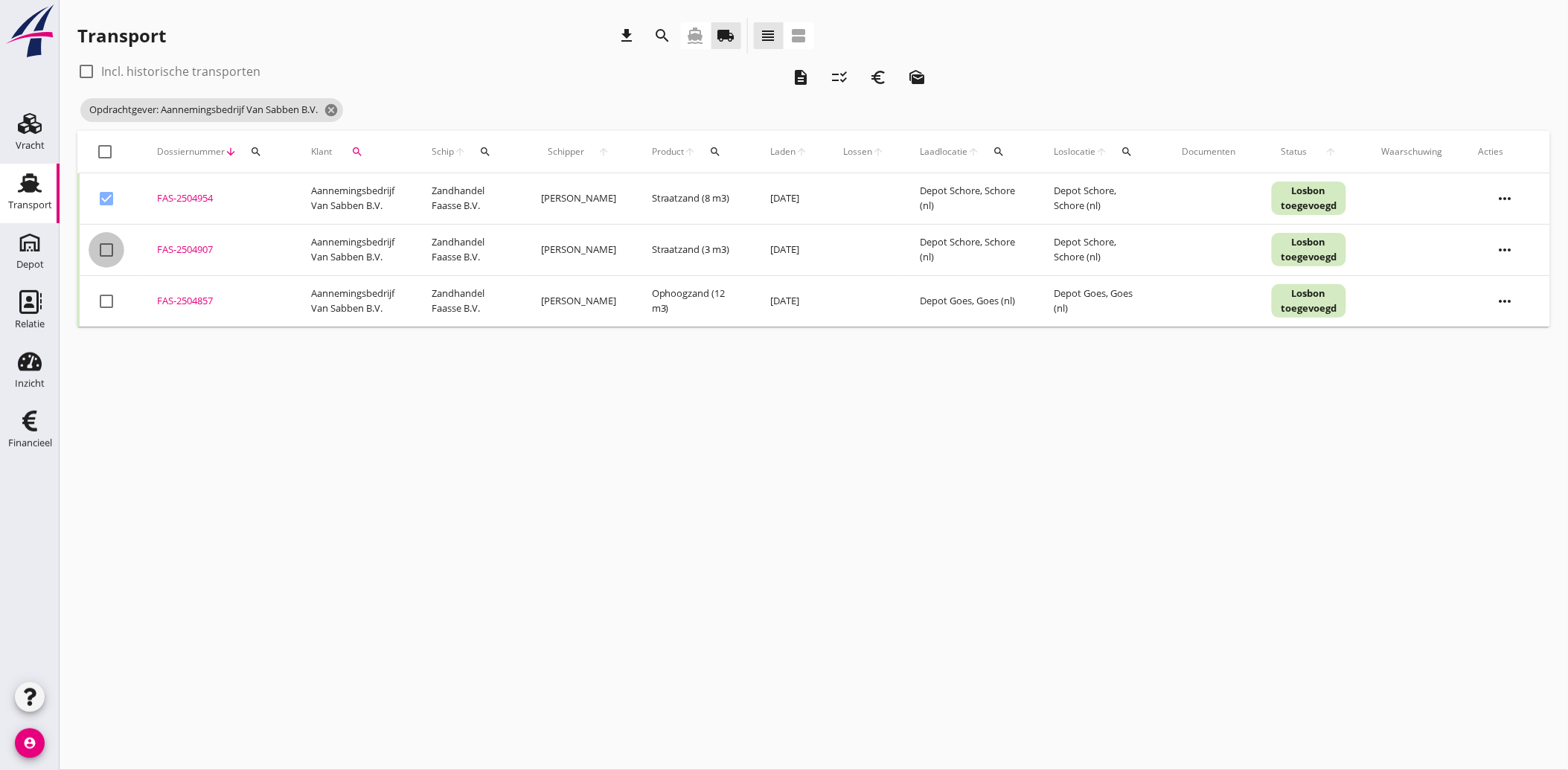
click at [112, 246] on div at bounding box center [106, 250] width 25 height 25
checkbox input "true"
click at [107, 305] on div at bounding box center [106, 301] width 25 height 25
checkbox input "true"
click at [876, 75] on icon "euro_symbol" at bounding box center [878, 77] width 18 height 18
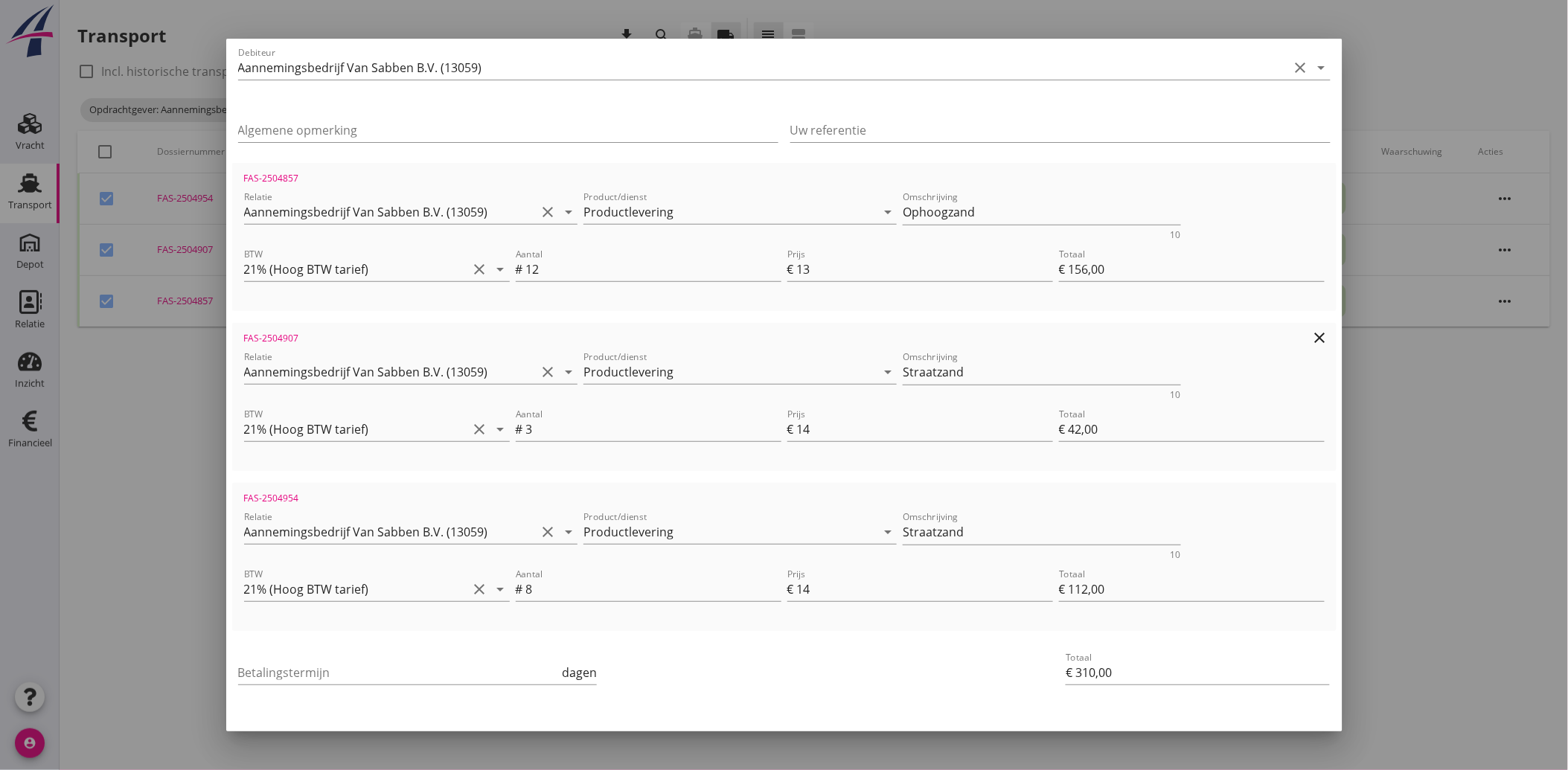
scroll to position [214, 0]
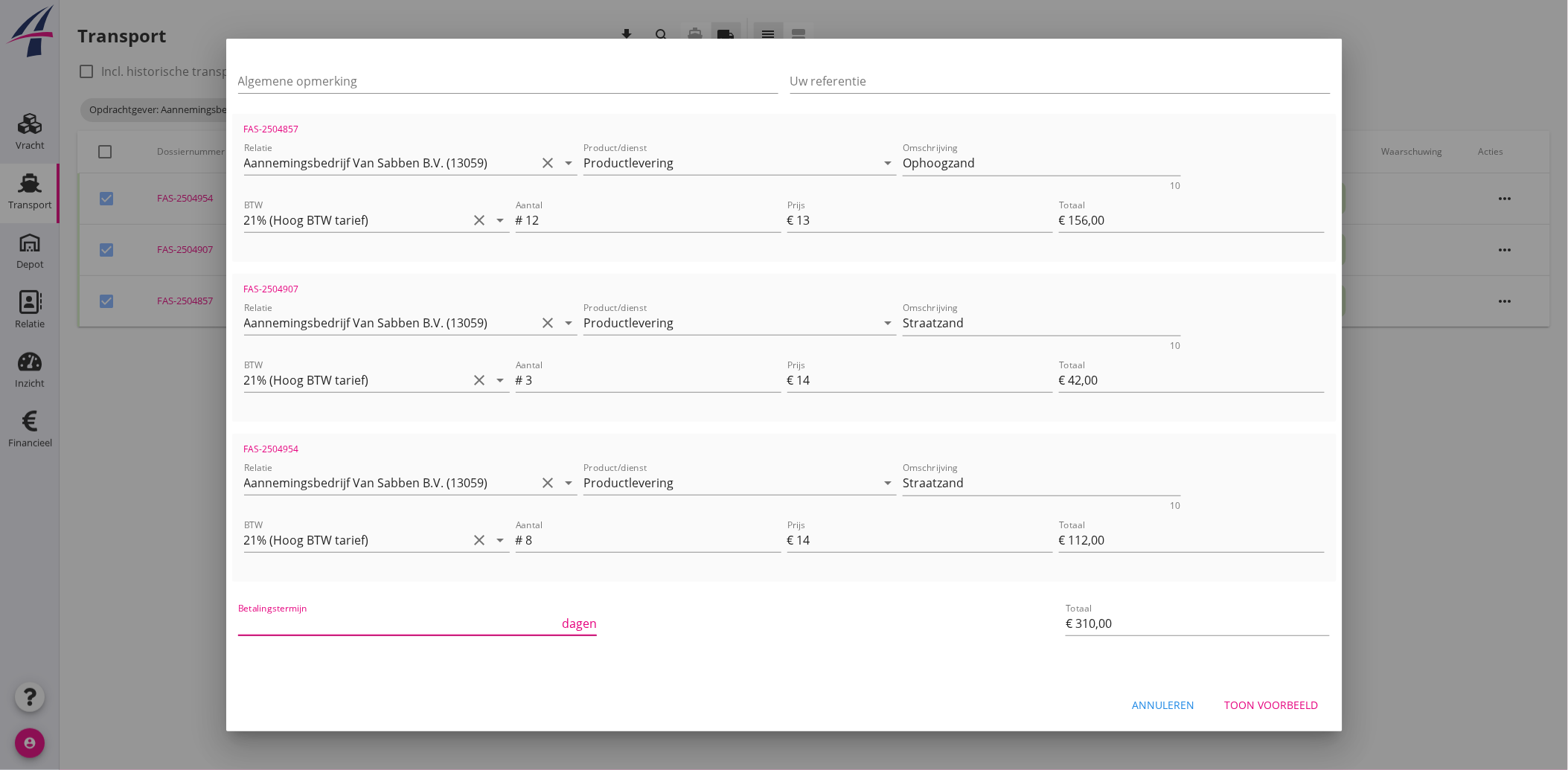
click at [305, 618] on input "Betalingstermijn" at bounding box center [399, 623] width 321 height 23
type input "30"
click at [836, 630] on div "Betalingstermijn 30 dagen" at bounding box center [600, 625] width 730 height 57
click at [1249, 697] on div "Toon voorbeeld" at bounding box center [1272, 705] width 94 height 16
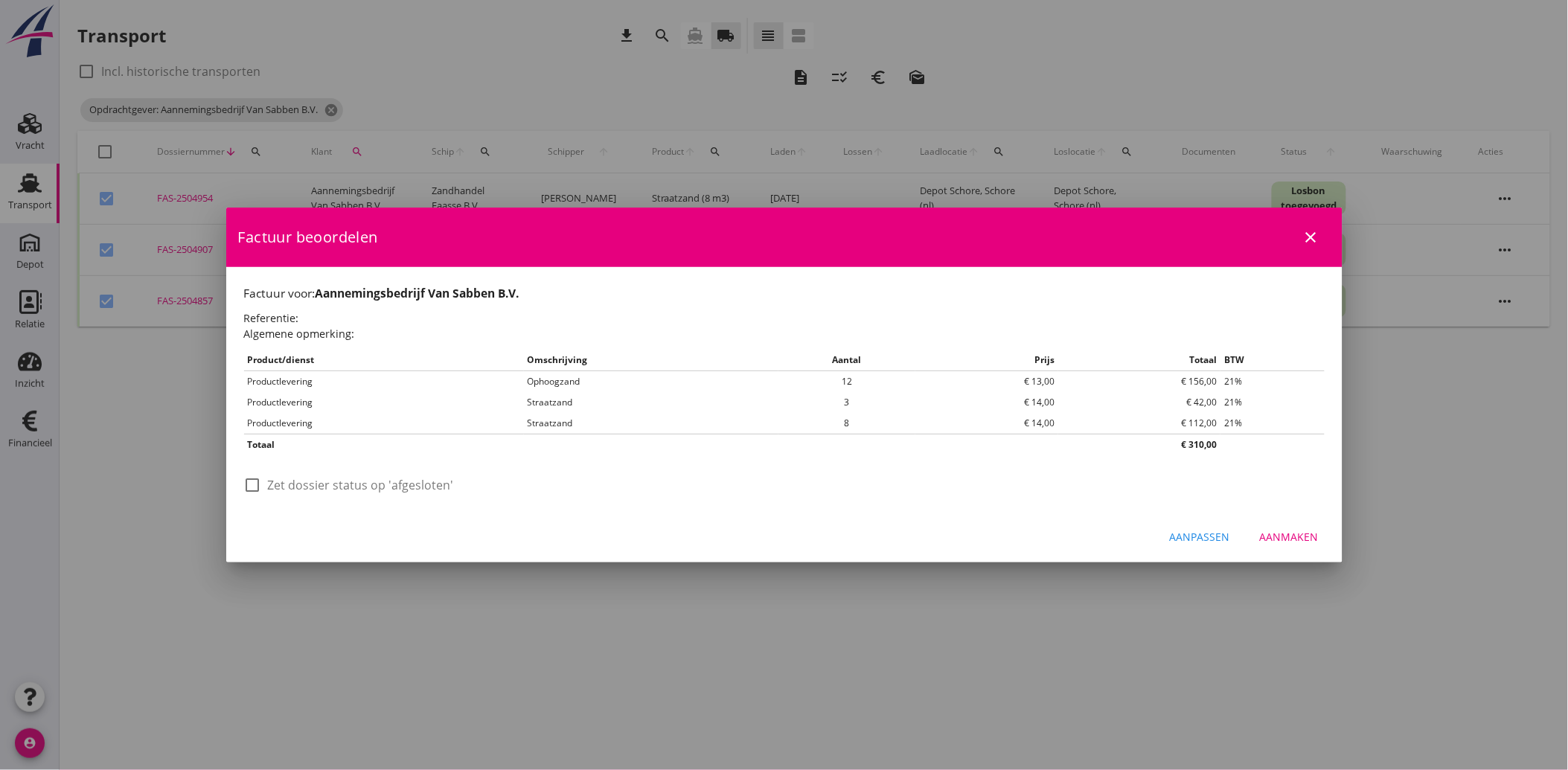
scroll to position [0, 0]
click at [250, 490] on div at bounding box center [252, 485] width 25 height 25
checkbox input "true"
click at [1268, 539] on div "Aanmaken" at bounding box center [1290, 537] width 59 height 16
checkbox input "false"
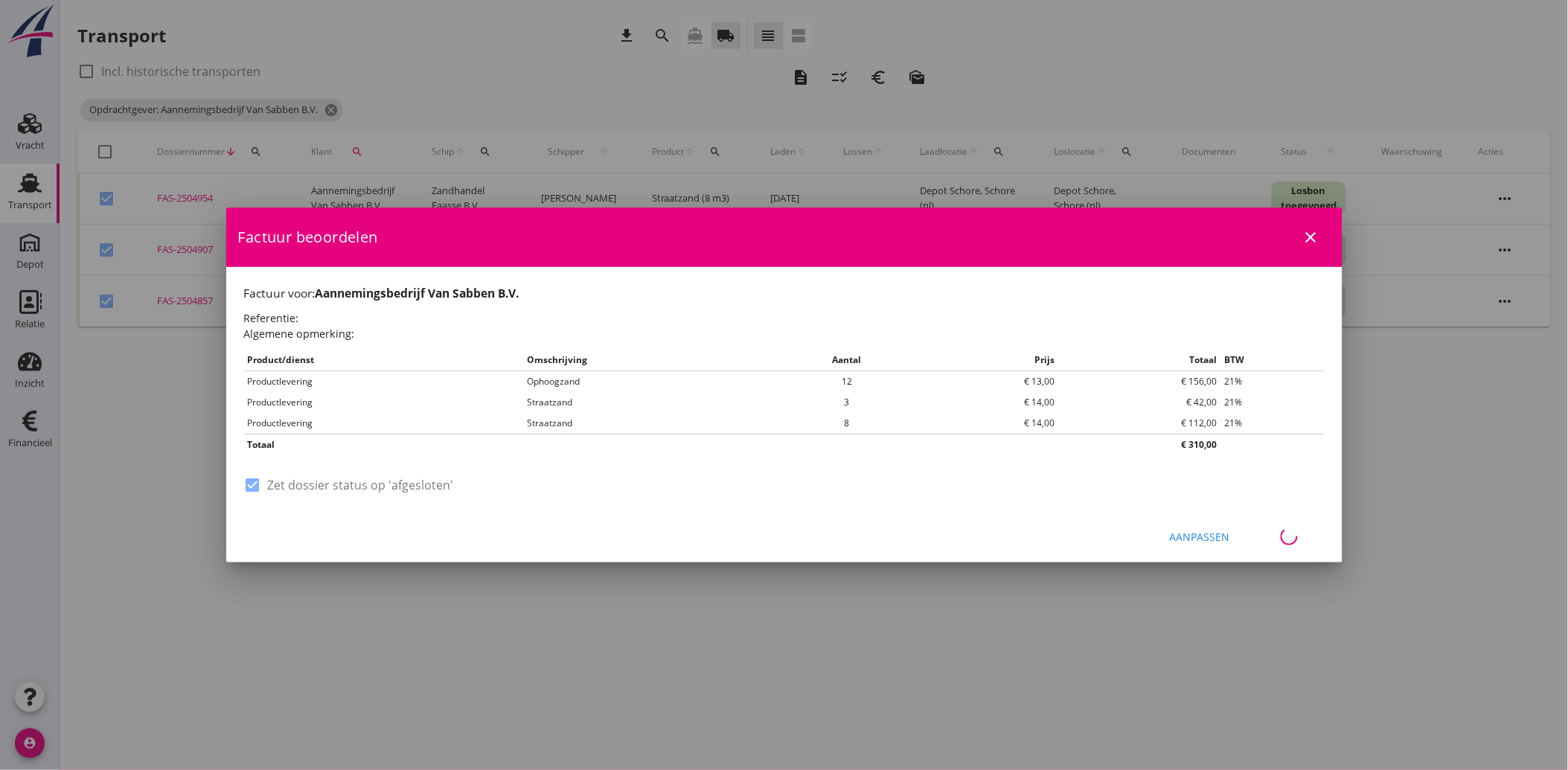
checkbox input "false"
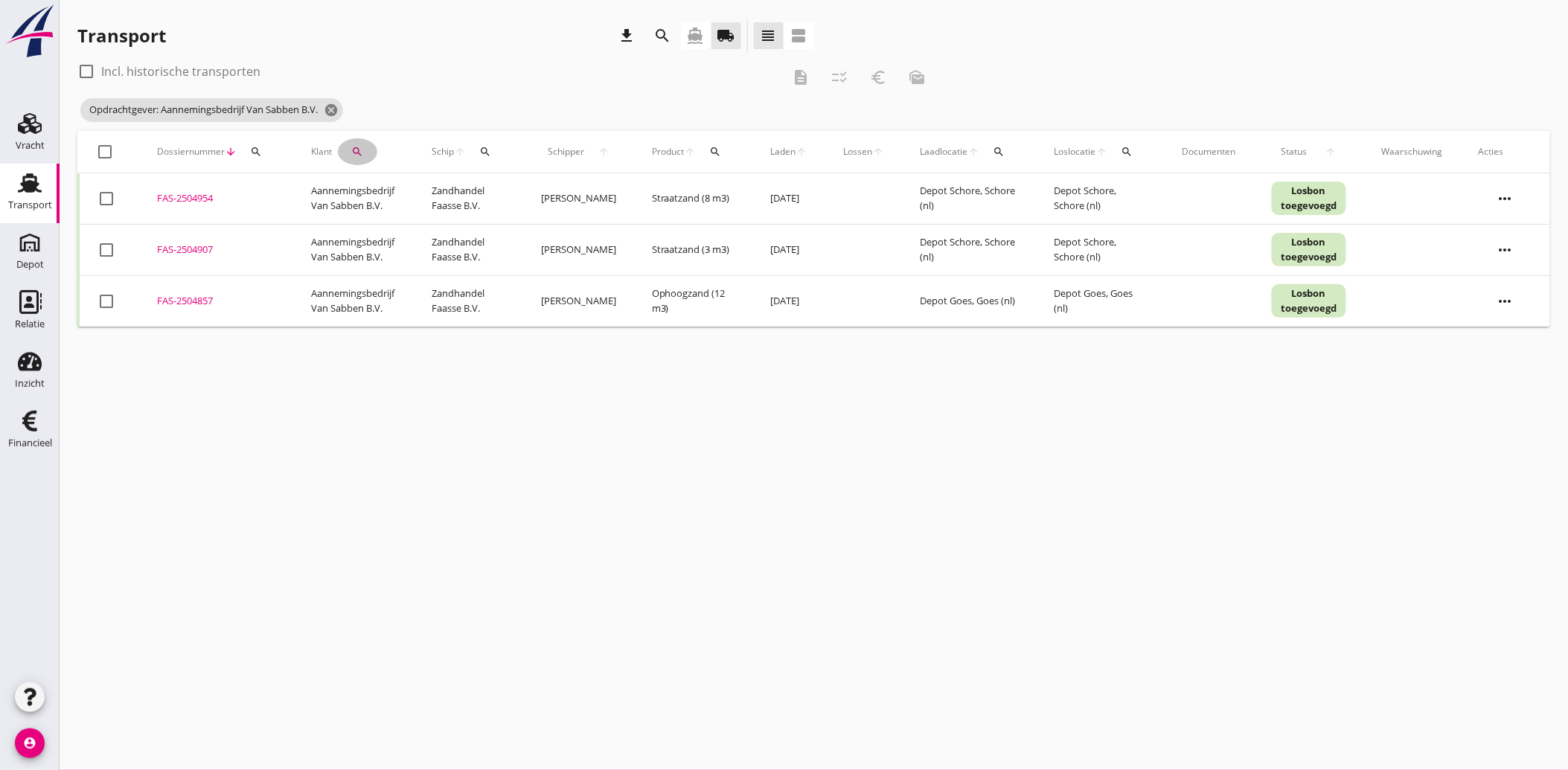
click at [353, 153] on icon "search" at bounding box center [358, 152] width 12 height 12
drag, startPoint x: 502, startPoint y: 194, endPoint x: 445, endPoint y: 184, distance: 57.9
click at [501, 194] on icon "clear" at bounding box center [510, 195] width 18 height 18
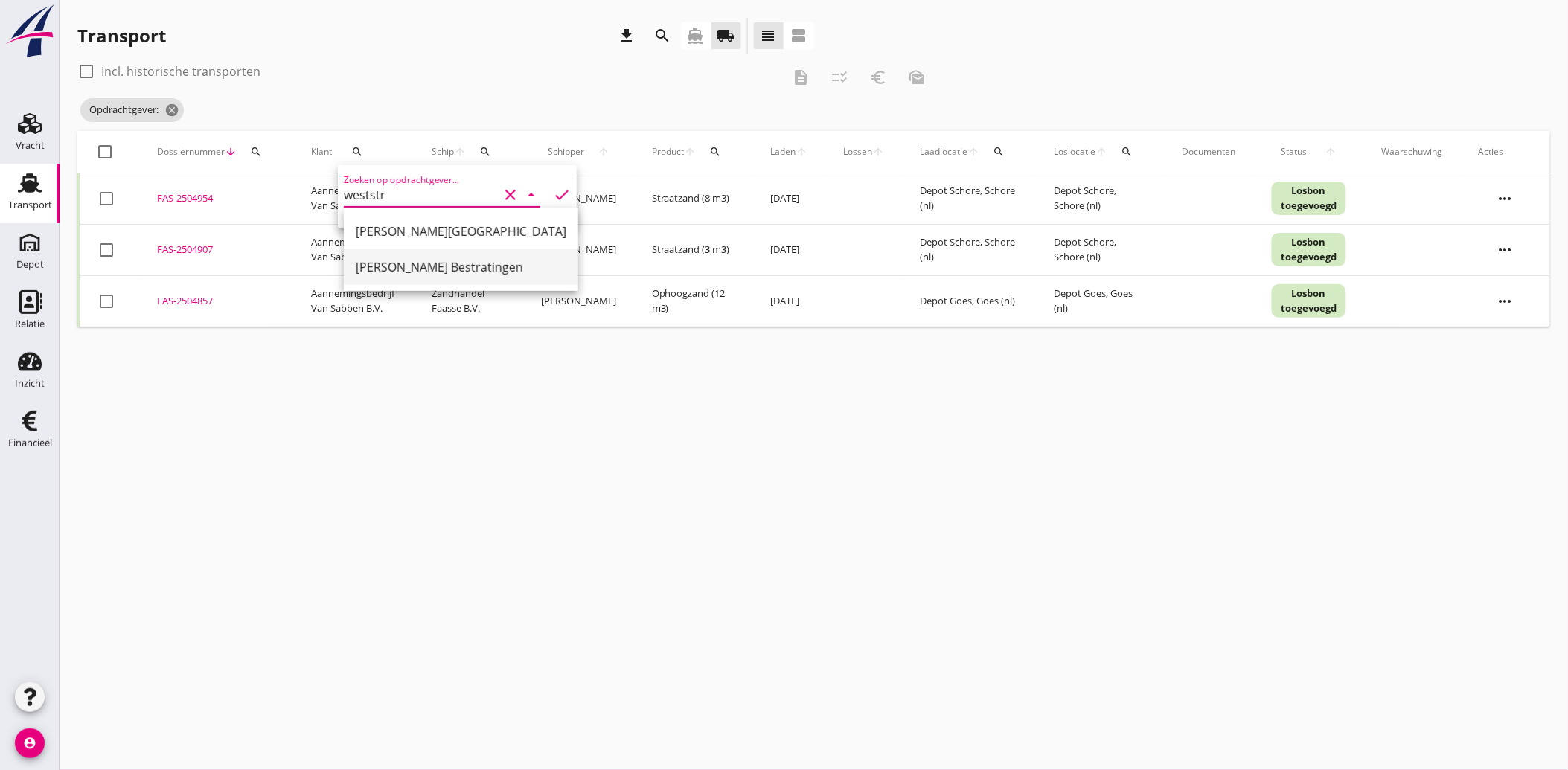
click at [400, 258] on div "[PERSON_NAME] Bestratingen" at bounding box center [461, 267] width 211 height 18
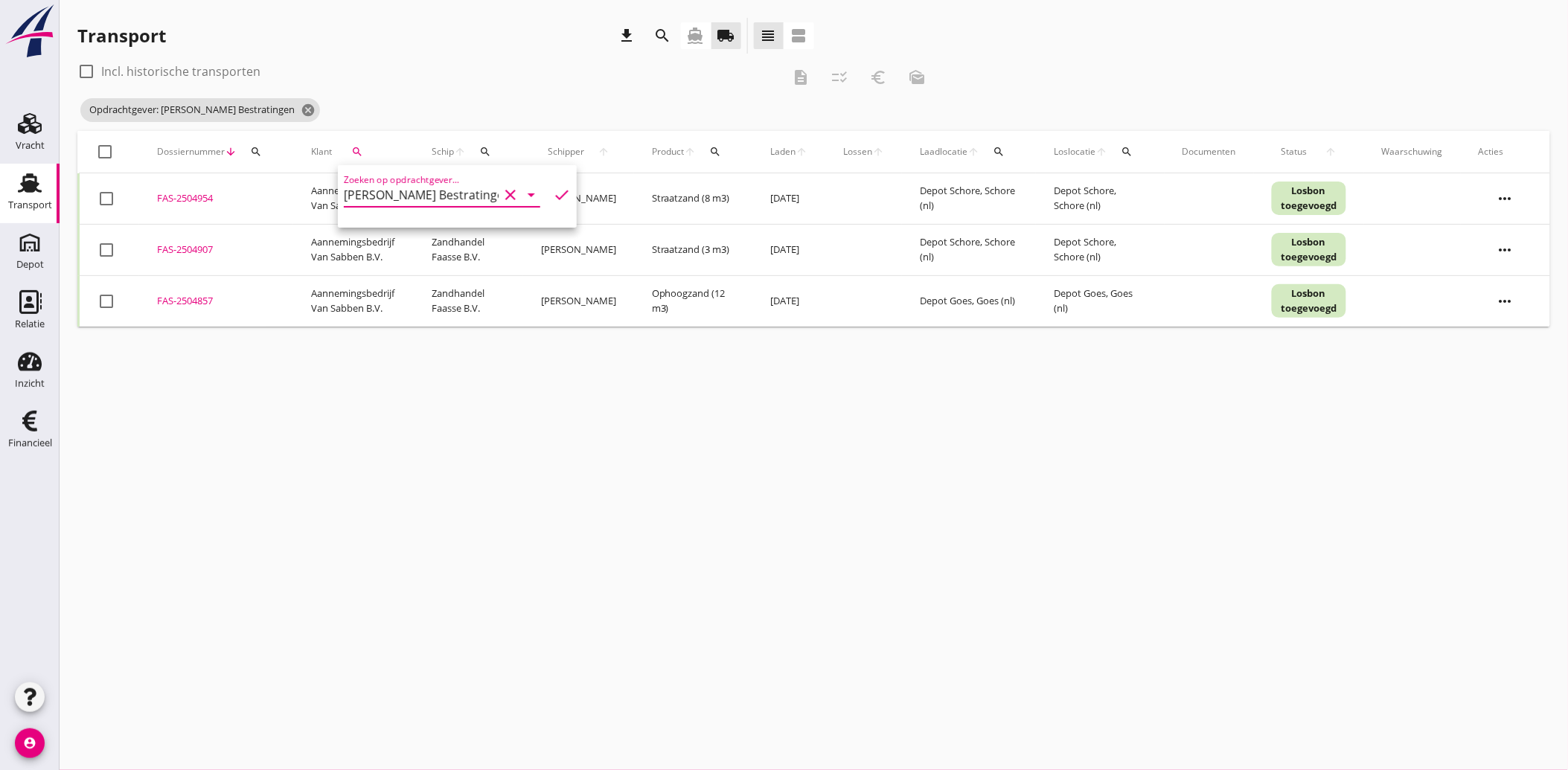
type input "[PERSON_NAME] Bestratingen"
click at [553, 188] on icon "check" at bounding box center [561, 195] width 18 height 18
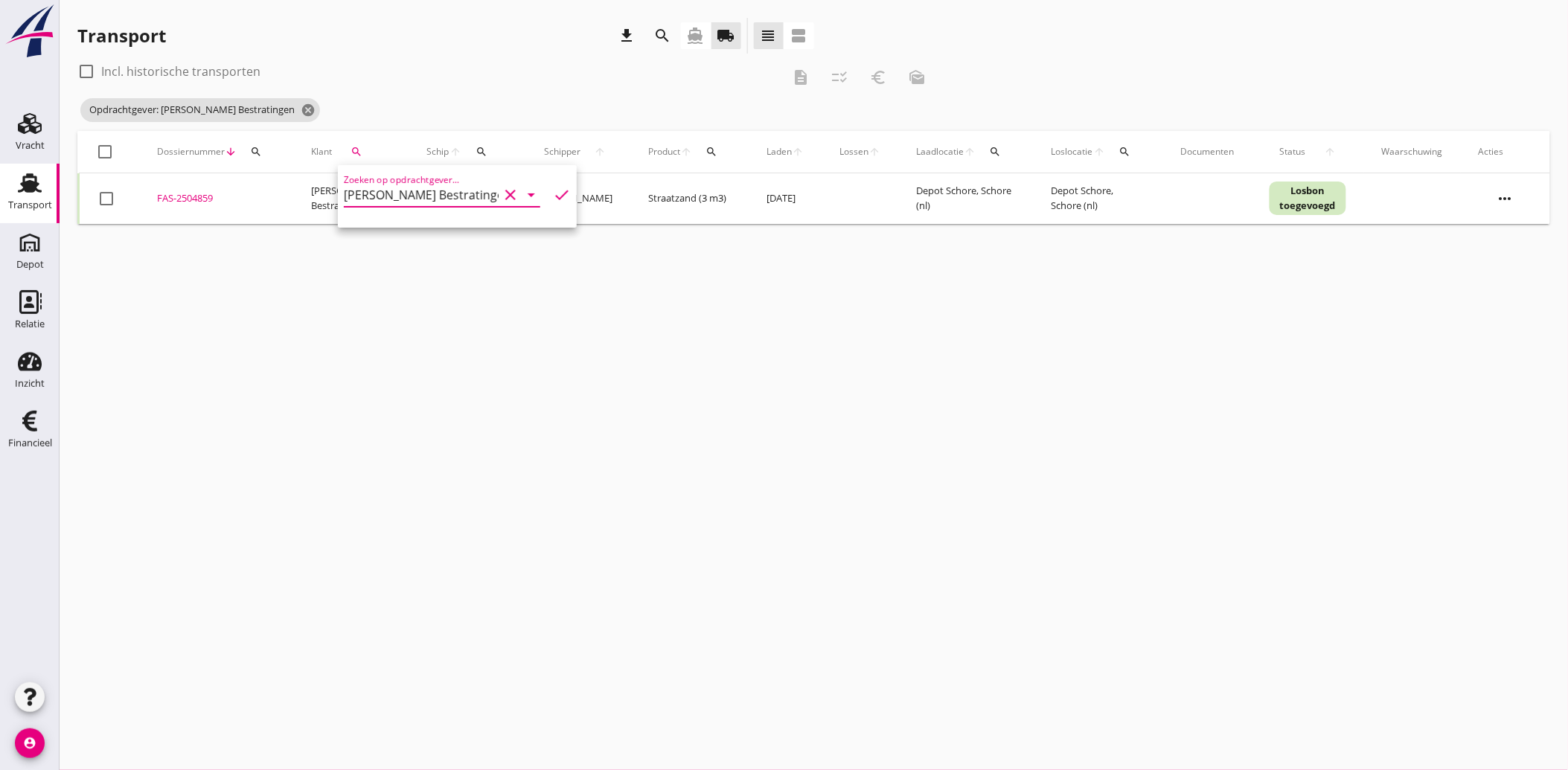
click at [553, 188] on icon "check" at bounding box center [561, 195] width 18 height 18
click at [106, 205] on div at bounding box center [106, 198] width 25 height 25
checkbox input "true"
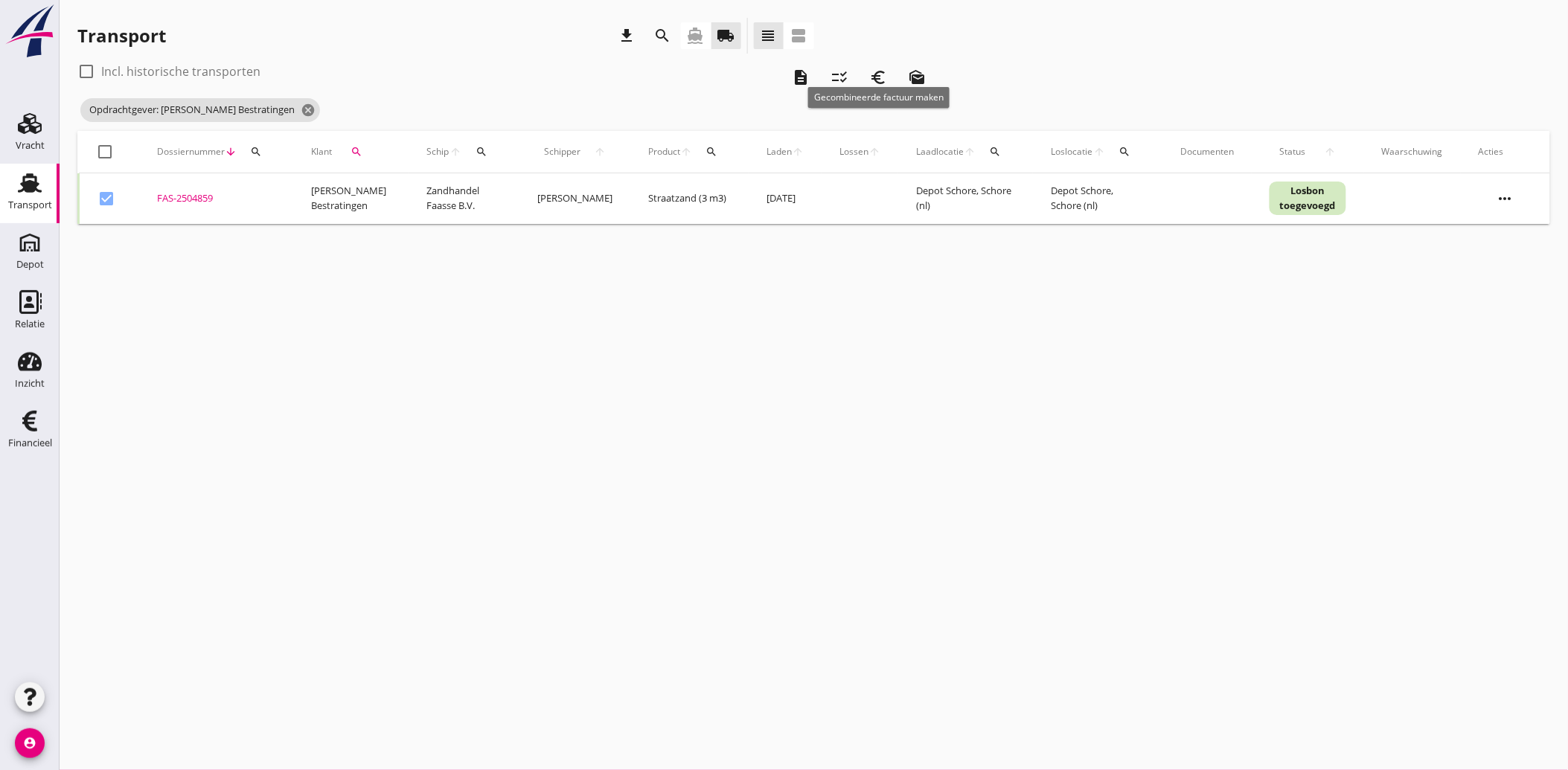
click at [876, 75] on icon "euro_symbol" at bounding box center [878, 77] width 18 height 18
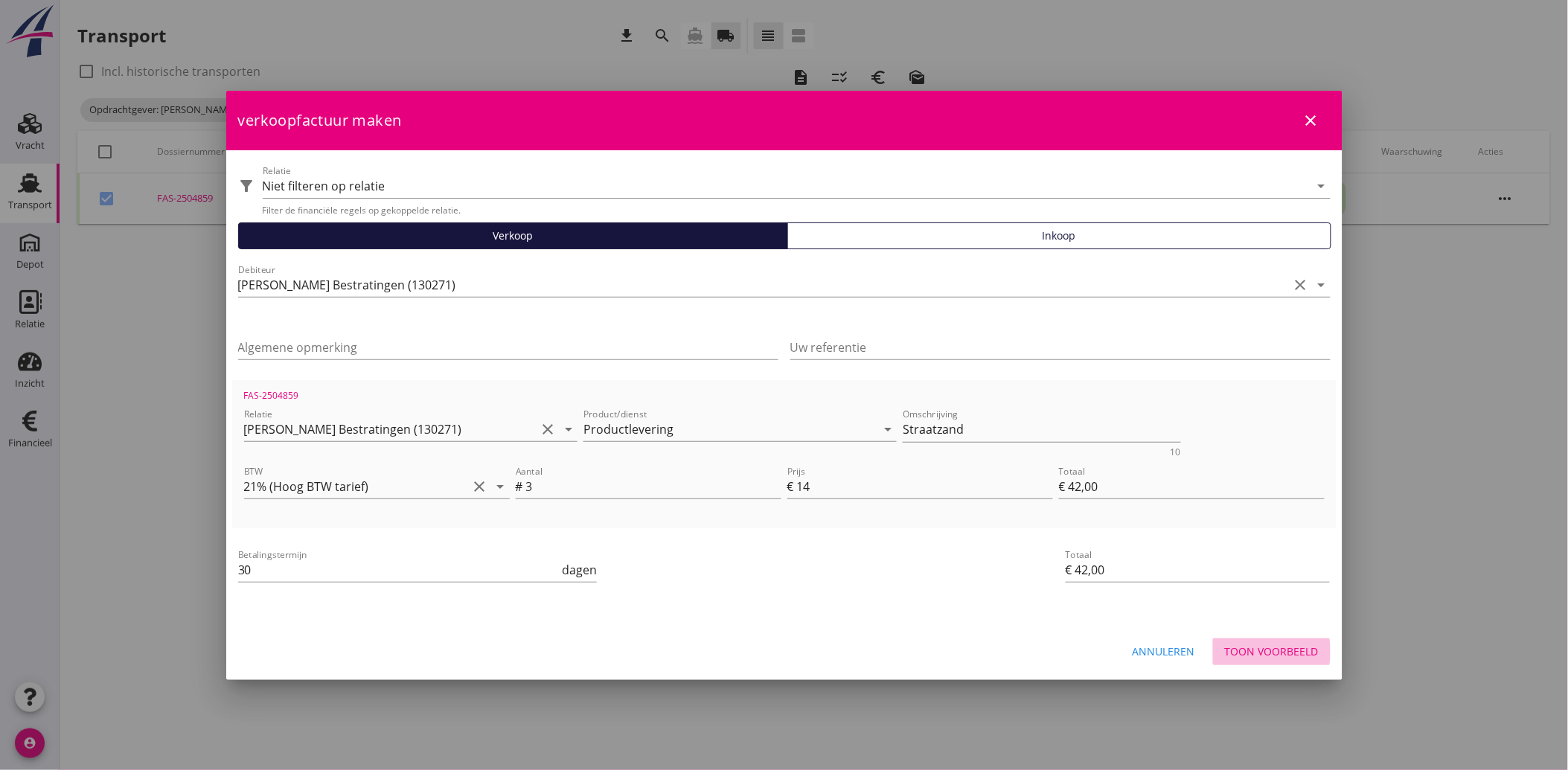
click at [1256, 649] on div "Toon voorbeeld" at bounding box center [1272, 652] width 94 height 16
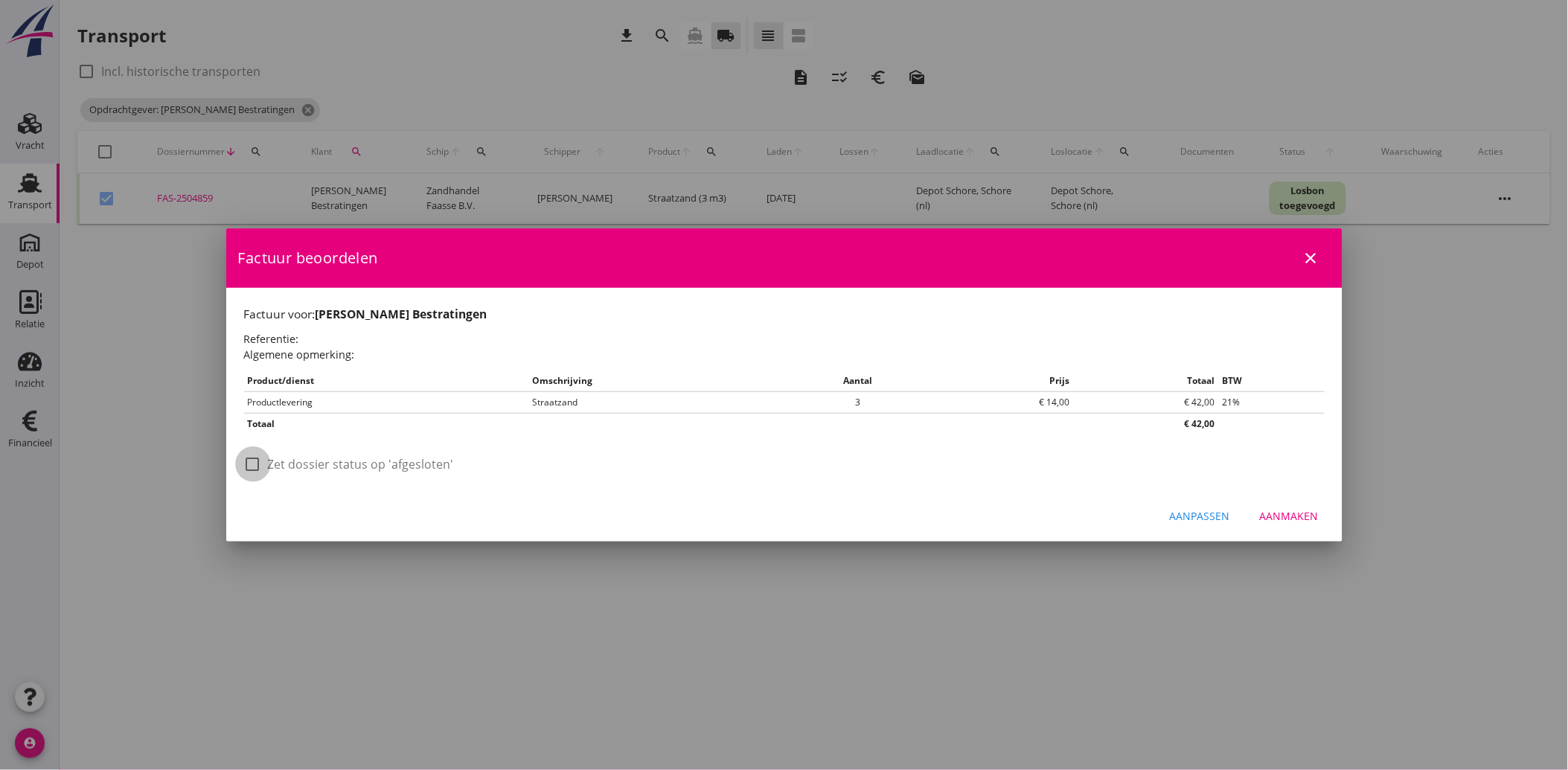
drag, startPoint x: 246, startPoint y: 459, endPoint x: 695, endPoint y: 522, distance: 453.4
click at [247, 459] on div at bounding box center [252, 464] width 25 height 25
checkbox input "true"
click at [1305, 519] on div "Aanmaken" at bounding box center [1290, 516] width 59 height 16
checkbox input "false"
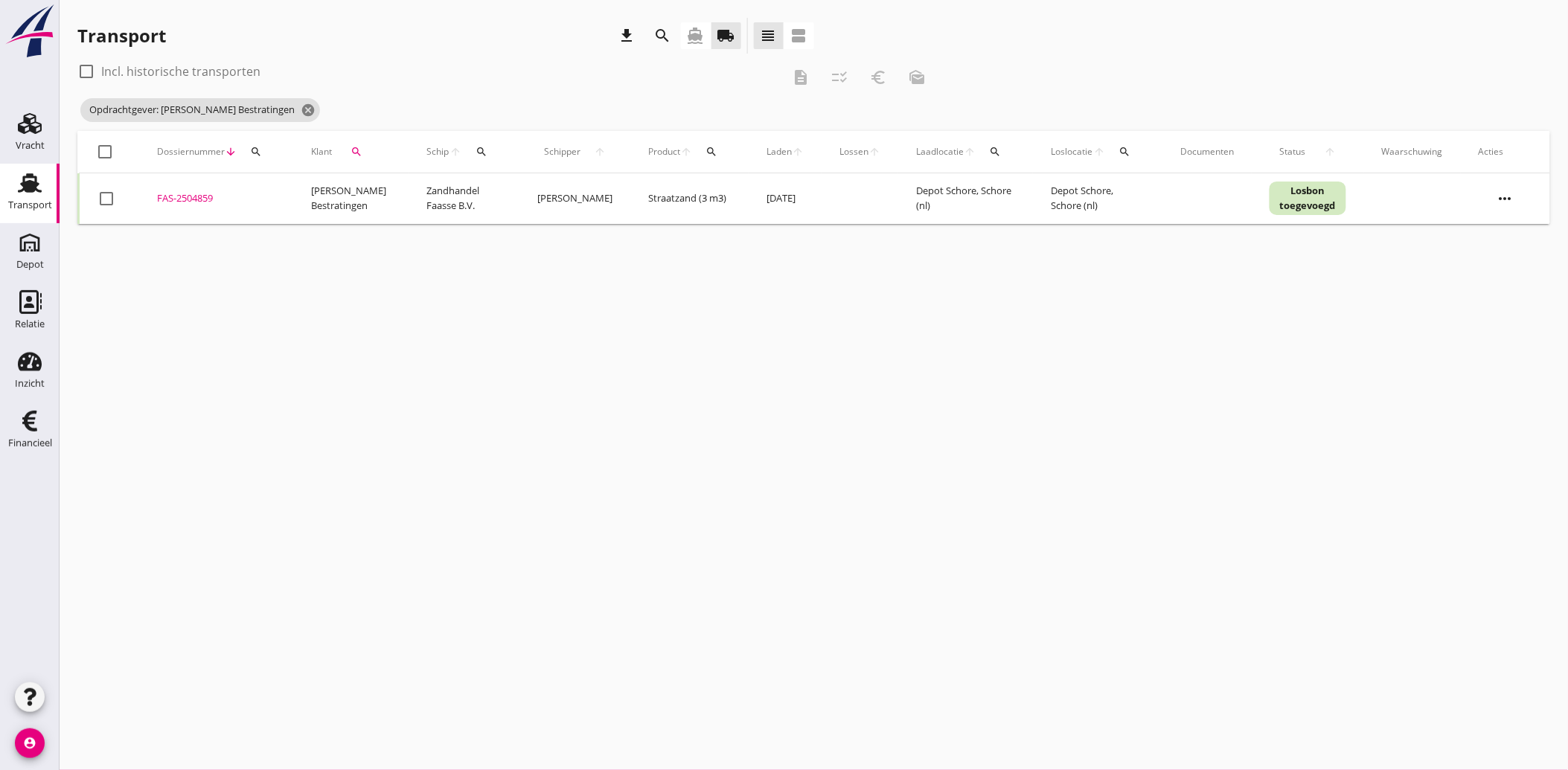
click at [354, 146] on icon "search" at bounding box center [357, 152] width 12 height 12
click at [501, 194] on icon "clear" at bounding box center [510, 195] width 18 height 18
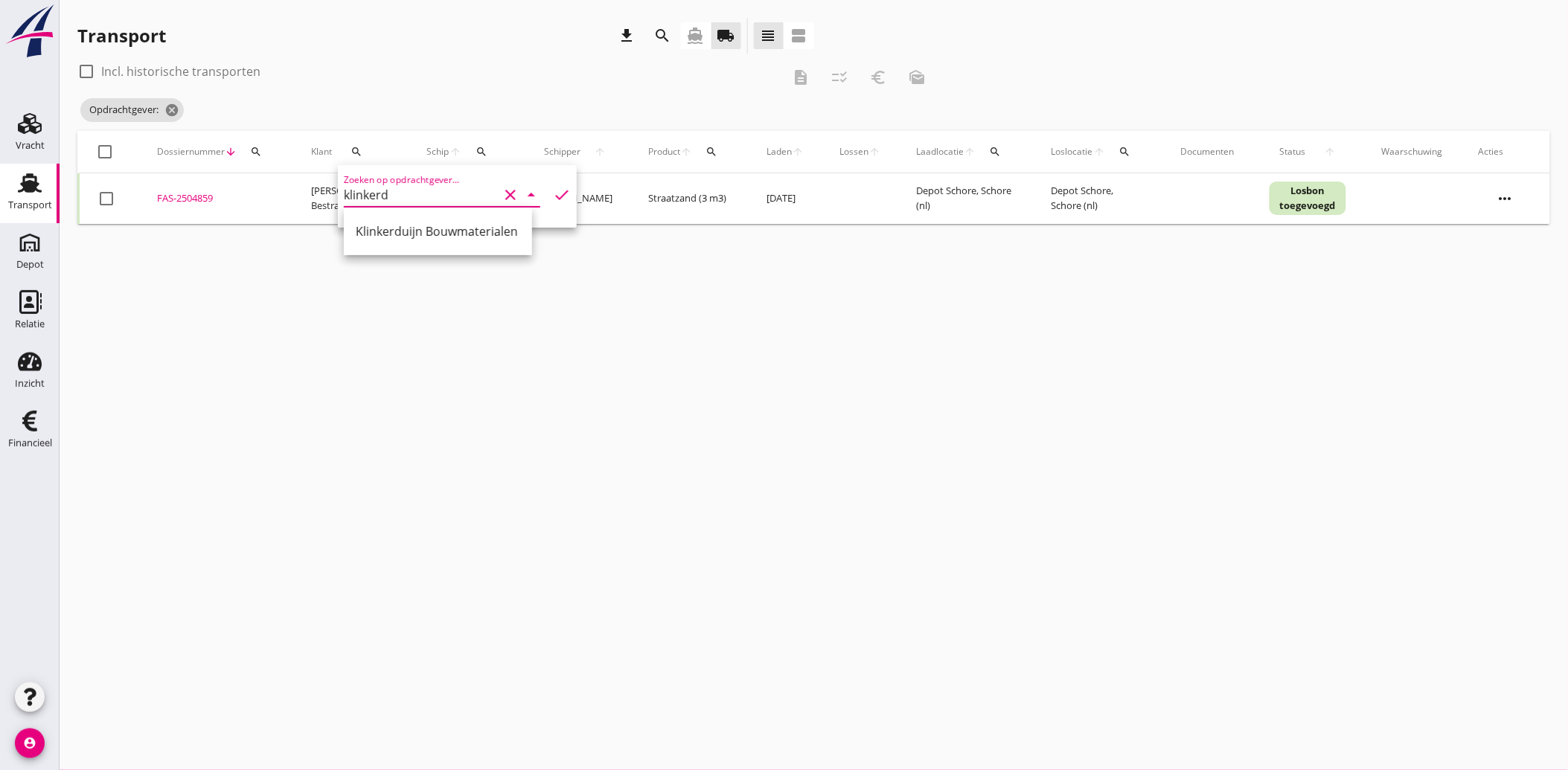
click at [426, 240] on div "Klinkerduijn Bouwmaterialen" at bounding box center [438, 231] width 164 height 36
type input "Klinkerduijn Bouwmaterialen"
click at [553, 198] on icon "check" at bounding box center [561, 195] width 18 height 18
click at [103, 204] on div at bounding box center [106, 198] width 25 height 25
checkbox input "true"
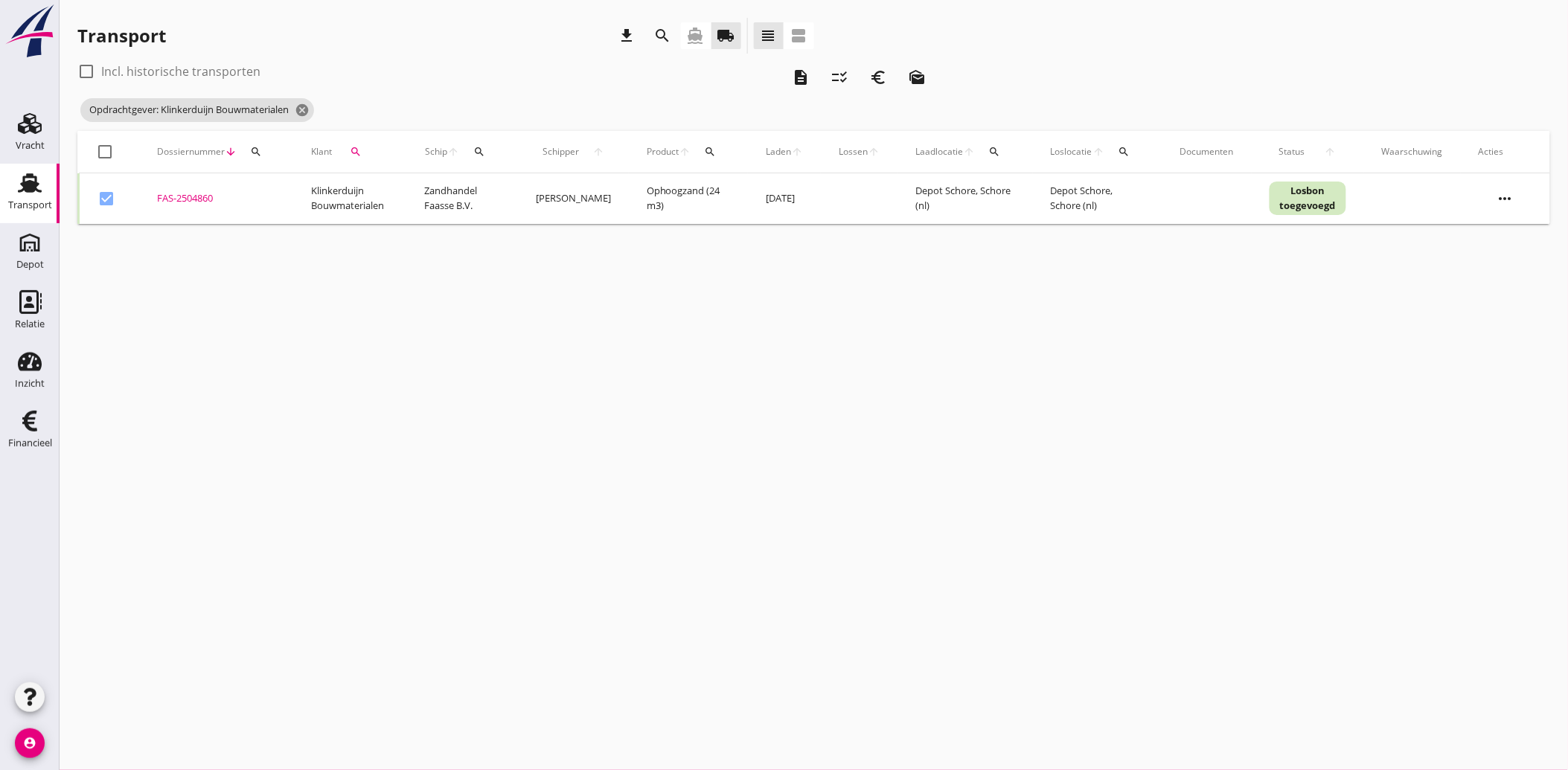
click at [880, 80] on icon "euro_symbol" at bounding box center [878, 77] width 18 height 18
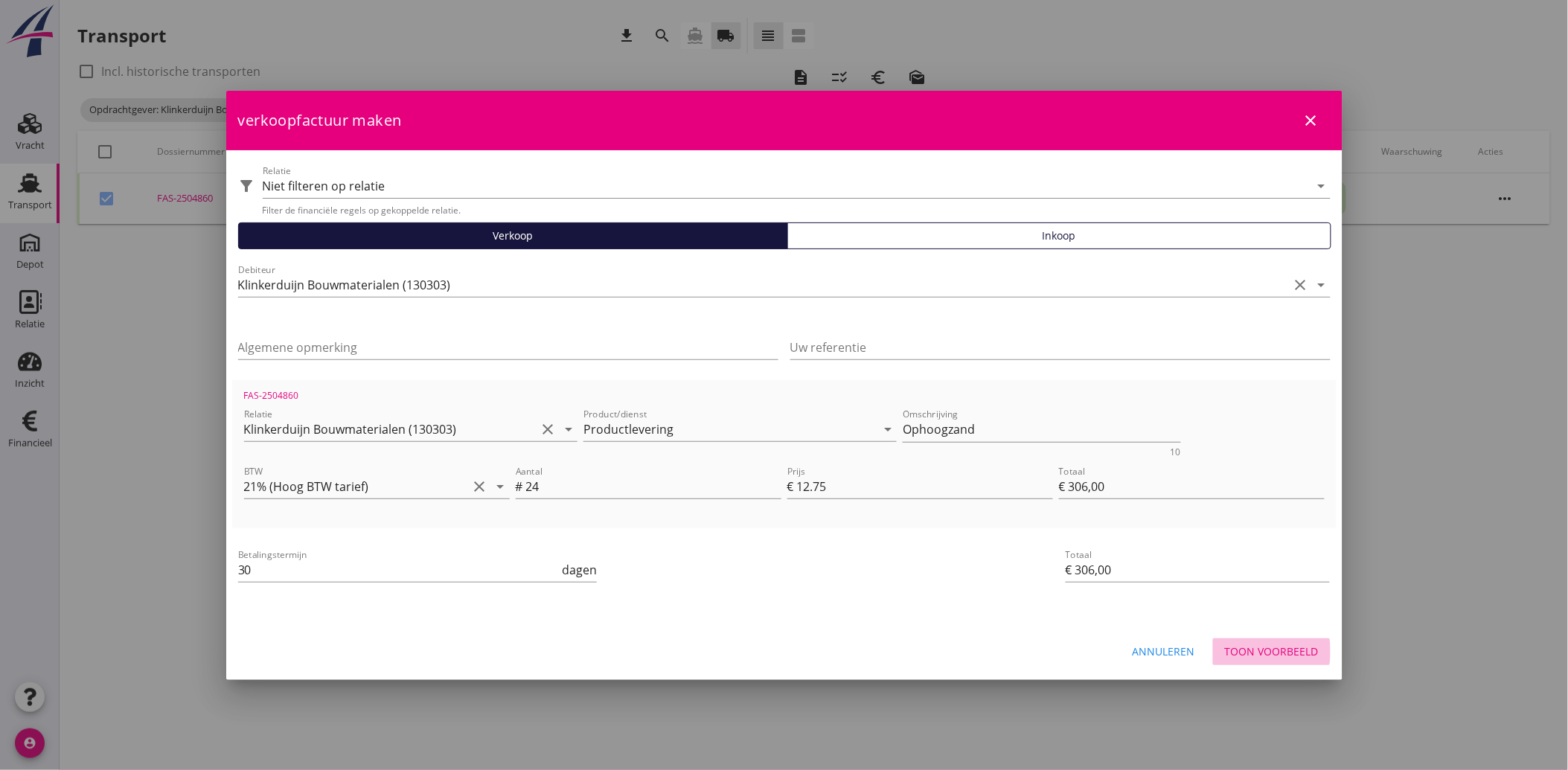
click at [1268, 652] on div "Toon voorbeeld" at bounding box center [1272, 652] width 94 height 16
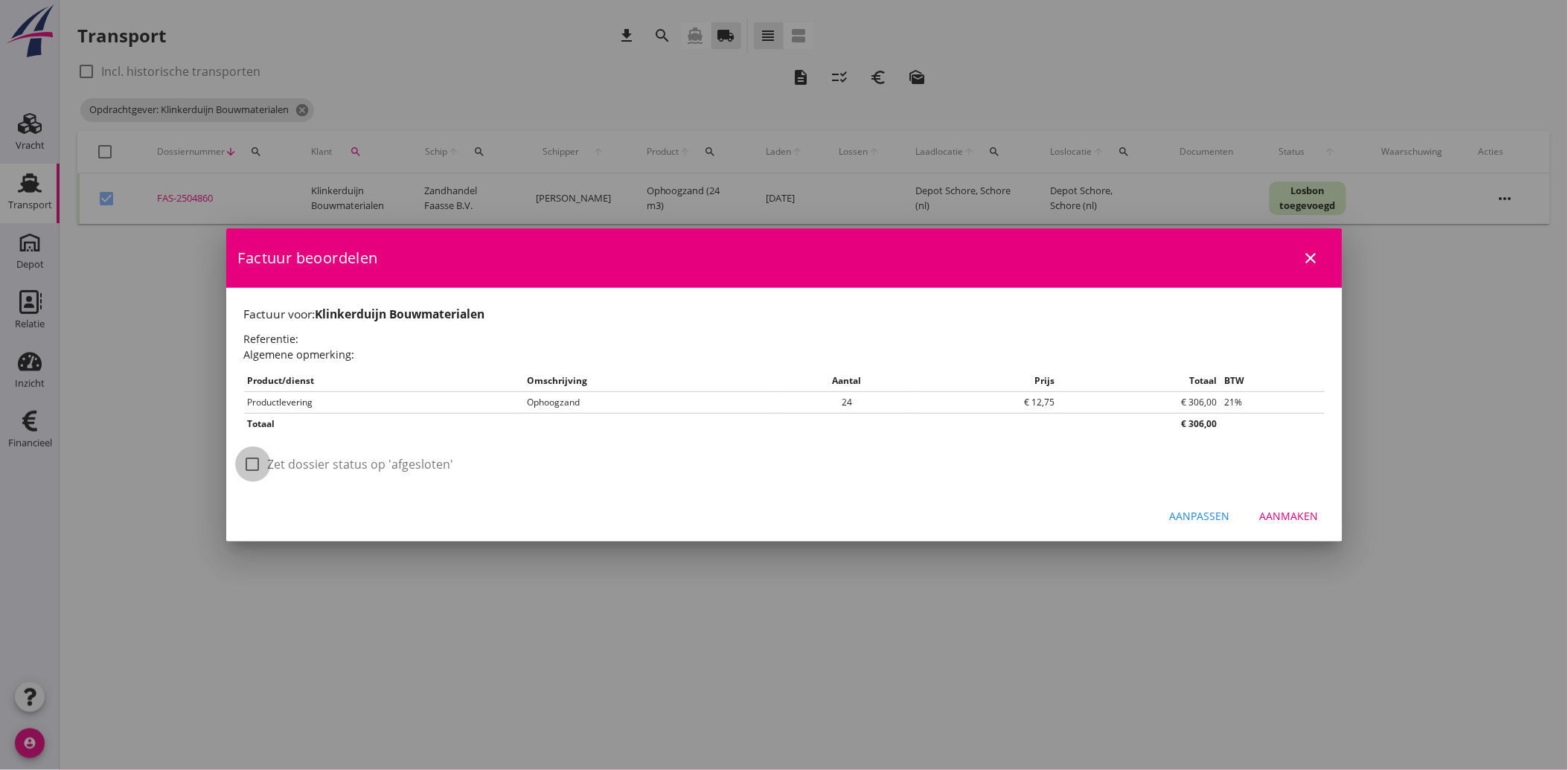
click at [256, 465] on div at bounding box center [252, 464] width 25 height 25
checkbox input "true"
click at [1310, 511] on div "Aanmaken" at bounding box center [1290, 516] width 59 height 16
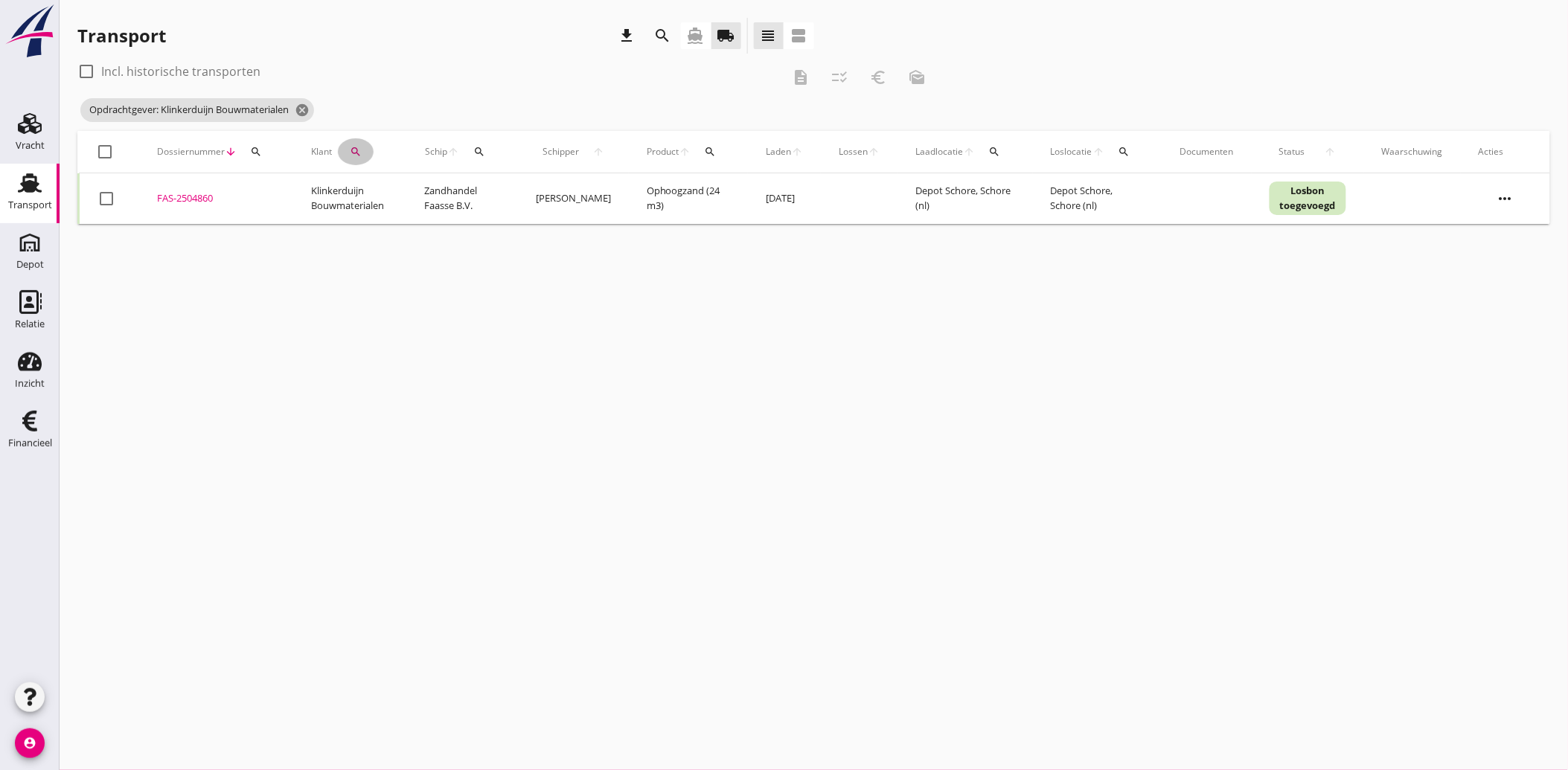
click at [355, 151] on icon "search" at bounding box center [356, 152] width 12 height 12
click at [501, 194] on icon "clear" at bounding box center [510, 195] width 18 height 18
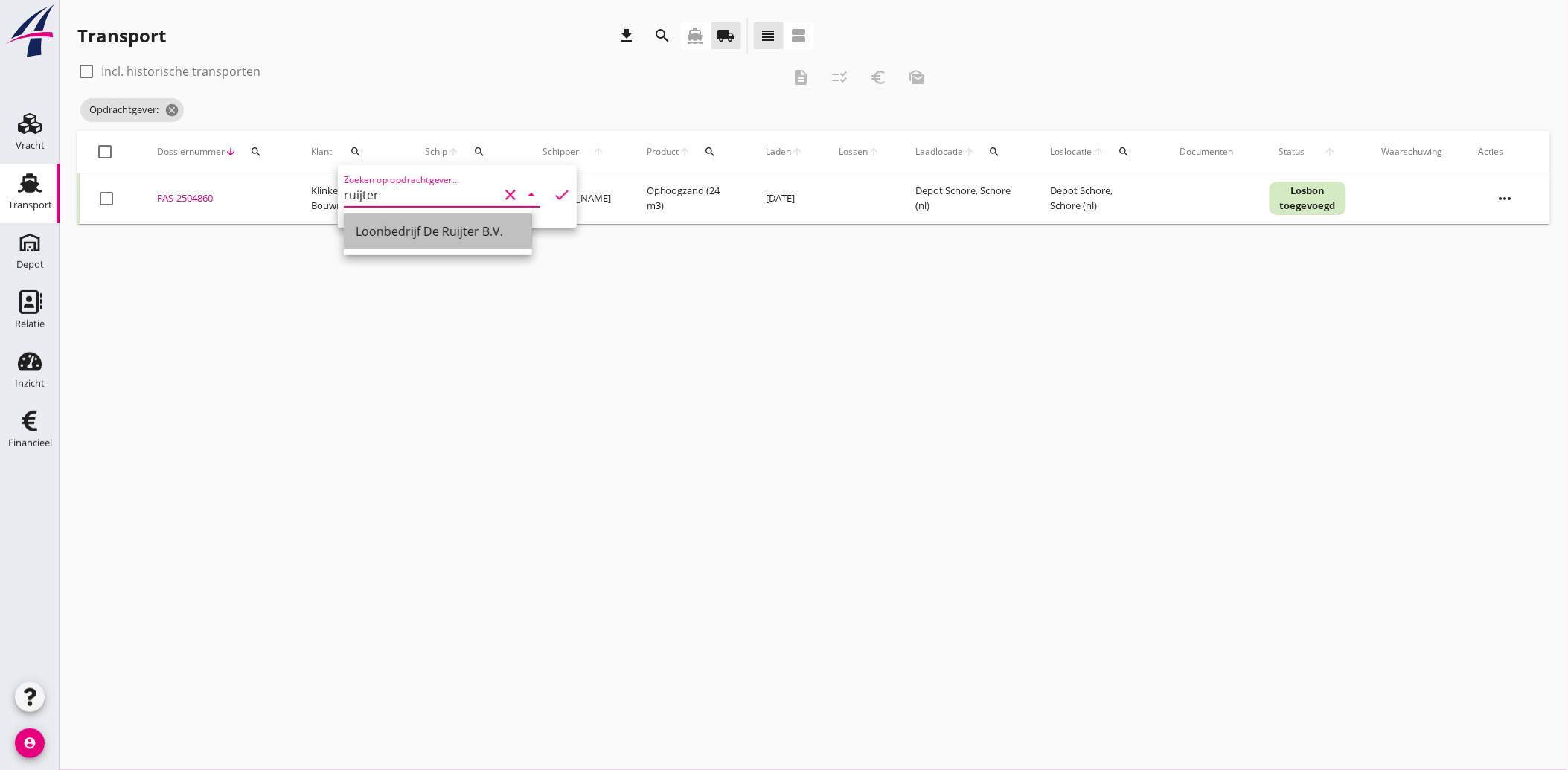
click at [466, 231] on div "Loonbedrijf De Ruijter B.V." at bounding box center [438, 231] width 164 height 18
click at [553, 190] on icon "check" at bounding box center [561, 195] width 18 height 18
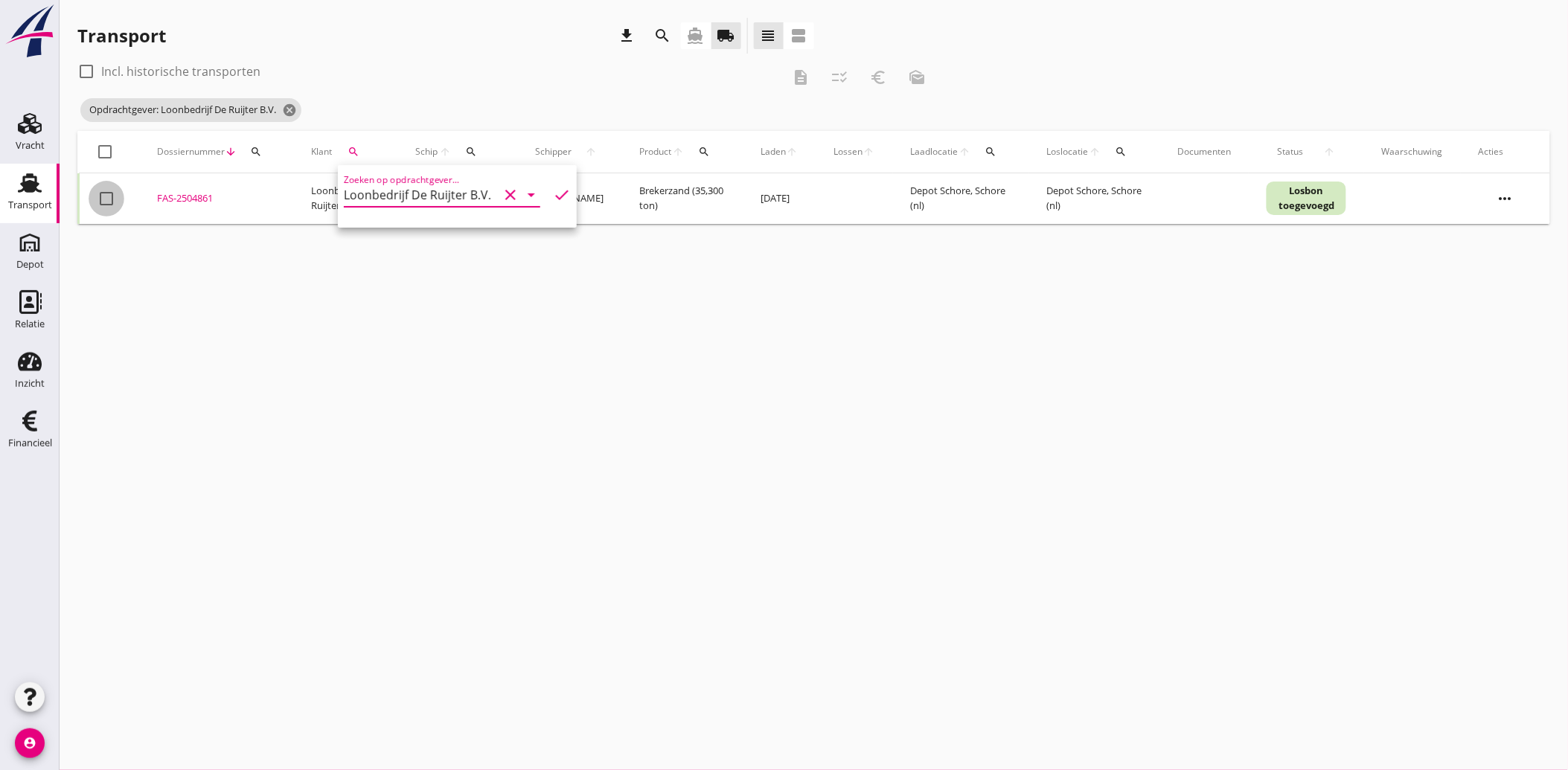
click at [116, 194] on div at bounding box center [106, 198] width 25 height 25
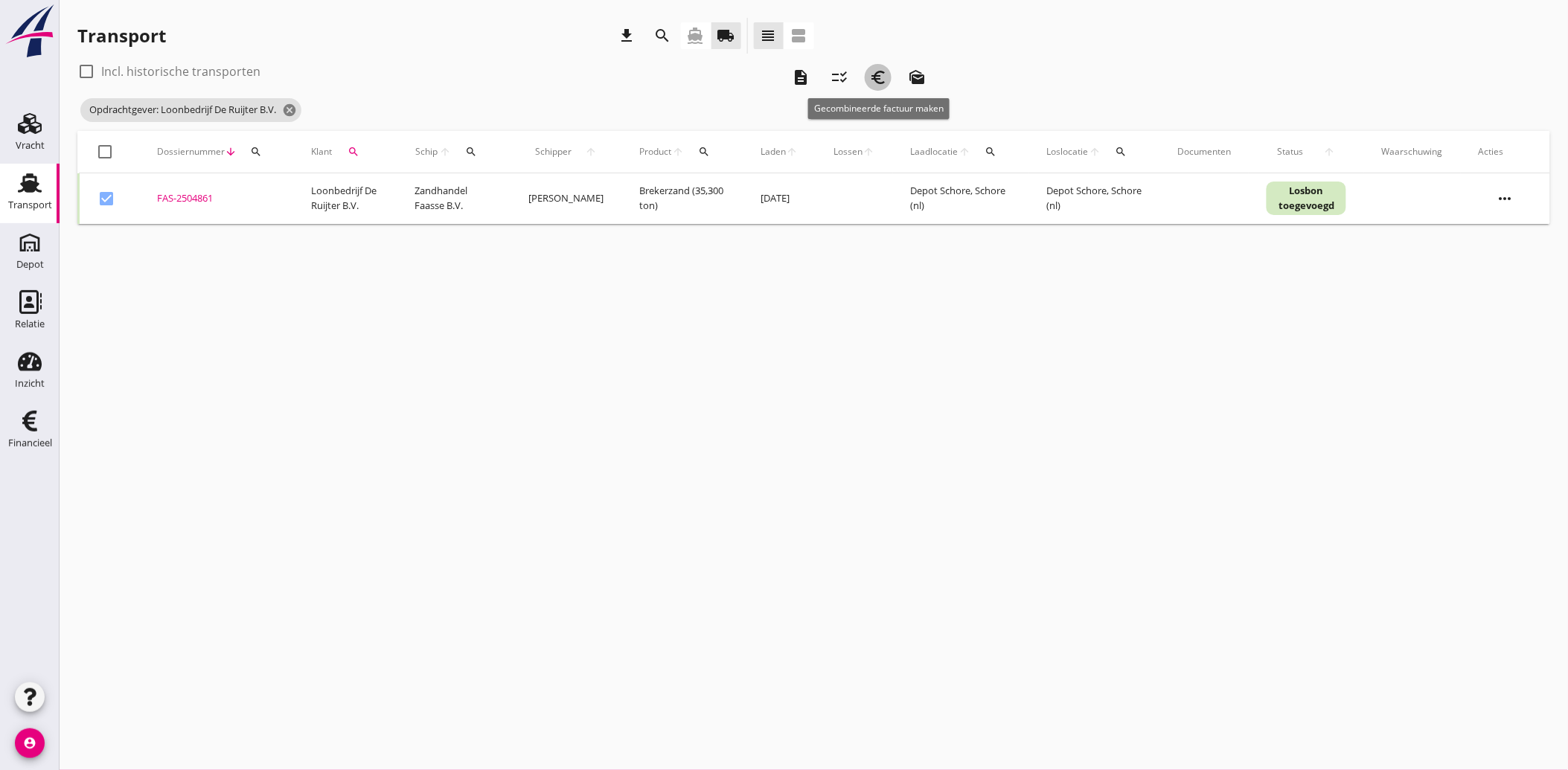
click at [881, 73] on icon "euro_symbol" at bounding box center [878, 77] width 18 height 18
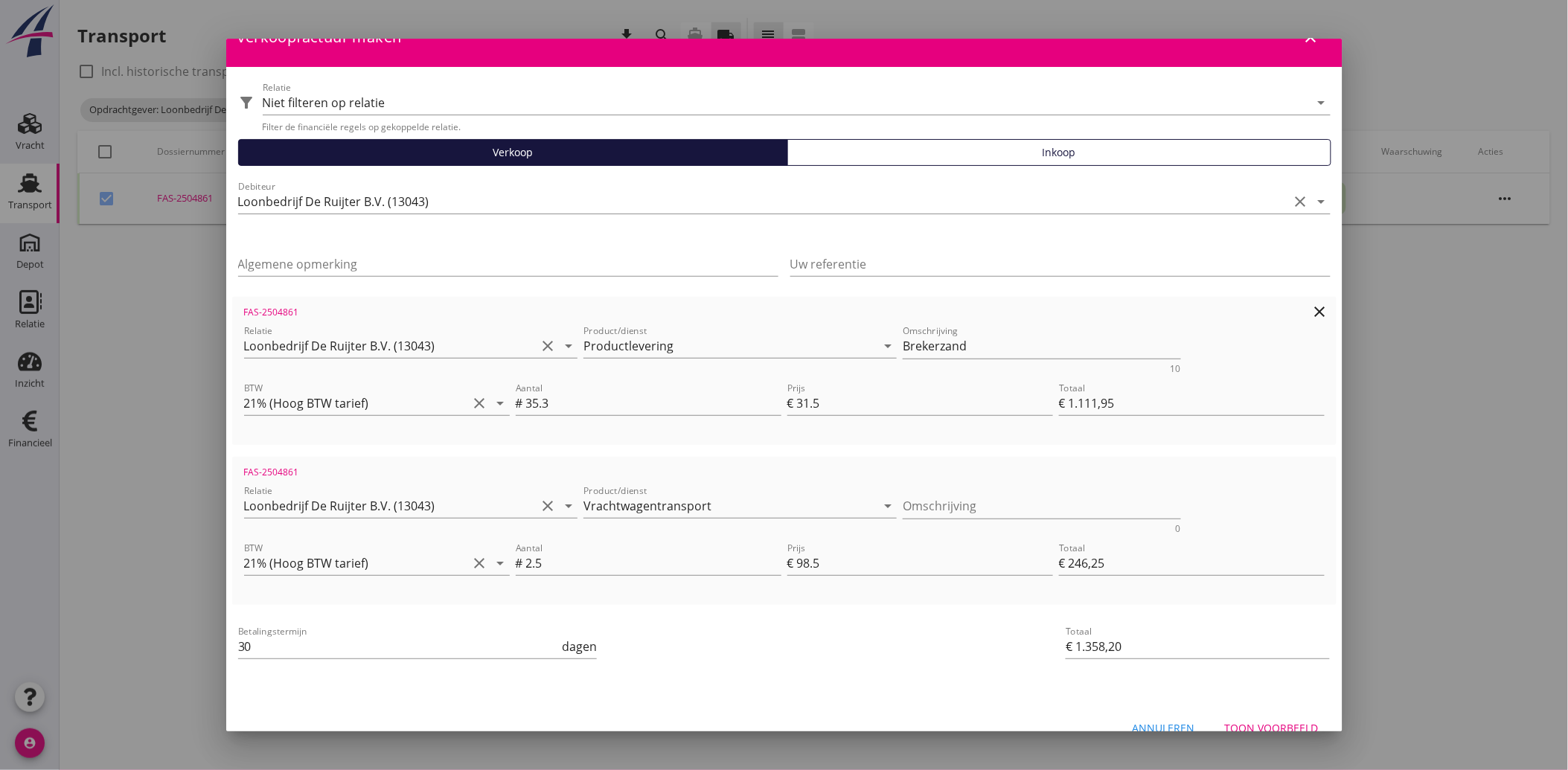
scroll to position [54, 0]
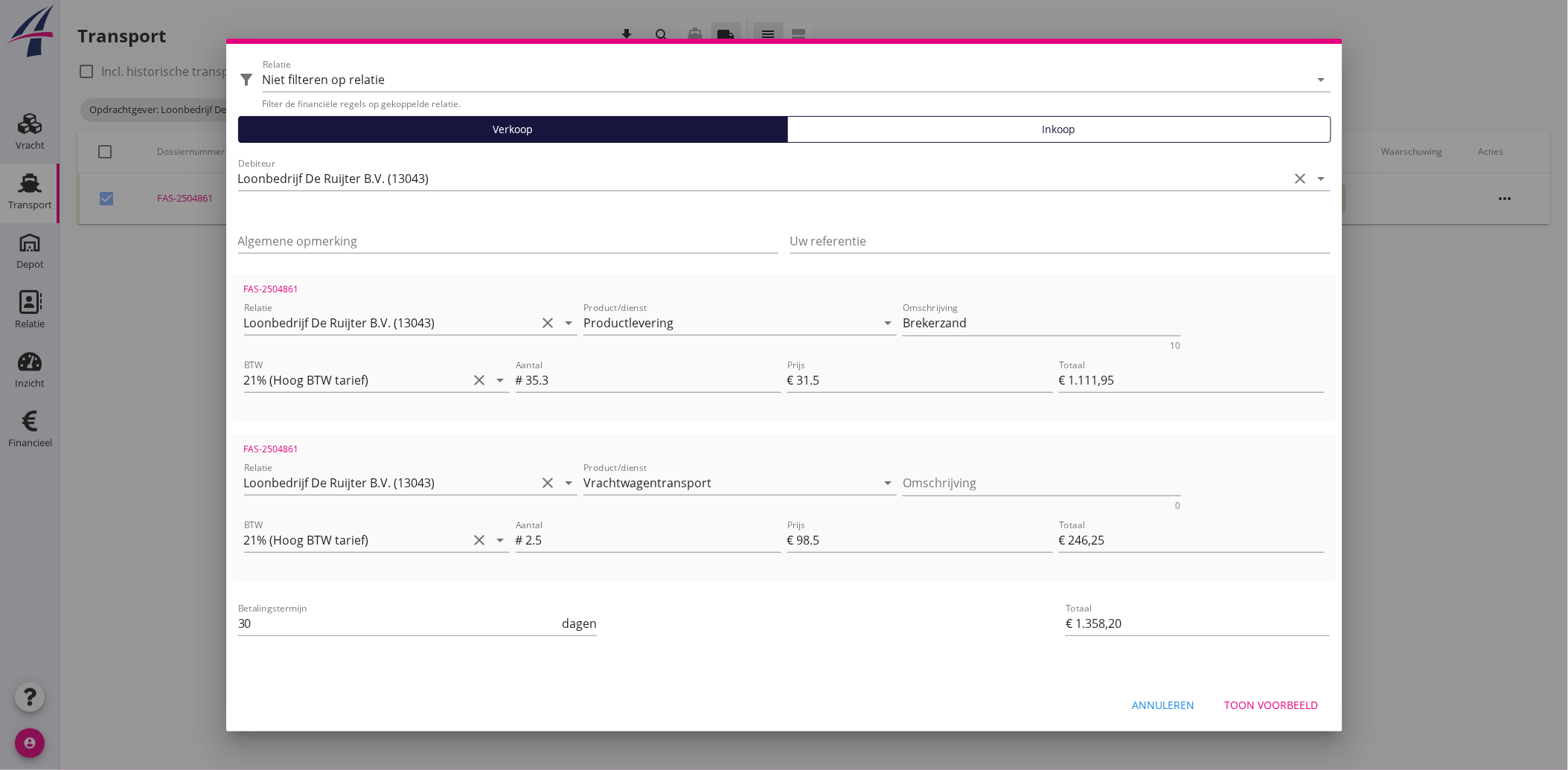
click at [1154, 707] on div "Annuleren" at bounding box center [1164, 705] width 63 height 16
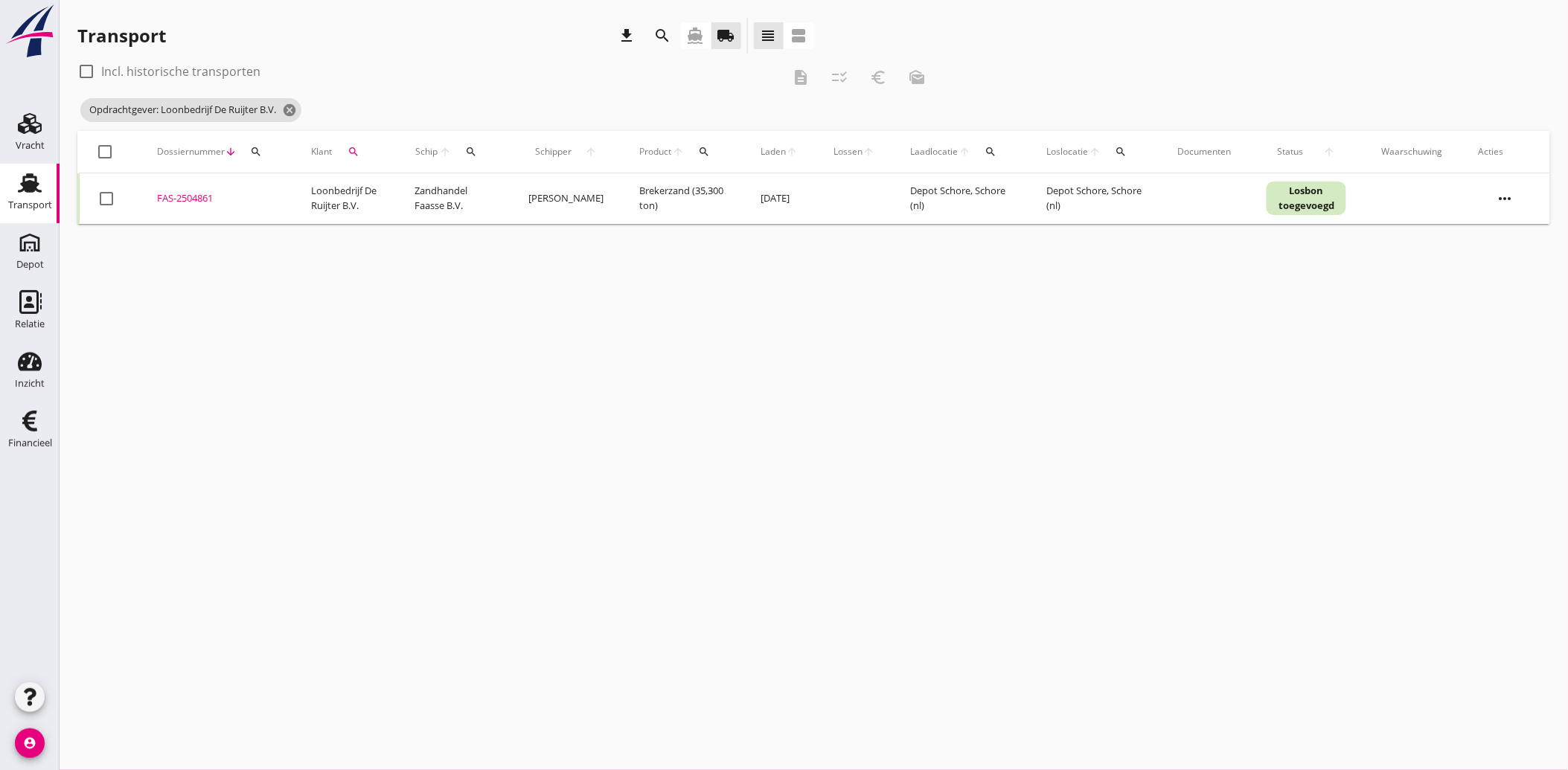
click at [354, 143] on button "search" at bounding box center [353, 151] width 31 height 27
click at [501, 197] on icon "clear" at bounding box center [510, 195] width 18 height 18
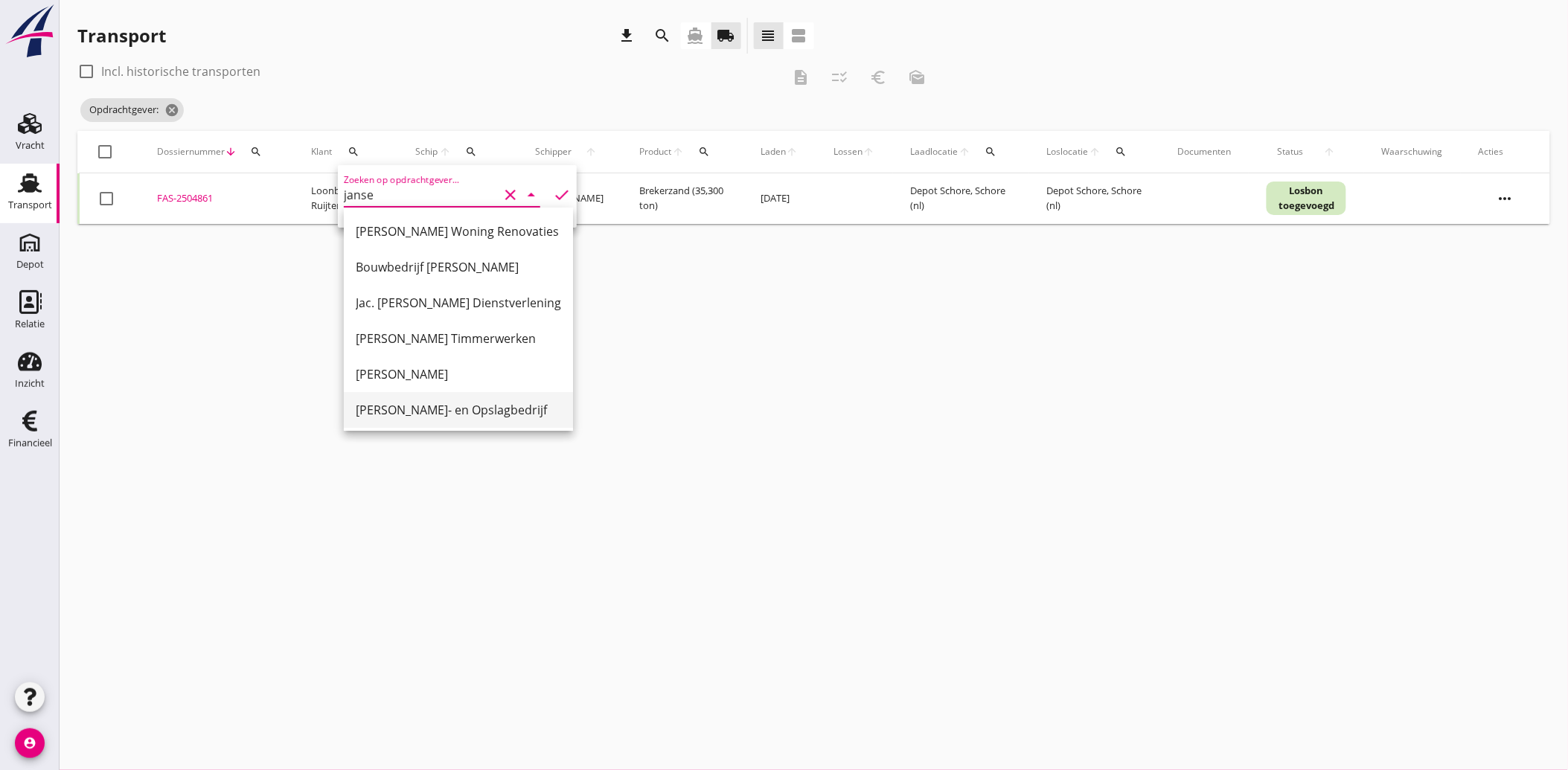
click at [419, 402] on div "[PERSON_NAME]- en Opslagbedrijf" at bounding box center [459, 410] width 205 height 18
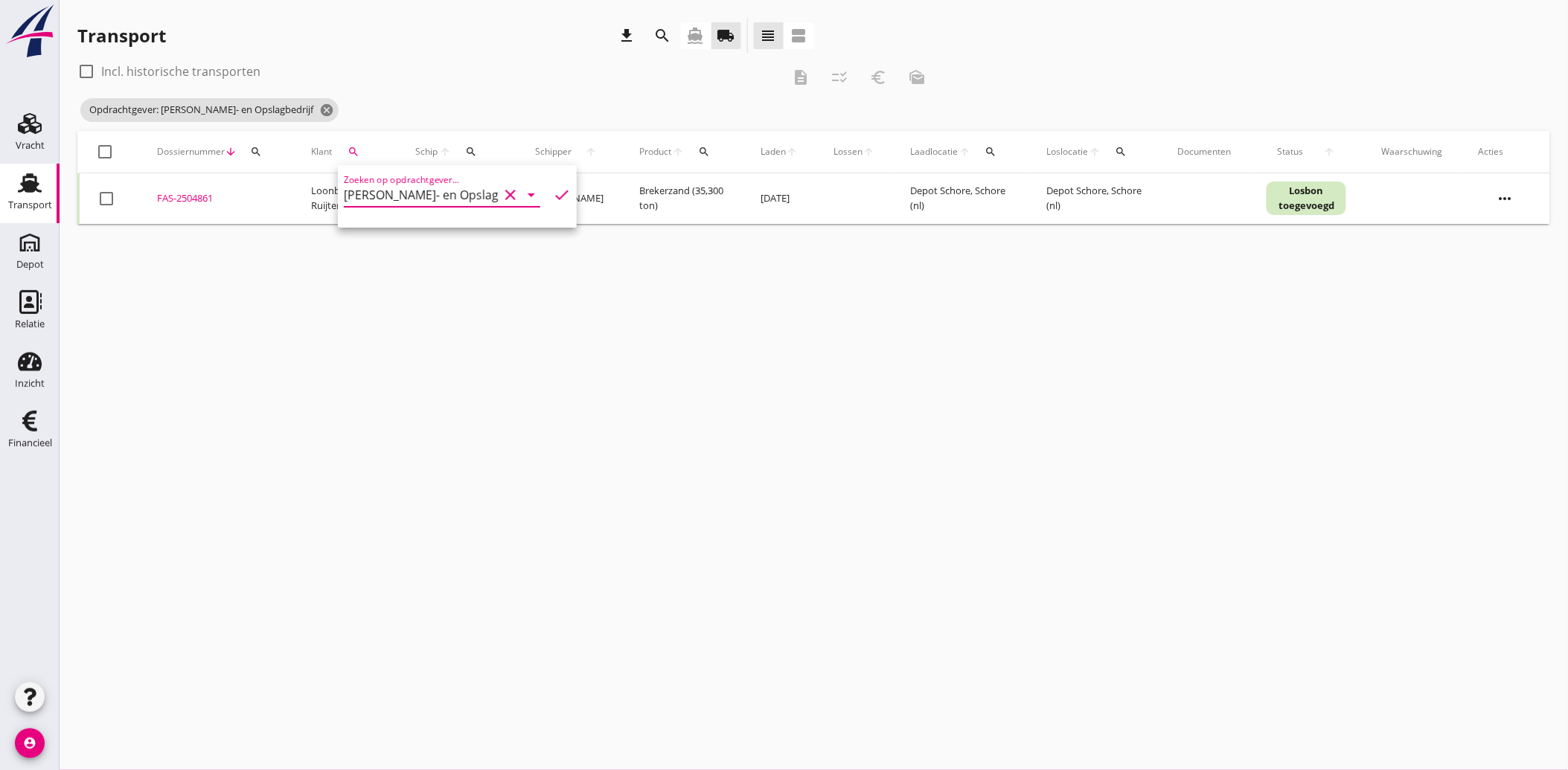
click at [553, 187] on icon "check" at bounding box center [561, 195] width 18 height 18
click at [113, 192] on div at bounding box center [106, 198] width 25 height 25
click at [879, 75] on icon "euro_symbol" at bounding box center [878, 77] width 18 height 18
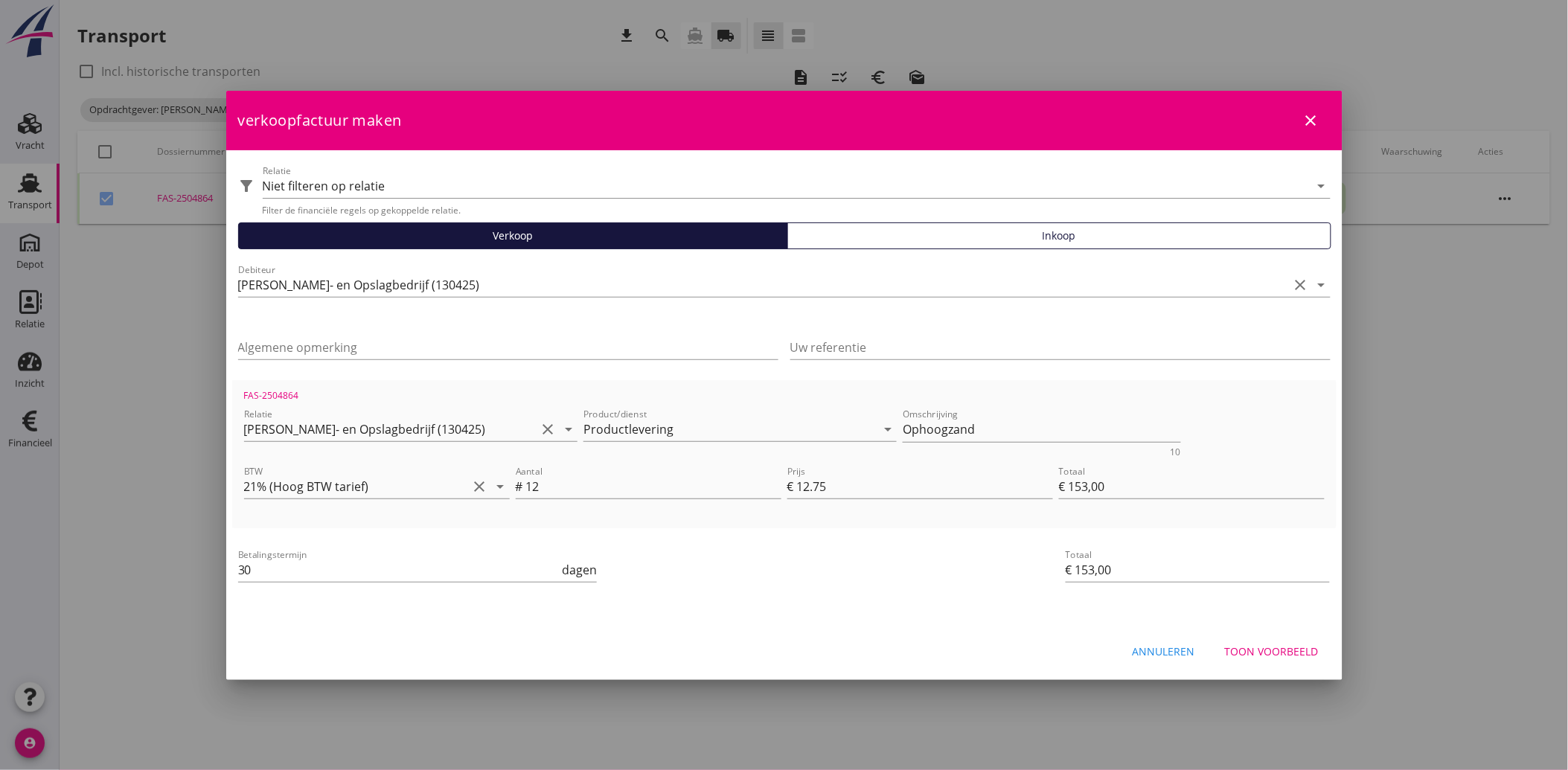
click at [1280, 649] on div "Toon voorbeeld" at bounding box center [1272, 652] width 94 height 16
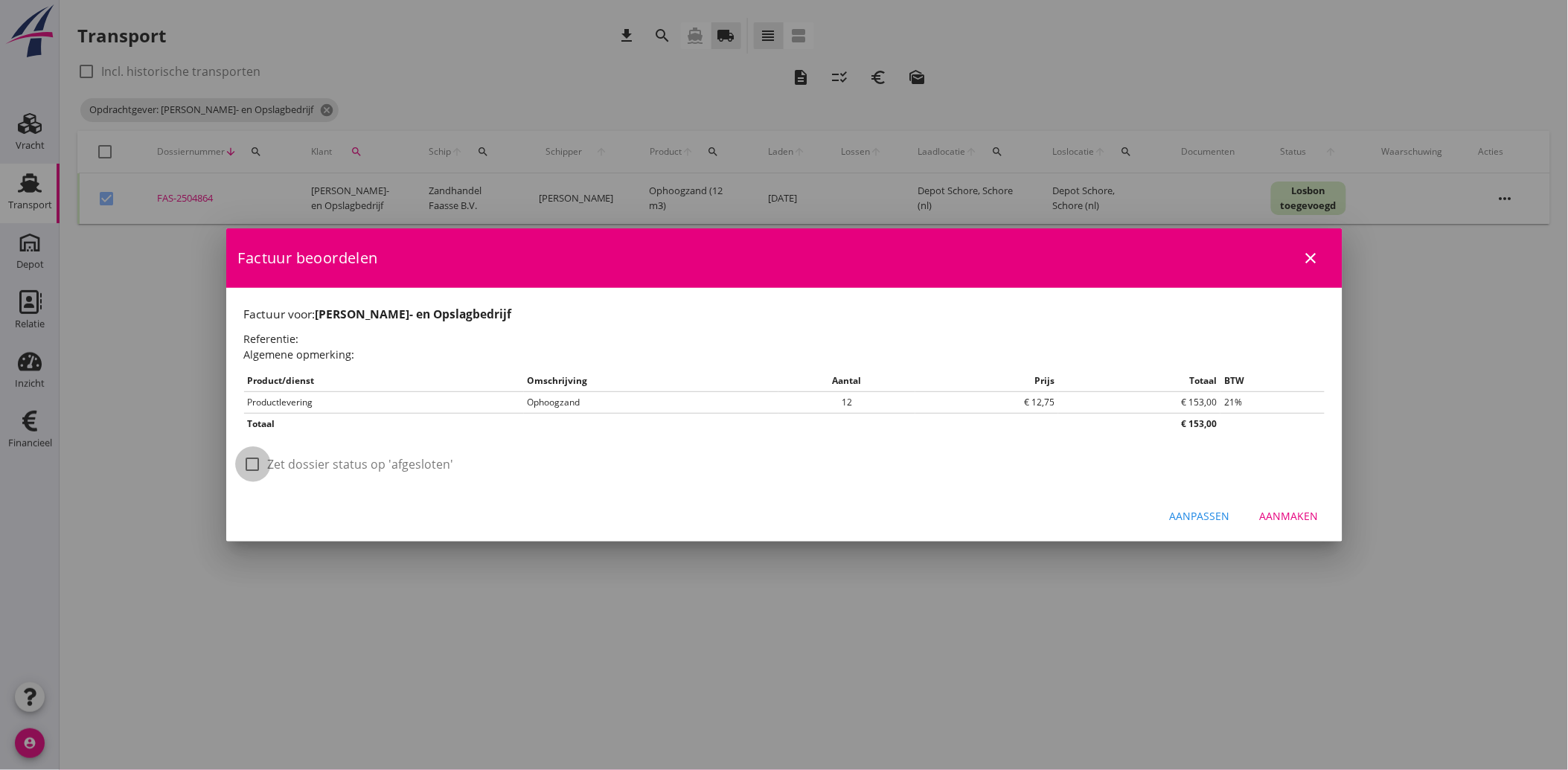
click at [258, 459] on div at bounding box center [252, 464] width 25 height 25
click at [1282, 513] on div "Aanmaken" at bounding box center [1290, 516] width 59 height 16
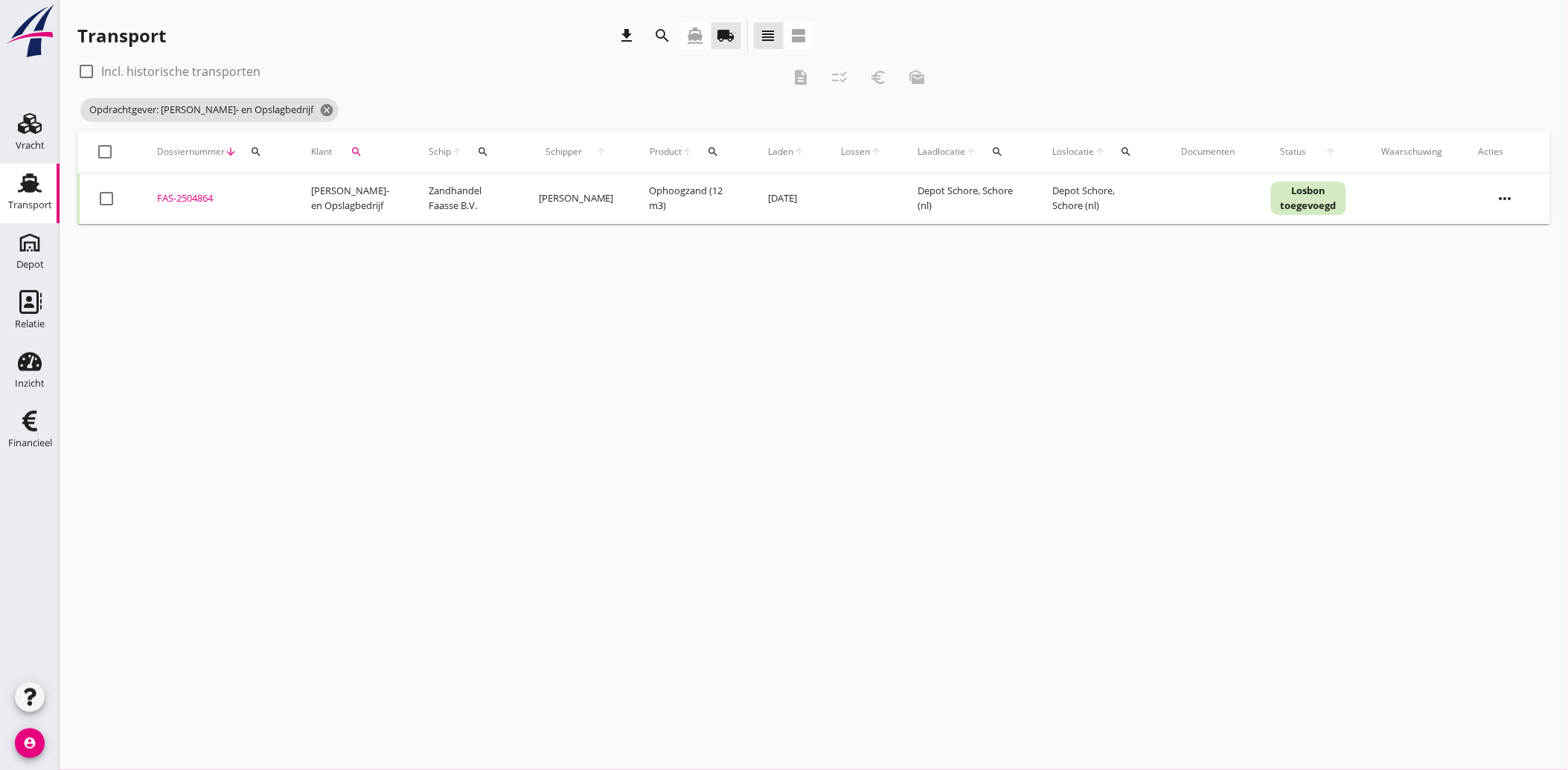
click at [352, 154] on icon "search" at bounding box center [357, 152] width 12 height 12
drag, startPoint x: 507, startPoint y: 193, endPoint x: 440, endPoint y: 191, distance: 67.0
click at [504, 194] on icon "clear" at bounding box center [510, 195] width 18 height 18
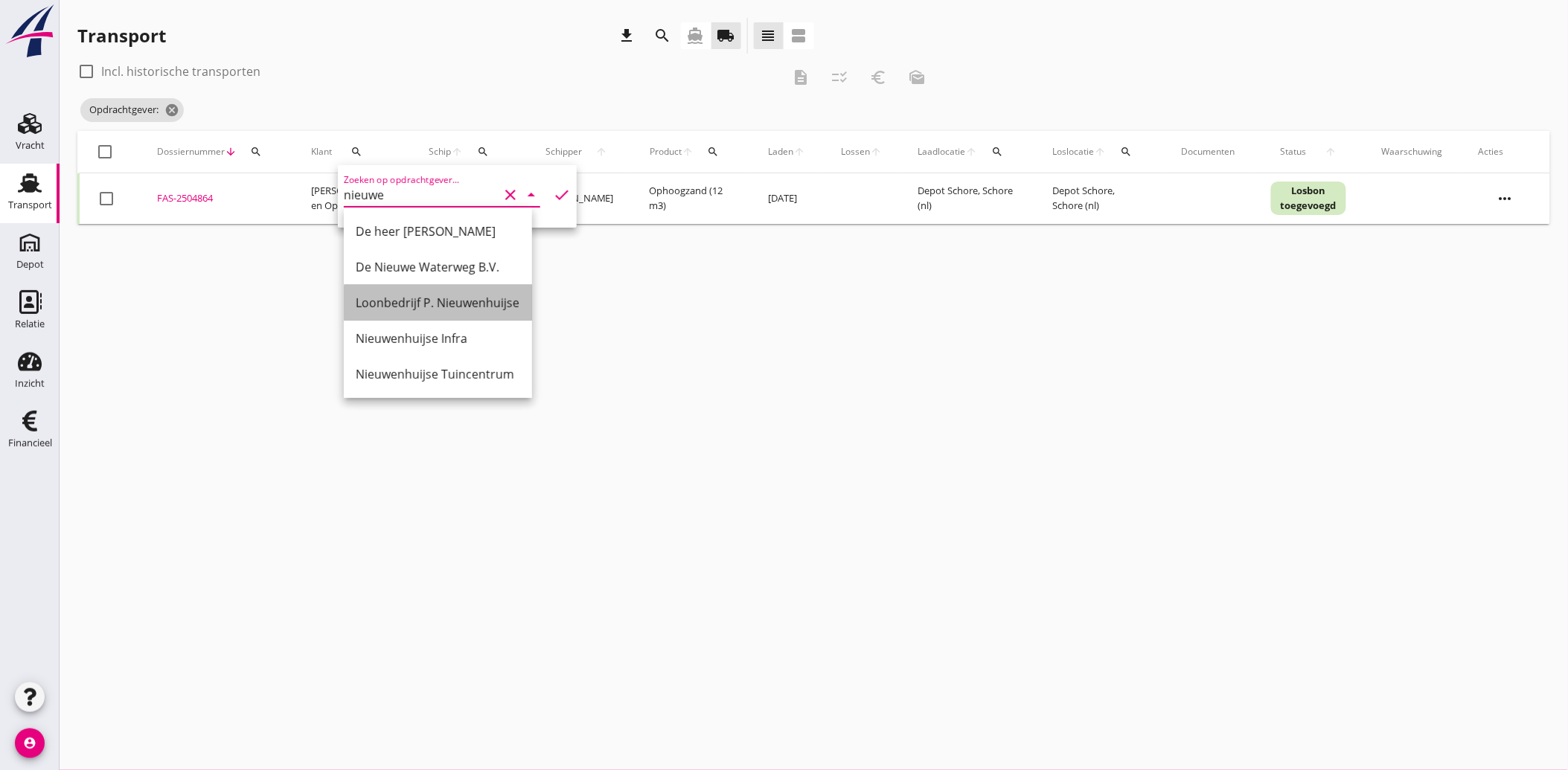
click at [398, 309] on div "Loonbedrijf P. Nieuwenhuijse" at bounding box center [438, 303] width 164 height 18
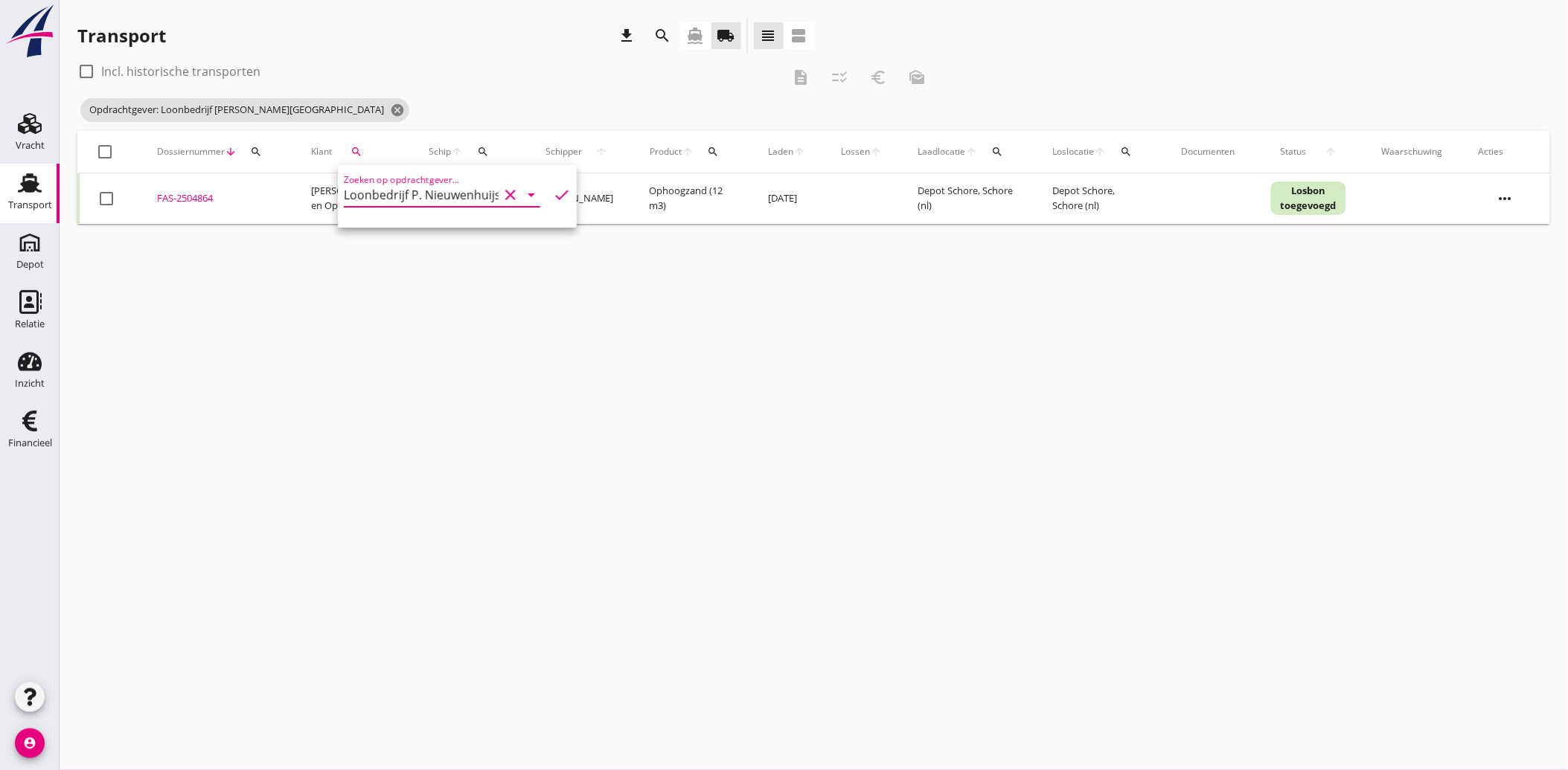
click at [553, 192] on icon "check" at bounding box center [561, 195] width 18 height 18
click at [105, 198] on div at bounding box center [106, 198] width 25 height 25
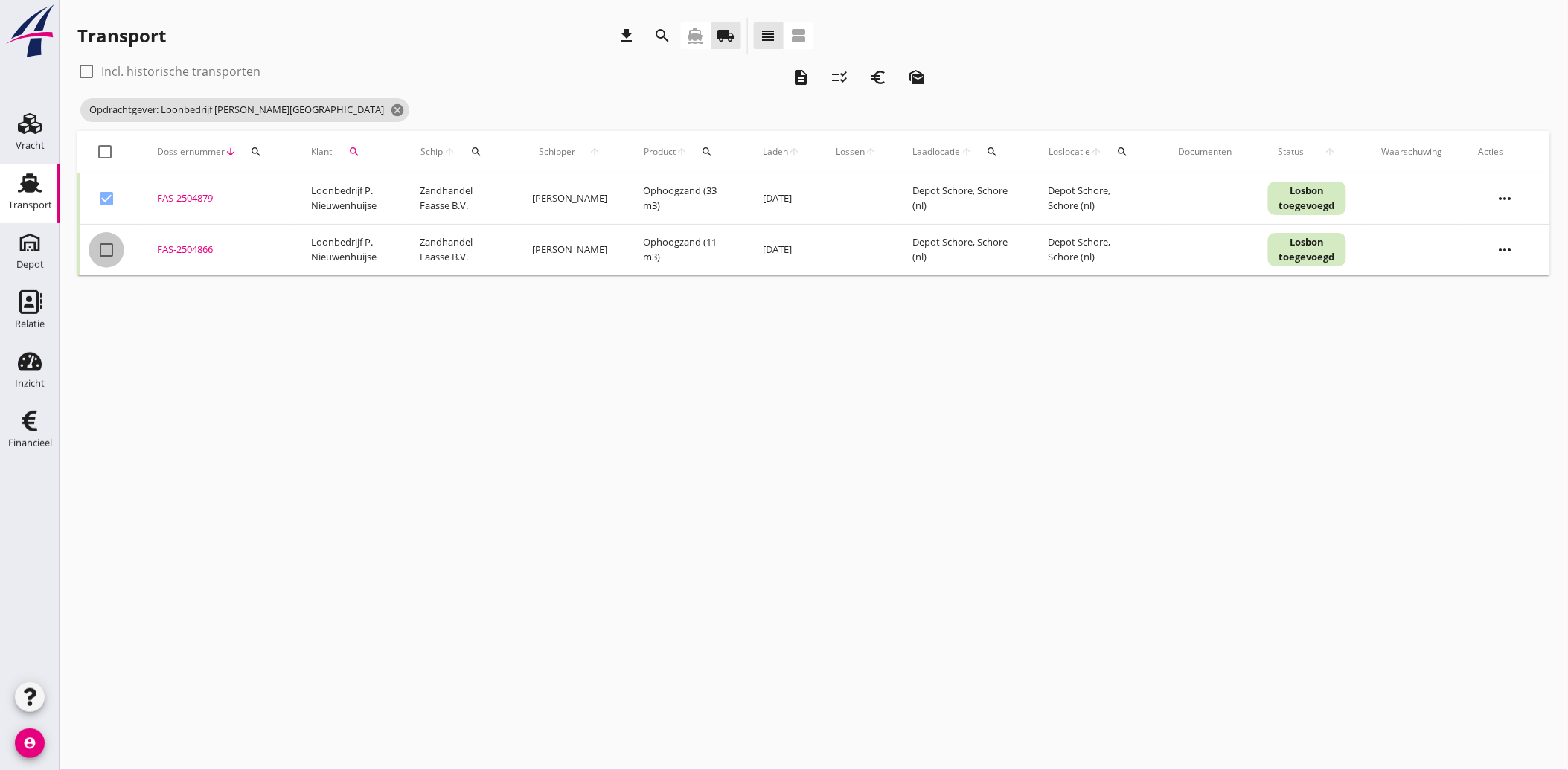
drag, startPoint x: 100, startPoint y: 254, endPoint x: 210, endPoint y: 263, distance: 110.4
click at [100, 254] on div at bounding box center [106, 250] width 25 height 25
click at [876, 77] on icon "euro_symbol" at bounding box center [878, 77] width 18 height 18
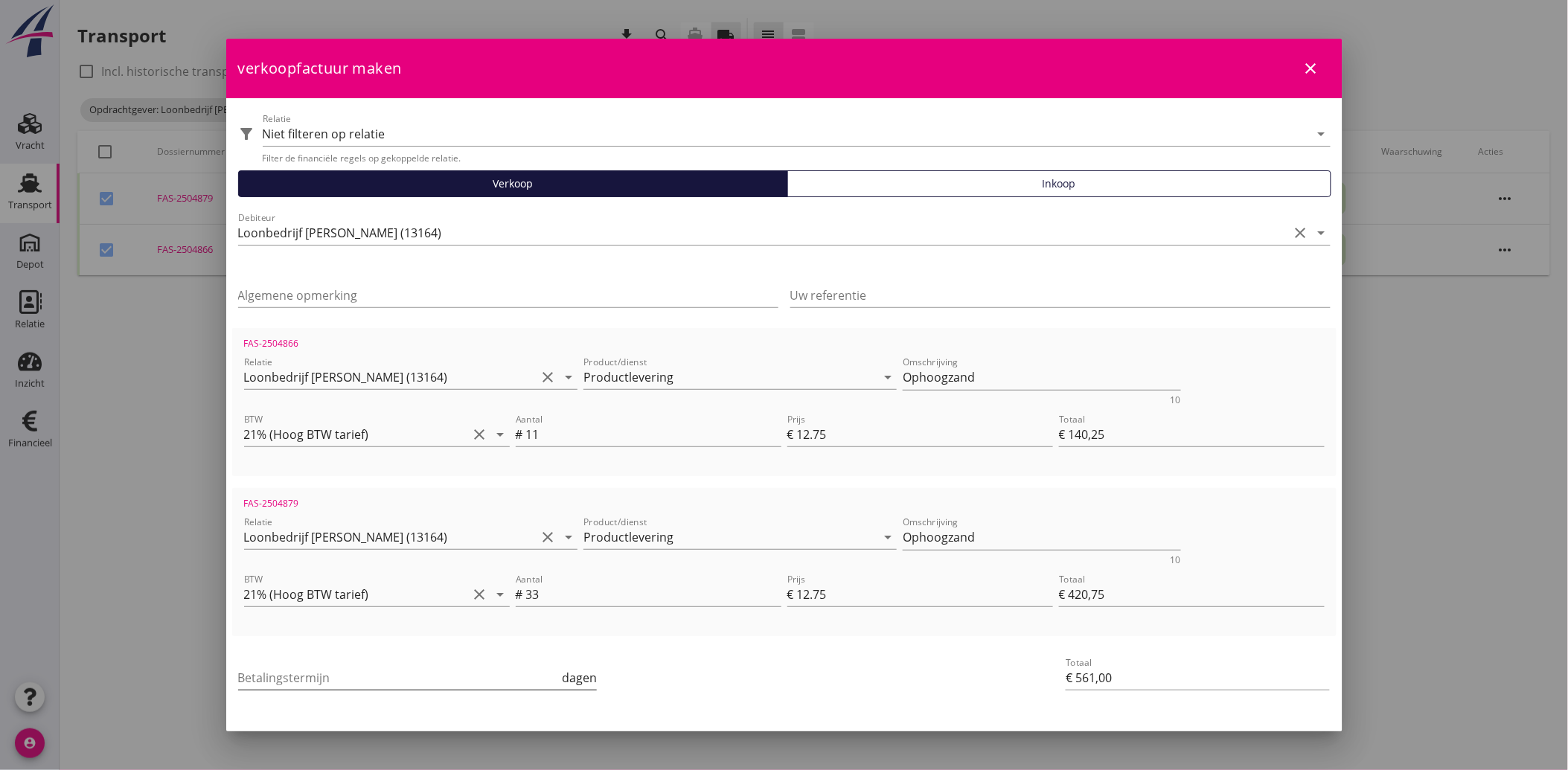
click at [383, 671] on input "Betalingstermijn" at bounding box center [399, 677] width 321 height 23
click at [765, 660] on div "Betalingstermijn 30 dagen" at bounding box center [600, 679] width 730 height 57
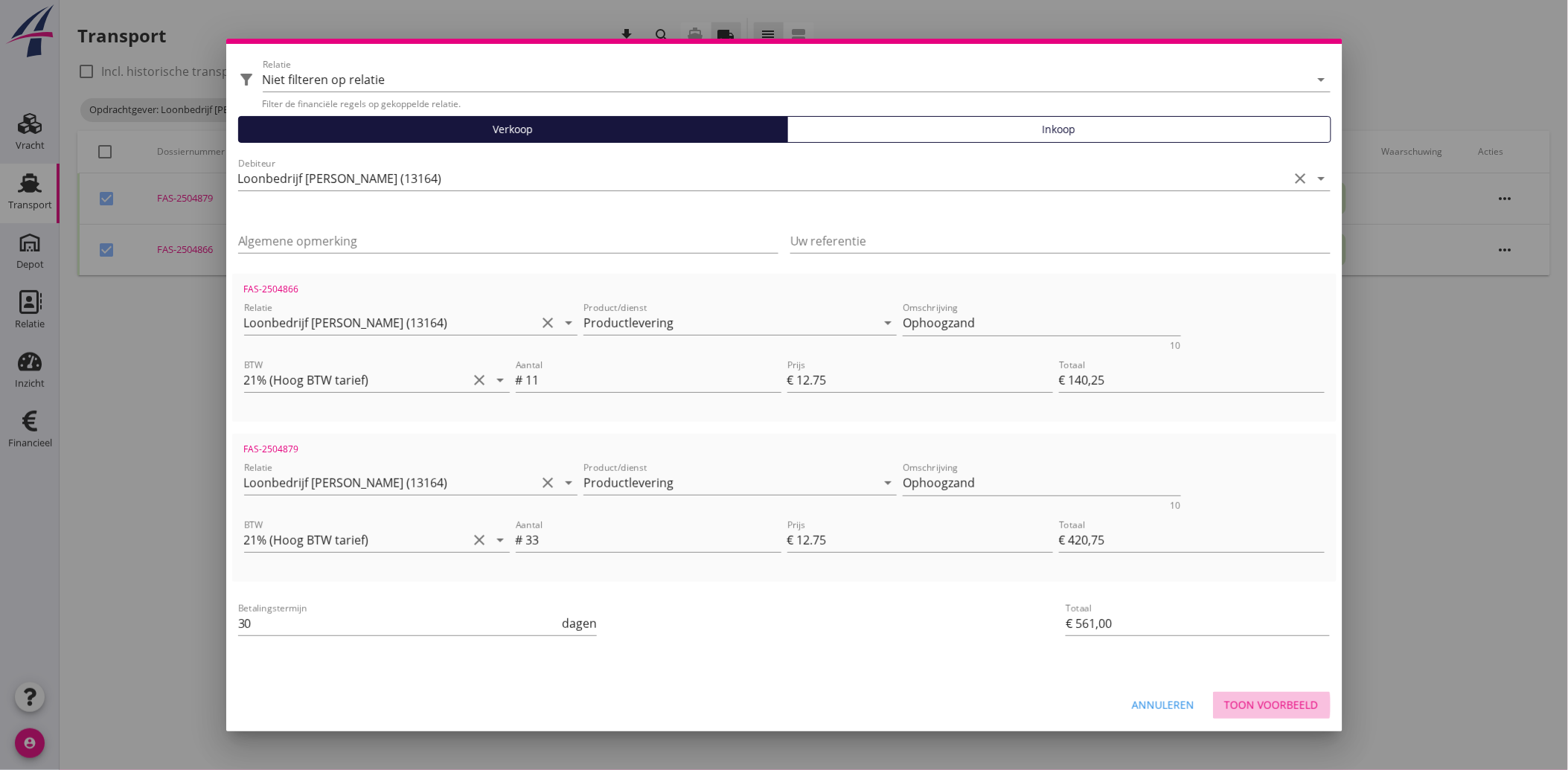
click at [1237, 701] on div "Toon voorbeeld" at bounding box center [1272, 705] width 94 height 16
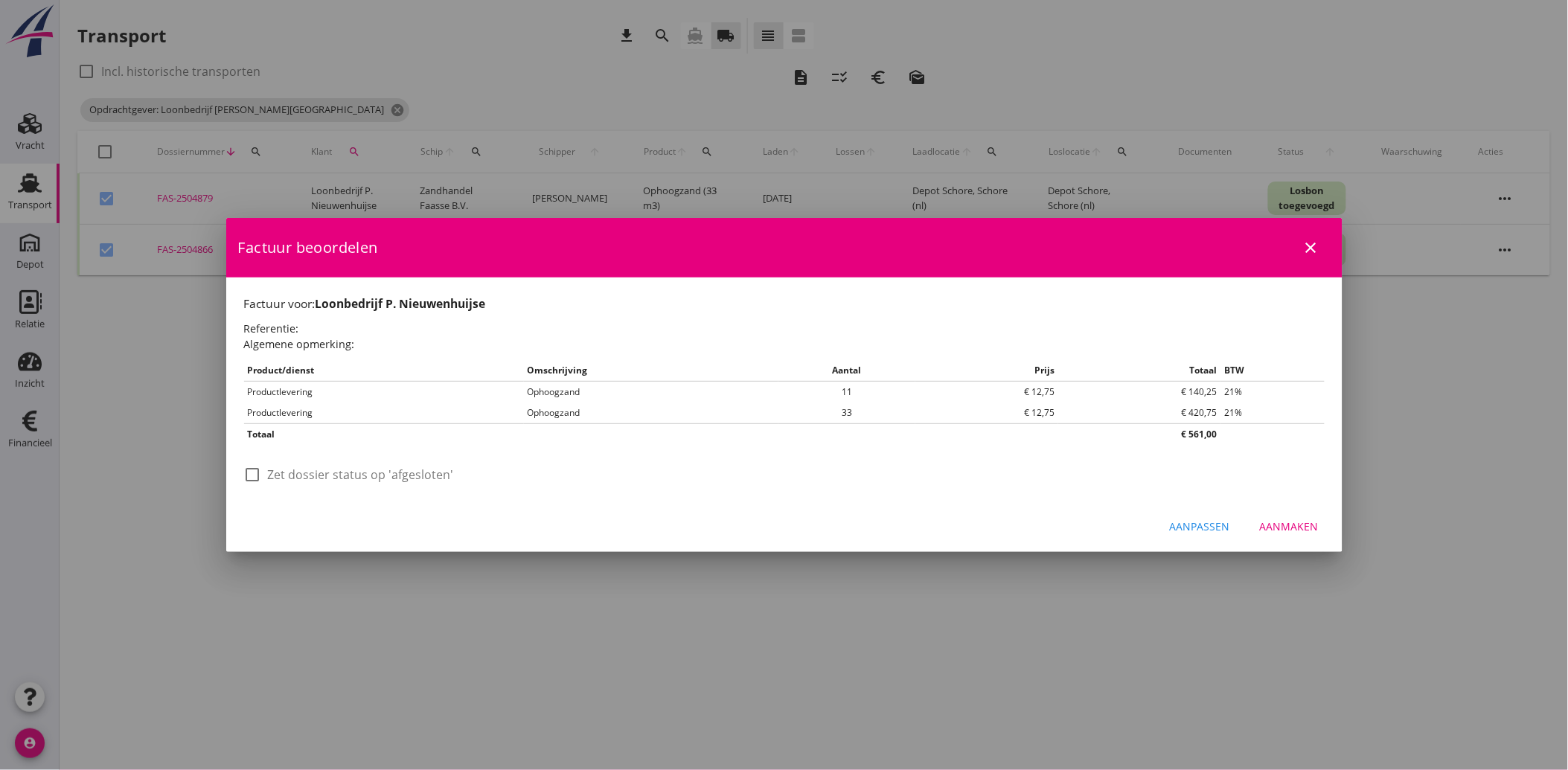
scroll to position [0, 0]
click at [248, 479] on div at bounding box center [252, 474] width 25 height 25
click at [1273, 519] on div "Aanmaken" at bounding box center [1290, 526] width 59 height 16
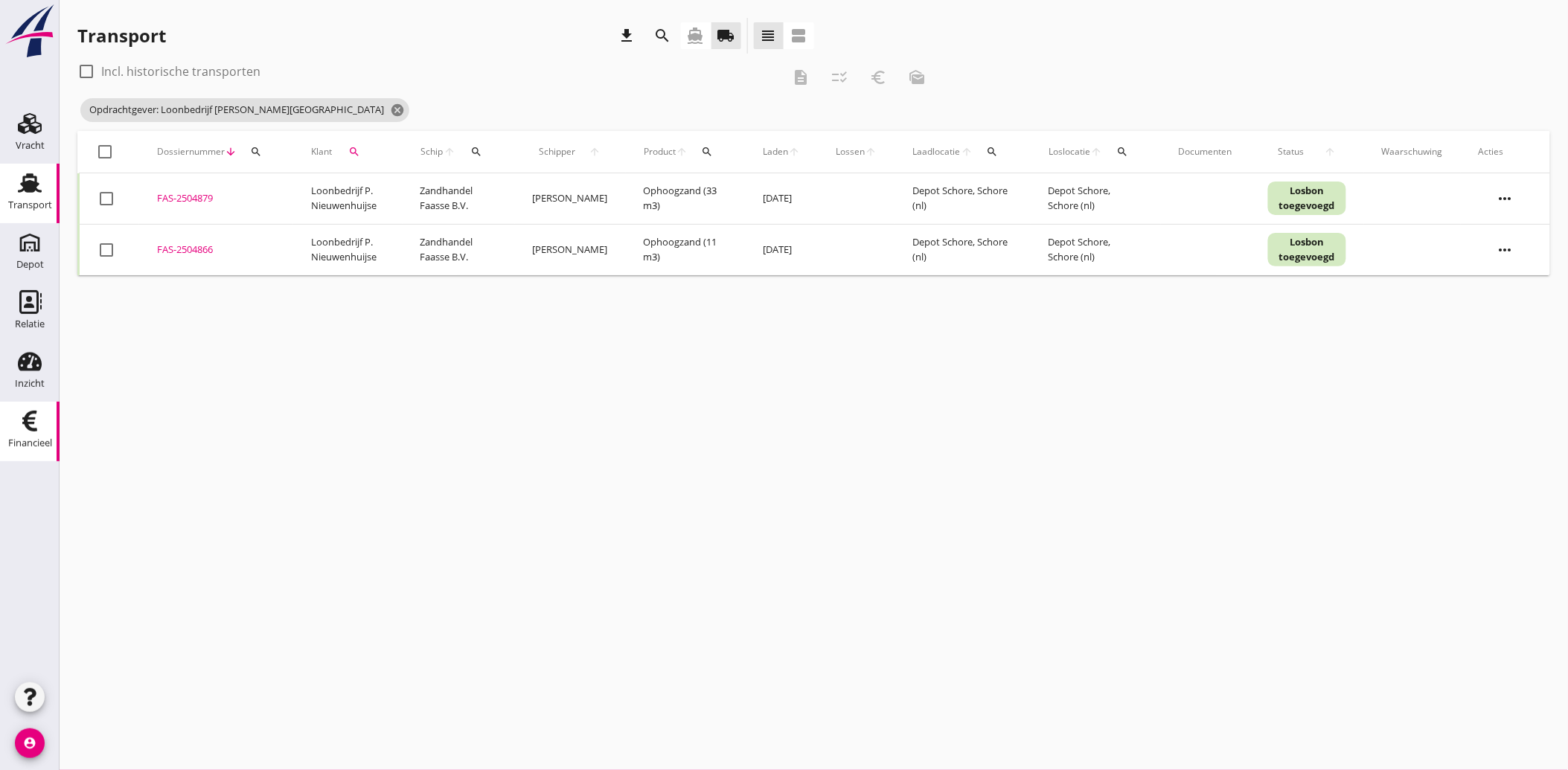
click at [38, 417] on icon "Financieel" at bounding box center [30, 420] width 23 height 23
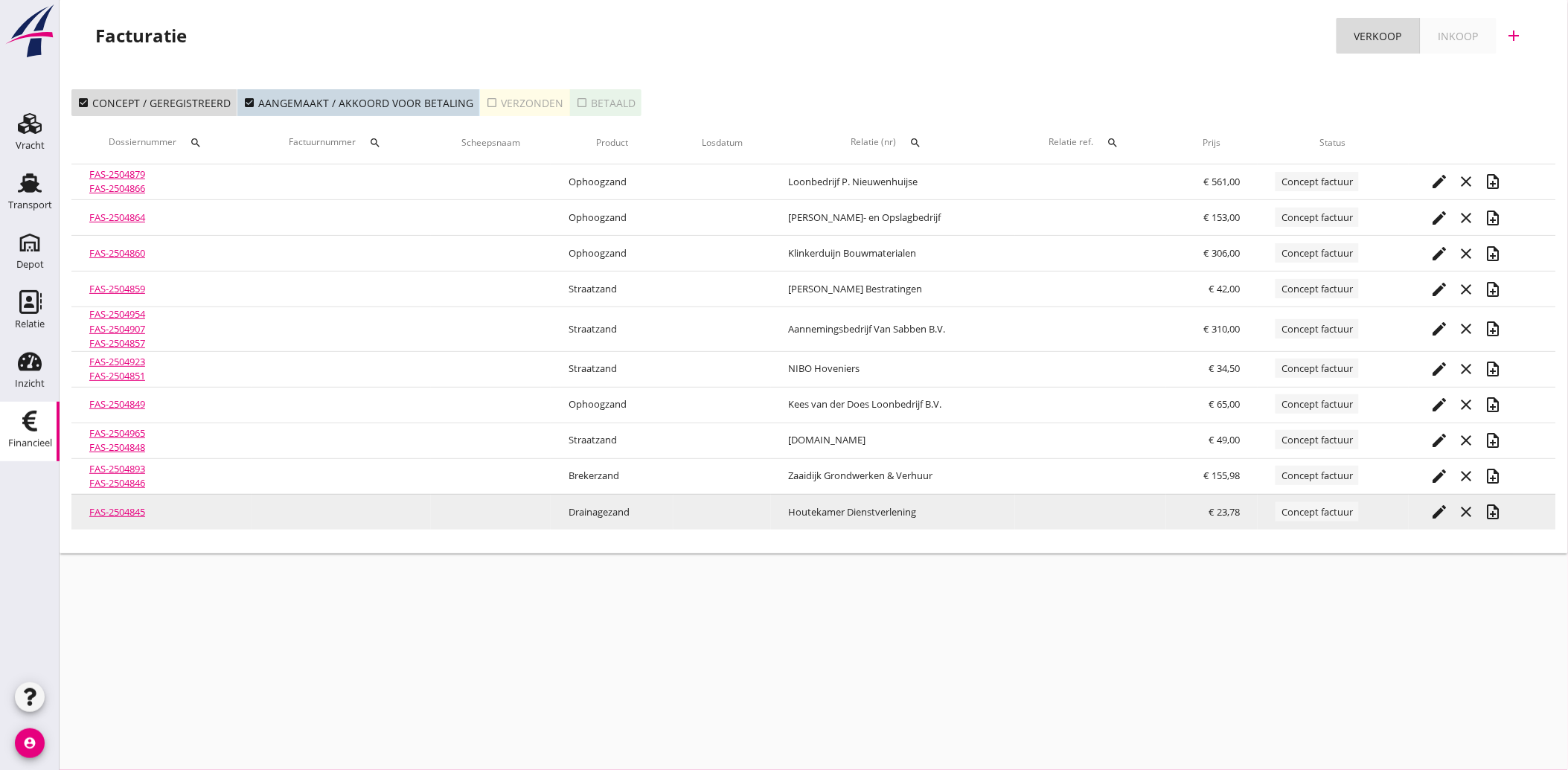
click at [1498, 508] on icon "note_add" at bounding box center [1493, 512] width 18 height 18
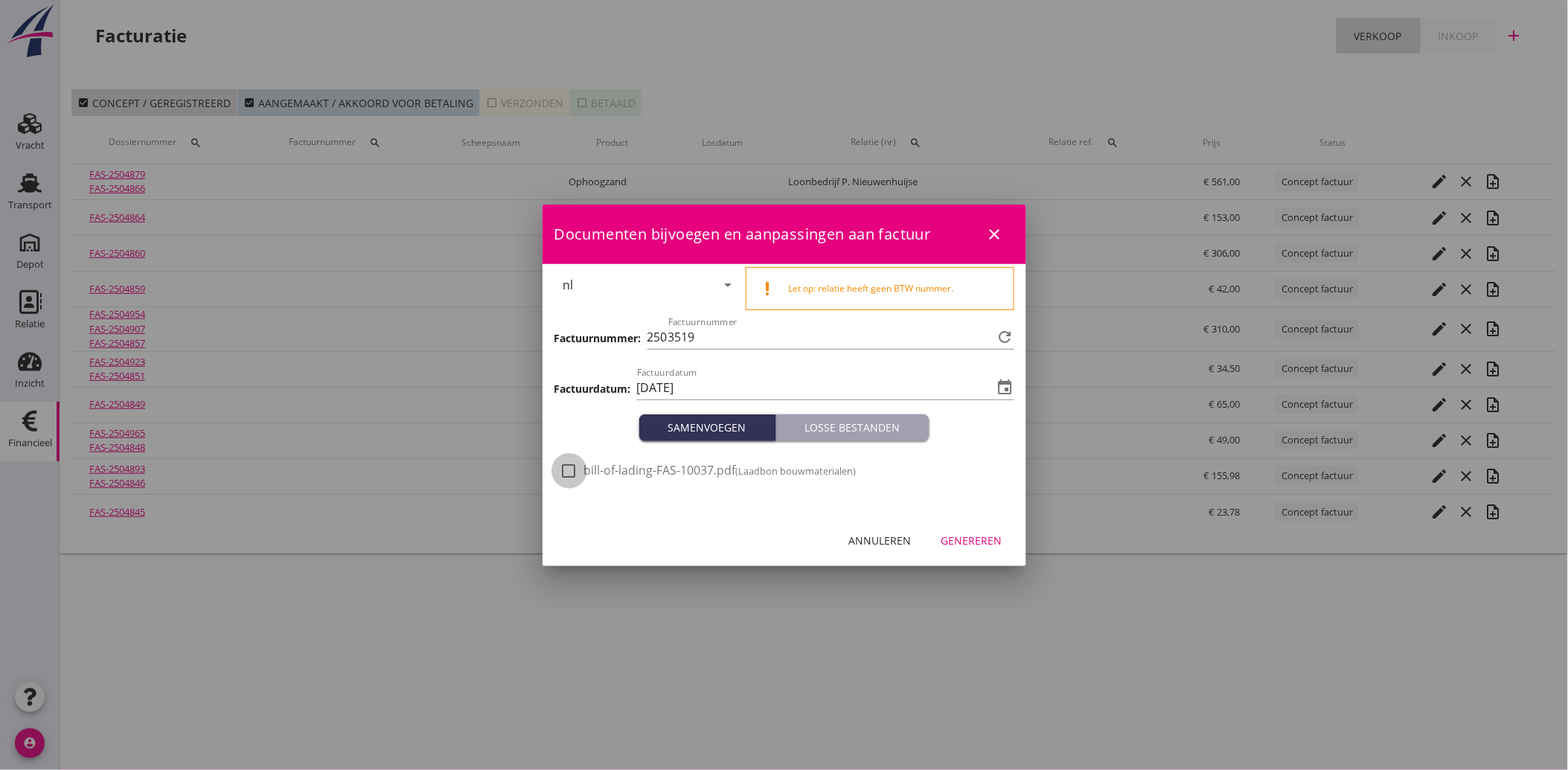
click at [571, 465] on div at bounding box center [569, 471] width 25 height 25
click at [993, 543] on div "Genereren" at bounding box center [972, 540] width 61 height 16
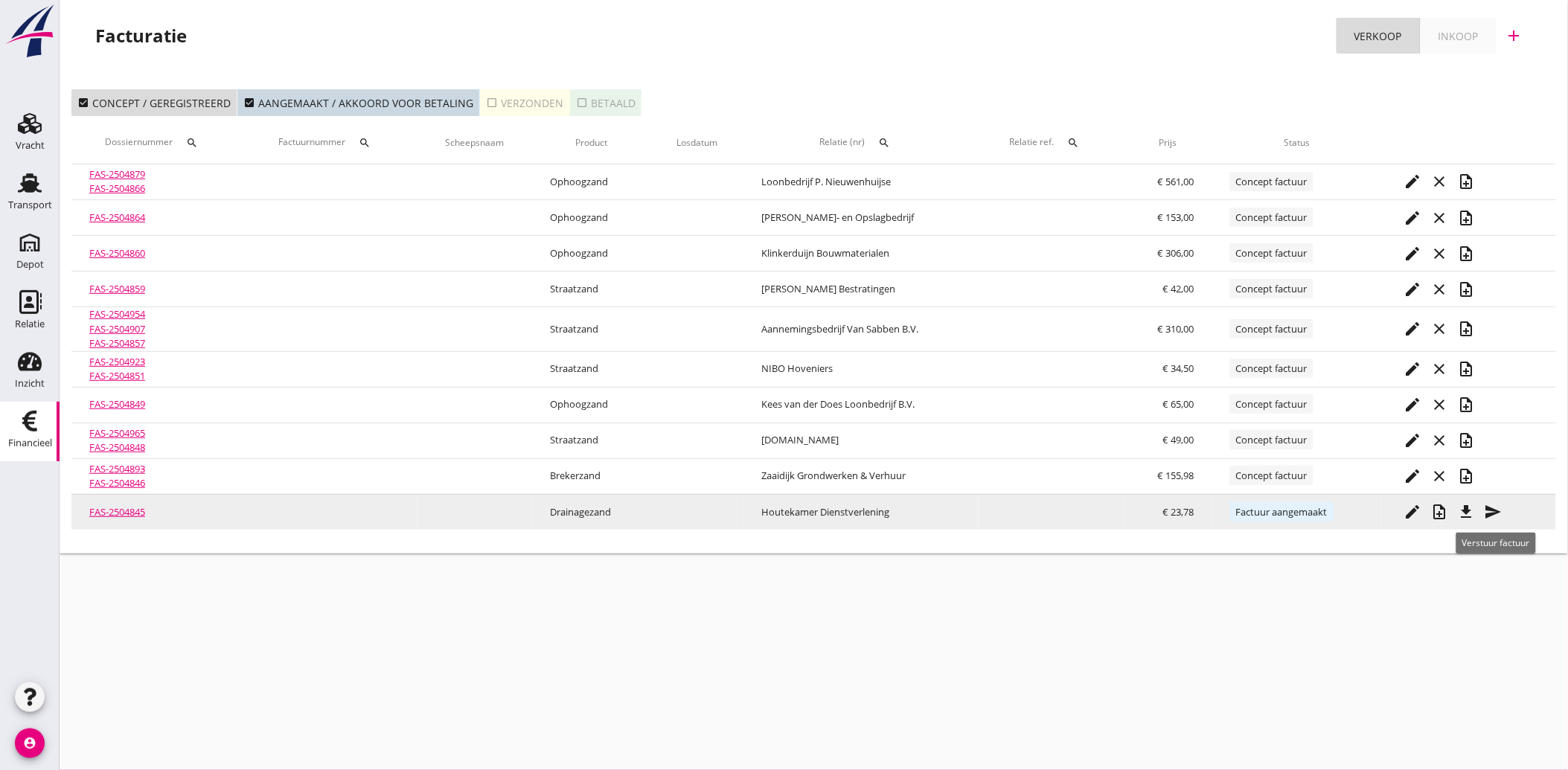
click at [1493, 513] on icon "send" at bounding box center [1493, 512] width 18 height 18
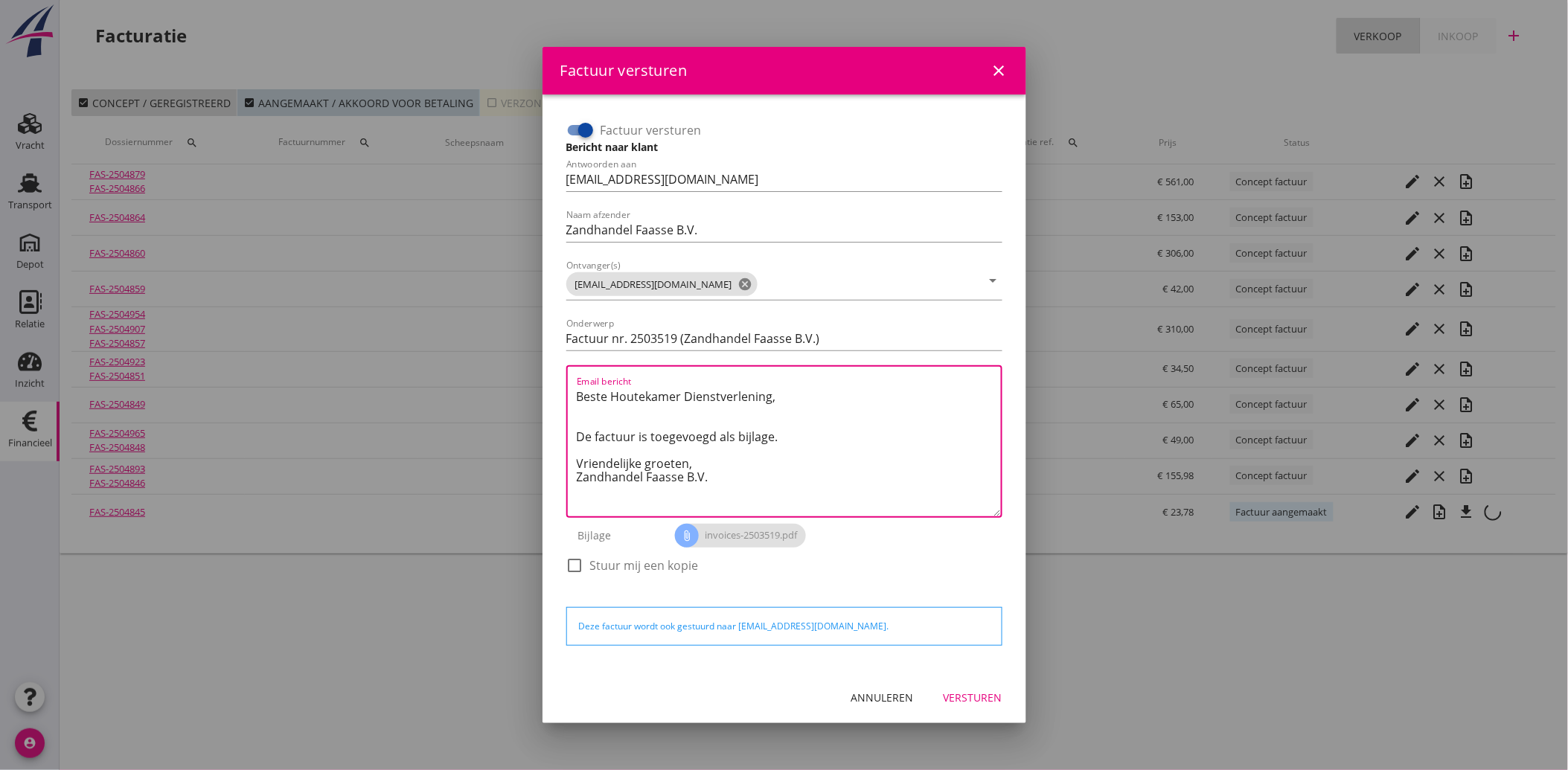
drag, startPoint x: 722, startPoint y: 476, endPoint x: 557, endPoint y: 382, distance: 189.9
click at [557, 382] on div "Factuur versturen Bericht naar klant Antwoorden aan [EMAIL_ADDRESS][DOMAIN_NAME…" at bounding box center [784, 383] width 459 height 553
paste textarea "Geachte heer/mevrouw, Hierbij zenden wij u onze factuur i.v.m. de door ons aan …"
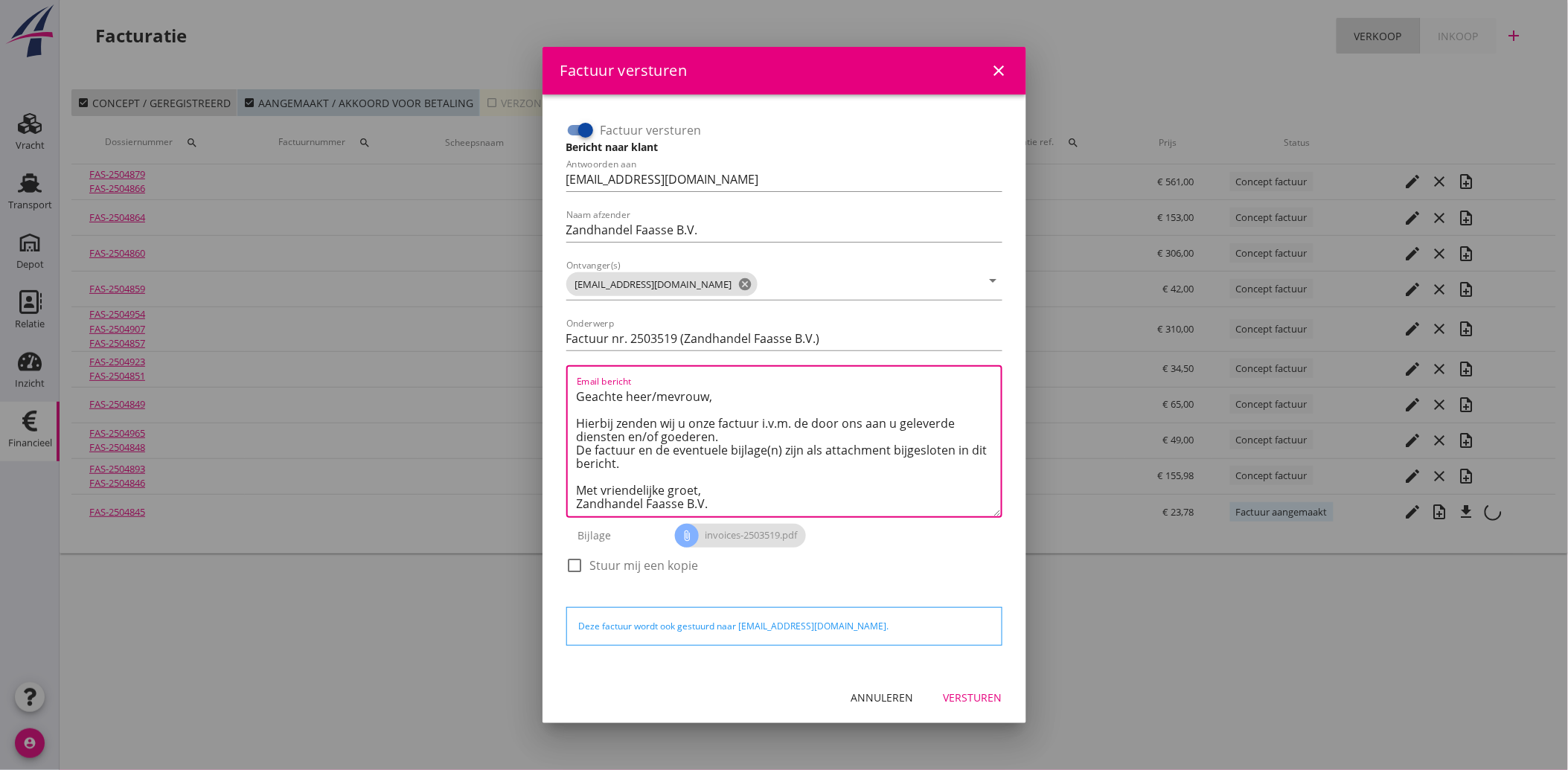
scroll to position [9, 0]
click at [984, 701] on div "Versturen" at bounding box center [973, 698] width 59 height 16
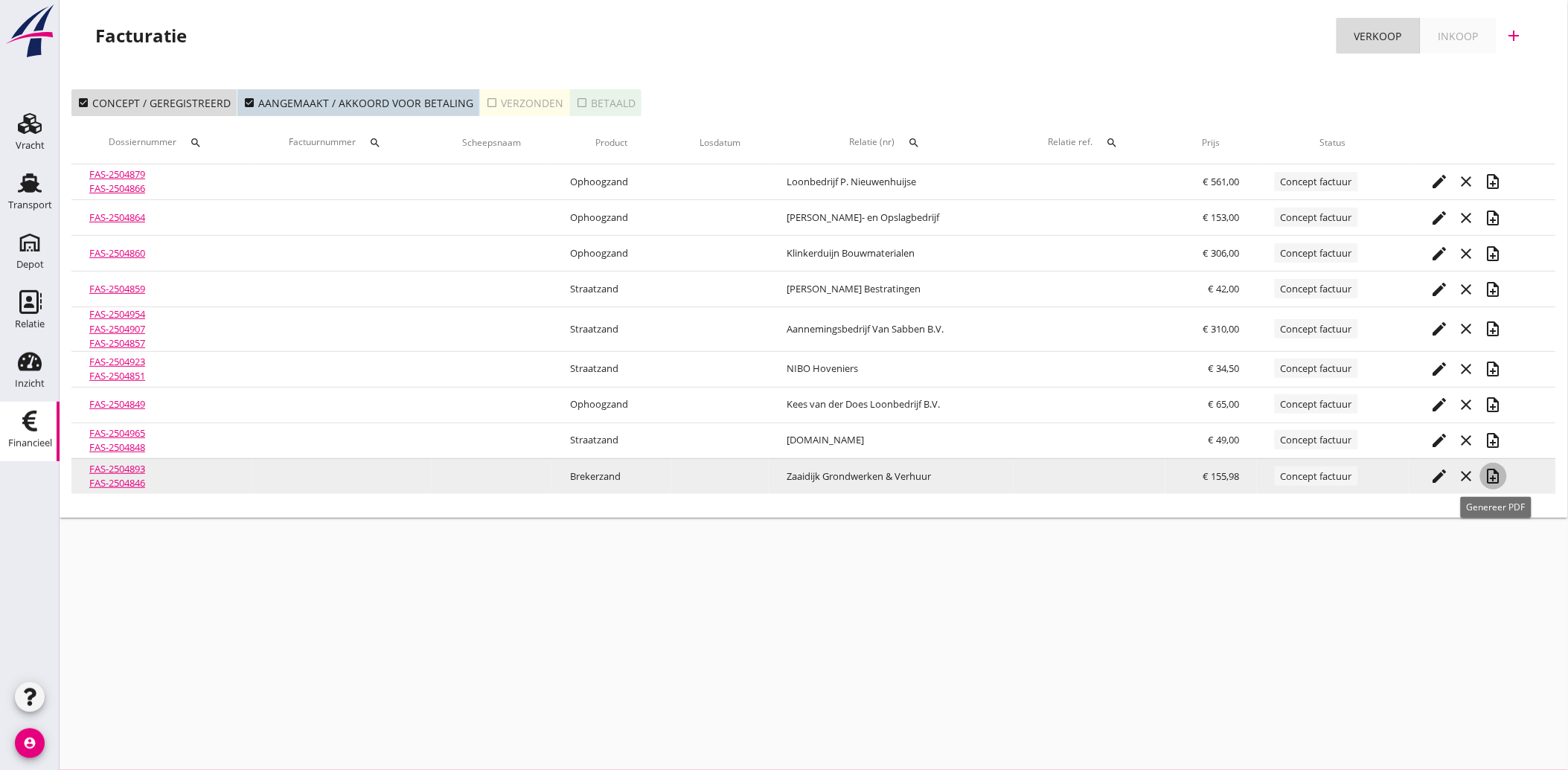
click at [1492, 479] on icon "note_add" at bounding box center [1493, 476] width 18 height 18
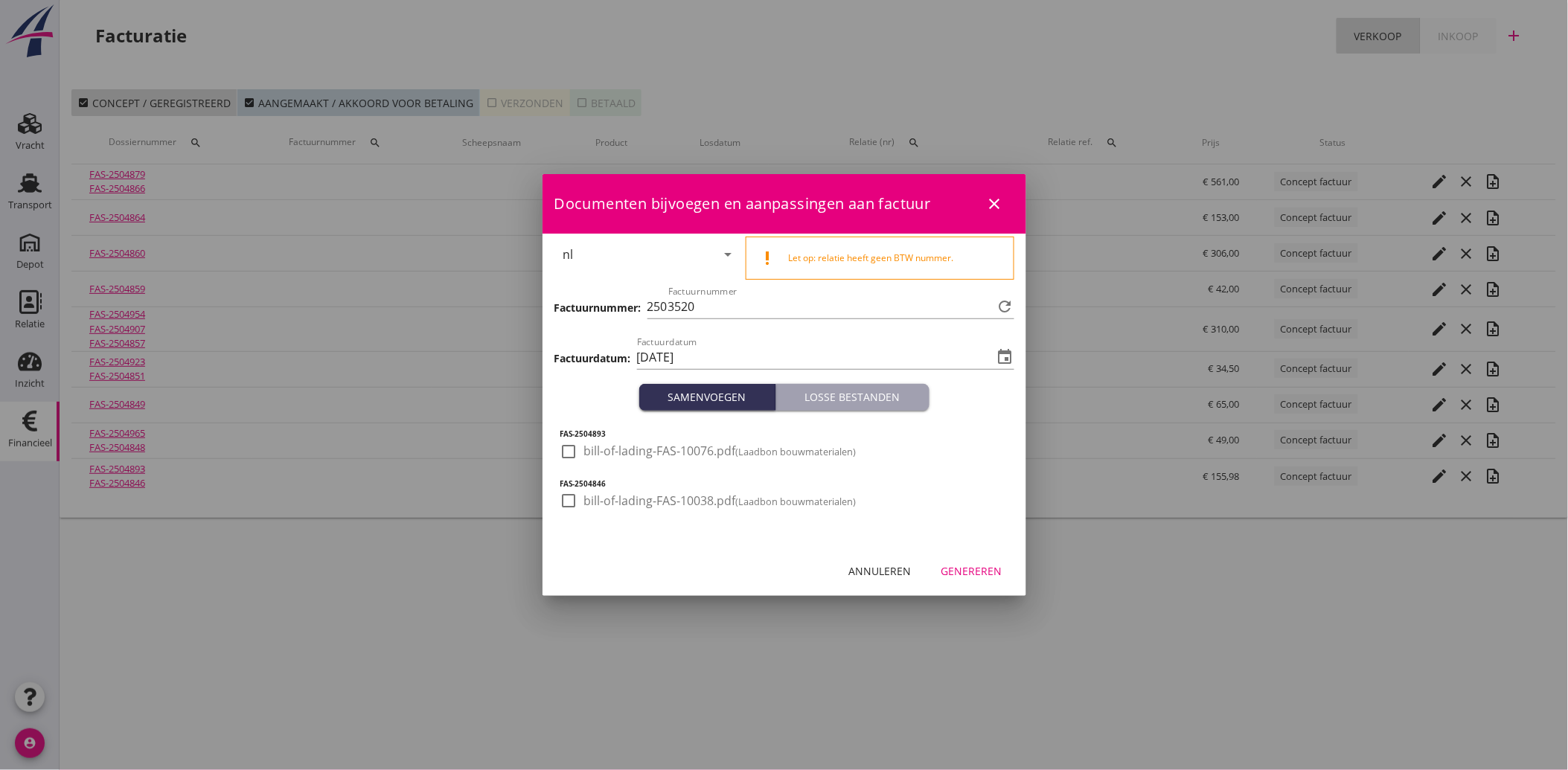
click at [563, 445] on div at bounding box center [569, 452] width 25 height 25
click at [575, 503] on div at bounding box center [569, 500] width 25 height 25
click at [988, 561] on button "Genereren" at bounding box center [971, 571] width 84 height 27
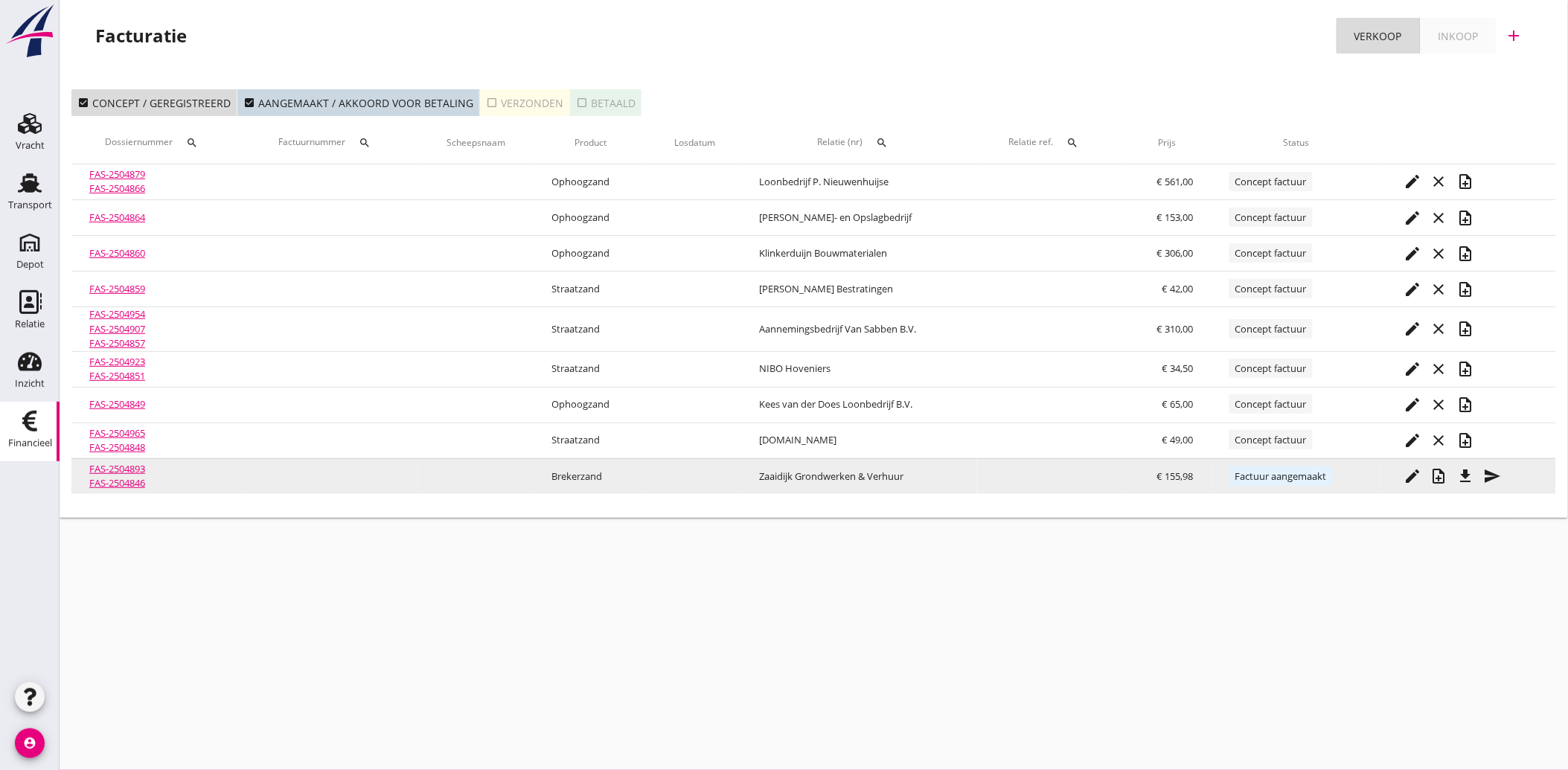
click at [1505, 480] on div "send" at bounding box center [1492, 476] width 27 height 18
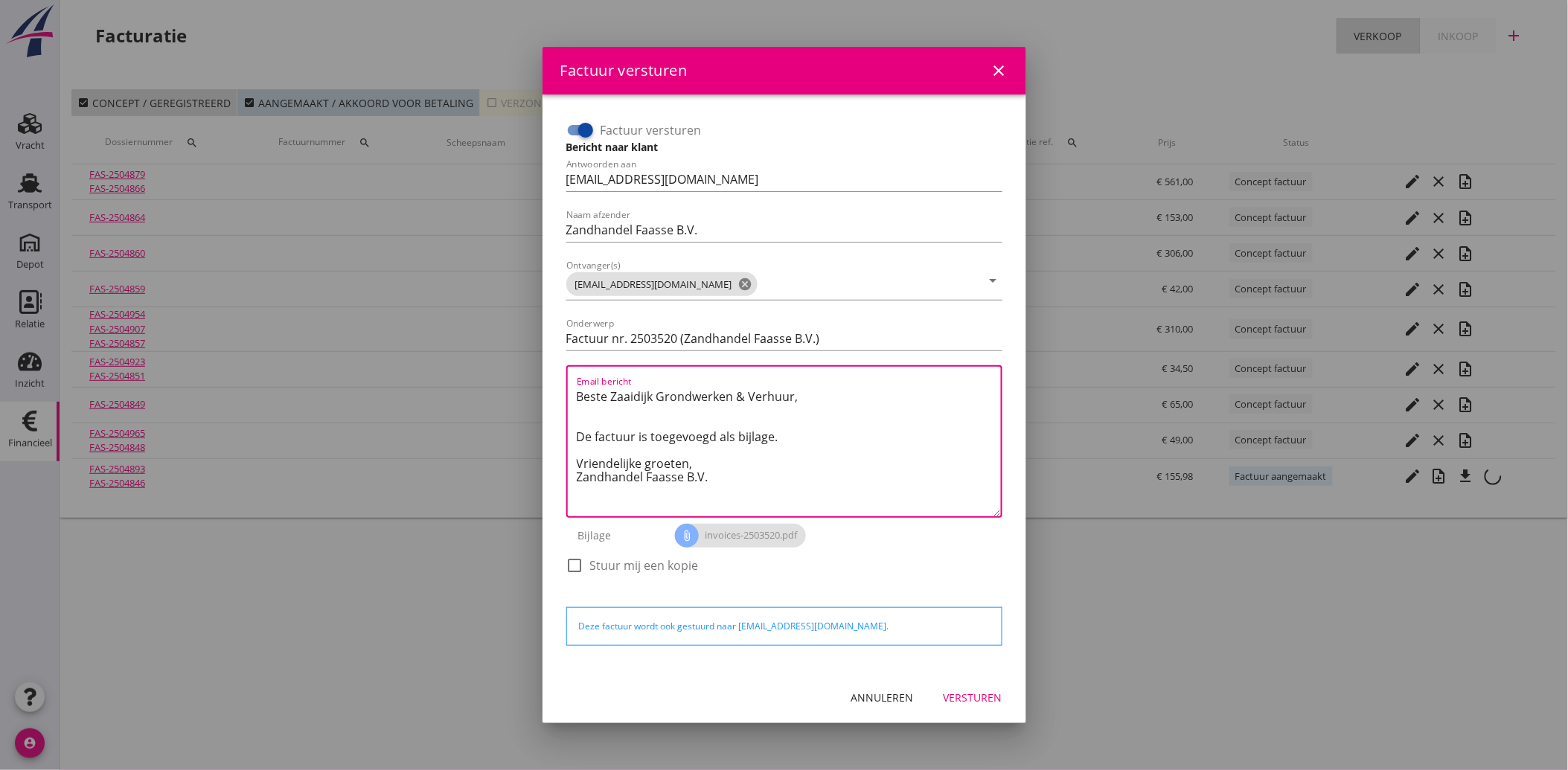
drag, startPoint x: 720, startPoint y: 479, endPoint x: 543, endPoint y: 387, distance: 199.5
click at [543, 387] on div "Factuur versturen Bericht naar klant Antwoorden aan [EMAIL_ADDRESS][DOMAIN_NAME…" at bounding box center [784, 384] width 484 height 578
paste textarea "Geachte heer/mevrouw, Hierbij zenden wij u onze factuur i.v.m. de door ons aan …"
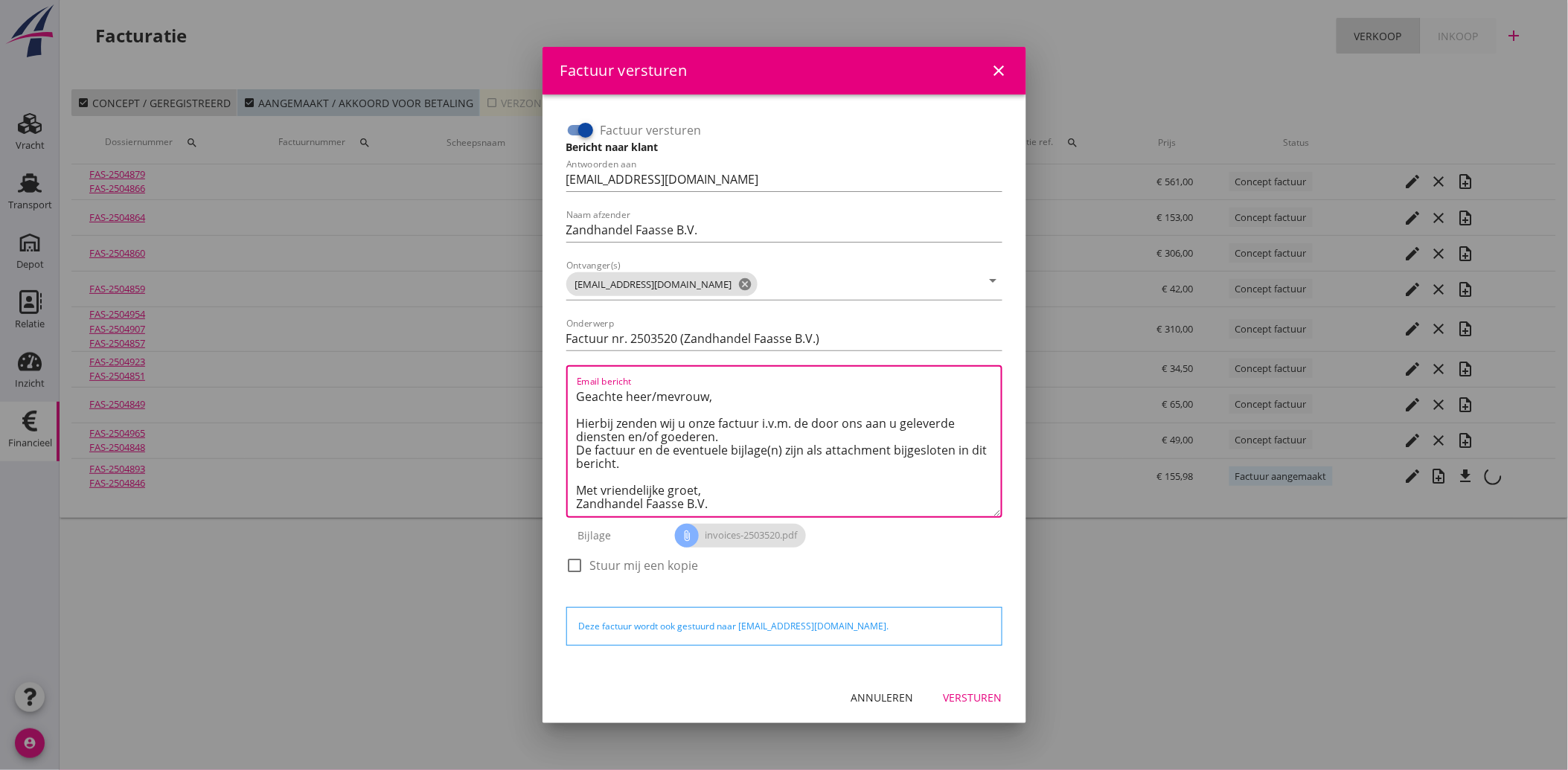
click at [964, 686] on button "Versturen" at bounding box center [973, 698] width 83 height 27
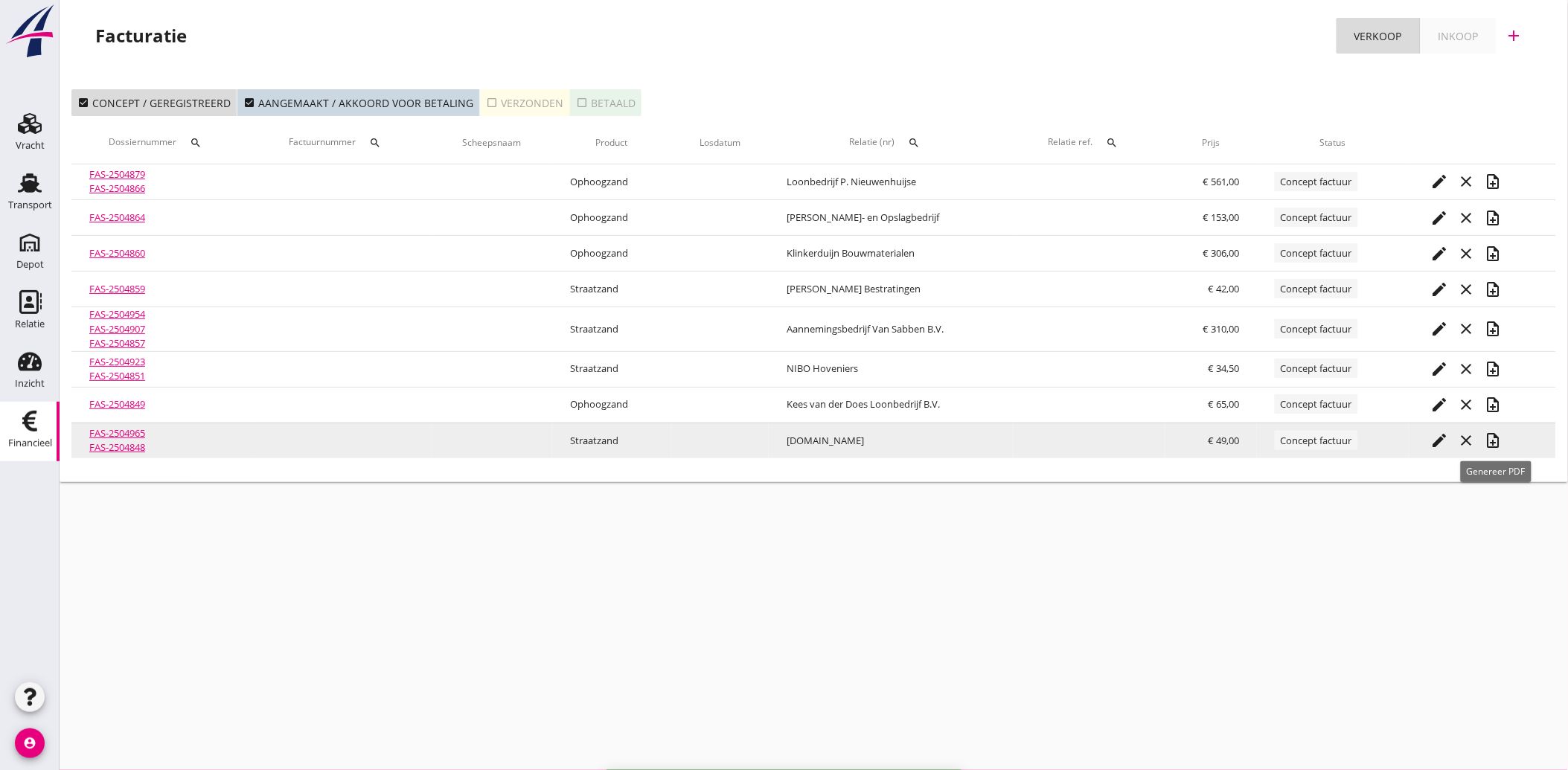
click at [1491, 438] on icon "note_add" at bounding box center [1493, 440] width 18 height 18
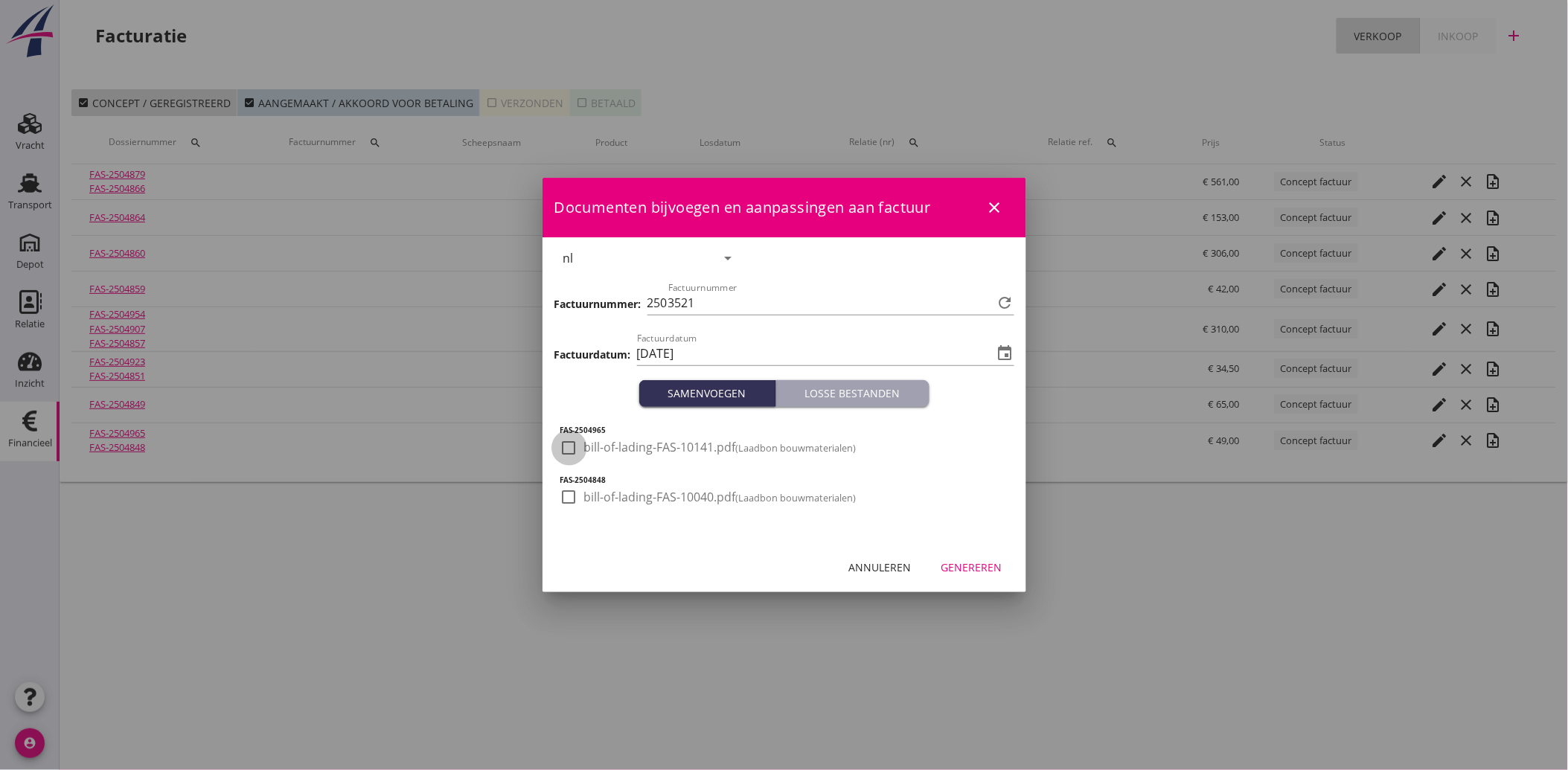
click at [571, 449] on div at bounding box center [569, 447] width 25 height 25
click at [567, 506] on div at bounding box center [569, 497] width 25 height 25
click at [977, 566] on div "Genereren" at bounding box center [972, 567] width 61 height 16
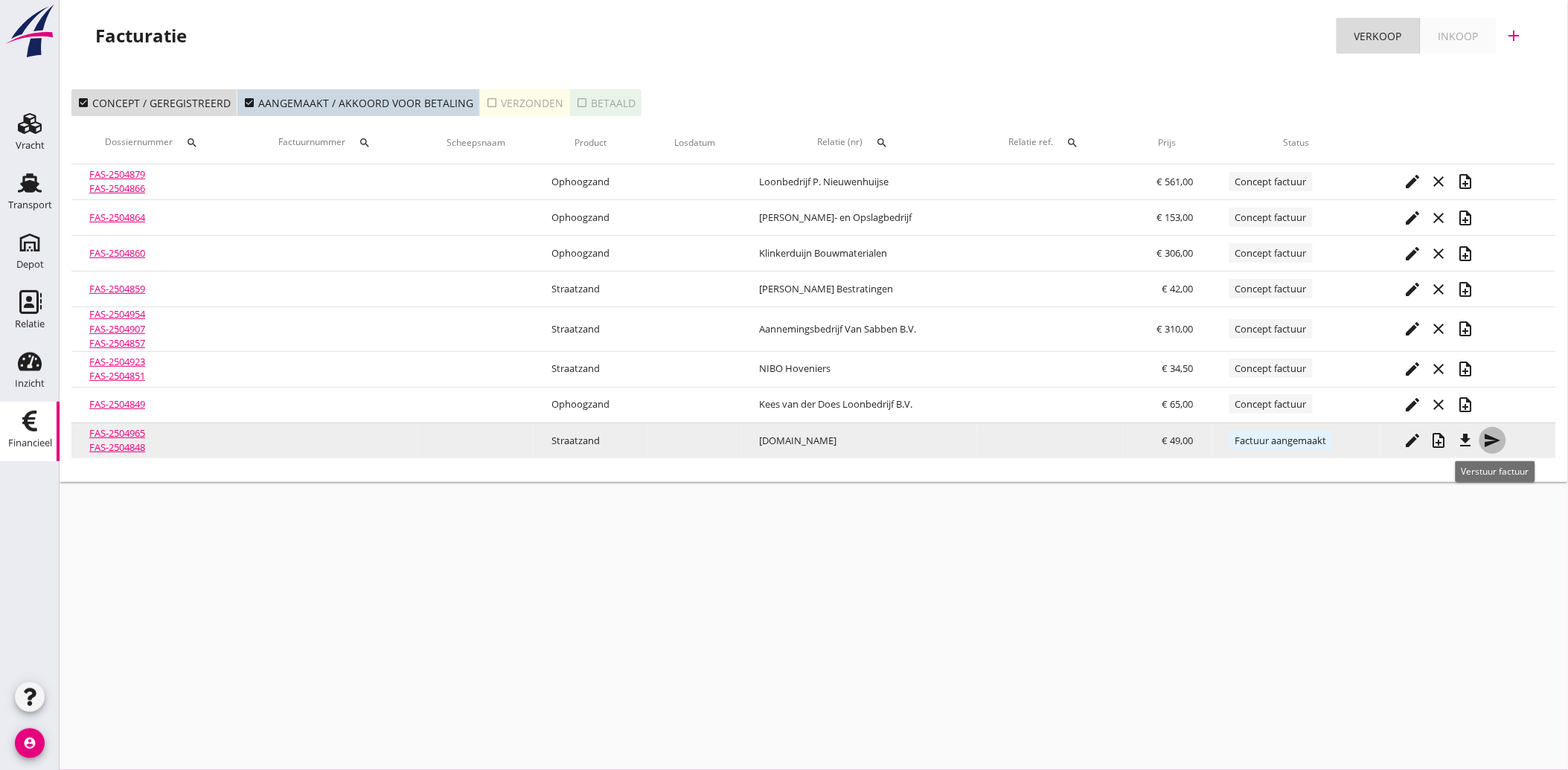
click at [1492, 434] on icon "send" at bounding box center [1492, 440] width 18 height 18
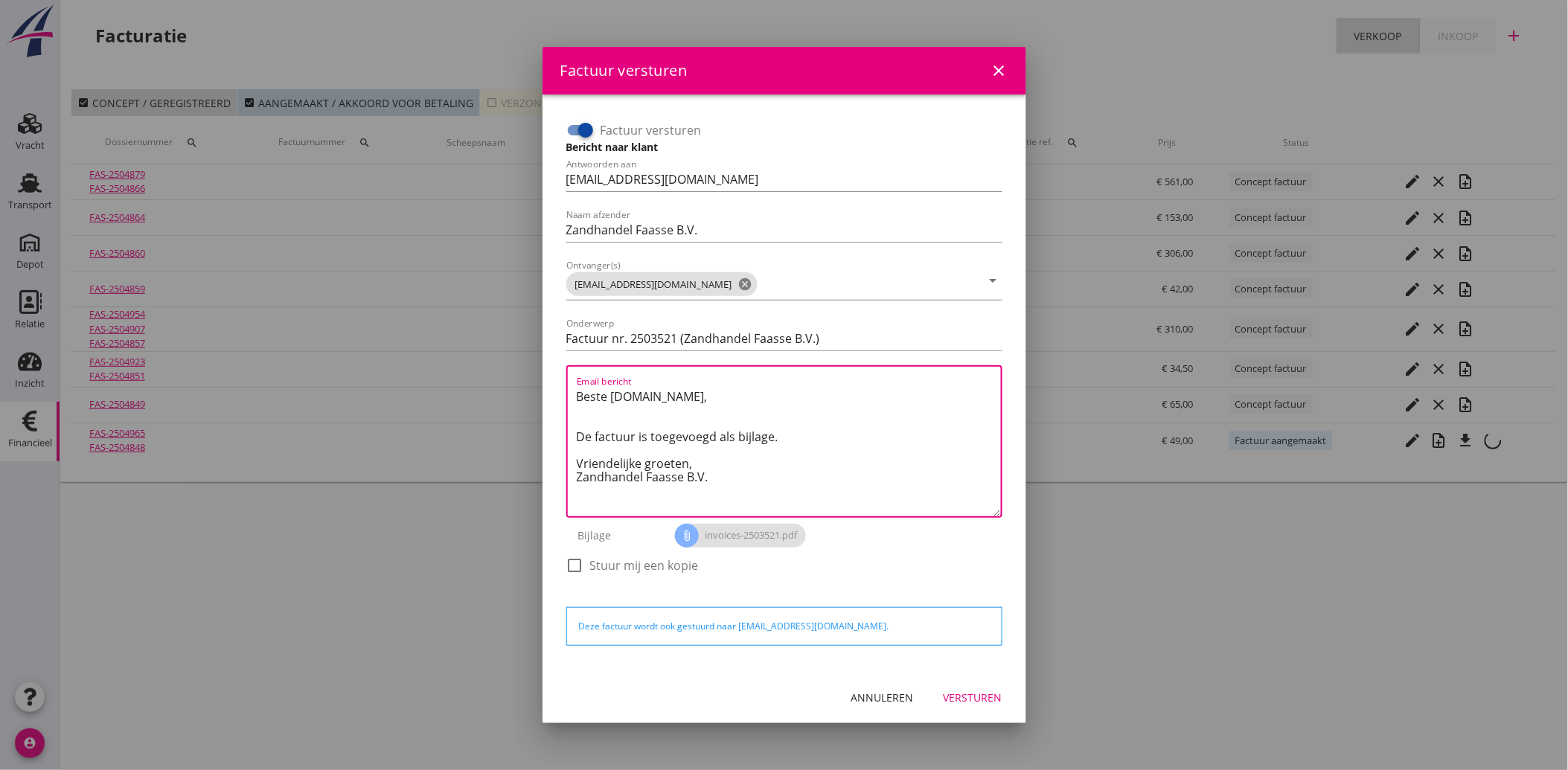
drag, startPoint x: 722, startPoint y: 492, endPoint x: 568, endPoint y: 392, distance: 183.6
click at [568, 392] on div "Email bericht Beste [DOMAIN_NAME], De factuur is toegevoegd als bijlage. Vriend…" at bounding box center [784, 441] width 436 height 152
paste textarea "Geachte heer/mevrouw, Hierbij zenden wij u onze factuur i.v.m. de door ons aan …"
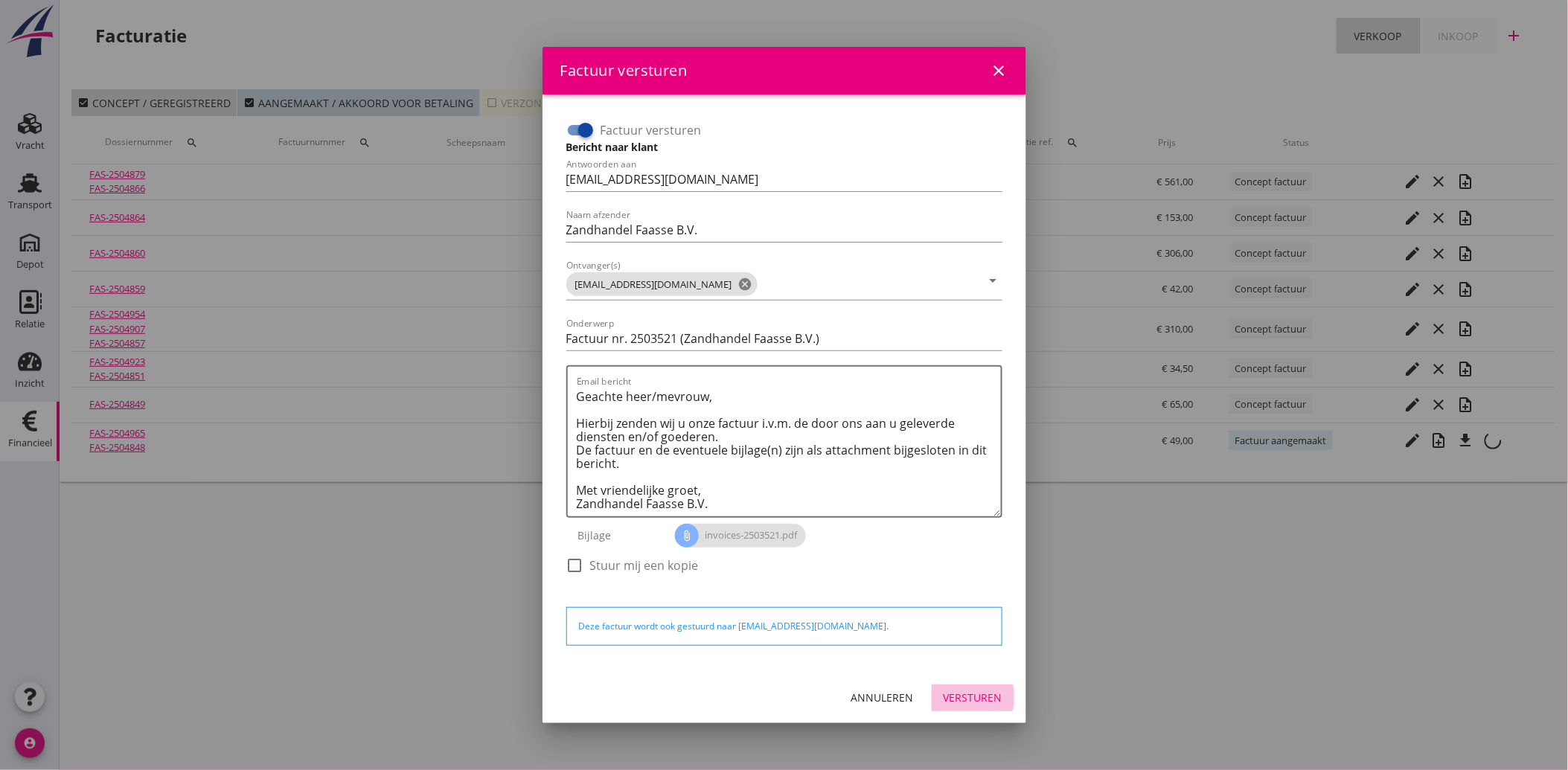
click at [968, 691] on div "Versturen" at bounding box center [973, 698] width 59 height 16
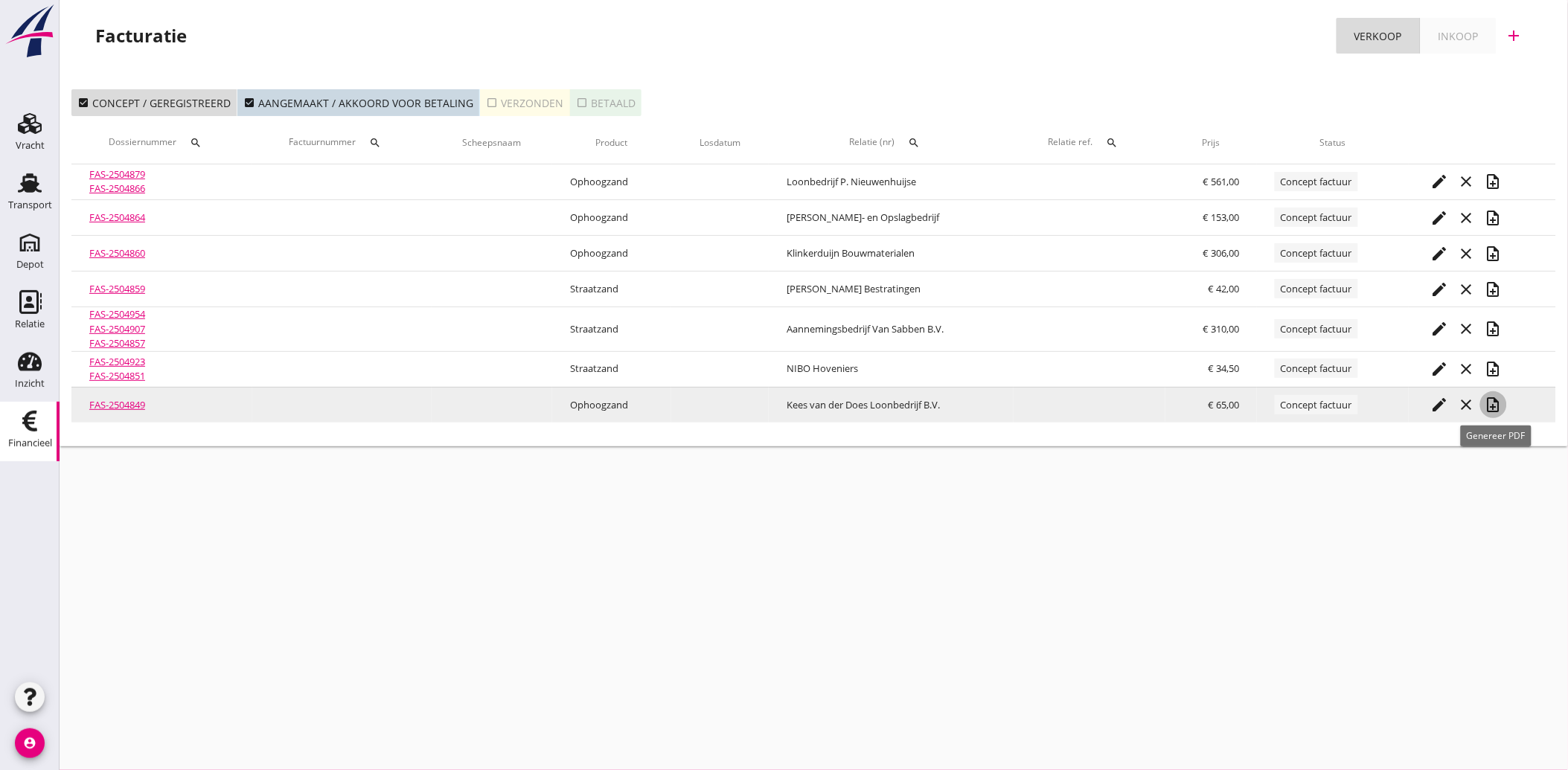
click at [1501, 404] on icon "note_add" at bounding box center [1493, 405] width 18 height 18
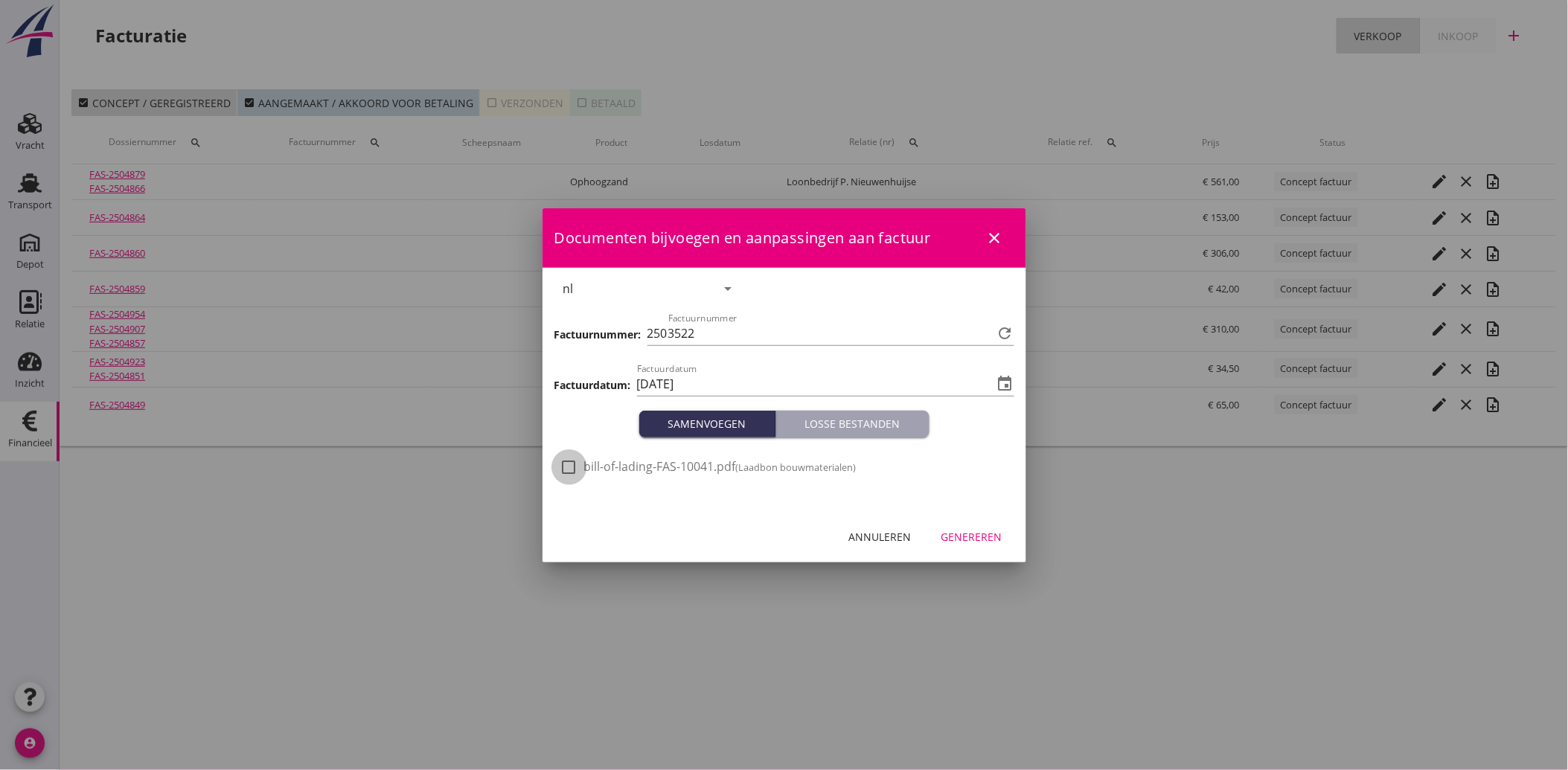
drag, startPoint x: 578, startPoint y: 466, endPoint x: 703, endPoint y: 499, distance: 129.3
click at [578, 466] on div at bounding box center [569, 467] width 25 height 25
click at [957, 532] on div "Genereren" at bounding box center [972, 537] width 61 height 16
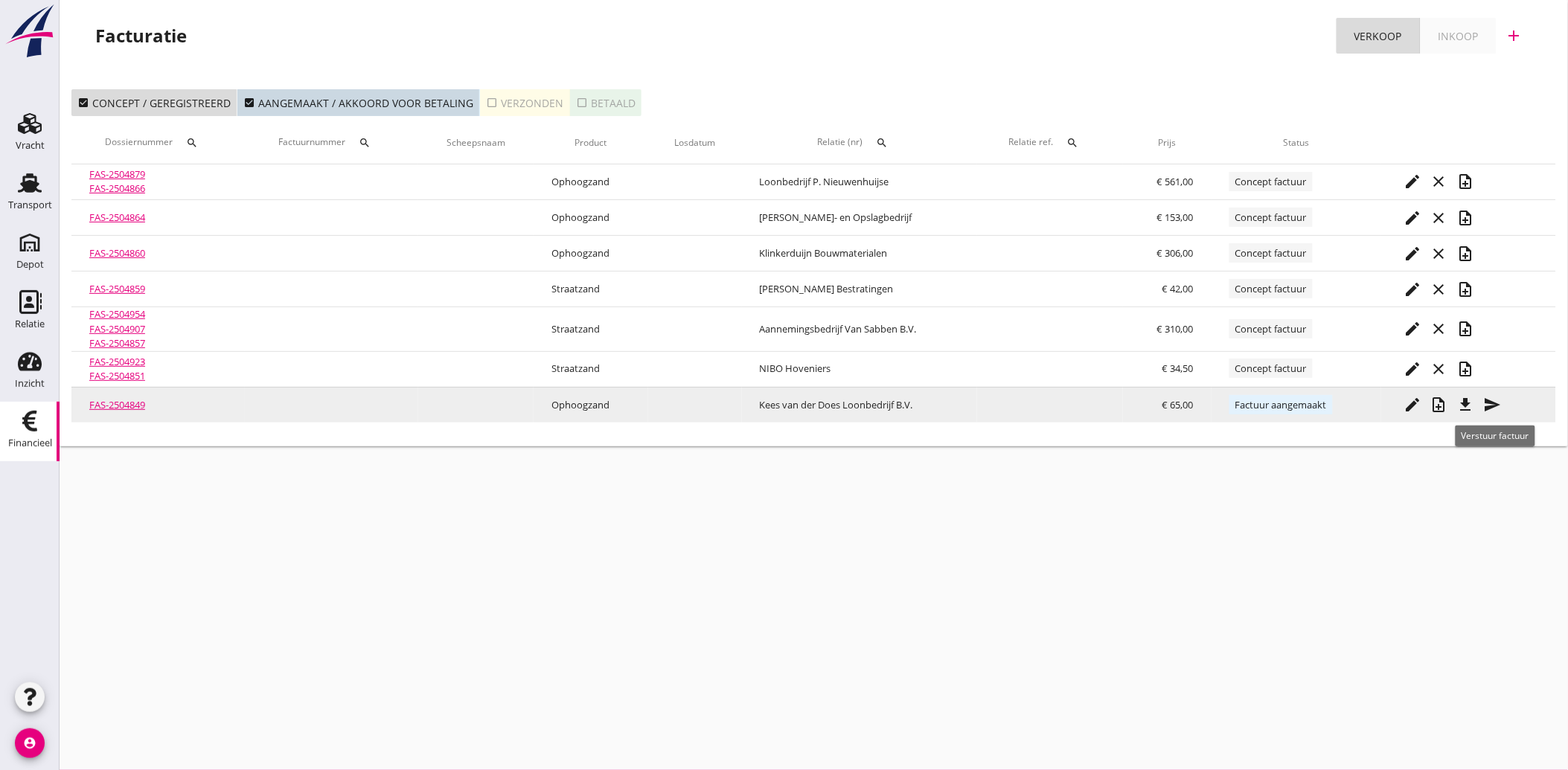
click at [1498, 398] on icon "send" at bounding box center [1492, 405] width 18 height 18
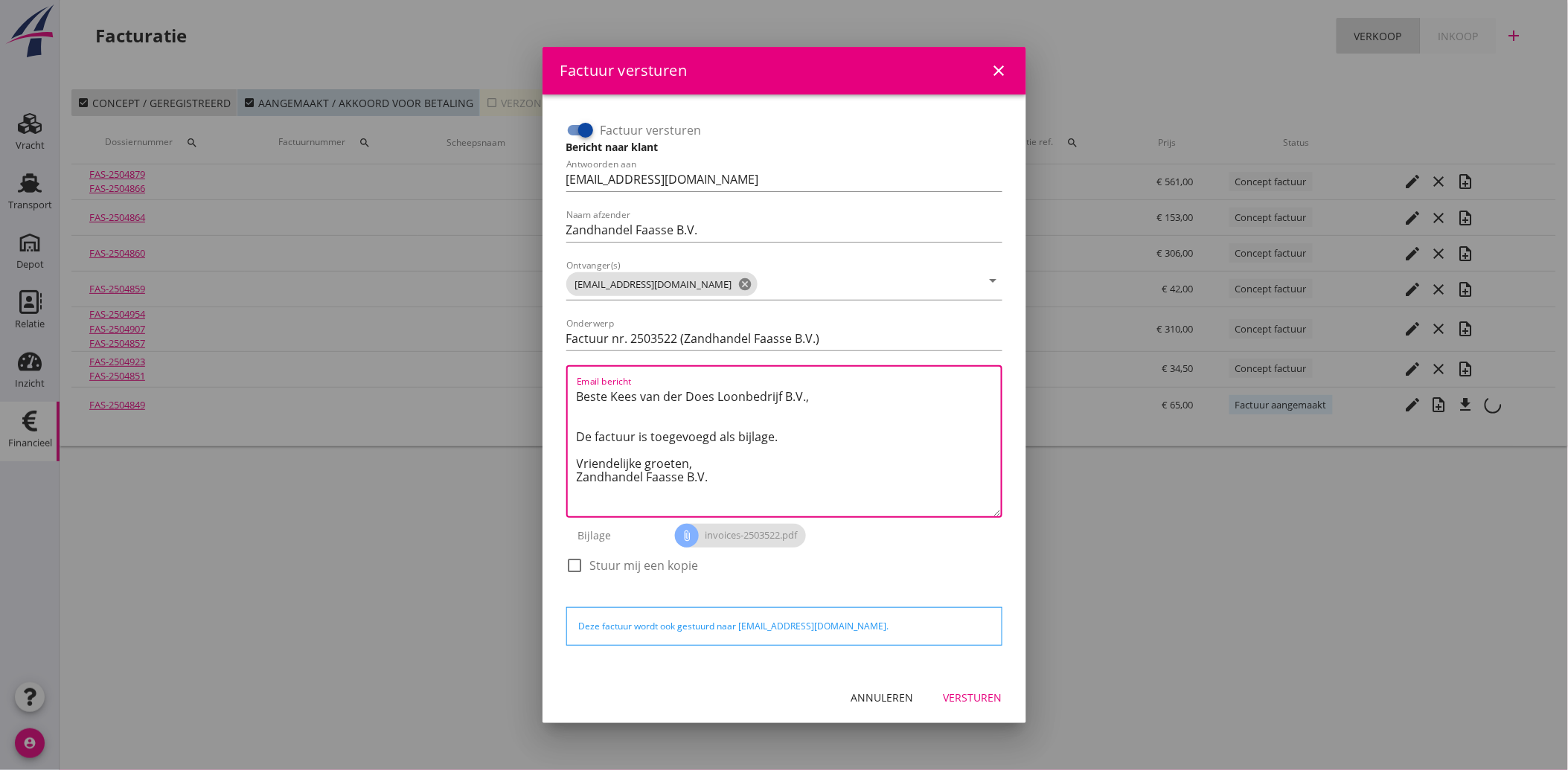
drag, startPoint x: 732, startPoint y: 485, endPoint x: 582, endPoint y: 387, distance: 179.2
click at [582, 387] on textarea "Beste Kees van der Does Loonbedrijf B.V., De factuur is toegevoegd als bijlage.…" at bounding box center [788, 450] width 424 height 131
drag, startPoint x: 574, startPoint y: 392, endPoint x: 807, endPoint y: 478, distance: 248.4
click at [858, 486] on div "Email bericht Beste Kees van der Does Loonbedrijf B.V., De factuur is toegevoeg…" at bounding box center [784, 441] width 436 height 152
click at [806, 481] on textarea "Beste Kees van der Does Loonbedrijf B.V., De factuur is toegevoegd als bijlage.…" at bounding box center [788, 450] width 424 height 131
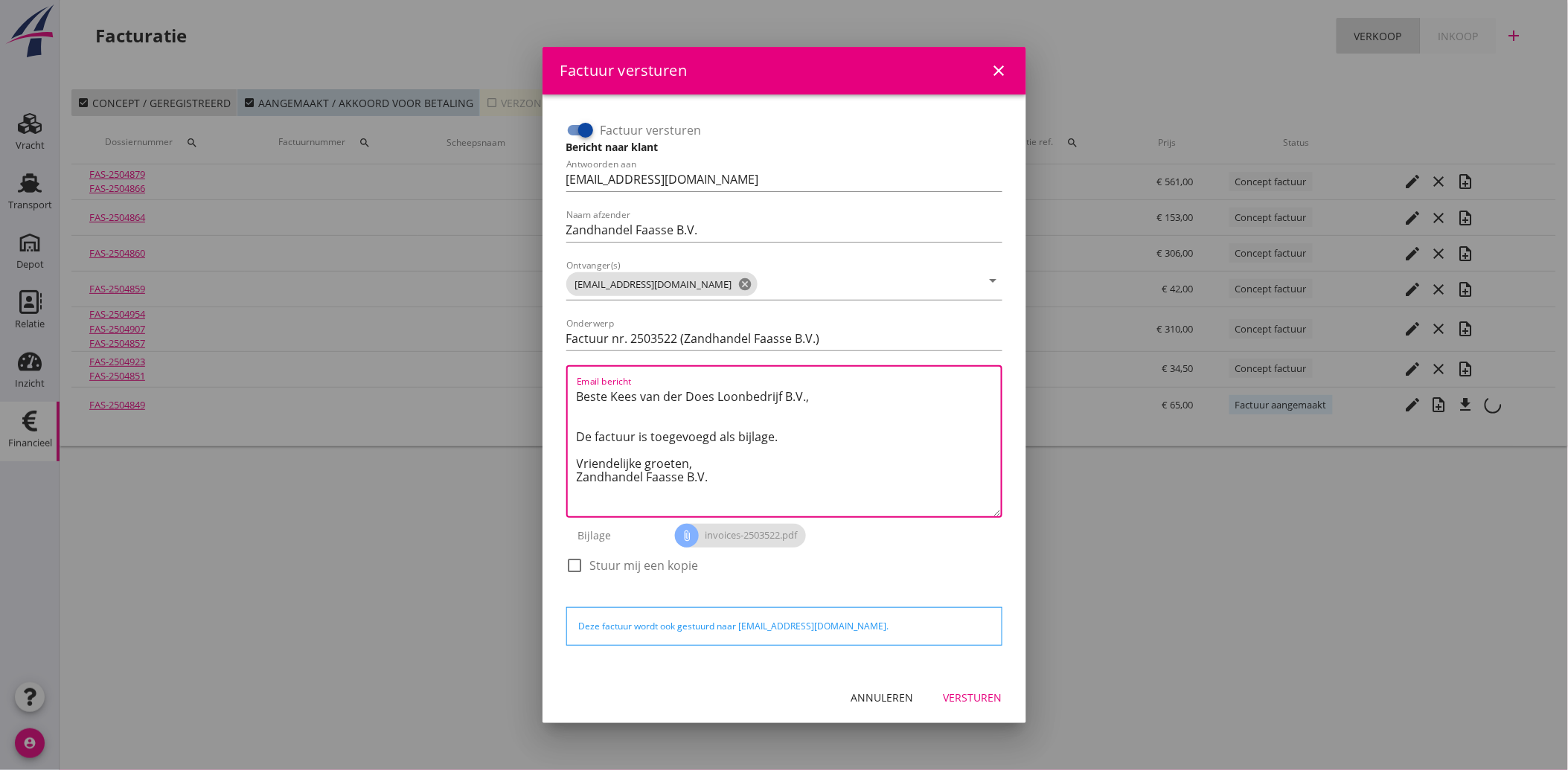
click at [758, 488] on textarea "Beste Kees van der Does Loonbedrijf B.V., De factuur is toegevoegd als bijlage.…" at bounding box center [788, 450] width 424 height 131
drag, startPoint x: 746, startPoint y: 488, endPoint x: 559, endPoint y: 390, distance: 211.1
click at [559, 390] on div "Factuur versturen Bericht naar klant Antwoorden aan [EMAIL_ADDRESS][DOMAIN_NAME…" at bounding box center [784, 383] width 459 height 553
paste textarea "Geachte heer/mevrouw, Hierbij zenden wij u onze factuur i.v.m. de door ons aan …"
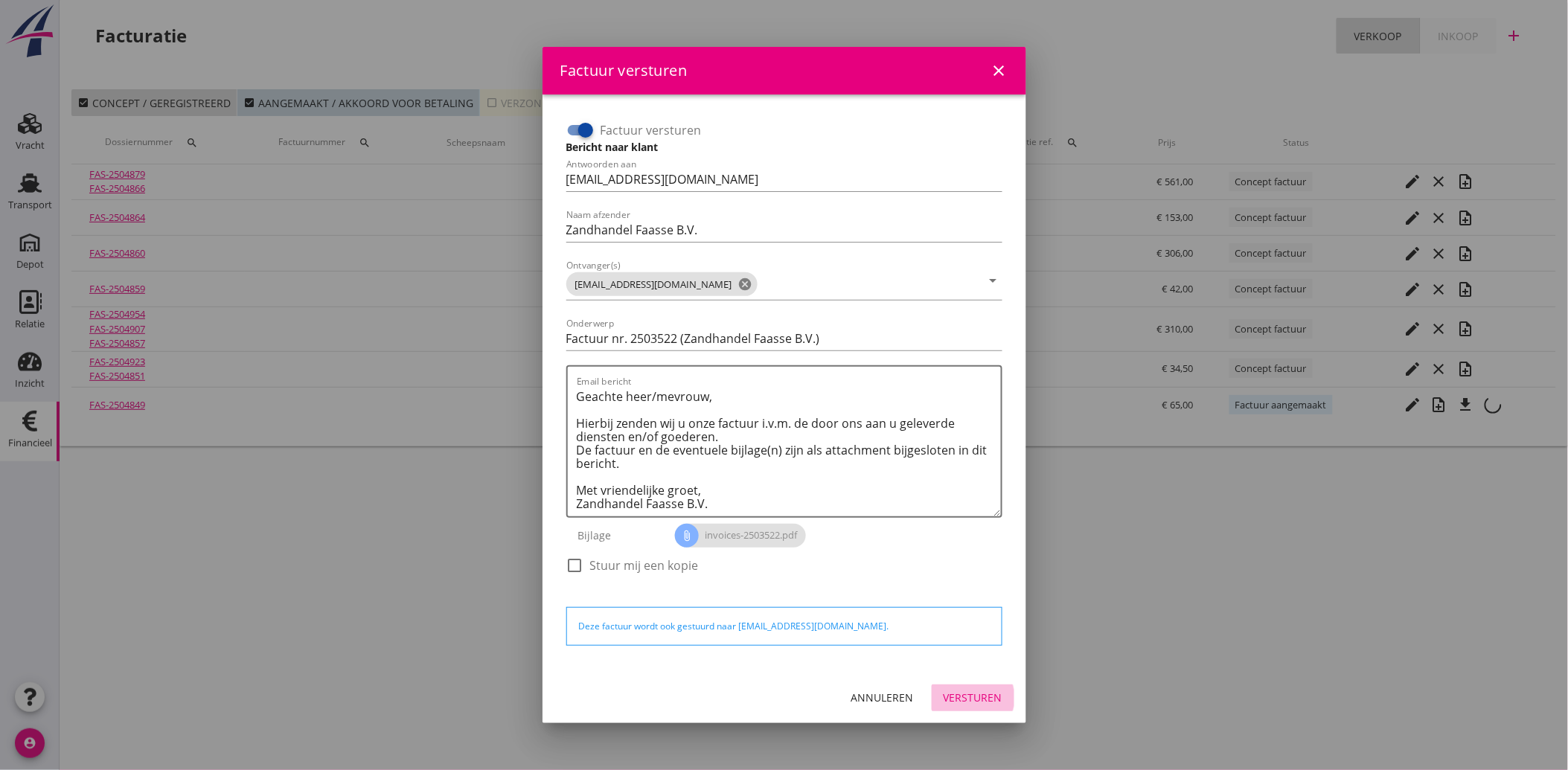
click at [963, 701] on div "Versturen" at bounding box center [973, 698] width 59 height 16
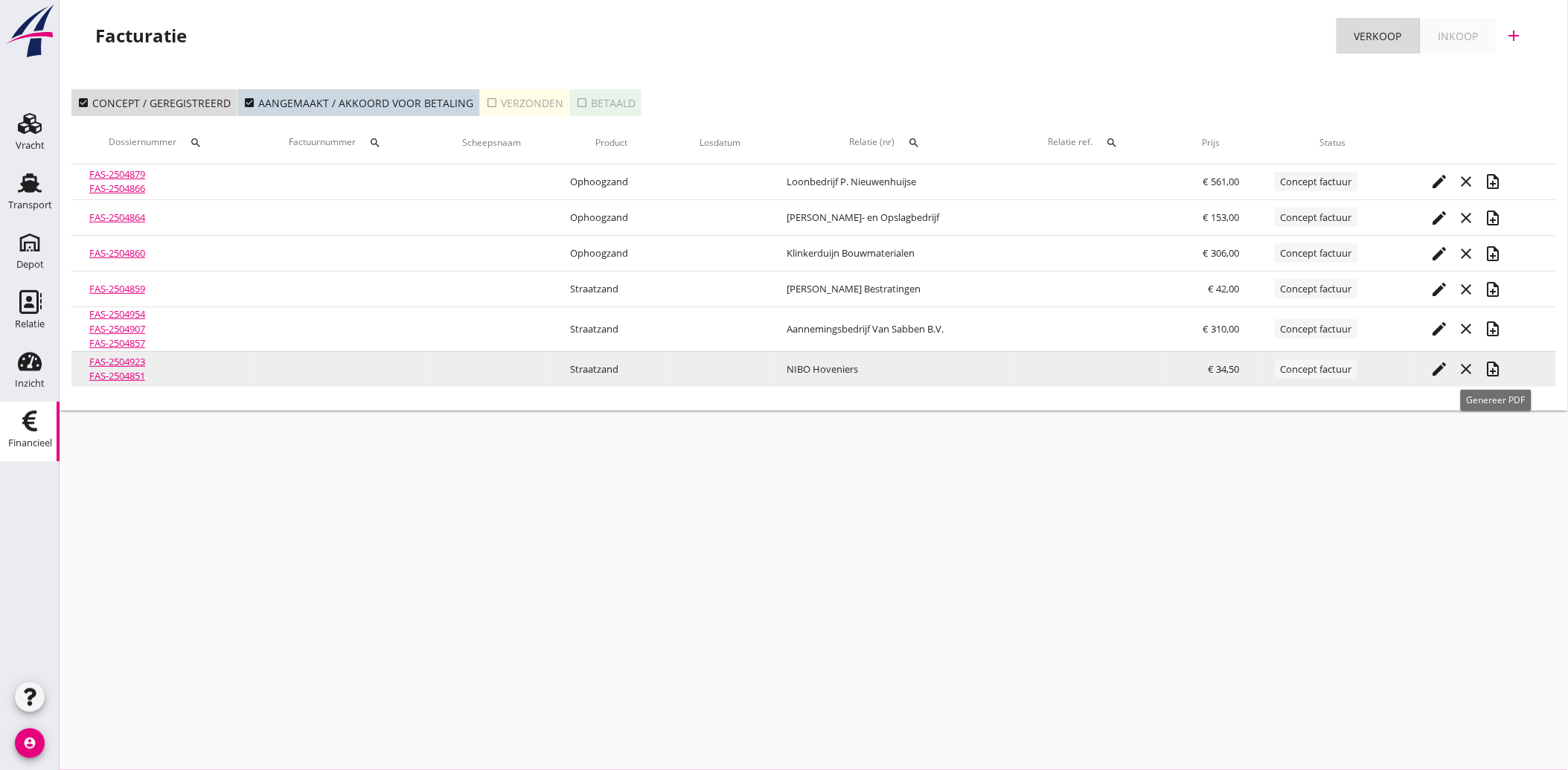
click at [1498, 368] on icon "note_add" at bounding box center [1493, 369] width 18 height 18
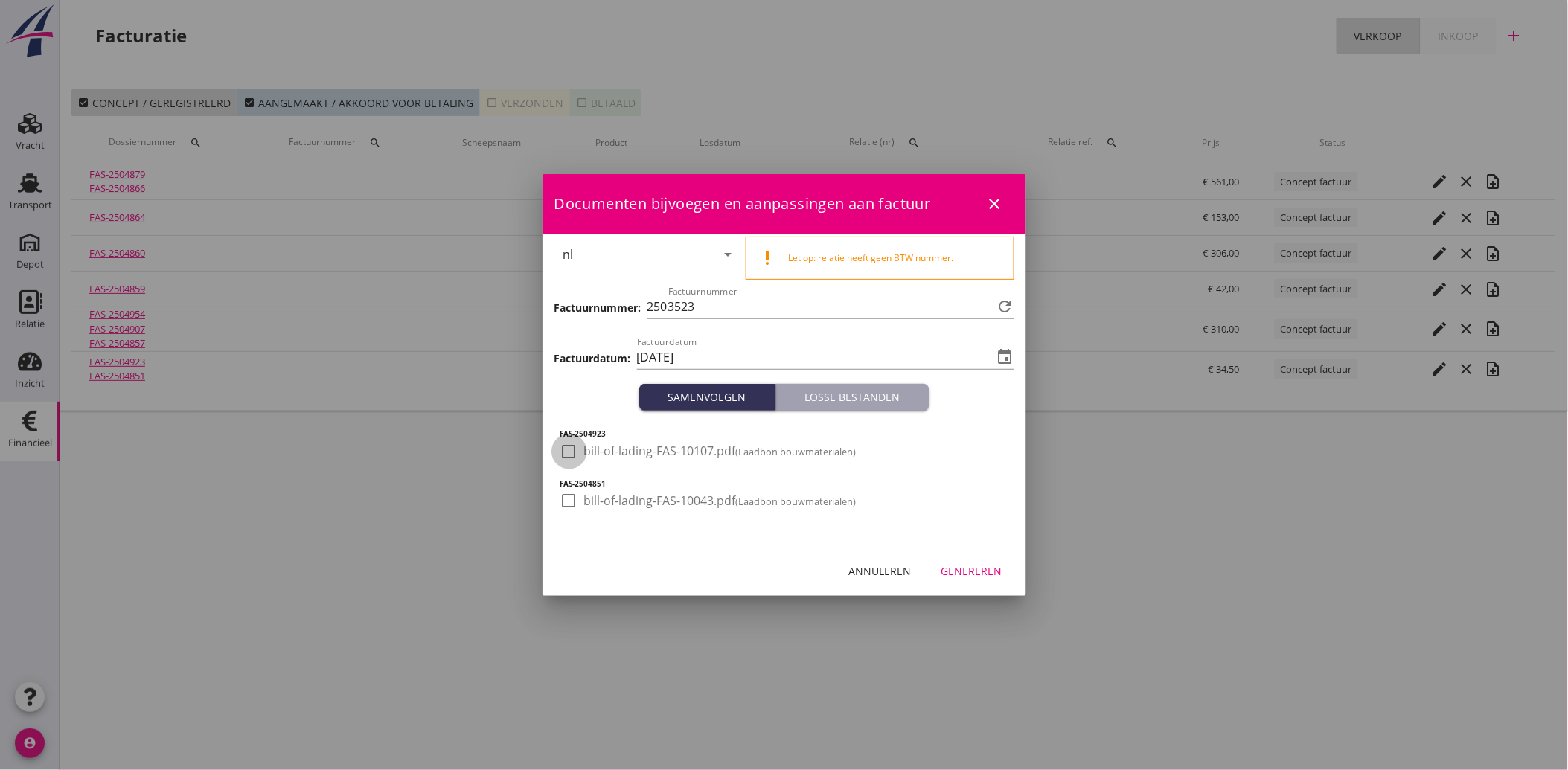
click at [577, 455] on div at bounding box center [569, 452] width 25 height 25
click at [580, 503] on div at bounding box center [569, 500] width 25 height 25
click at [992, 569] on div "Genereren" at bounding box center [972, 571] width 61 height 16
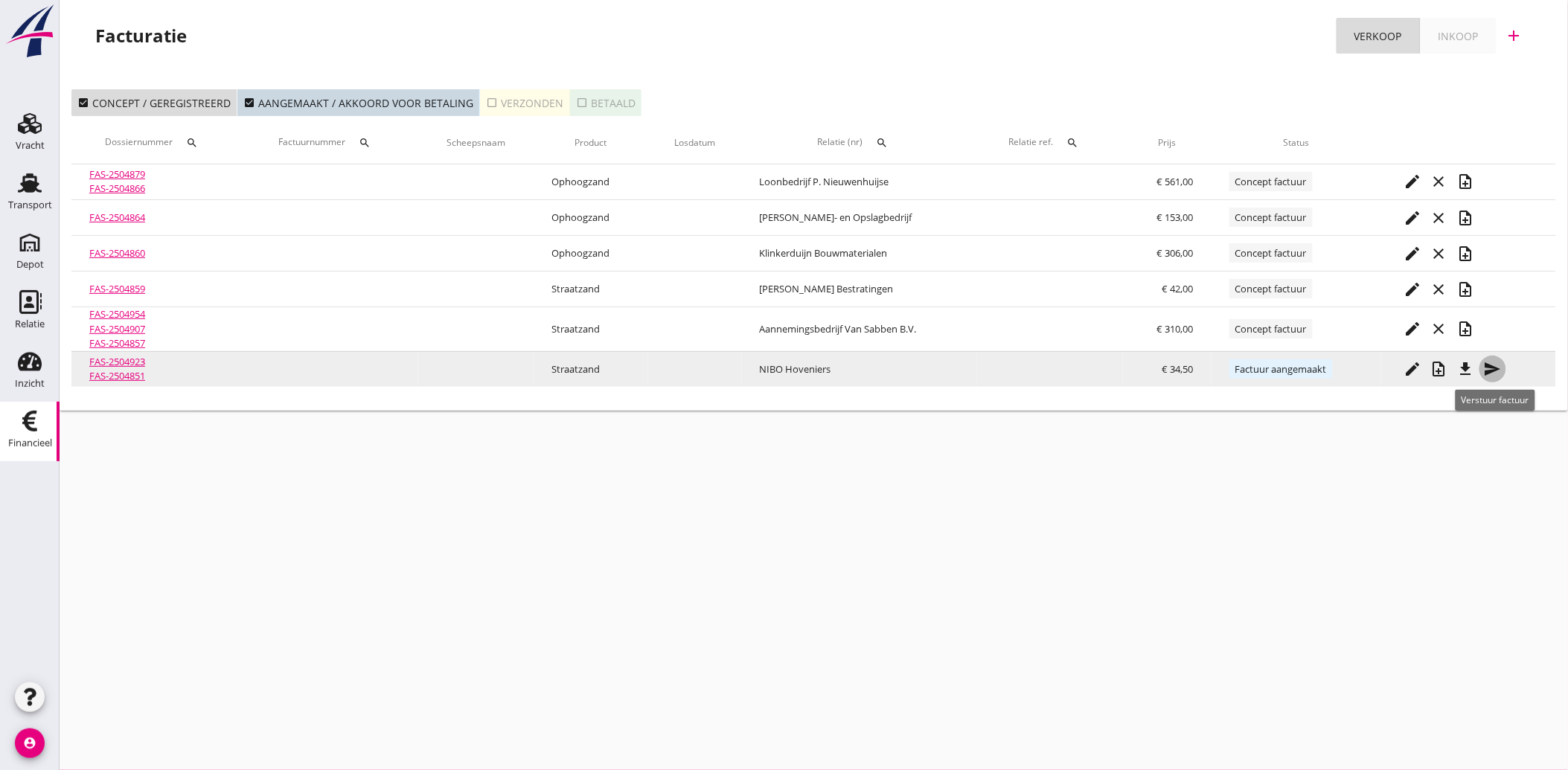
click at [1494, 367] on icon "send" at bounding box center [1492, 369] width 18 height 18
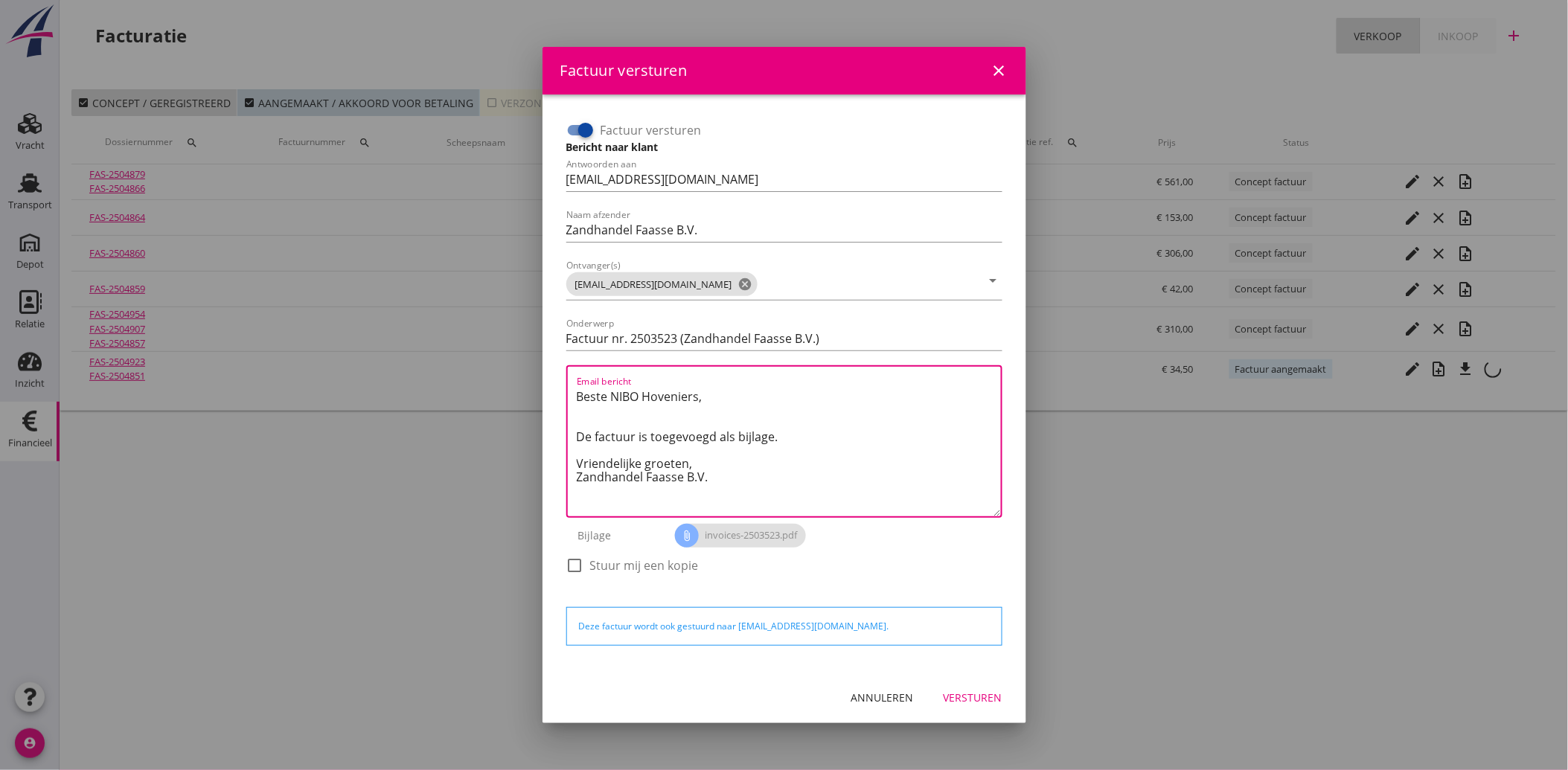
drag, startPoint x: 720, startPoint y: 485, endPoint x: 531, endPoint y: 377, distance: 217.7
click at [531, 377] on div "Factuur versturen close Factuur versturen Bericht naar klant Antwoorden aan [EM…" at bounding box center [784, 385] width 1568 height 770
paste textarea "Geachte heer/mevrouw, Hierbij zenden wij u onze factuur i.v.m. de door ons aan …"
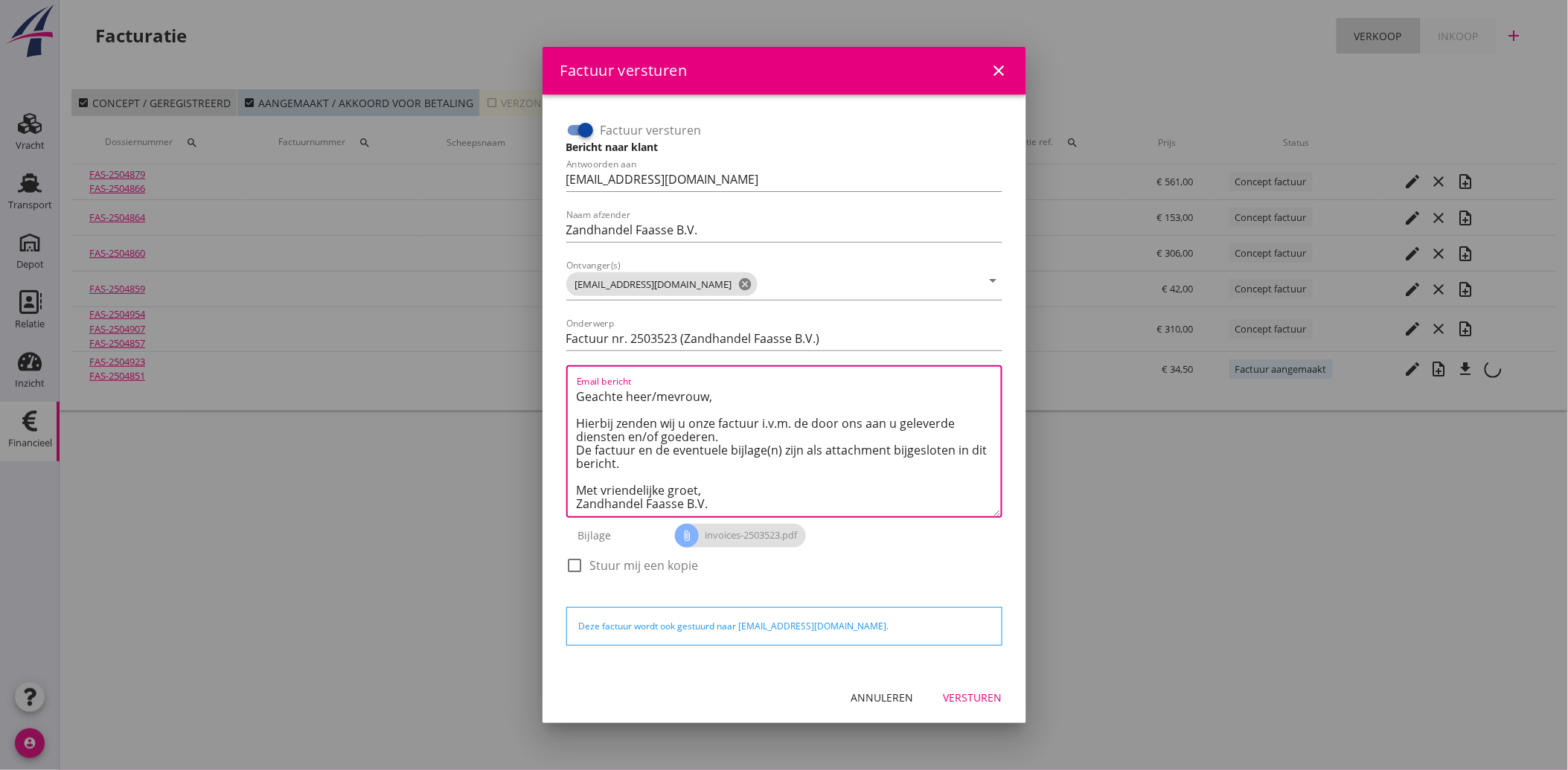
click at [950, 692] on div "Versturen" at bounding box center [973, 698] width 59 height 16
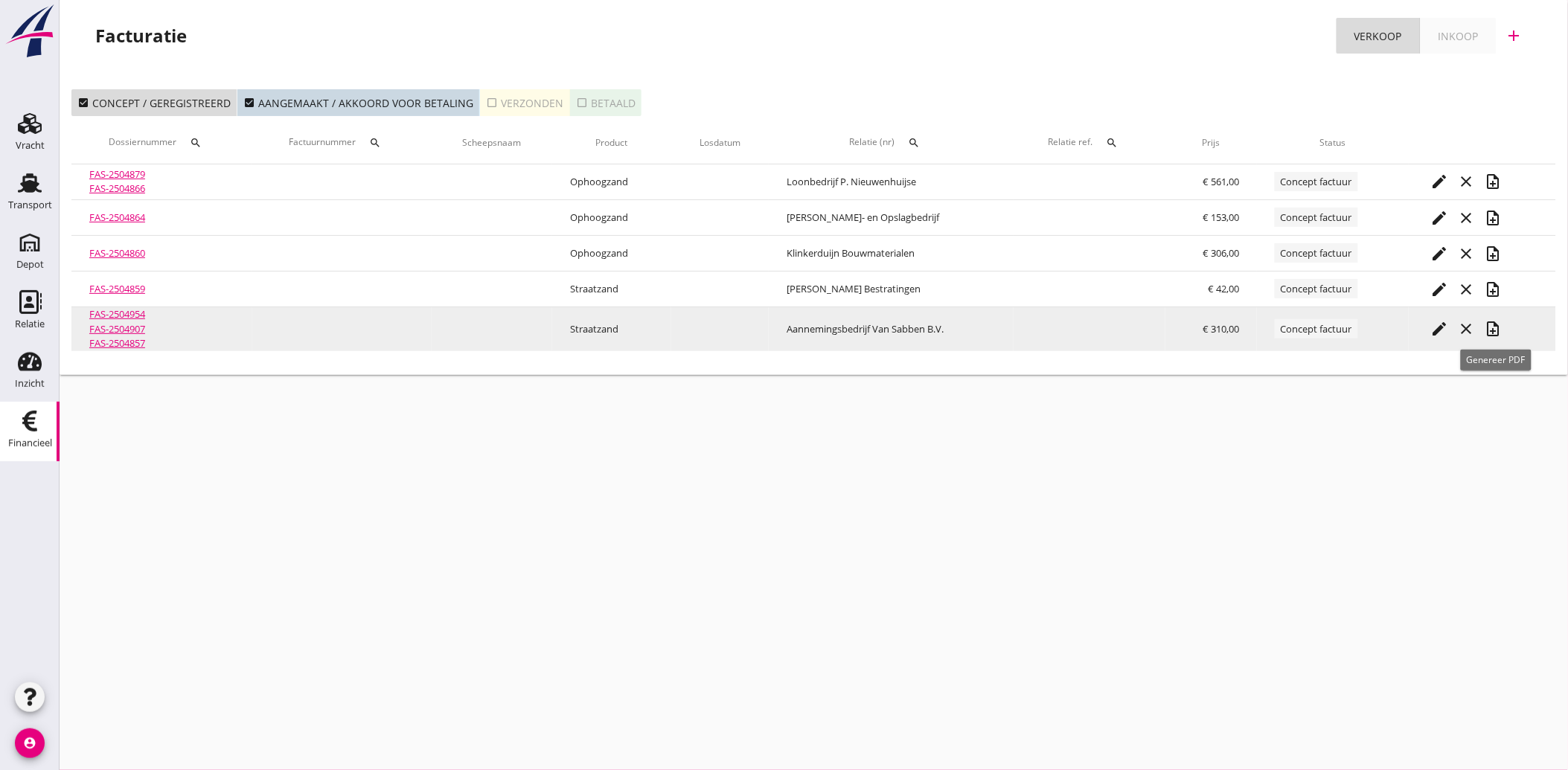
click at [1494, 329] on icon "note_add" at bounding box center [1493, 329] width 18 height 18
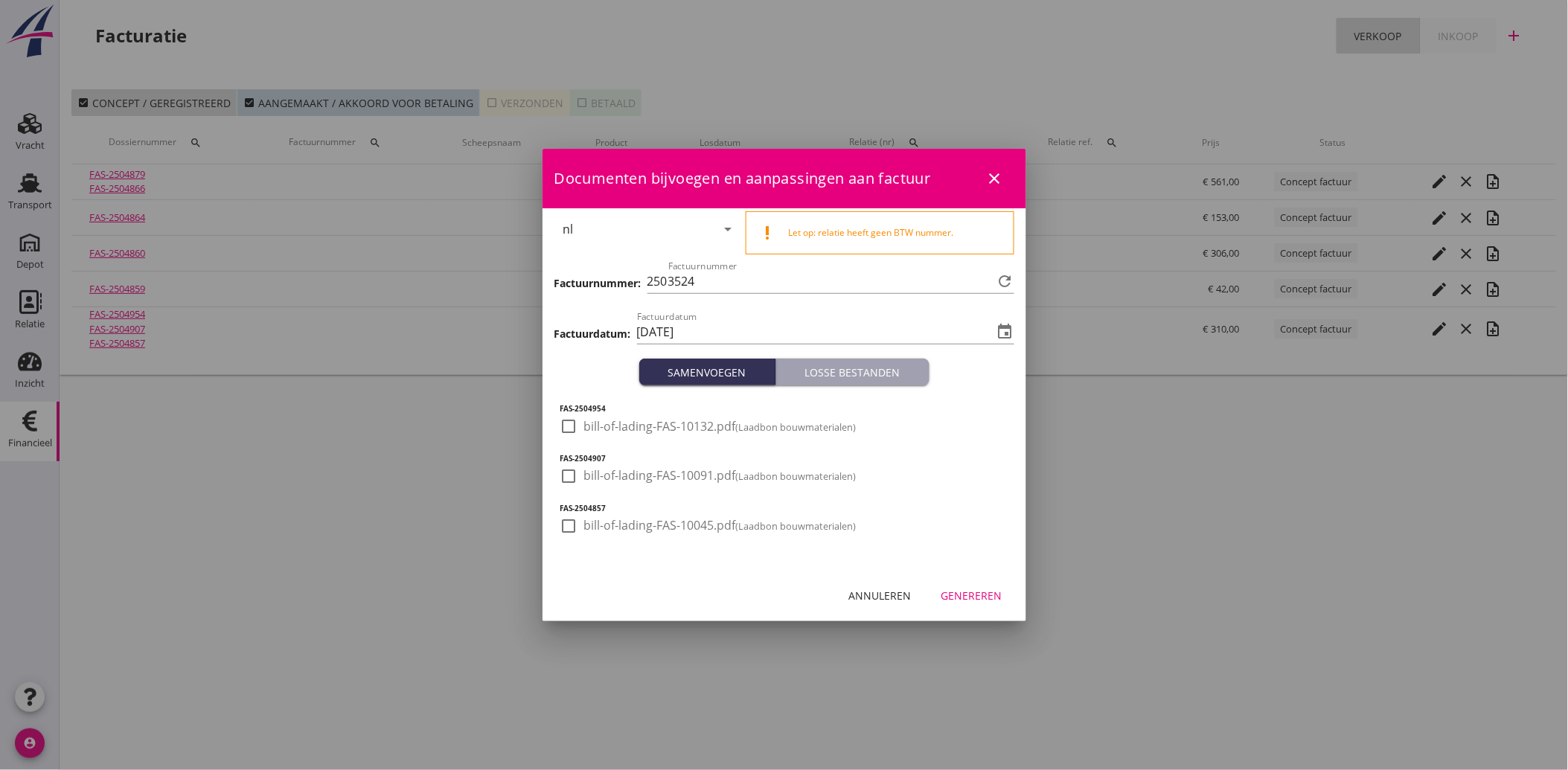
click at [581, 427] on div at bounding box center [569, 425] width 25 height 25
click at [575, 482] on div at bounding box center [569, 476] width 25 height 25
click at [575, 526] on div at bounding box center [569, 526] width 25 height 25
click at [964, 590] on div "Genereren" at bounding box center [972, 596] width 61 height 16
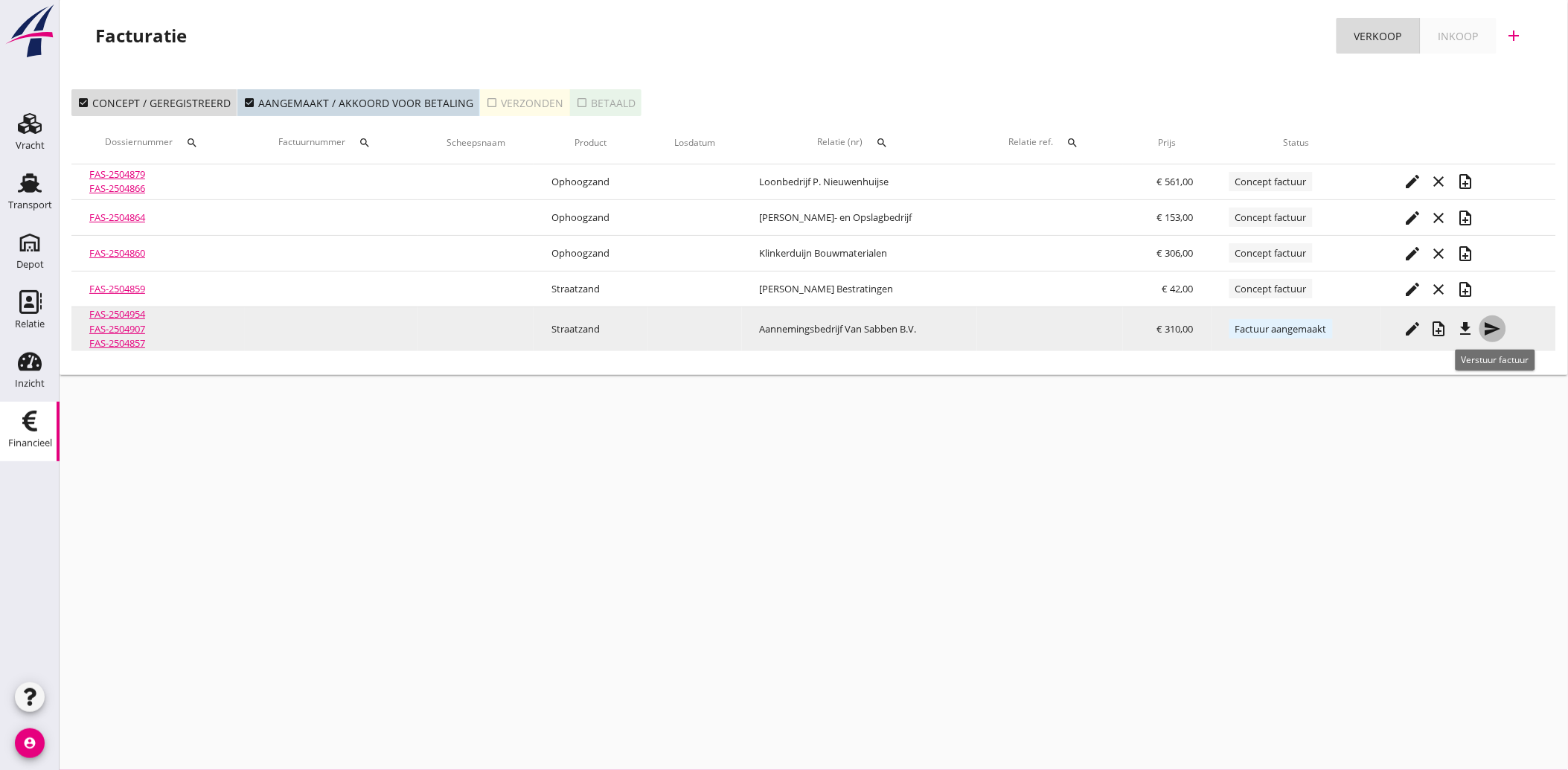
click at [1493, 330] on icon "send" at bounding box center [1492, 329] width 18 height 18
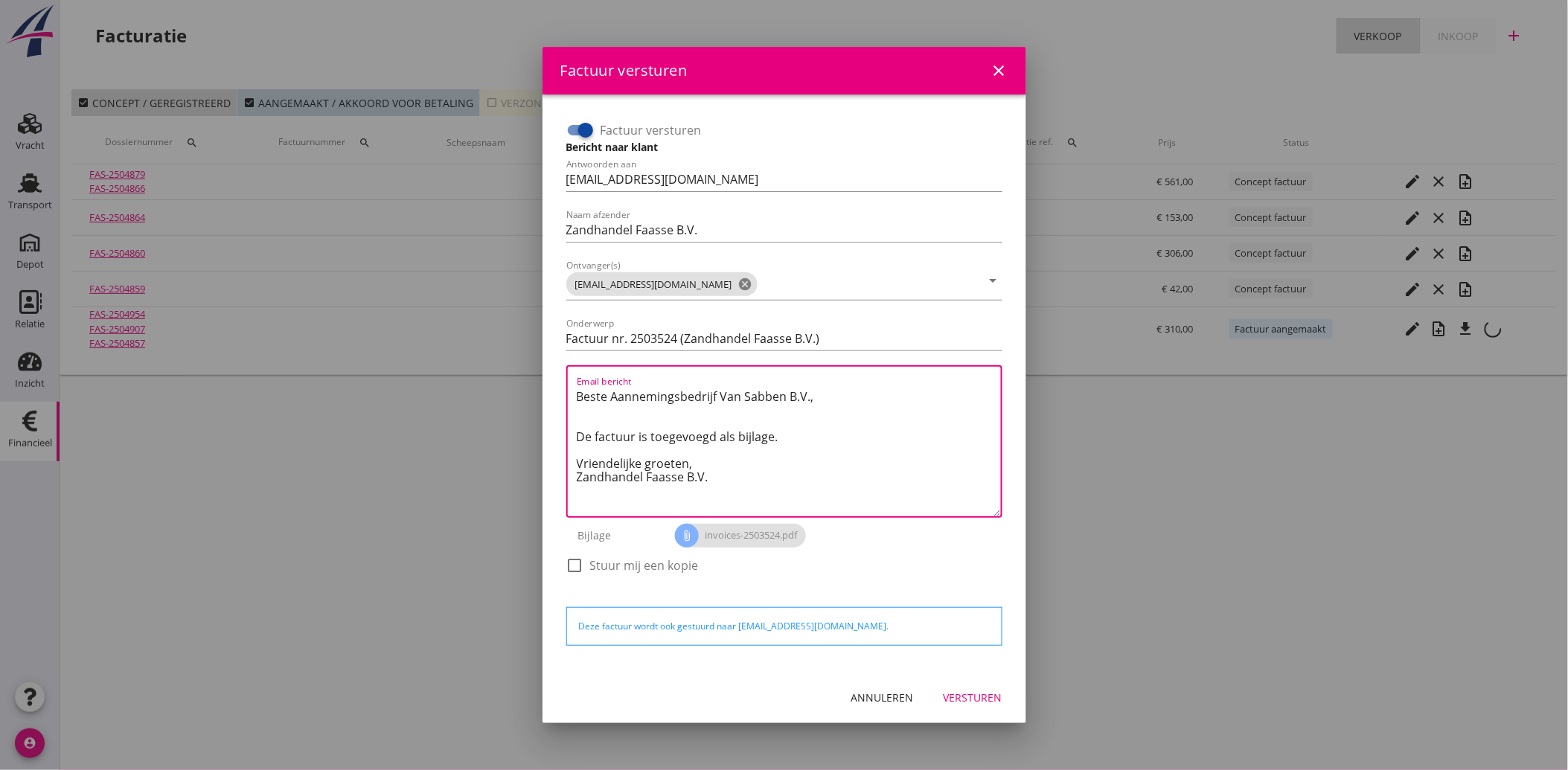
drag, startPoint x: 719, startPoint y: 473, endPoint x: 558, endPoint y: 385, distance: 183.5
click at [558, 385] on div "Factuur versturen Bericht naar klant Antwoorden aan [EMAIL_ADDRESS][DOMAIN_NAME…" at bounding box center [784, 383] width 459 height 553
paste textarea "Geachte heer/mevrouw, Hierbij zenden wij u onze factuur i.v.m. de door ons aan …"
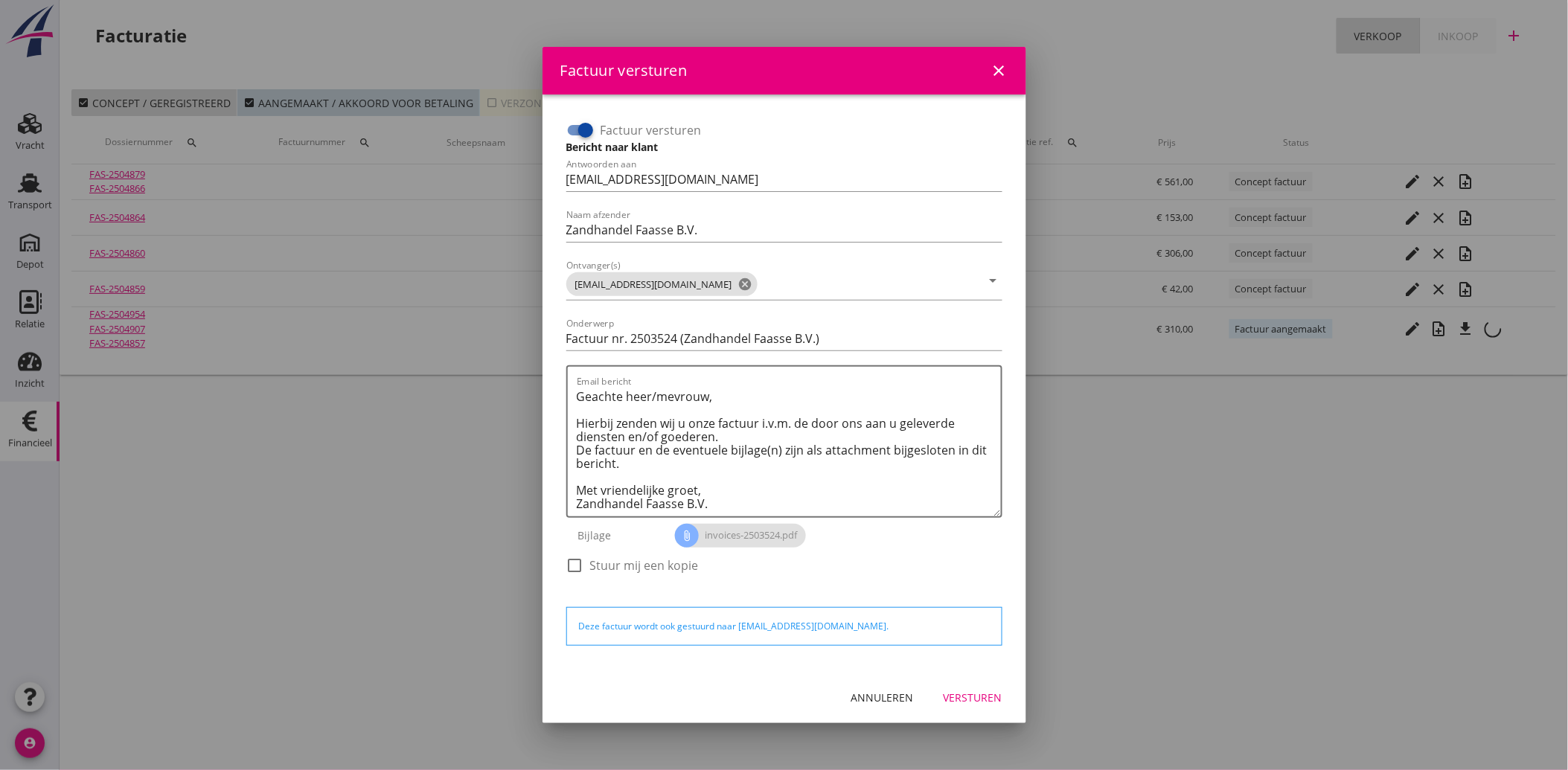
click at [970, 698] on div "Versturen" at bounding box center [973, 698] width 59 height 16
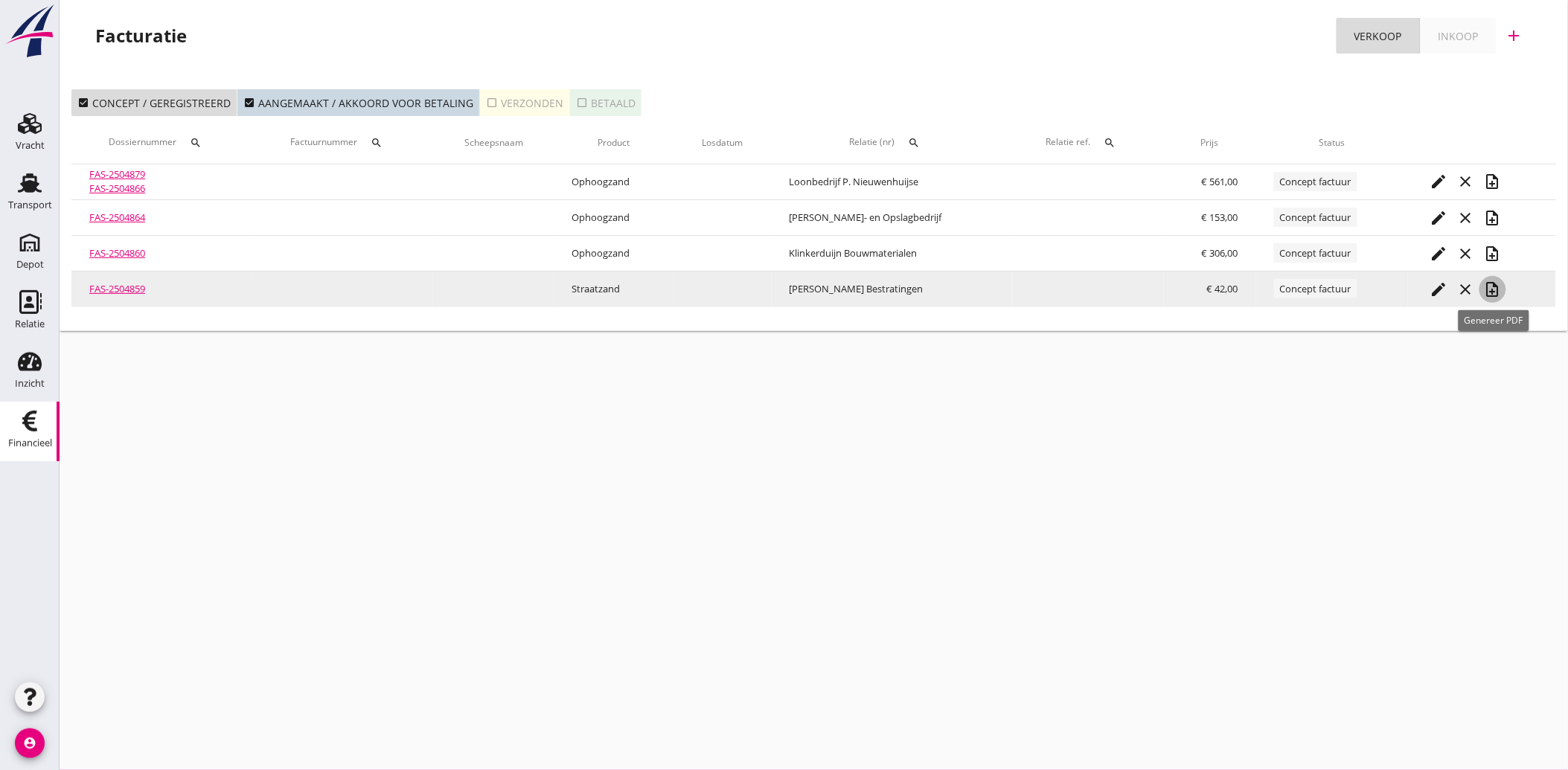
click at [1485, 287] on icon "note_add" at bounding box center [1492, 289] width 18 height 18
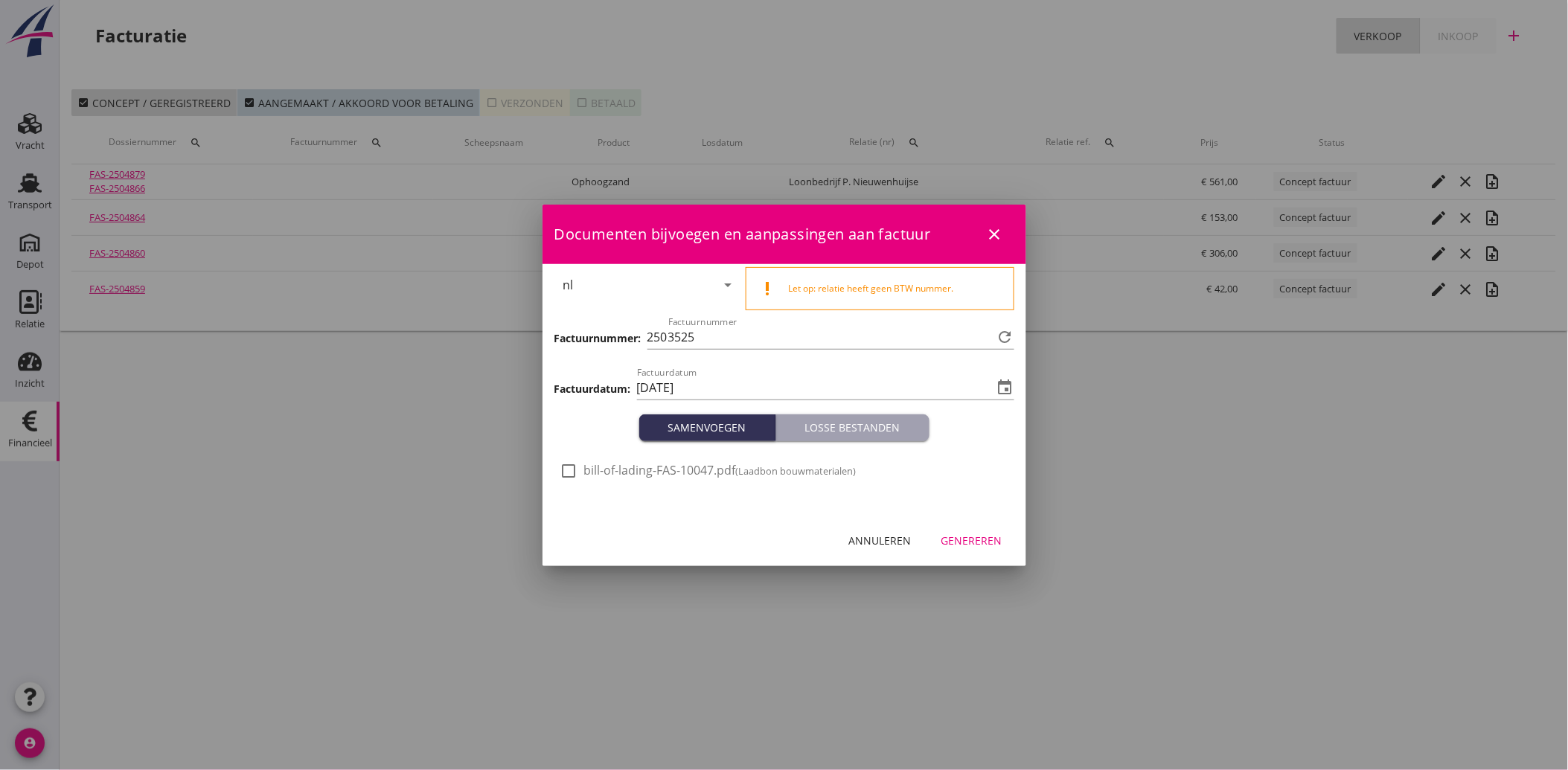
click at [588, 479] on span "bill-of-lading-FAS-10047.pdf (Laadbon bouwmaterialen)" at bounding box center [720, 471] width 272 height 16
click at [999, 533] on div "Genereren" at bounding box center [972, 540] width 61 height 16
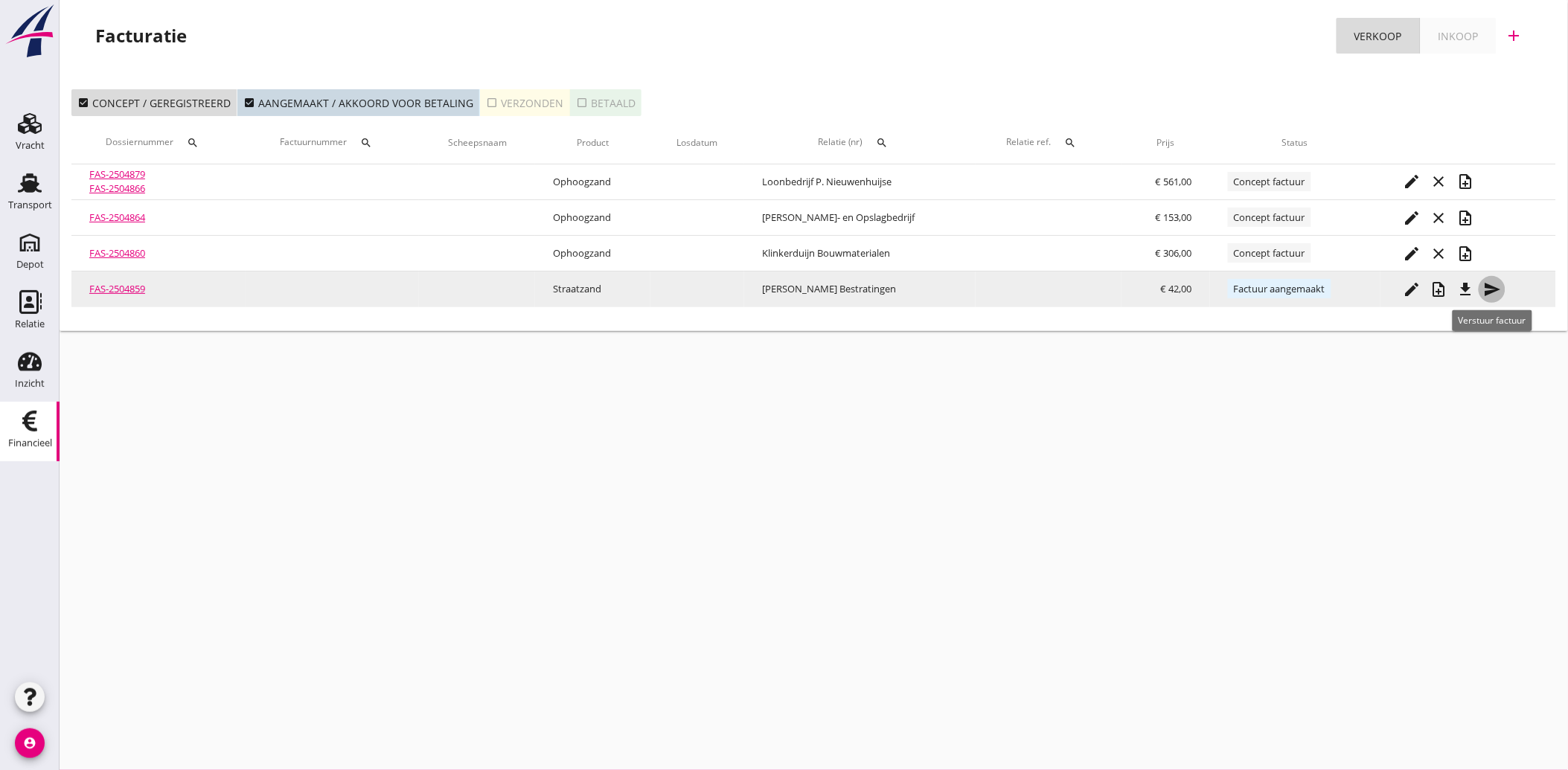
click at [1490, 294] on icon "send" at bounding box center [1491, 289] width 18 height 18
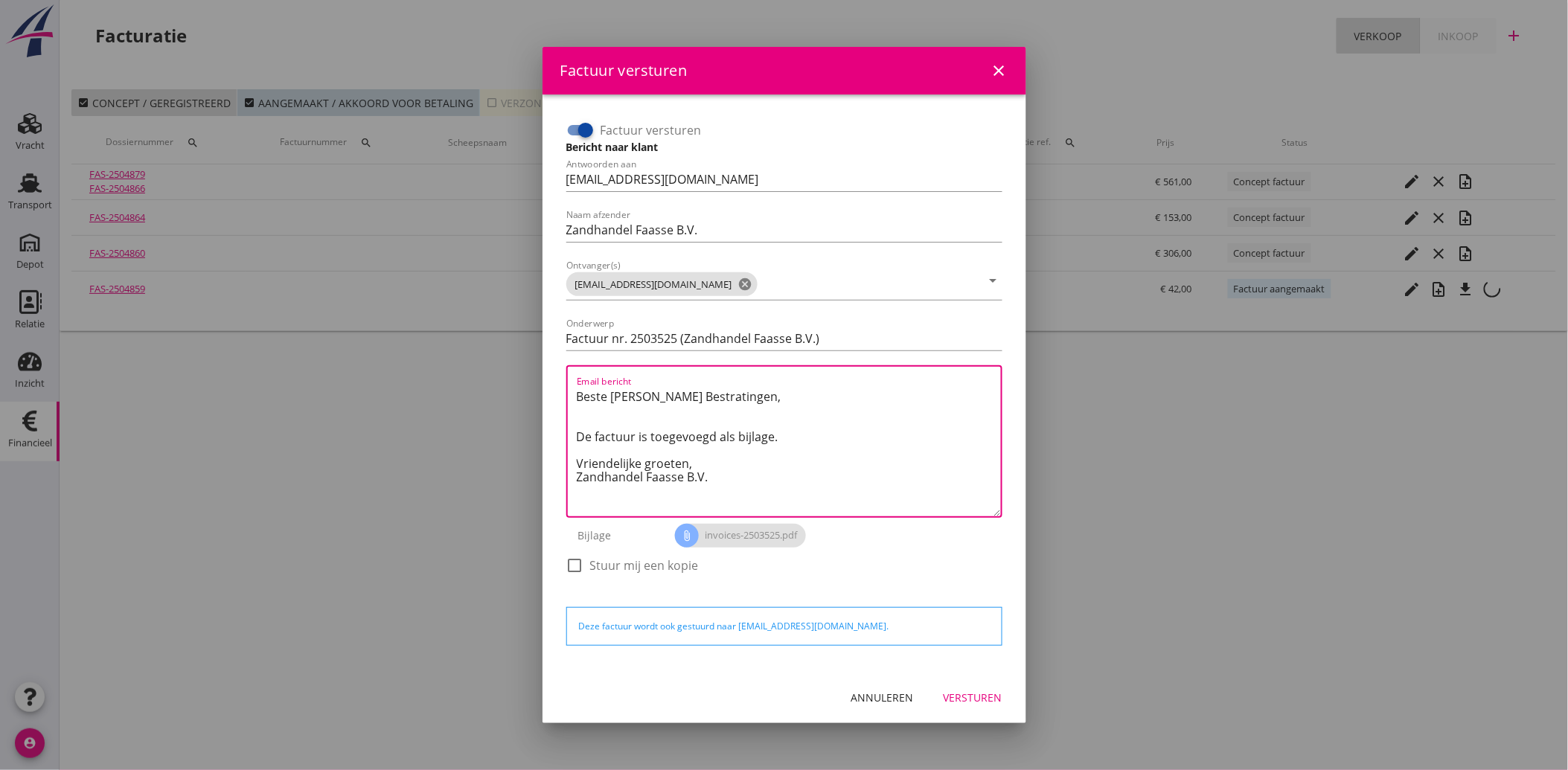
drag, startPoint x: 713, startPoint y: 484, endPoint x: 553, endPoint y: 391, distance: 185.1
click at [554, 391] on div "Factuur versturen Bericht naar klant Antwoorden aan [EMAIL_ADDRESS][DOMAIN_NAME…" at bounding box center [784, 383] width 459 height 553
paste textarea "Geachte heer/mevrouw, Hierbij zenden wij u onze factuur i.v.m. de door ons aan …"
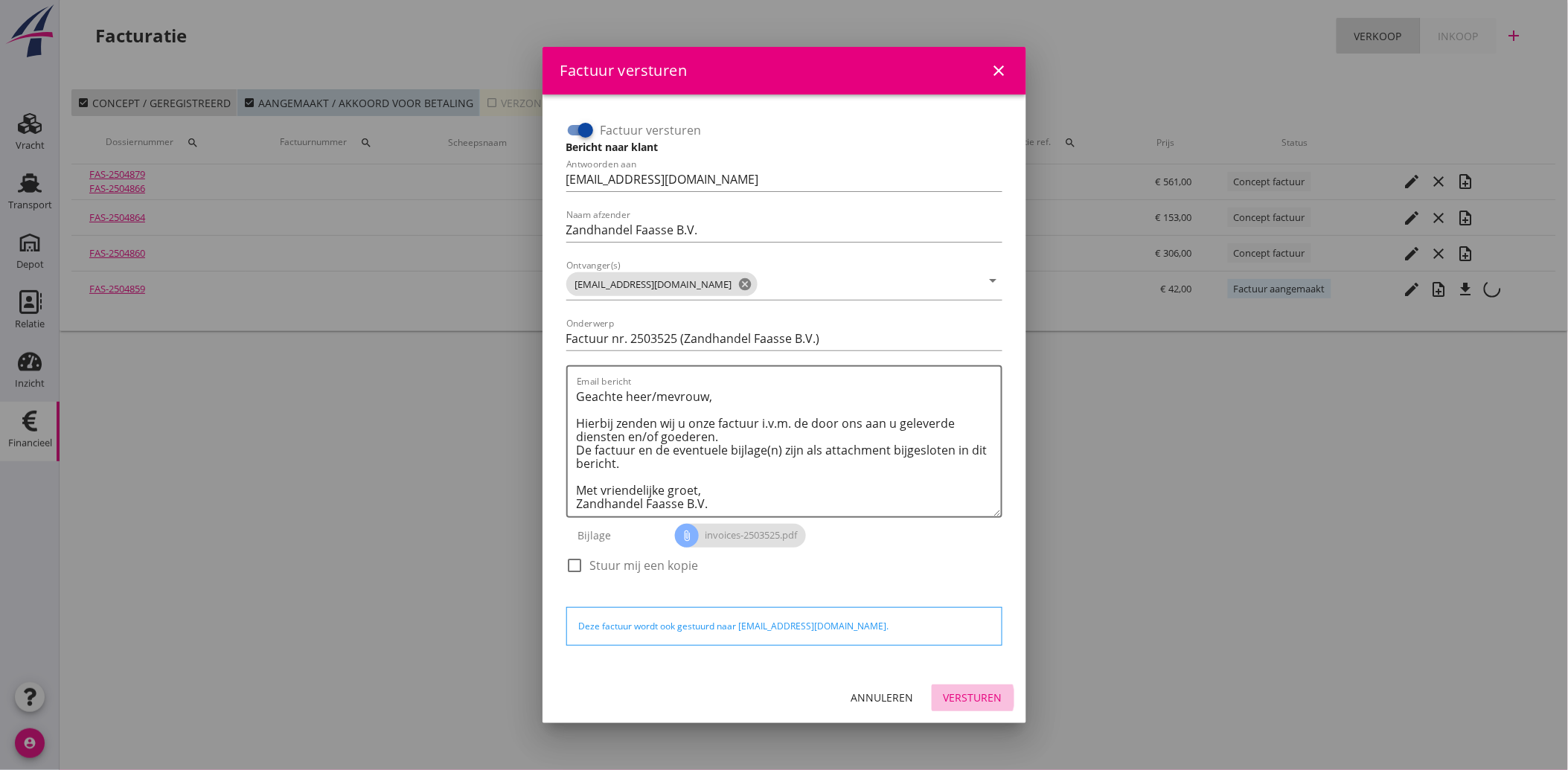
click at [970, 694] on div "Versturen" at bounding box center [973, 698] width 59 height 16
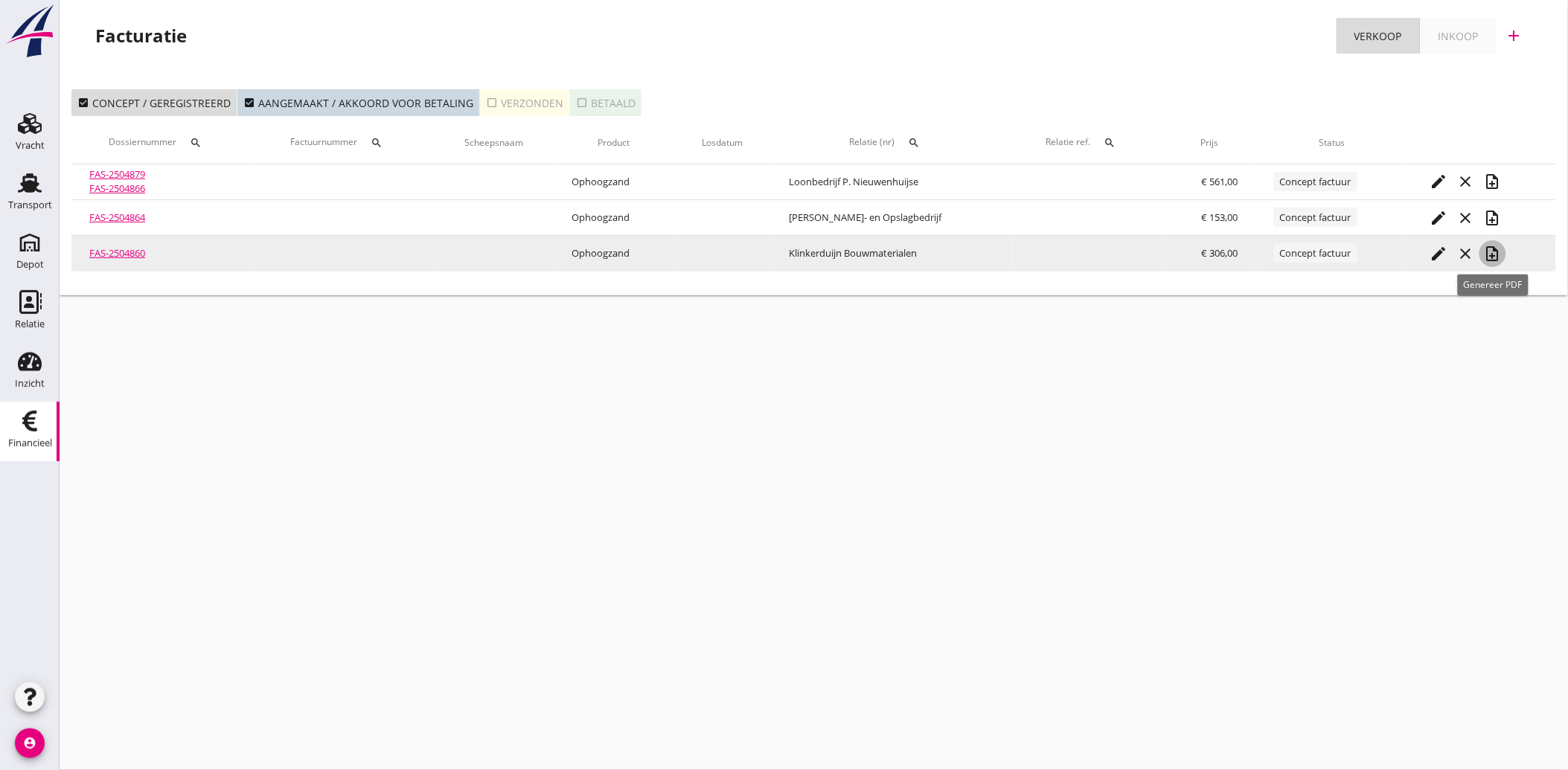
click at [1497, 255] on icon "note_add" at bounding box center [1492, 253] width 18 height 18
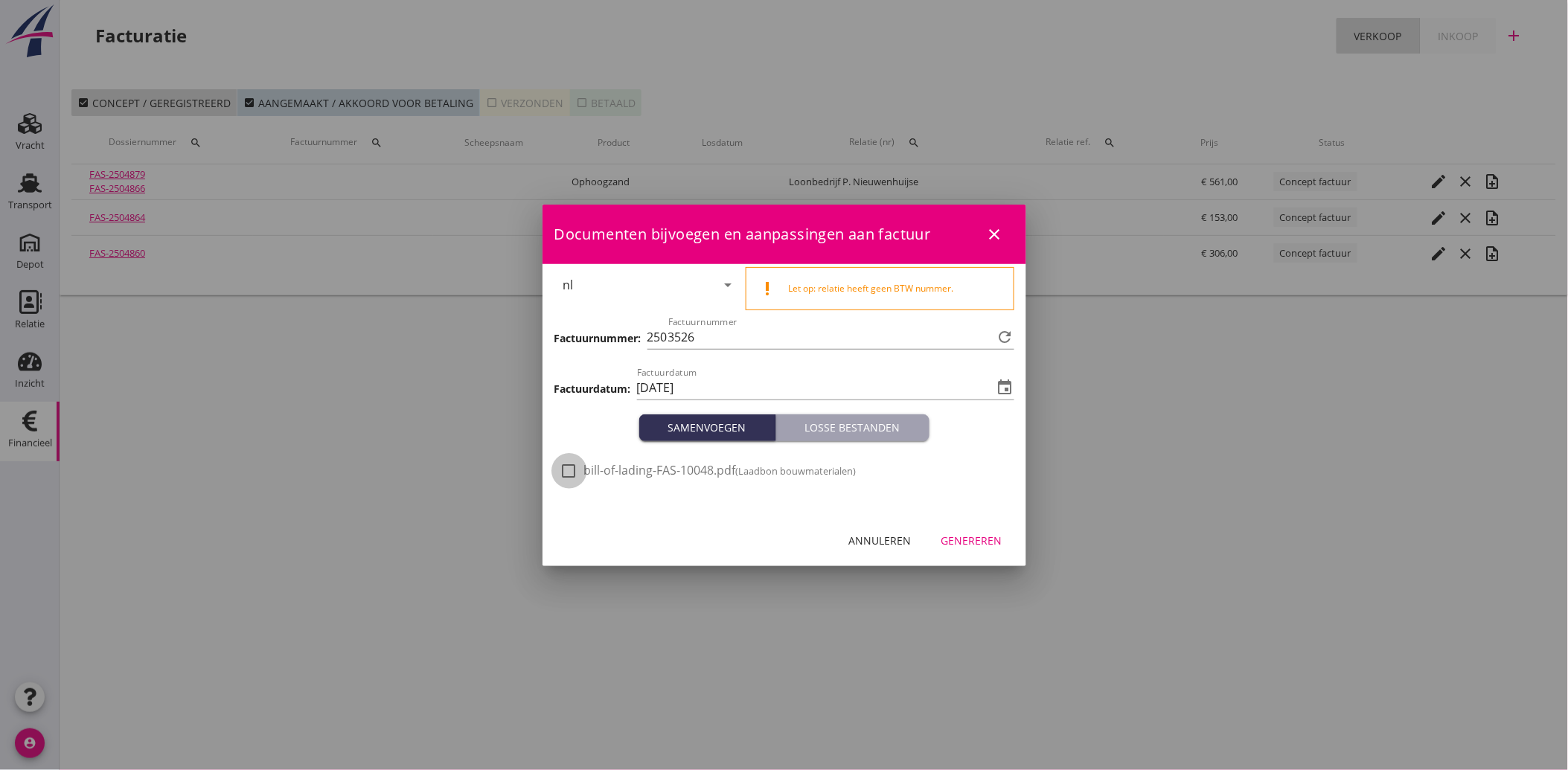
click at [564, 475] on div at bounding box center [569, 471] width 25 height 25
click at [976, 536] on div "Genereren" at bounding box center [972, 540] width 61 height 16
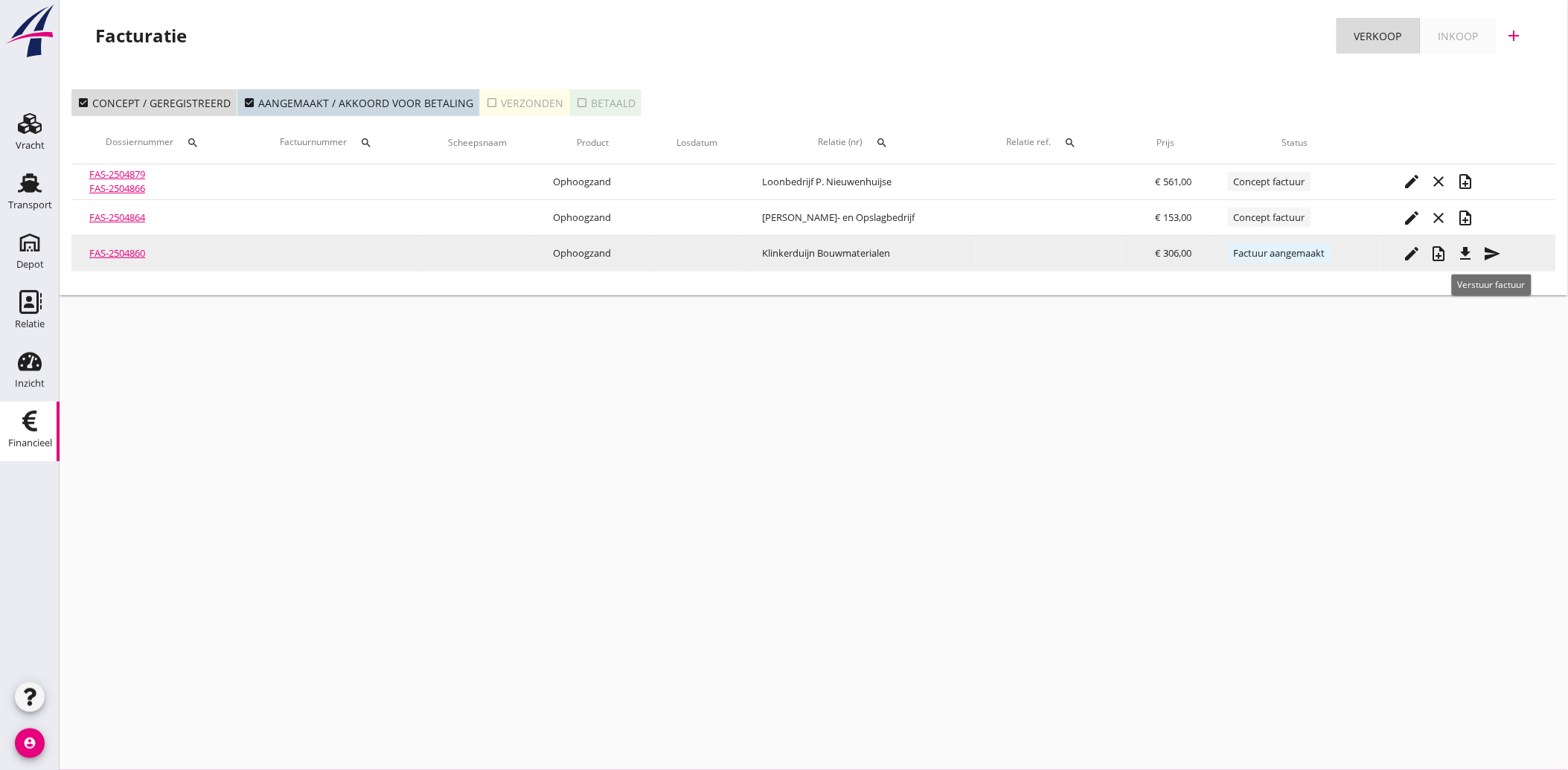
click at [1488, 249] on icon "send" at bounding box center [1491, 253] width 18 height 18
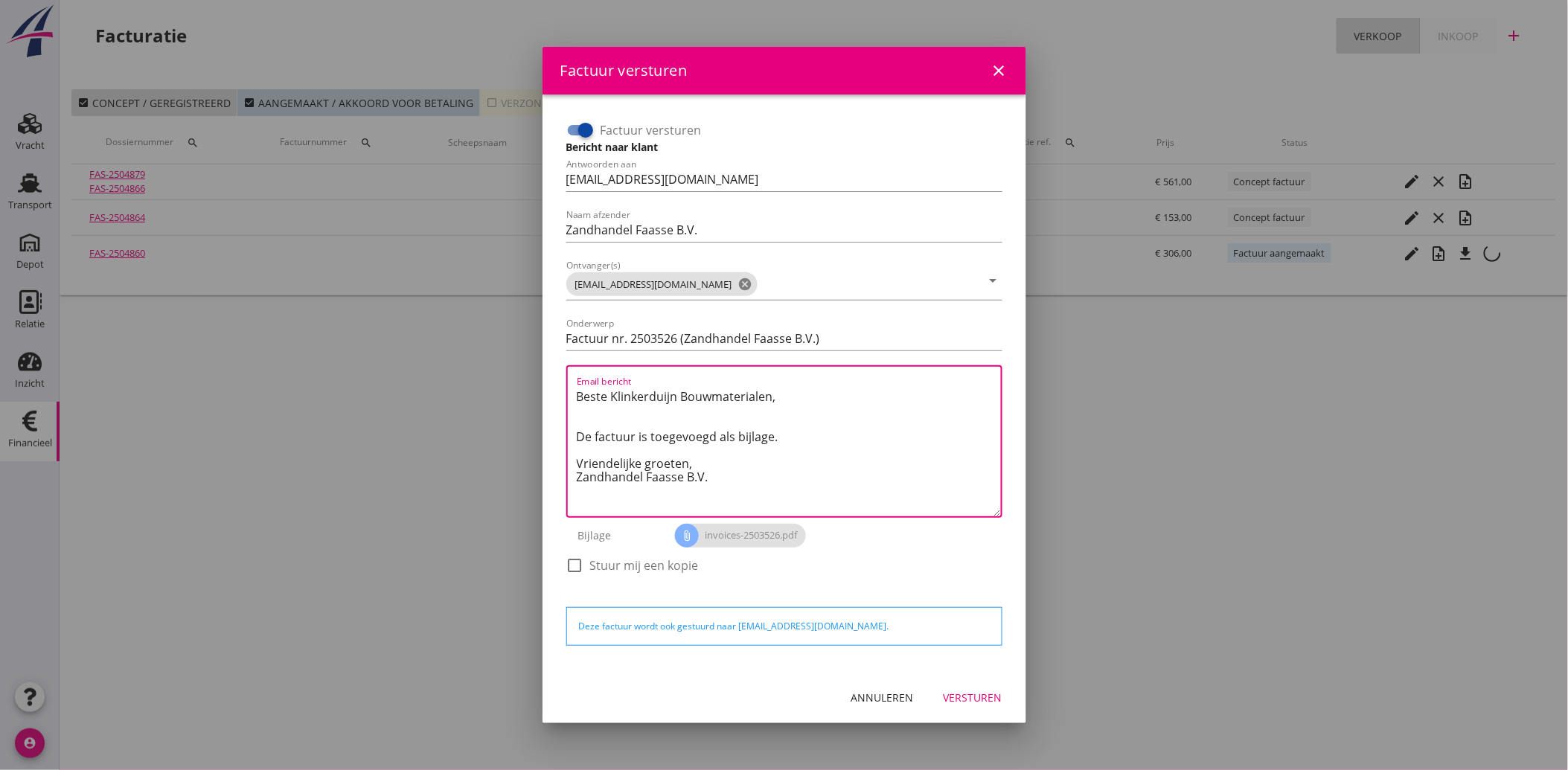
drag, startPoint x: 724, startPoint y: 485, endPoint x: 556, endPoint y: 388, distance: 194.0
click at [556, 388] on div "Factuur versturen Bericht naar klant Antwoorden aan [EMAIL_ADDRESS][DOMAIN_NAME…" at bounding box center [784, 383] width 459 height 553
paste textarea "Geachte heer/mevrouw, Hierbij zenden wij u onze factuur i.v.m. de door ons aan …"
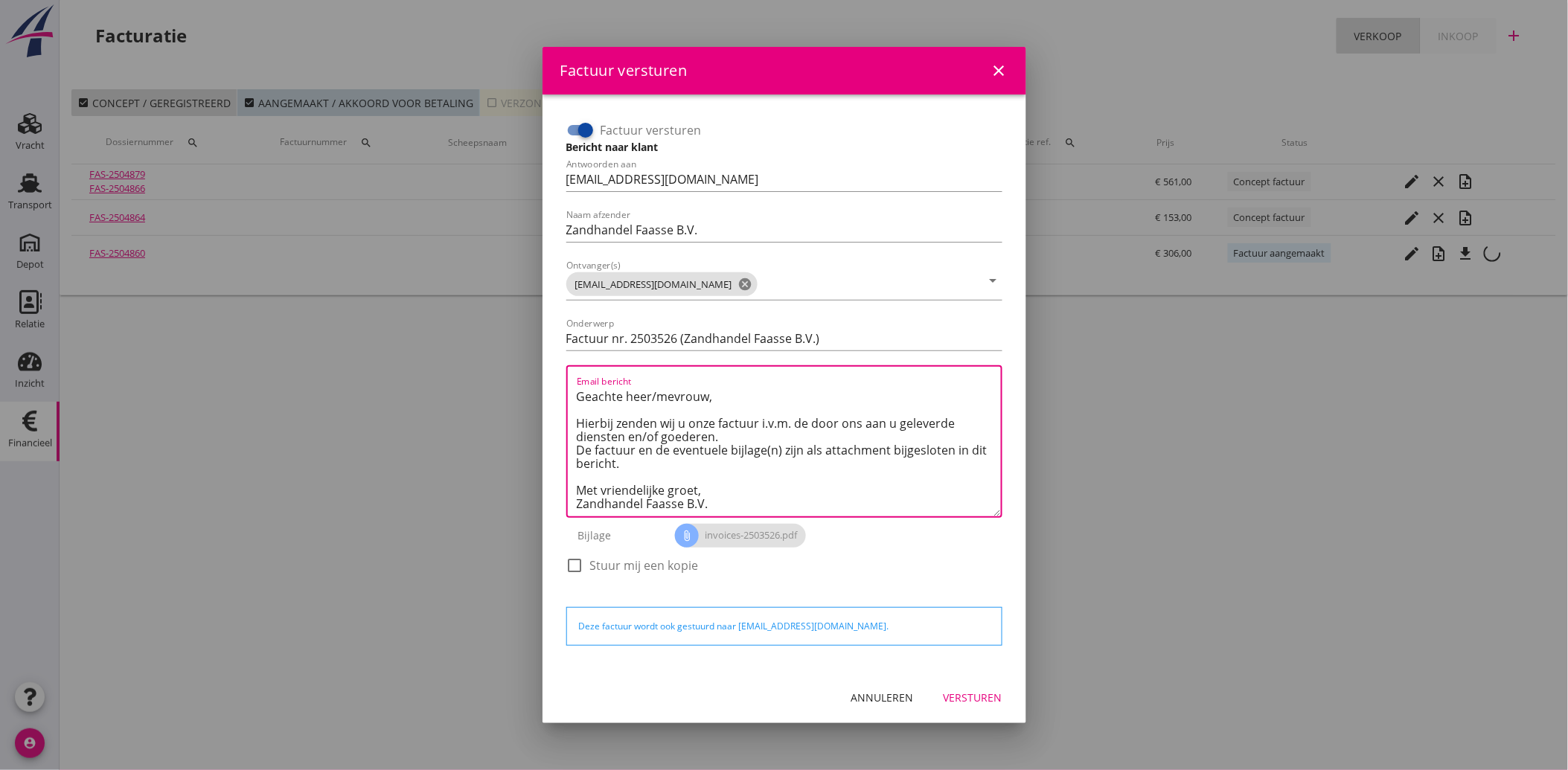
click at [988, 687] on button "Versturen" at bounding box center [973, 698] width 83 height 27
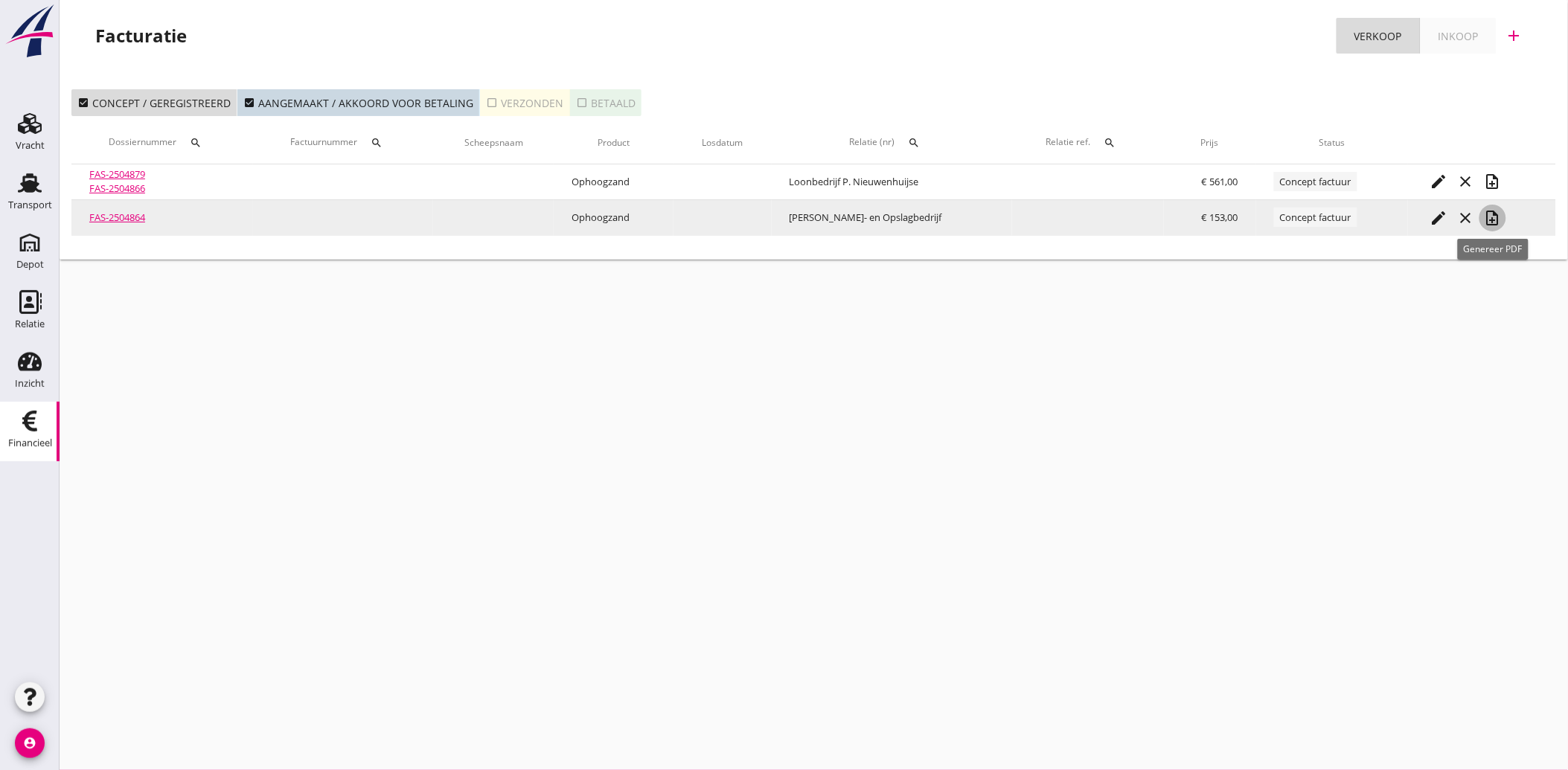
click at [1488, 212] on icon "note_add" at bounding box center [1492, 218] width 18 height 18
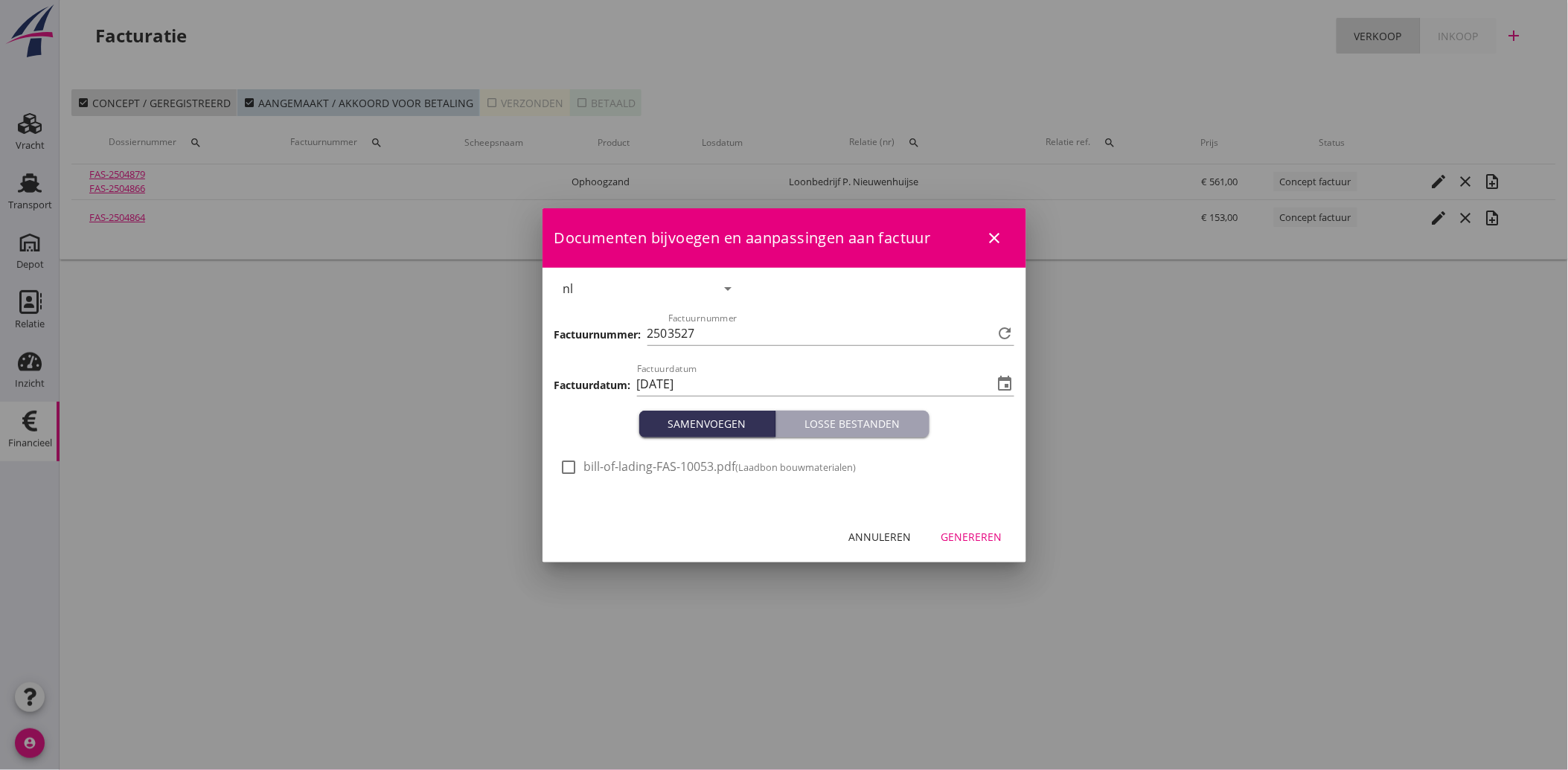
click at [559, 465] on div at bounding box center [569, 467] width 25 height 25
click at [960, 531] on div "Genereren" at bounding box center [972, 537] width 61 height 16
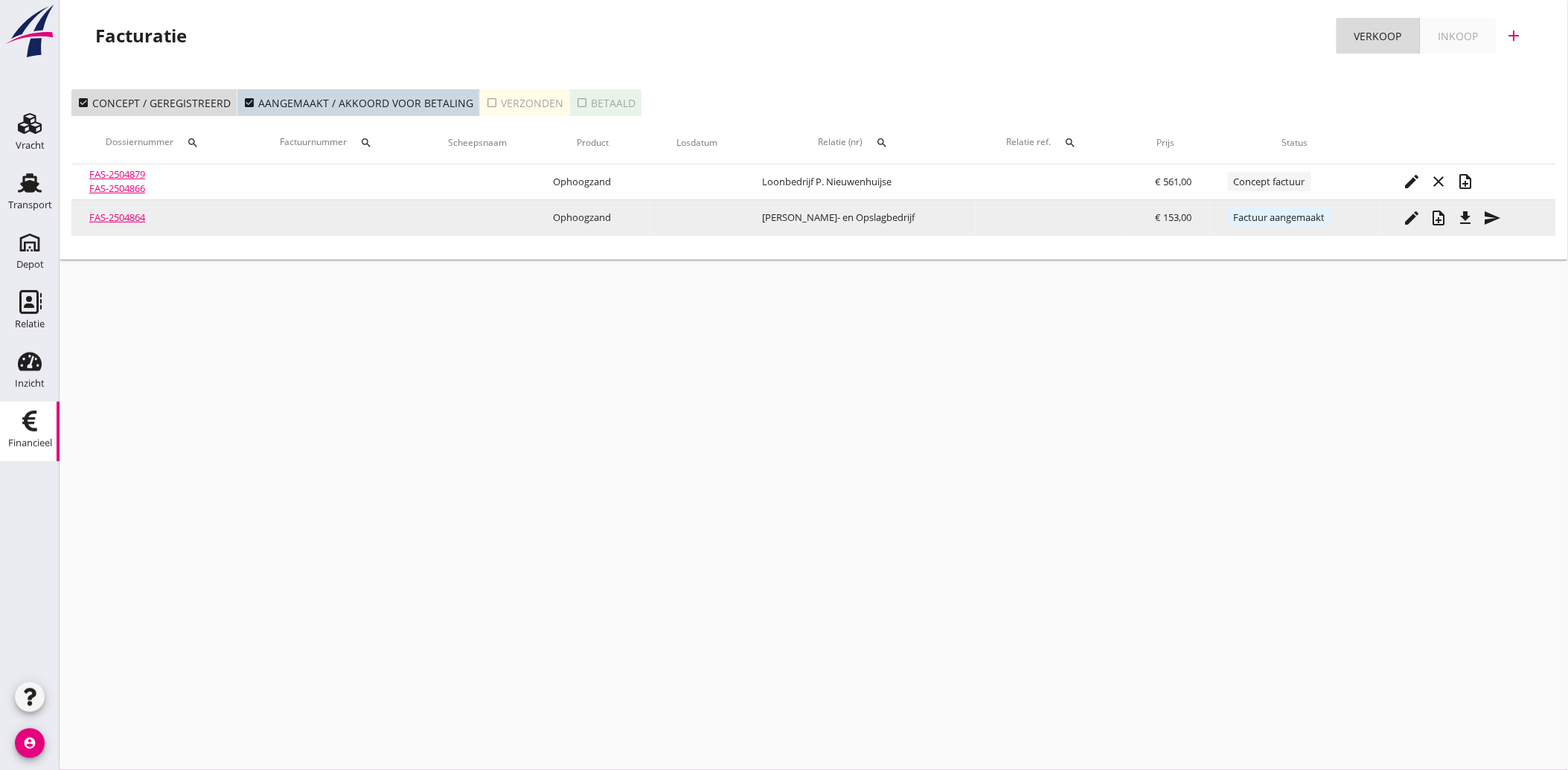
click at [1492, 214] on icon "send" at bounding box center [1491, 218] width 18 height 18
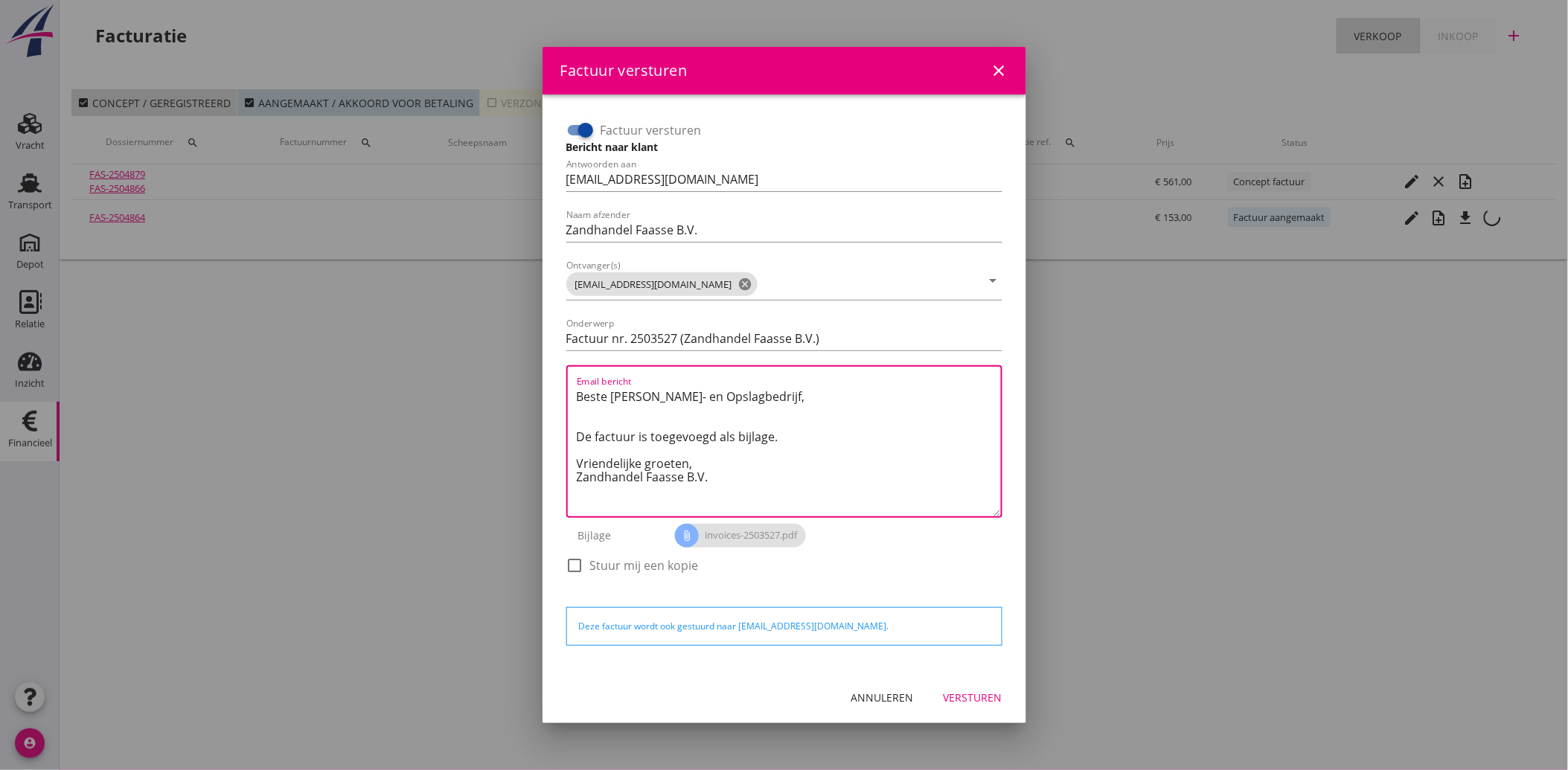
drag, startPoint x: 716, startPoint y: 485, endPoint x: 566, endPoint y: 373, distance: 187.2
click at [566, 373] on div "Email bericht Beste [PERSON_NAME]- en Opslagbedrijf, De factuur is toegevoegd a…" at bounding box center [784, 441] width 436 height 152
paste textarea "Geachte heer/mevrouw, Hierbij zenden wij u onze factuur i.v.m. de door ons aan …"
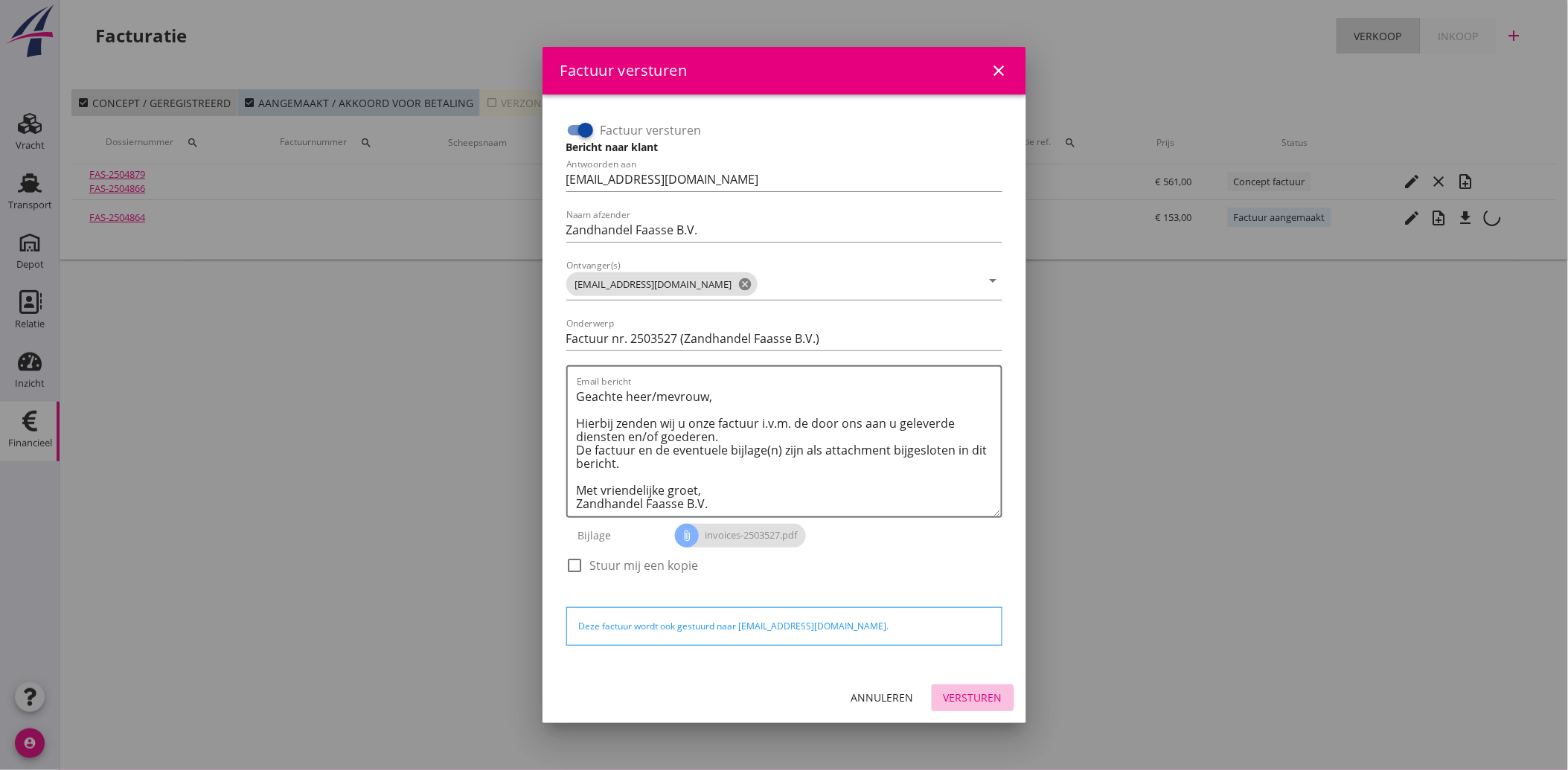
click at [958, 695] on div "Versturen" at bounding box center [973, 698] width 59 height 16
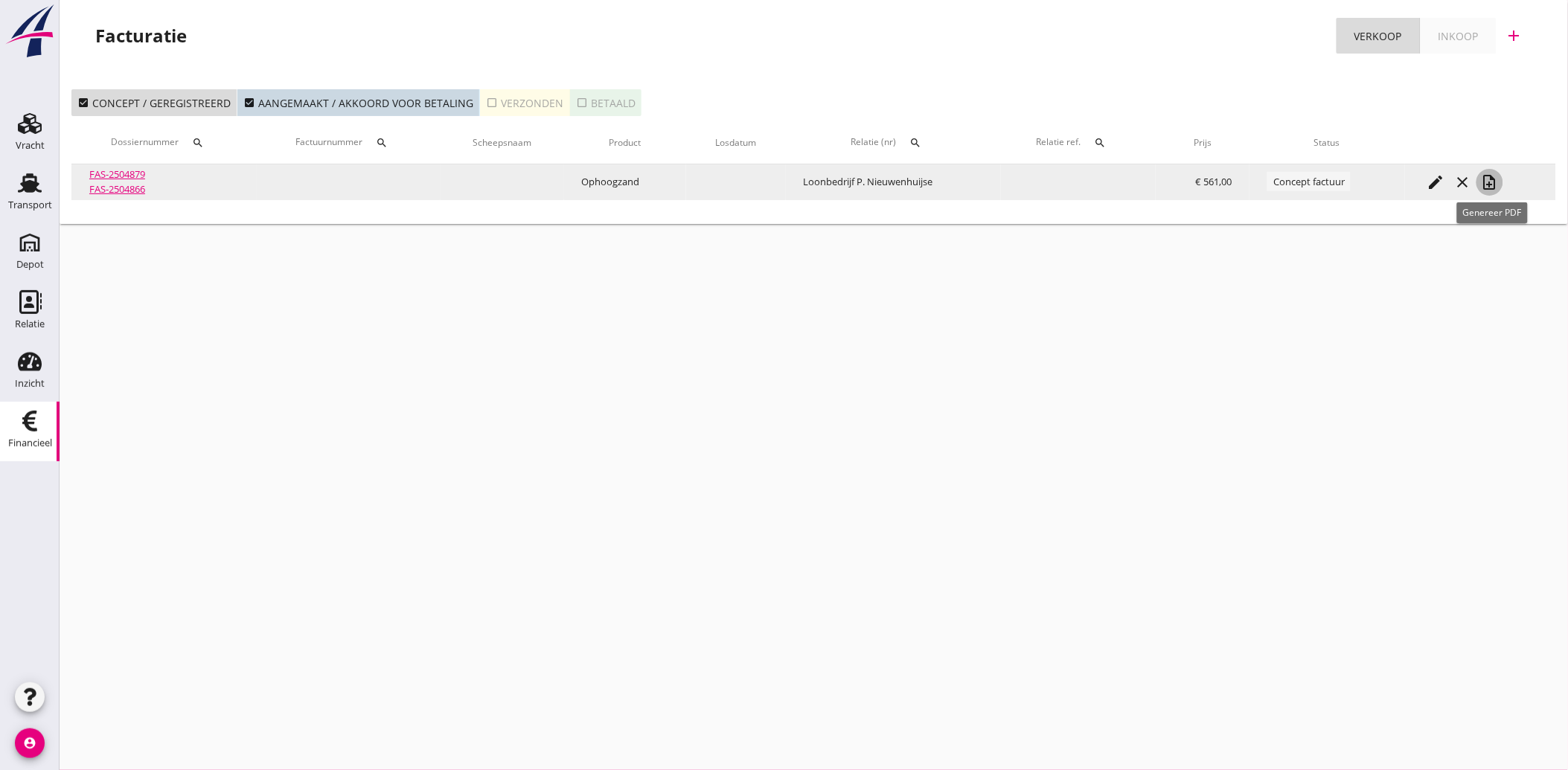
click at [1493, 180] on icon "note_add" at bounding box center [1490, 182] width 18 height 18
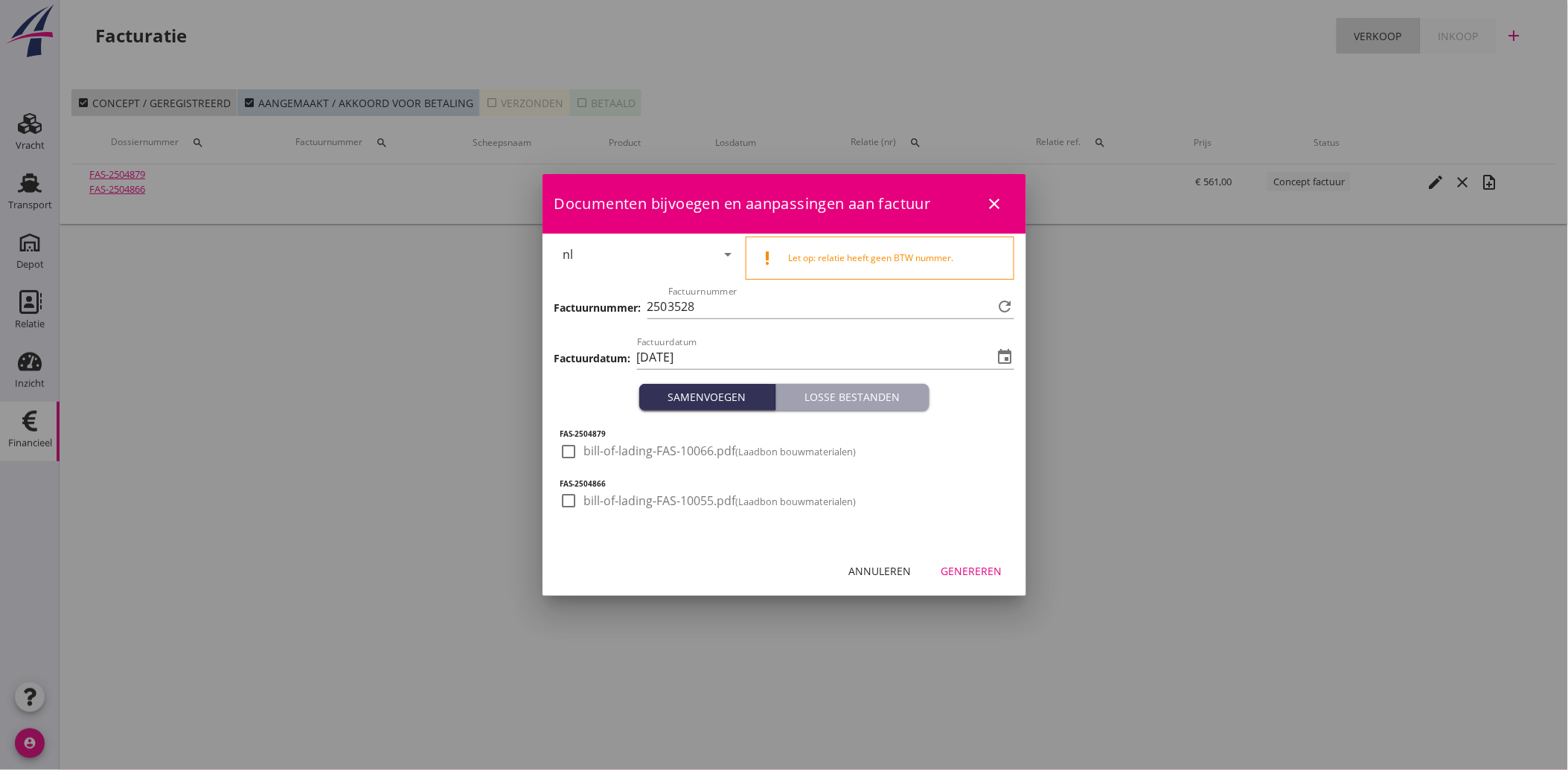
click at [571, 458] on div at bounding box center [569, 452] width 25 height 25
click at [579, 499] on div at bounding box center [569, 500] width 25 height 25
drag, startPoint x: 984, startPoint y: 552, endPoint x: 984, endPoint y: 560, distance: 8.0
click at [984, 552] on div "Annuleren Genereren" at bounding box center [784, 571] width 484 height 50
drag, startPoint x: 983, startPoint y: 568, endPoint x: 961, endPoint y: 580, distance: 25.1
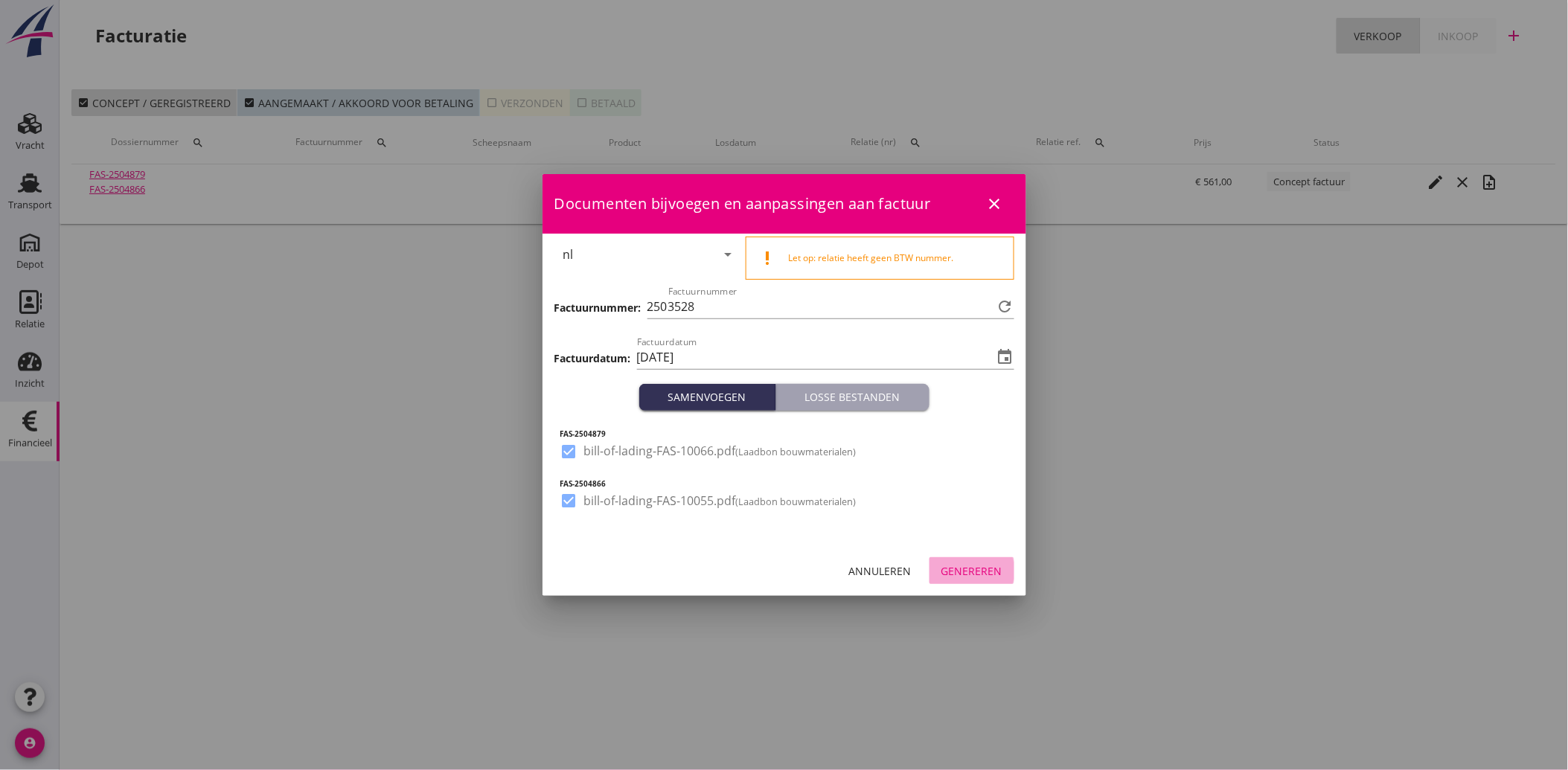
click at [982, 568] on div "Genereren" at bounding box center [972, 571] width 61 height 16
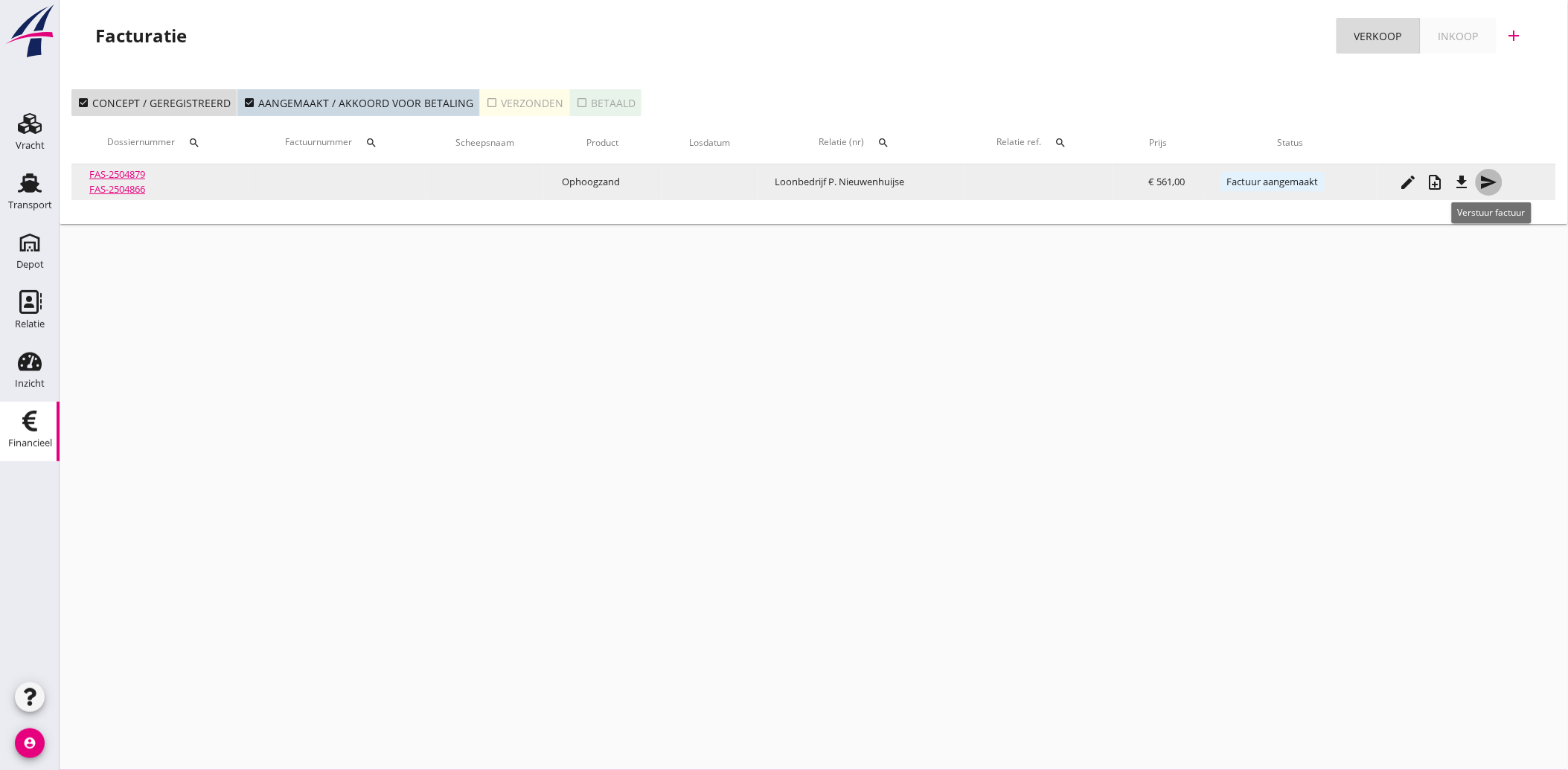
click at [1490, 177] on icon "send" at bounding box center [1489, 182] width 18 height 18
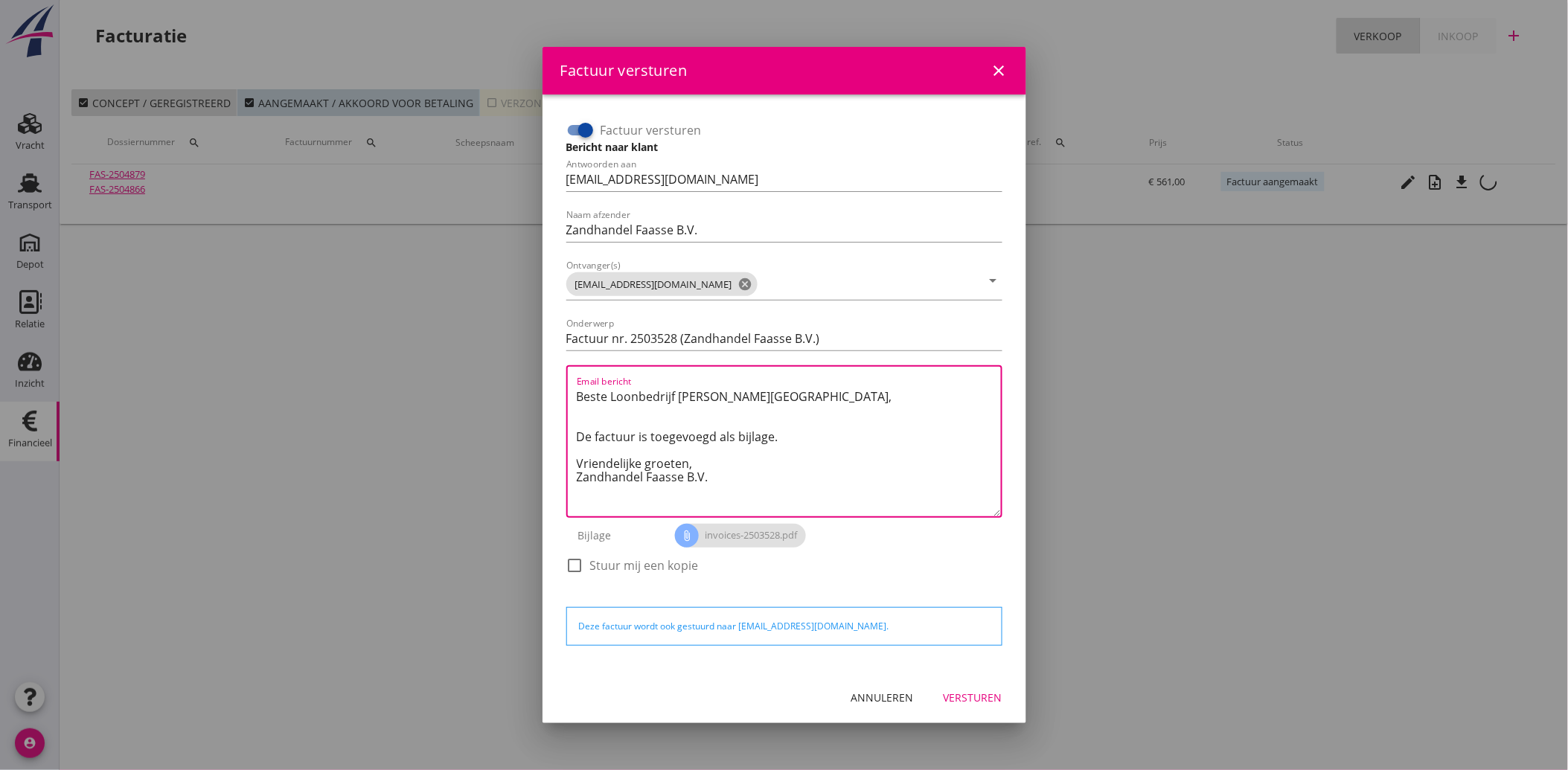
drag, startPoint x: 727, startPoint y: 479, endPoint x: 793, endPoint y: 443, distance: 75.2
click at [570, 395] on div "Email bericht Beste Loonbedrijf [PERSON_NAME][GEOGRAPHIC_DATA], De factuur is t…" at bounding box center [784, 441] width 436 height 152
paste textarea "Geachte heer/mevrouw, Hierbij zenden wij u onze factuur i.v.m. de door ons aan …"
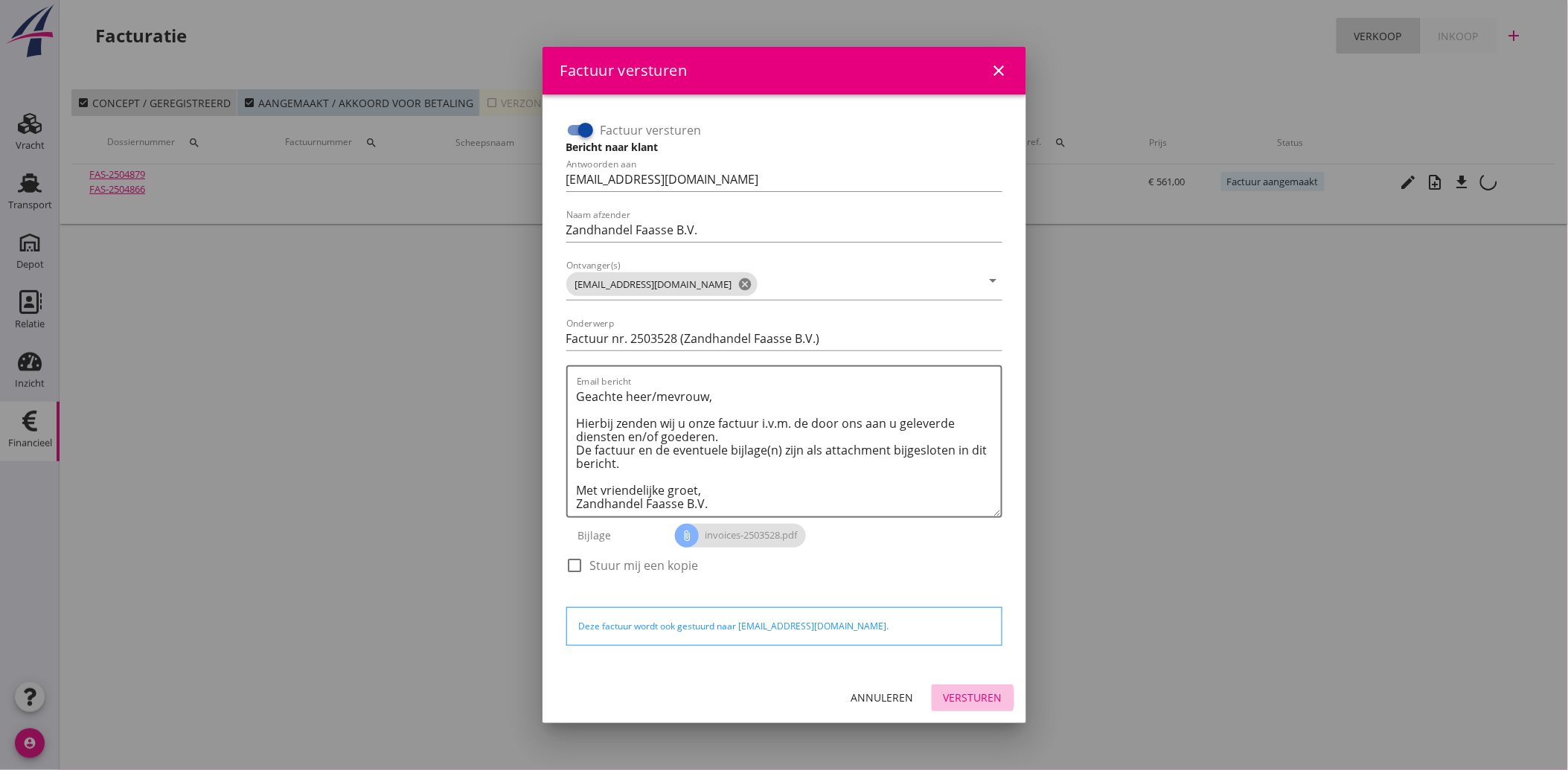
click at [955, 691] on div "Versturen" at bounding box center [973, 698] width 59 height 16
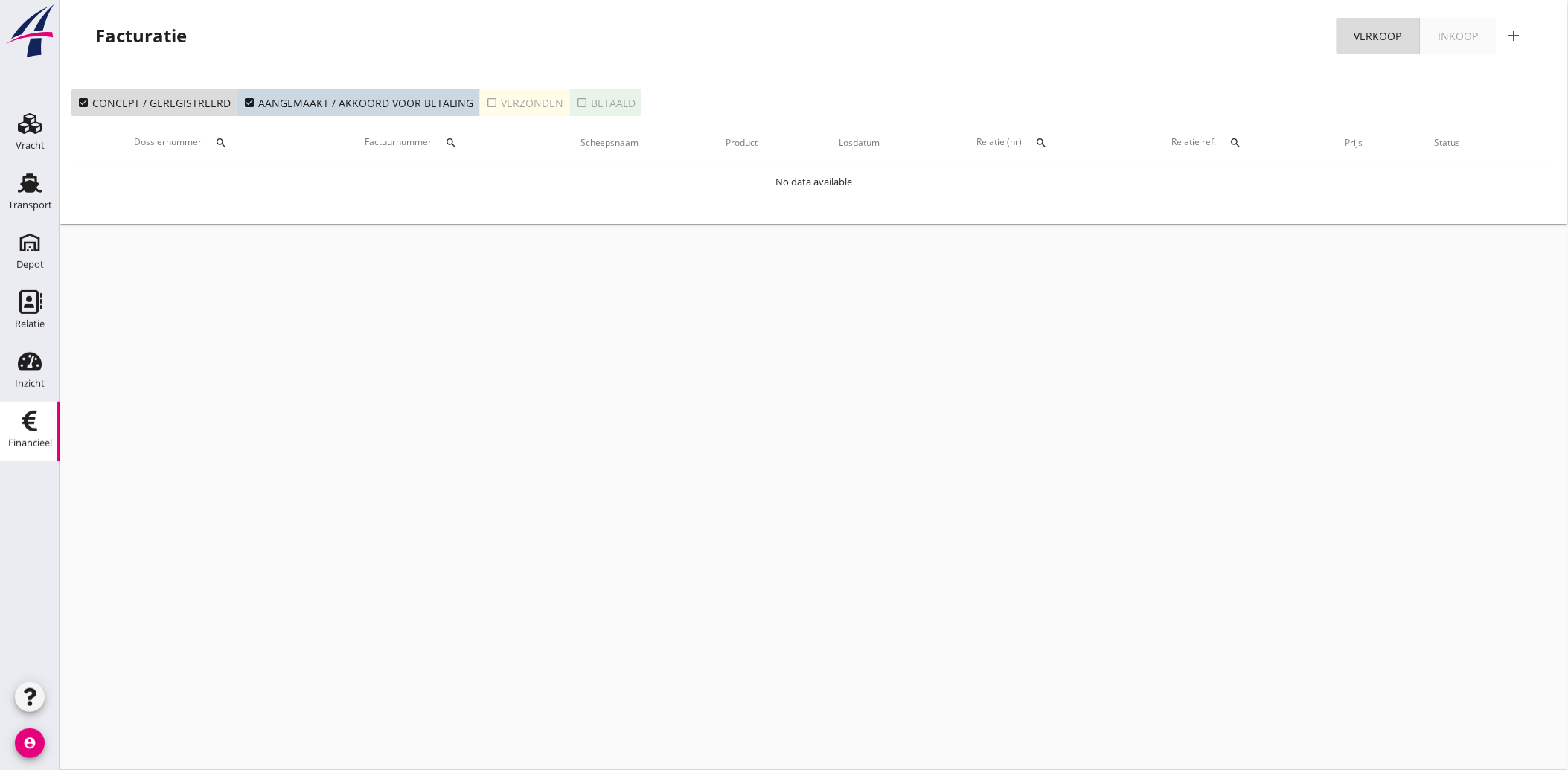
drag, startPoint x: 47, startPoint y: 184, endPoint x: 503, endPoint y: 318, distance: 475.3
click at [47, 184] on div "Transport" at bounding box center [30, 183] width 36 height 23
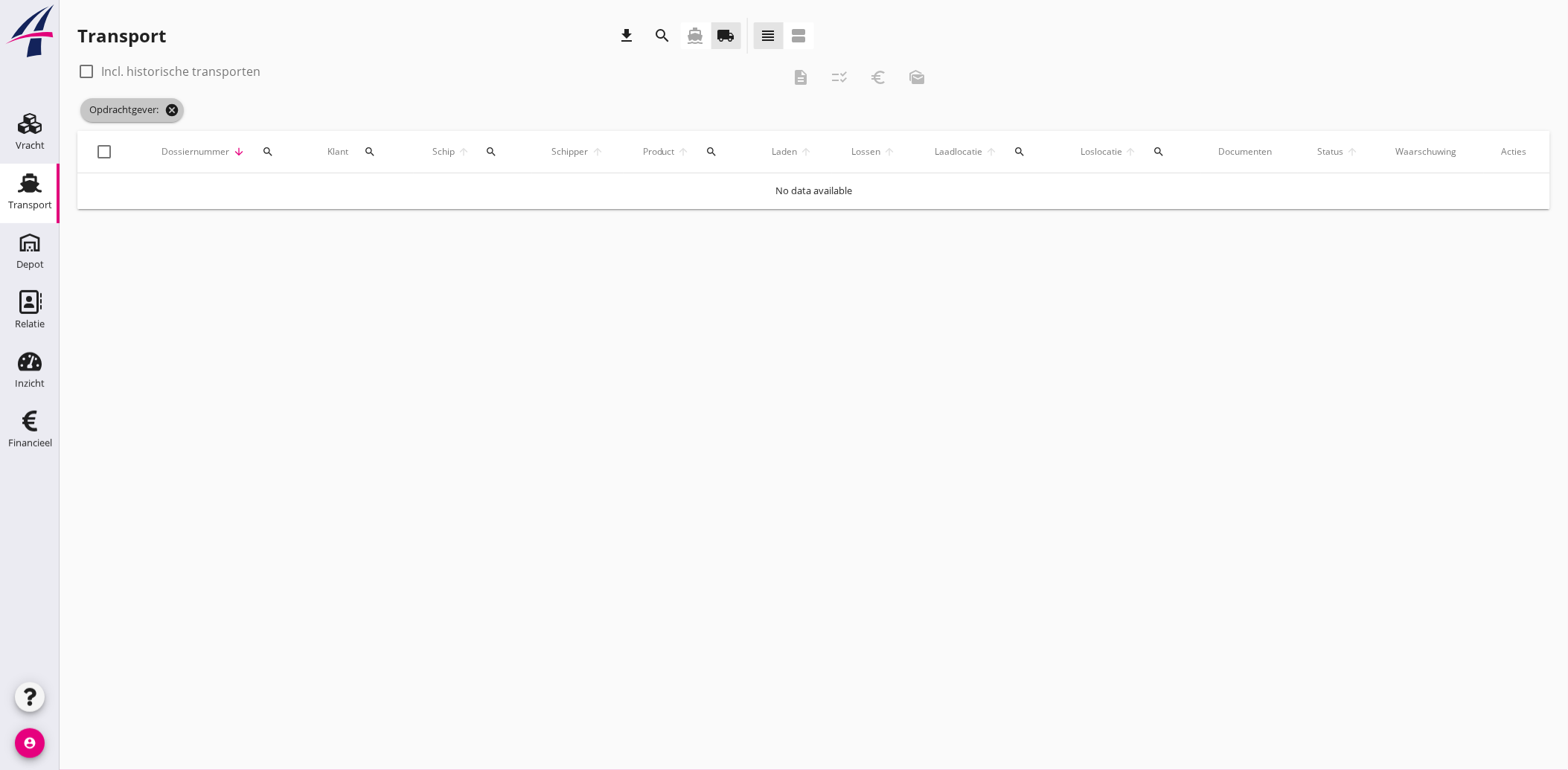
click at [172, 110] on icon "cancel" at bounding box center [171, 110] width 15 height 15
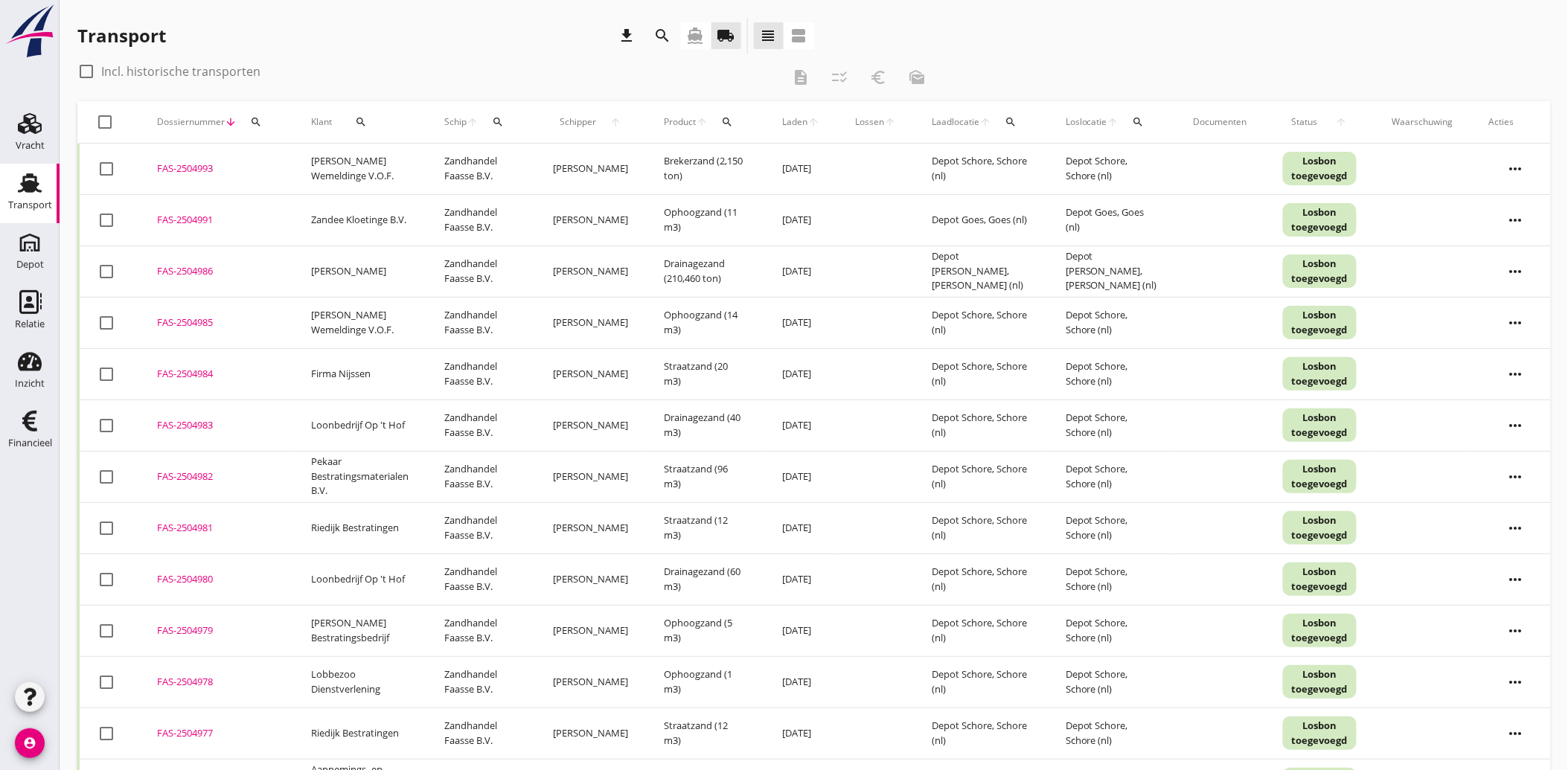
click at [356, 115] on button "search" at bounding box center [360, 122] width 46 height 27
click at [379, 164] on input "Zoeken op opdrachtgever..." at bounding box center [421, 164] width 155 height 23
click at [383, 193] on div "Kwekerij Plantenweelde" at bounding box center [438, 201] width 164 height 18
click at [555, 164] on icon "check" at bounding box center [561, 165] width 18 height 18
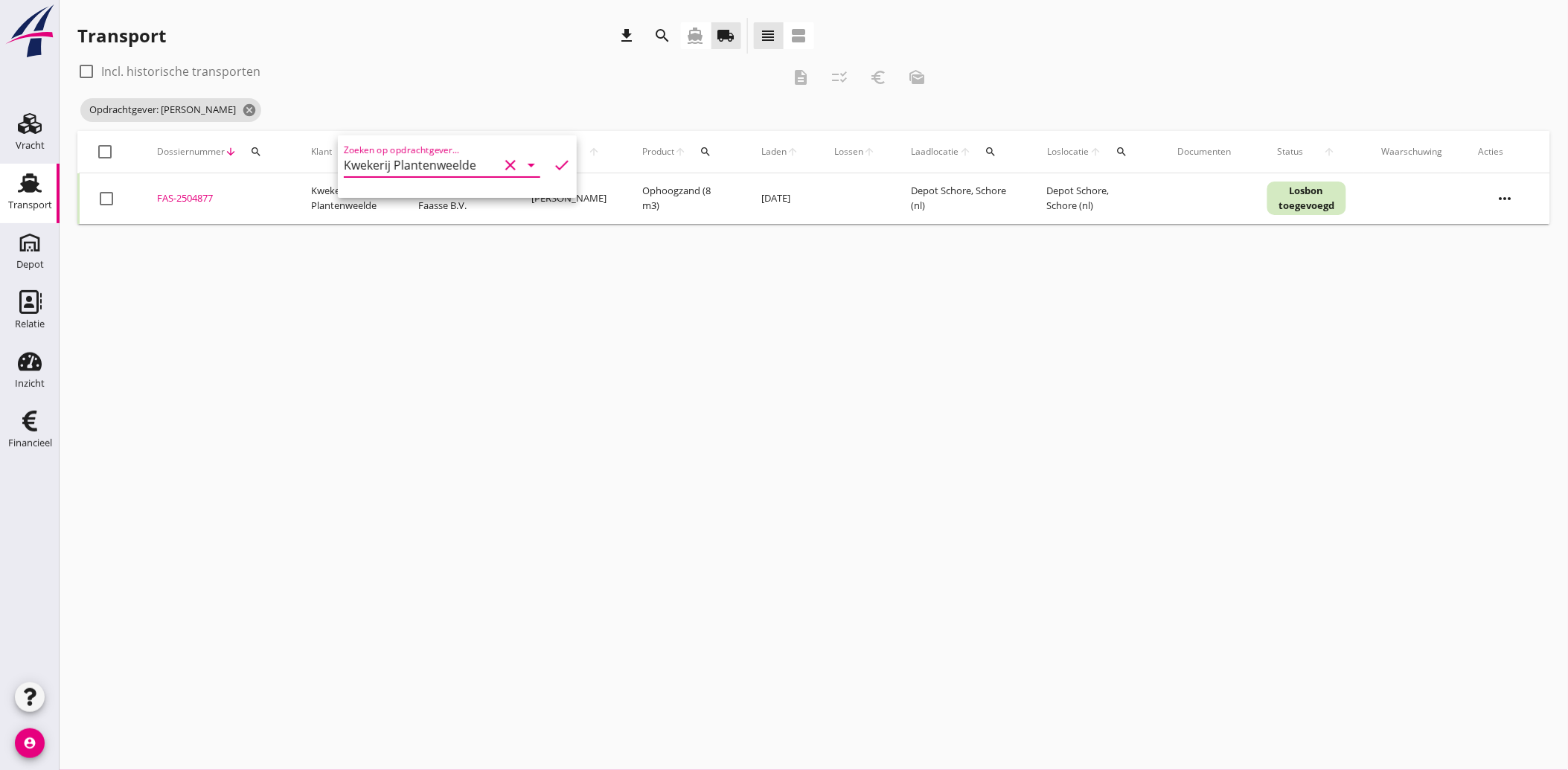
click at [111, 196] on div at bounding box center [106, 198] width 25 height 25
click at [881, 71] on icon "euro_symbol" at bounding box center [878, 77] width 18 height 18
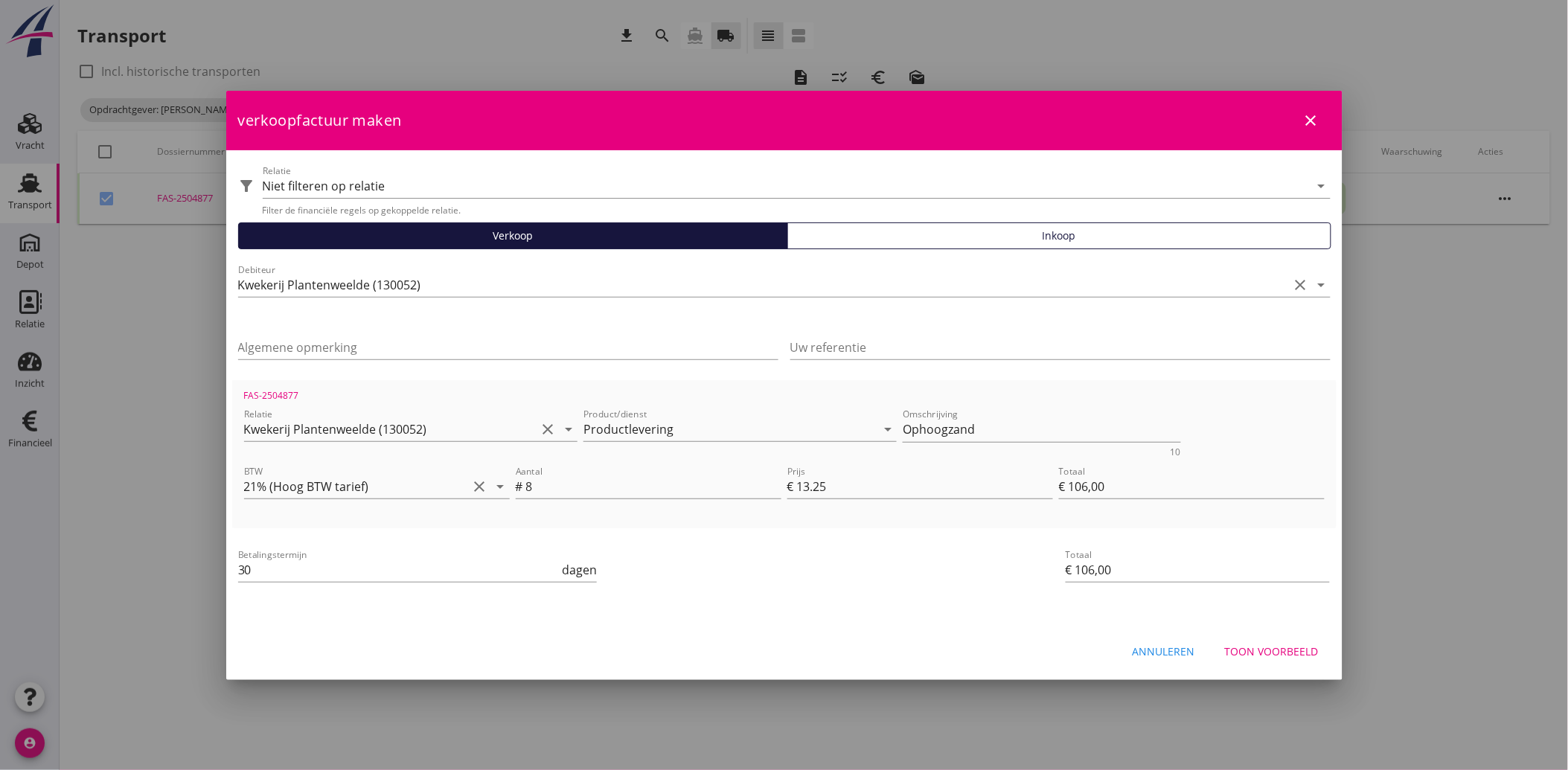
click at [1287, 651] on div "Toon voorbeeld" at bounding box center [1272, 652] width 94 height 16
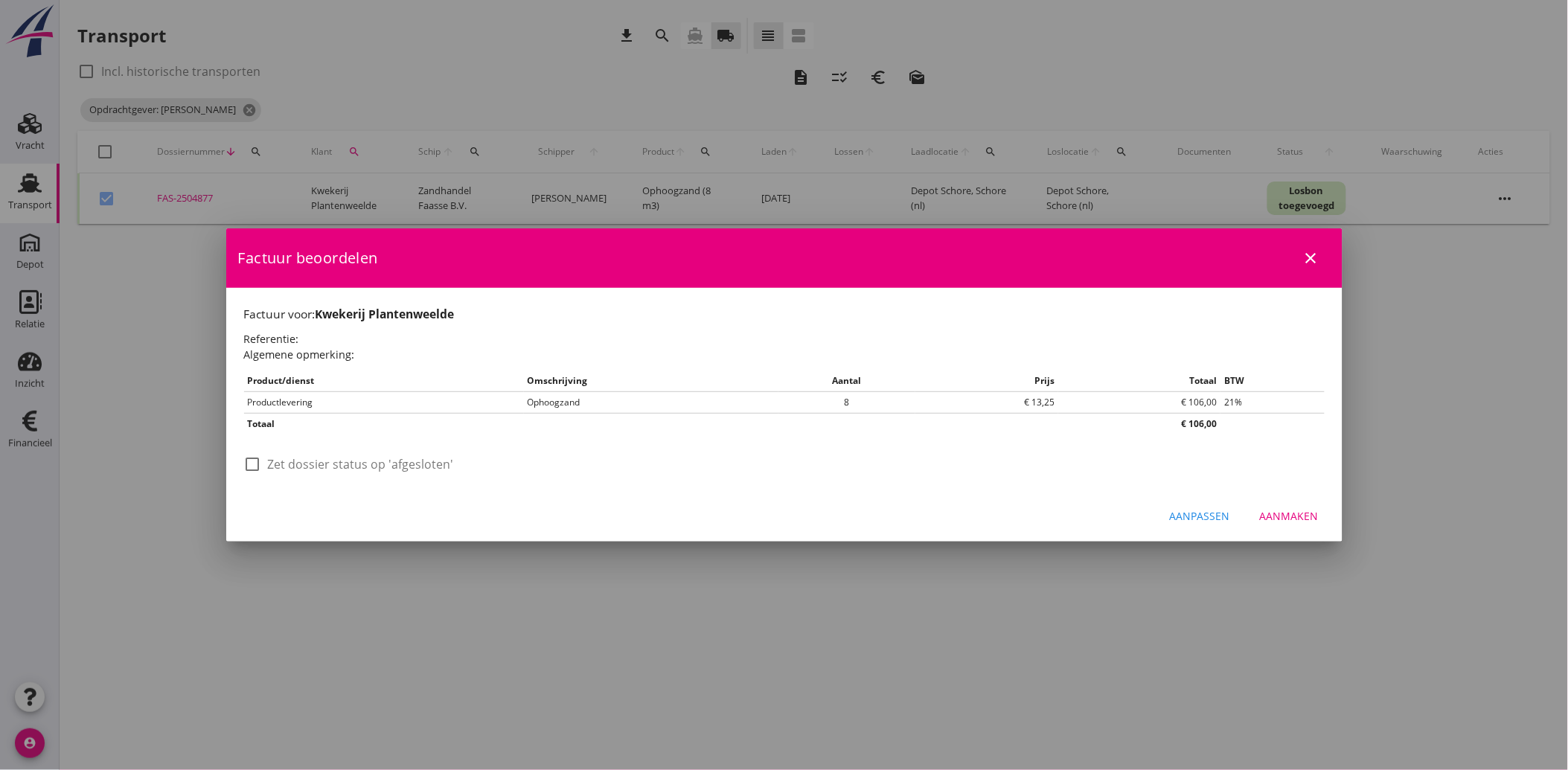
click at [262, 463] on div at bounding box center [252, 464] width 25 height 25
click at [1292, 519] on div "Aanmaken" at bounding box center [1290, 516] width 59 height 16
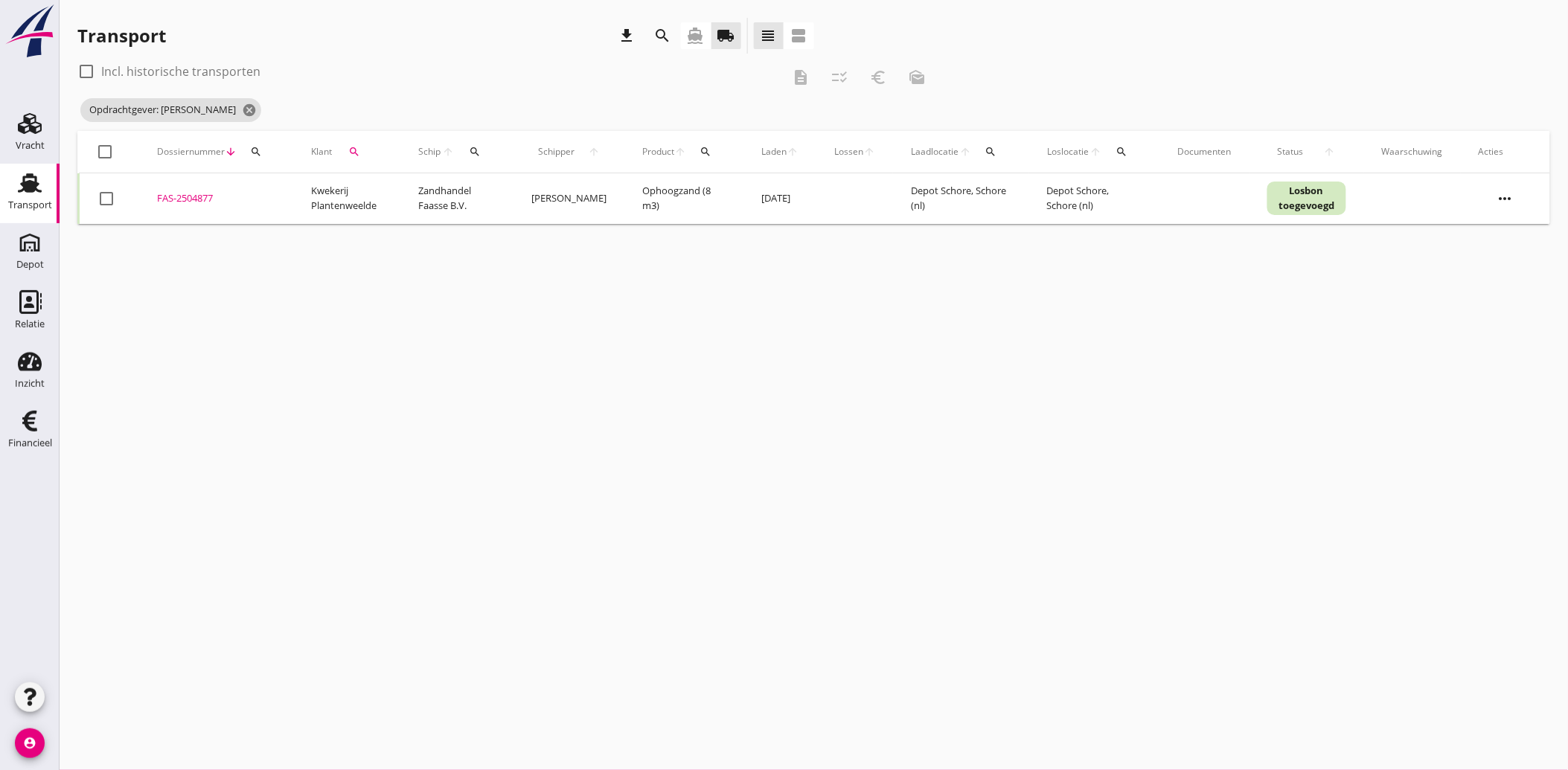
click at [355, 152] on icon "search" at bounding box center [354, 152] width 12 height 12
click at [506, 191] on icon "clear" at bounding box center [510, 195] width 18 height 18
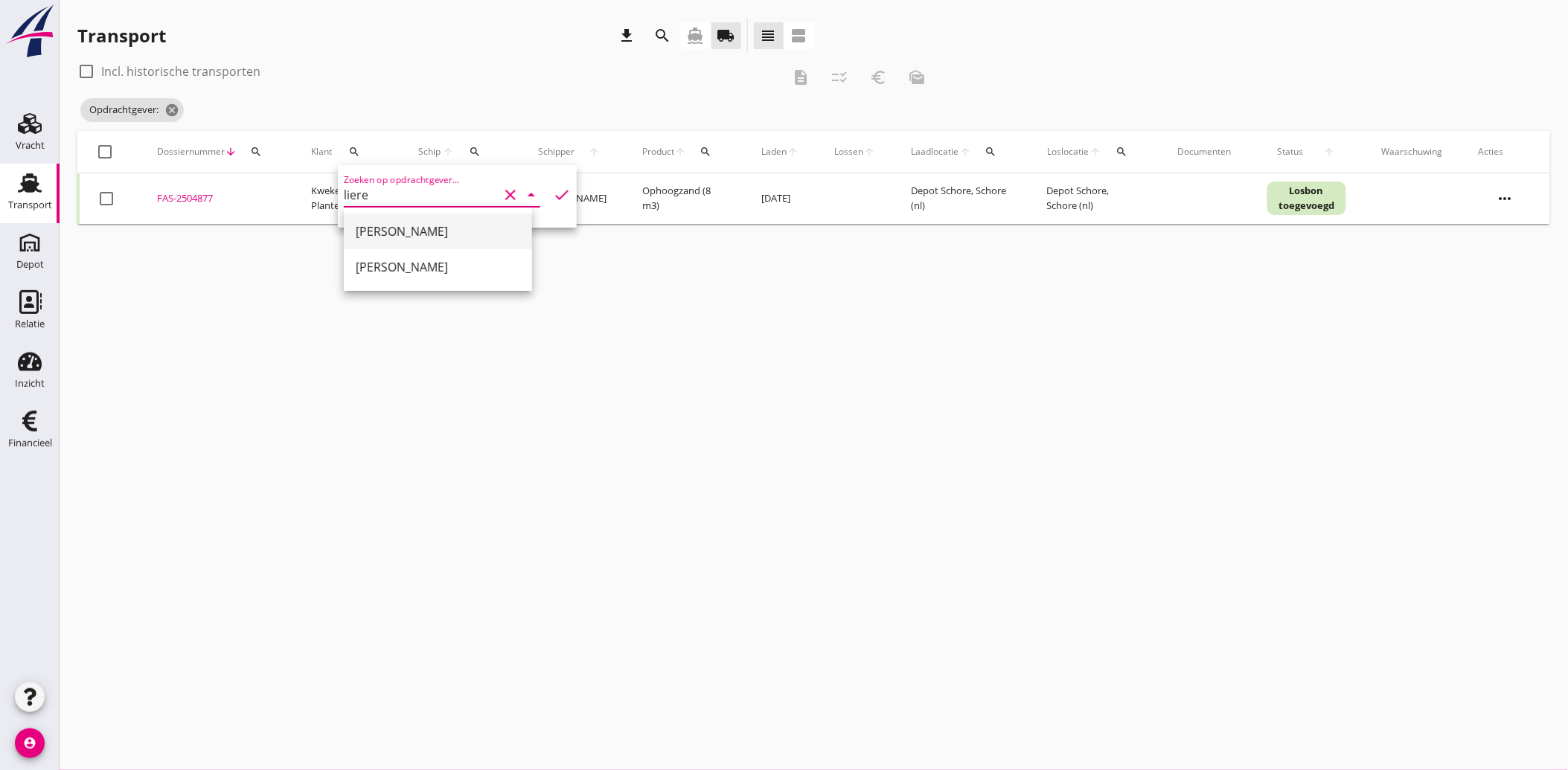
click at [430, 234] on div "[PERSON_NAME]" at bounding box center [438, 231] width 164 height 18
click at [553, 189] on icon "check" at bounding box center [561, 195] width 18 height 18
click at [111, 194] on div at bounding box center [106, 198] width 25 height 25
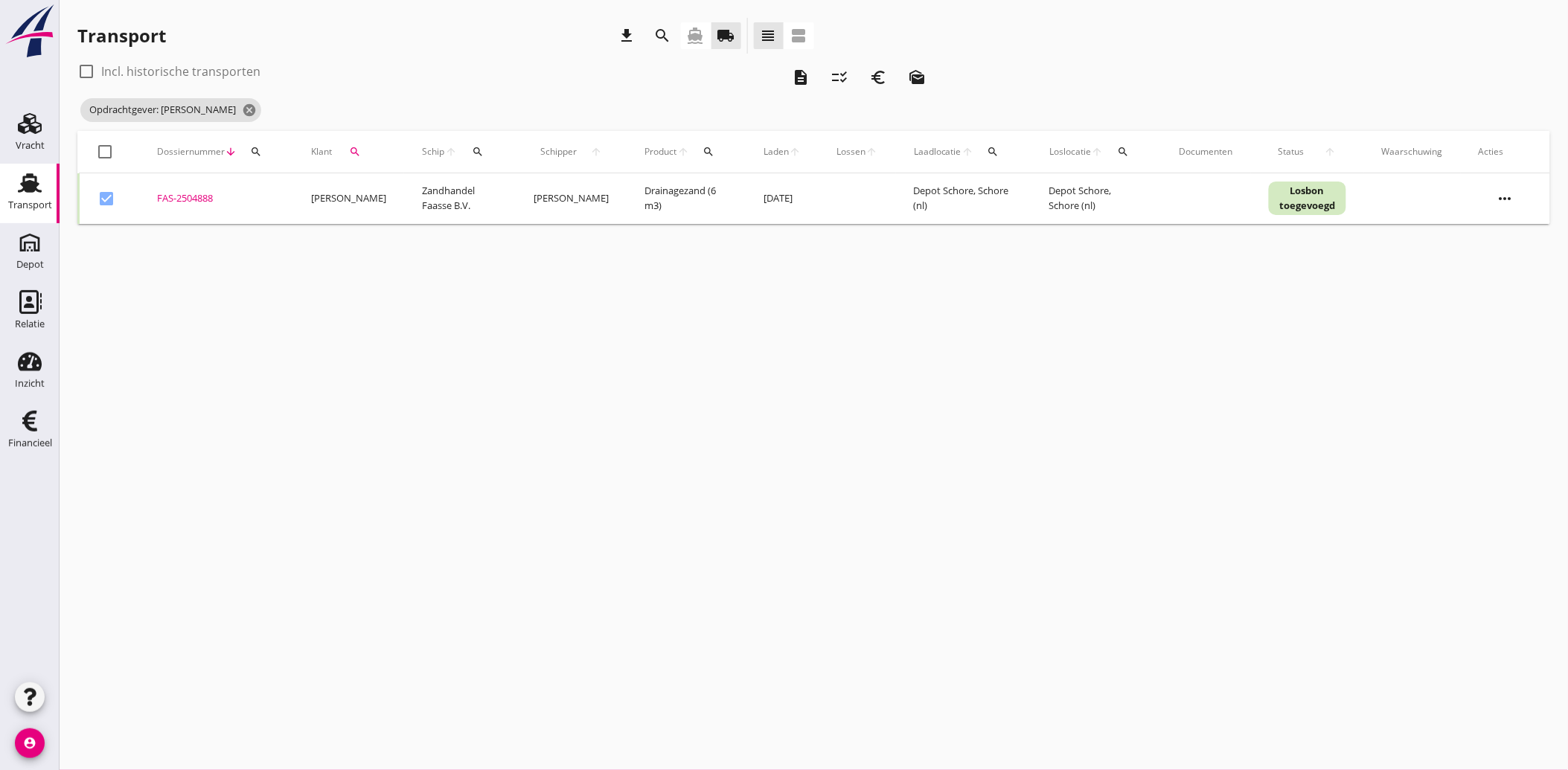
click at [881, 80] on icon "euro_symbol" at bounding box center [878, 77] width 18 height 18
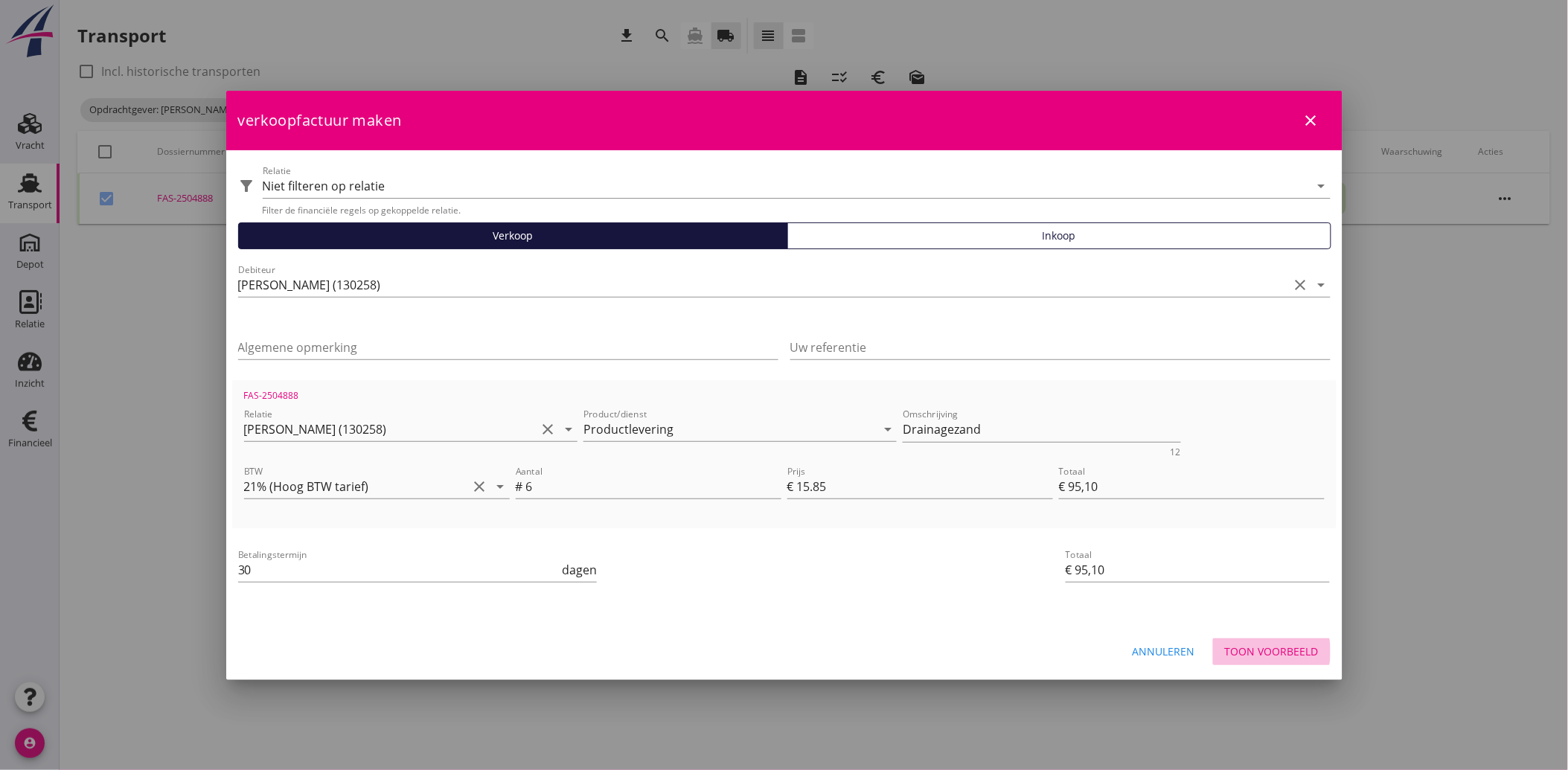
click at [1290, 653] on div "Toon voorbeeld" at bounding box center [1272, 652] width 94 height 16
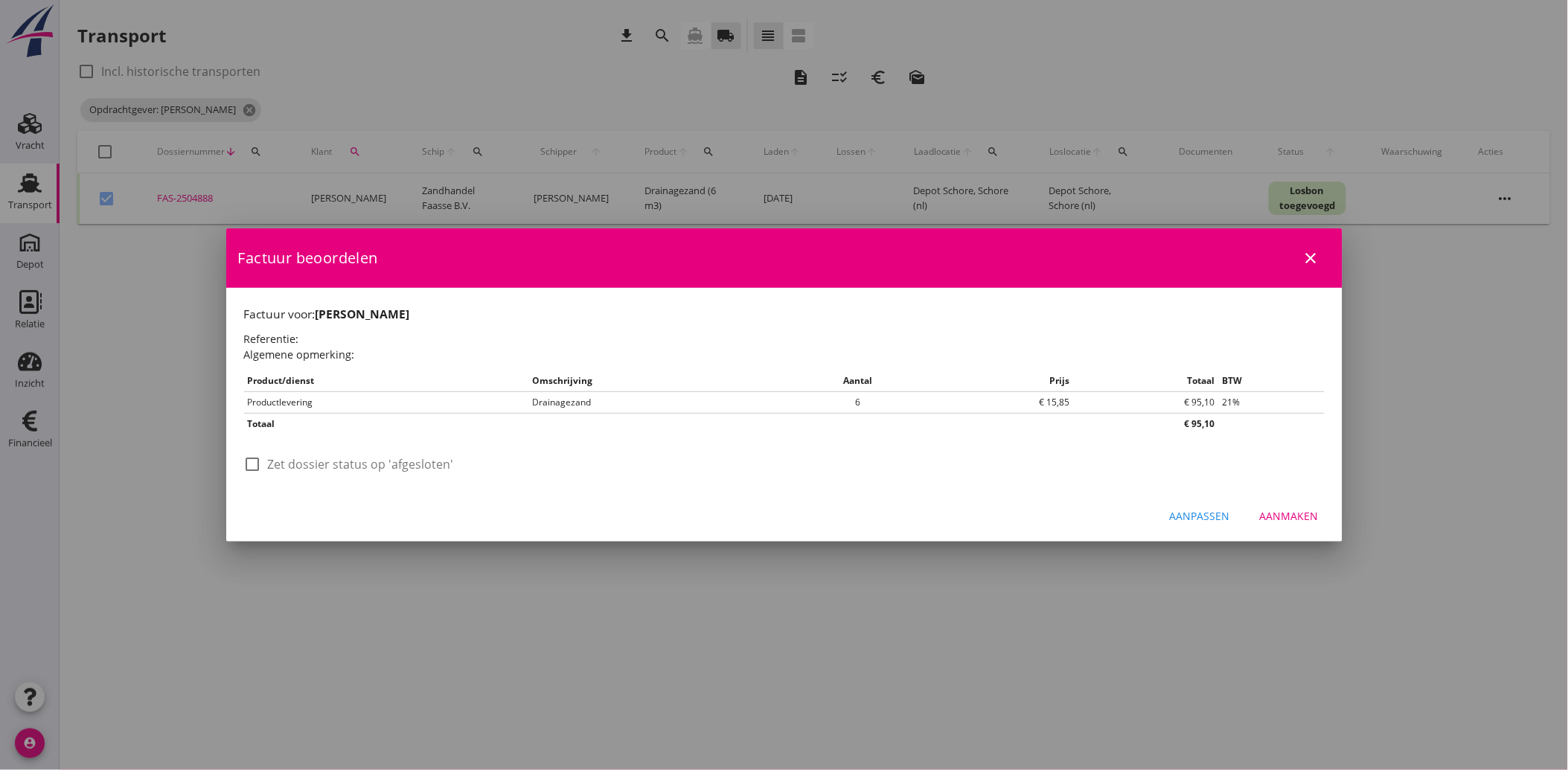
drag, startPoint x: 256, startPoint y: 455, endPoint x: 263, endPoint y: 465, distance: 12.2
click at [256, 456] on div at bounding box center [252, 464] width 25 height 25
click at [1300, 511] on div "Aanmaken" at bounding box center [1290, 516] width 59 height 16
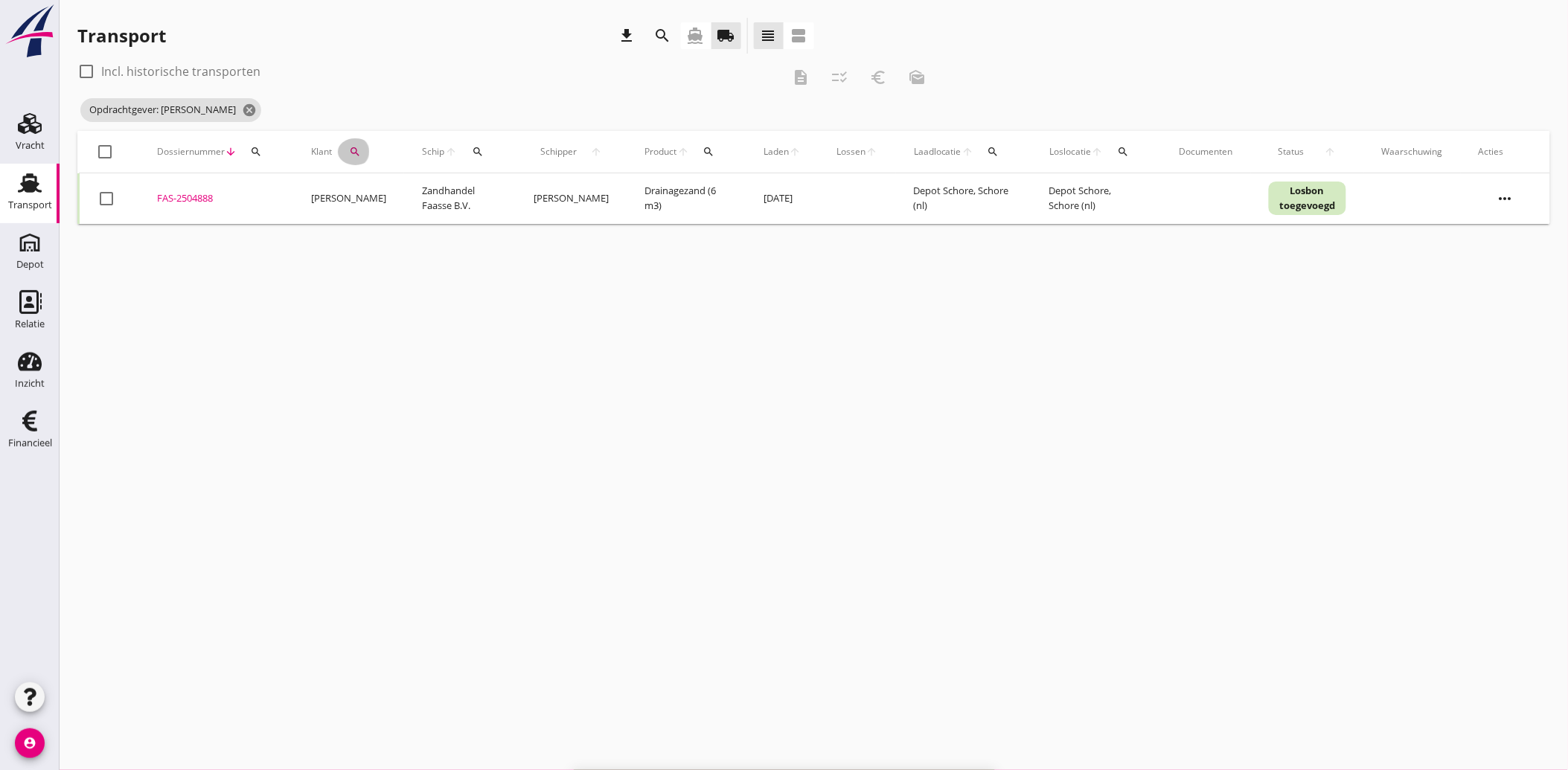
click at [352, 149] on icon "search" at bounding box center [355, 152] width 12 height 12
click at [501, 191] on icon "clear" at bounding box center [510, 195] width 18 height 18
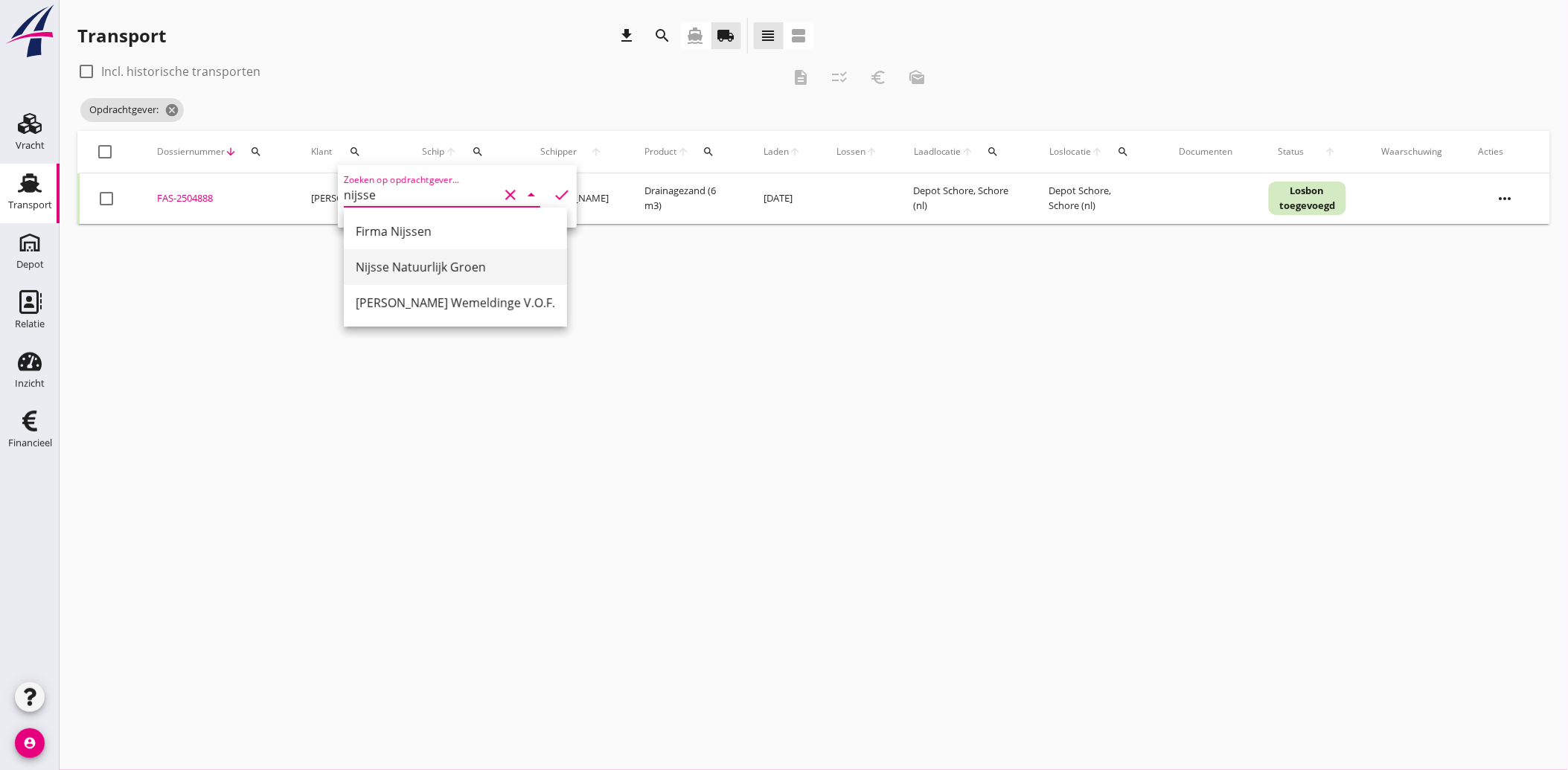
click at [438, 264] on div "Nijsse Natuurlijk Groen" at bounding box center [455, 267] width 199 height 18
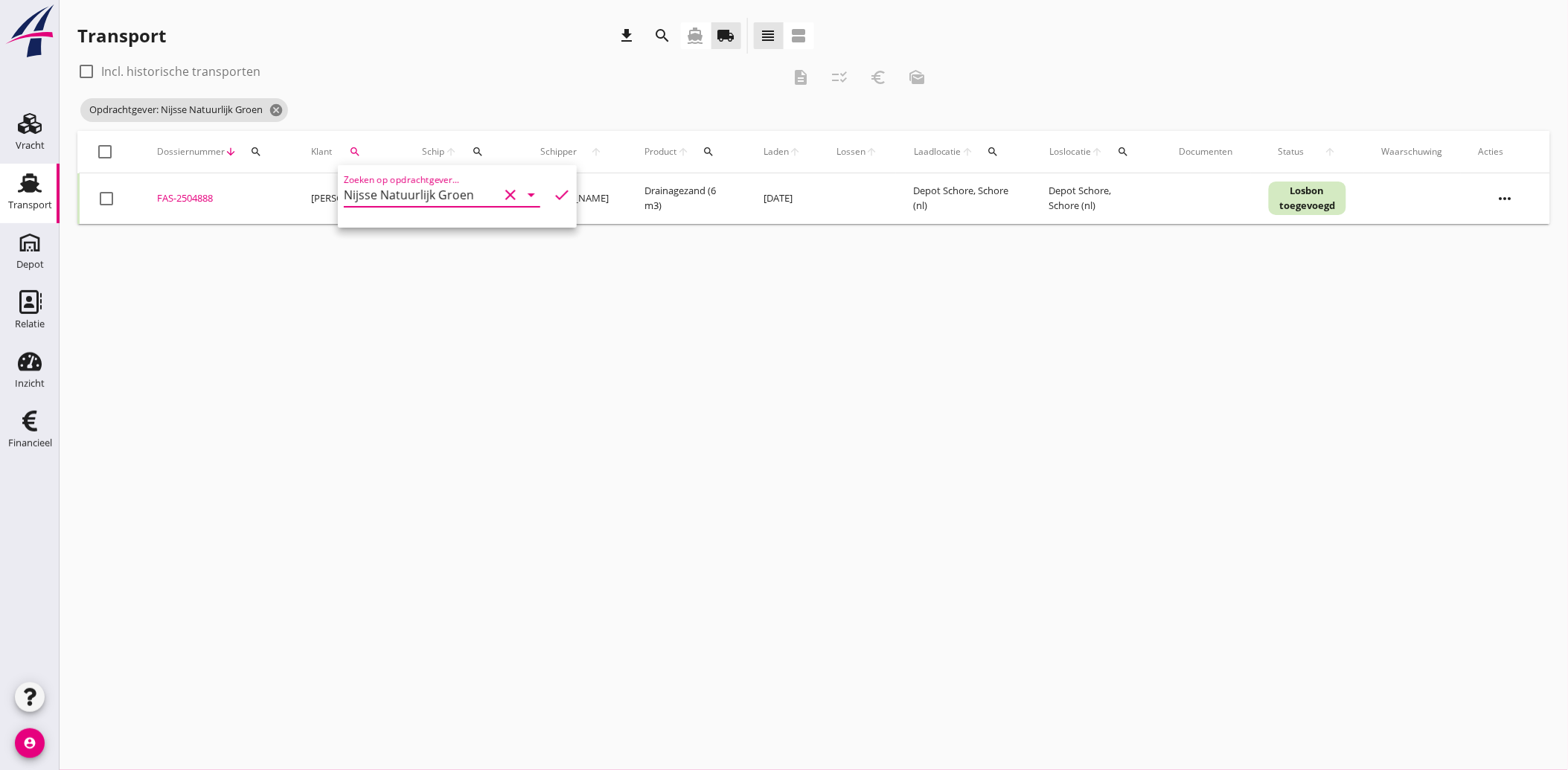
click at [553, 188] on icon "check" at bounding box center [561, 195] width 18 height 18
click at [112, 201] on div at bounding box center [106, 198] width 25 height 25
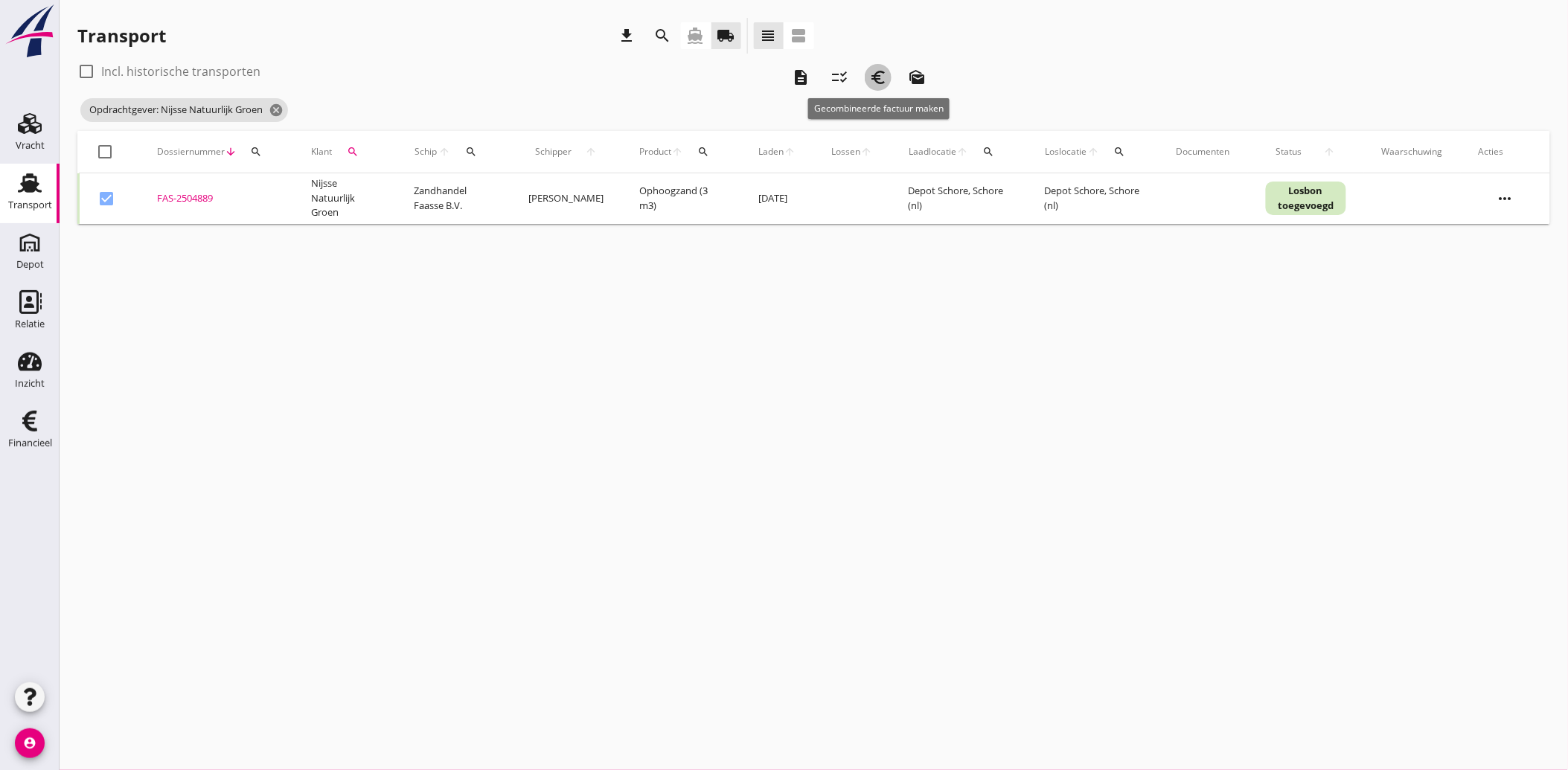
click at [881, 77] on icon "euro_symbol" at bounding box center [878, 77] width 18 height 18
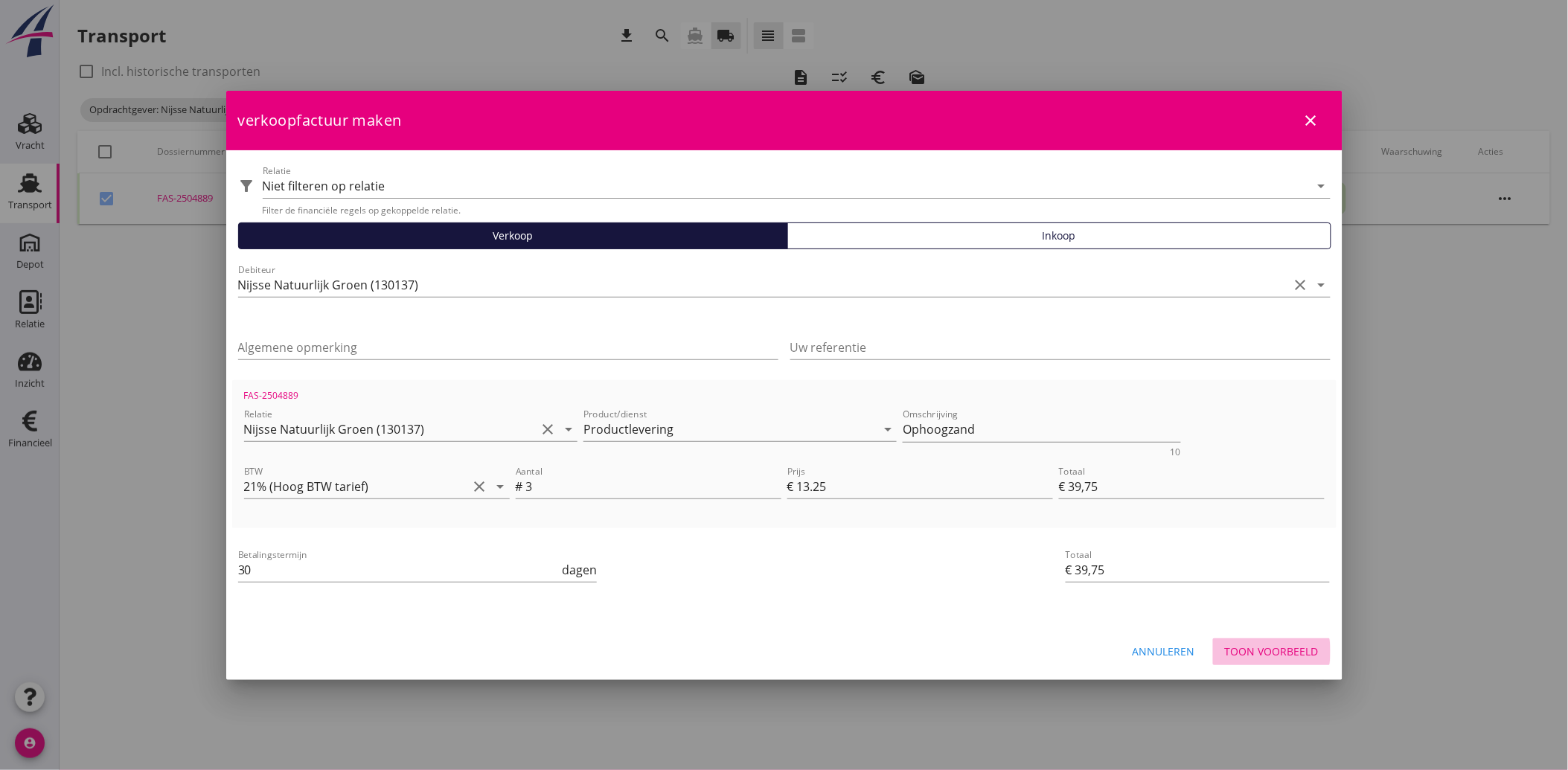
click at [1290, 639] on button "Toon voorbeeld" at bounding box center [1271, 652] width 117 height 27
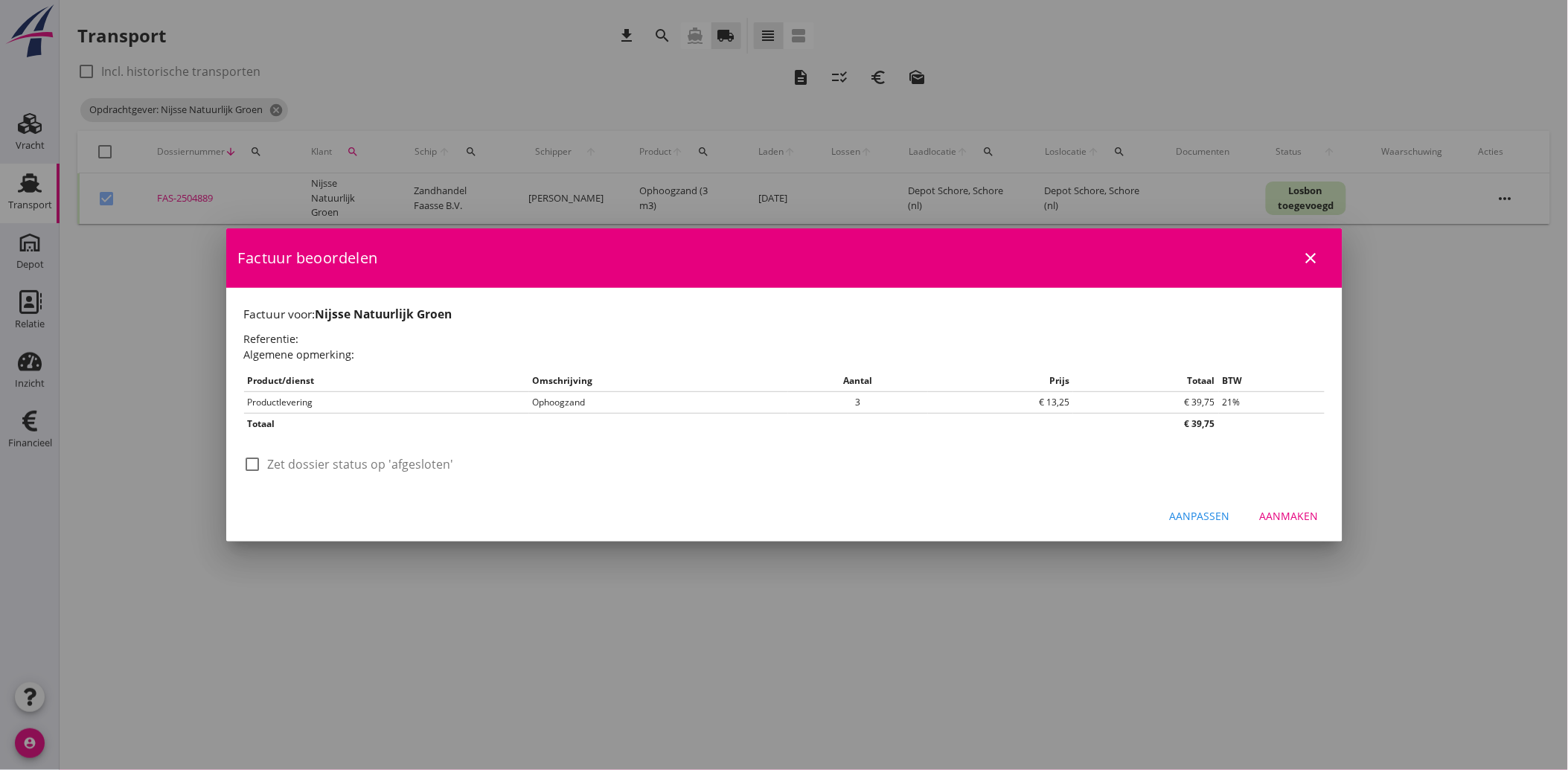
click at [270, 465] on label "Zet dossier status op 'afgesloten'" at bounding box center [361, 464] width 186 height 15
click at [1281, 516] on div "Aanmaken" at bounding box center [1290, 516] width 59 height 16
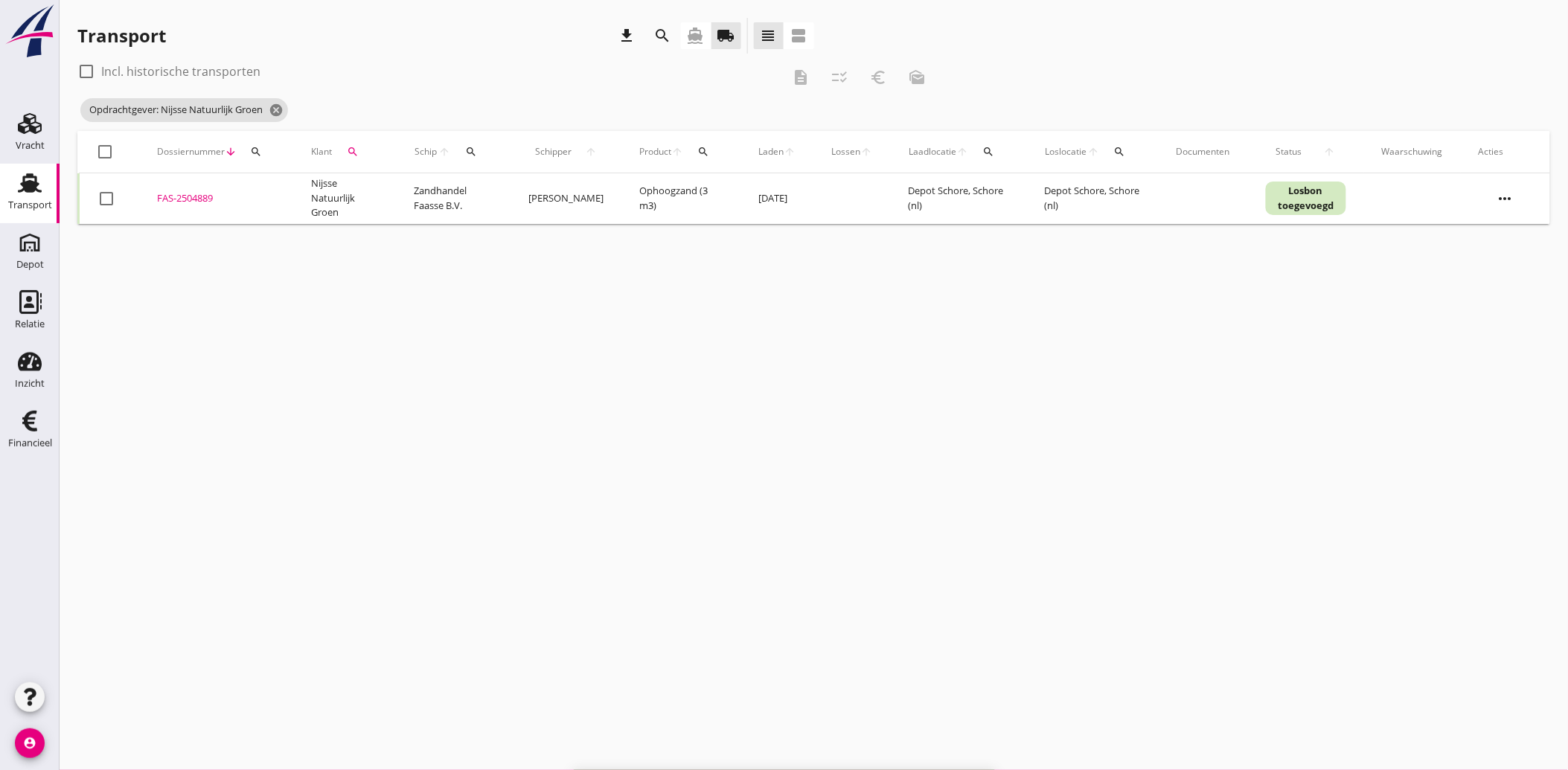
click at [353, 153] on icon "search" at bounding box center [353, 152] width 12 height 12
click at [501, 191] on icon "clear" at bounding box center [510, 195] width 18 height 18
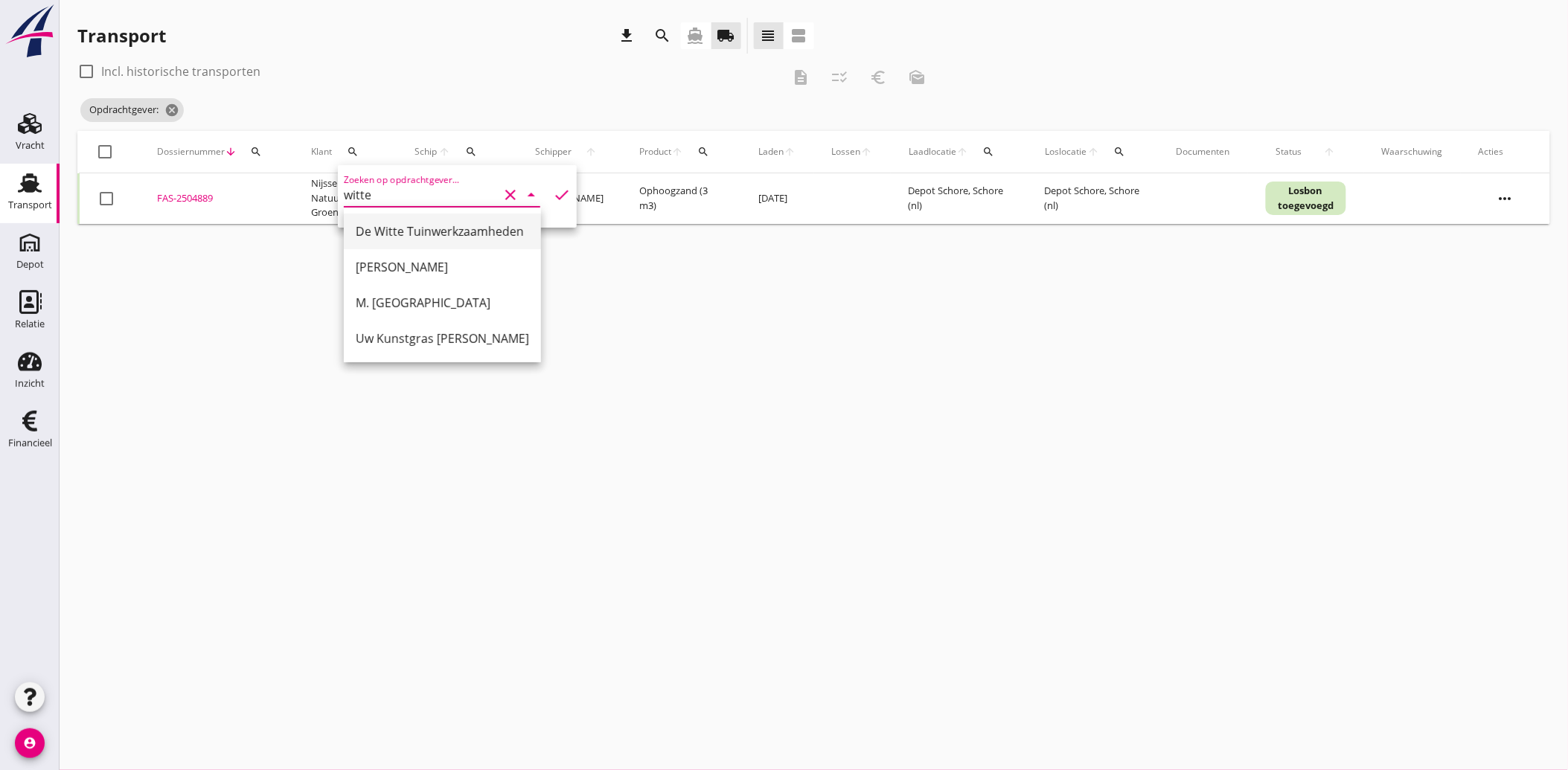
click at [407, 228] on div "De Witte Tuinwerkzaamheden" at bounding box center [442, 231] width 173 height 18
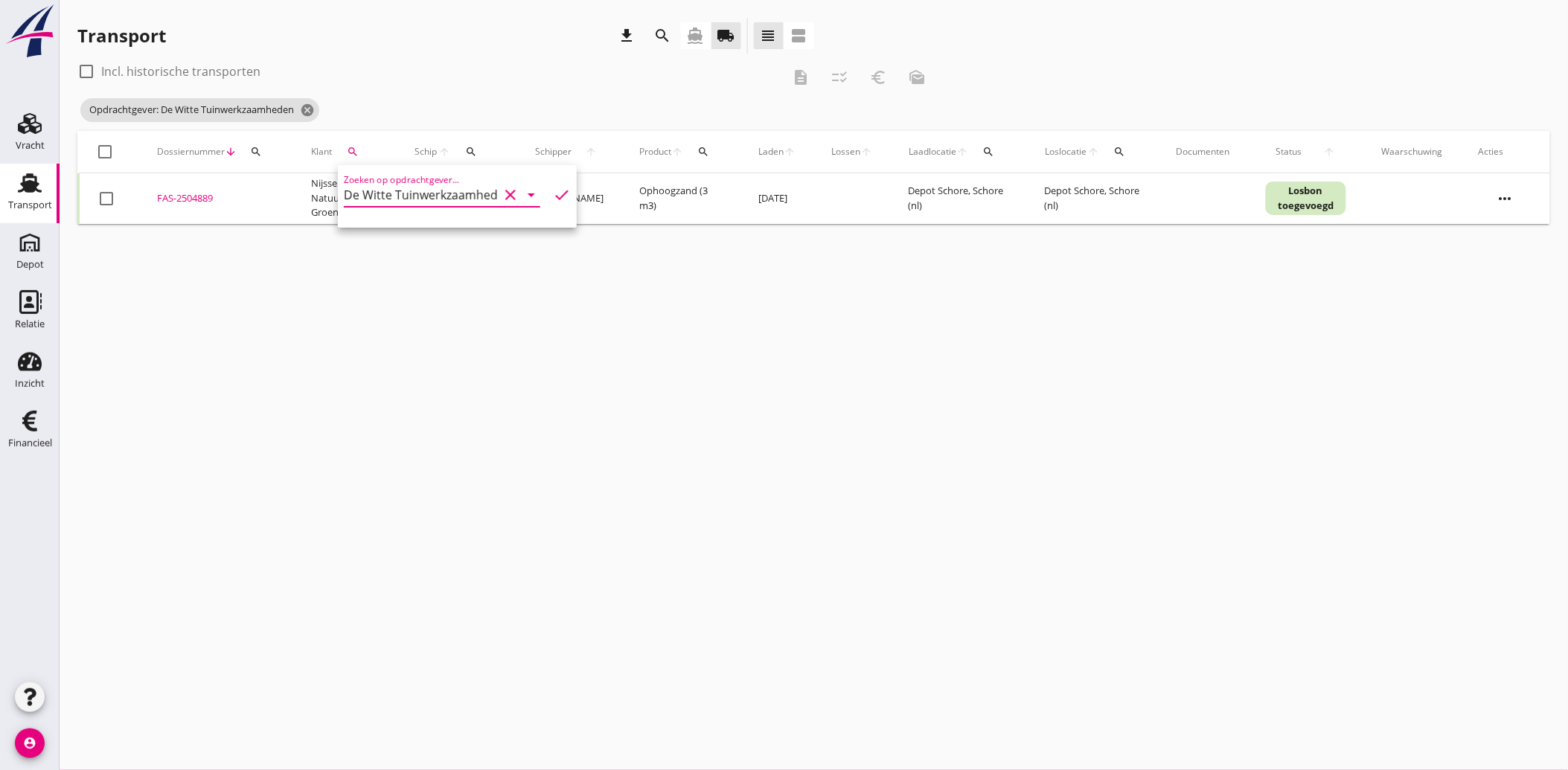
click at [554, 191] on icon "check" at bounding box center [561, 195] width 18 height 18
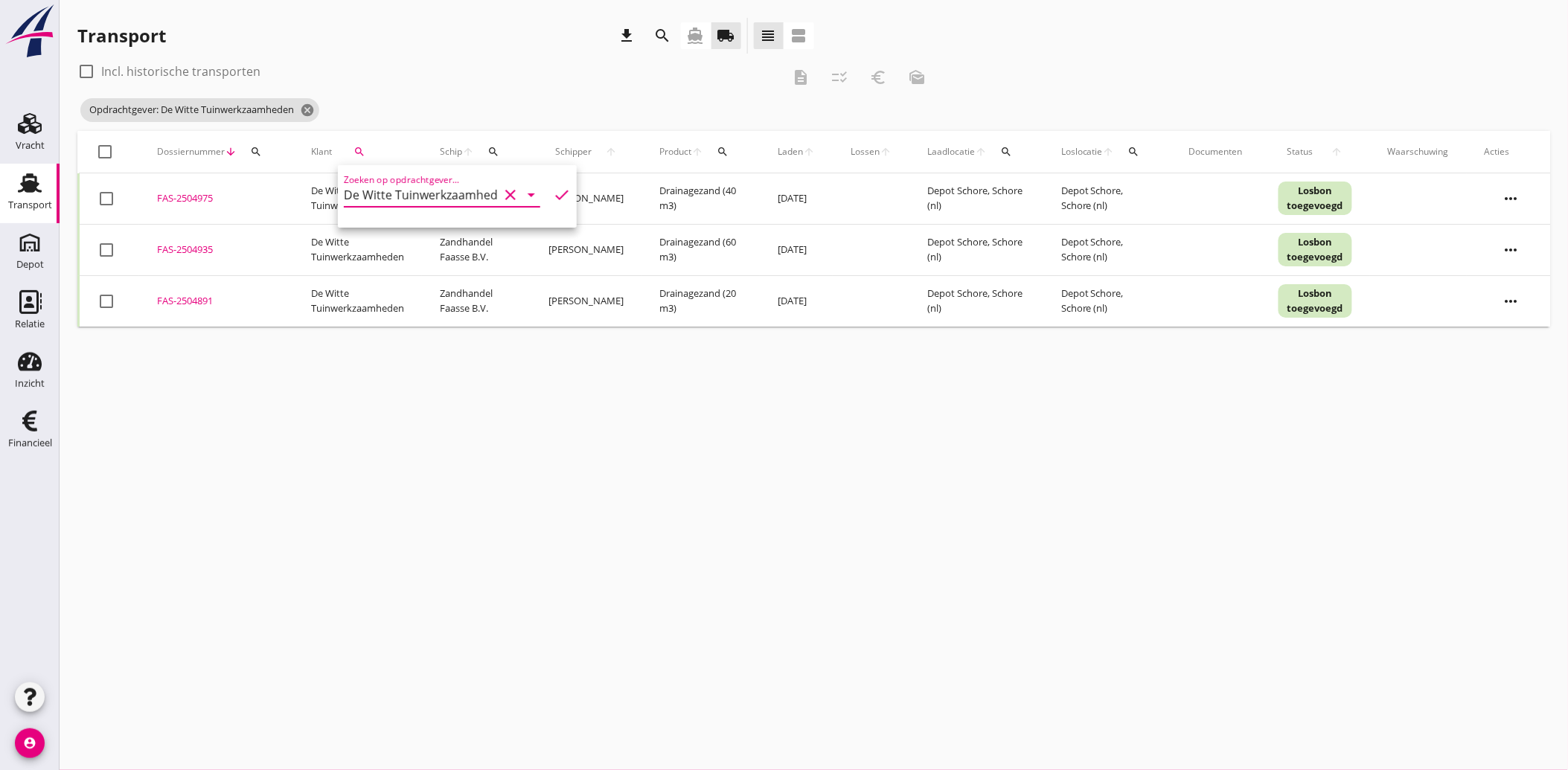
click at [109, 242] on div at bounding box center [106, 250] width 25 height 25
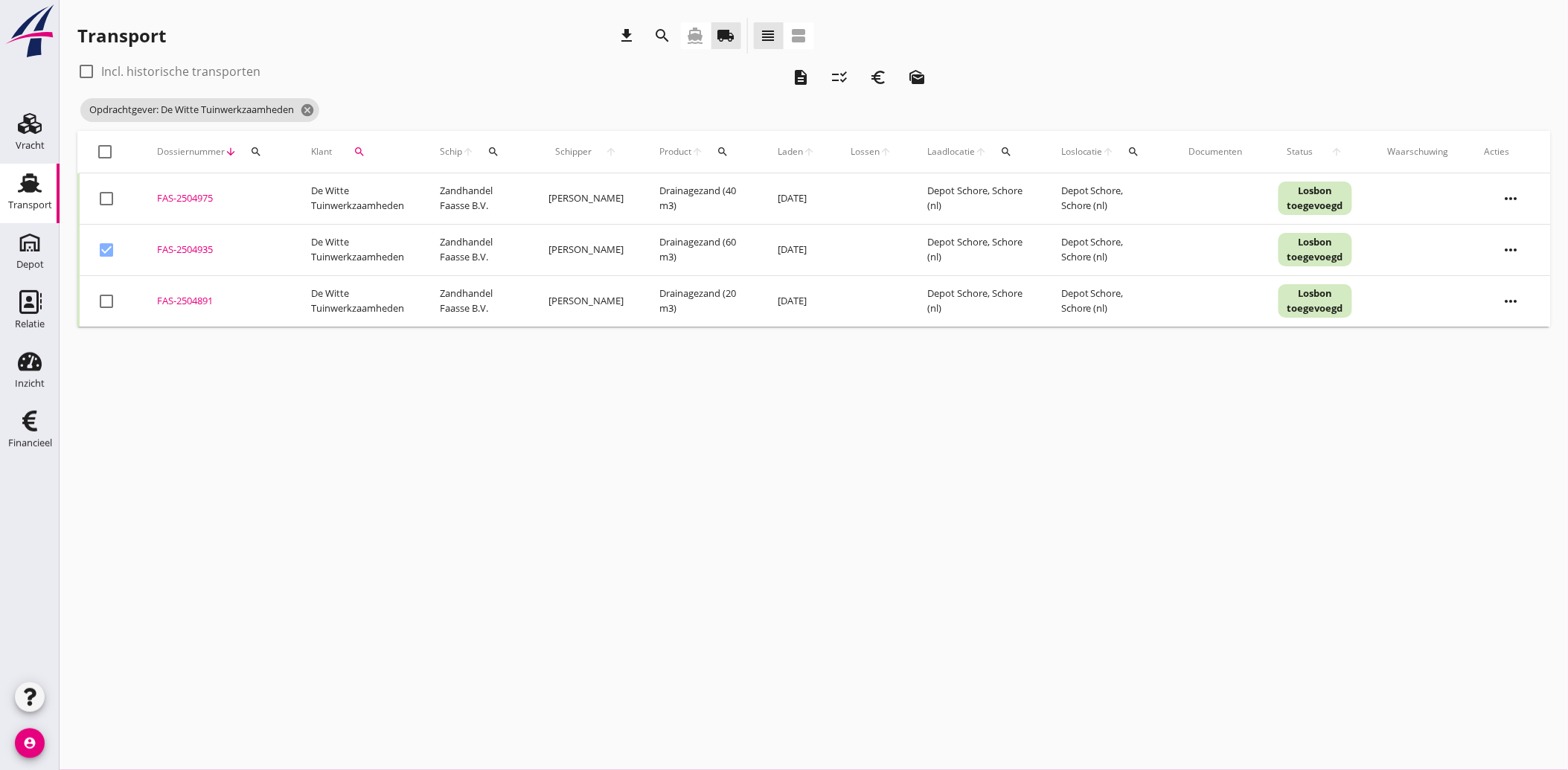
click at [111, 296] on div at bounding box center [106, 301] width 25 height 25
click at [882, 77] on icon "euro_symbol" at bounding box center [878, 77] width 18 height 18
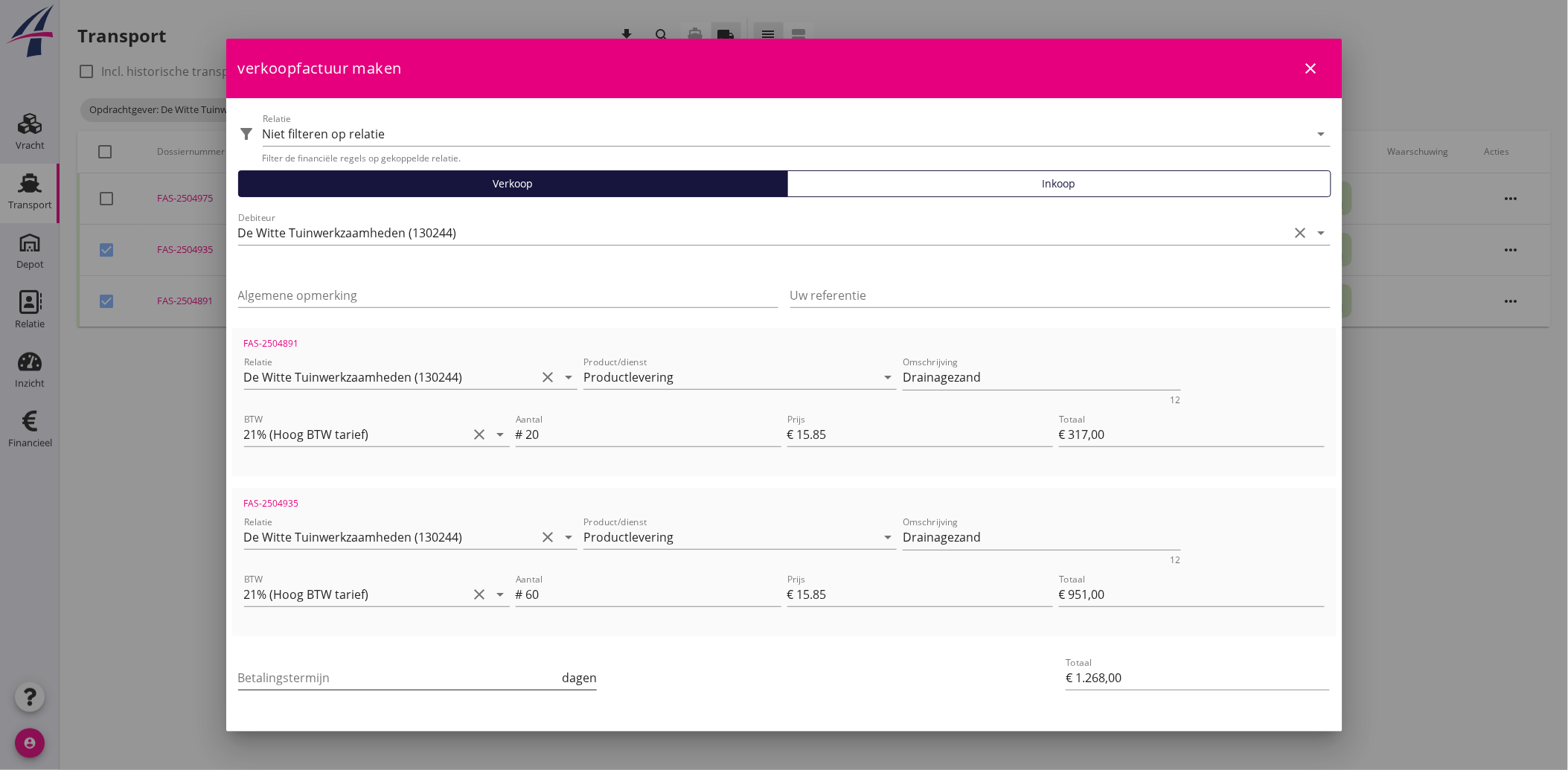
click at [332, 672] on input "Betalingstermijn" at bounding box center [399, 677] width 321 height 23
click at [849, 658] on div "Betalingstermijn 30 dagen" at bounding box center [600, 679] width 730 height 57
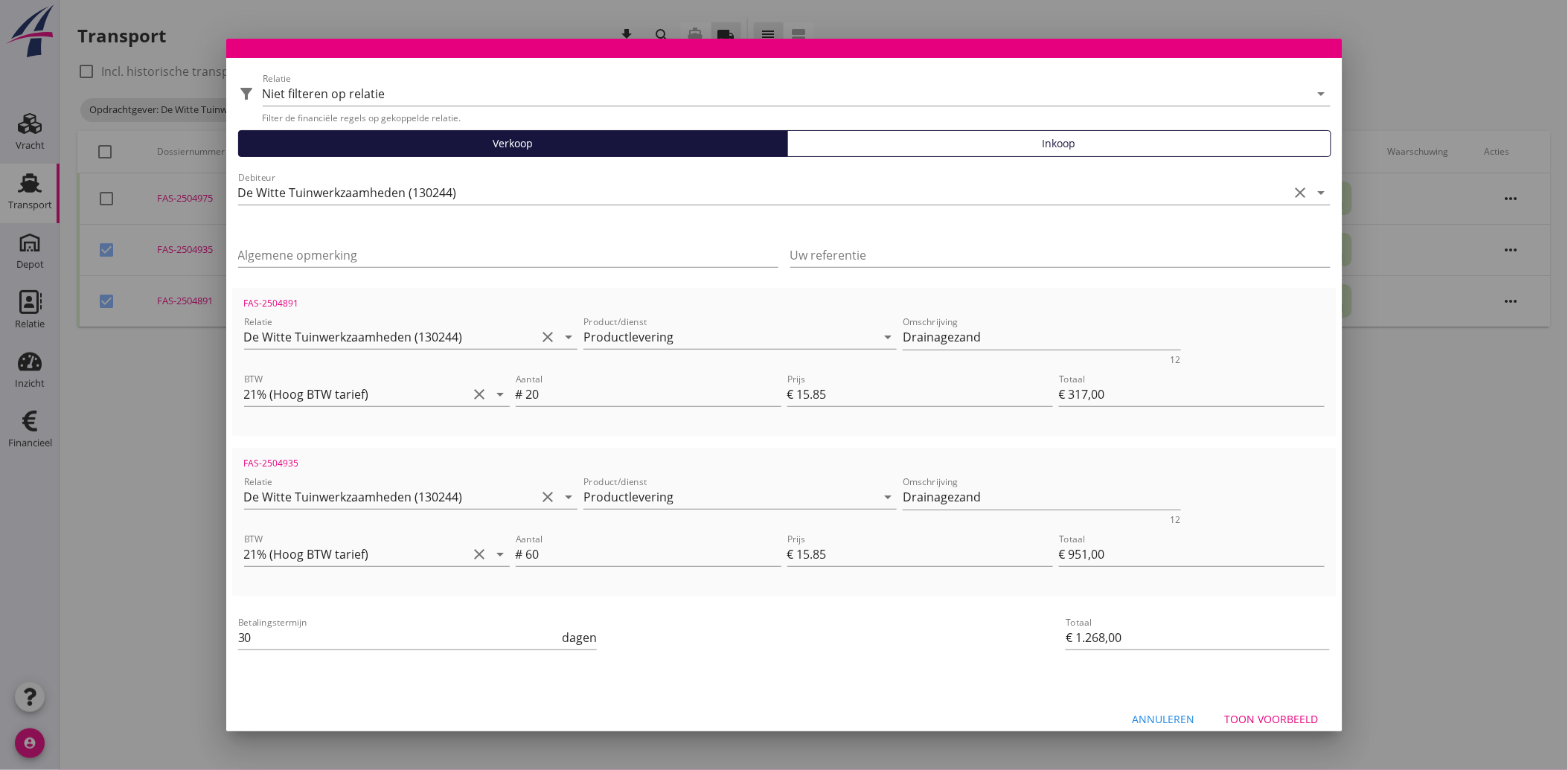
scroll to position [54, 0]
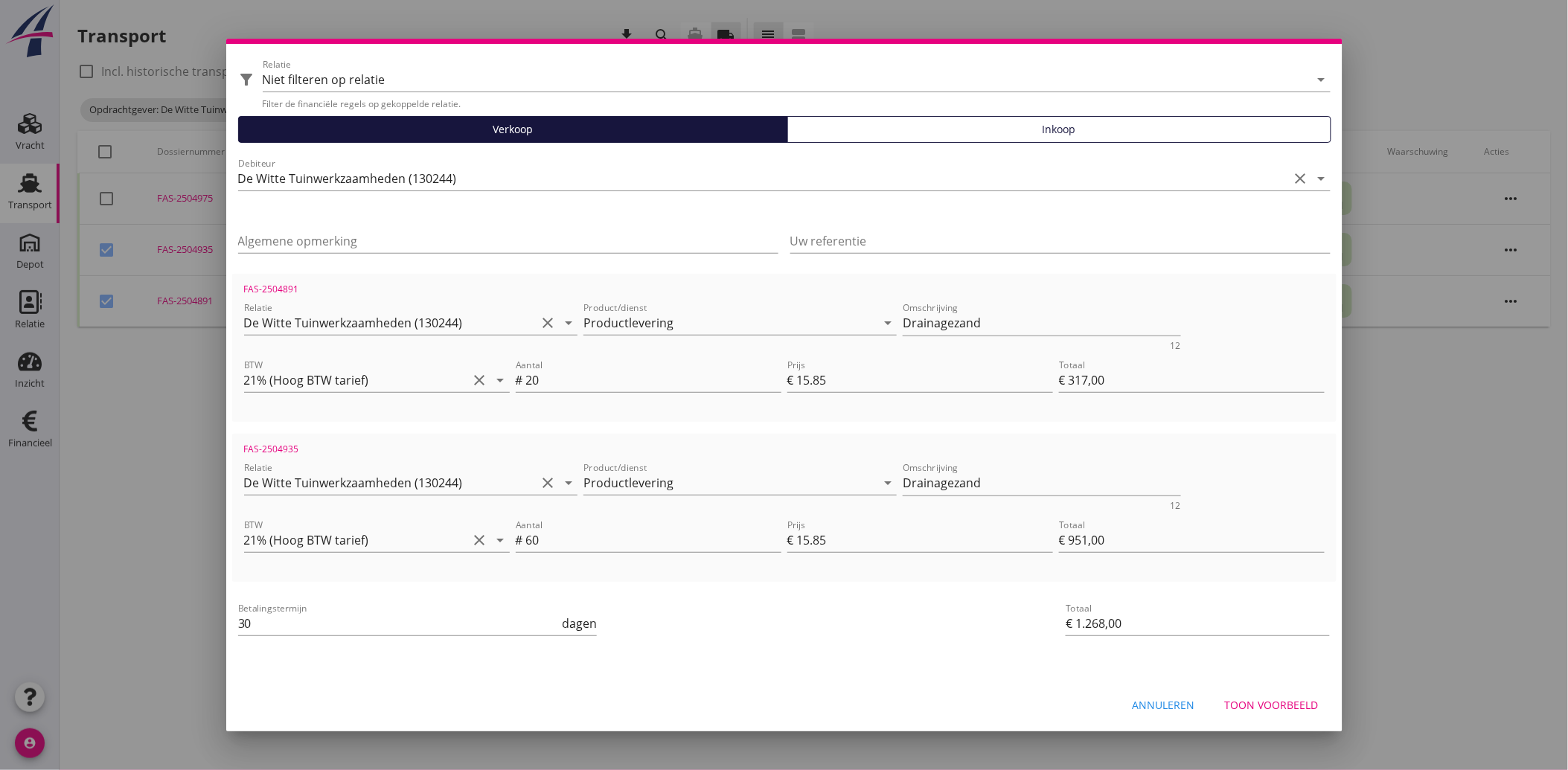
click at [1241, 701] on div "Toon voorbeeld" at bounding box center [1272, 705] width 94 height 16
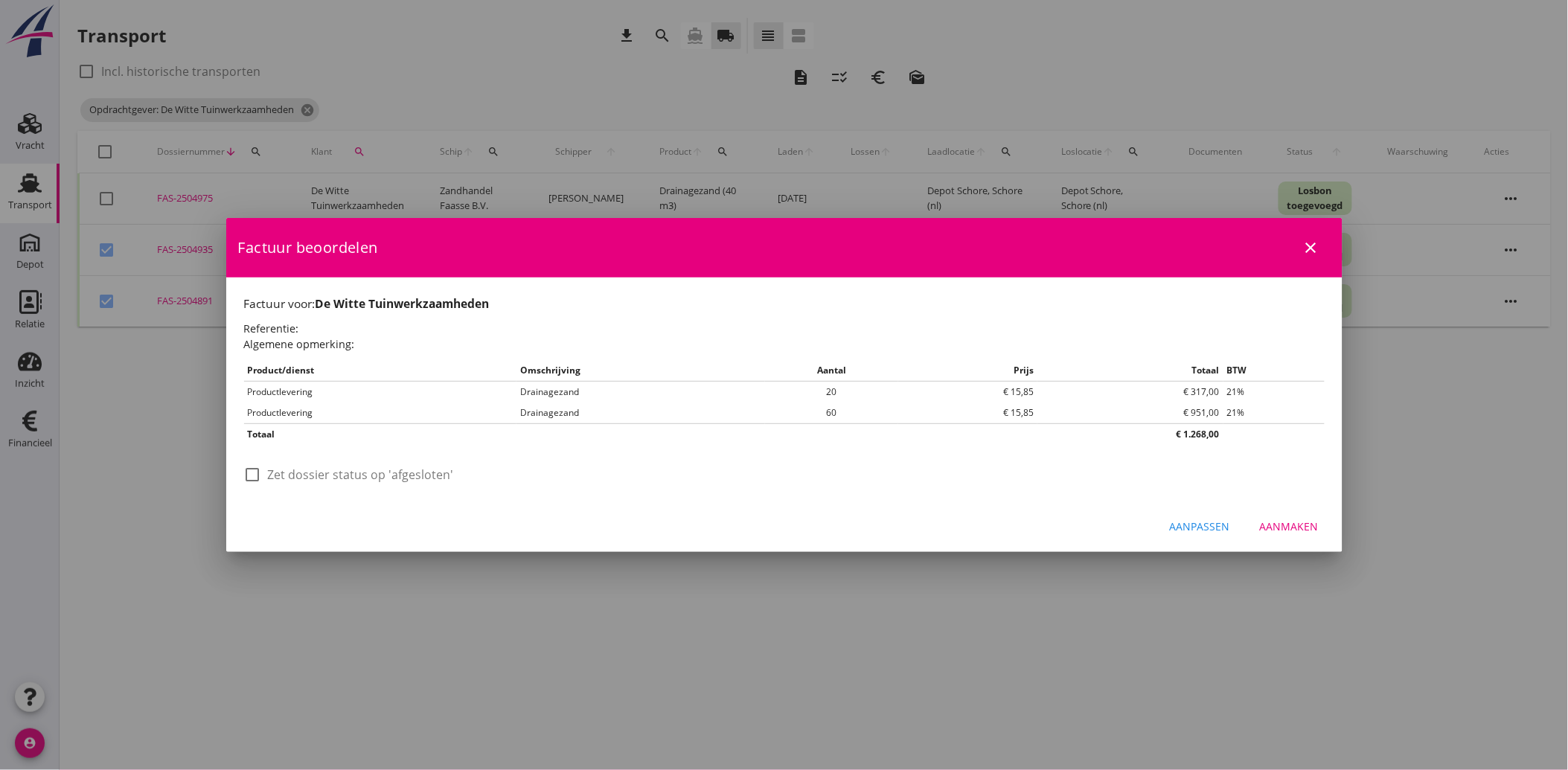
scroll to position [0, 0]
drag, startPoint x: 251, startPoint y: 469, endPoint x: 325, endPoint y: 511, distance: 85.1
click at [251, 469] on div at bounding box center [252, 474] width 25 height 25
click at [1277, 530] on div "Aanmaken" at bounding box center [1290, 526] width 59 height 16
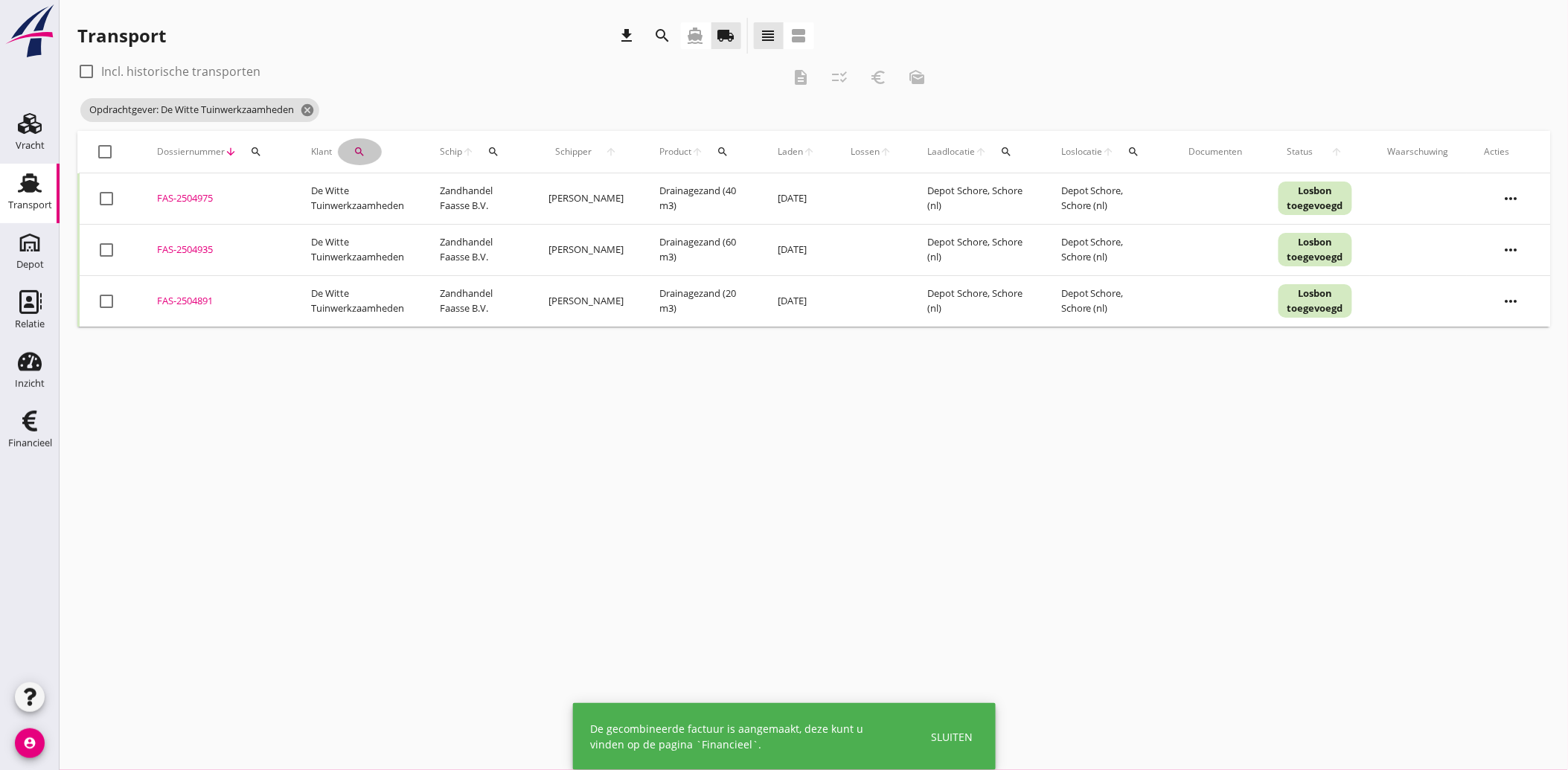
click at [365, 151] on icon "search" at bounding box center [359, 152] width 12 height 12
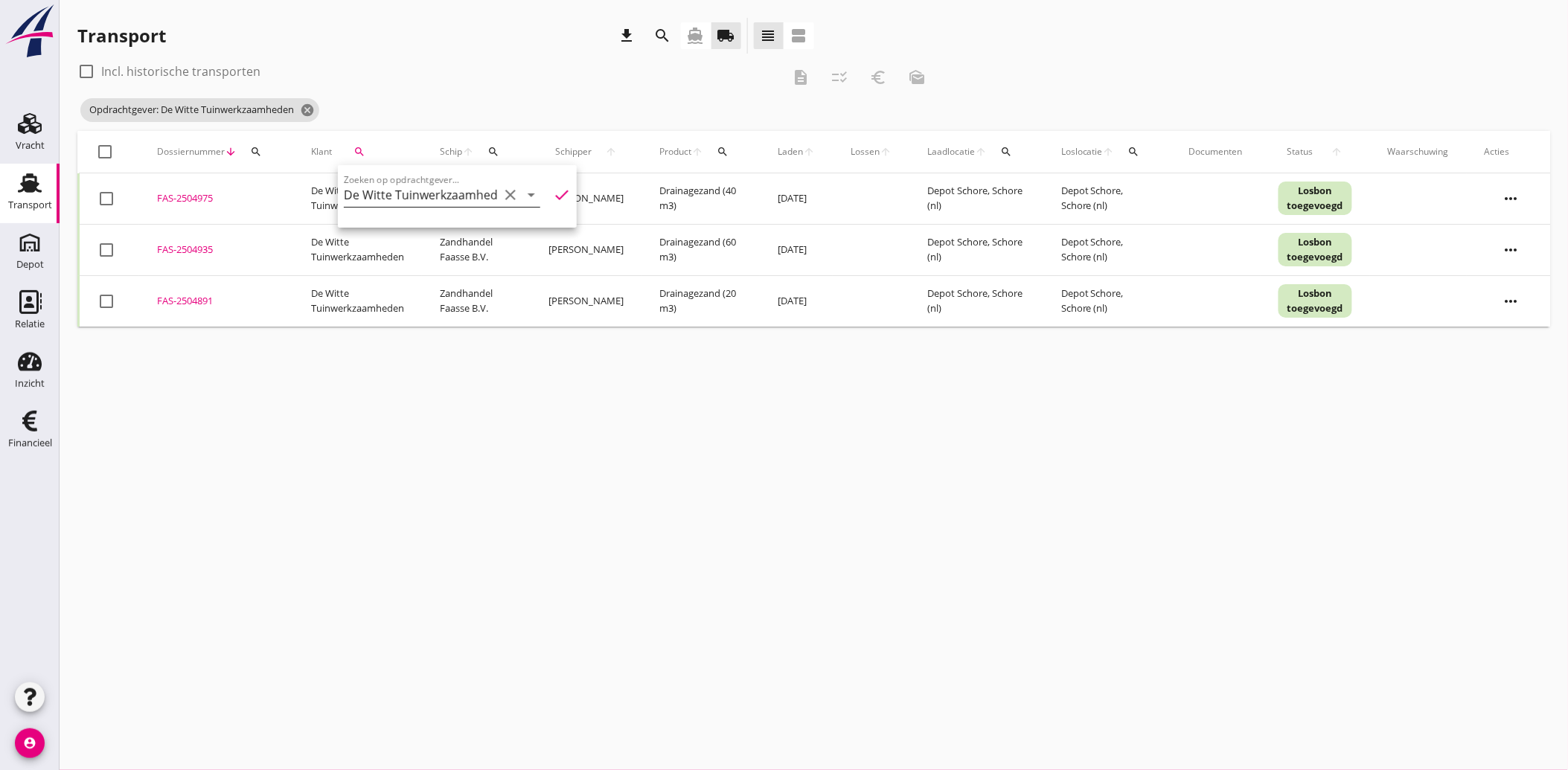
click at [499, 191] on div "clear" at bounding box center [509, 195] width 21 height 18
click at [507, 198] on icon "clear" at bounding box center [510, 195] width 18 height 18
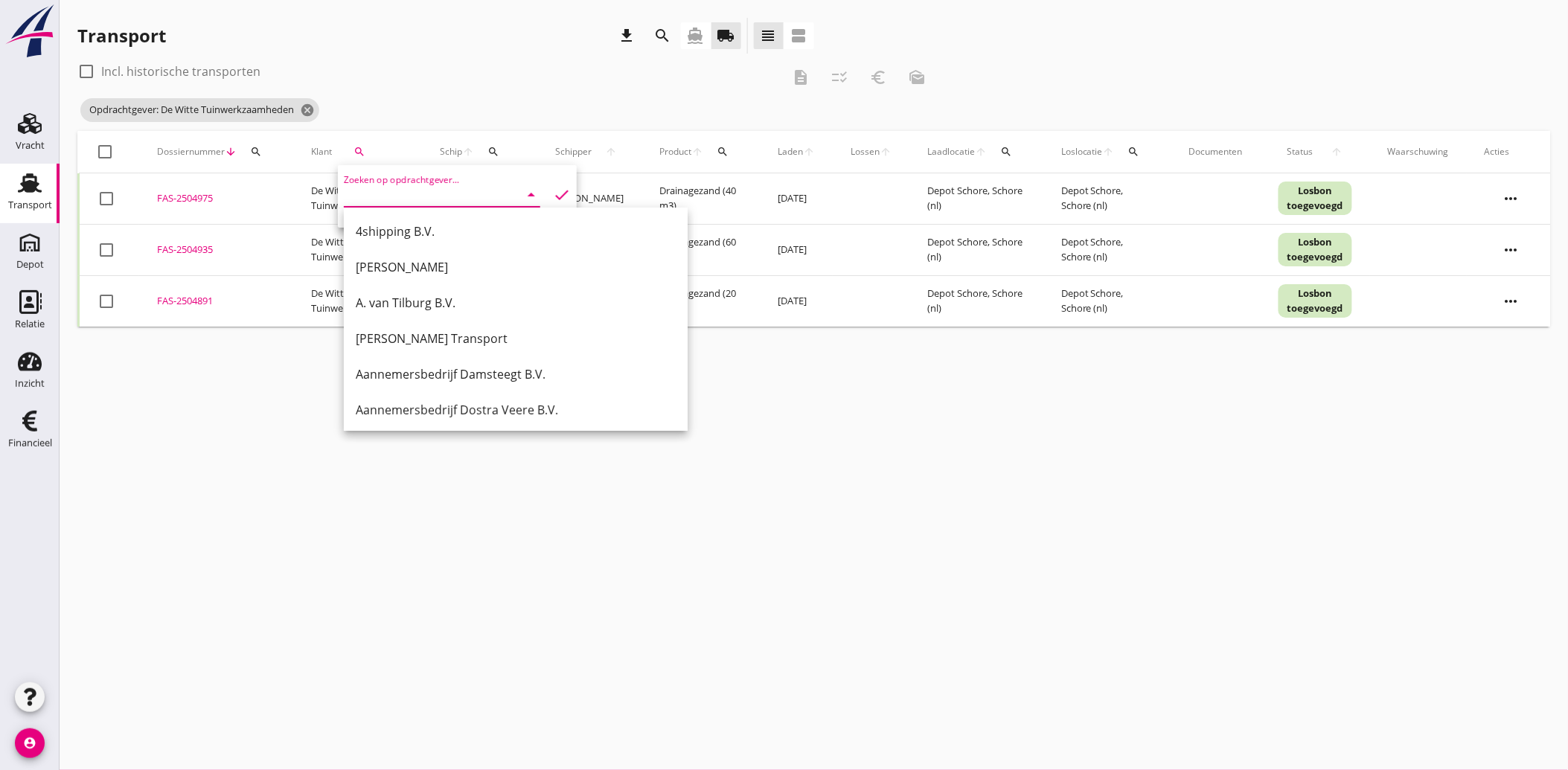
scroll to position [0, 0]
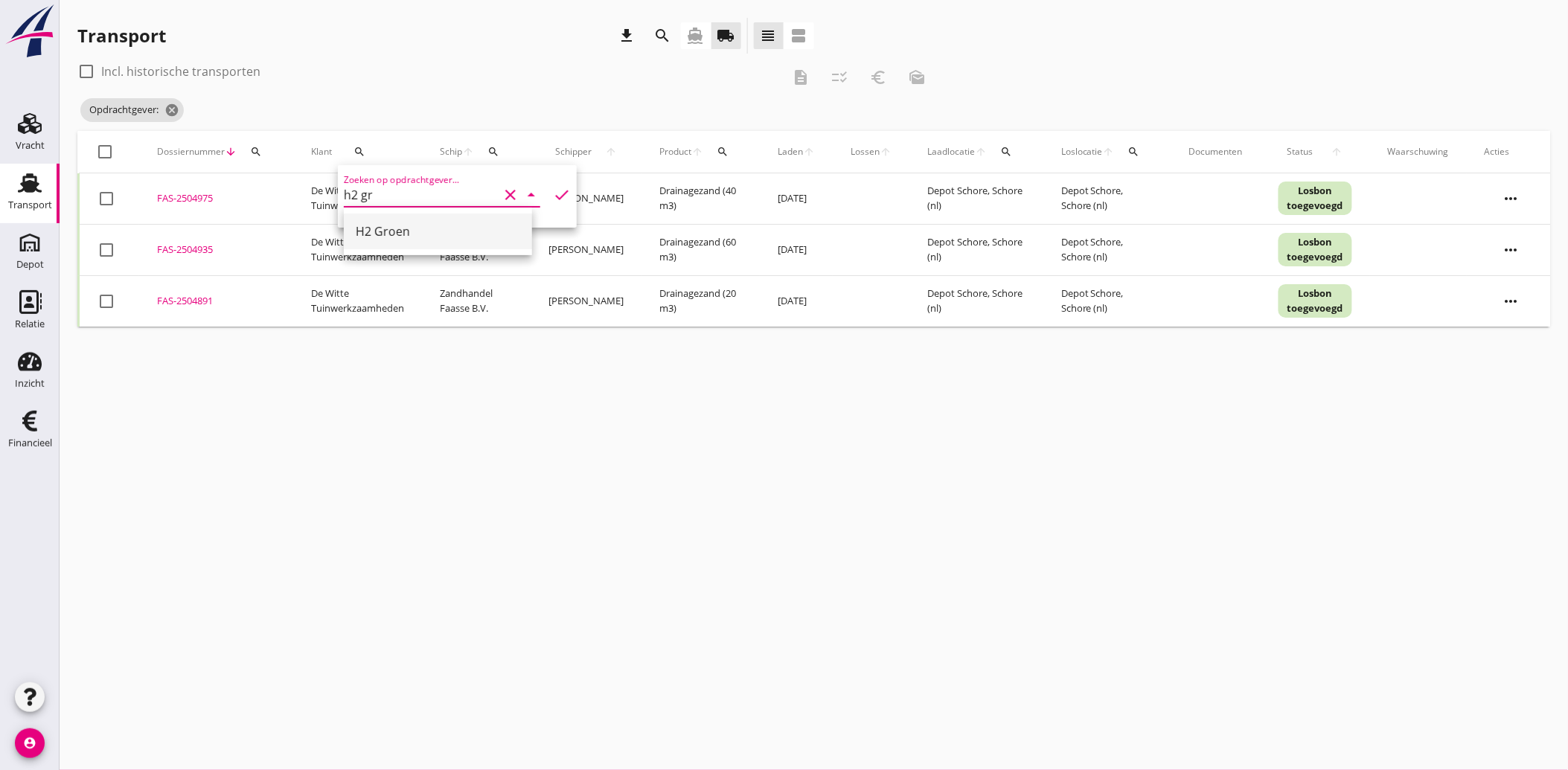
click at [402, 237] on div "H2 Groen" at bounding box center [438, 231] width 164 height 18
click at [553, 191] on icon "check" at bounding box center [561, 195] width 18 height 18
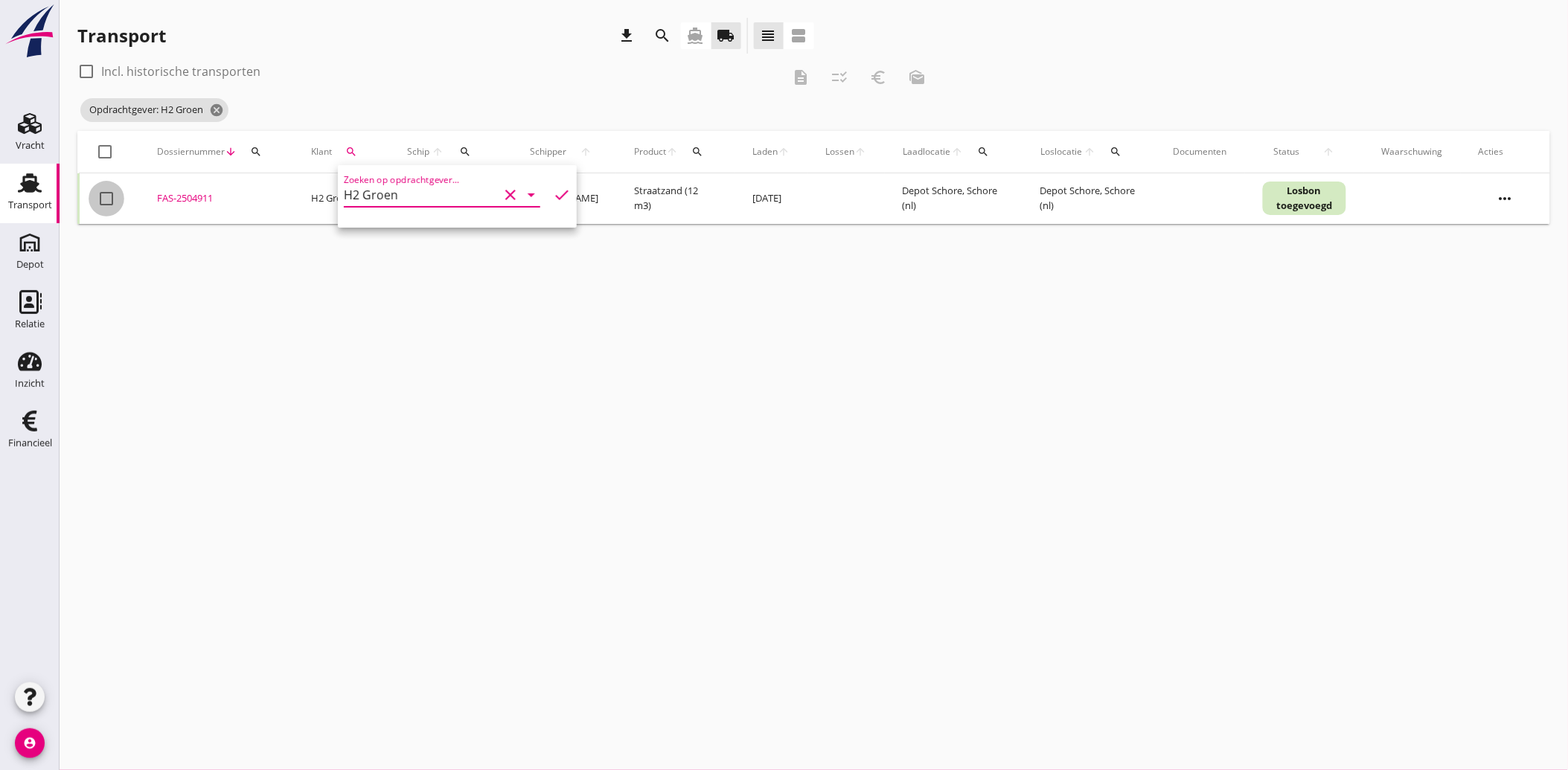
click at [113, 198] on div at bounding box center [106, 198] width 25 height 25
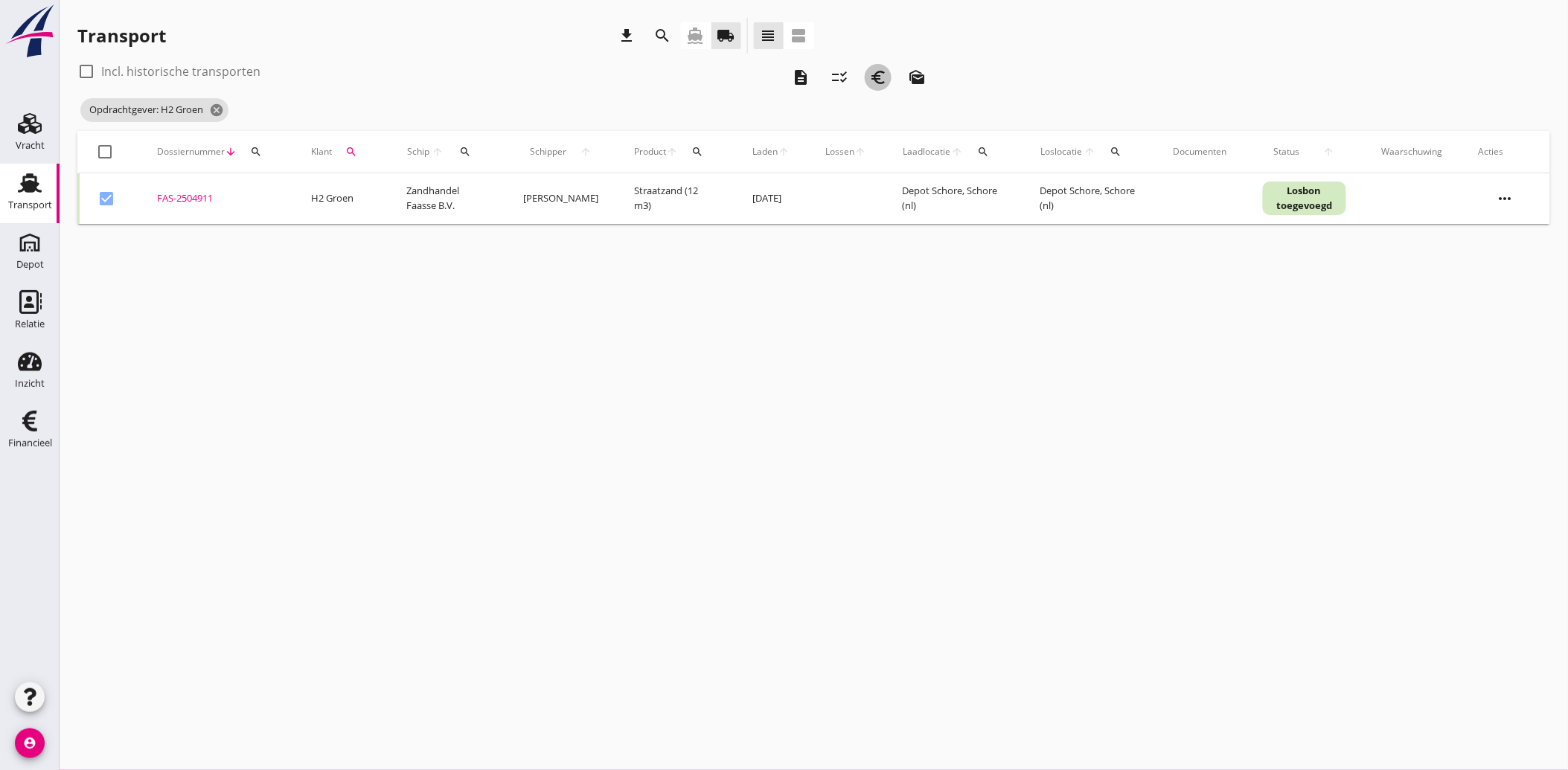
click at [871, 77] on icon "euro_symbol" at bounding box center [878, 77] width 18 height 18
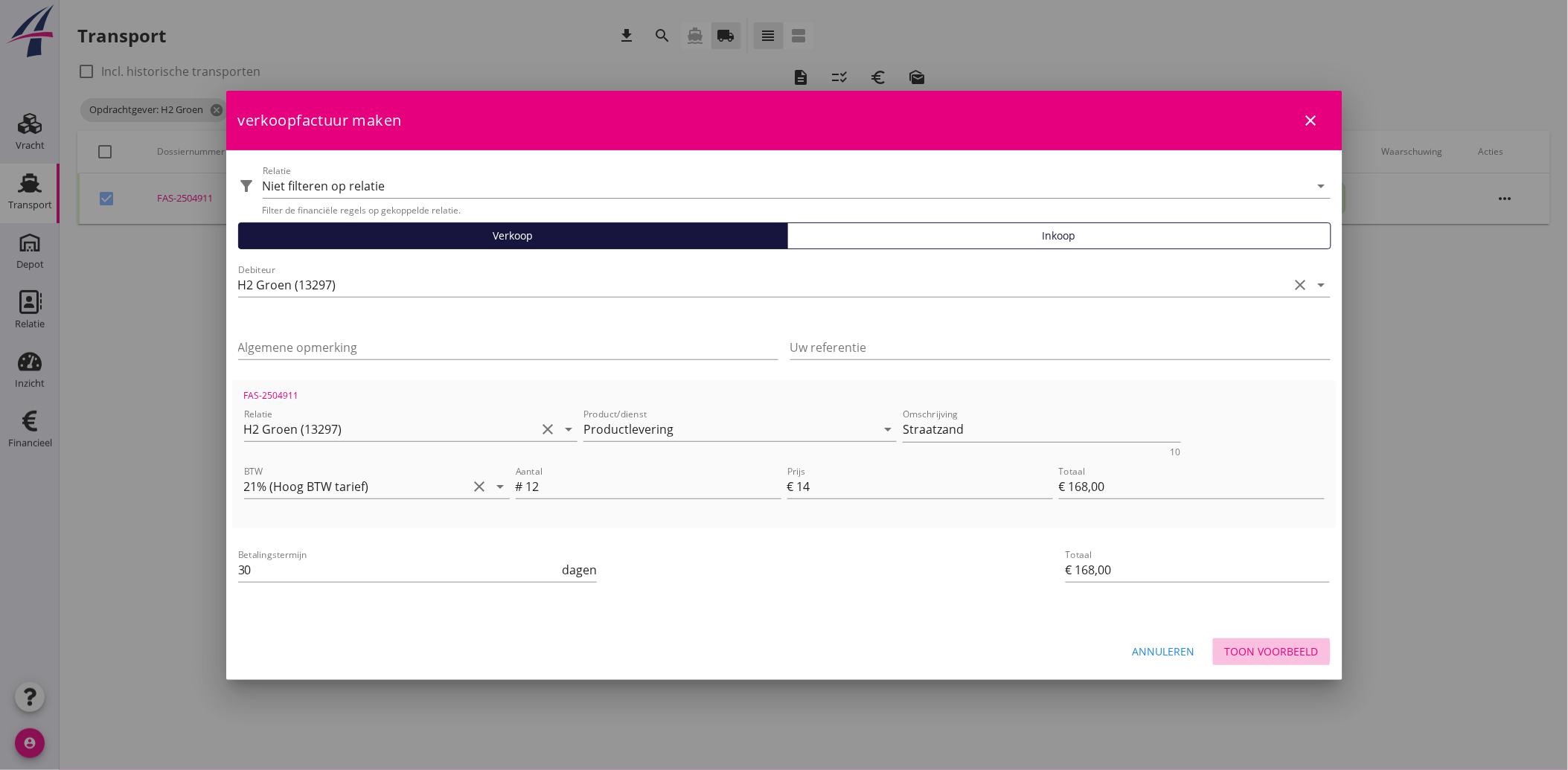
click at [1263, 647] on div "Toon voorbeeld" at bounding box center [1272, 652] width 94 height 16
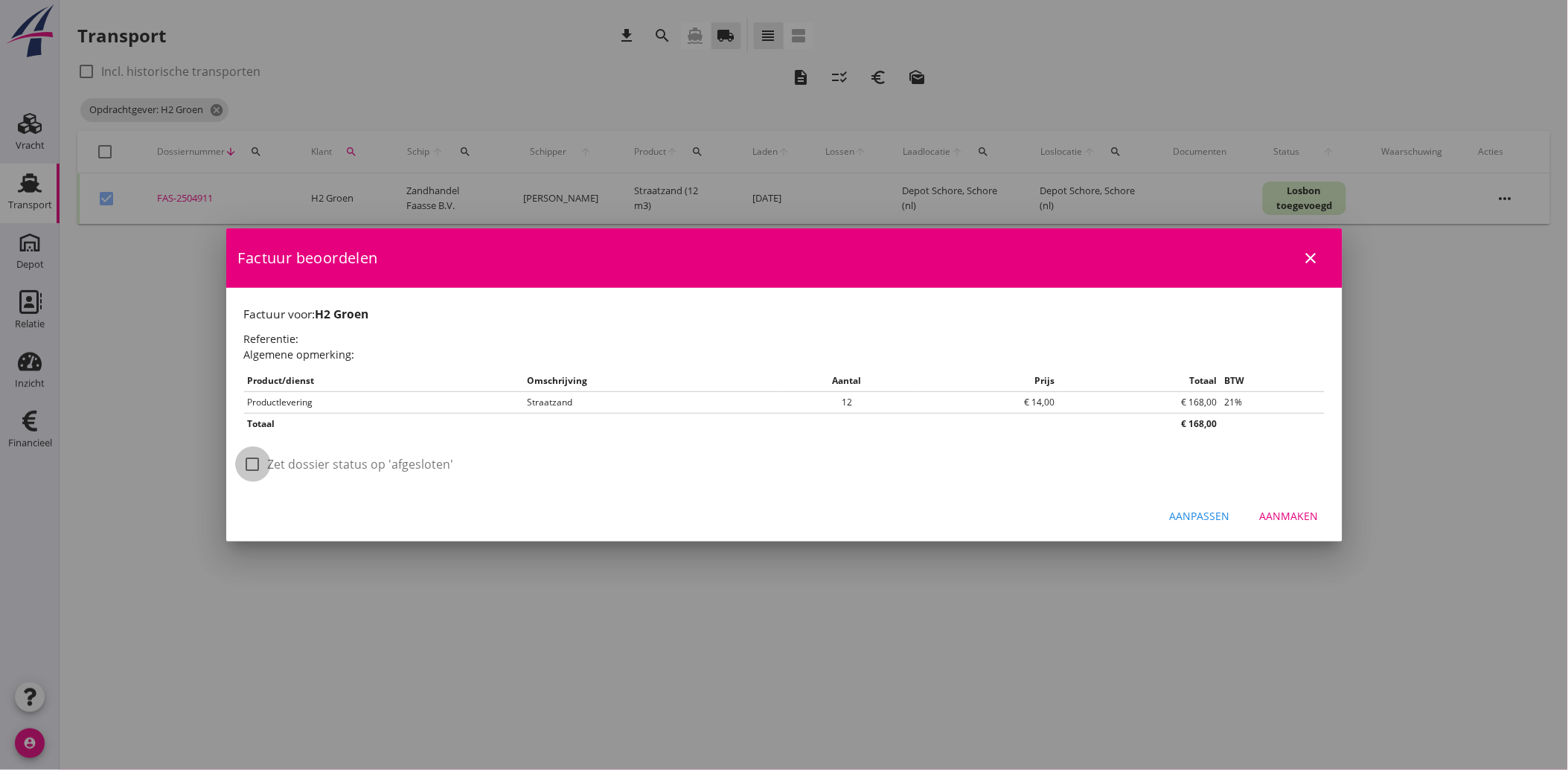
click at [257, 464] on div at bounding box center [252, 464] width 25 height 25
click at [1278, 519] on div "Aanmaken" at bounding box center [1290, 516] width 59 height 16
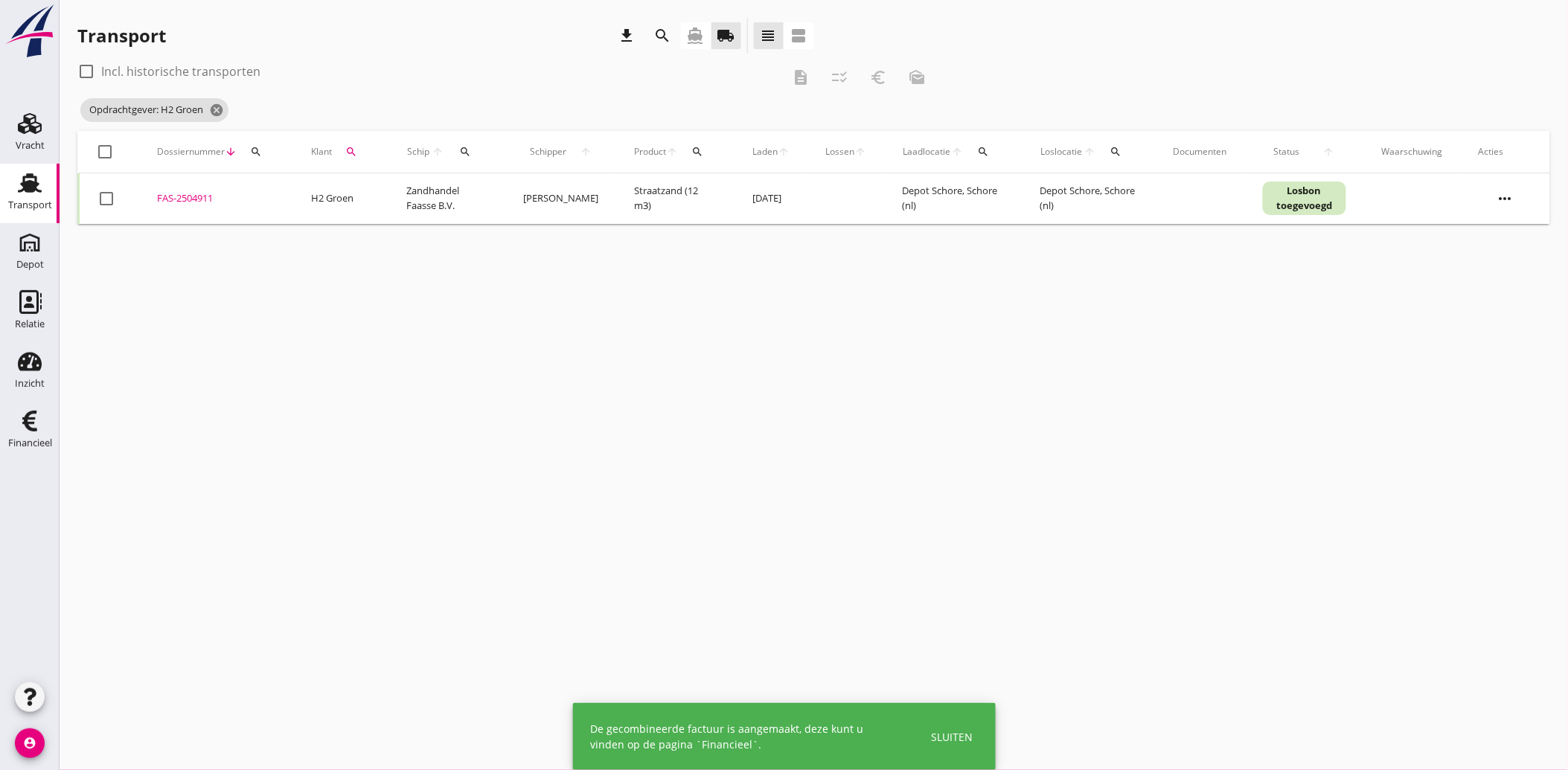
click at [347, 151] on icon "search" at bounding box center [352, 152] width 12 height 12
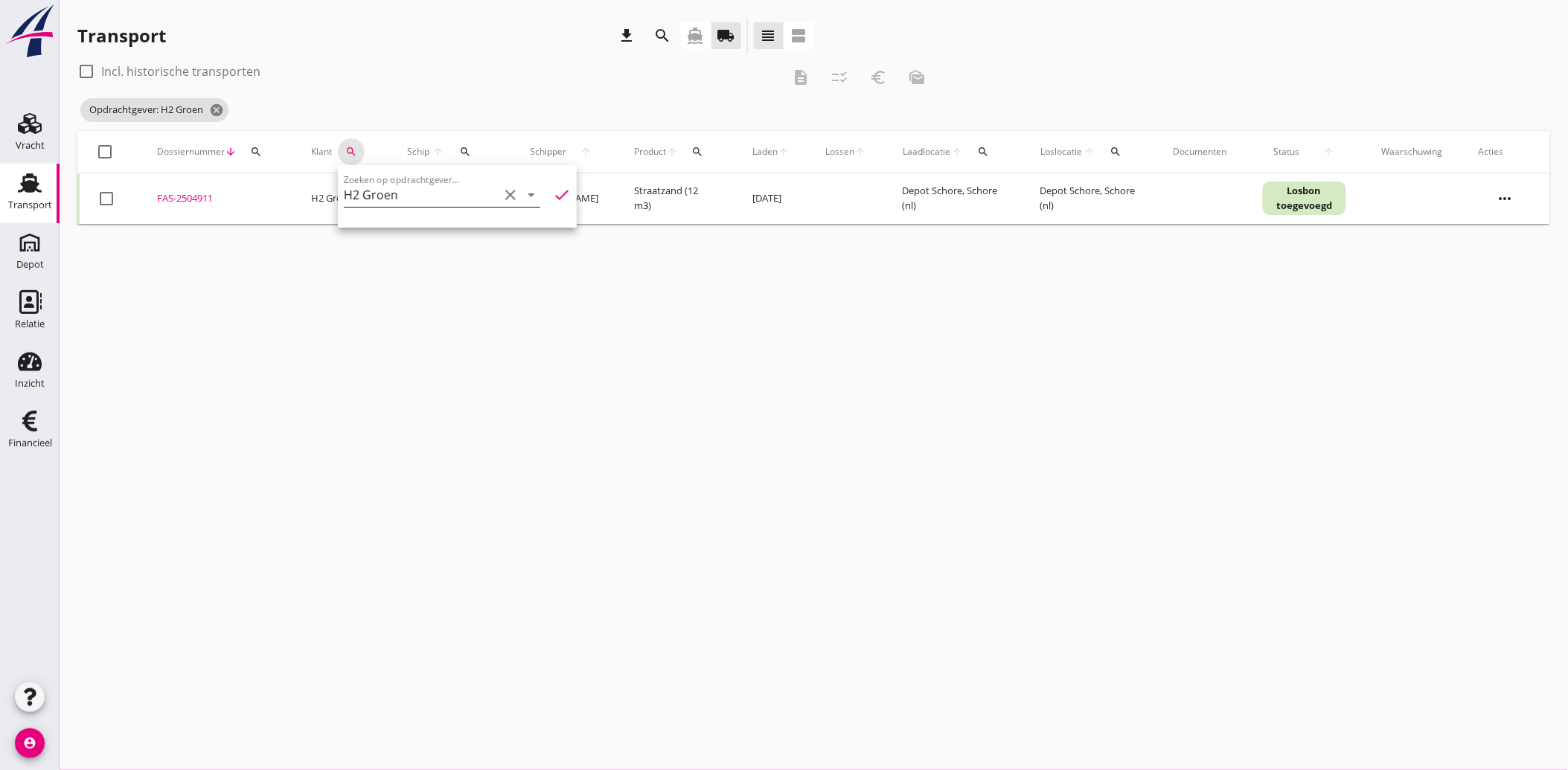
click at [503, 188] on icon "clear" at bounding box center [510, 195] width 18 height 18
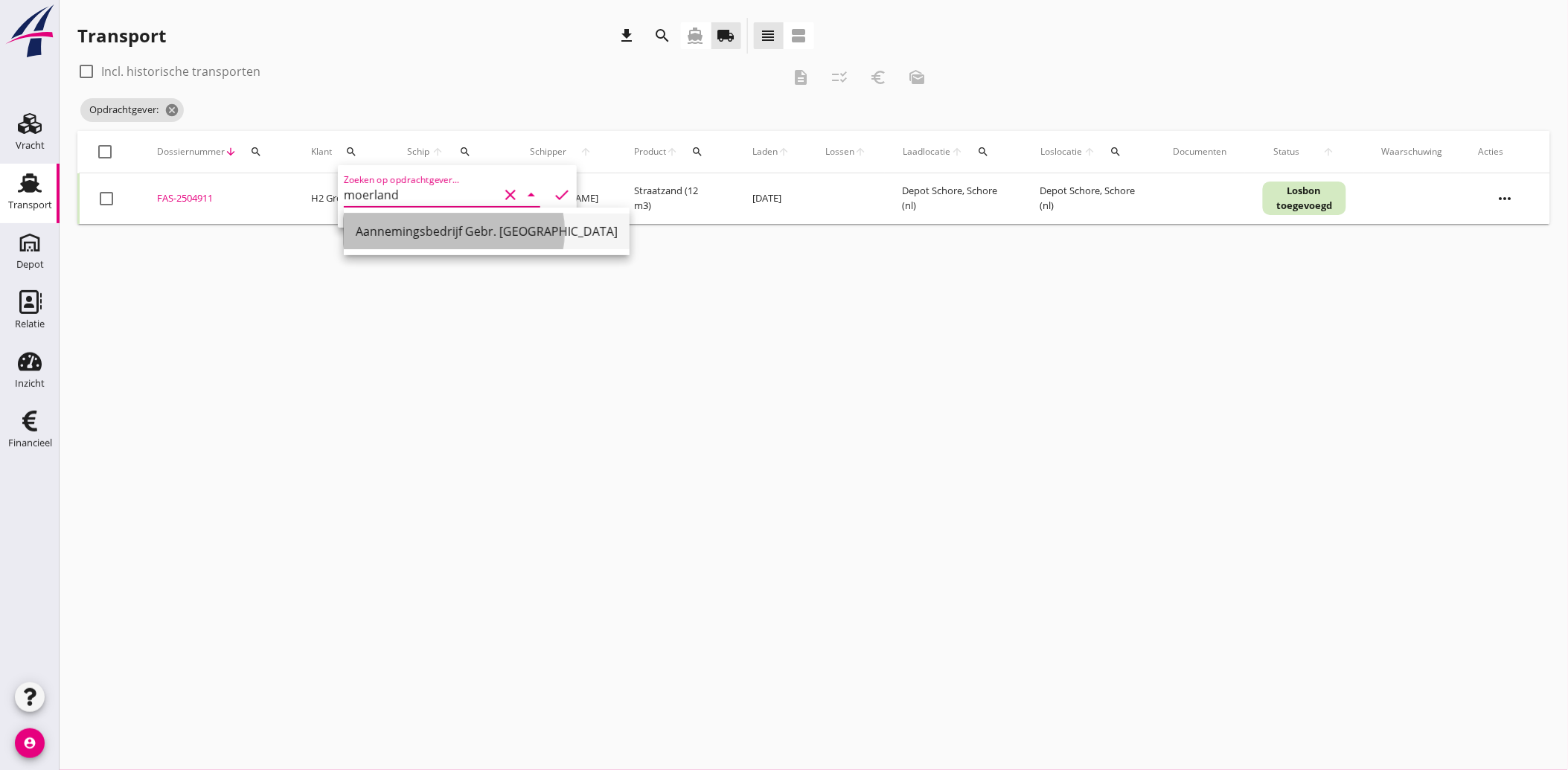
click at [443, 227] on div "Aannemingsbedrijf Gebr. [GEOGRAPHIC_DATA]" at bounding box center [486, 231] width 262 height 18
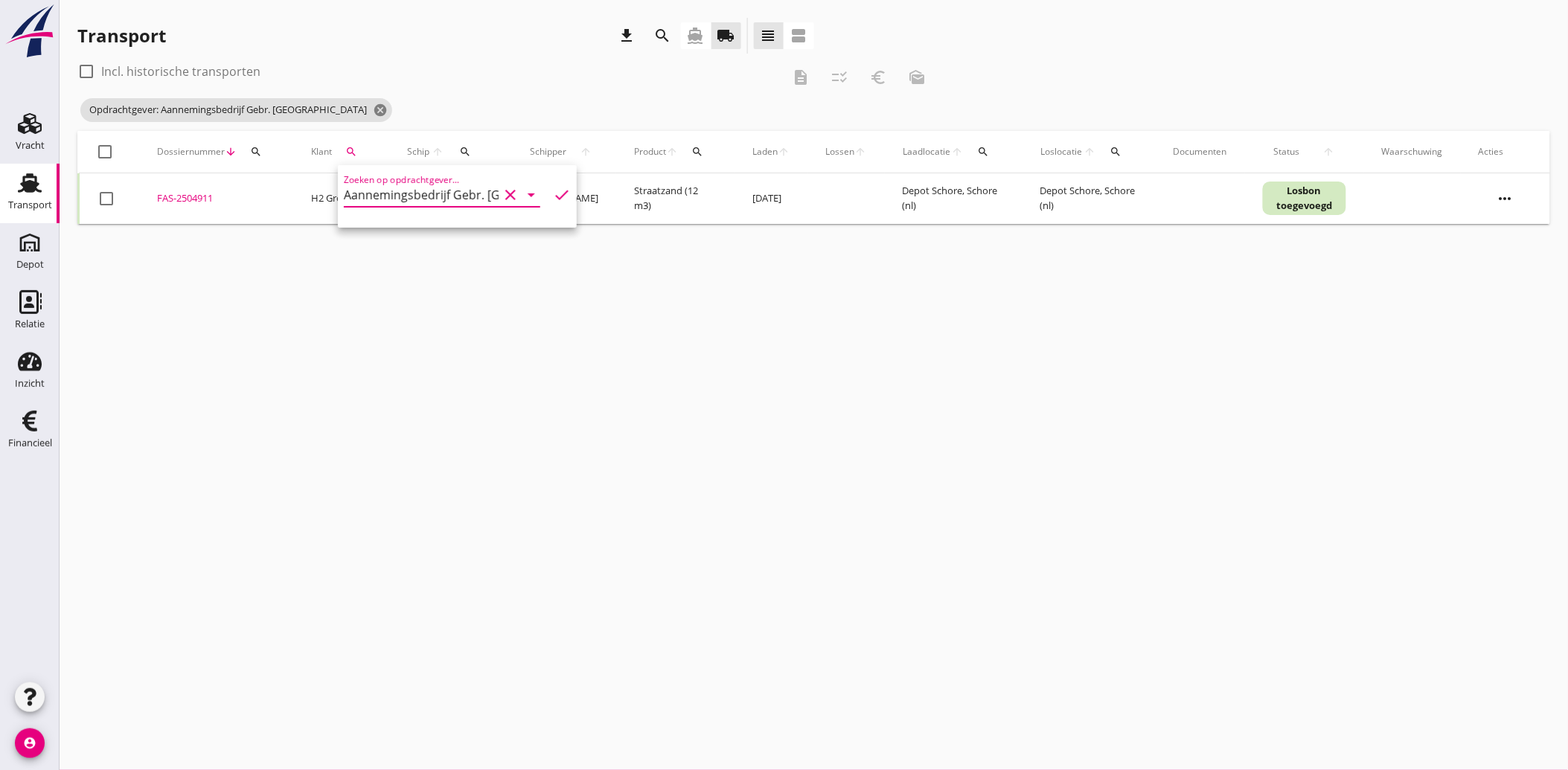
click at [553, 191] on icon "check" at bounding box center [561, 195] width 18 height 18
click at [111, 196] on div at bounding box center [106, 198] width 25 height 25
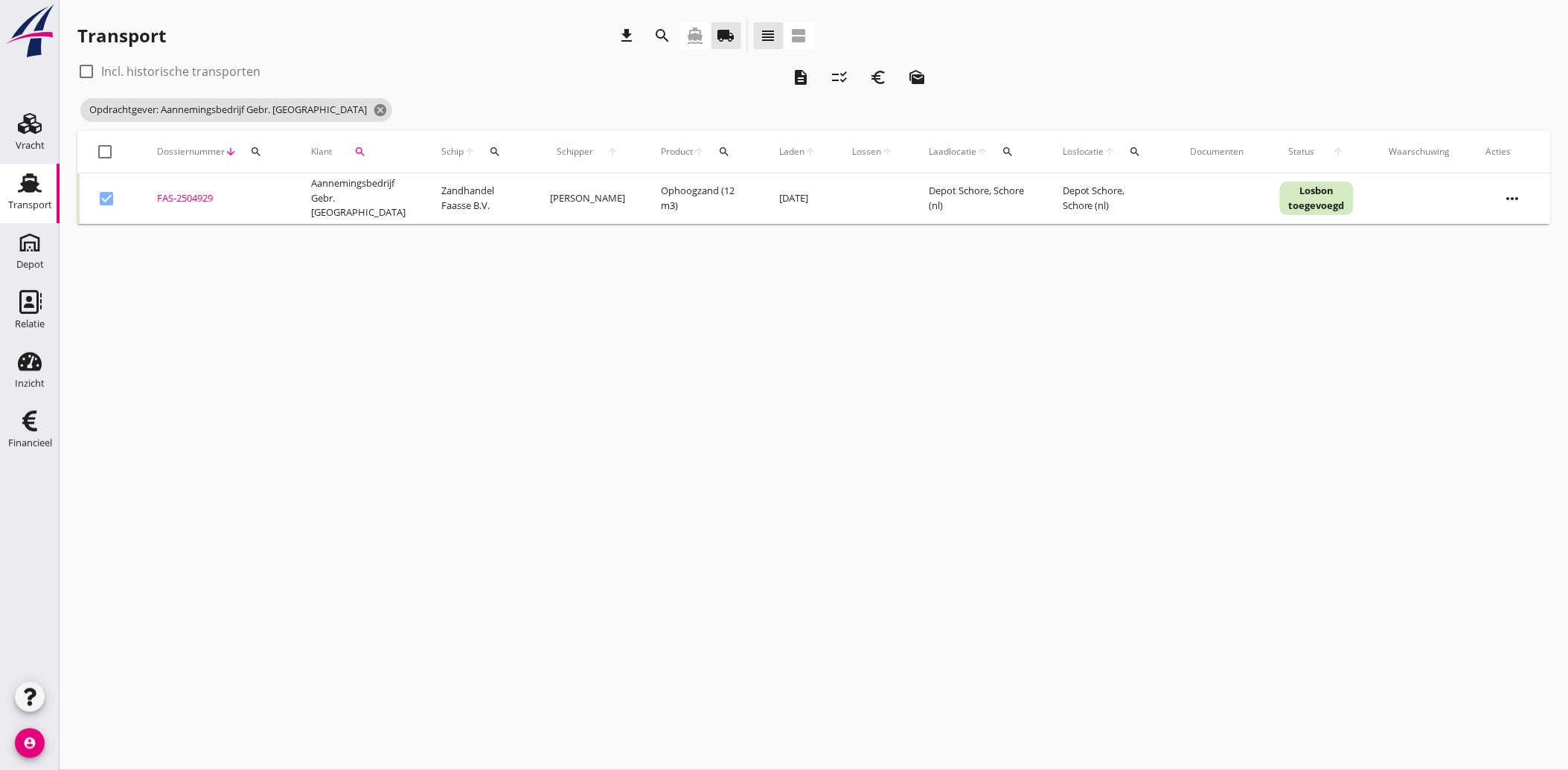
click at [799, 79] on icon "description" at bounding box center [801, 77] width 18 height 18
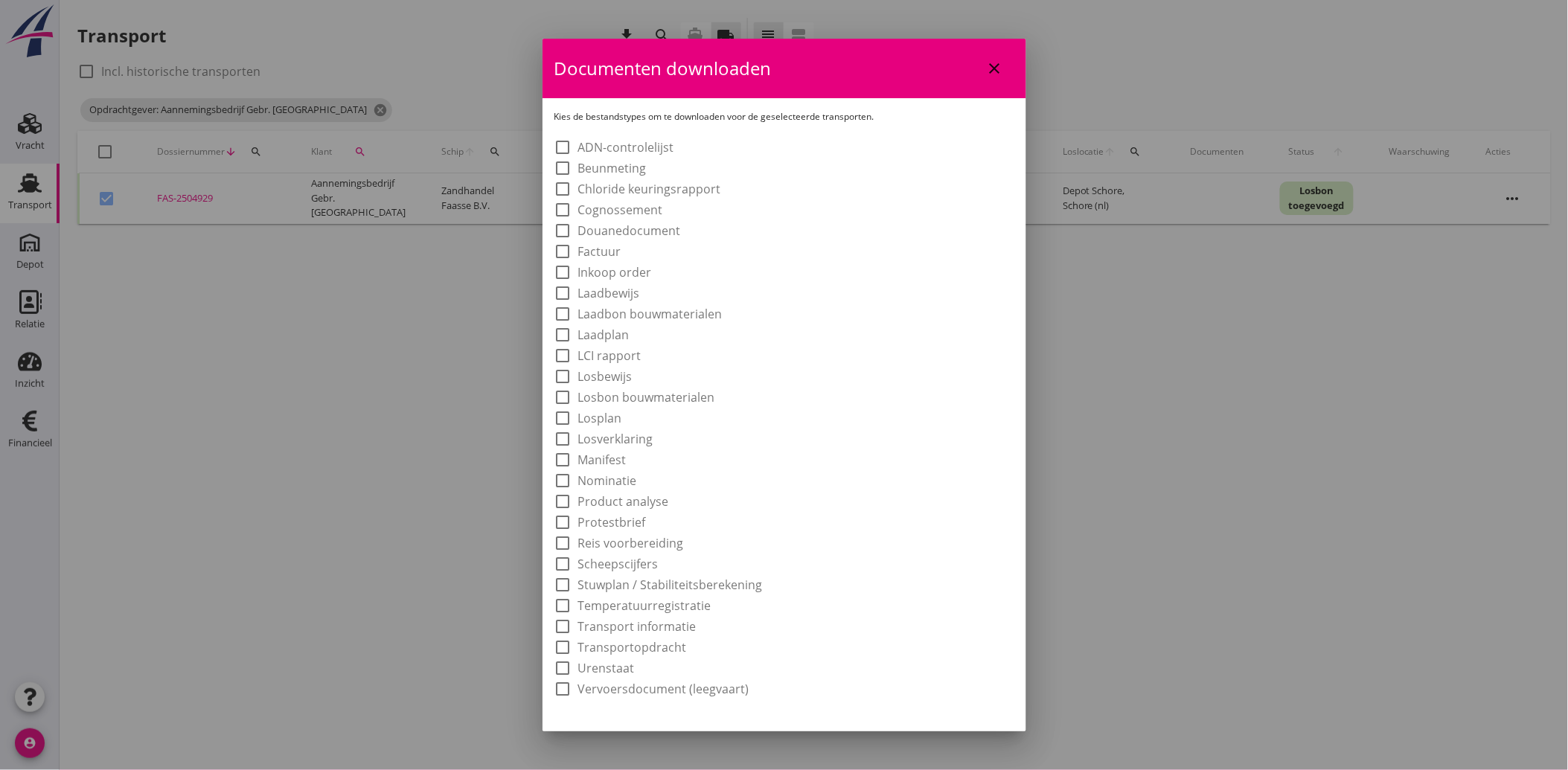
click at [652, 311] on label "Laadbon bouwmaterialen" at bounding box center [650, 313] width 144 height 15
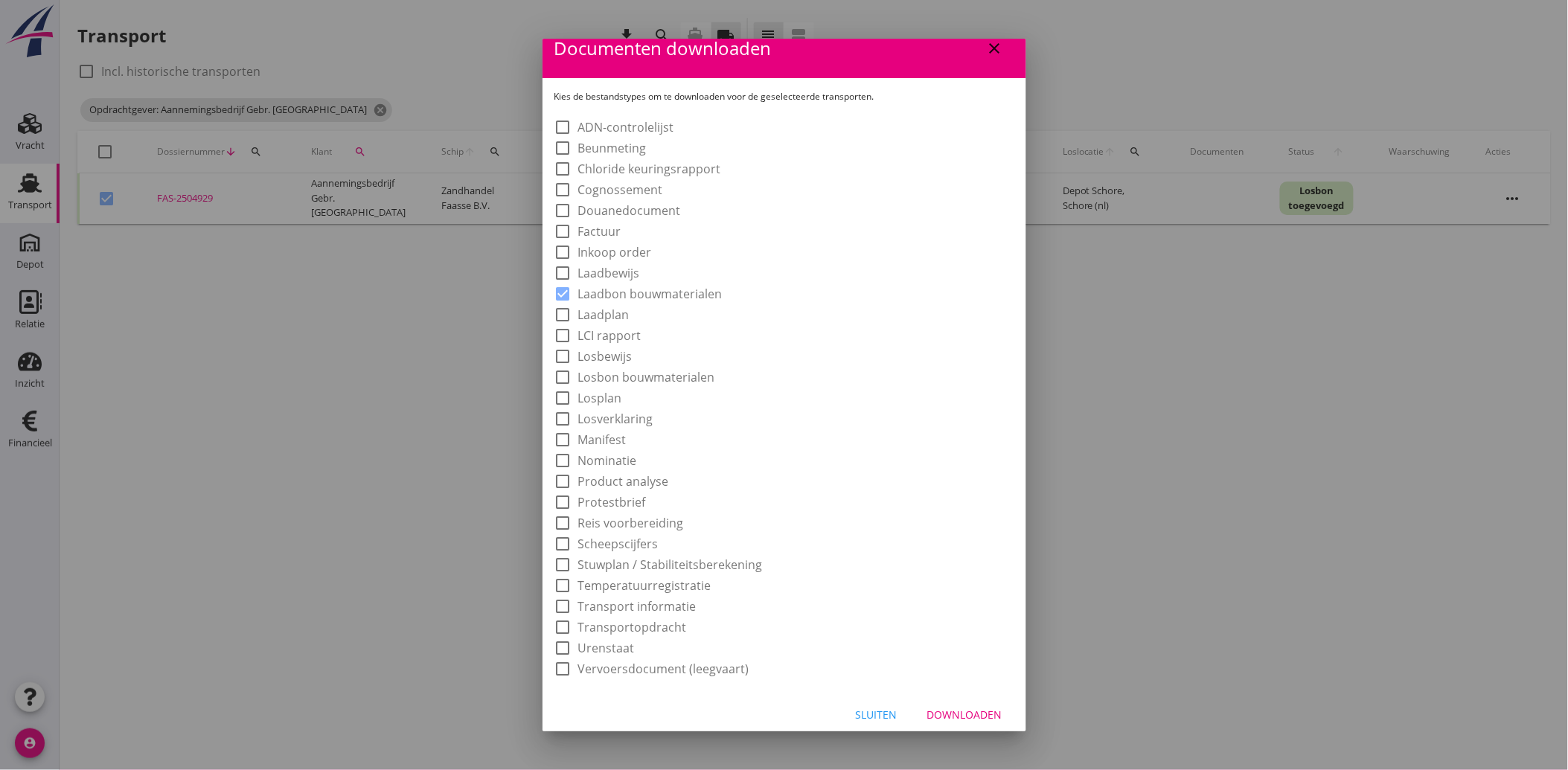
scroll to position [28, 0]
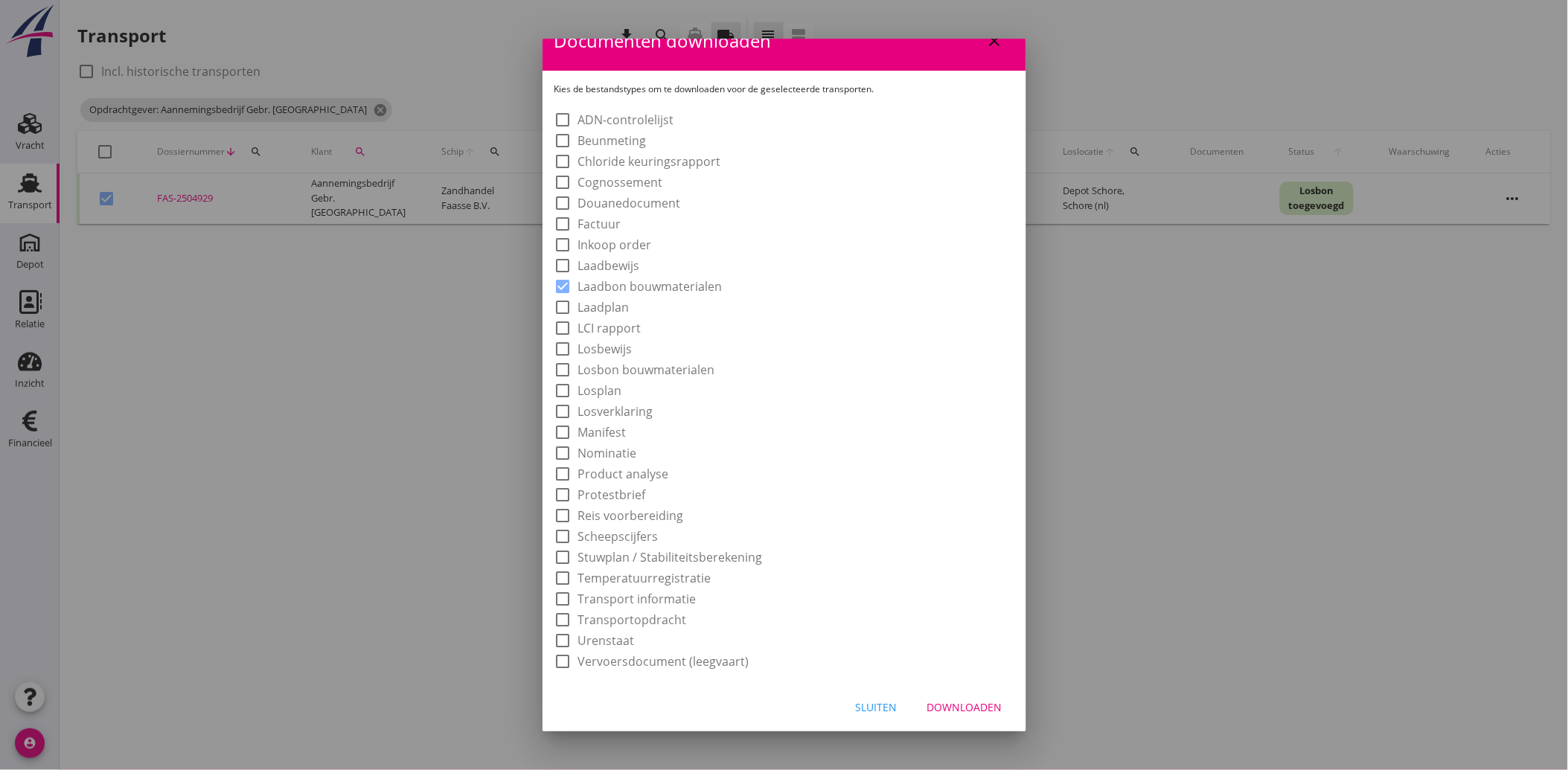
click at [948, 700] on div "Downloaden" at bounding box center [965, 707] width 75 height 16
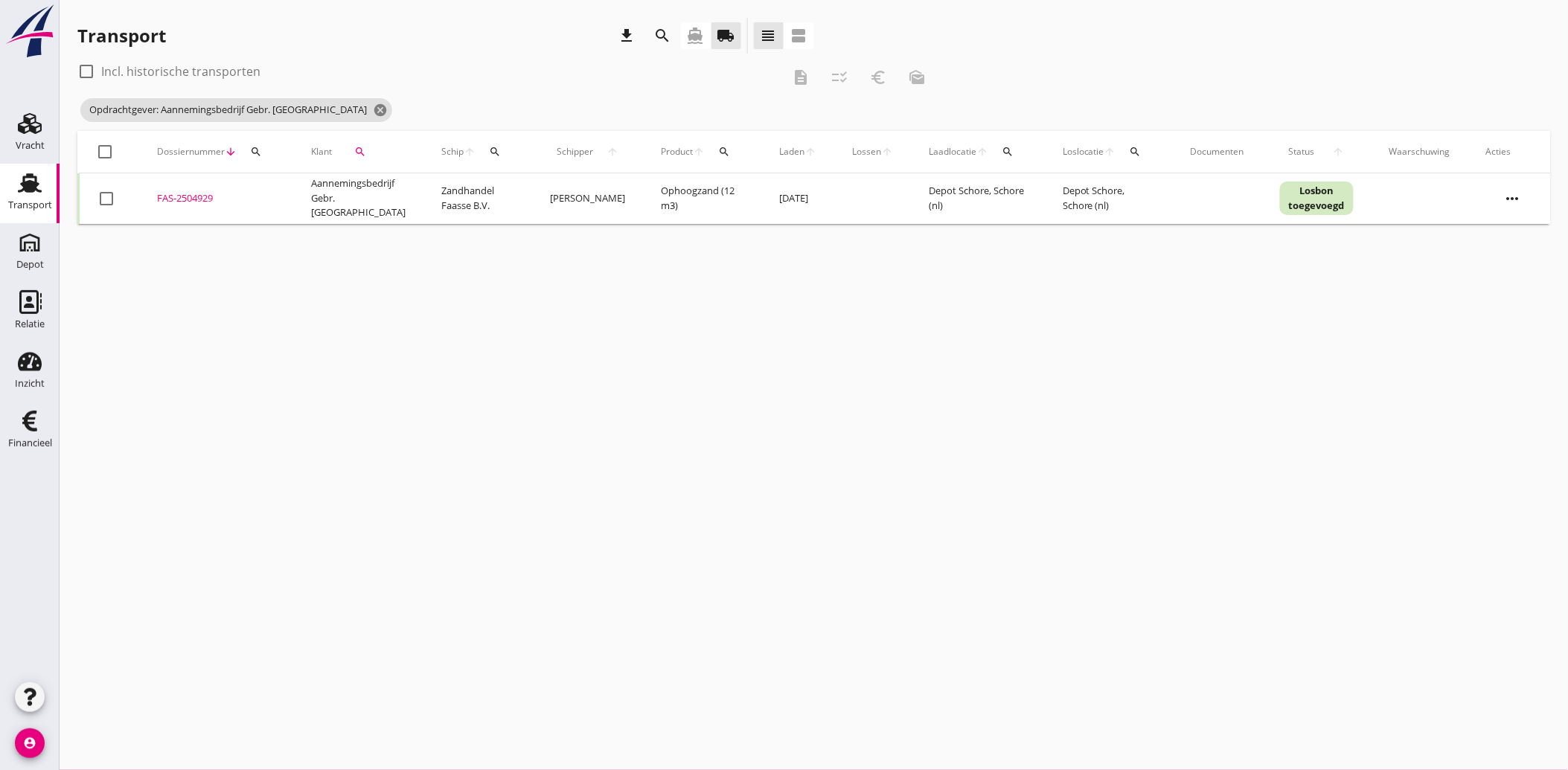
click at [113, 196] on div at bounding box center [106, 198] width 25 height 25
click at [888, 77] on div "euro_symbol" at bounding box center [878, 77] width 27 height 18
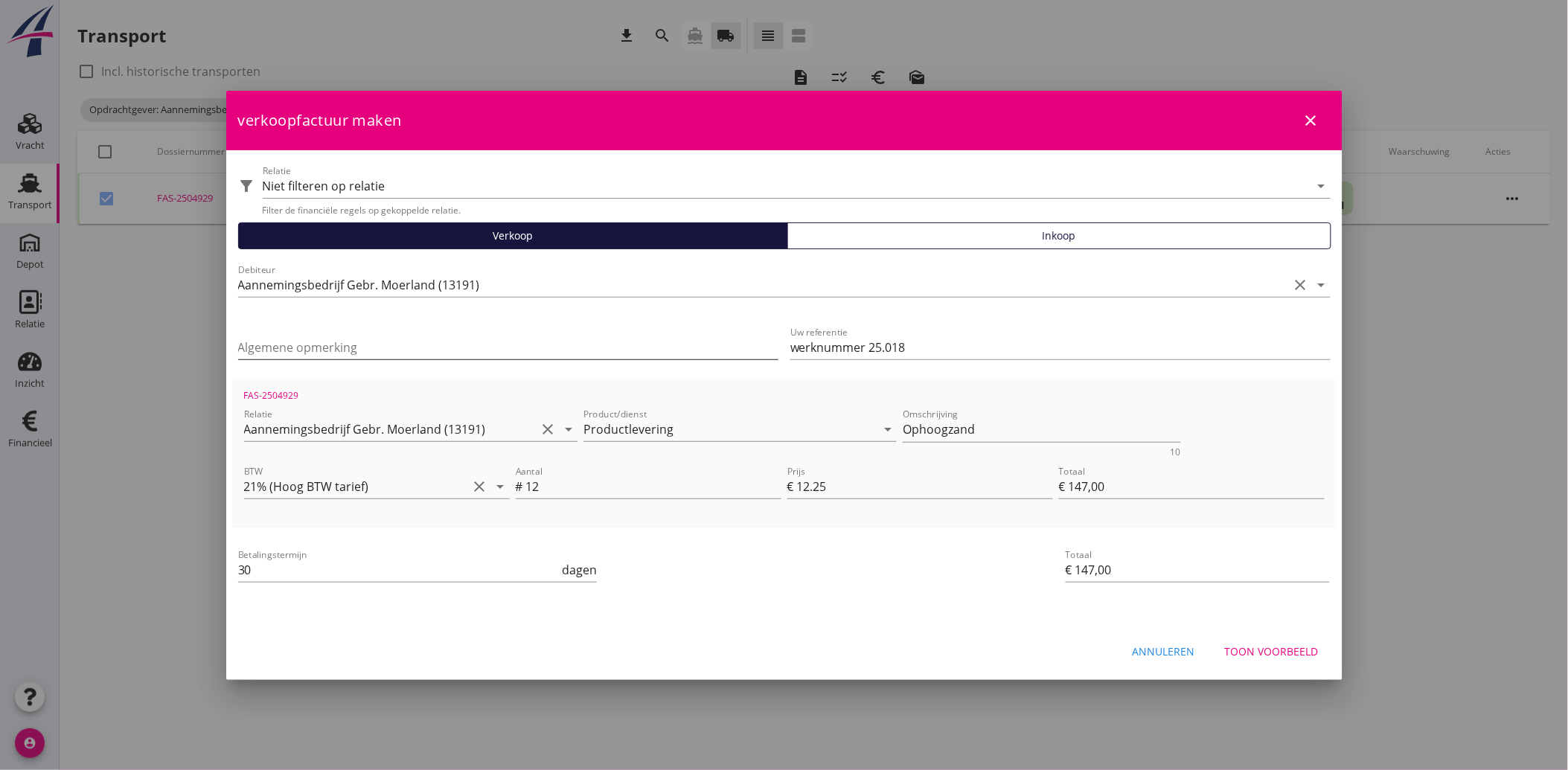
click at [340, 345] on input "Algemene opmerking" at bounding box center [508, 347] width 540 height 23
drag, startPoint x: 917, startPoint y: 340, endPoint x: 775, endPoint y: 339, distance: 142.0
click at [775, 339] on div "Algemene opmerking Uw referentie werknummer 25.018" at bounding box center [784, 349] width 1104 height 63
click at [1292, 644] on div "Toon voorbeeld" at bounding box center [1272, 652] width 94 height 16
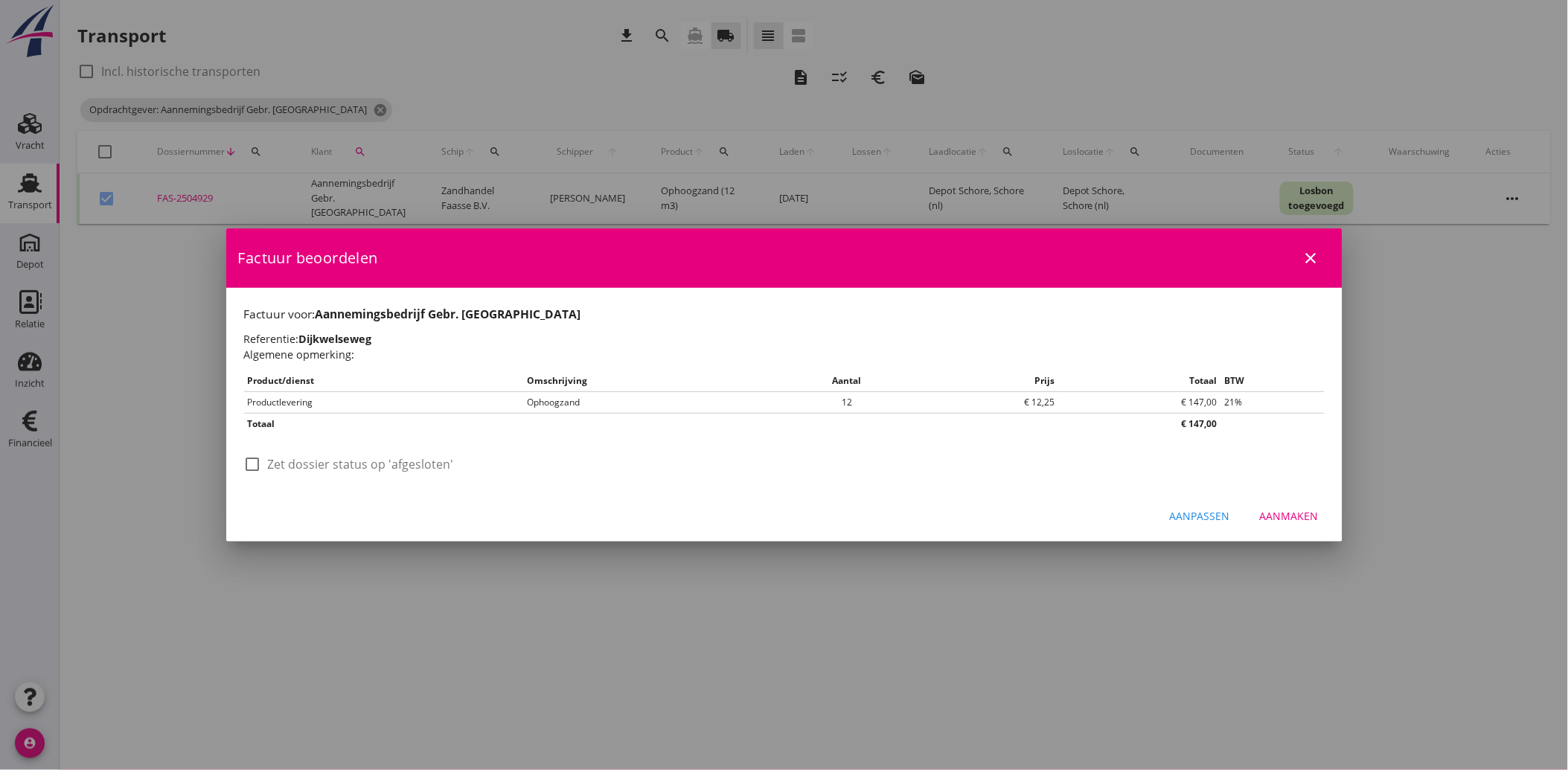
click at [264, 465] on div at bounding box center [252, 464] width 25 height 25
click at [1278, 521] on div "Aanmaken" at bounding box center [1290, 516] width 59 height 16
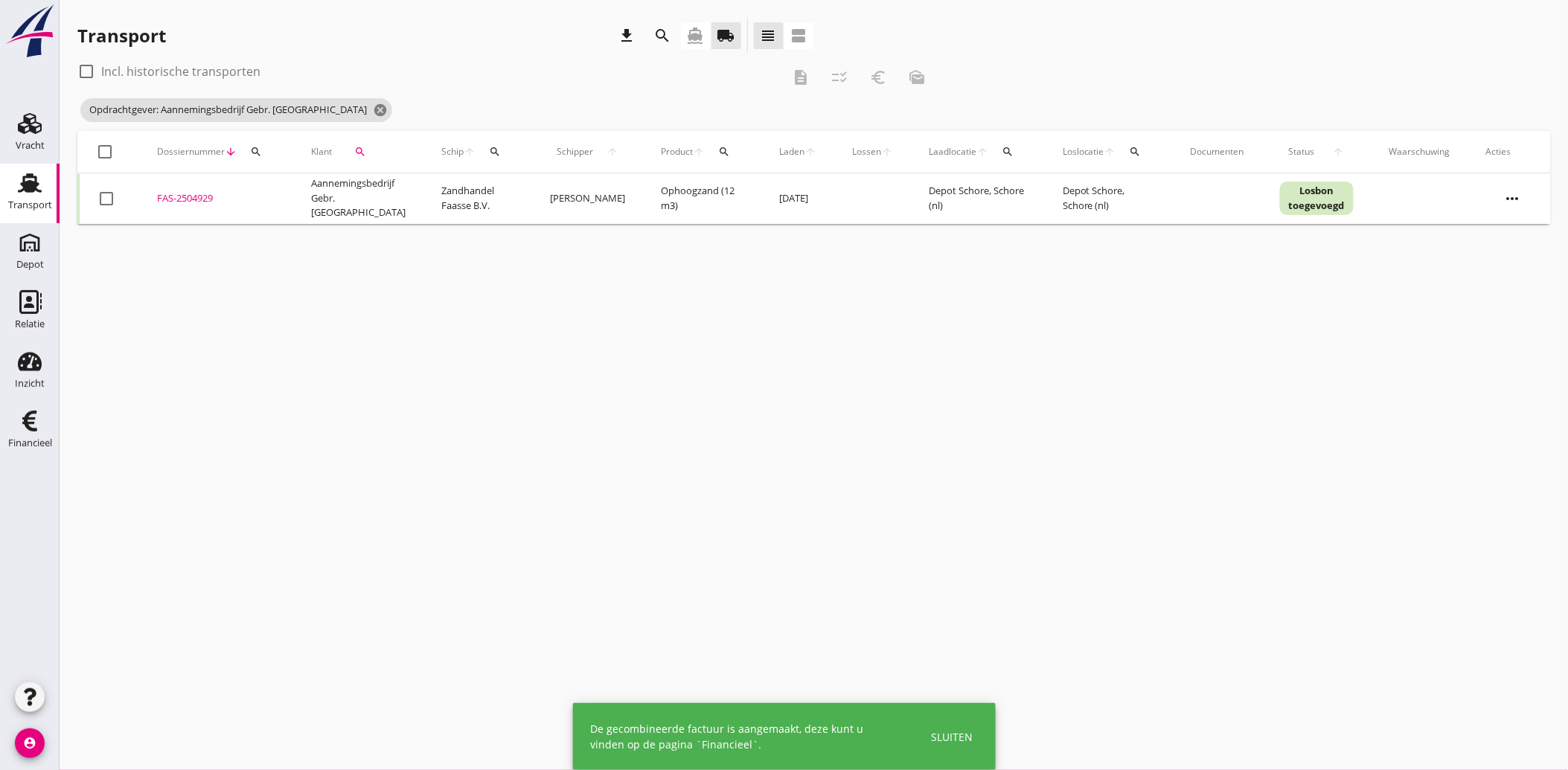
click at [351, 146] on div "search" at bounding box center [359, 152] width 44 height 12
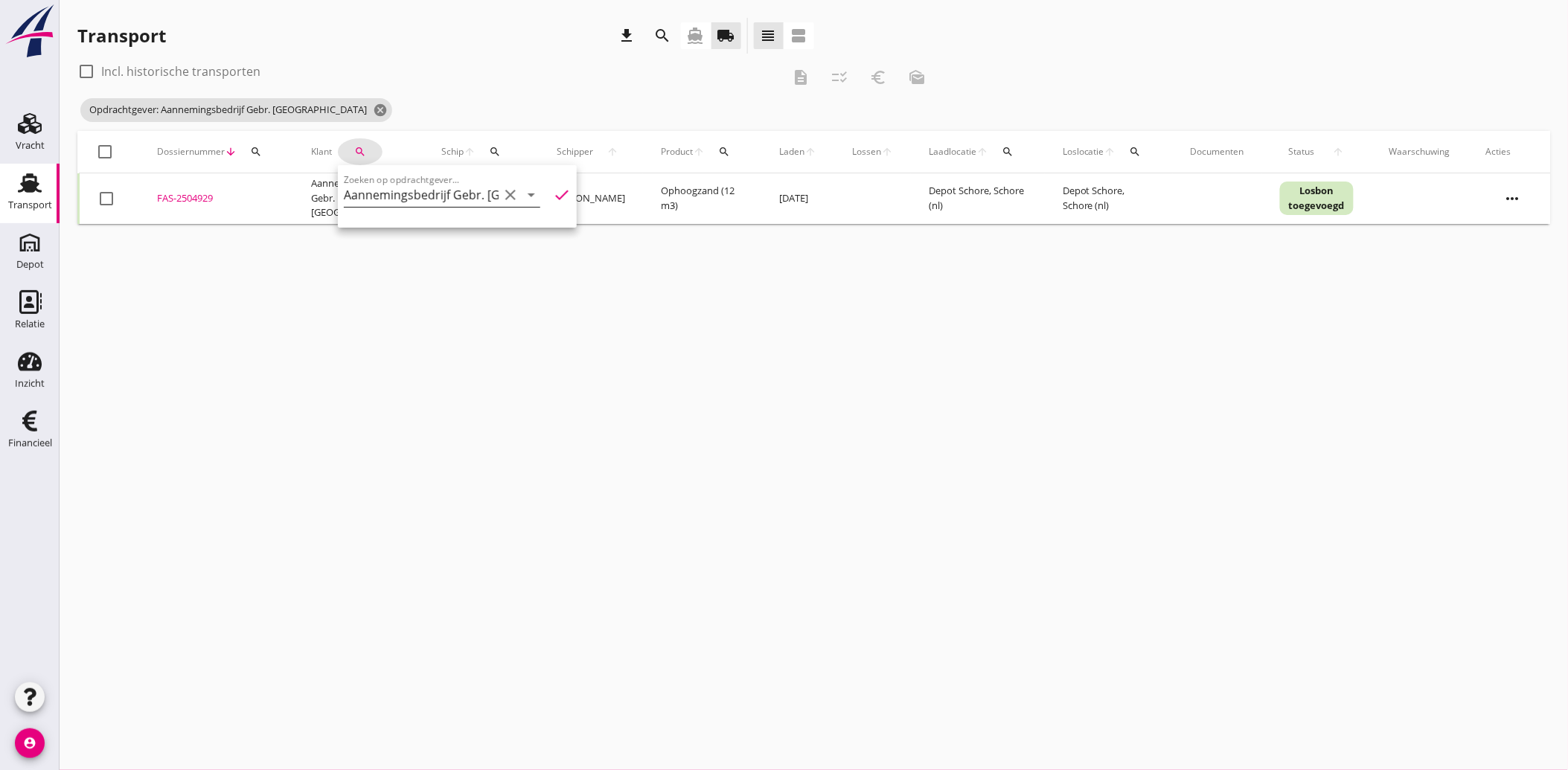
click at [501, 195] on icon "clear" at bounding box center [510, 195] width 18 height 18
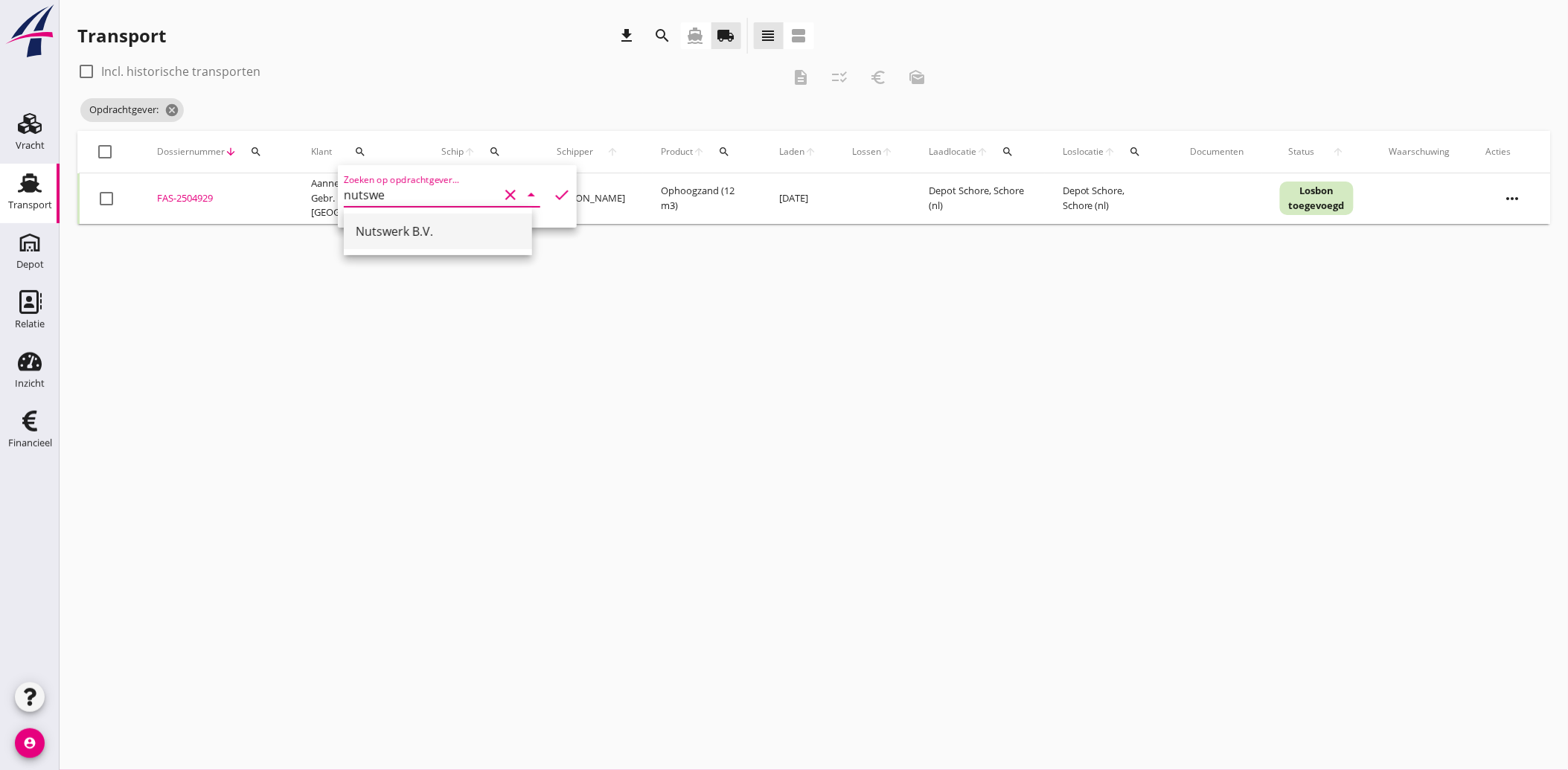
click at [417, 228] on div "Nutswerk B.V." at bounding box center [438, 231] width 164 height 18
click at [553, 191] on icon "check" at bounding box center [561, 195] width 18 height 18
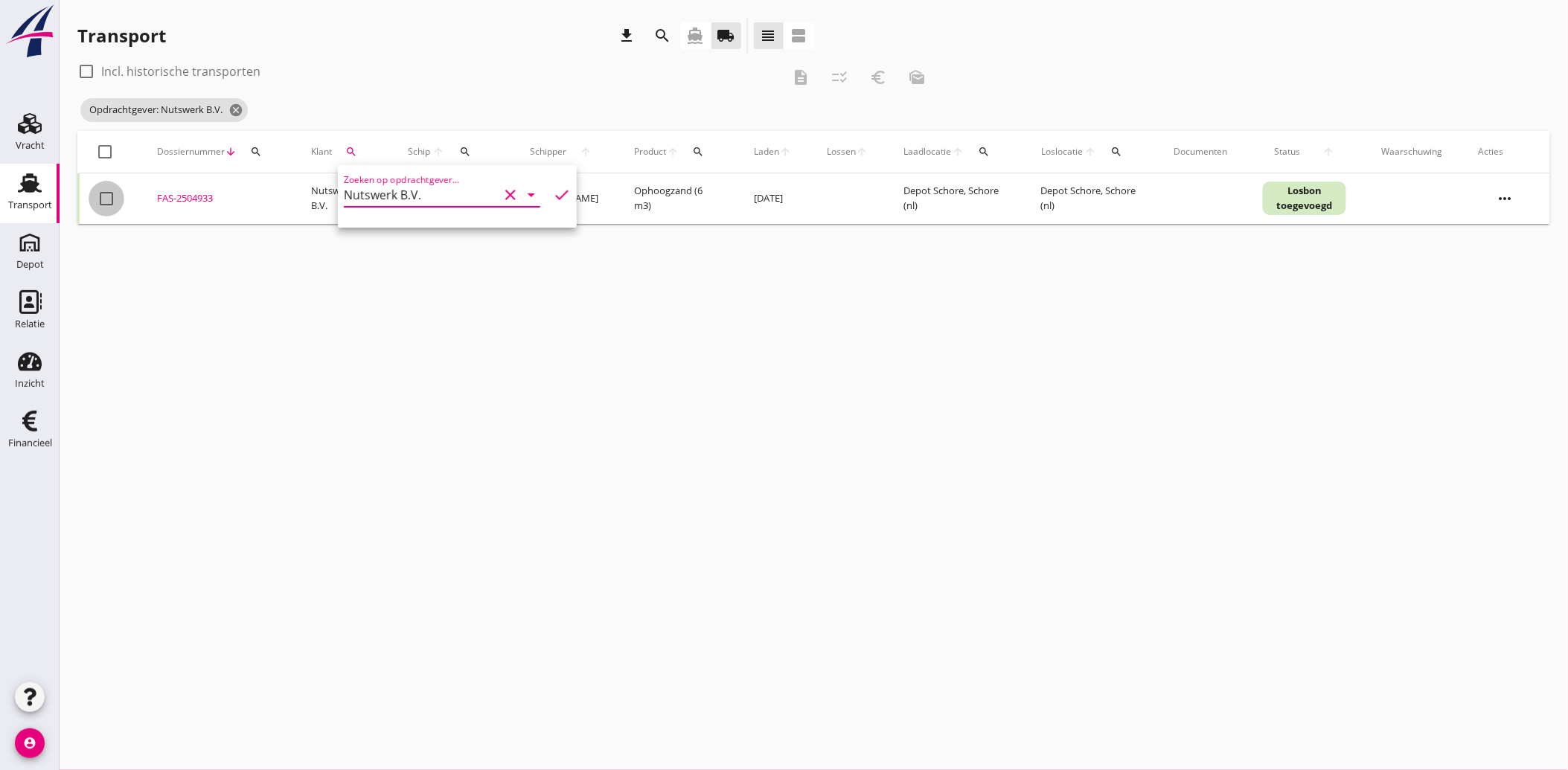
click at [111, 191] on div at bounding box center [106, 198] width 25 height 25
click at [874, 77] on icon "euro_symbol" at bounding box center [878, 77] width 18 height 18
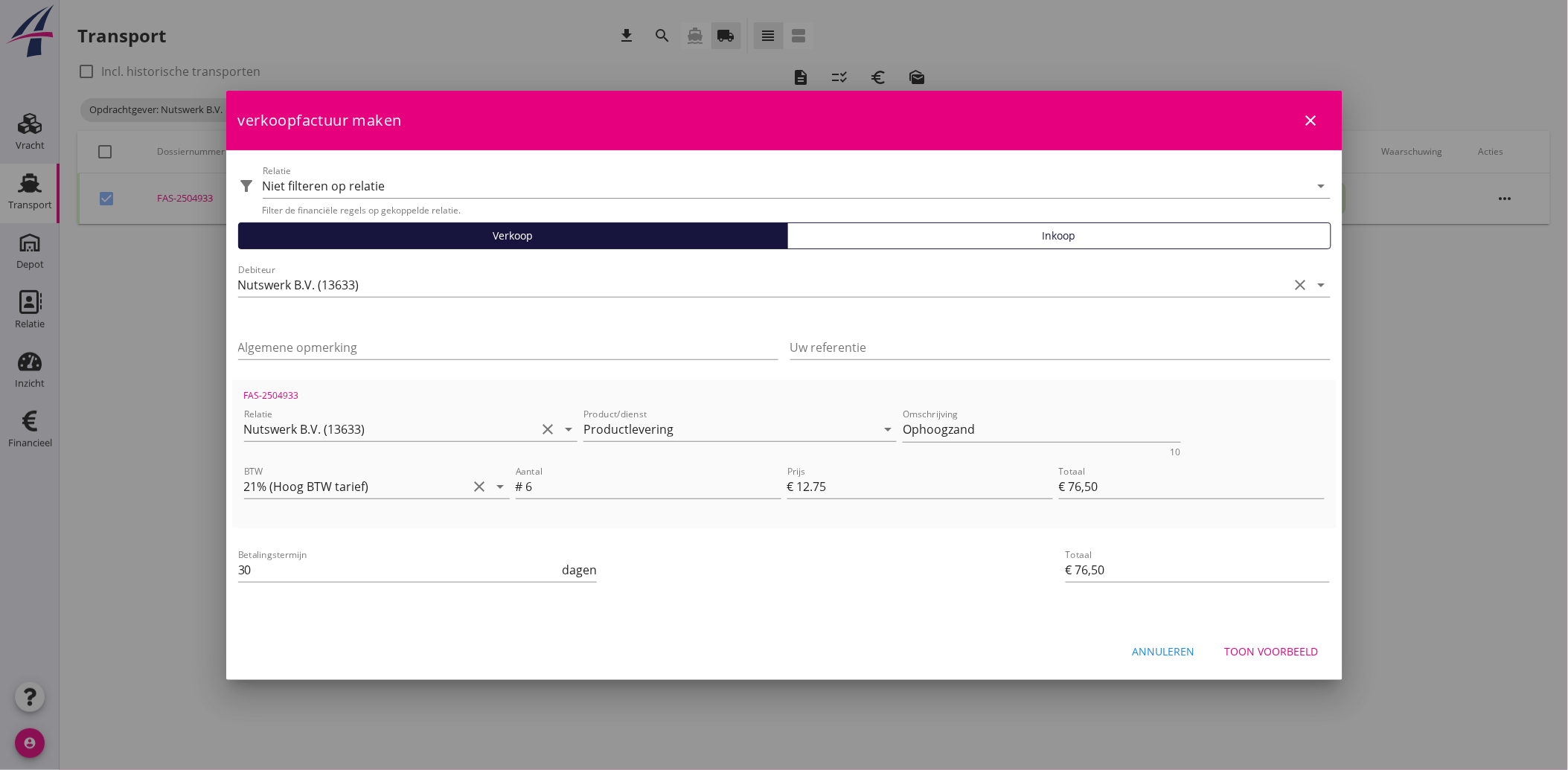
click at [1268, 647] on div "Toon voorbeeld" at bounding box center [1272, 652] width 94 height 16
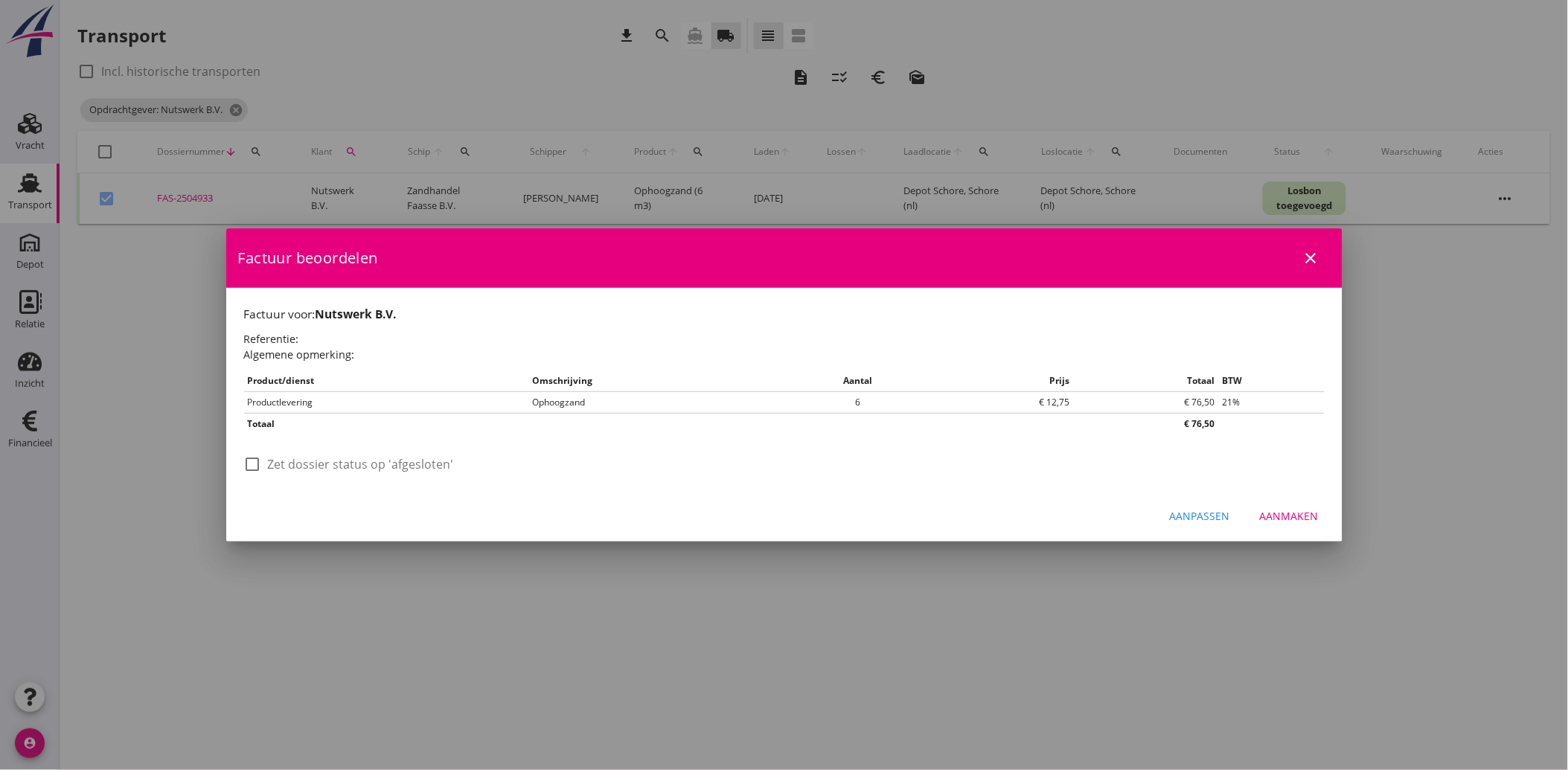
click at [258, 466] on div at bounding box center [252, 464] width 25 height 25
click at [1282, 504] on button "Aanmaken" at bounding box center [1289, 516] width 83 height 27
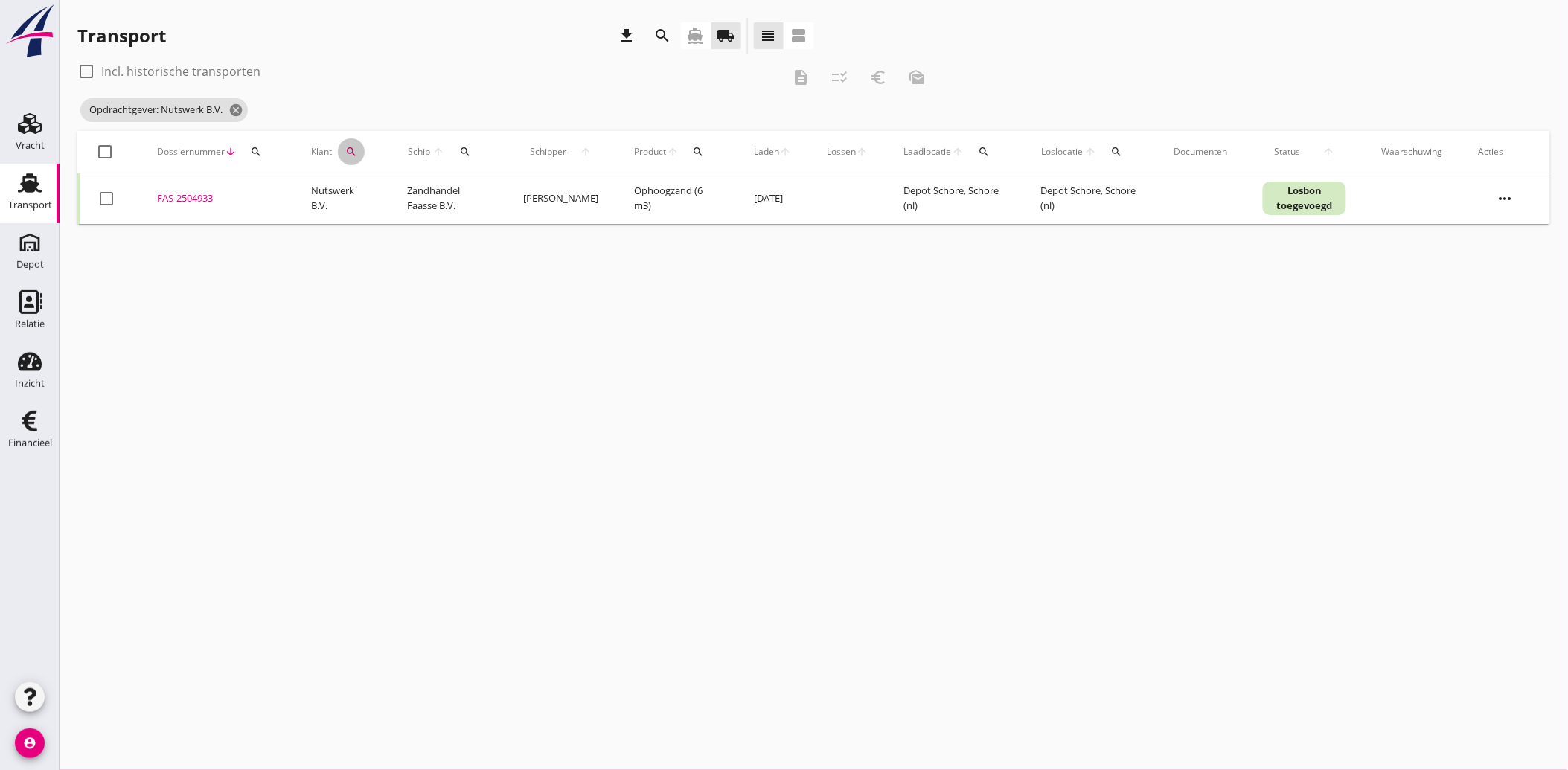
click at [355, 138] on button "search" at bounding box center [351, 151] width 27 height 27
click at [501, 201] on icon "clear" at bounding box center [510, 195] width 18 height 18
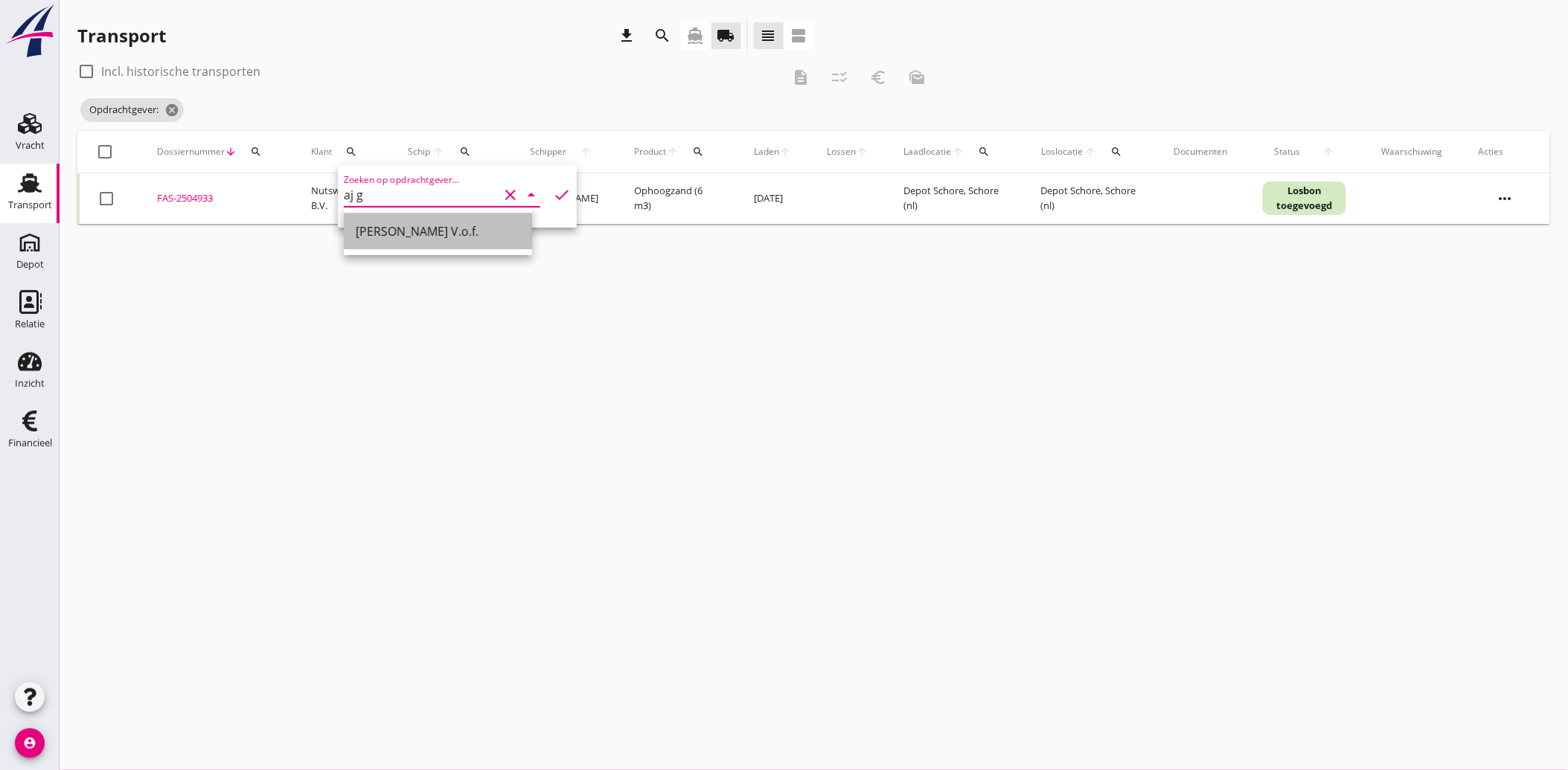
click at [387, 227] on div "[PERSON_NAME] V.o.f." at bounding box center [438, 231] width 164 height 18
click at [553, 195] on icon "check" at bounding box center [561, 195] width 18 height 18
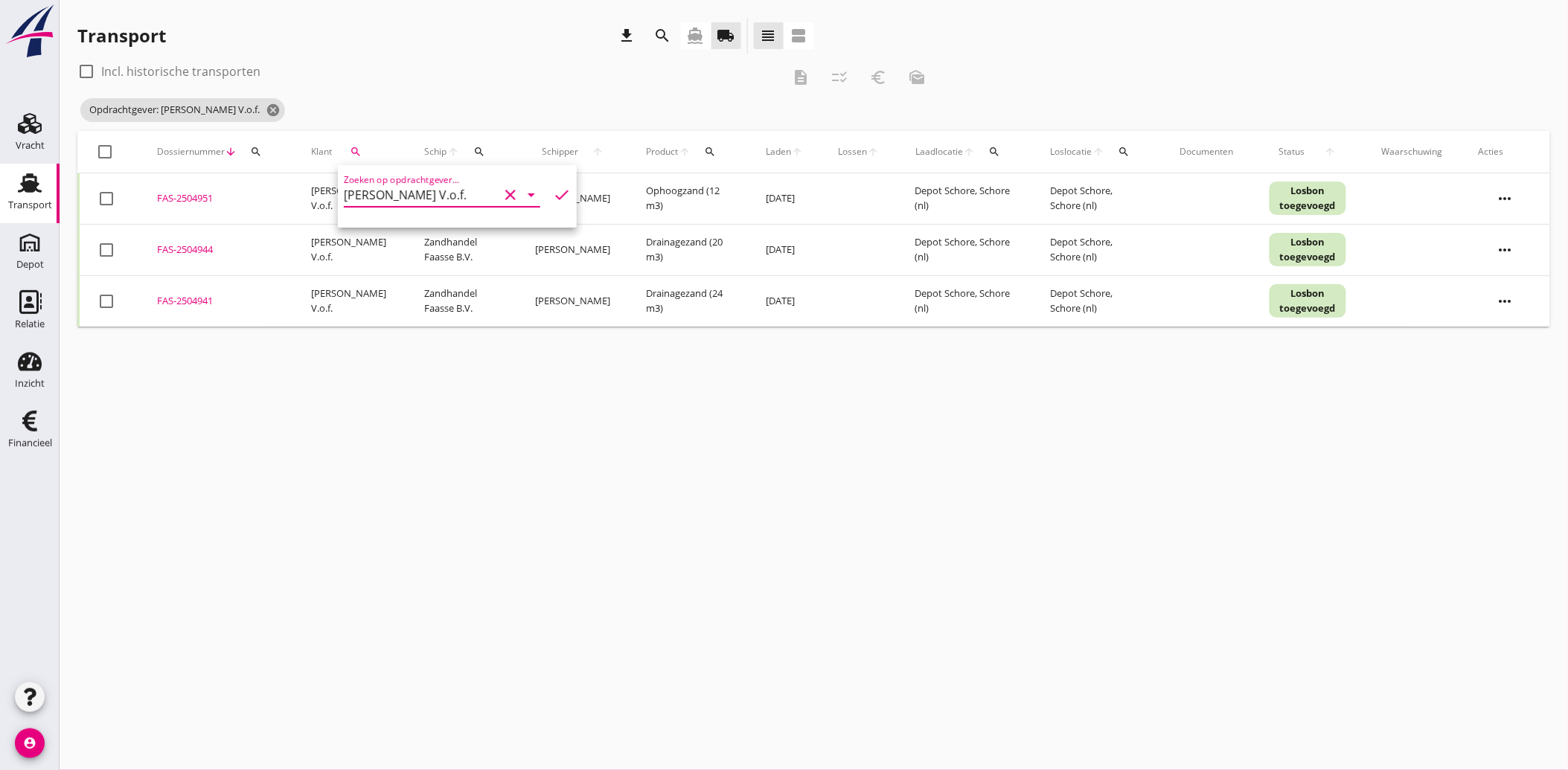
click at [111, 201] on div at bounding box center [106, 198] width 25 height 25
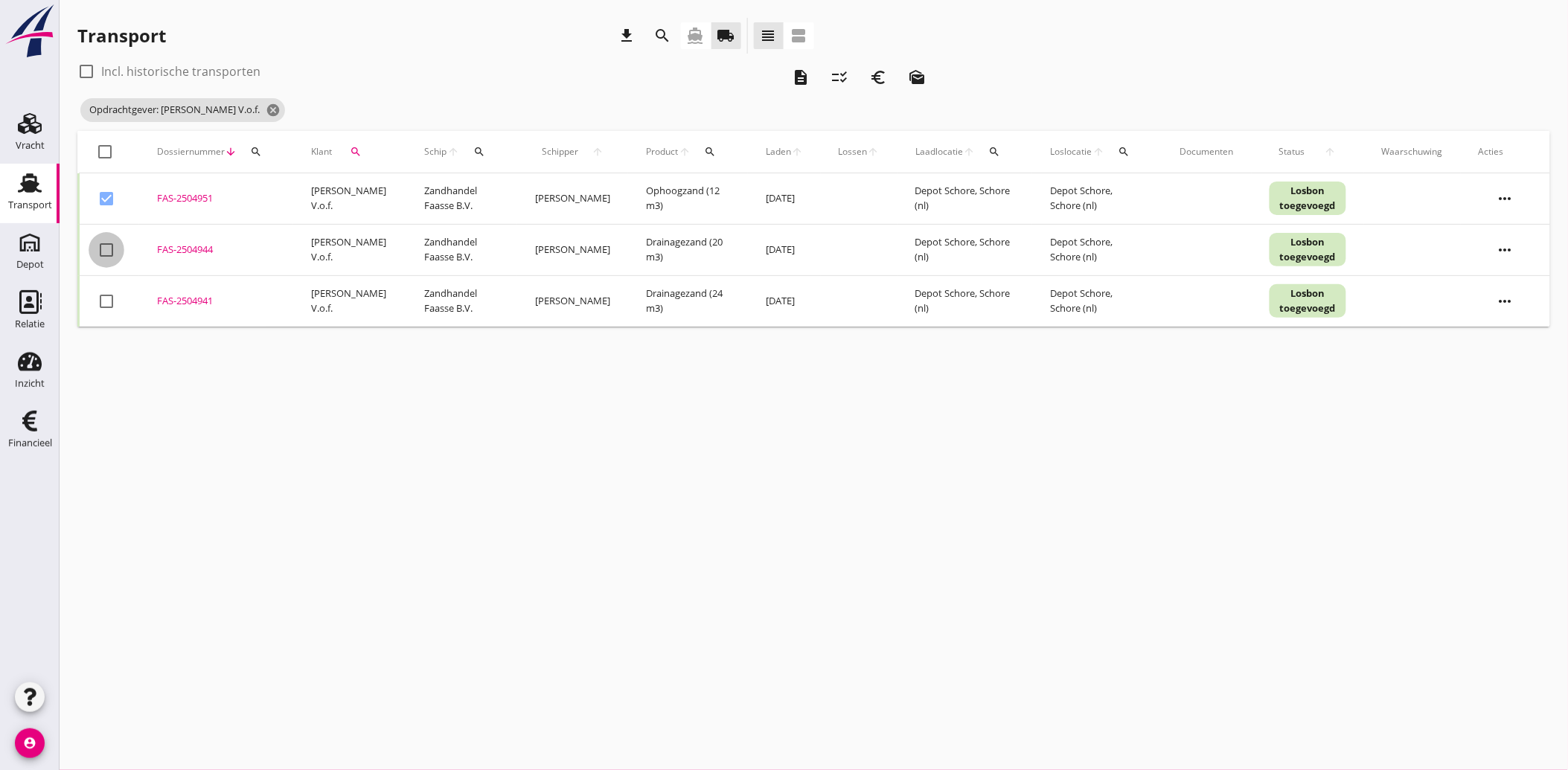
click at [113, 248] on div at bounding box center [106, 250] width 25 height 25
drag, startPoint x: 100, startPoint y: 296, endPoint x: 199, endPoint y: 306, distance: 99.5
click at [100, 298] on div at bounding box center [106, 301] width 25 height 25
click at [886, 75] on icon "euro_symbol" at bounding box center [878, 77] width 18 height 18
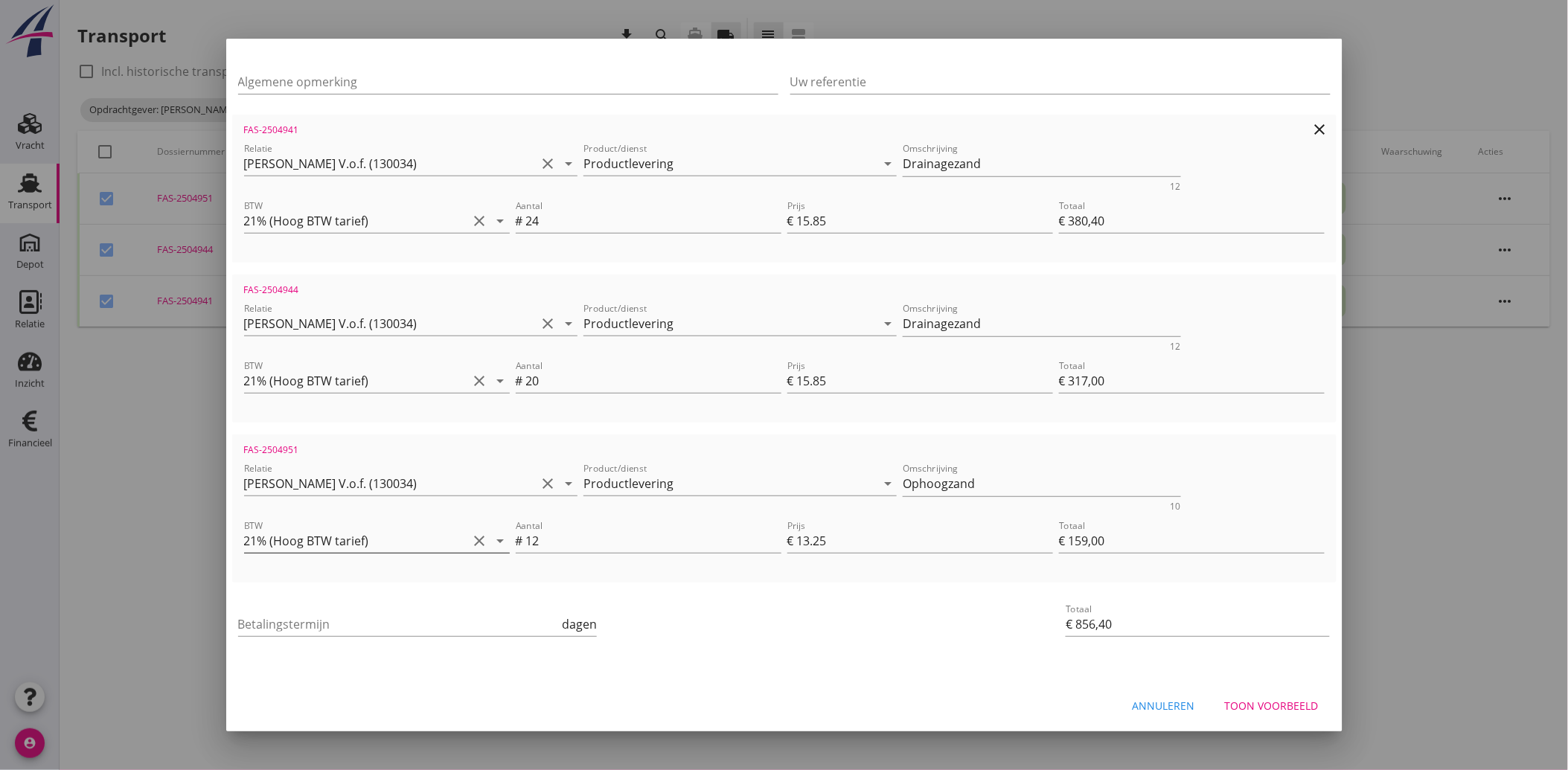
scroll to position [214, 0]
click at [314, 633] on input "Betalingstermijn" at bounding box center [399, 623] width 321 height 23
click at [786, 645] on div "Betalingstermijn 30 dagen" at bounding box center [600, 625] width 730 height 57
click at [1247, 697] on div "Toon voorbeeld" at bounding box center [1272, 705] width 94 height 16
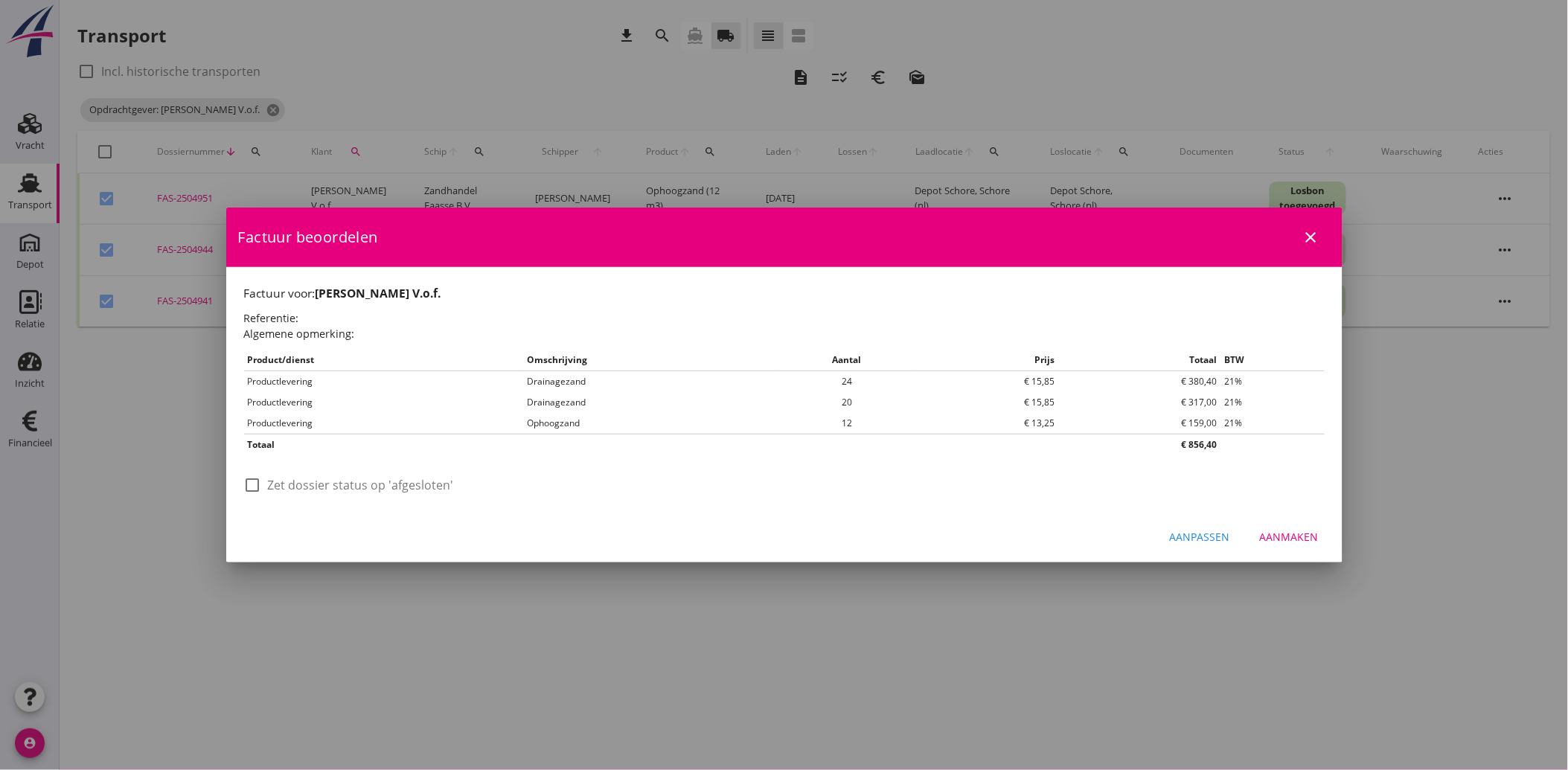
scroll to position [0, 0]
click at [254, 484] on div at bounding box center [252, 485] width 25 height 25
click at [1291, 537] on div "Aanmaken" at bounding box center [1290, 537] width 59 height 16
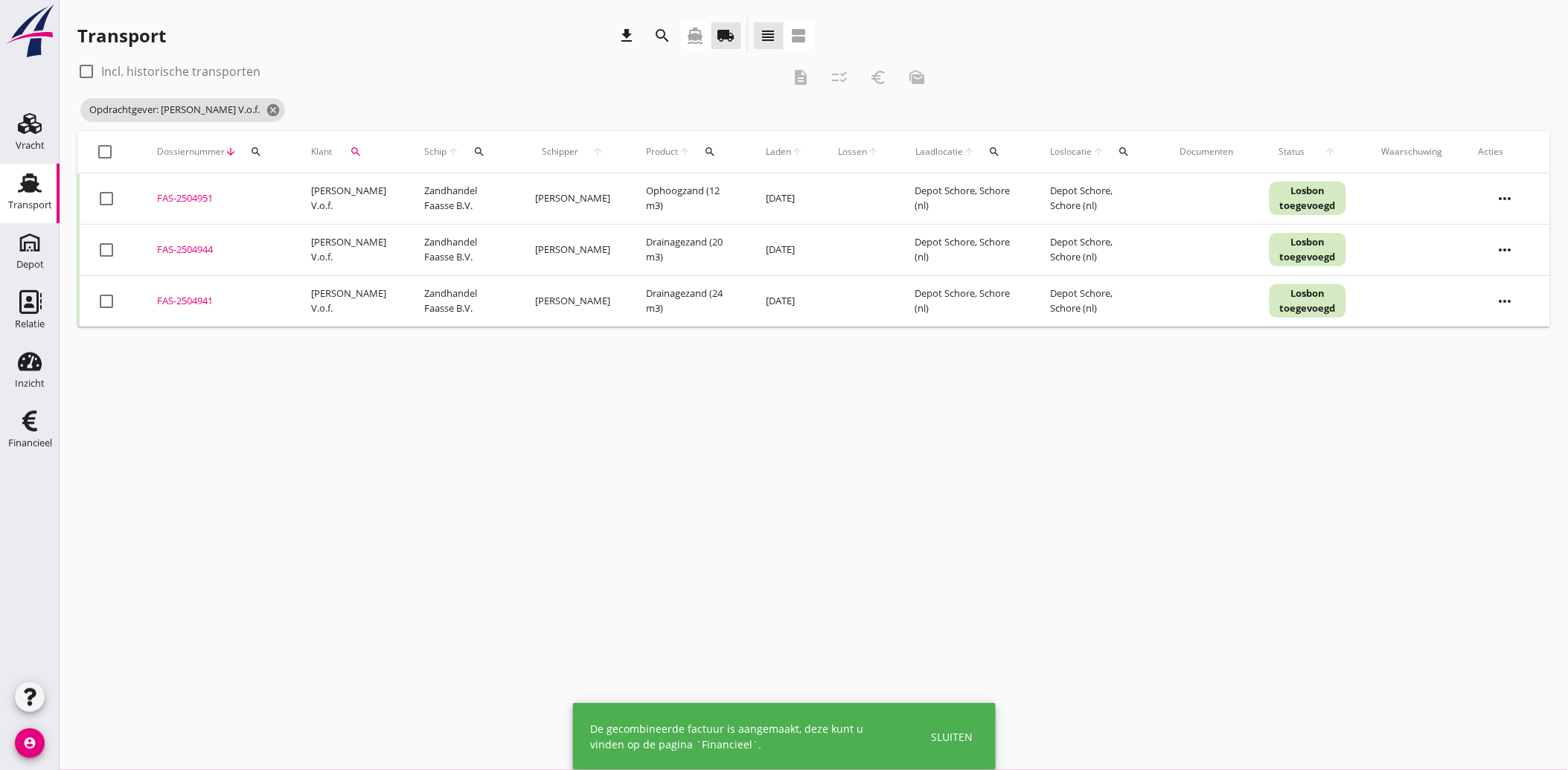
click at [353, 142] on button "search" at bounding box center [355, 151] width 36 height 27
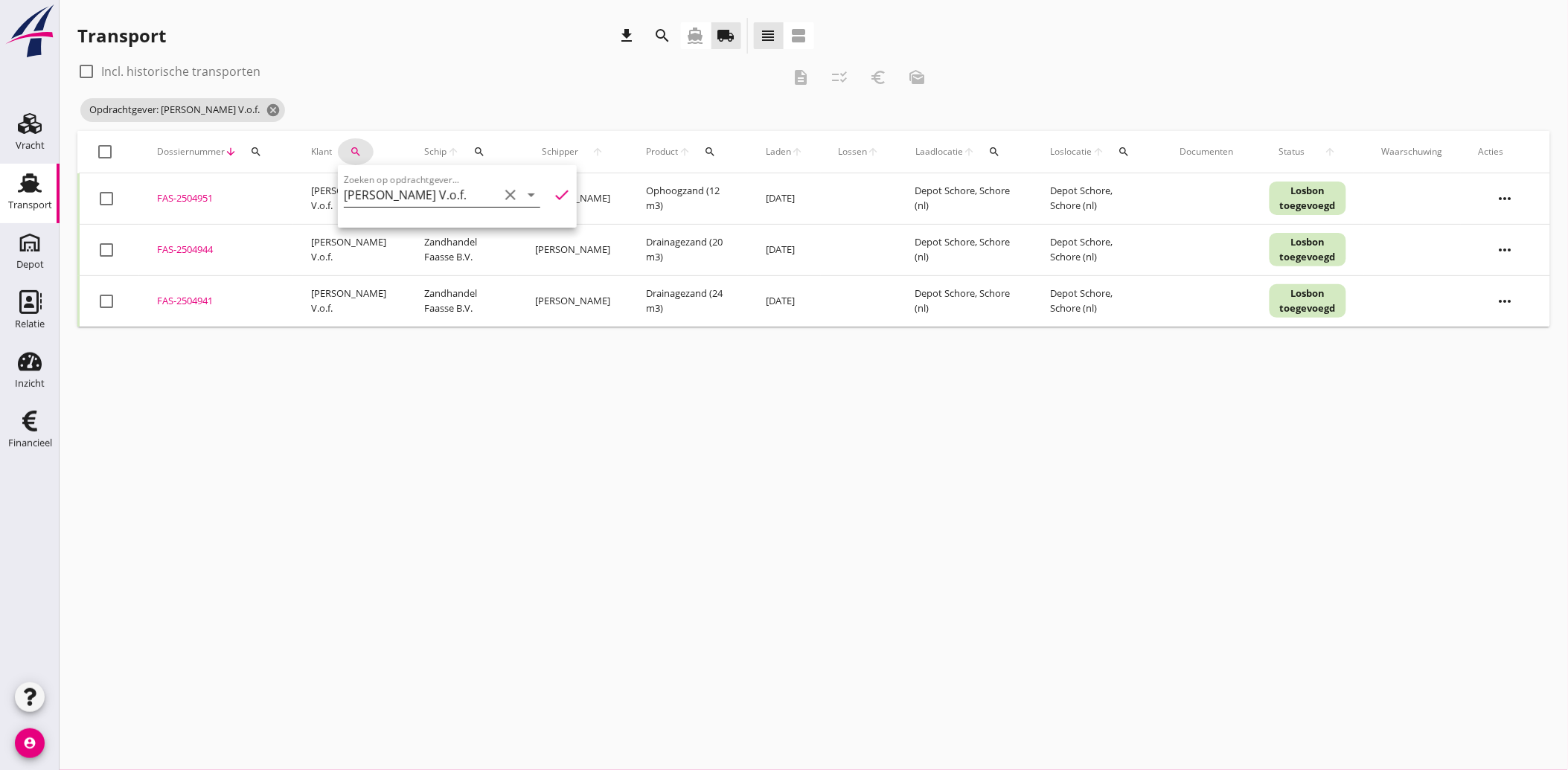
click at [501, 192] on icon "clear" at bounding box center [510, 195] width 18 height 18
click at [425, 227] on div "Pekaar Bestratingsmaterialen B.V." at bounding box center [451, 231] width 191 height 18
click at [553, 193] on icon "check" at bounding box center [561, 195] width 18 height 18
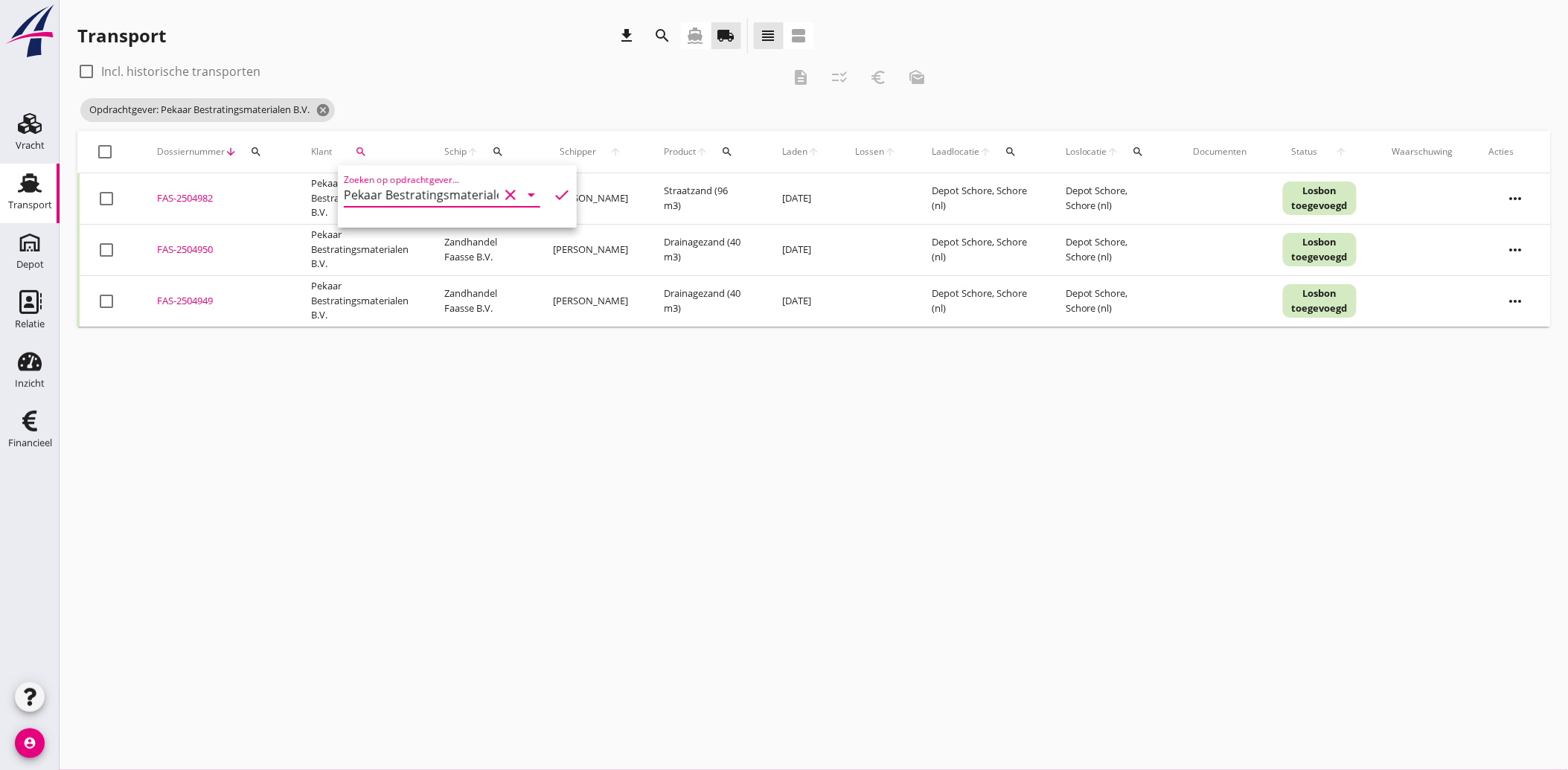
click at [111, 249] on div at bounding box center [106, 250] width 25 height 25
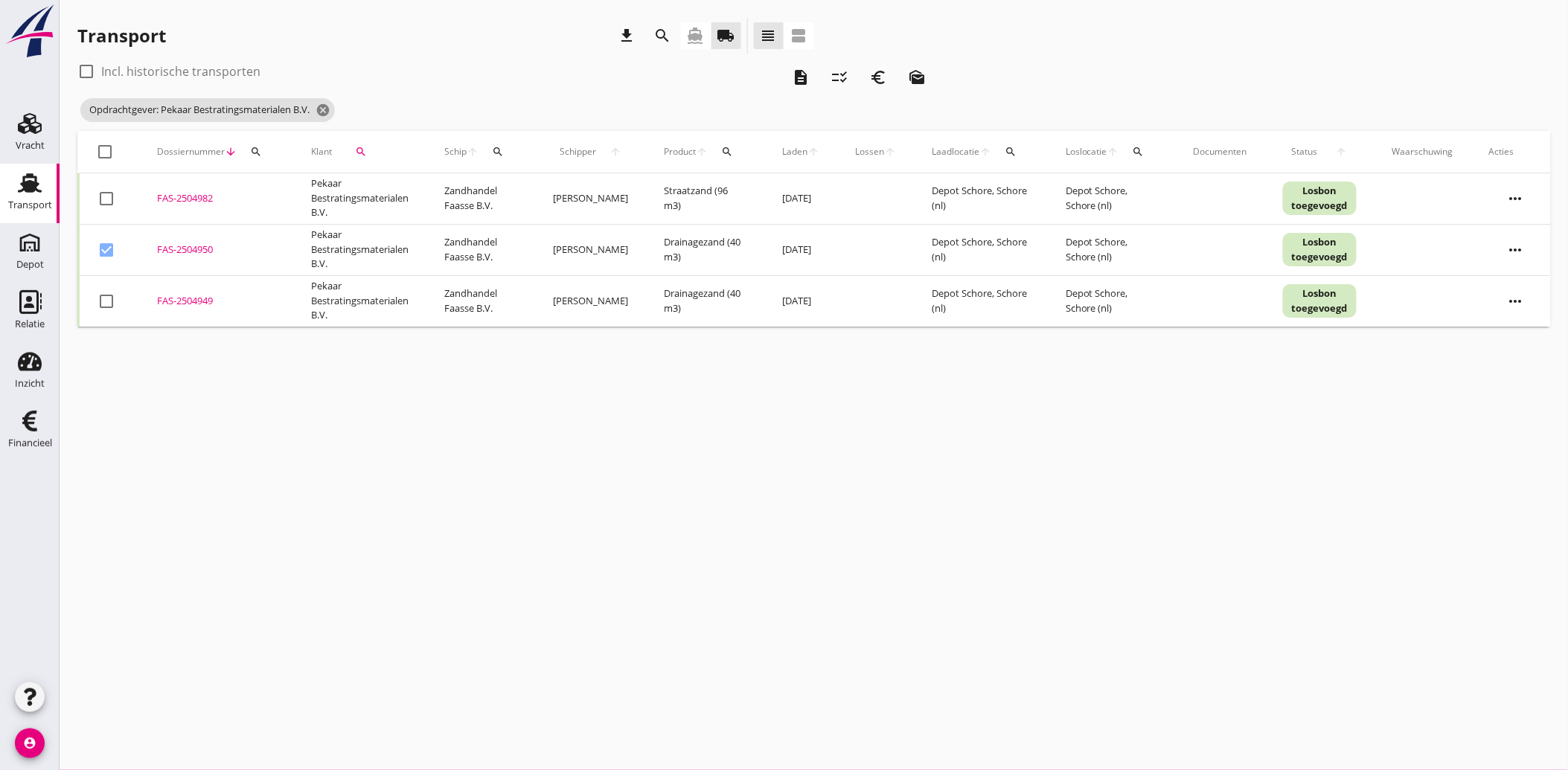
click at [105, 298] on div at bounding box center [106, 301] width 25 height 25
click at [794, 86] on button "description" at bounding box center [801, 77] width 27 height 27
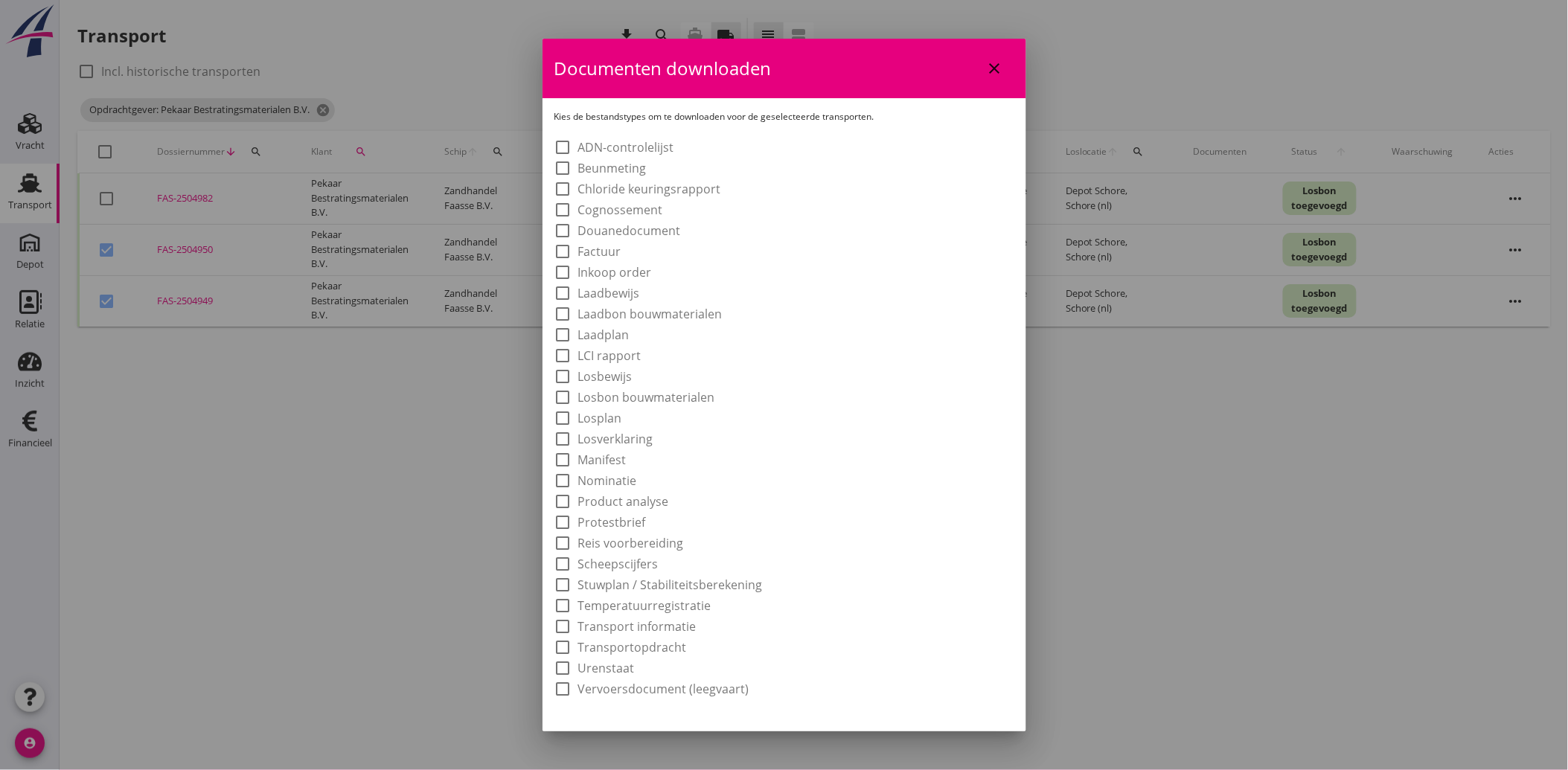
click at [651, 311] on label "Laadbon bouwmaterialen" at bounding box center [650, 313] width 144 height 15
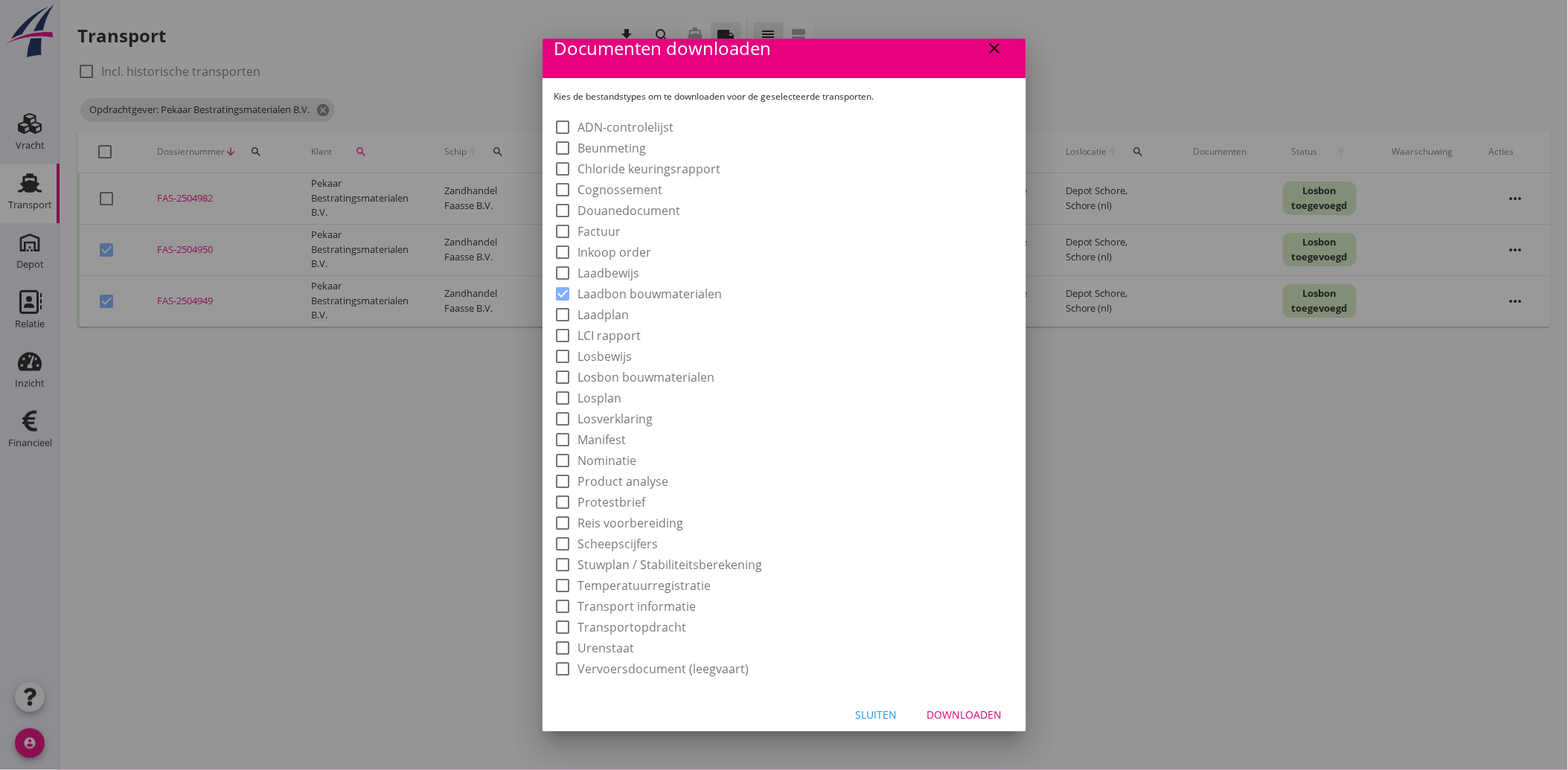
scroll to position [28, 0]
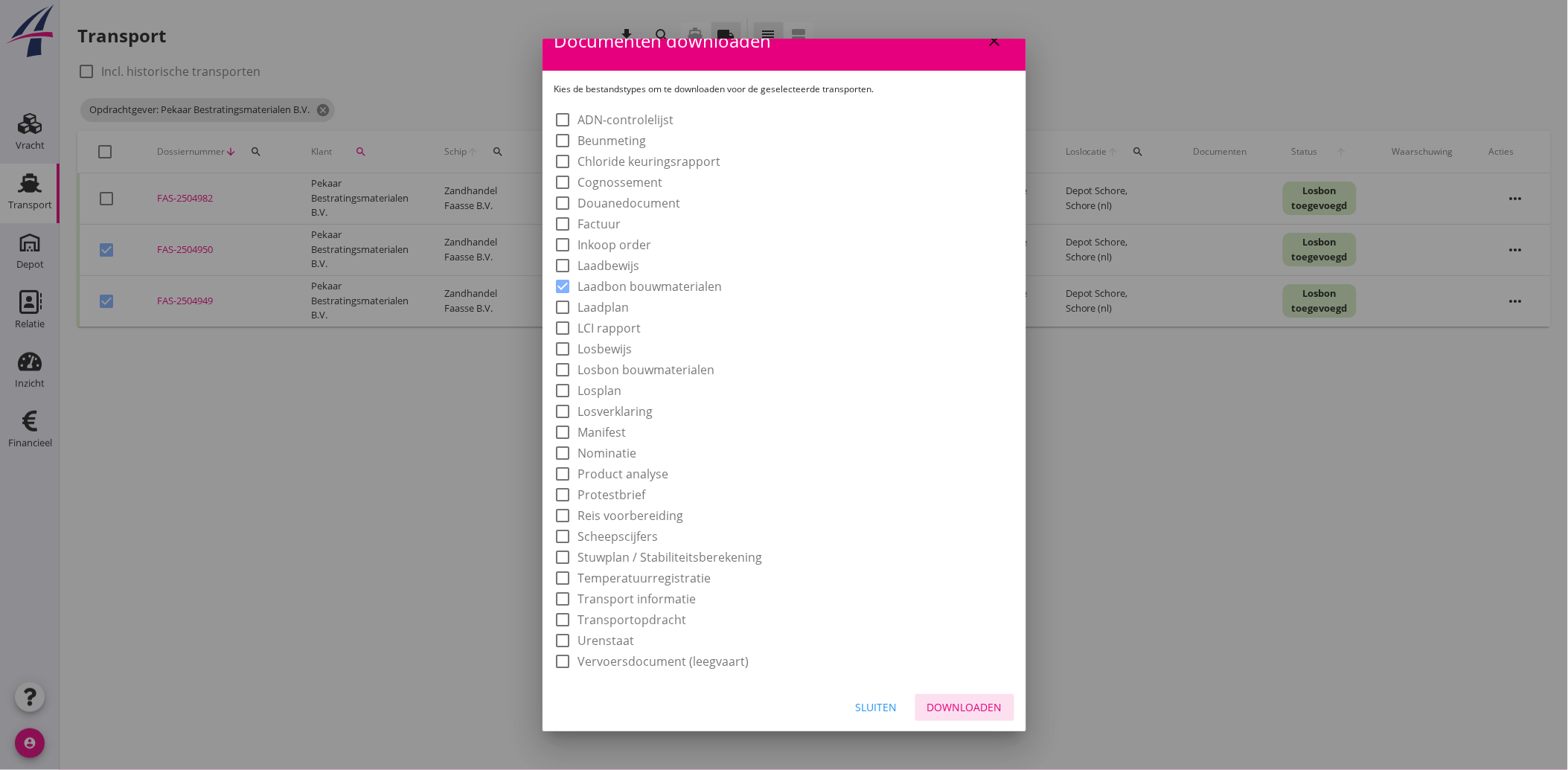
click at [960, 696] on button "Downloaden" at bounding box center [965, 707] width 99 height 27
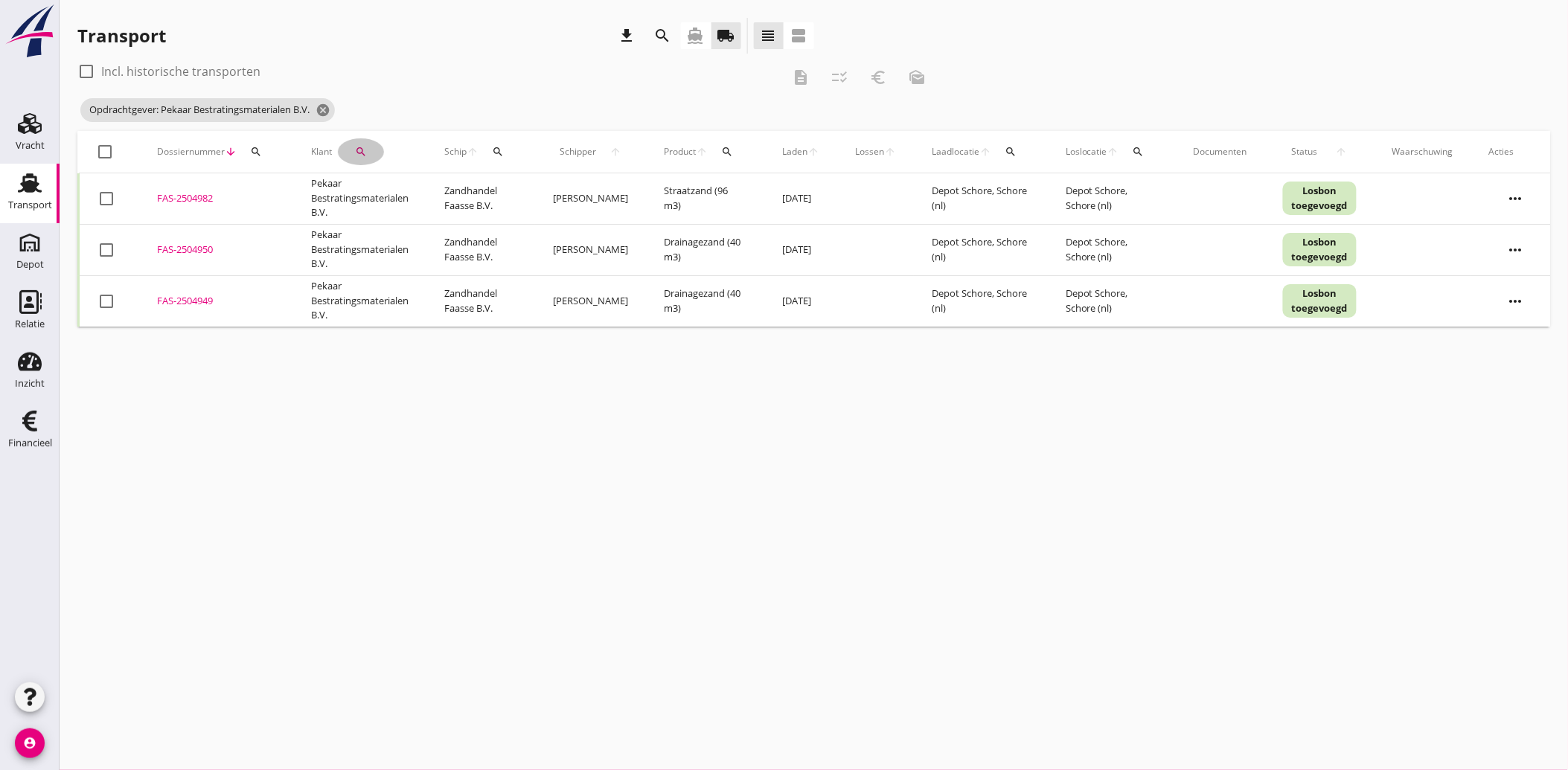
click at [366, 146] on icon "search" at bounding box center [361, 152] width 12 height 12
drag, startPoint x: 502, startPoint y: 191, endPoint x: 447, endPoint y: 188, distance: 55.1
click at [501, 191] on icon "clear" at bounding box center [510, 195] width 18 height 18
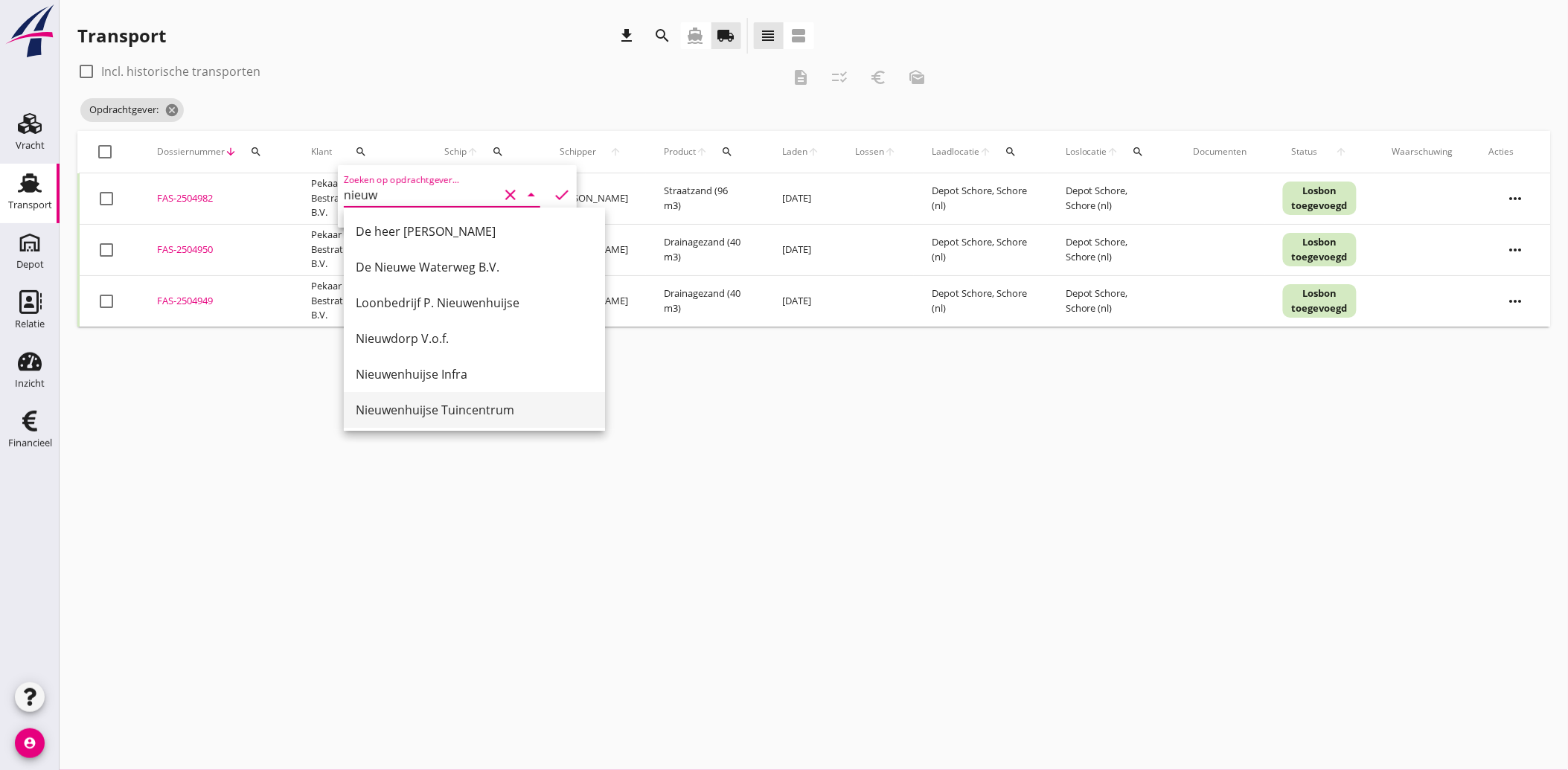
click at [452, 404] on div "Nieuwenhuijse Tuincentrum" at bounding box center [474, 410] width 238 height 18
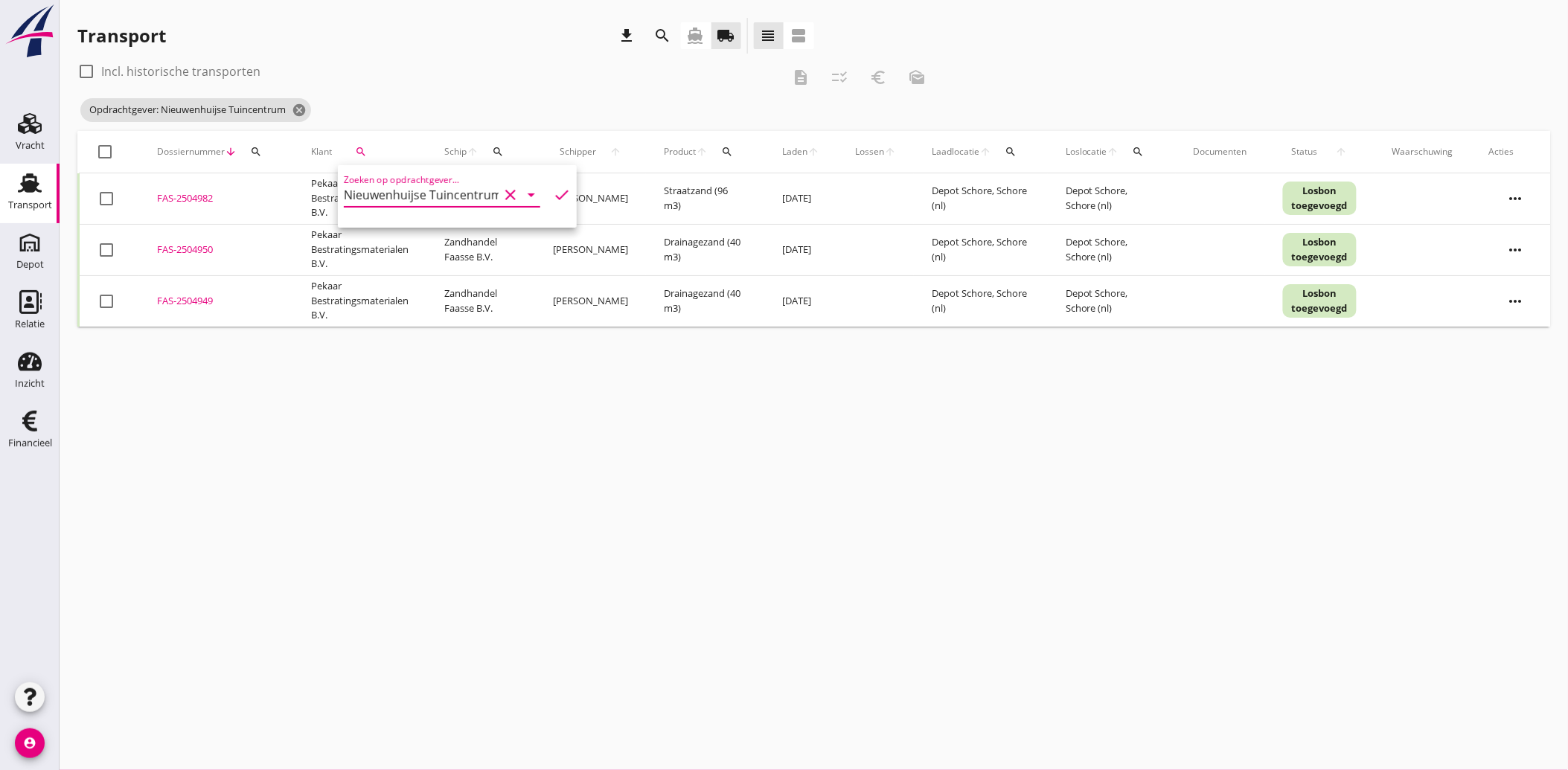
click at [553, 191] on icon "check" at bounding box center [561, 195] width 18 height 18
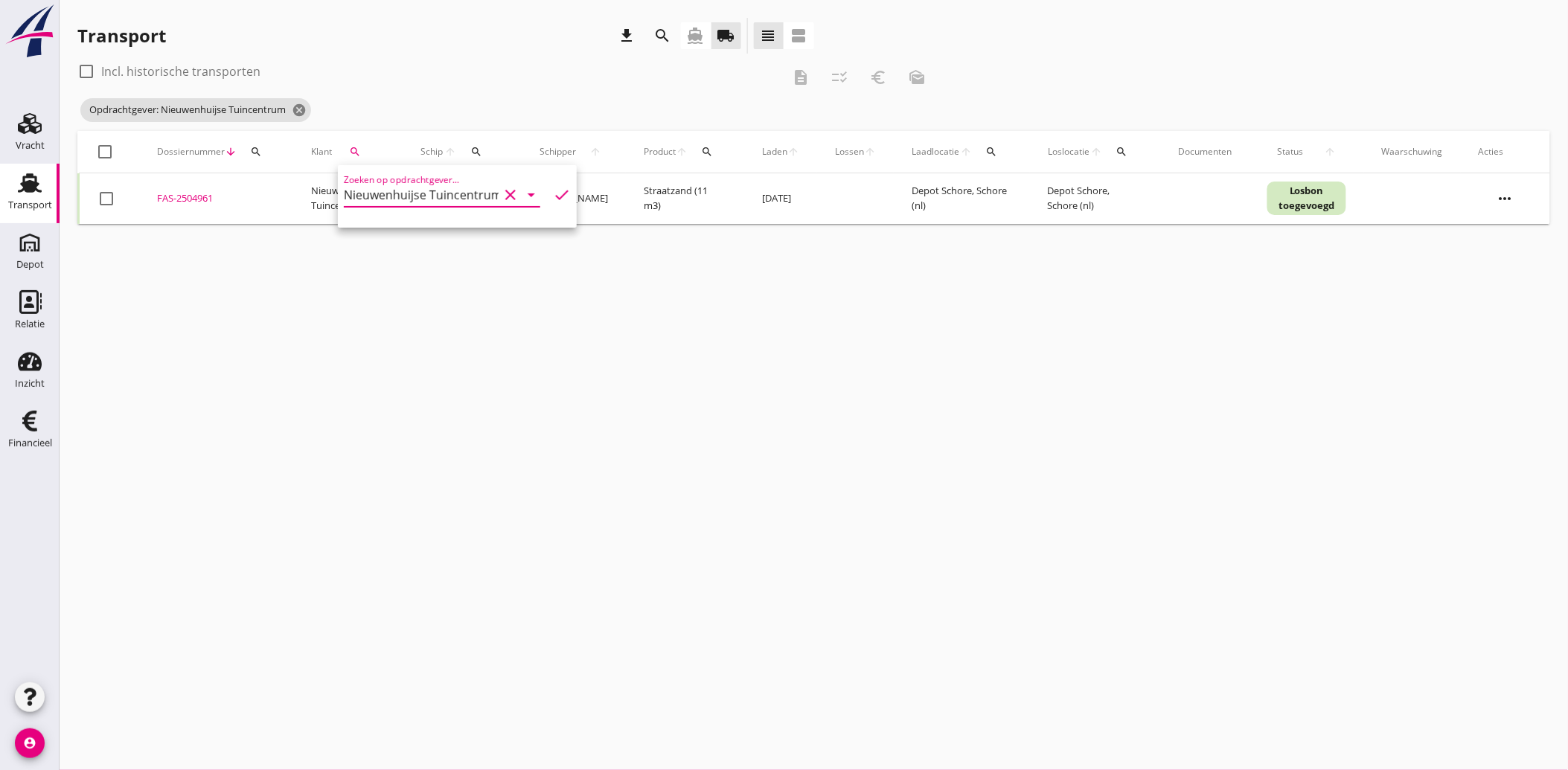
click at [109, 194] on div at bounding box center [106, 198] width 25 height 25
click at [875, 84] on icon "euro_symbol" at bounding box center [878, 77] width 18 height 18
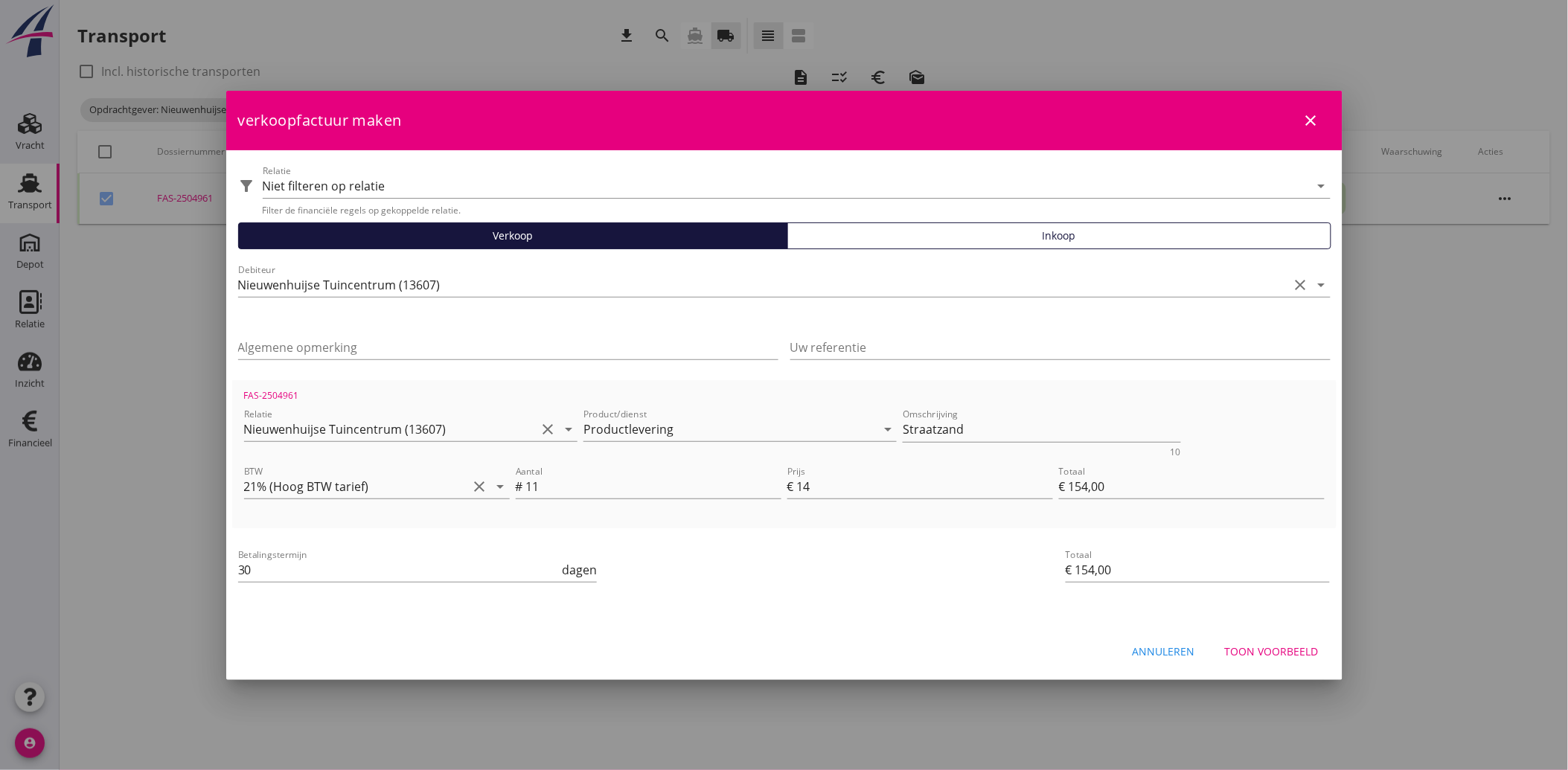
click at [1261, 641] on button "Toon voorbeeld" at bounding box center [1271, 652] width 117 height 27
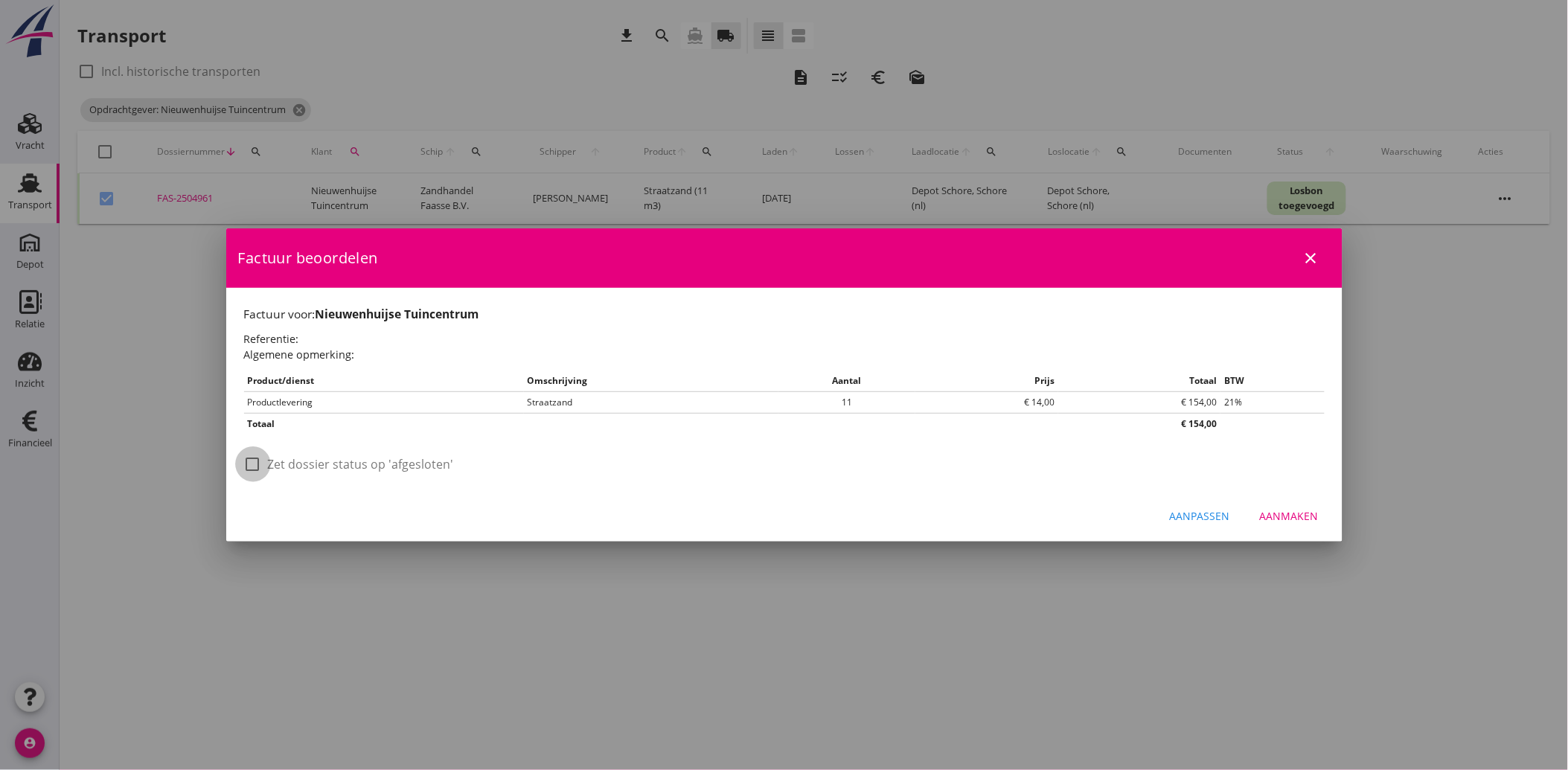
click at [249, 463] on div at bounding box center [252, 464] width 25 height 25
click at [1300, 510] on div "Aanmaken" at bounding box center [1290, 516] width 59 height 16
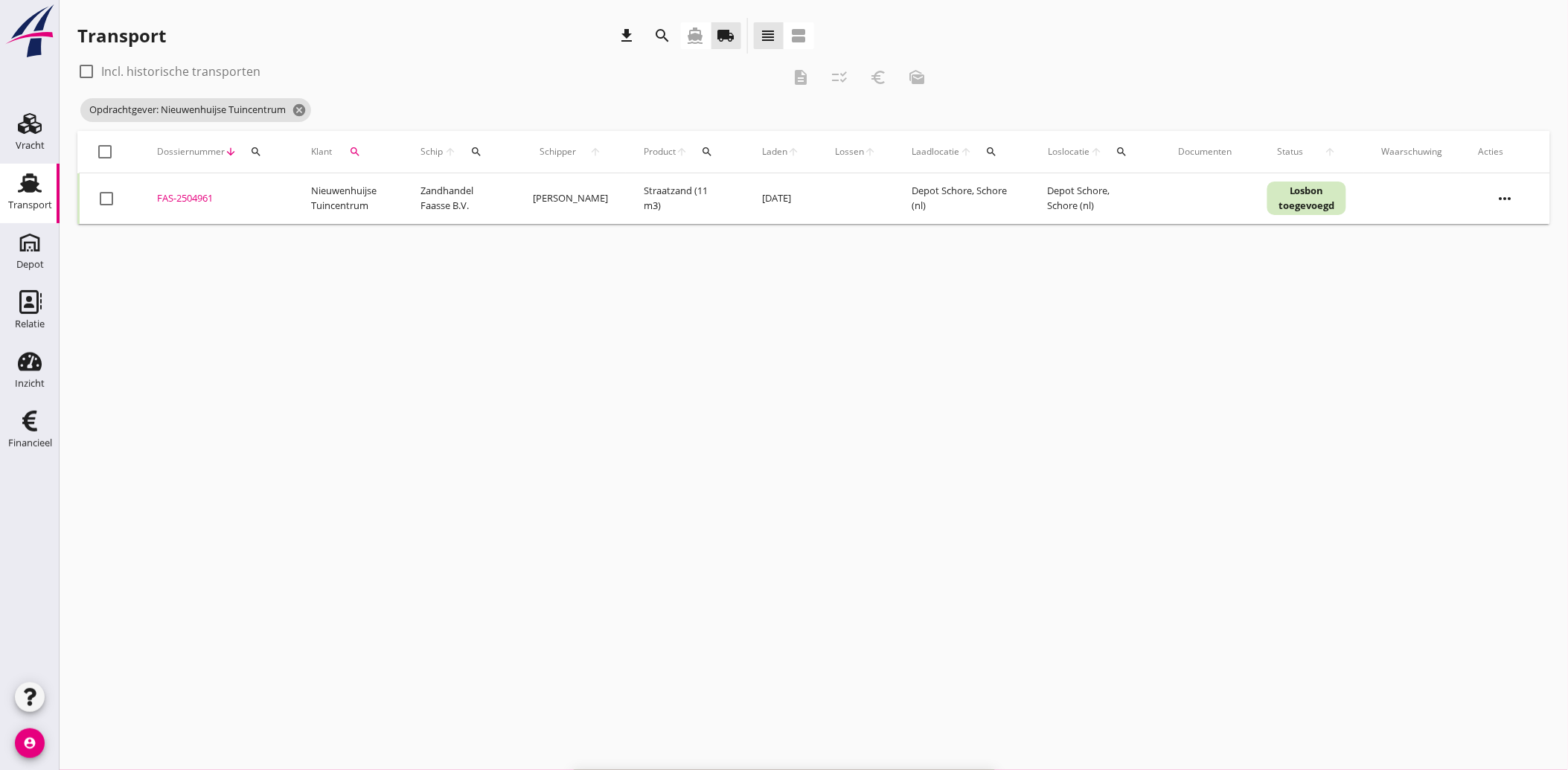
click at [357, 161] on button "search" at bounding box center [354, 151] width 33 height 27
click at [501, 193] on icon "clear" at bounding box center [510, 195] width 18 height 18
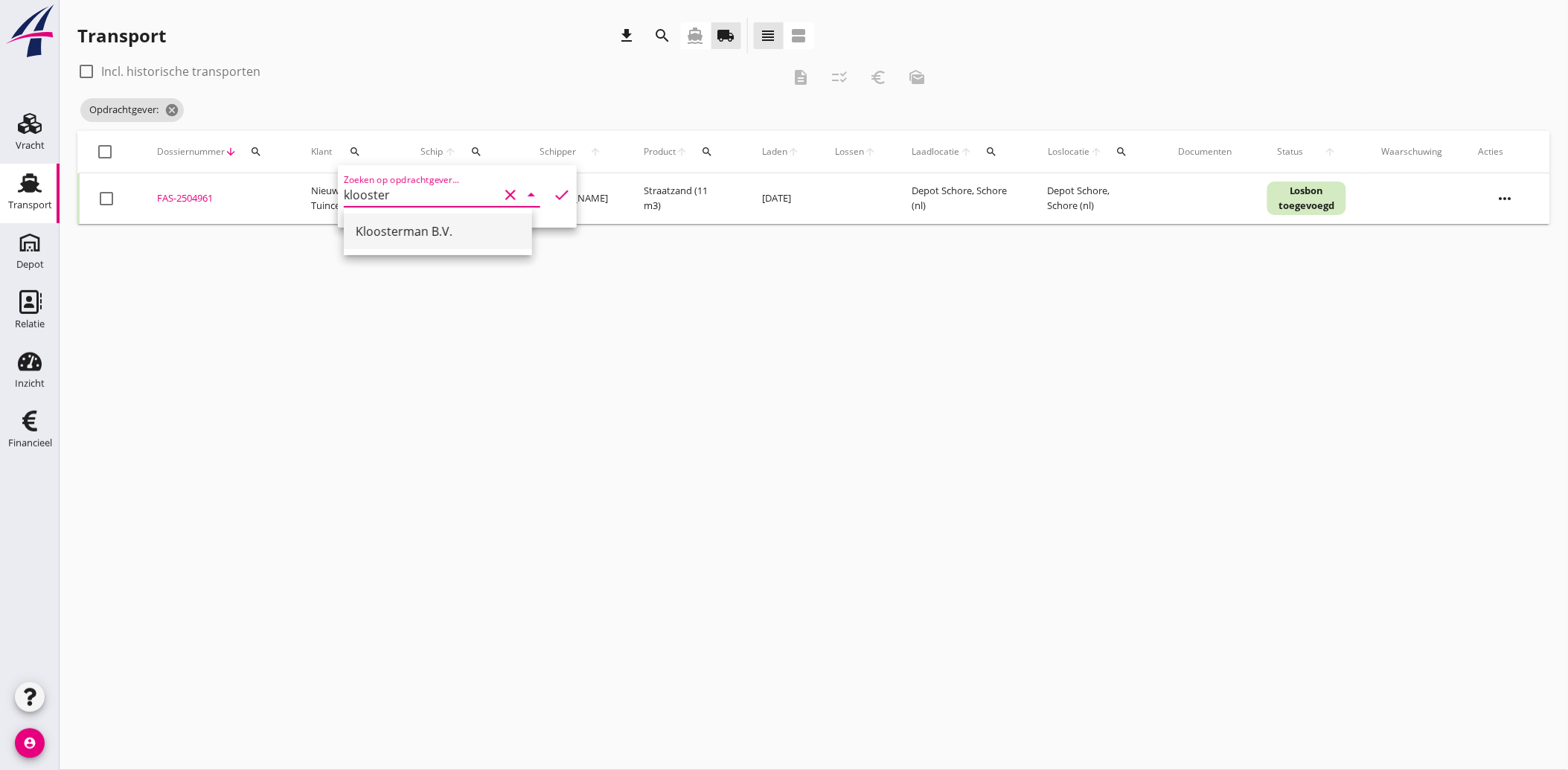
click at [395, 236] on div "Kloosterman B.V." at bounding box center [438, 231] width 164 height 18
click at [553, 191] on icon "check" at bounding box center [561, 195] width 18 height 18
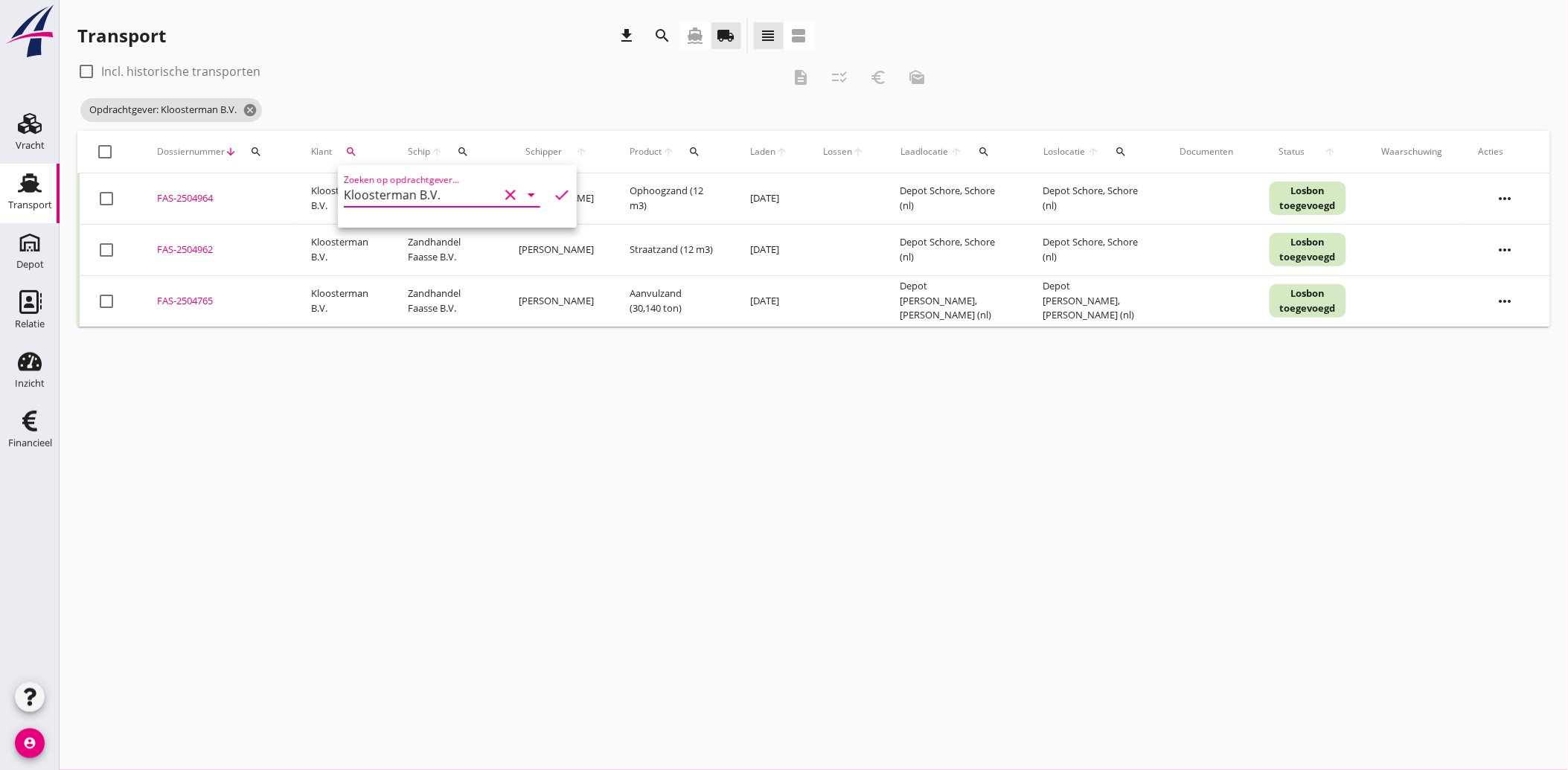
click at [102, 198] on div at bounding box center [106, 198] width 25 height 25
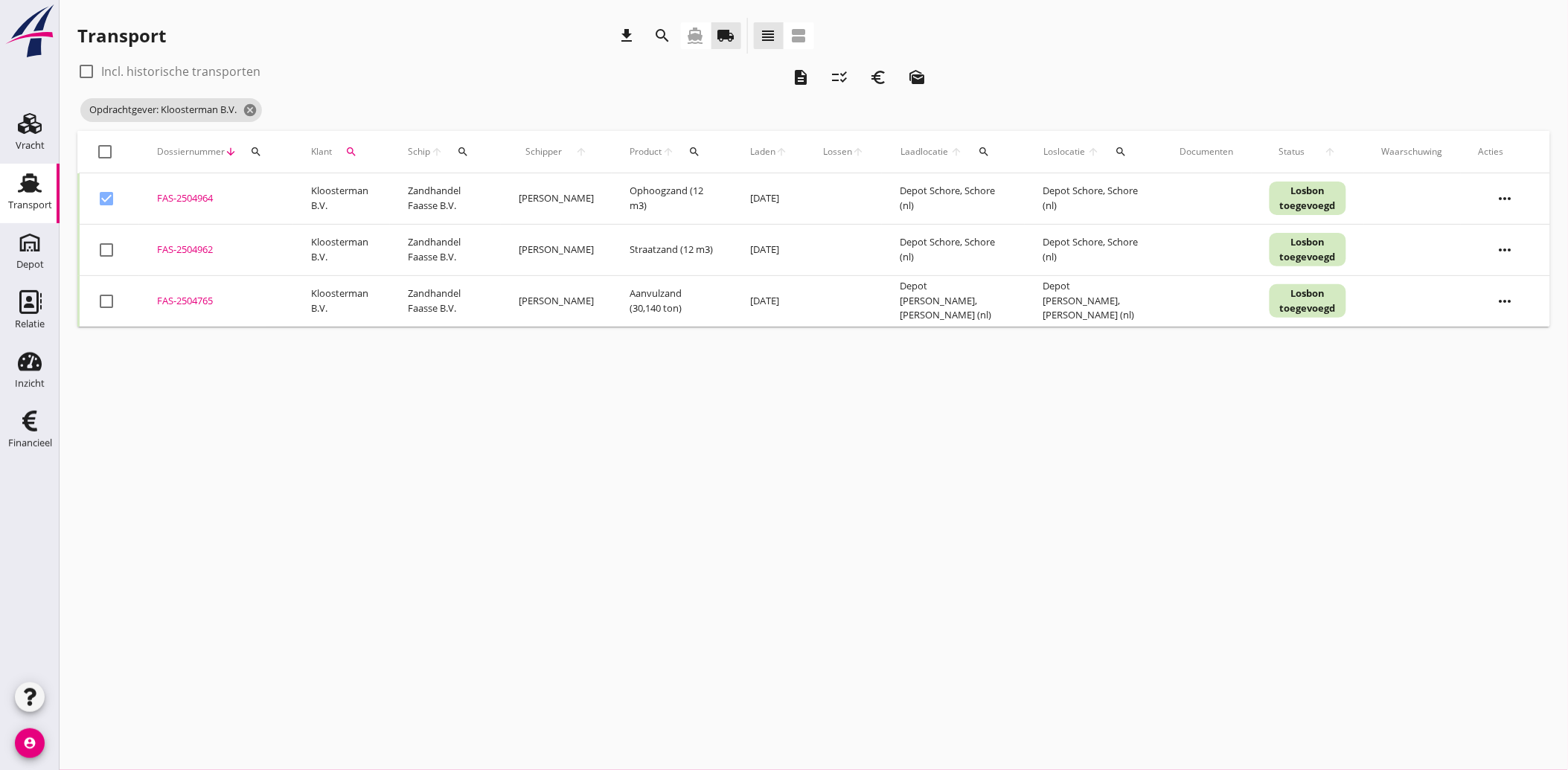
click at [105, 239] on div at bounding box center [106, 250] width 25 height 25
click at [881, 76] on icon "euro_symbol" at bounding box center [878, 77] width 18 height 18
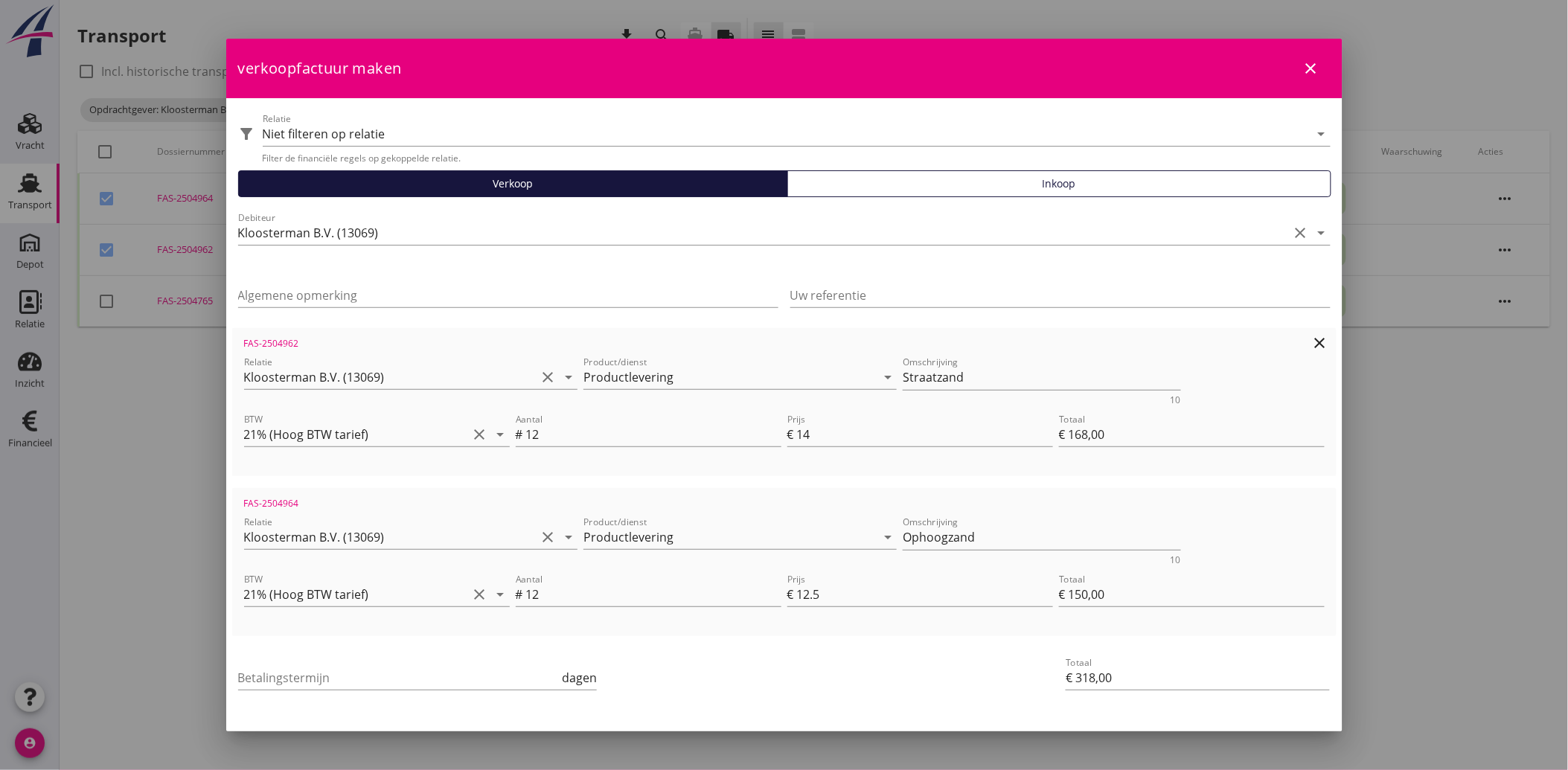
scroll to position [54, 0]
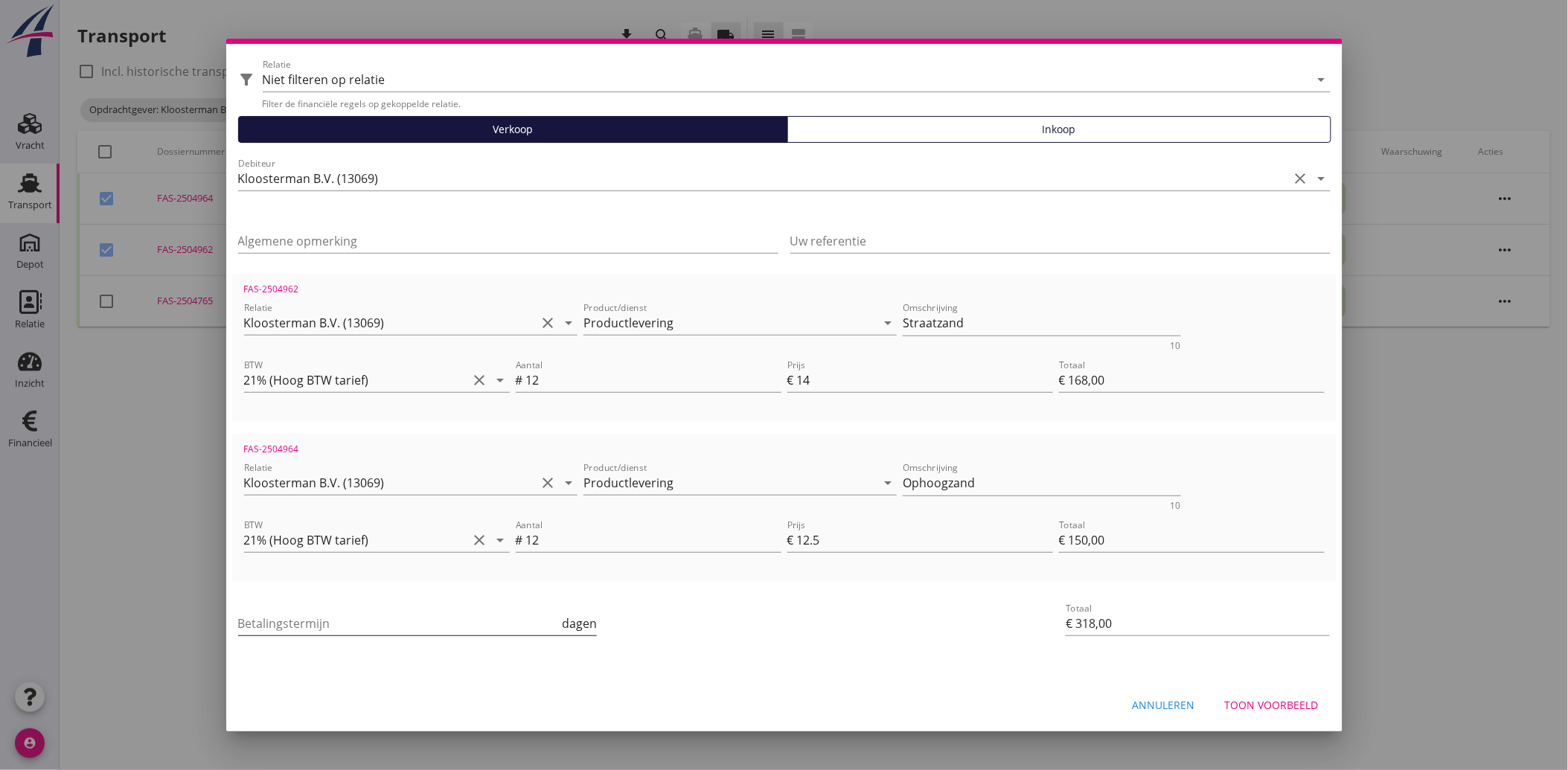
click at [352, 613] on input "Betalingstermijn" at bounding box center [399, 623] width 321 height 23
click at [794, 681] on div "Annuleren Toon voorbeeld" at bounding box center [784, 706] width 1116 height 50
click at [1261, 702] on div "Toon voorbeeld" at bounding box center [1272, 705] width 94 height 16
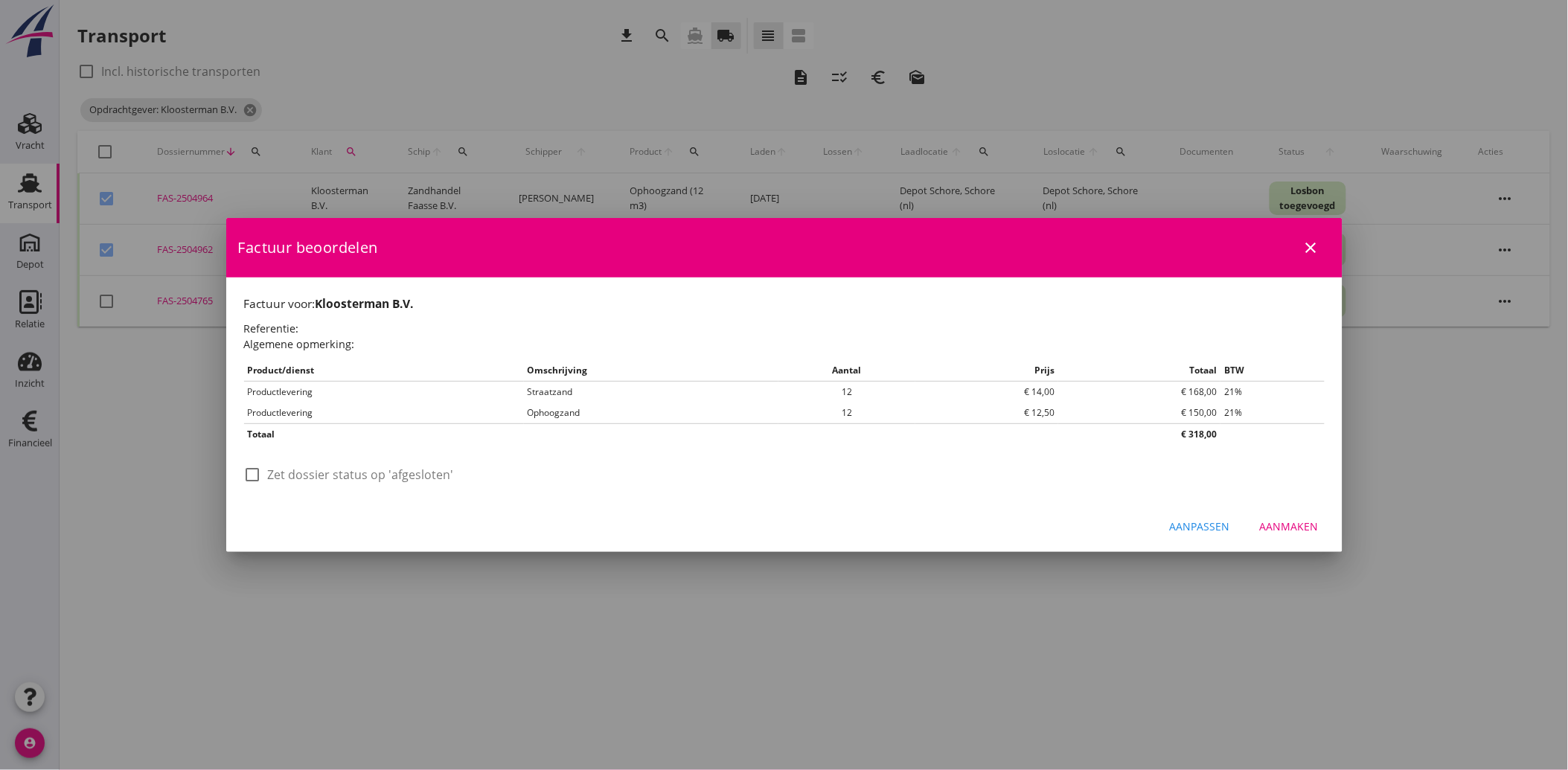
scroll to position [0, 0]
click at [310, 472] on label "Zet dossier status op 'afgesloten'" at bounding box center [361, 474] width 186 height 15
click at [1290, 519] on div "Aanmaken" at bounding box center [1290, 526] width 59 height 16
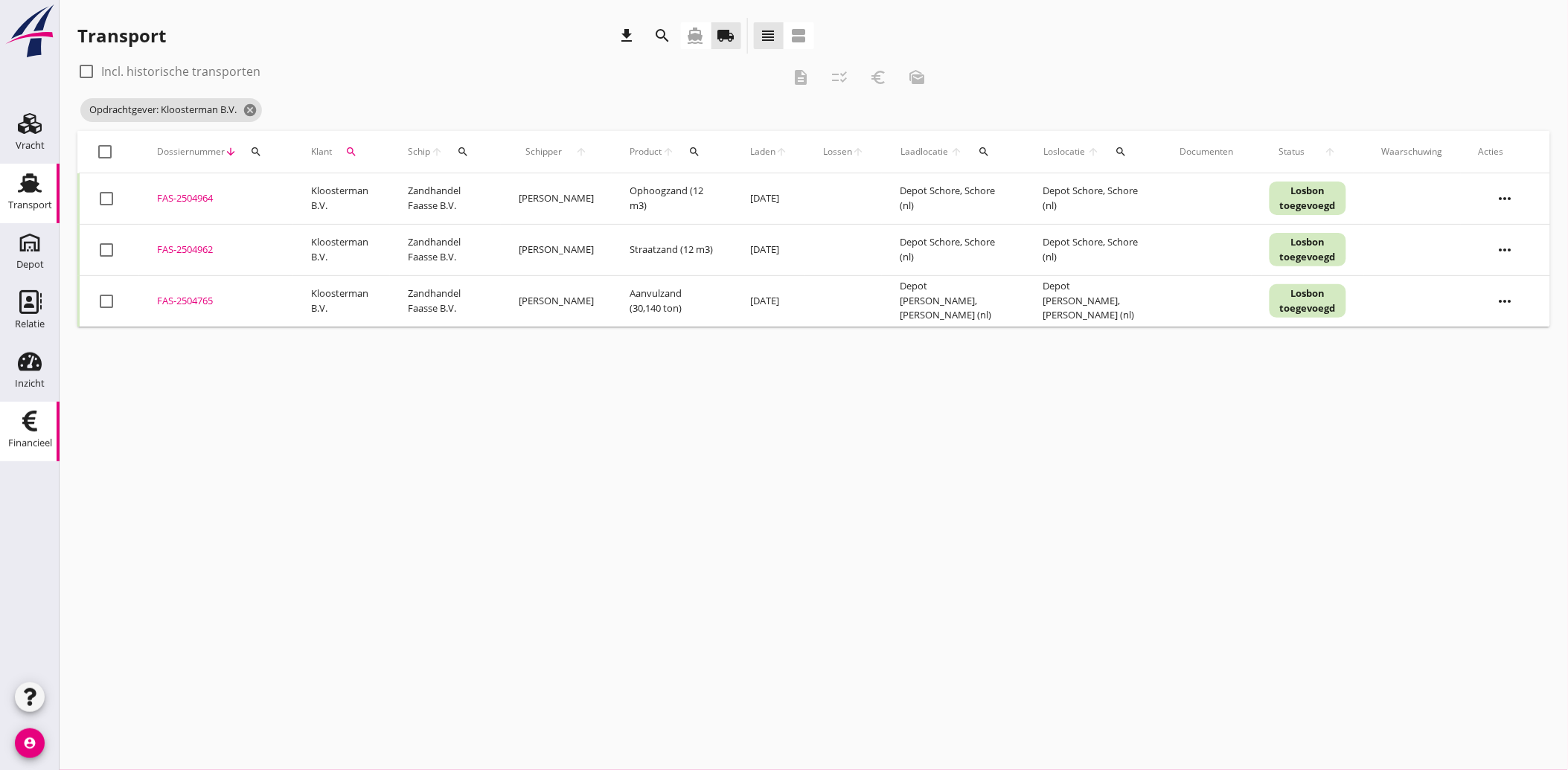
click at [27, 415] on use at bounding box center [30, 421] width 15 height 21
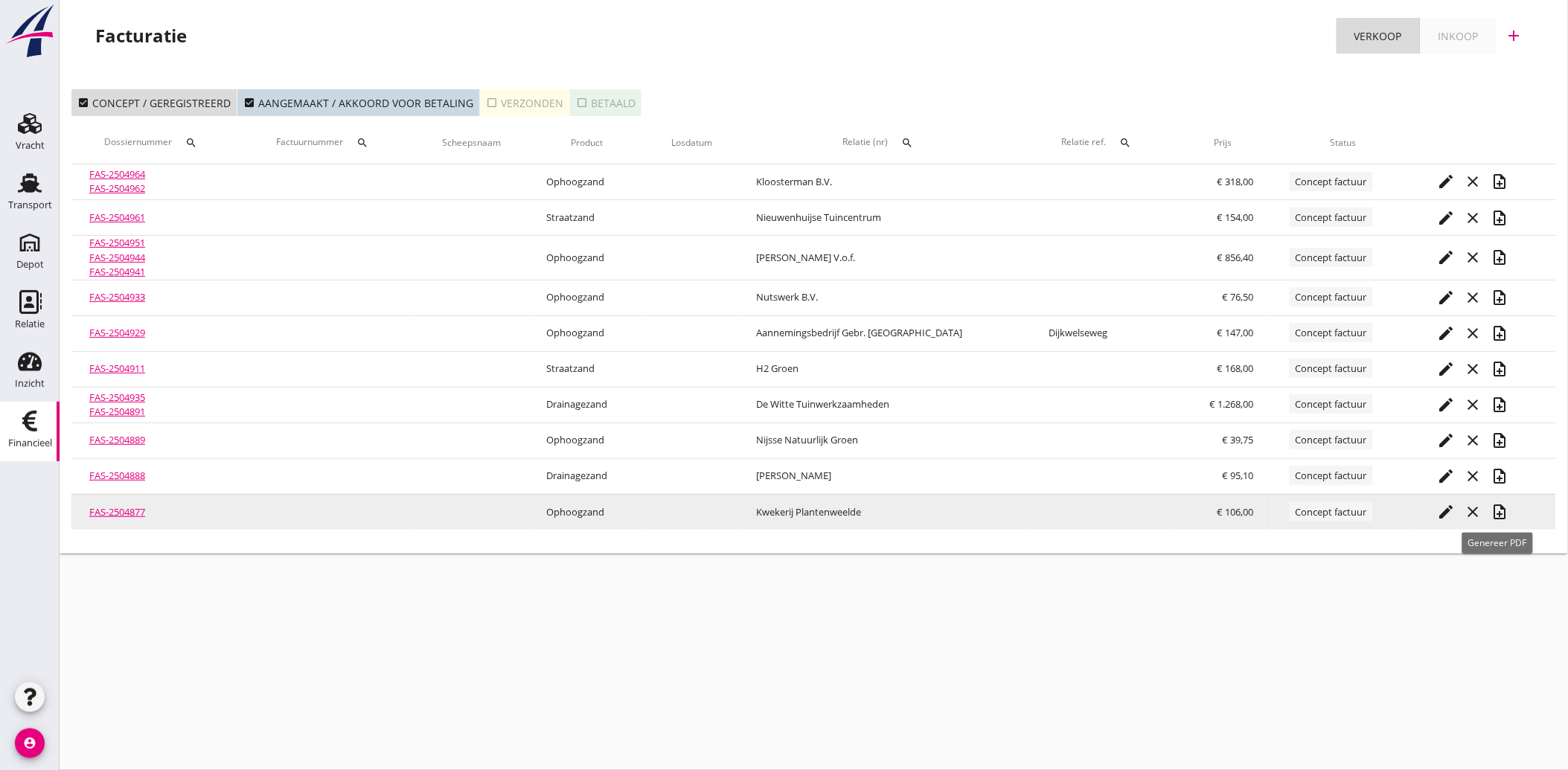
click at [1504, 513] on icon "note_add" at bounding box center [1500, 512] width 18 height 18
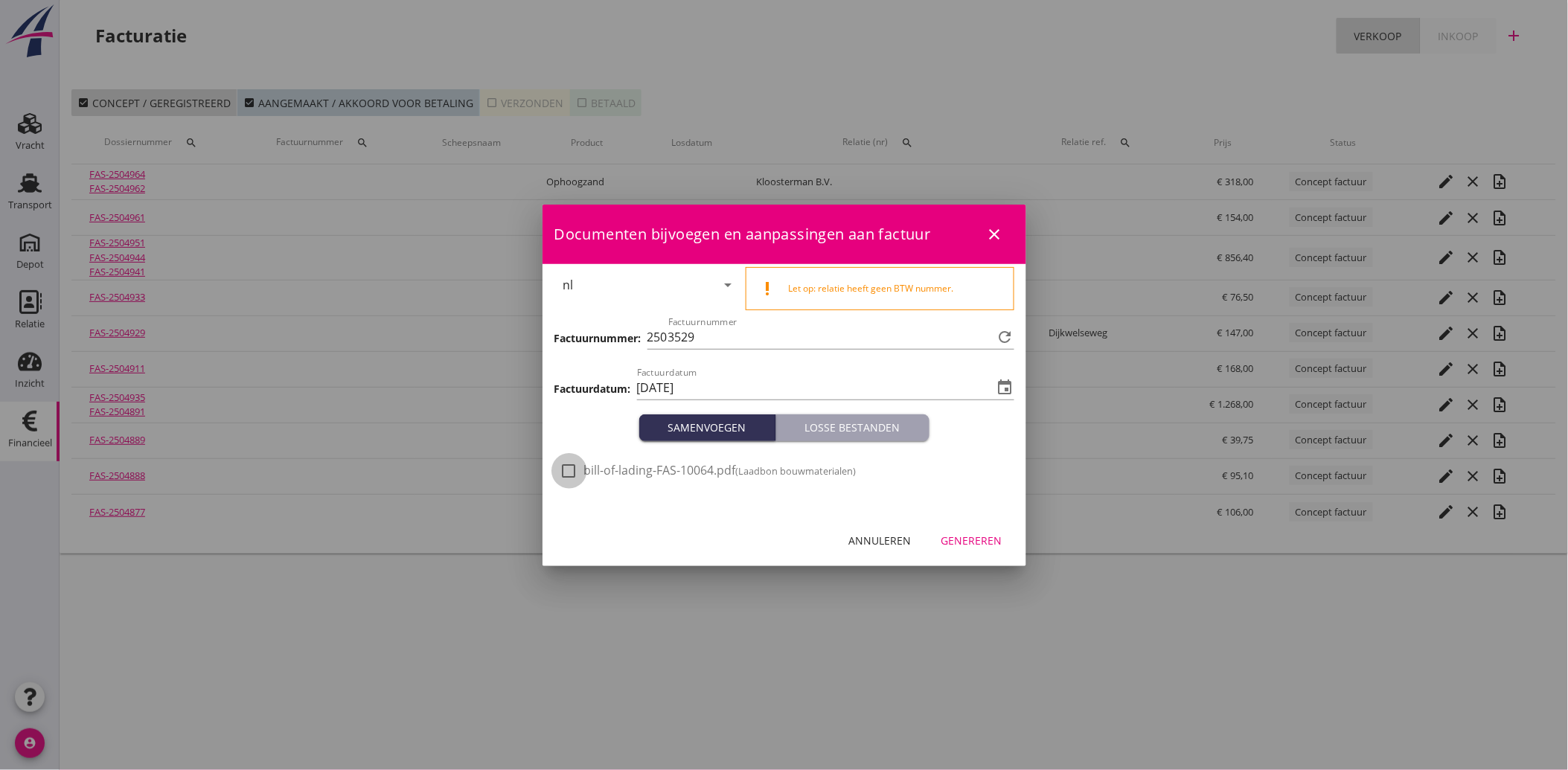
click at [566, 472] on div at bounding box center [569, 471] width 25 height 25
click at [995, 539] on div "Genereren" at bounding box center [972, 540] width 61 height 16
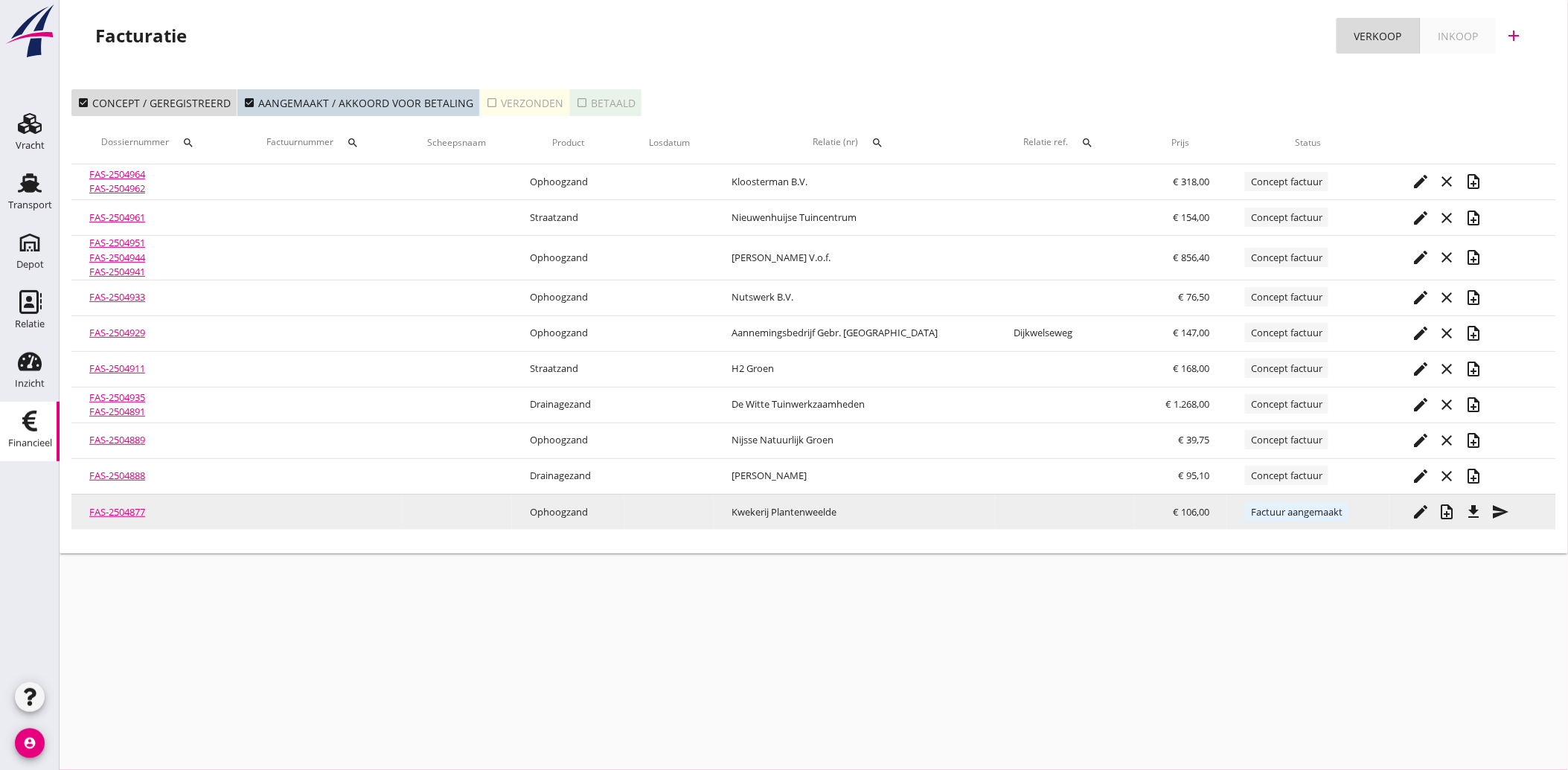
click at [1497, 510] on icon "send" at bounding box center [1501, 512] width 18 height 18
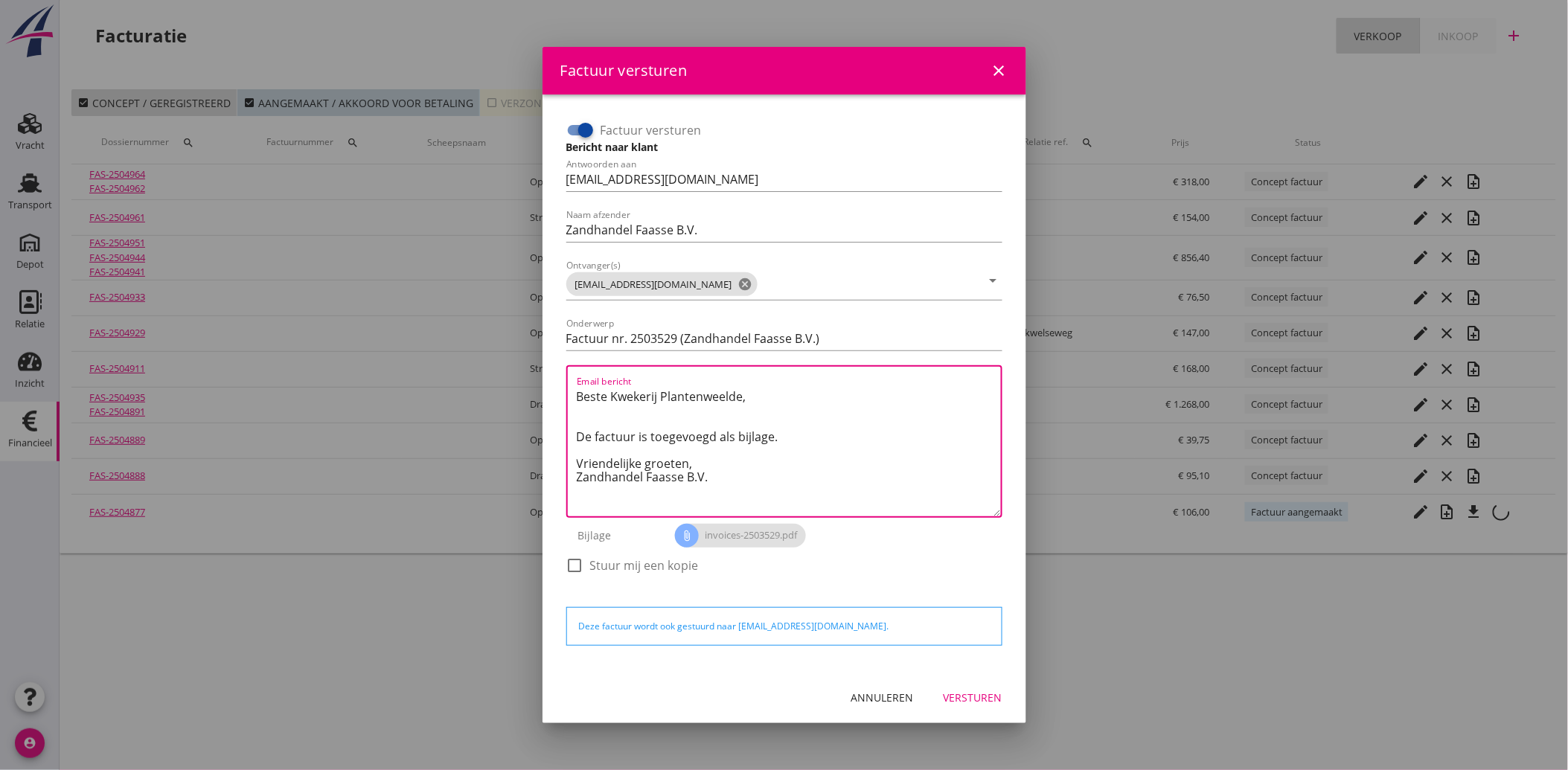
drag, startPoint x: 726, startPoint y: 477, endPoint x: 553, endPoint y: 370, distance: 203.4
click at [553, 370] on div "Factuur versturen Bericht naar klant Antwoorden aan [EMAIL_ADDRESS][DOMAIN_NAME…" at bounding box center [784, 384] width 484 height 578
paste textarea "Geachte heer/mevrouw, Hierbij zenden wij u onze factuur i.v.m. de door ons aan …"
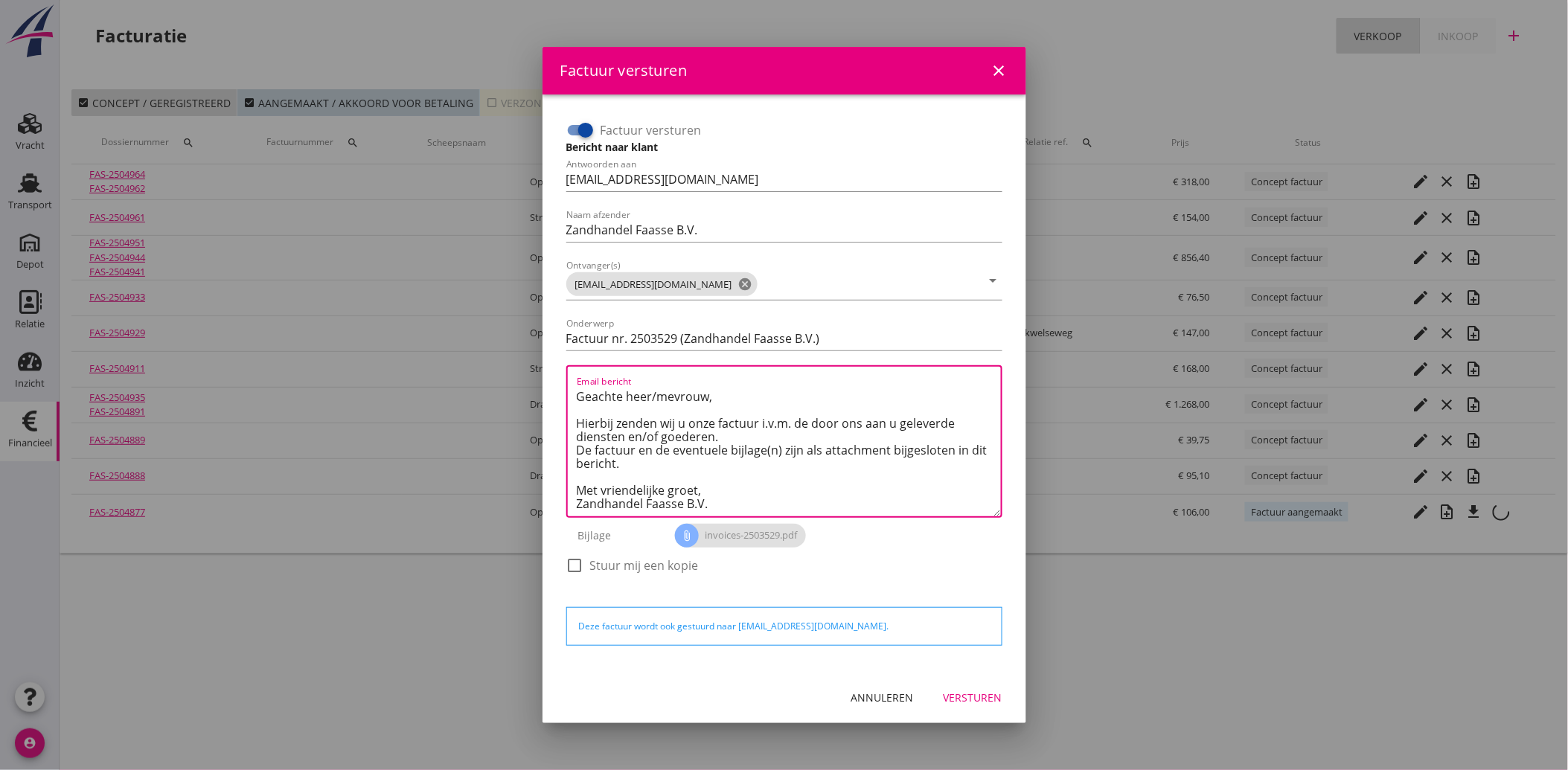
scroll to position [9, 0]
click at [969, 694] on div "Versturen" at bounding box center [973, 698] width 59 height 16
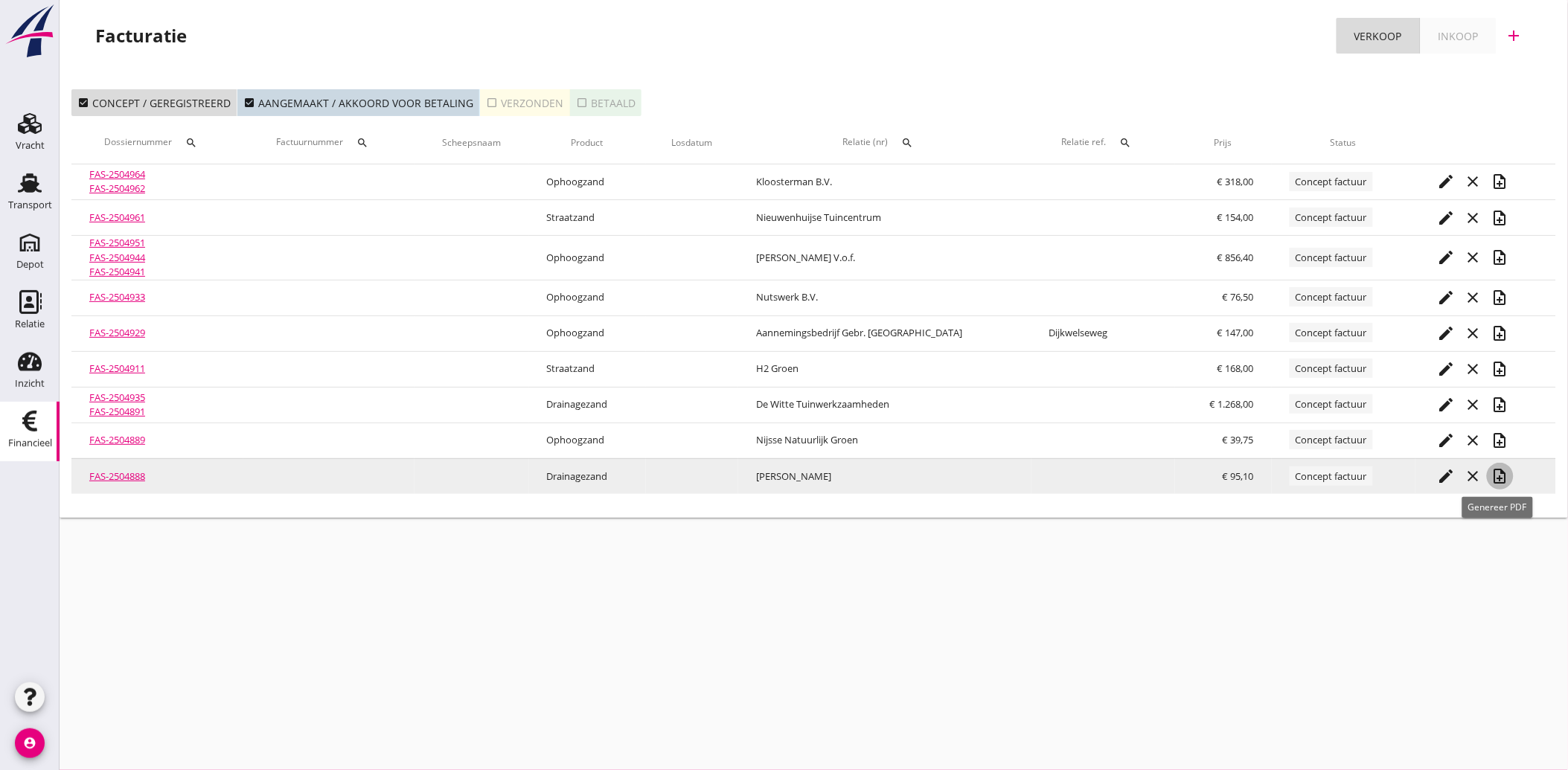
click at [1497, 473] on icon "note_add" at bounding box center [1500, 476] width 18 height 18
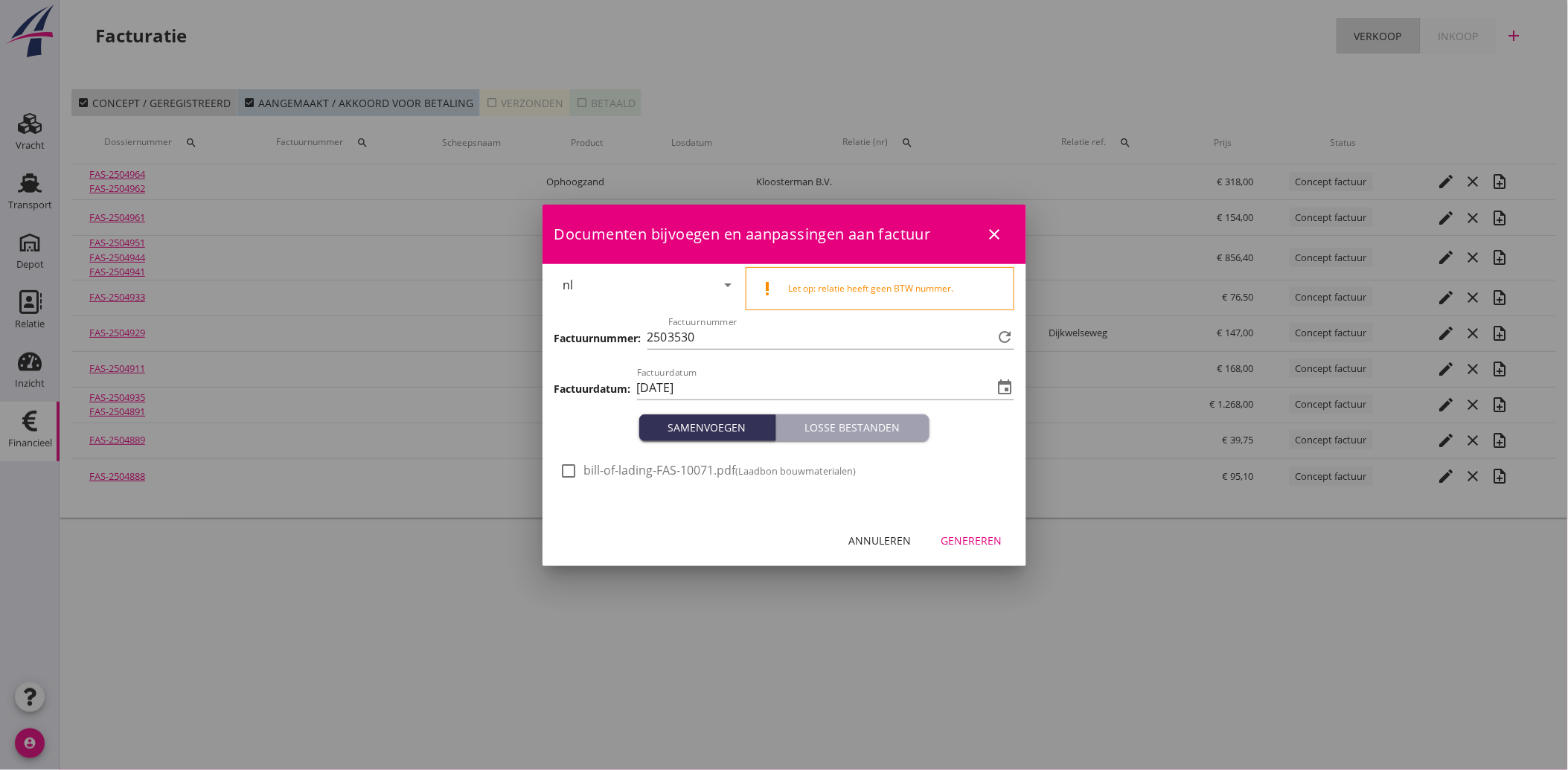
click at [583, 467] on div "check_box_outline_blank bill-of-lading-FAS-10071.pdf (Laadbon bouwmaterialen)" at bounding box center [708, 471] width 296 height 18
click at [573, 478] on div at bounding box center [569, 471] width 25 height 25
click at [983, 527] on button "Genereren" at bounding box center [971, 540] width 84 height 27
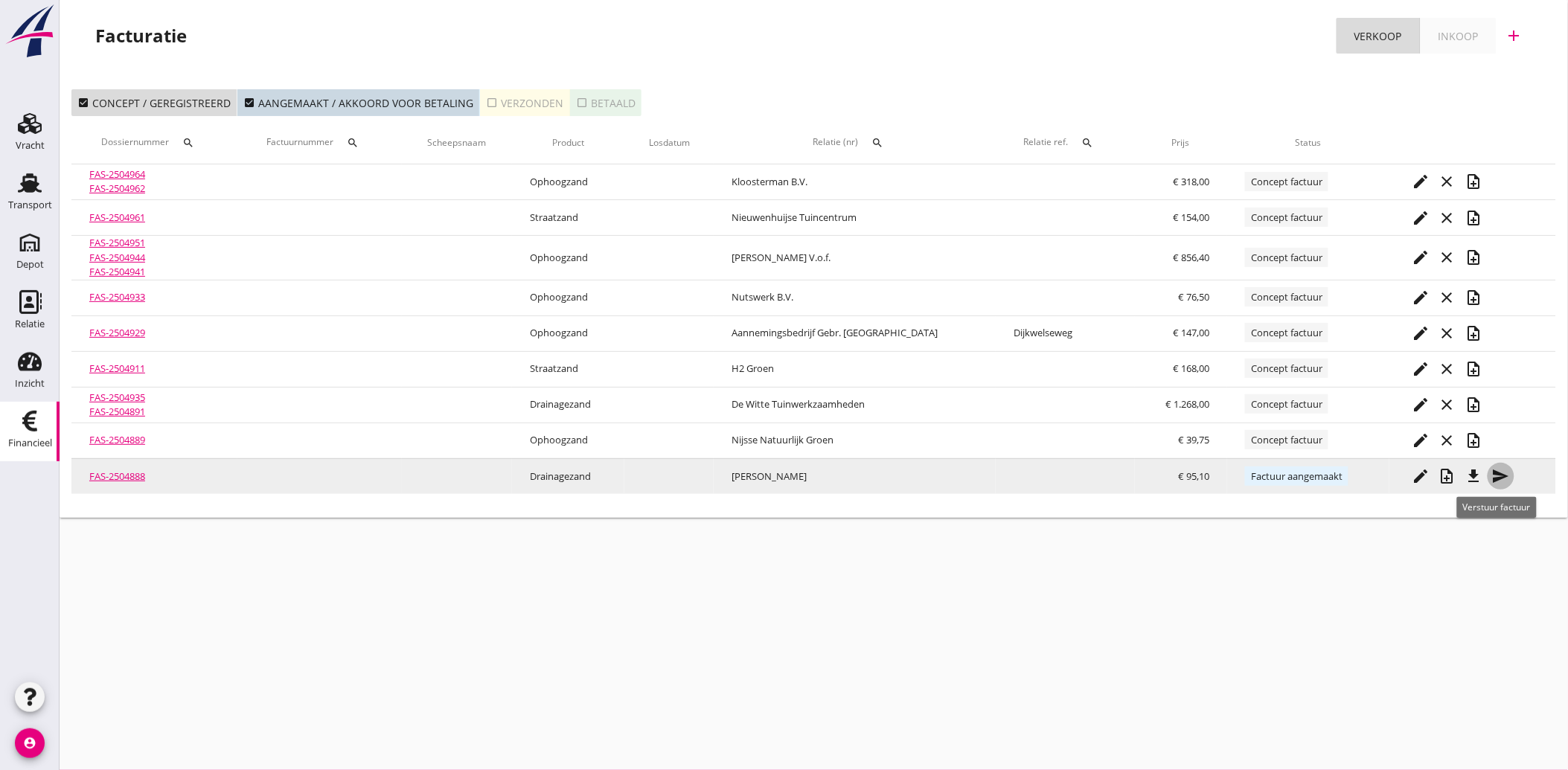
click at [1504, 474] on icon "send" at bounding box center [1501, 476] width 18 height 18
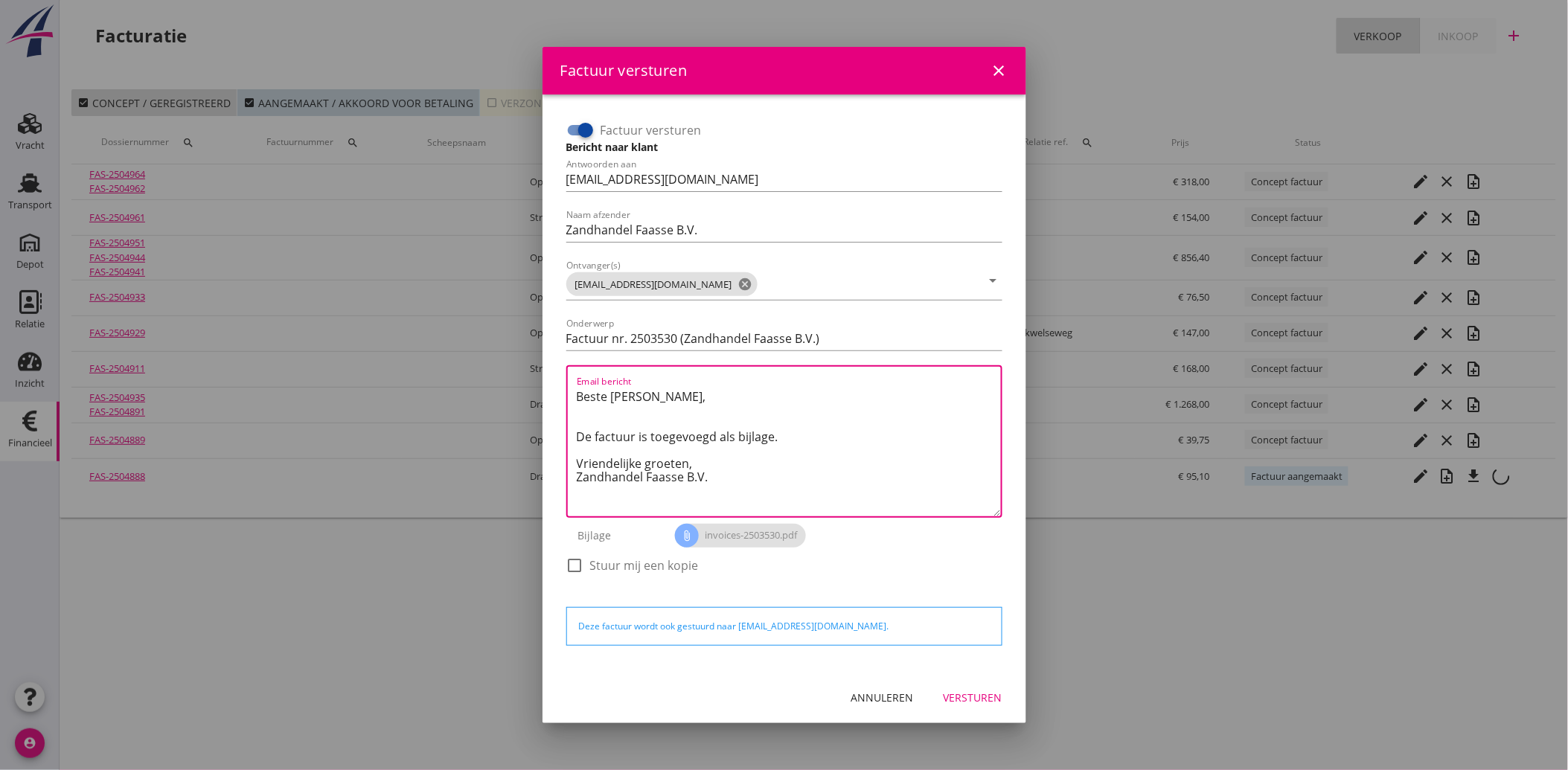
drag, startPoint x: 724, startPoint y: 485, endPoint x: 524, endPoint y: 378, distance: 226.8
click at [524, 378] on div "Factuur versturen close Factuur versturen Bericht naar klant Antwoorden aan [EM…" at bounding box center [784, 385] width 1568 height 770
paste textarea "Geachte heer/mevrouw, Hierbij zenden wij u onze factuur i.v.m. de door ons aan …"
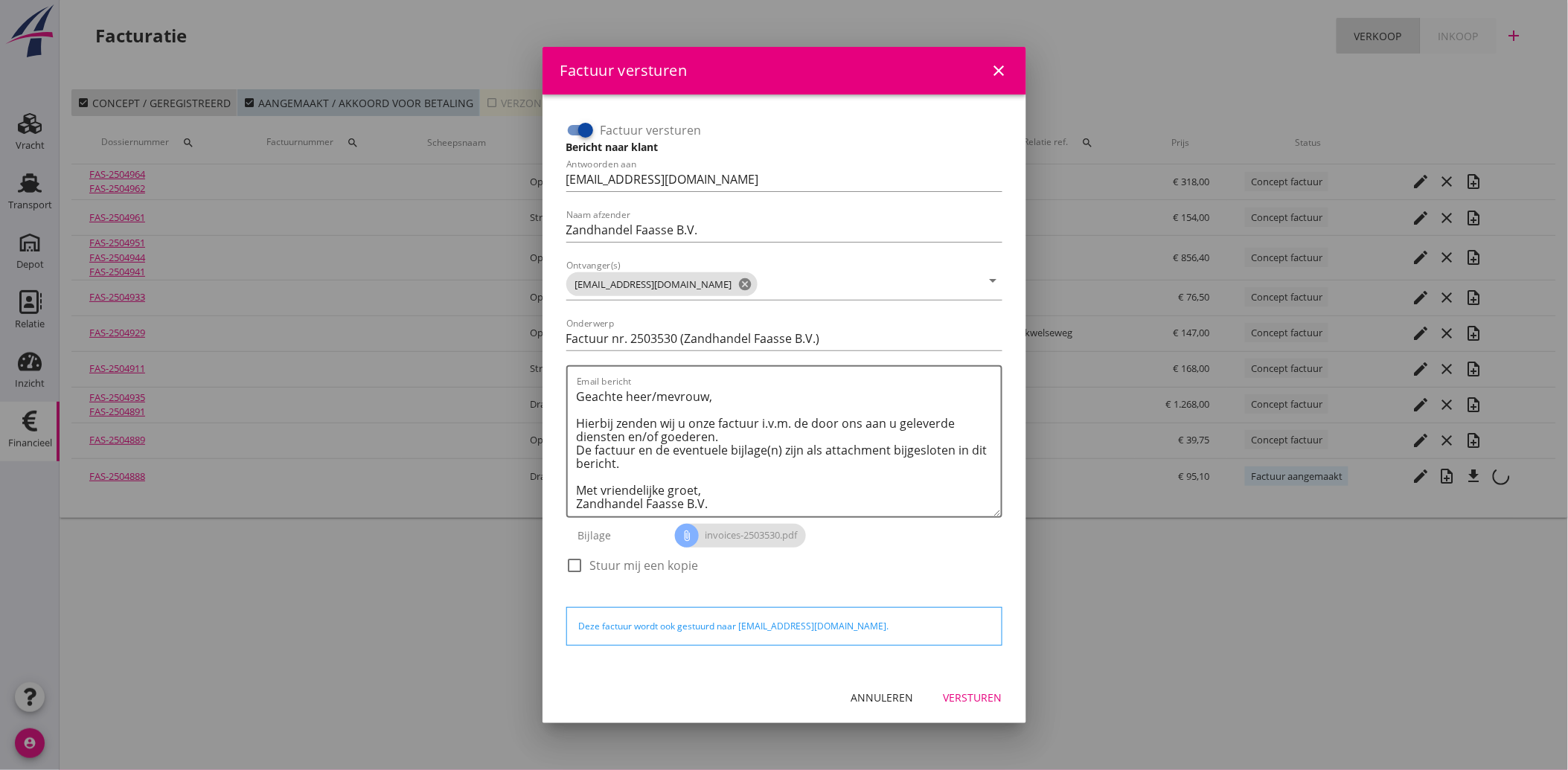
click at [968, 680] on div "Annuleren Versturen" at bounding box center [784, 698] width 484 height 50
click at [972, 686] on button "Versturen" at bounding box center [973, 698] width 83 height 27
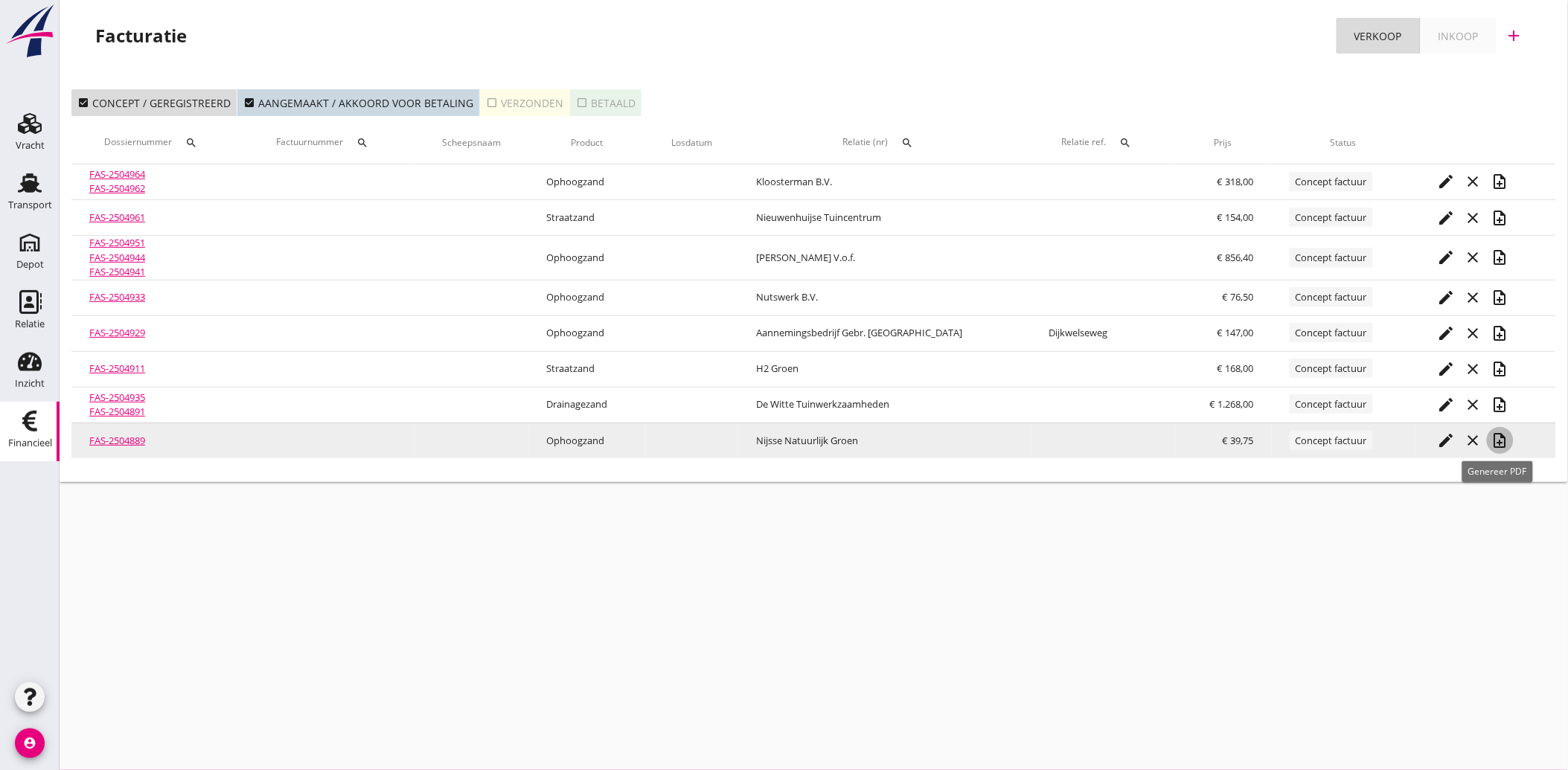
click at [1496, 445] on icon "note_add" at bounding box center [1500, 440] width 18 height 18
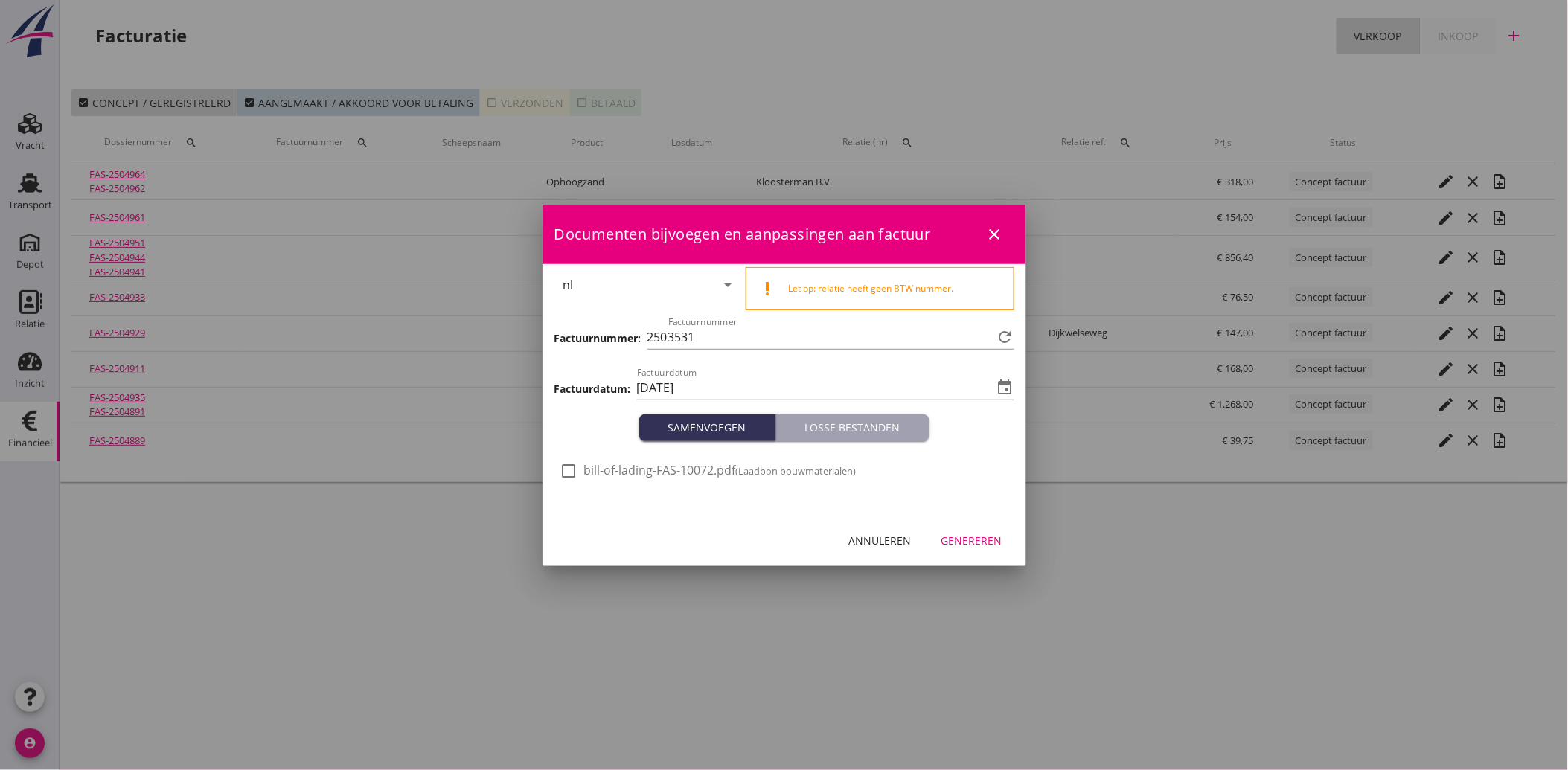
click at [572, 472] on div at bounding box center [569, 471] width 25 height 25
click at [955, 540] on div "Genereren" at bounding box center [972, 540] width 61 height 16
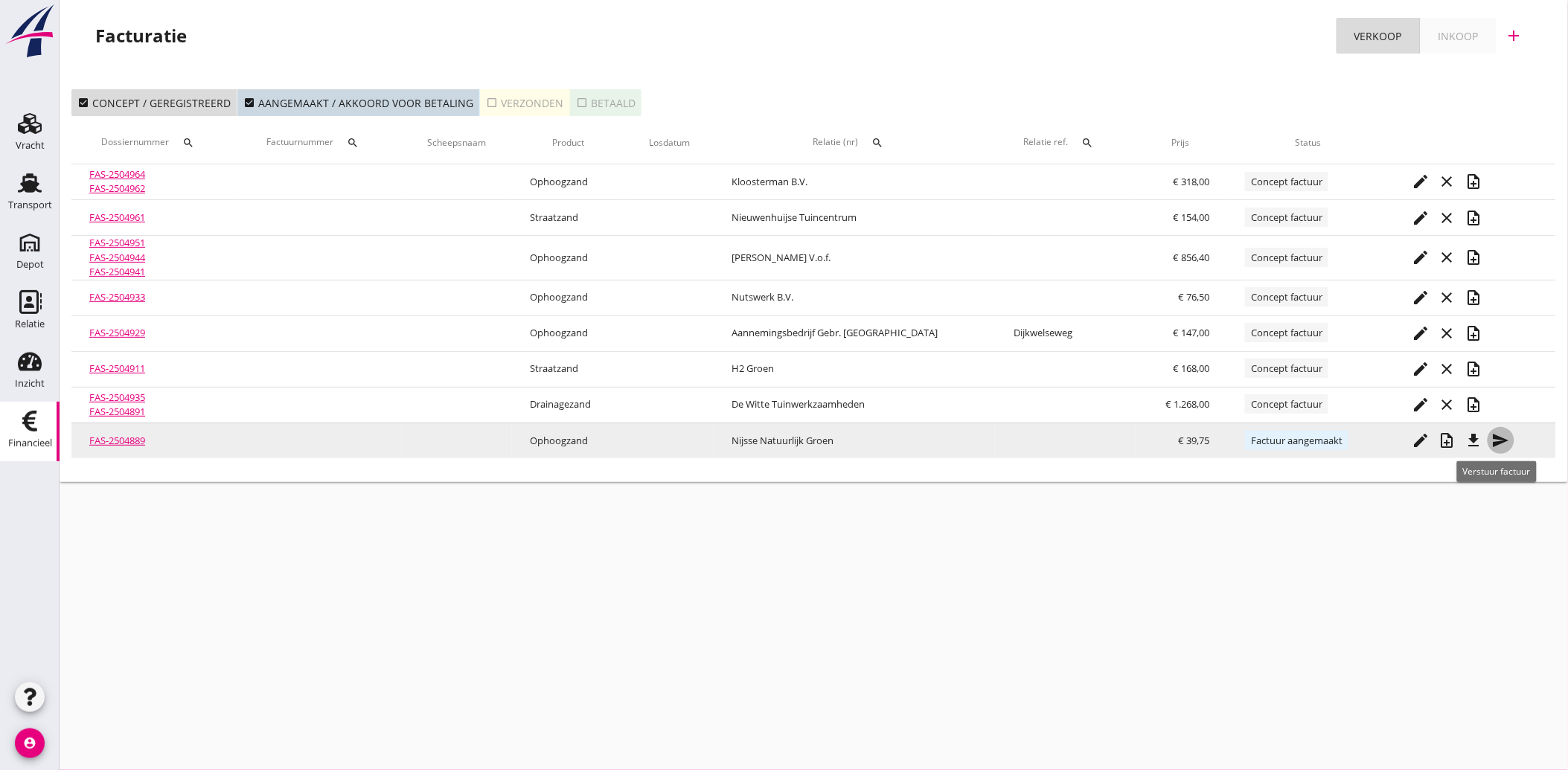
click at [1497, 437] on icon "send" at bounding box center [1501, 440] width 18 height 18
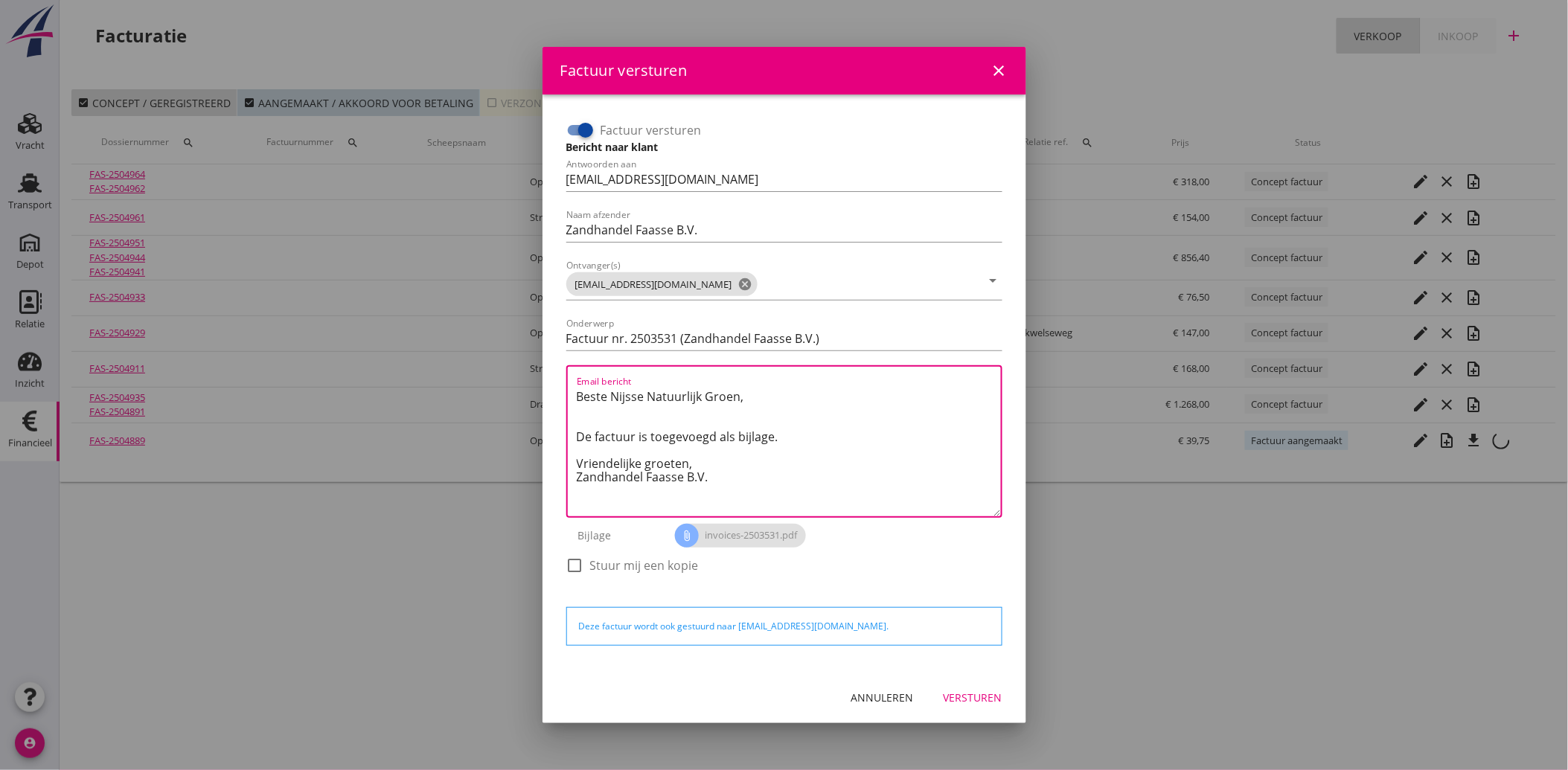
drag, startPoint x: 716, startPoint y: 480, endPoint x: 569, endPoint y: 378, distance: 178.9
click at [569, 378] on div "Email bericht Beste Nijsse Natuurlijk Groen, De factuur is toegevoegd als bijla…" at bounding box center [784, 441] width 436 height 152
paste textarea "Geachte heer/mevrouw, Hierbij zenden wij u onze factuur i.v.m. de door ons aan …"
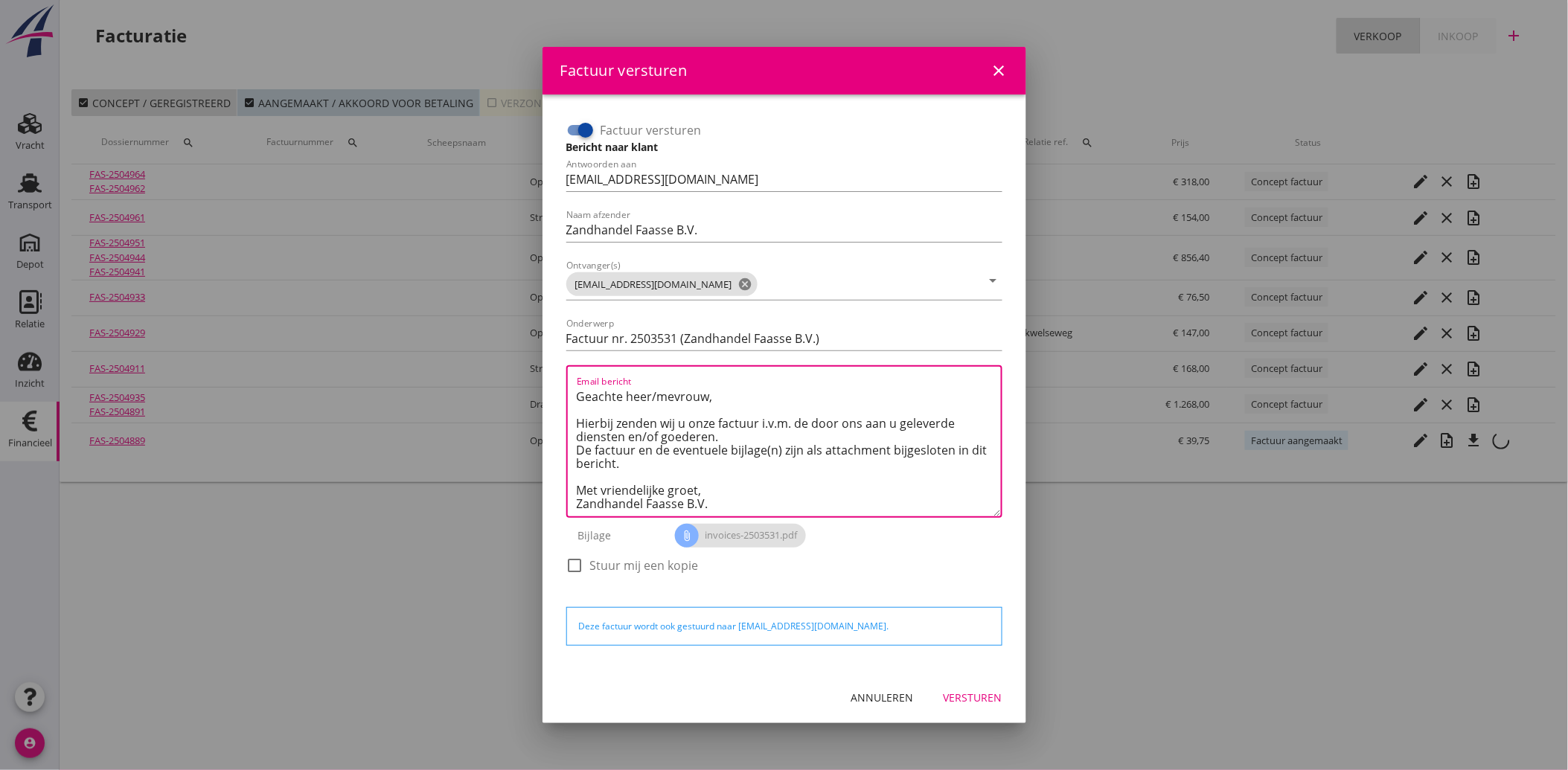
click at [974, 697] on div "Versturen" at bounding box center [973, 698] width 59 height 16
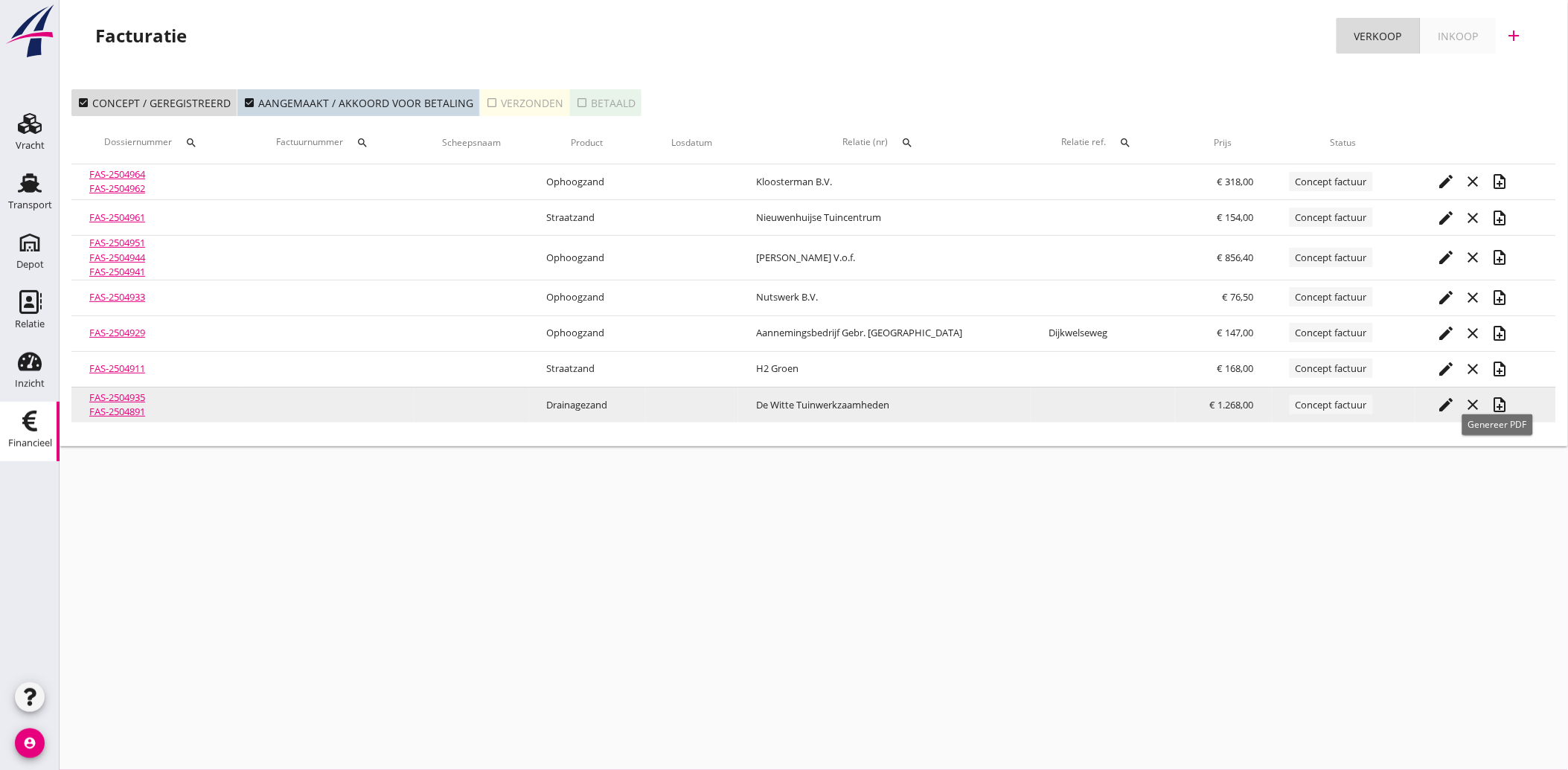
click at [1496, 398] on icon "note_add" at bounding box center [1500, 405] width 18 height 18
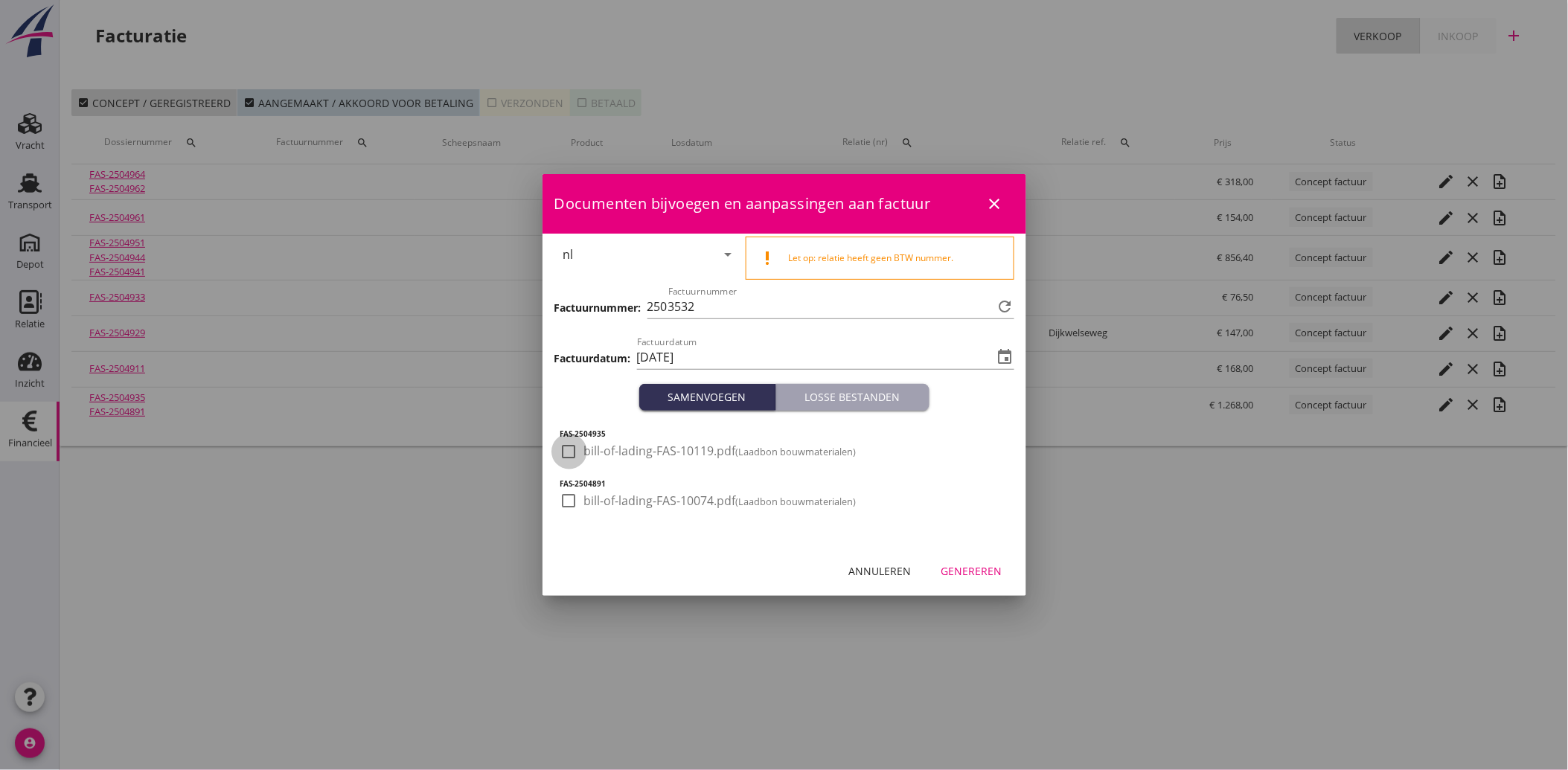
click at [574, 450] on div at bounding box center [569, 452] width 25 height 25
click at [564, 501] on div at bounding box center [569, 500] width 25 height 25
click at [985, 573] on div "Genereren" at bounding box center [972, 571] width 61 height 16
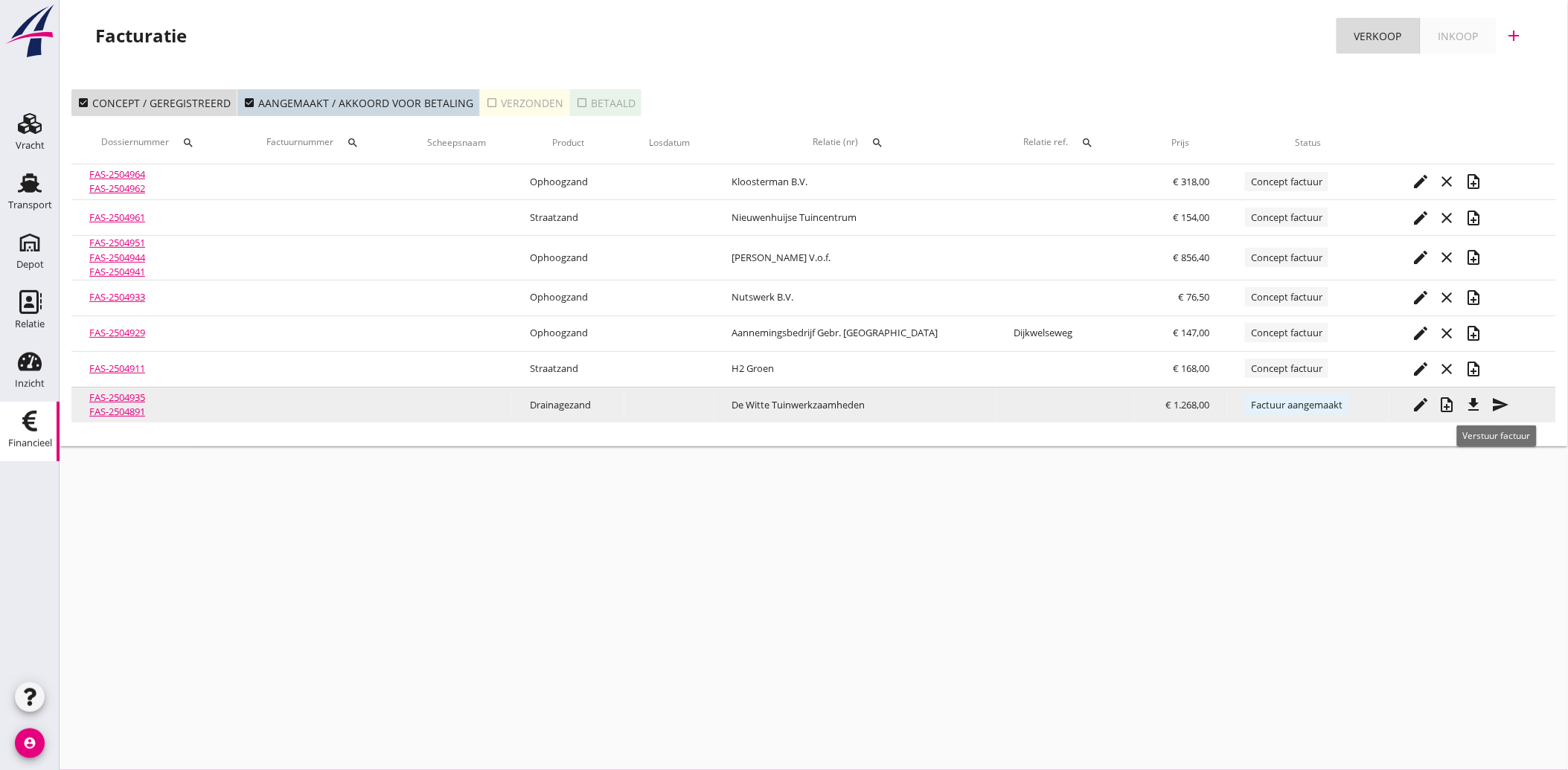
click at [1498, 400] on icon "send" at bounding box center [1501, 405] width 18 height 18
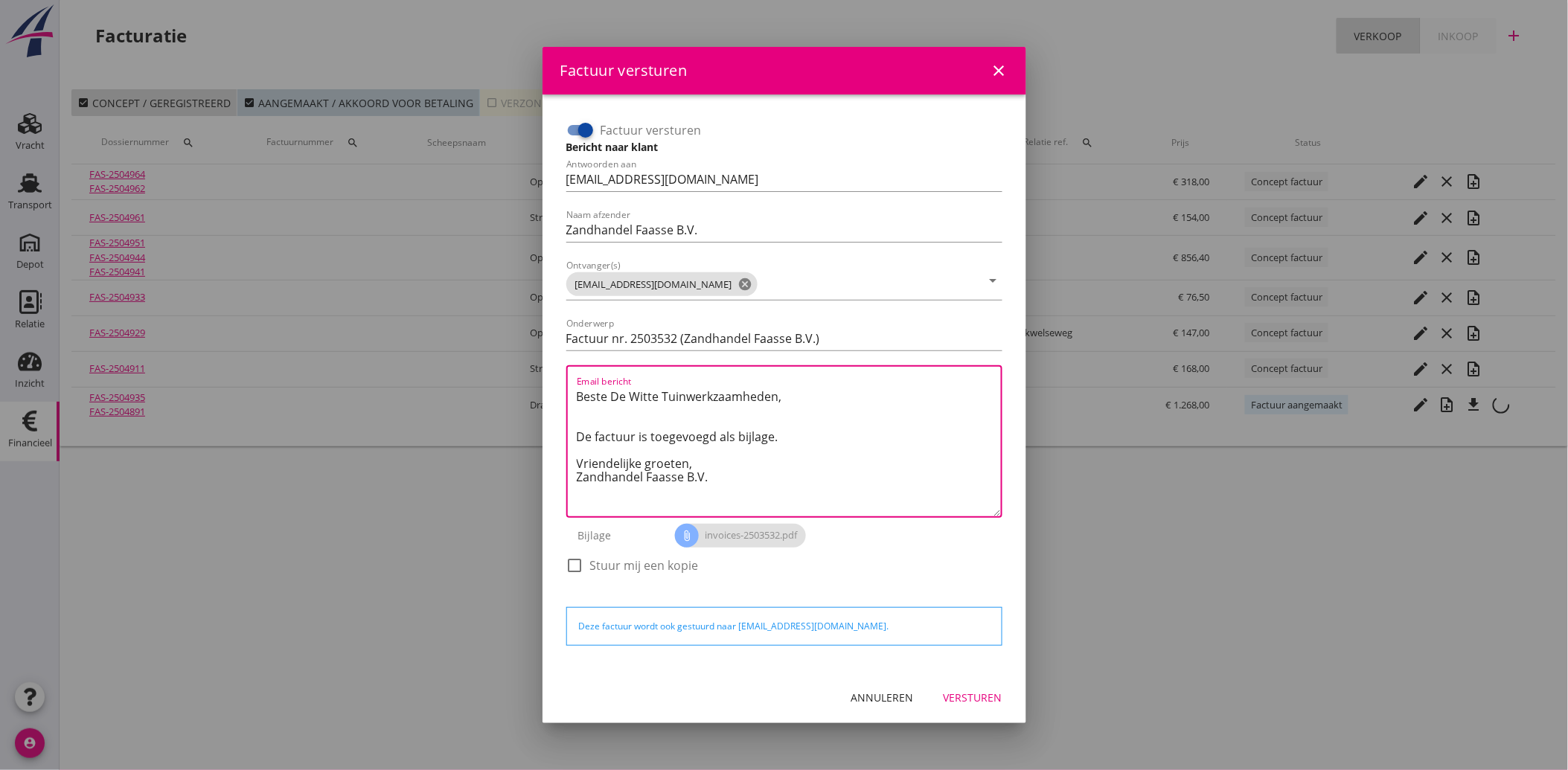
drag, startPoint x: 709, startPoint y: 478, endPoint x: 573, endPoint y: 398, distance: 157.8
click at [573, 398] on div "Email bericht Beste De Witte Tuinwerkzaamheden, De factuur is toegevoegd als bi…" at bounding box center [784, 441] width 436 height 152
paste textarea "Geachte heer/mevrouw, Hierbij zenden wij u onze factuur i.v.m. de door ons aan …"
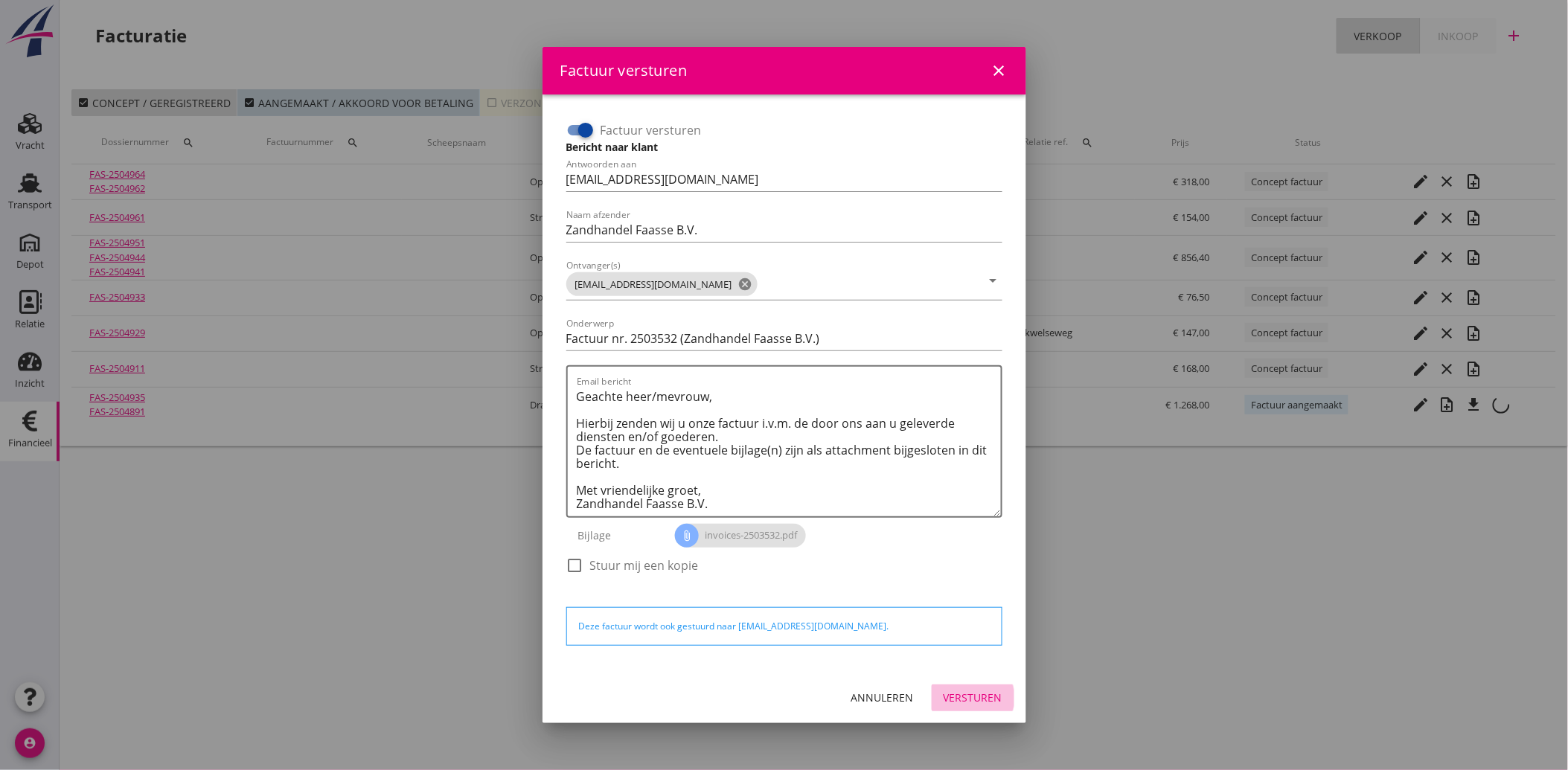
click at [968, 696] on div "Versturen" at bounding box center [973, 698] width 59 height 16
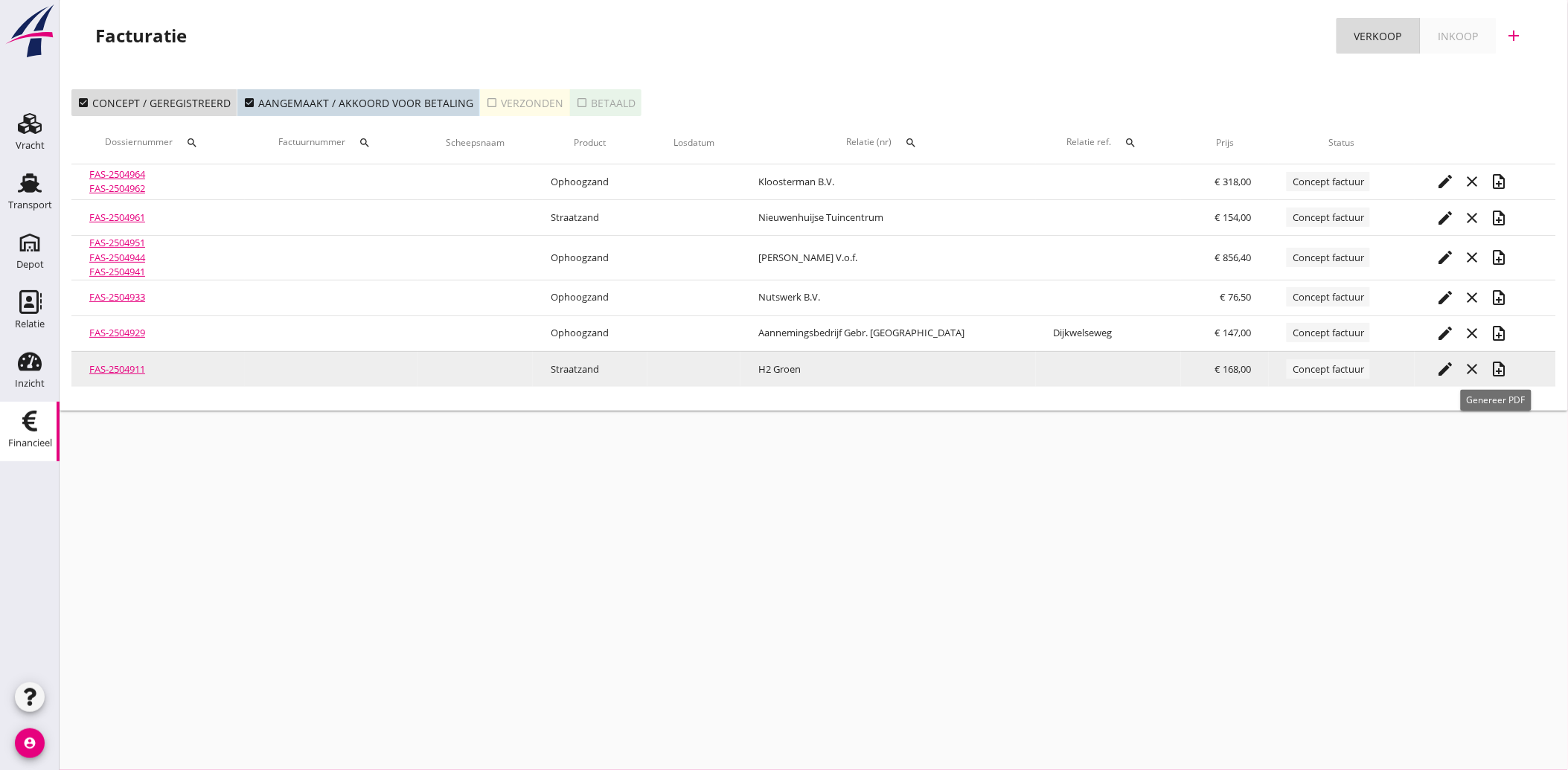
click at [1496, 369] on icon "note_add" at bounding box center [1499, 369] width 18 height 18
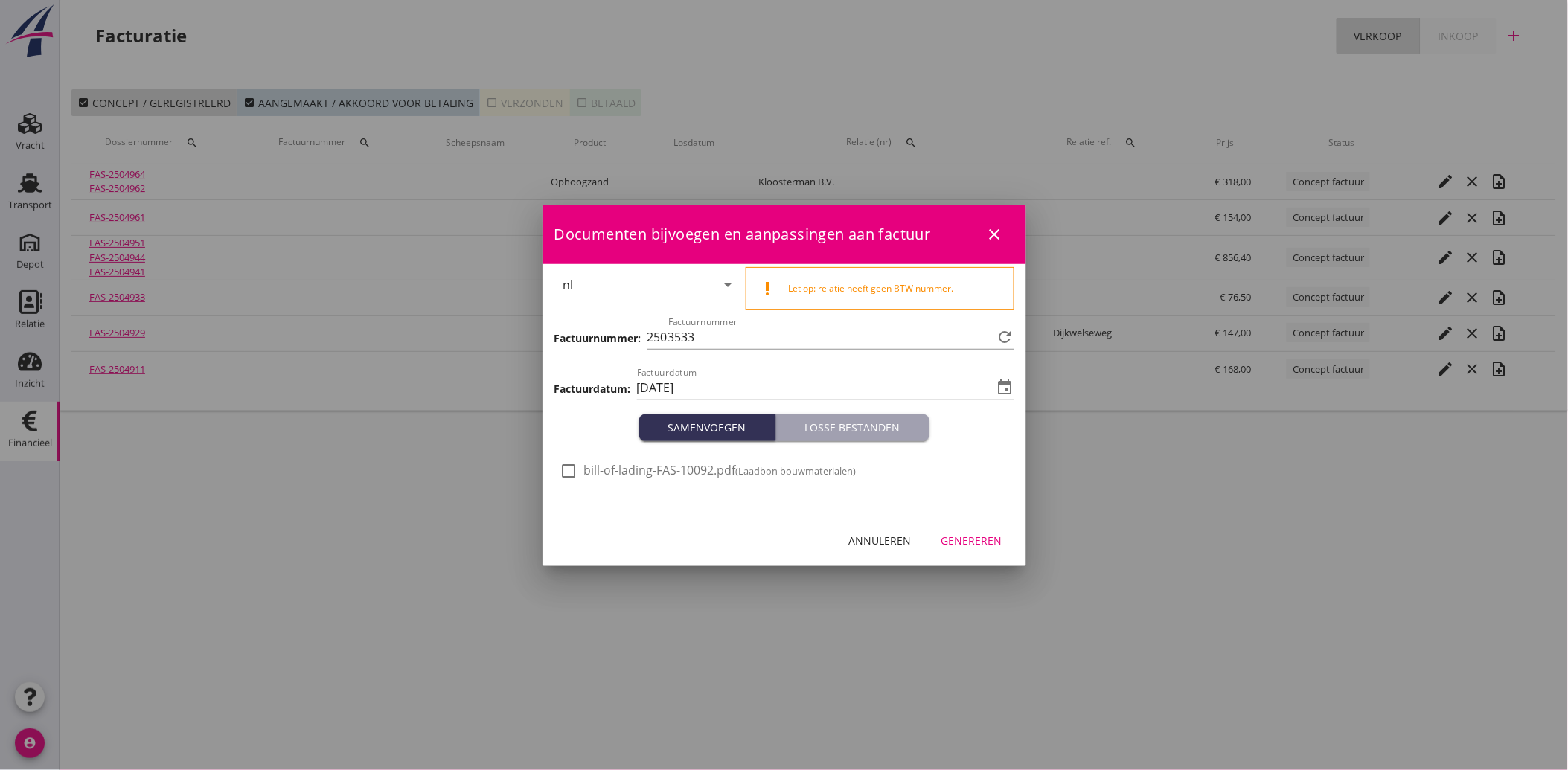
click at [570, 470] on div at bounding box center [569, 471] width 25 height 25
click at [991, 539] on div "Genereren" at bounding box center [972, 540] width 61 height 16
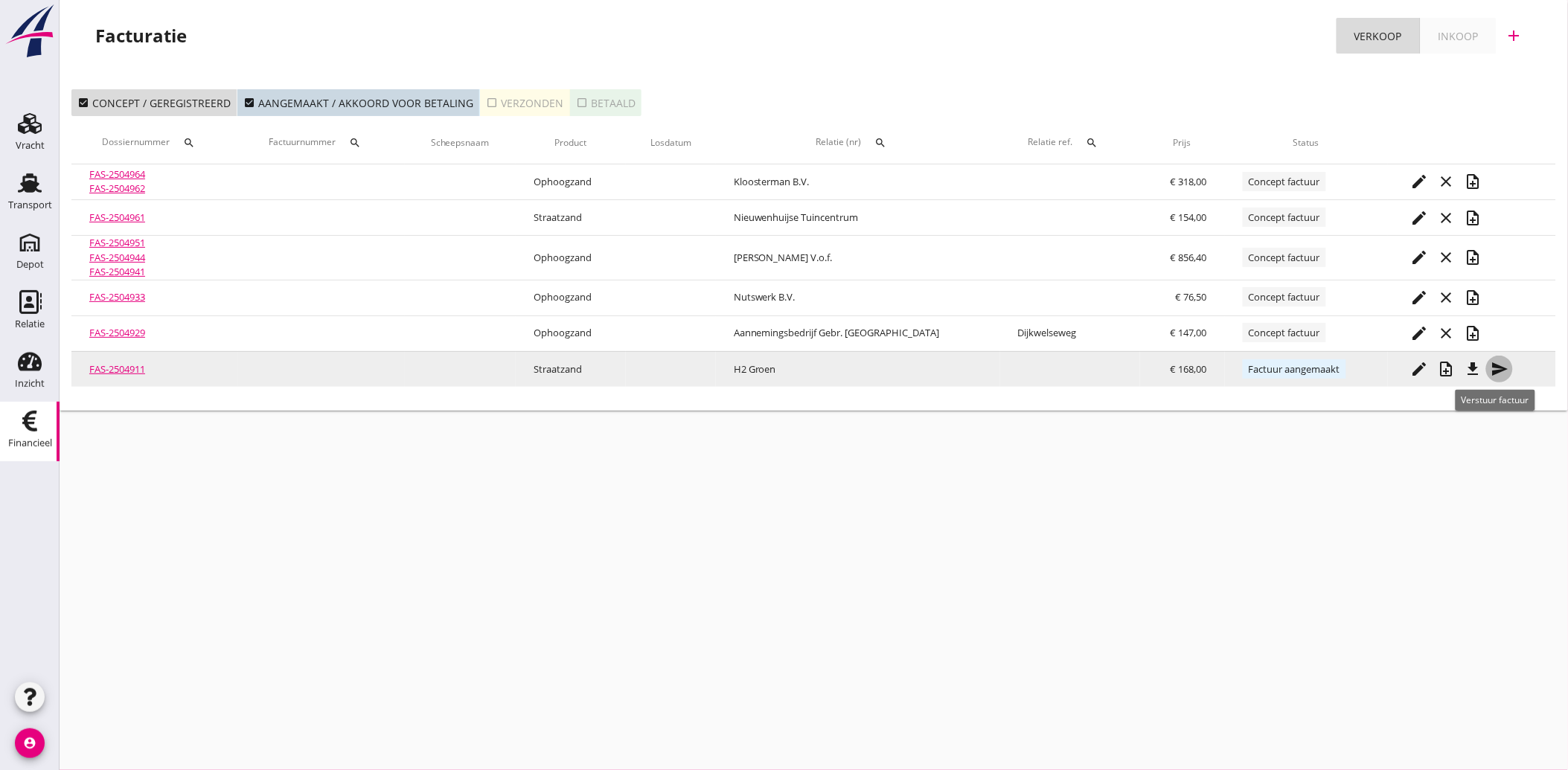
click at [1496, 363] on icon "send" at bounding box center [1499, 369] width 18 height 18
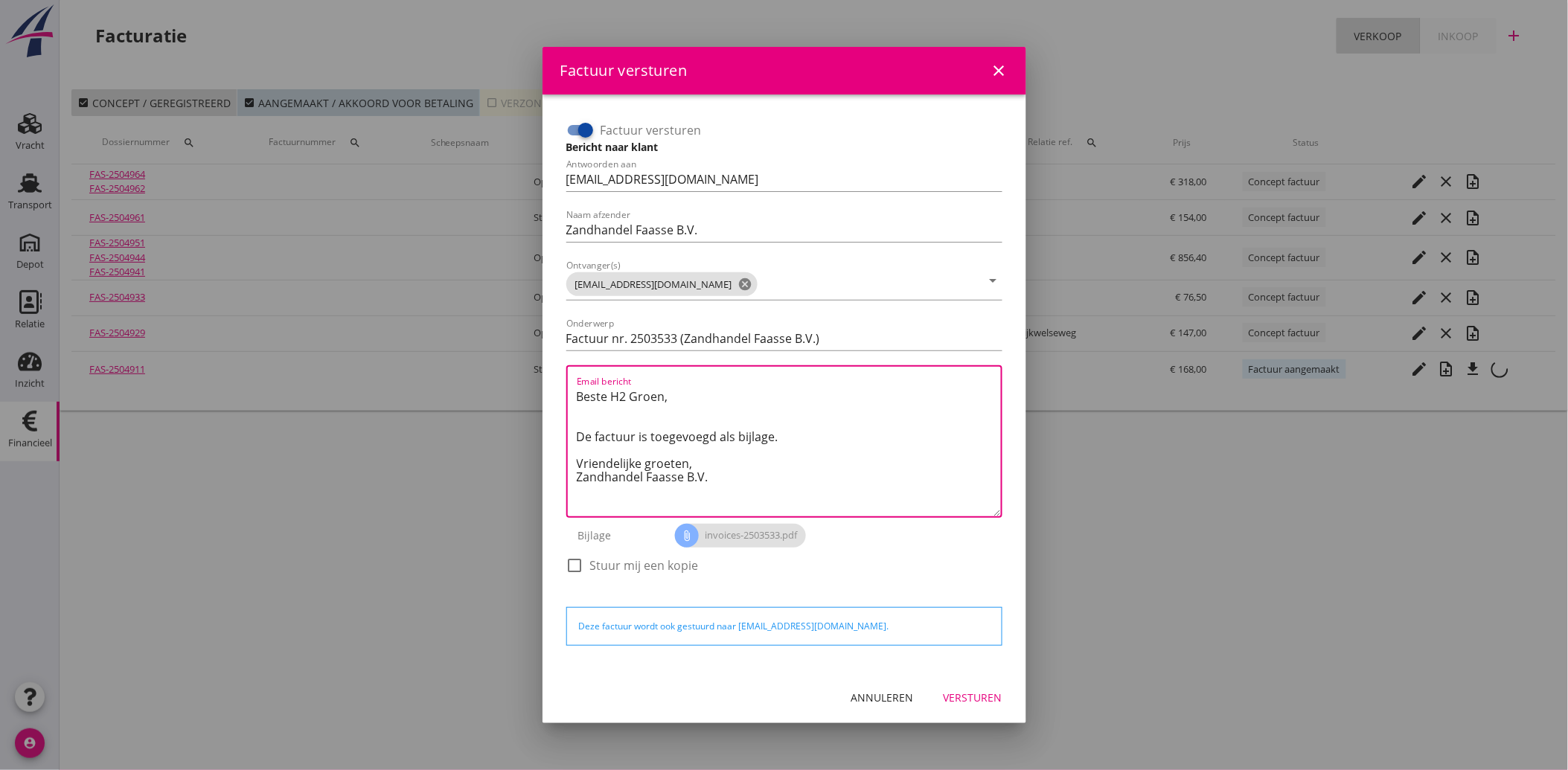
drag, startPoint x: 734, startPoint y: 485, endPoint x: 584, endPoint y: 390, distance: 177.6
click at [584, 390] on textarea "Beste H2 Groen, De factuur is toegevoegd als bijlage. Vriendelijke groeten, Zan…" at bounding box center [788, 450] width 424 height 131
drag, startPoint x: 726, startPoint y: 485, endPoint x: 558, endPoint y: 396, distance: 190.1
click at [558, 396] on div "Factuur versturen Bericht naar klant Antwoorden aan [EMAIL_ADDRESS][DOMAIN_NAME…" at bounding box center [784, 383] width 459 height 553
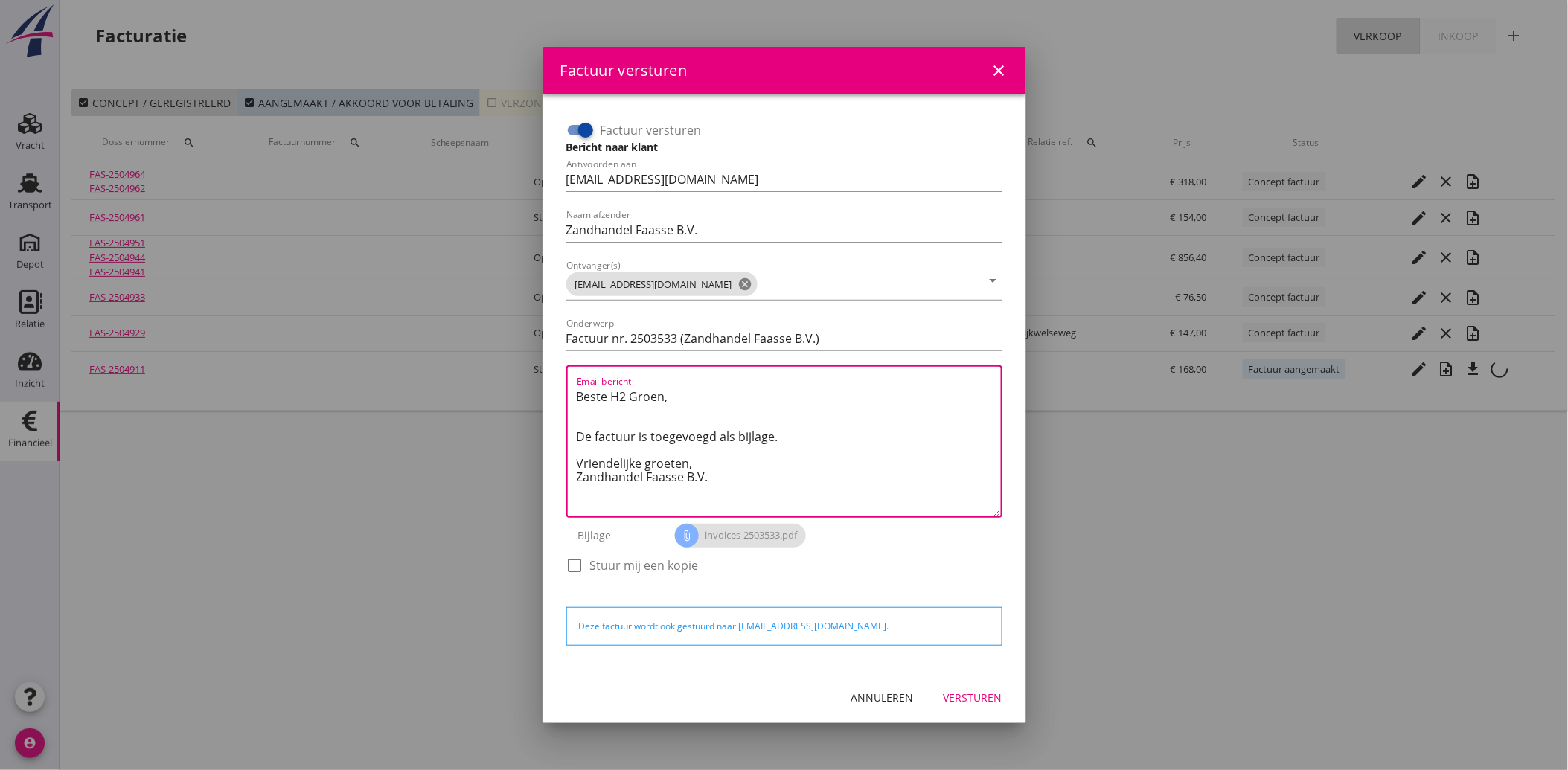
paste textarea "Geachte heer/mevrouw, Hierbij zenden wij u onze factuur i.v.m. de door ons aan …"
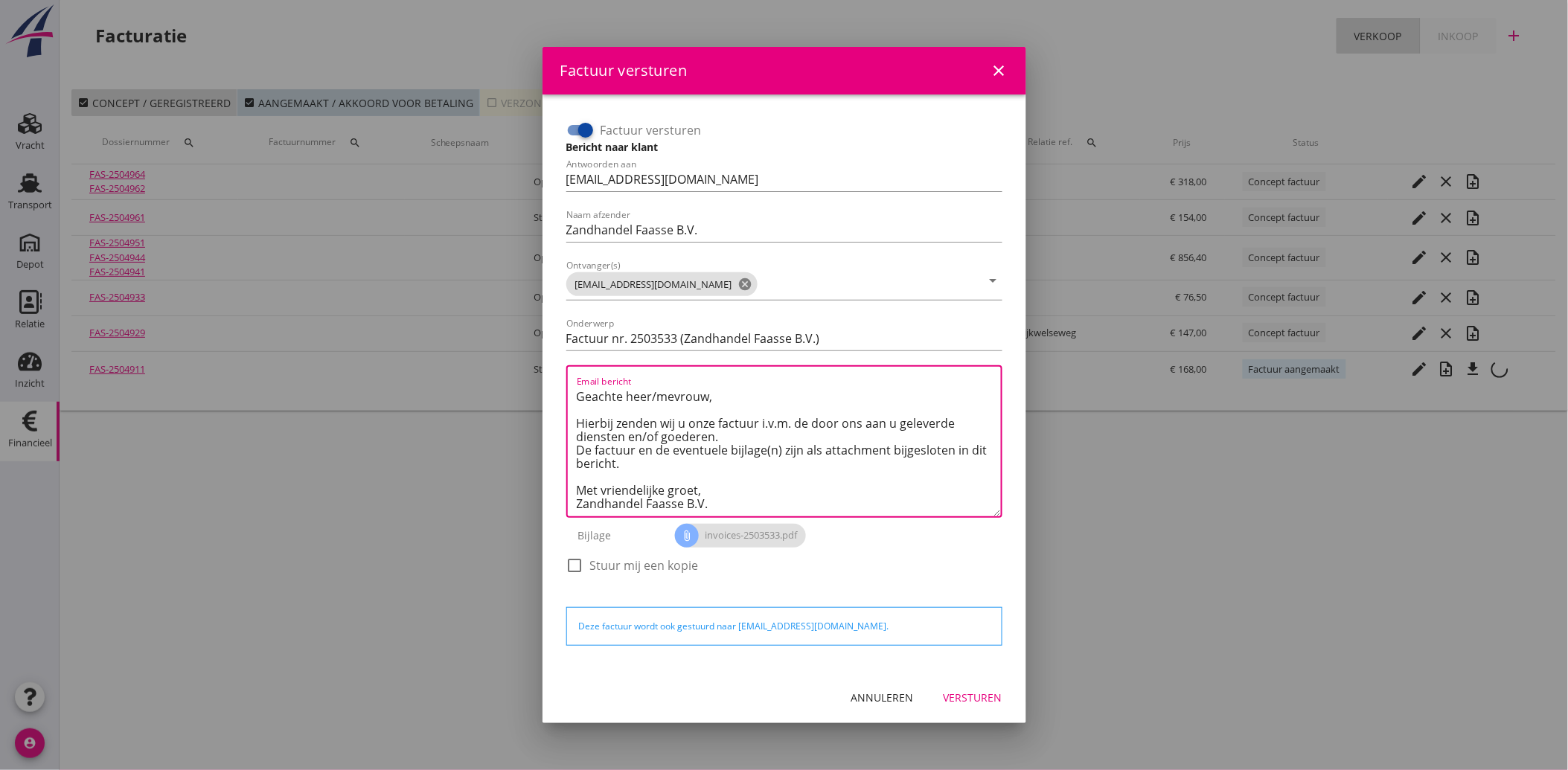
click at [979, 698] on div "Versturen" at bounding box center [973, 698] width 59 height 16
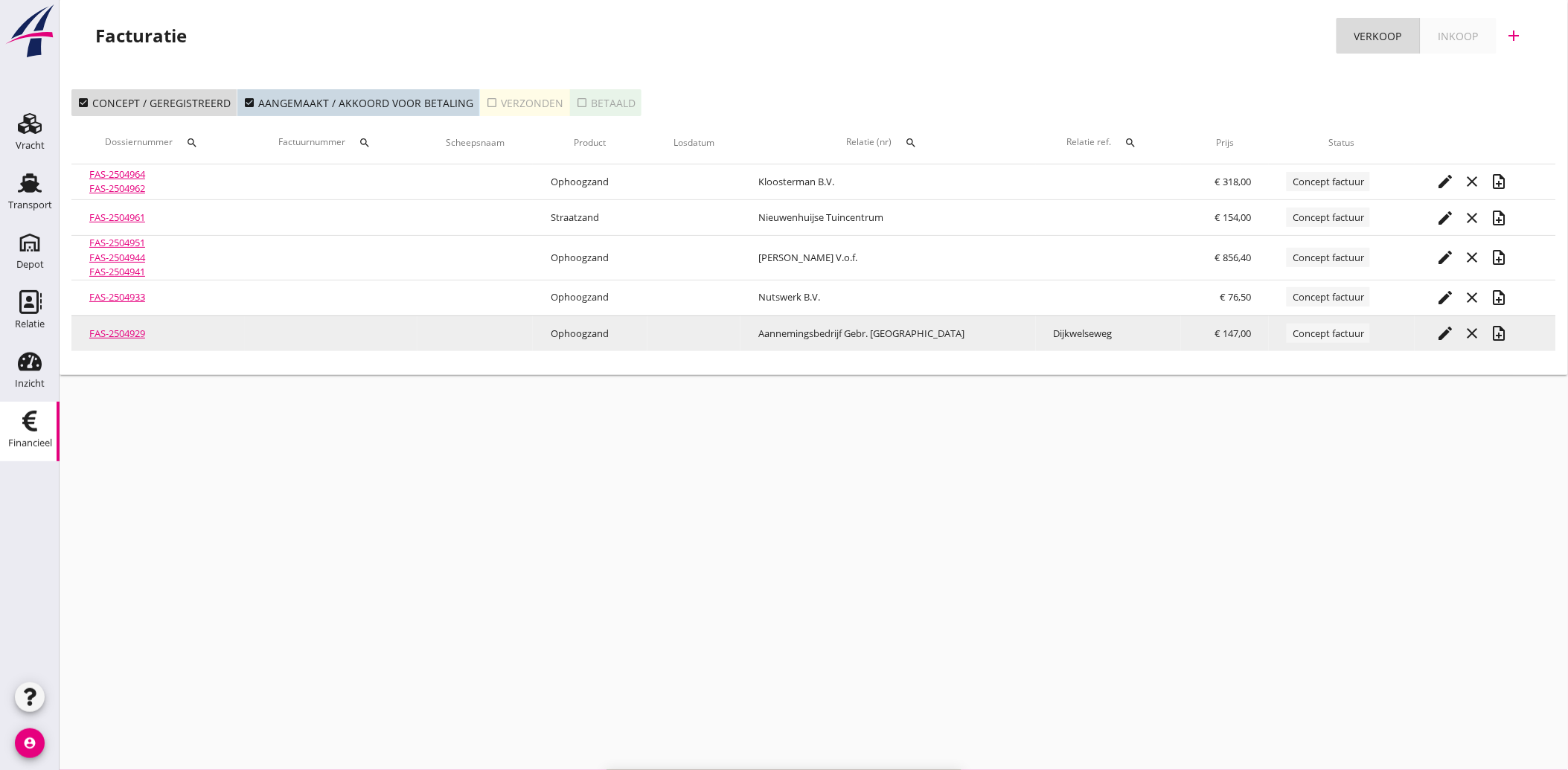
click at [1494, 335] on icon "note_add" at bounding box center [1499, 333] width 18 height 18
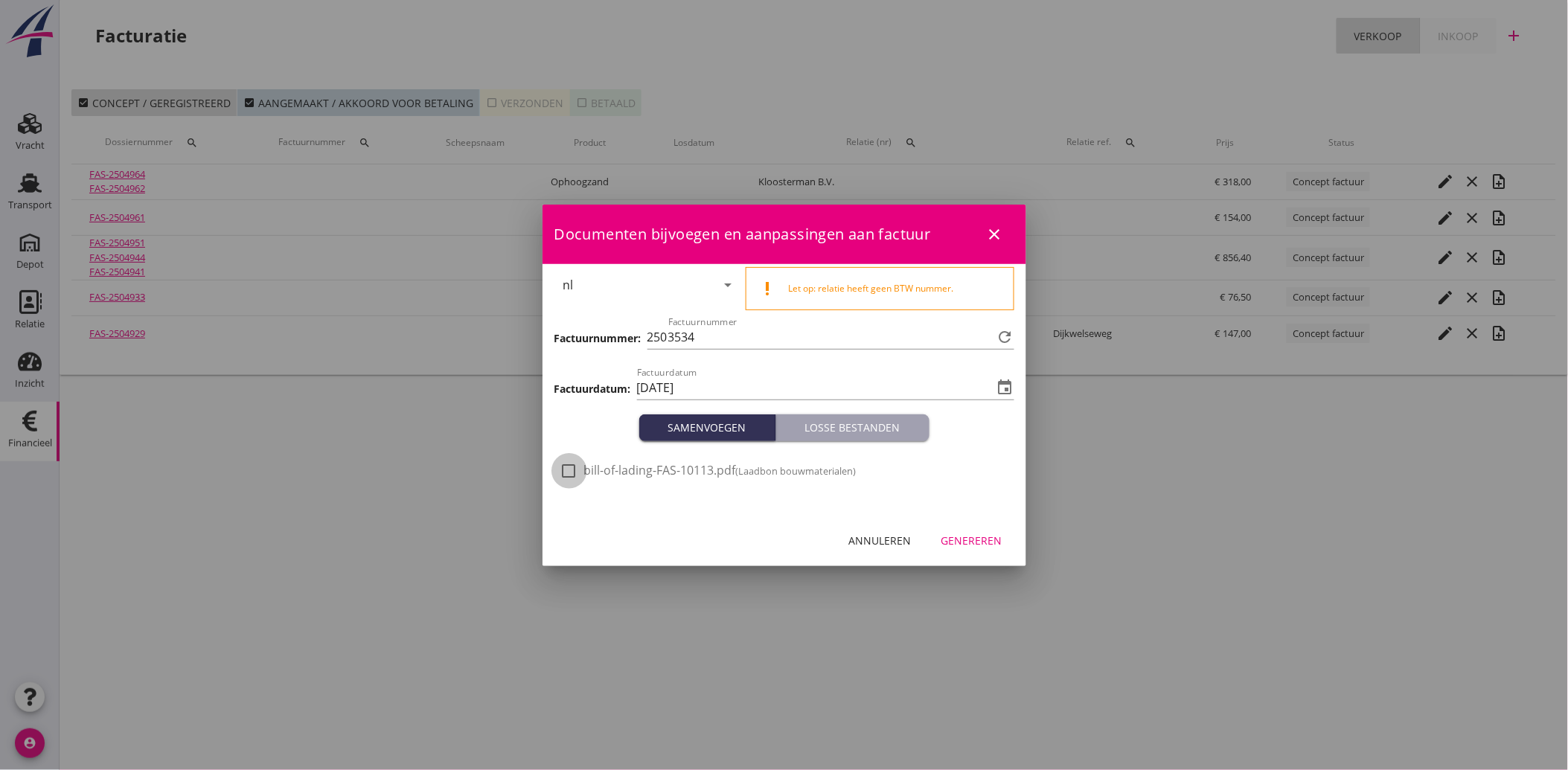
click at [570, 469] on div at bounding box center [569, 471] width 25 height 25
click at [986, 545] on div "Genereren" at bounding box center [972, 540] width 61 height 16
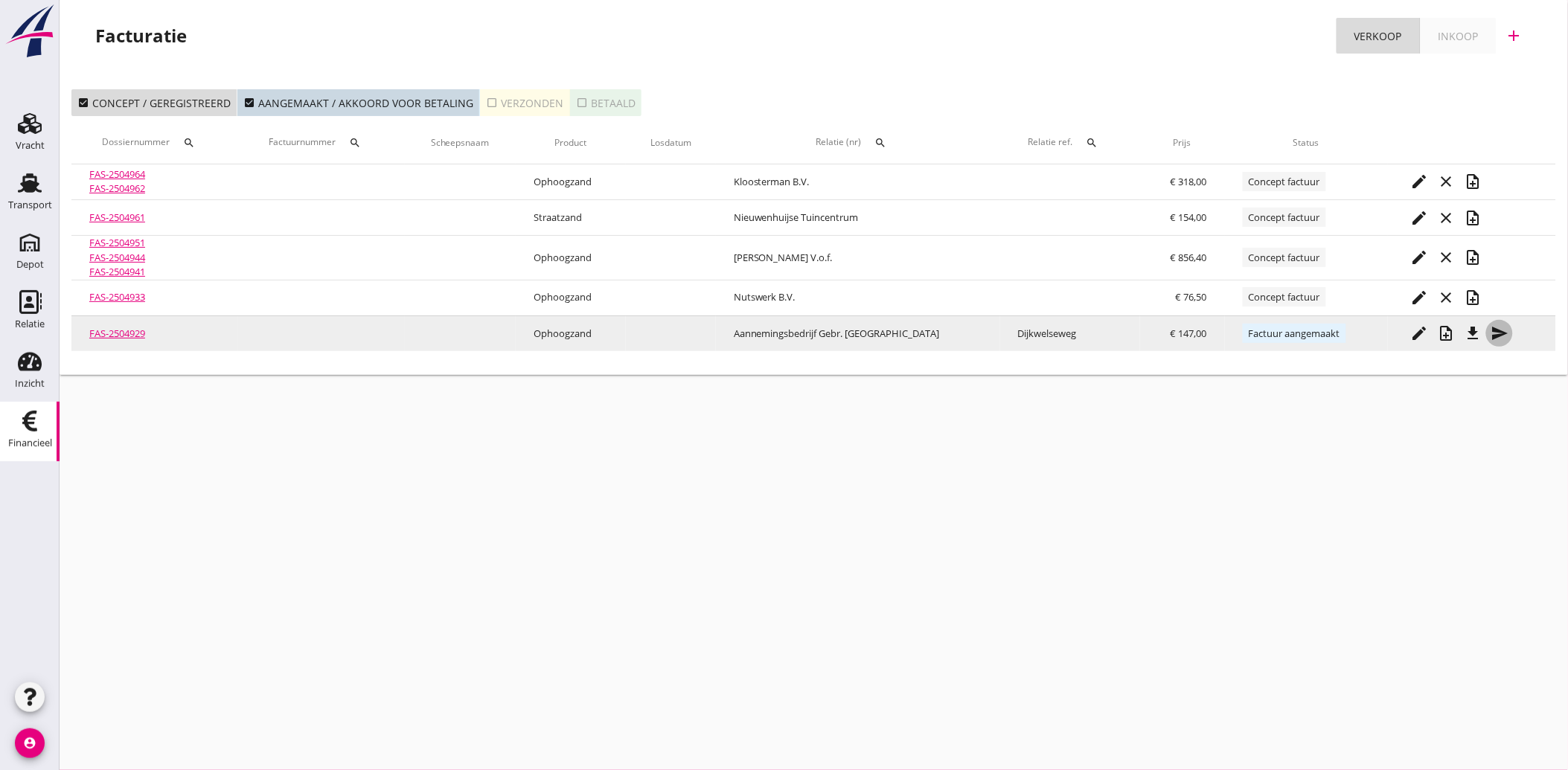
click at [1491, 337] on icon "send" at bounding box center [1499, 333] width 18 height 18
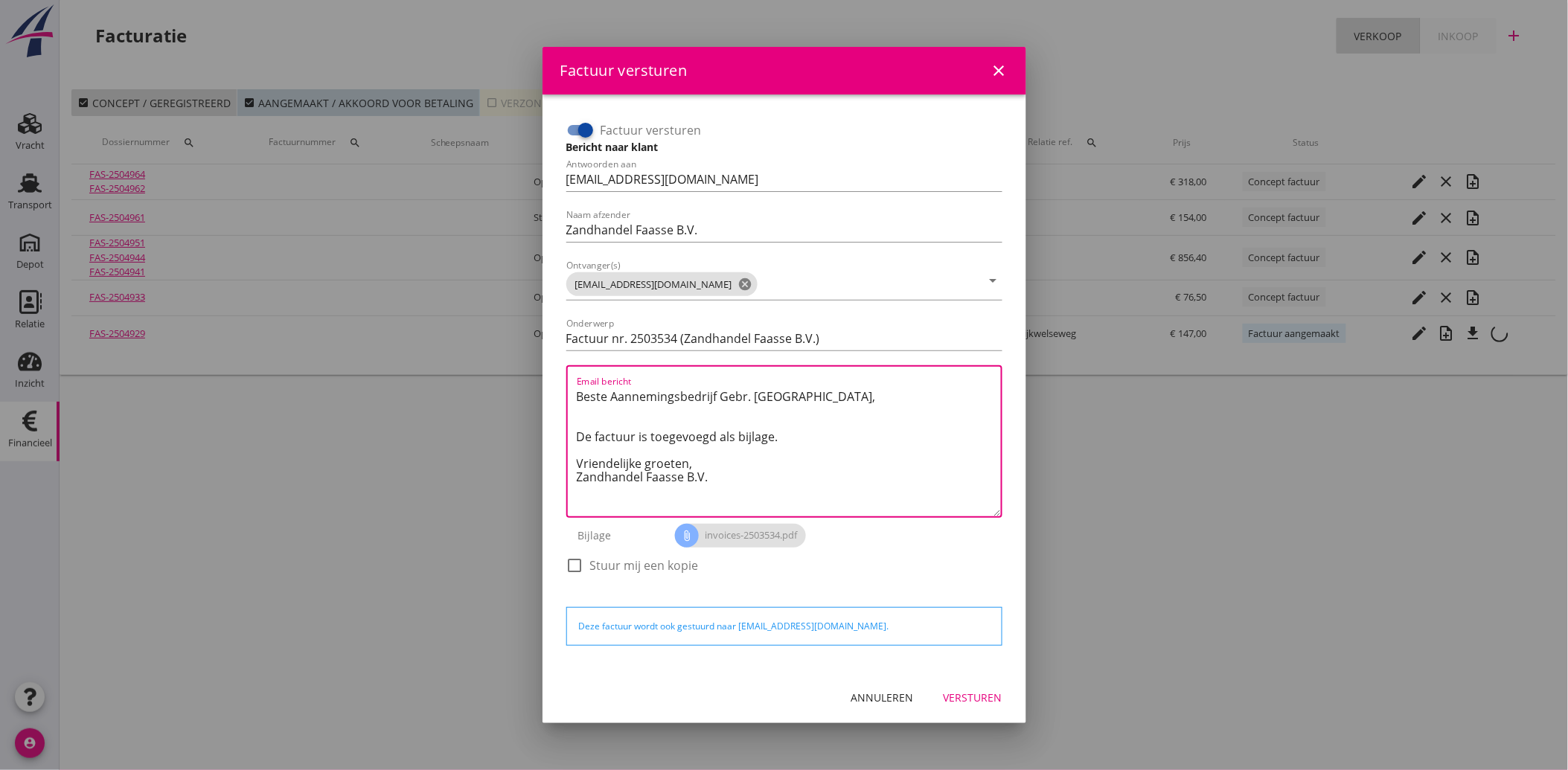
drag, startPoint x: 712, startPoint y: 475, endPoint x: 556, endPoint y: 382, distance: 181.6
click at [556, 382] on div "Factuur versturen Bericht naar klant Antwoorden aan [EMAIL_ADDRESS][DOMAIN_NAME…" at bounding box center [784, 383] width 459 height 553
paste textarea "Geachte heer/mevrouw, Hierbij zenden wij u onze factuur i.v.m. de door ons aan …"
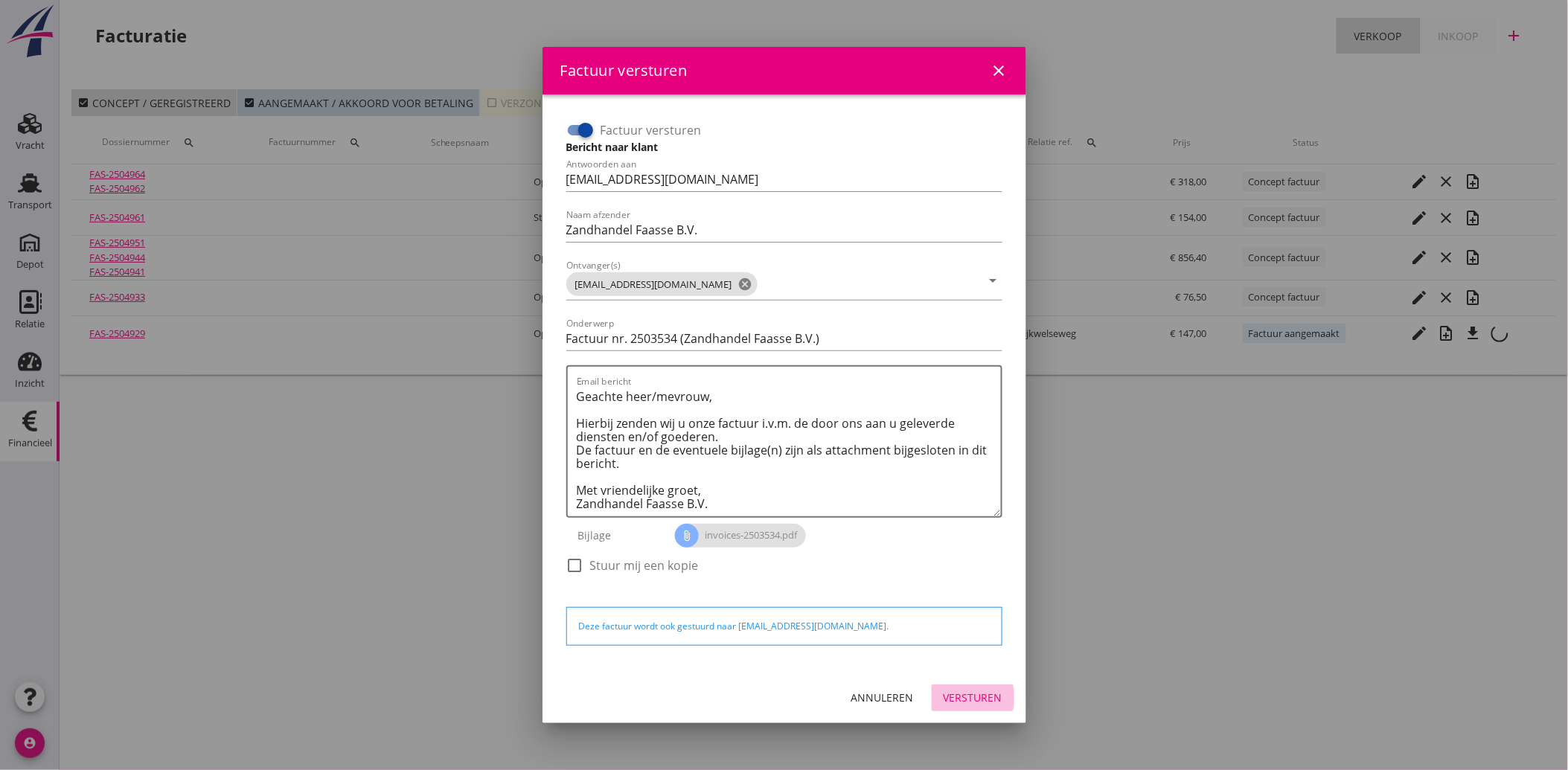
click at [975, 690] on div "Versturen" at bounding box center [973, 698] width 59 height 16
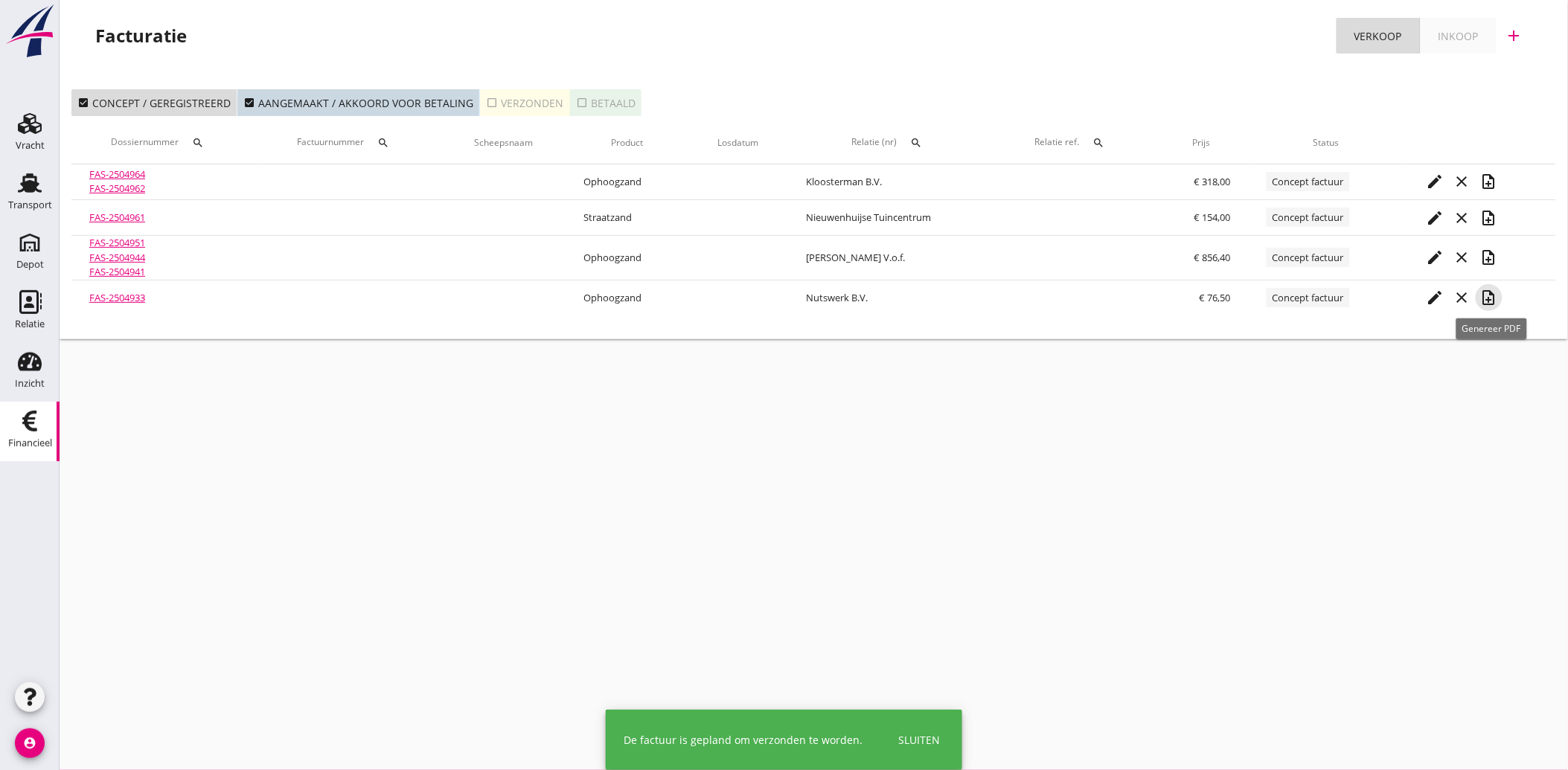
click at [1492, 296] on icon "note_add" at bounding box center [1489, 298] width 18 height 18
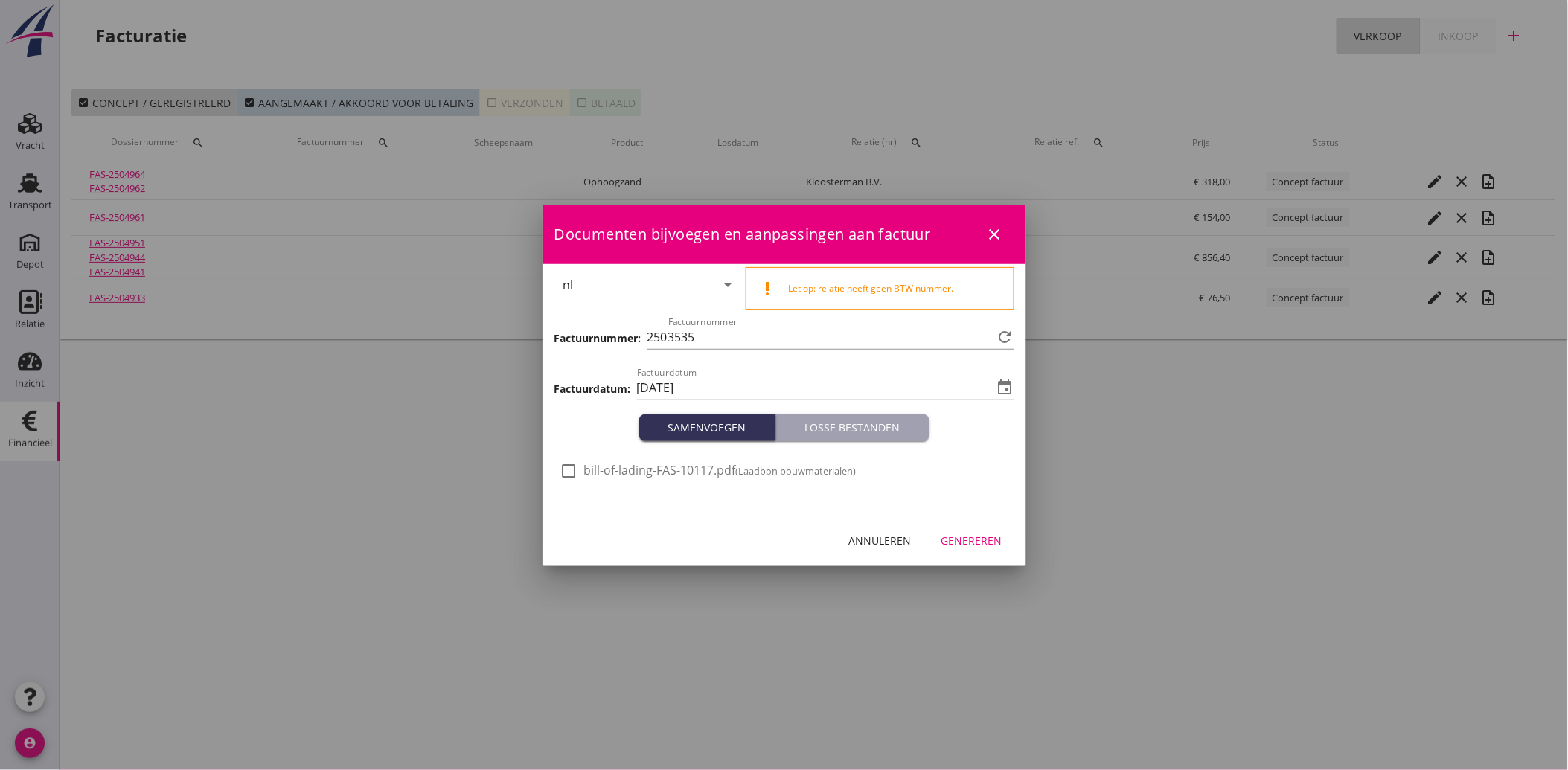
click at [571, 480] on div at bounding box center [569, 471] width 25 height 25
click at [985, 527] on button "Genereren" at bounding box center [971, 540] width 84 height 27
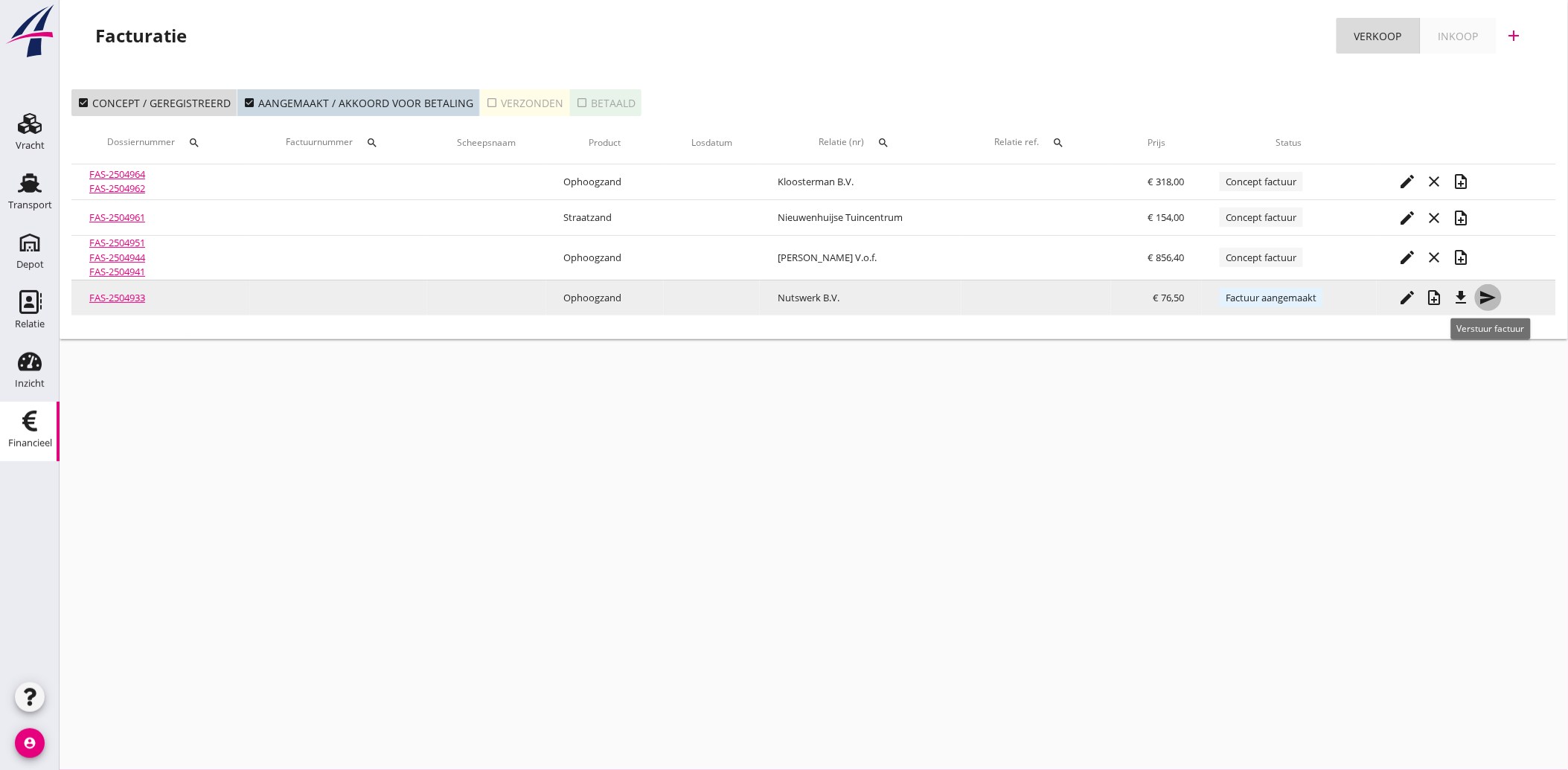
click at [1483, 293] on icon "send" at bounding box center [1488, 298] width 18 height 18
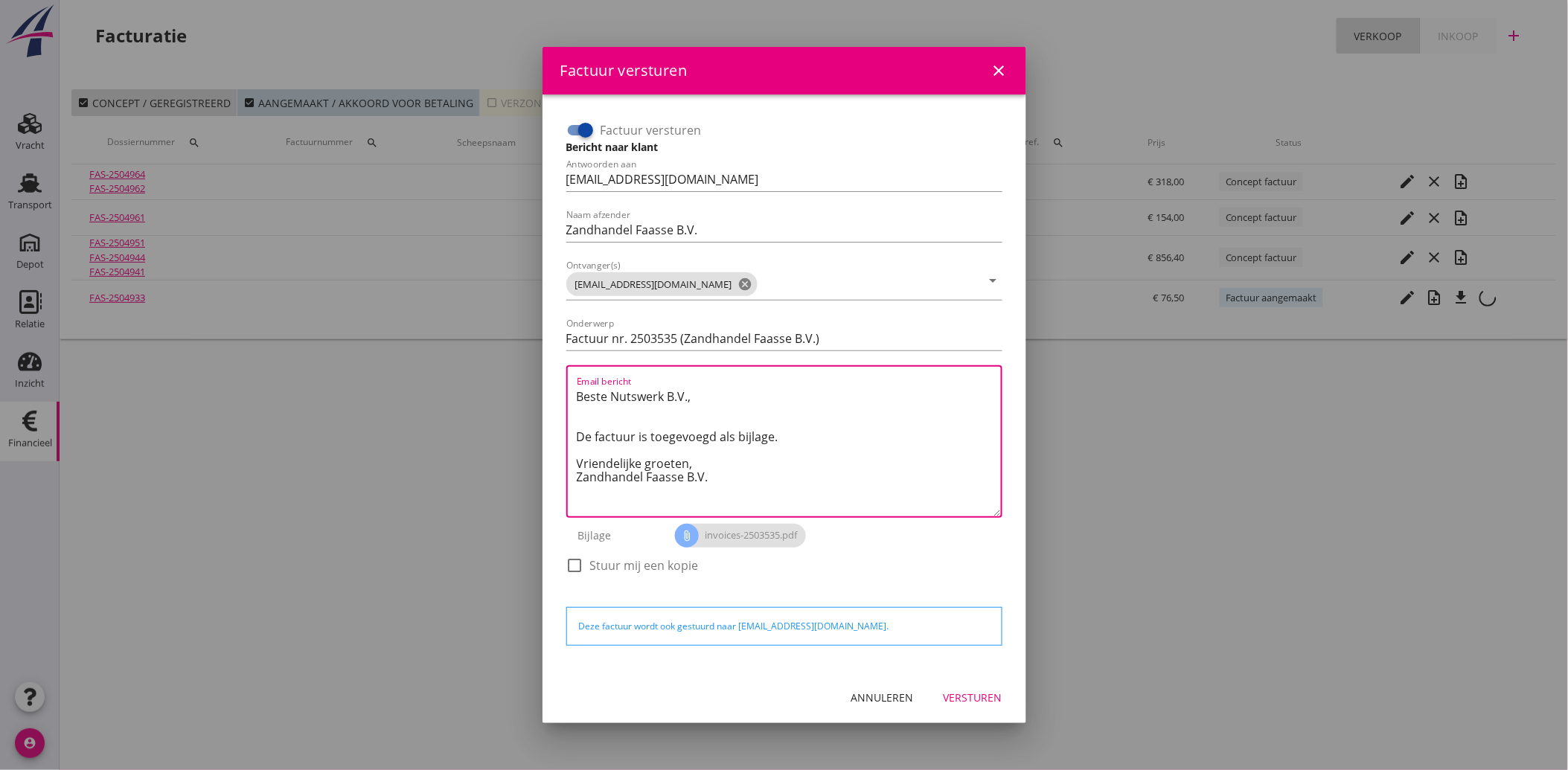
drag, startPoint x: 717, startPoint y: 479, endPoint x: 578, endPoint y: 392, distance: 164.0
click at [578, 392] on textarea "Beste Nutswerk B.V., De factuur is toegevoegd als bijlage. Vriendelijke groeten…" at bounding box center [788, 450] width 424 height 131
paste textarea "Geachte heer/mevrouw, Hierbij zenden wij u onze factuur i.v.m. de door ons aan …"
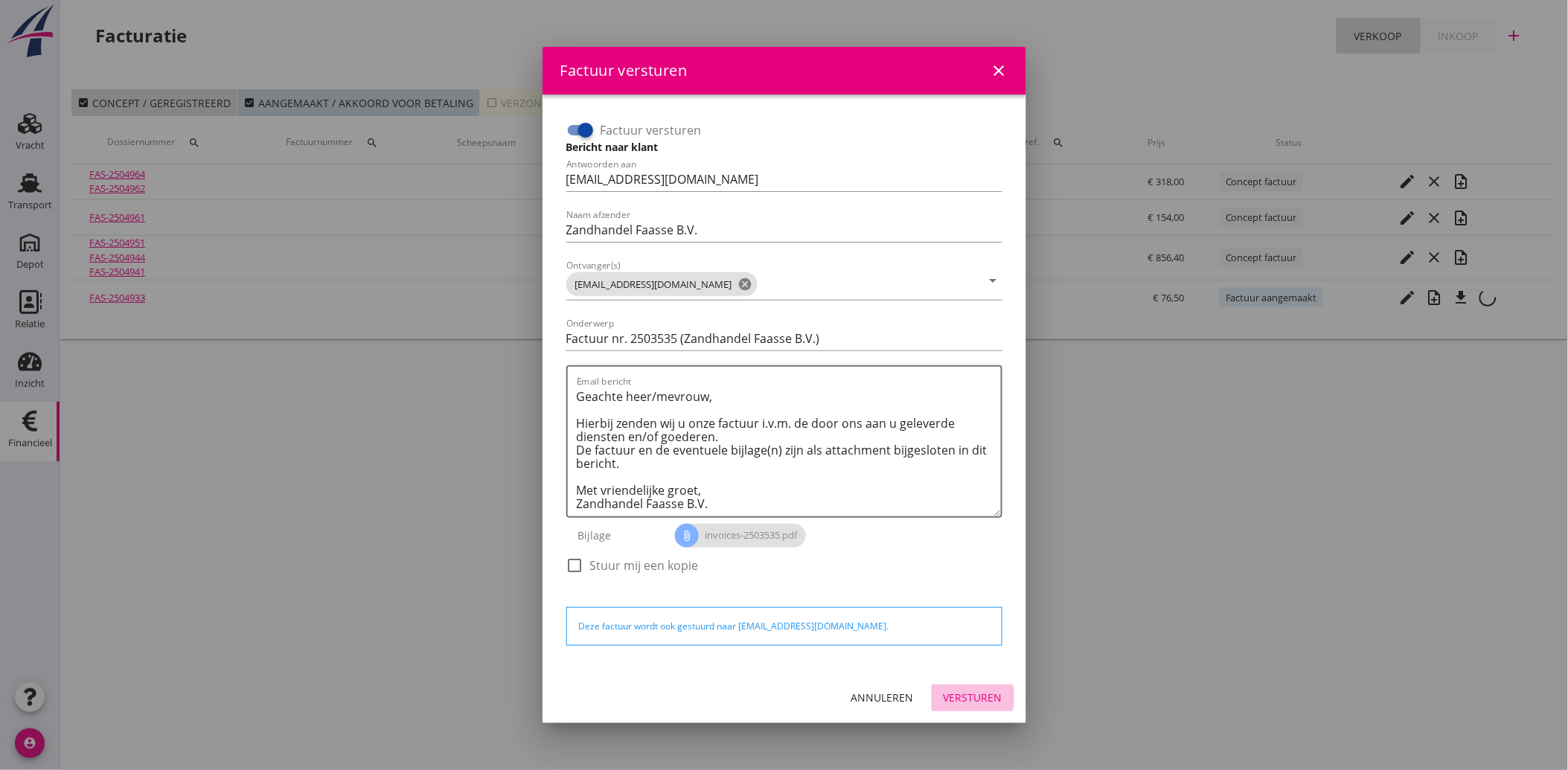
click at [975, 700] on div "Versturen" at bounding box center [973, 698] width 59 height 16
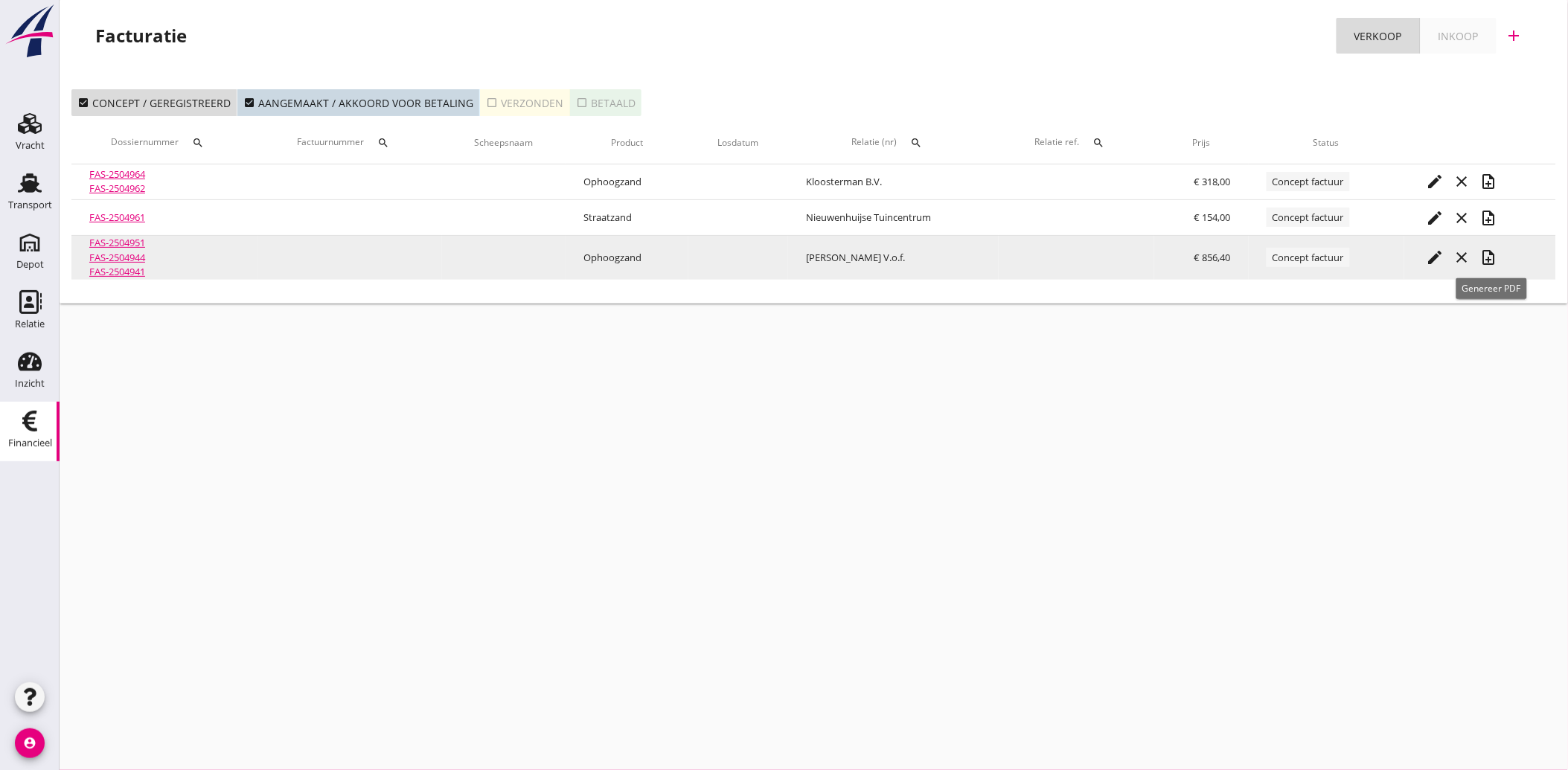
click at [1503, 257] on div "note_add" at bounding box center [1489, 258] width 27 height 18
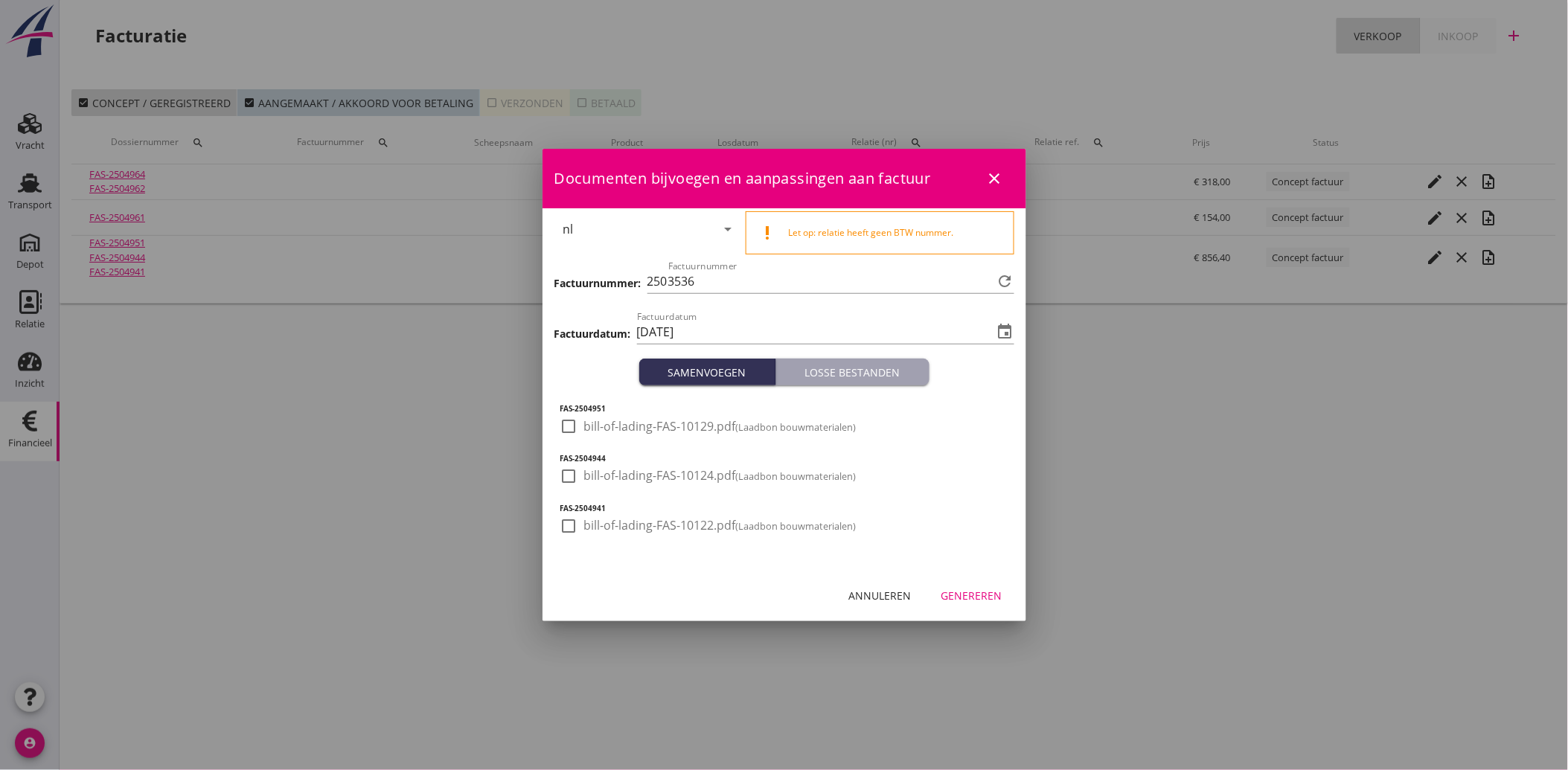
click at [566, 425] on div at bounding box center [569, 425] width 25 height 25
click at [570, 480] on div at bounding box center [569, 476] width 25 height 25
drag, startPoint x: 573, startPoint y: 522, endPoint x: 678, endPoint y: 555, distance: 110.1
click at [573, 525] on div at bounding box center [569, 526] width 25 height 25
click at [955, 599] on div "Genereren" at bounding box center [972, 596] width 61 height 16
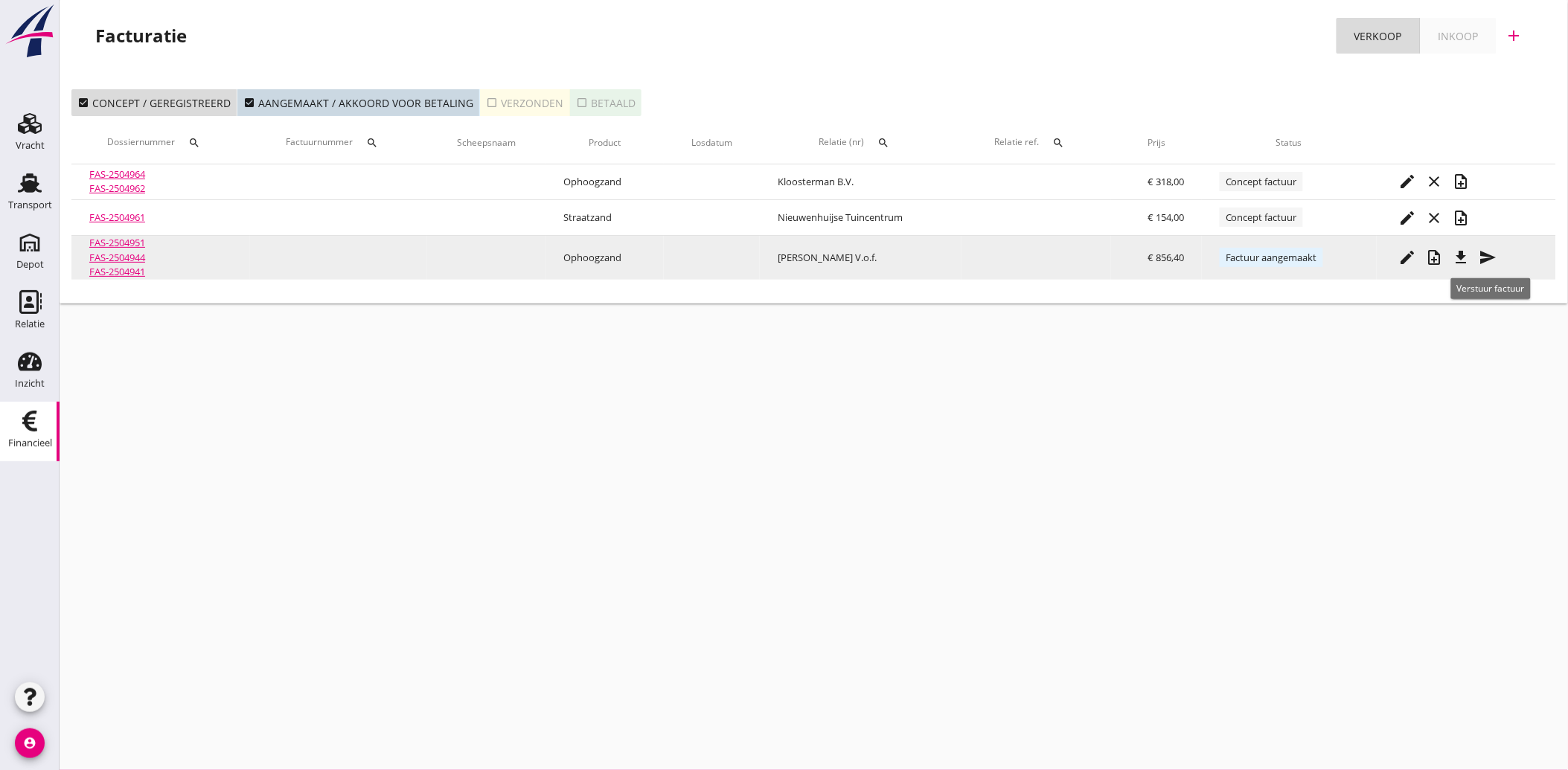
click at [1485, 254] on icon "send" at bounding box center [1488, 258] width 18 height 18
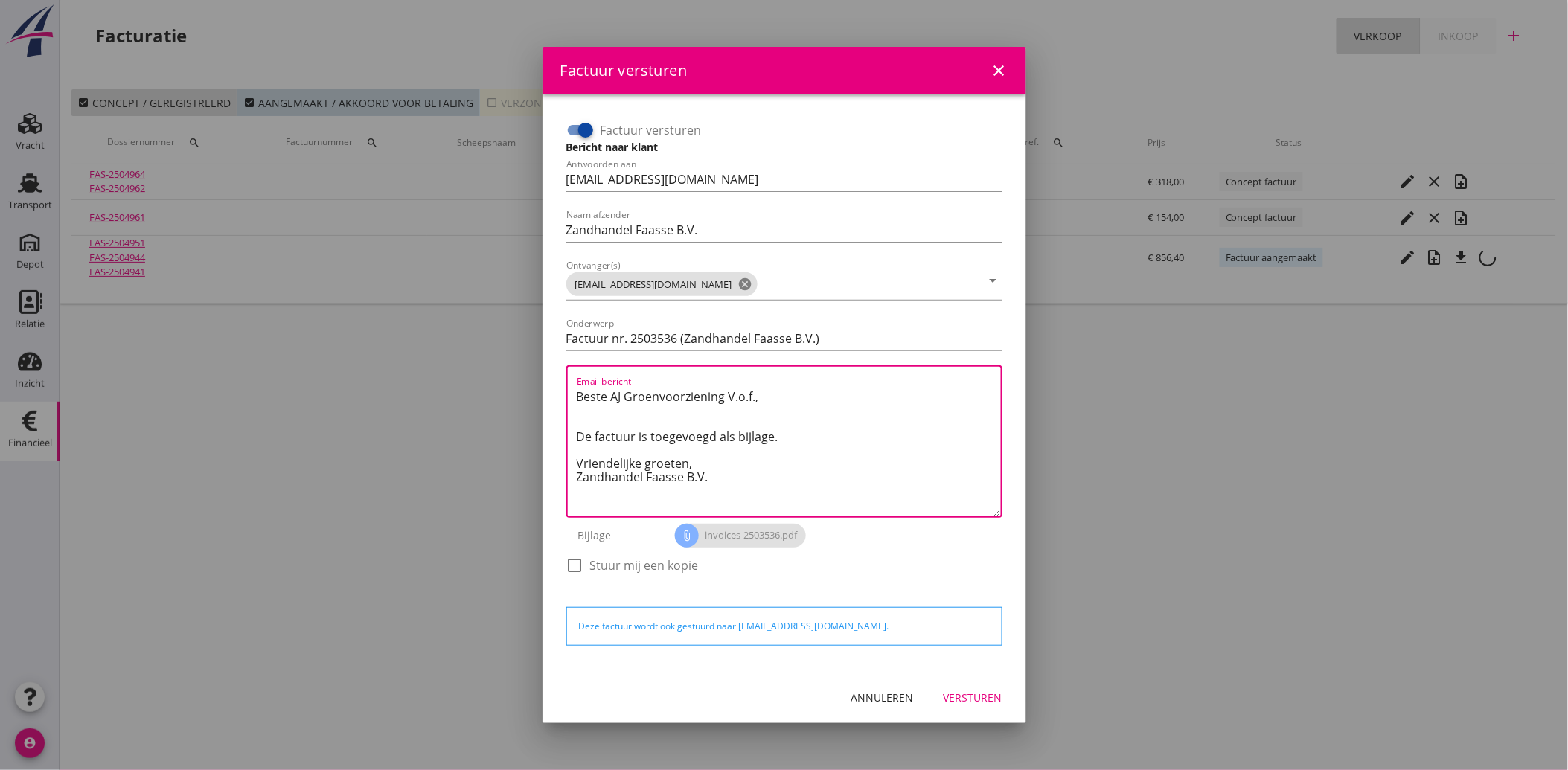
drag, startPoint x: 720, startPoint y: 478, endPoint x: 567, endPoint y: 392, distance: 175.5
click at [567, 392] on div "Email bericht Beste AJ Groenvoorziening V.o.f., De factuur is toegevoegd als bi…" at bounding box center [784, 441] width 436 height 152
paste textarea "Geachte heer/mevrouw, Hierbij zenden wij u onze factuur i.v.m. de door ons aan …"
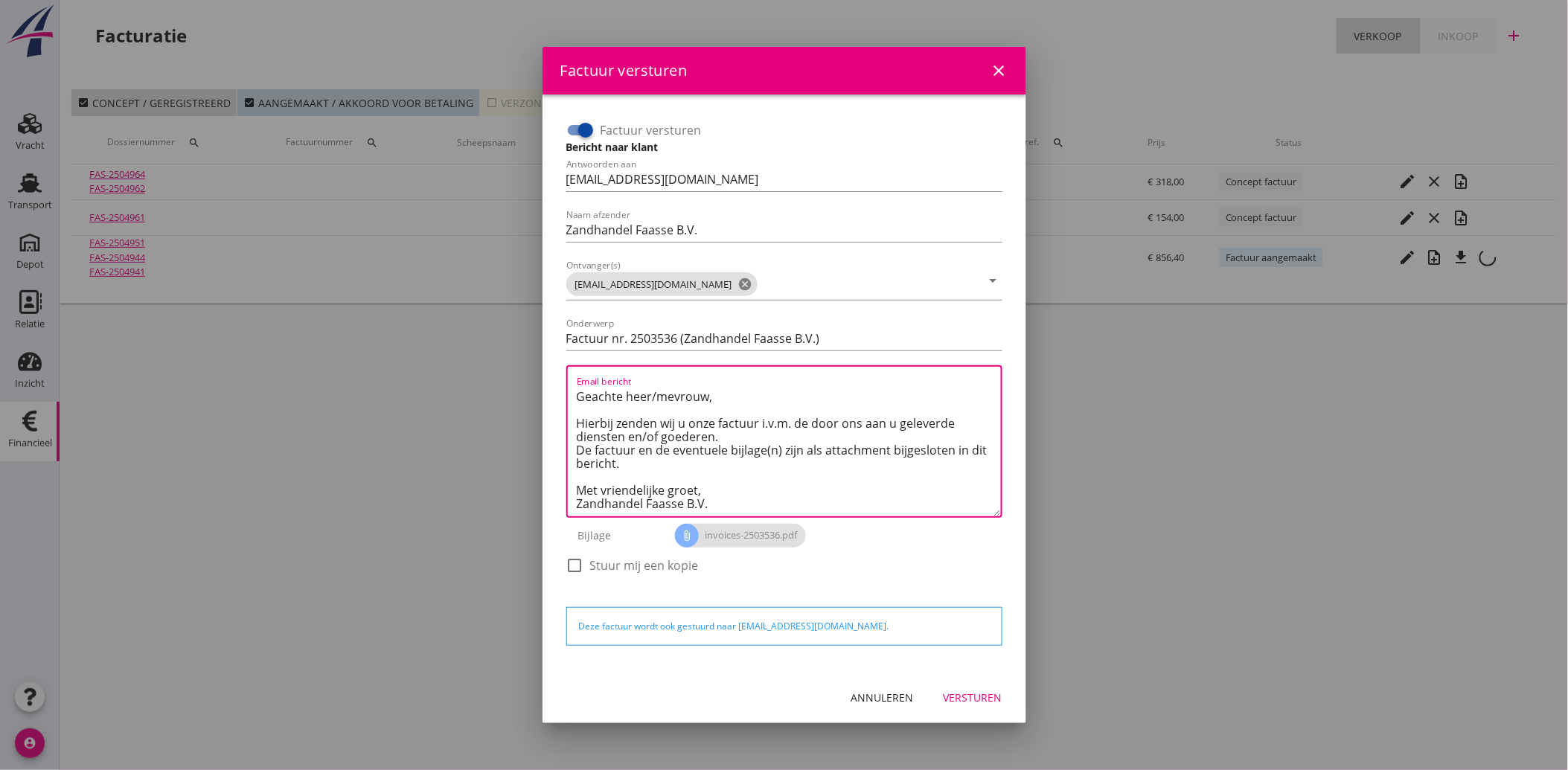
click at [972, 692] on div "Versturen" at bounding box center [973, 698] width 59 height 16
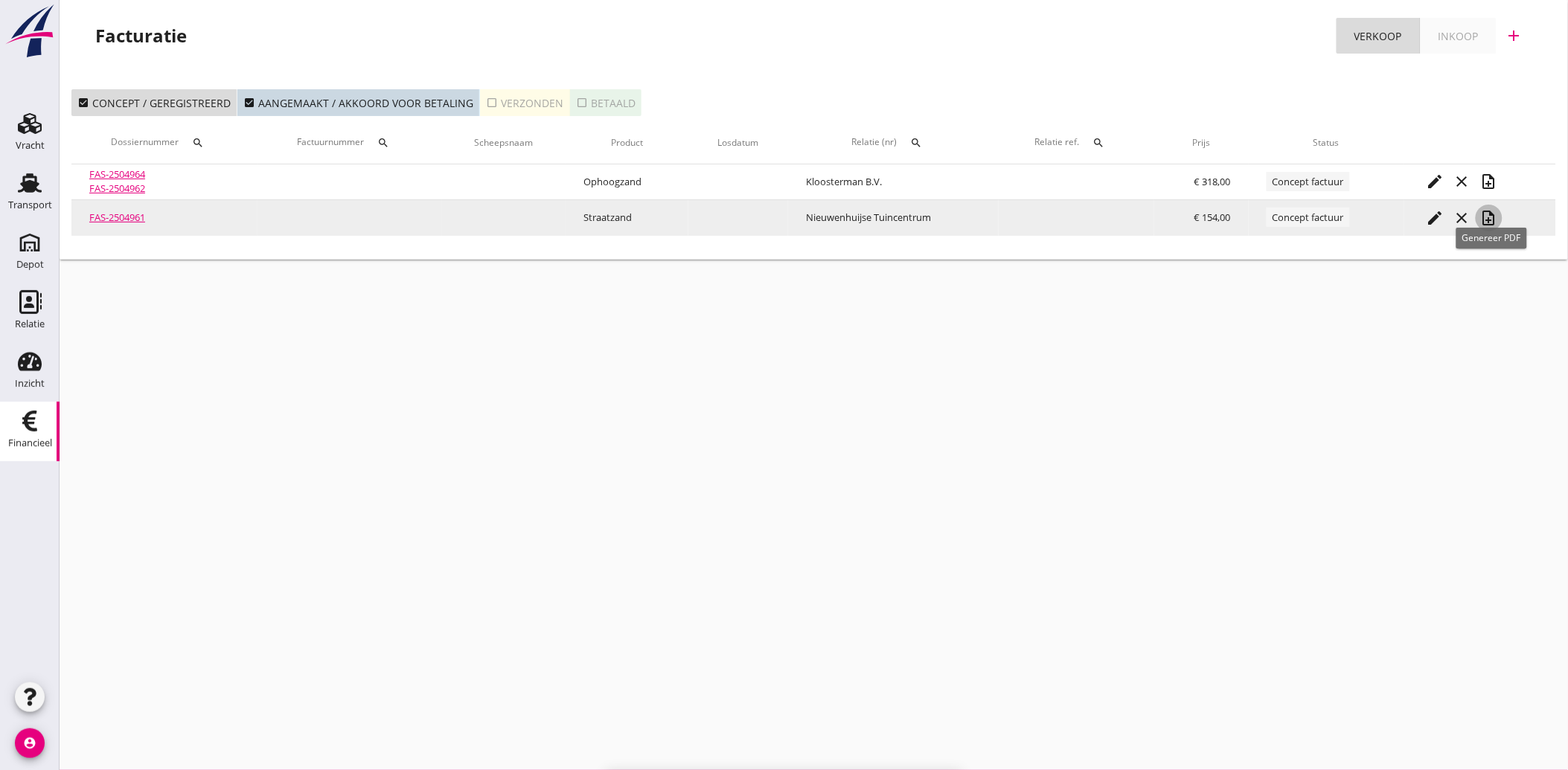
click at [1490, 209] on icon "note_add" at bounding box center [1489, 218] width 18 height 18
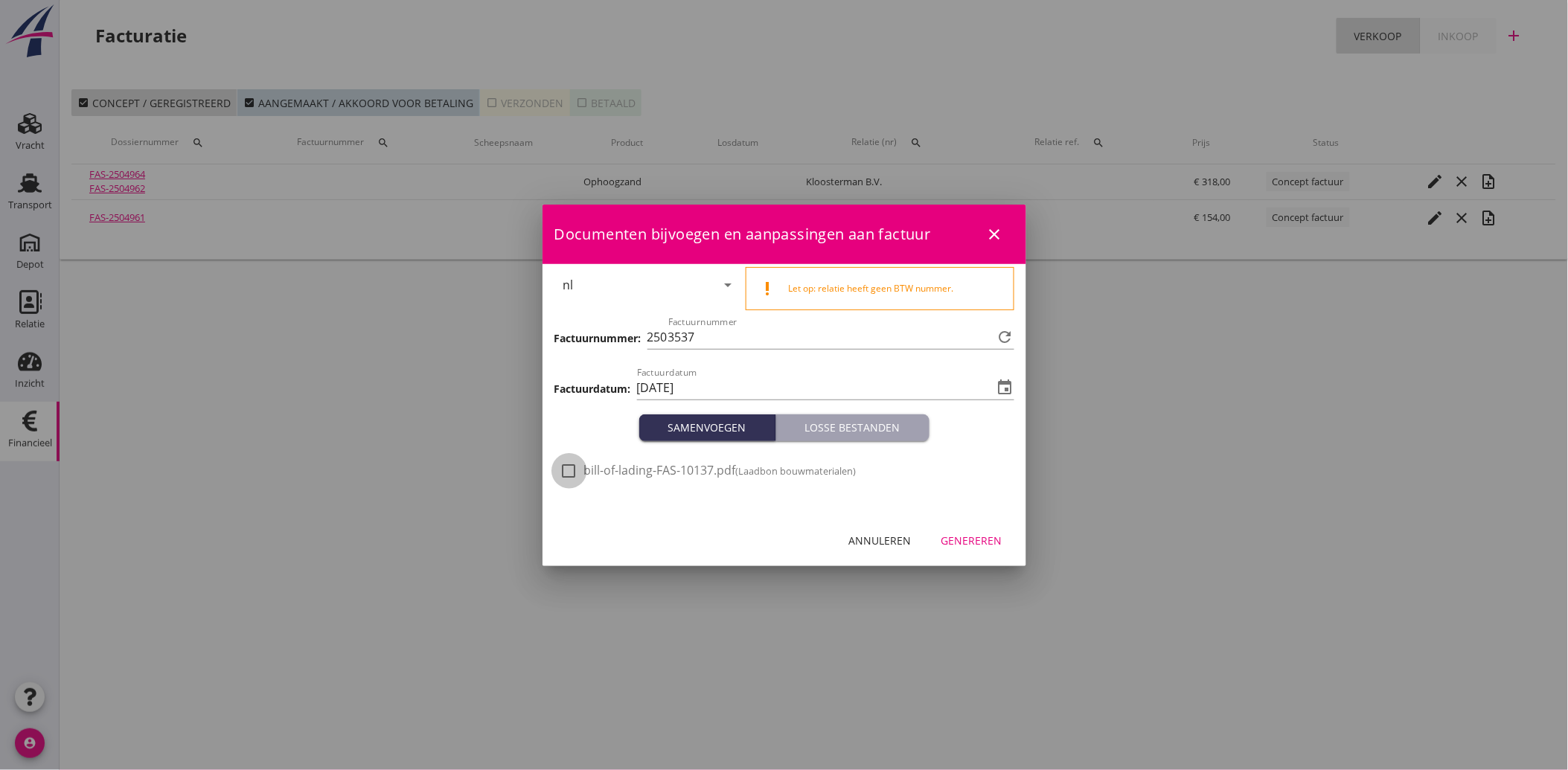
click at [567, 465] on div at bounding box center [569, 471] width 25 height 25
click at [966, 538] on div "Genereren" at bounding box center [972, 540] width 61 height 16
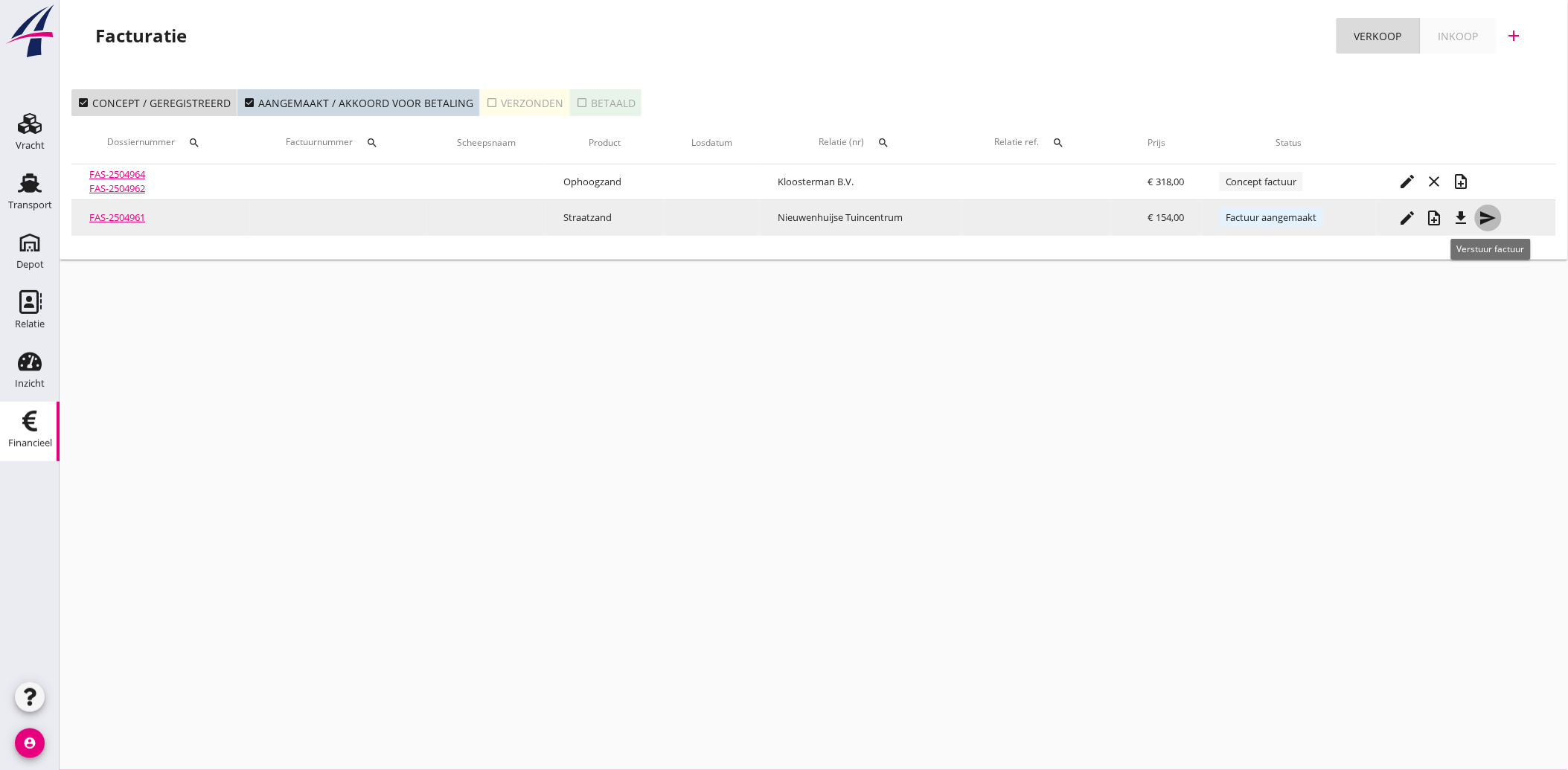
click at [1492, 220] on icon "send" at bounding box center [1488, 218] width 18 height 18
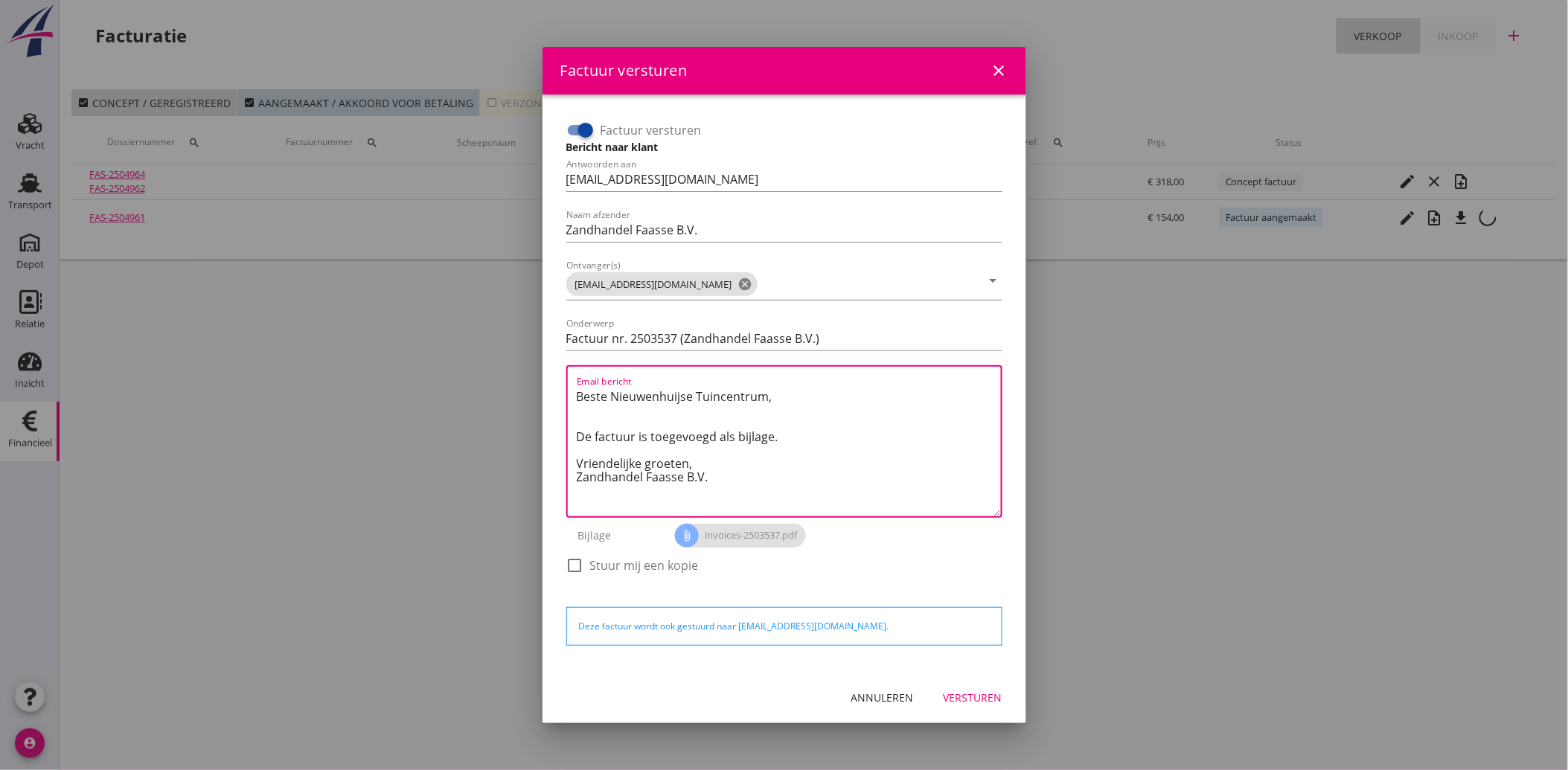
drag, startPoint x: 717, startPoint y: 492, endPoint x: 938, endPoint y: 475, distance: 221.7
click at [561, 376] on div "Factuur versturen Bericht naar klant Antwoorden aan [EMAIL_ADDRESS][DOMAIN_NAME…" at bounding box center [784, 355] width 448 height 485
paste textarea "Geachte heer/mevrouw, Hierbij zenden wij u onze factuur i.v.m. de door ons aan …"
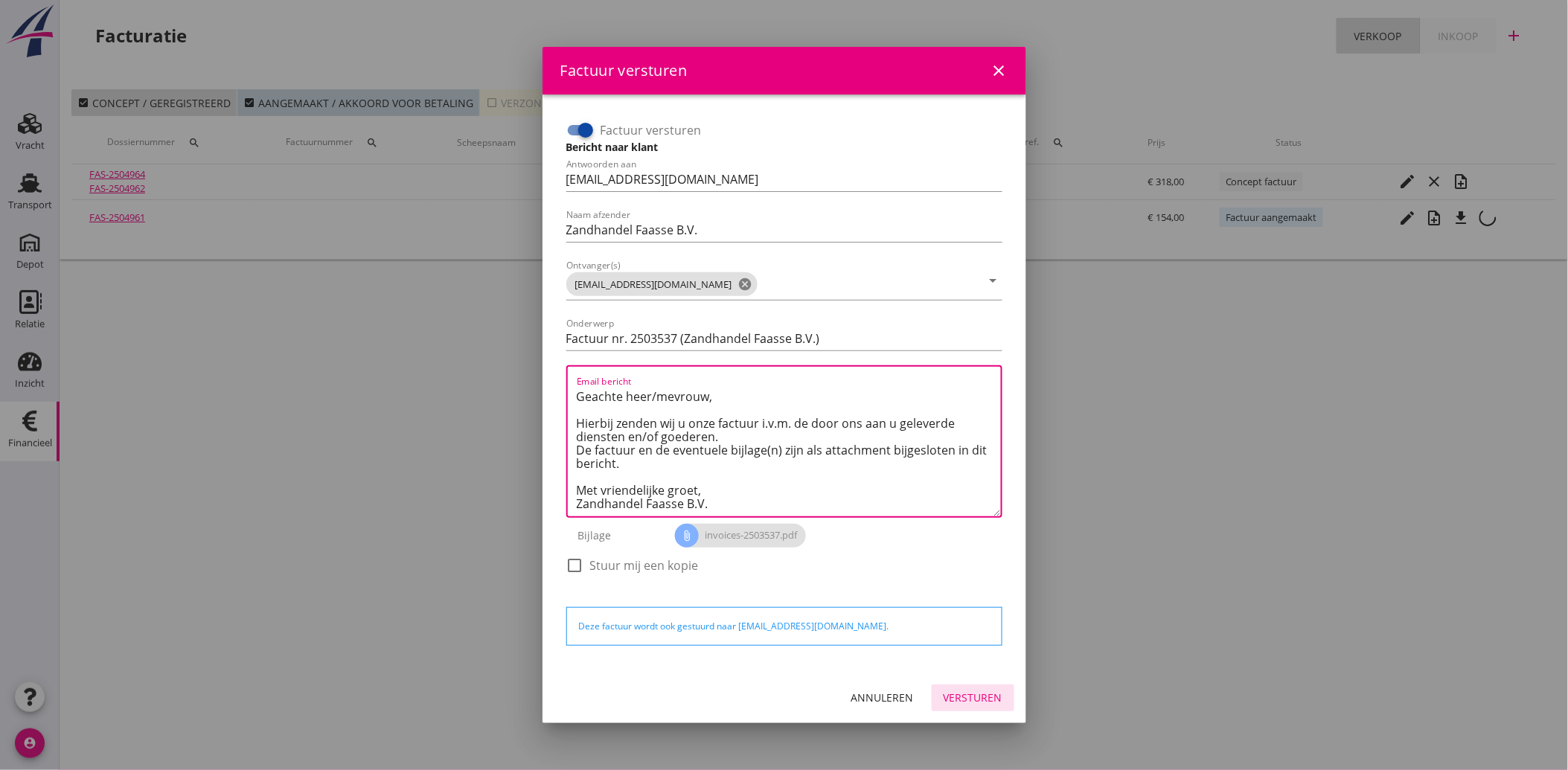
click at [975, 690] on div "Versturen" at bounding box center [973, 698] width 59 height 16
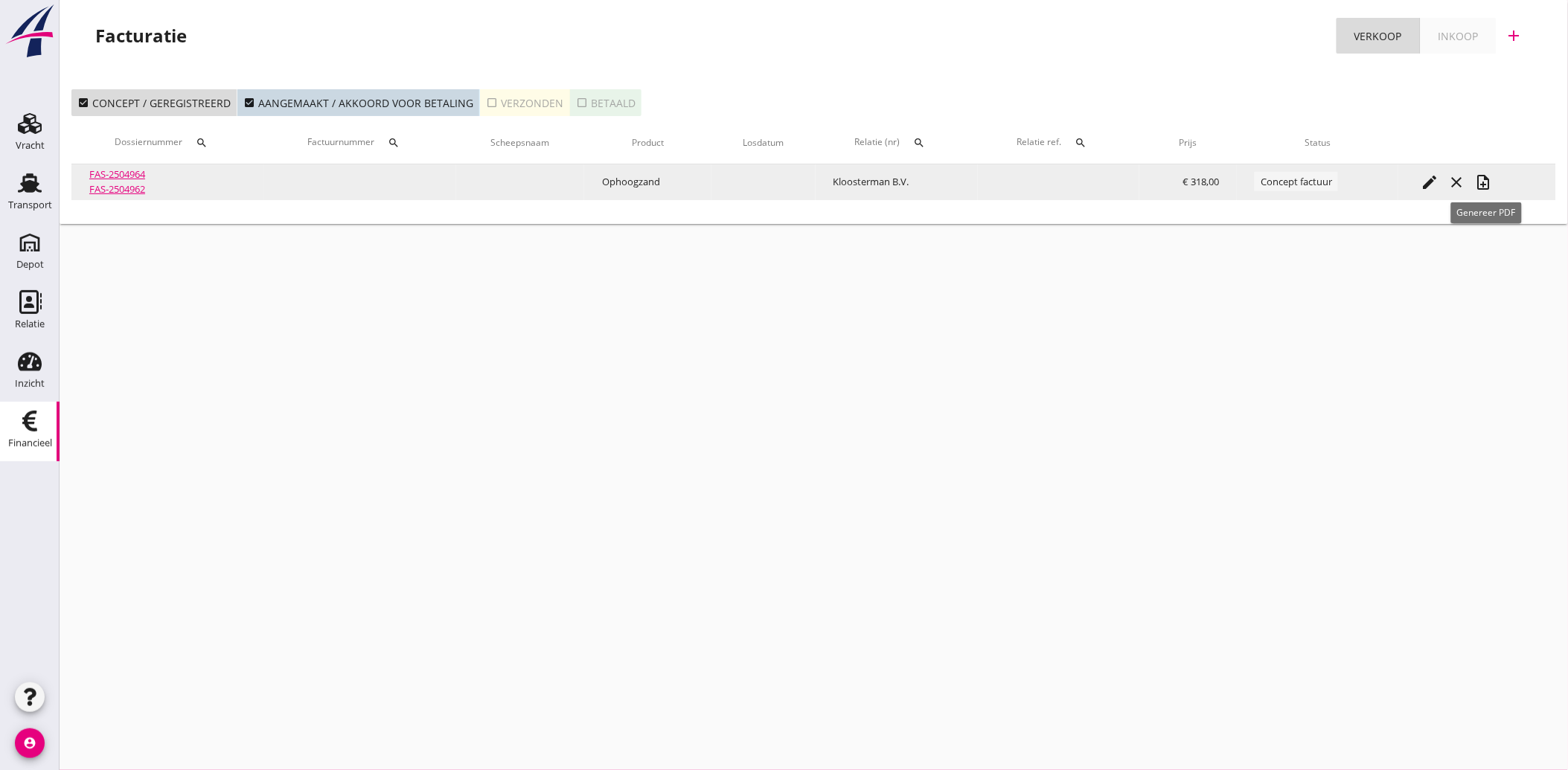
click at [1484, 177] on icon "note_add" at bounding box center [1483, 182] width 18 height 18
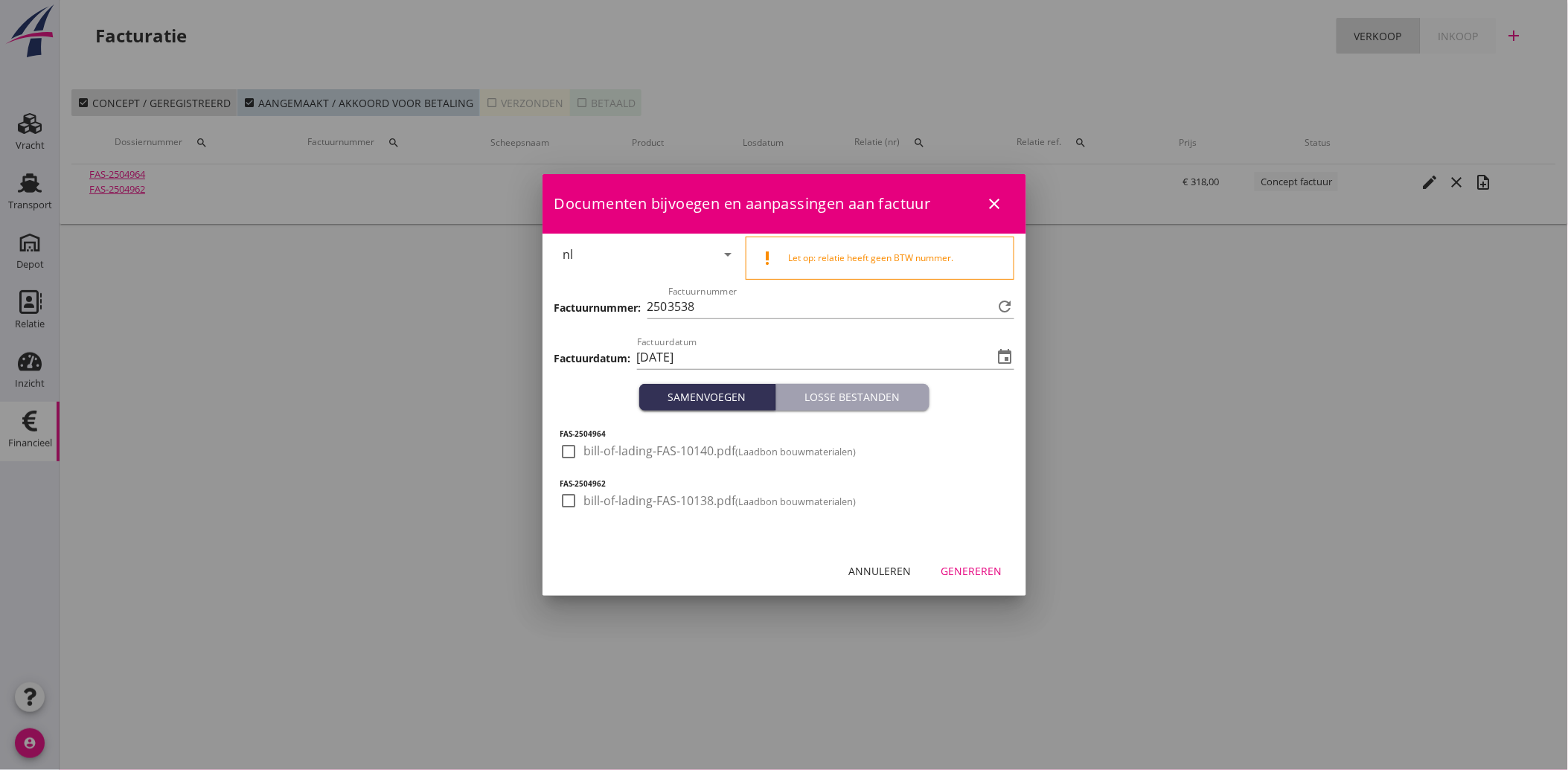
click at [569, 455] on div at bounding box center [569, 452] width 25 height 25
click at [563, 492] on div at bounding box center [569, 500] width 25 height 25
click at [983, 581] on button "Genereren" at bounding box center [971, 571] width 84 height 27
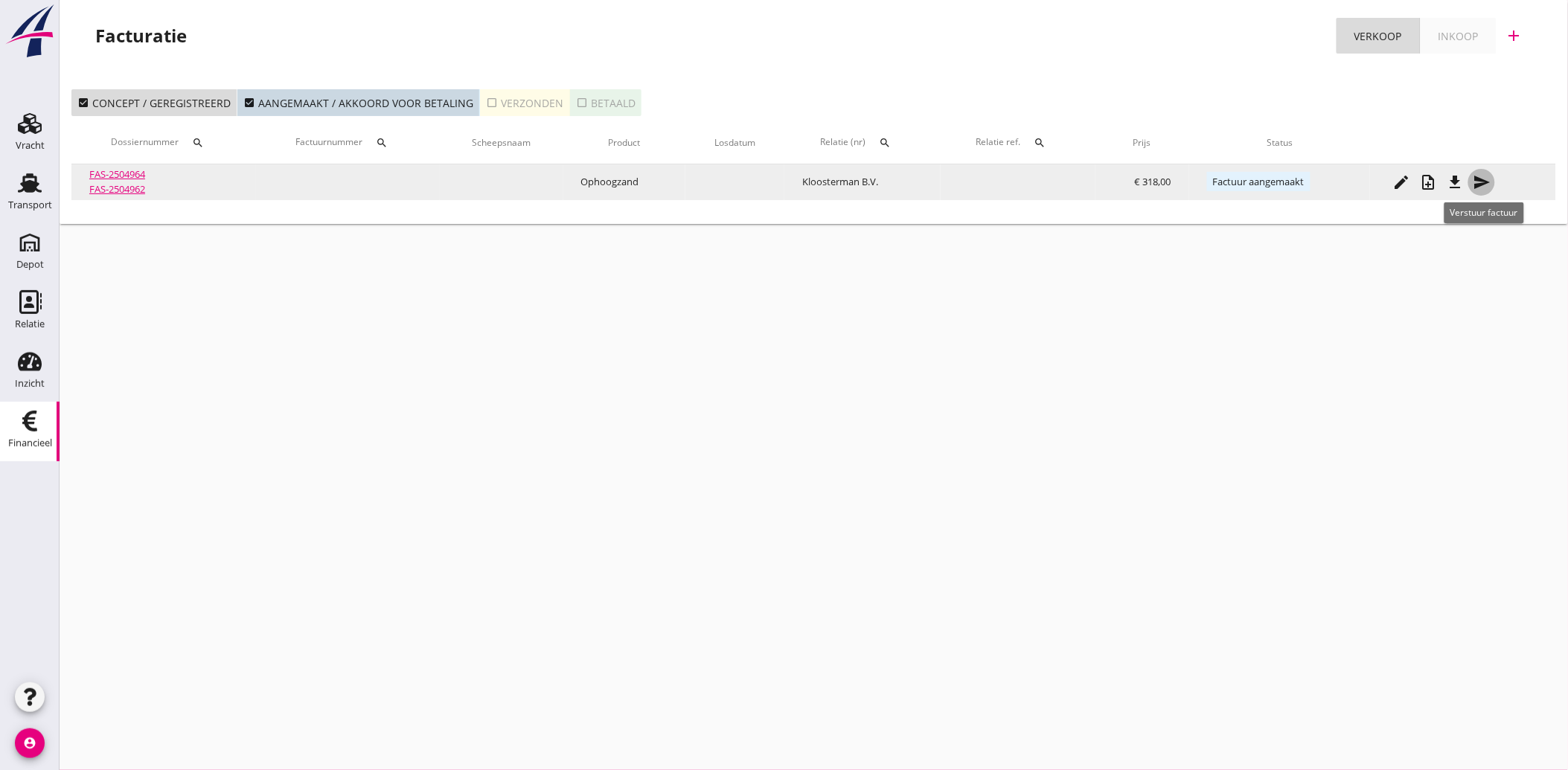
click at [1482, 182] on icon "send" at bounding box center [1481, 182] width 18 height 18
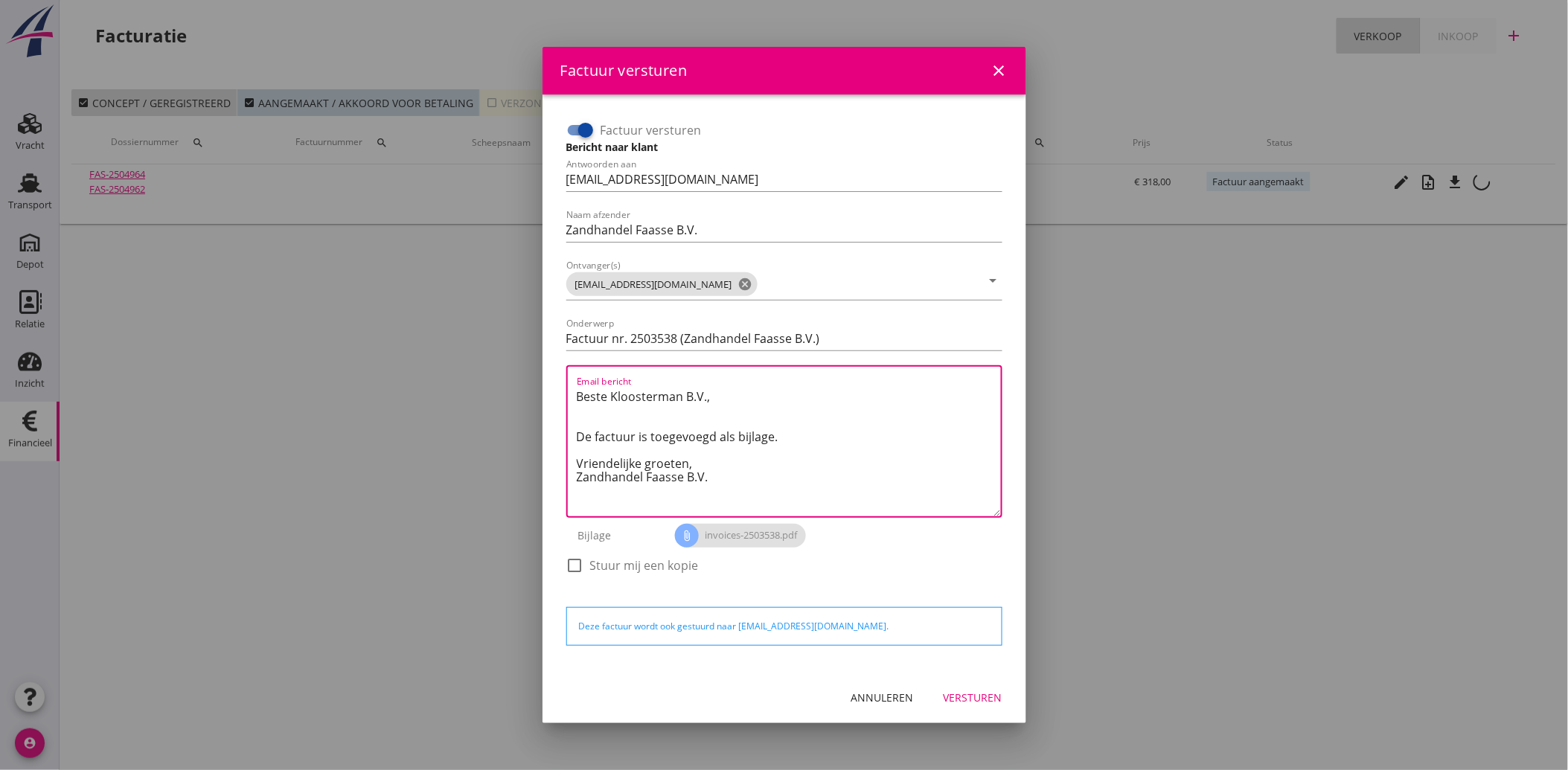
drag, startPoint x: 712, startPoint y: 482, endPoint x: 560, endPoint y: 380, distance: 183.1
click at [560, 380] on div "Factuur versturen Bericht naar klant Antwoorden aan [EMAIL_ADDRESS][DOMAIN_NAME…" at bounding box center [784, 355] width 448 height 485
paste textarea "Geachte heer/mevrouw, Hierbij zenden wij u onze factuur i.v.m. de door ons aan …"
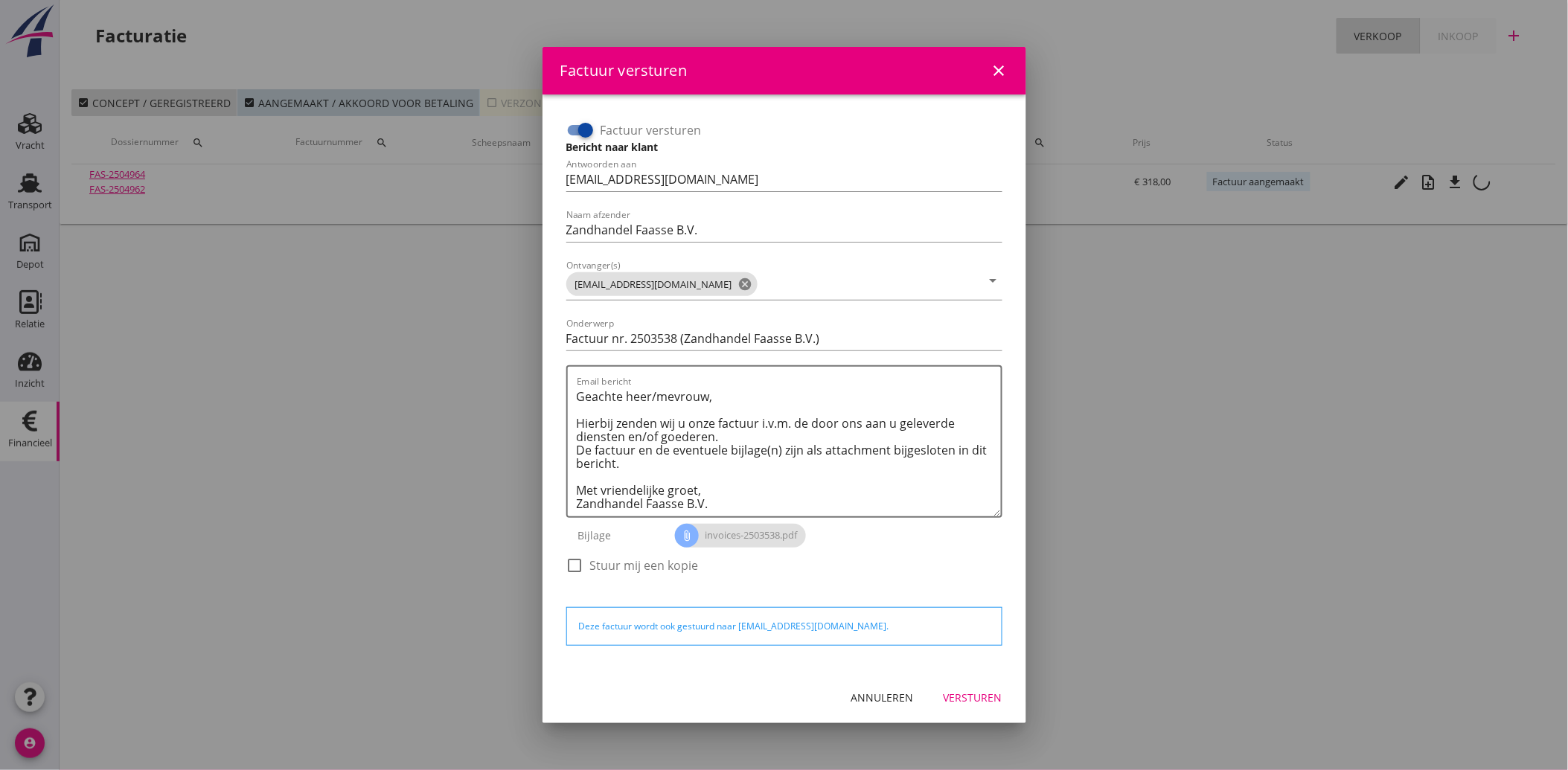
click at [965, 692] on div "Versturen" at bounding box center [973, 698] width 59 height 16
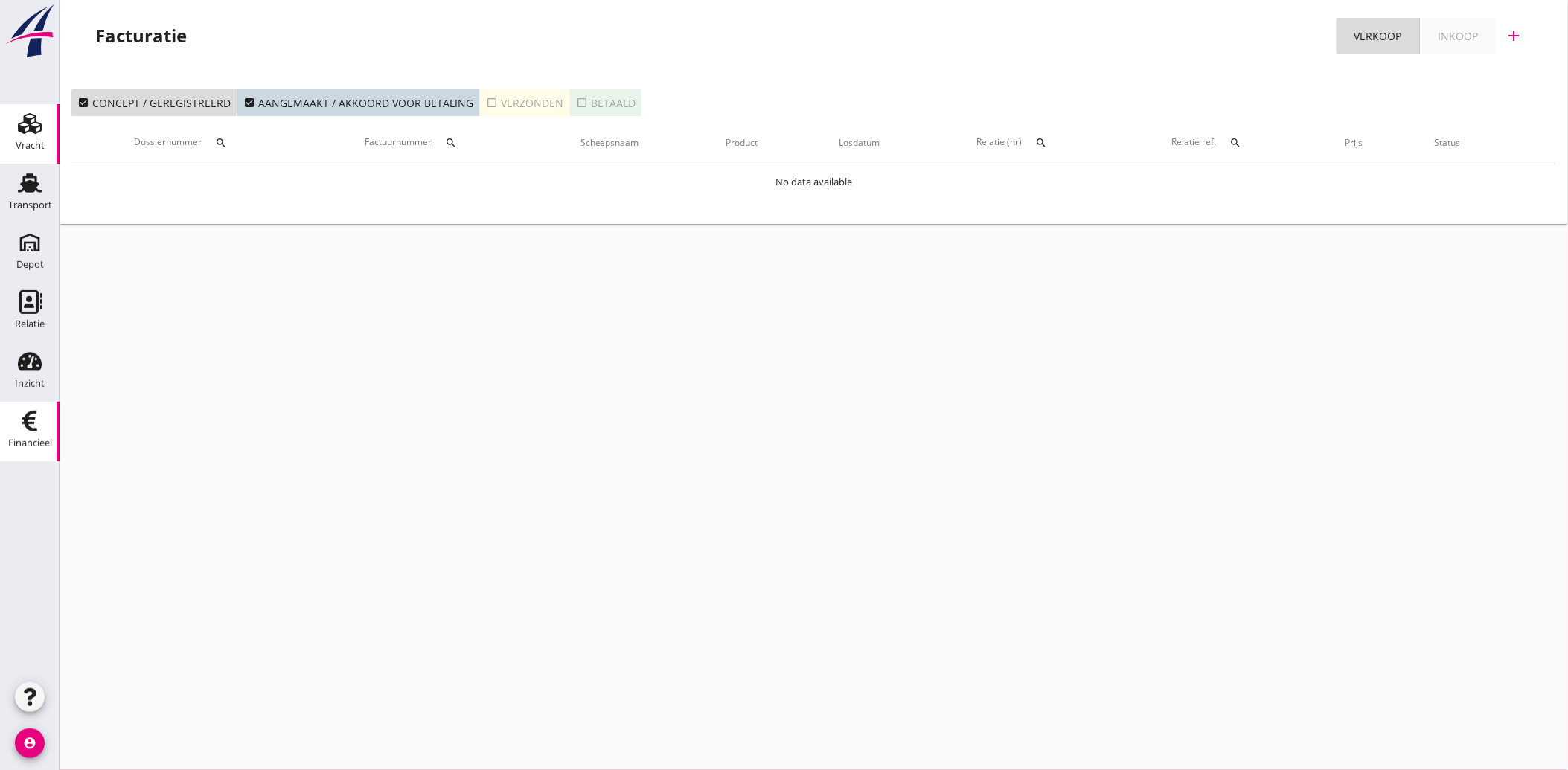
click at [31, 136] on div "Vracht" at bounding box center [30, 146] width 29 height 21
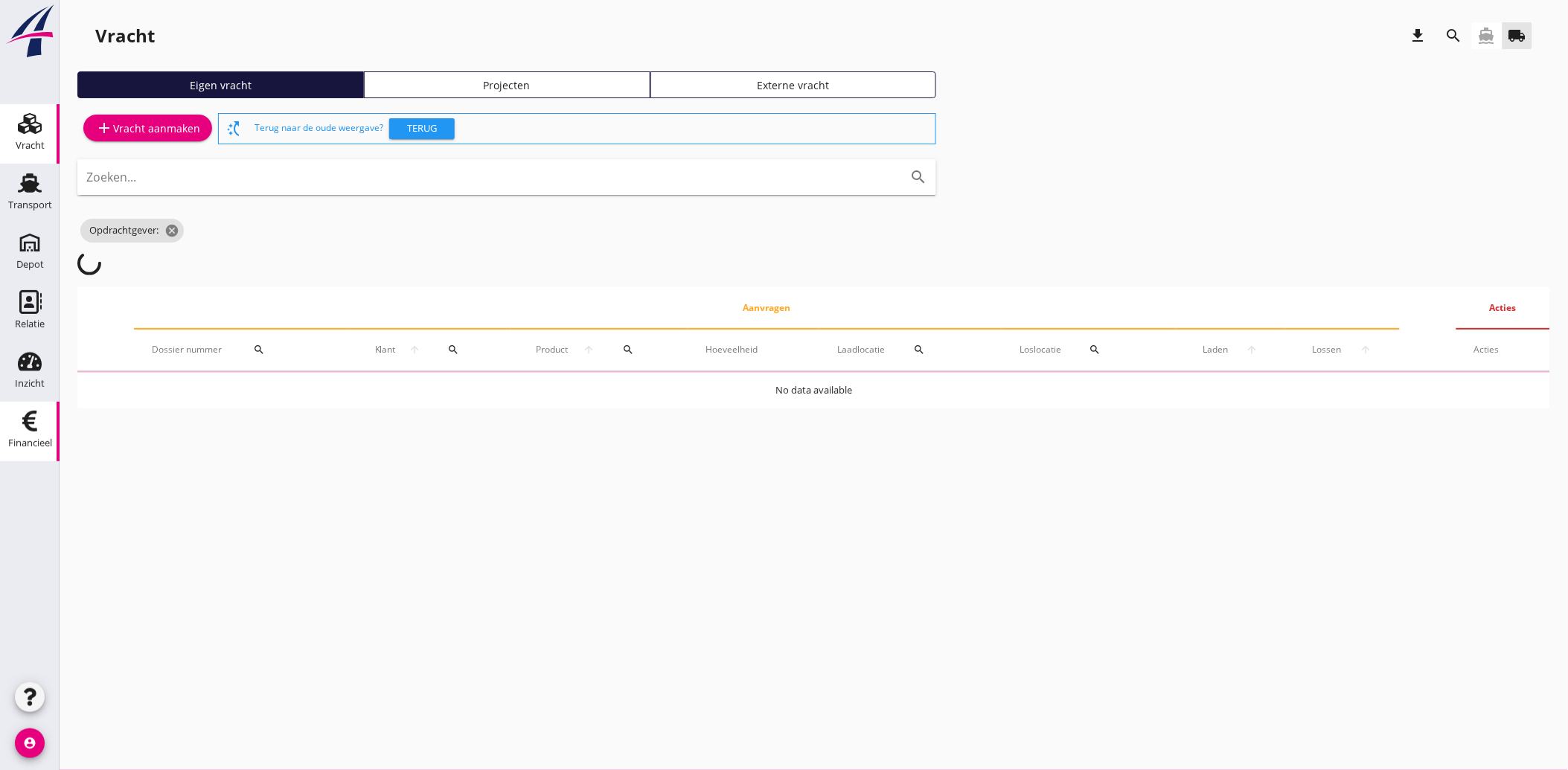
click at [35, 426] on icon "Financieel" at bounding box center [30, 420] width 23 height 23
